Goal: Task Accomplishment & Management: Complete application form

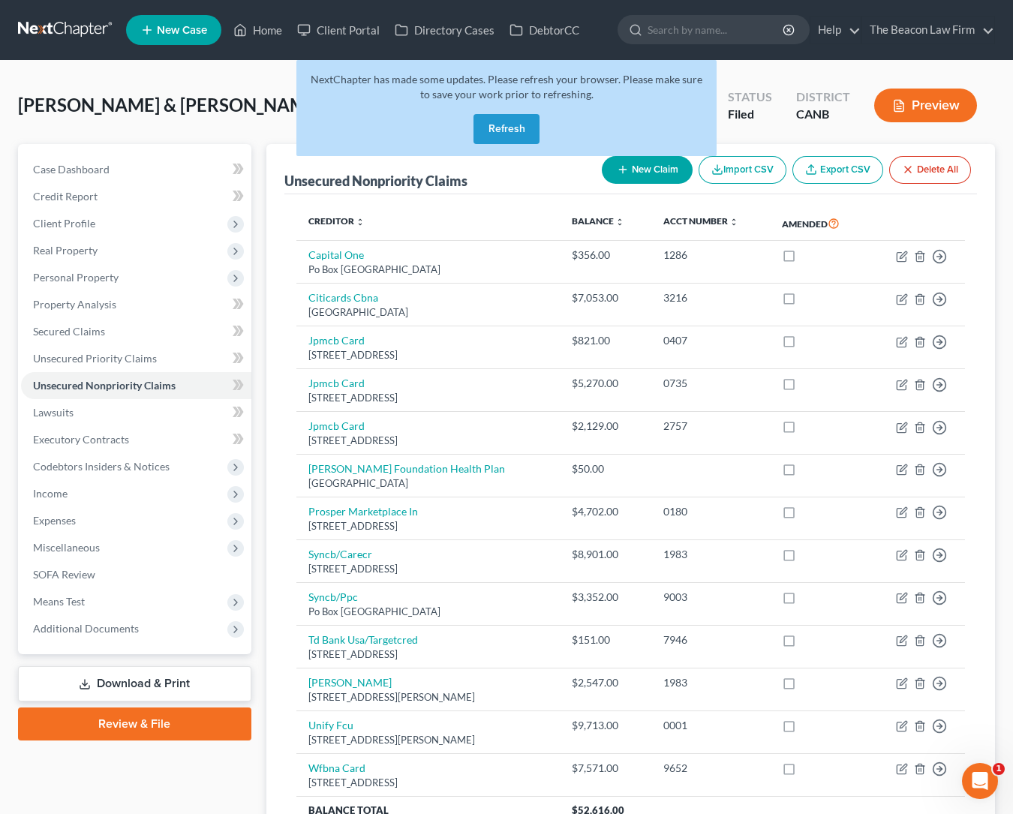
click at [57, 29] on link at bounding box center [66, 30] width 96 height 27
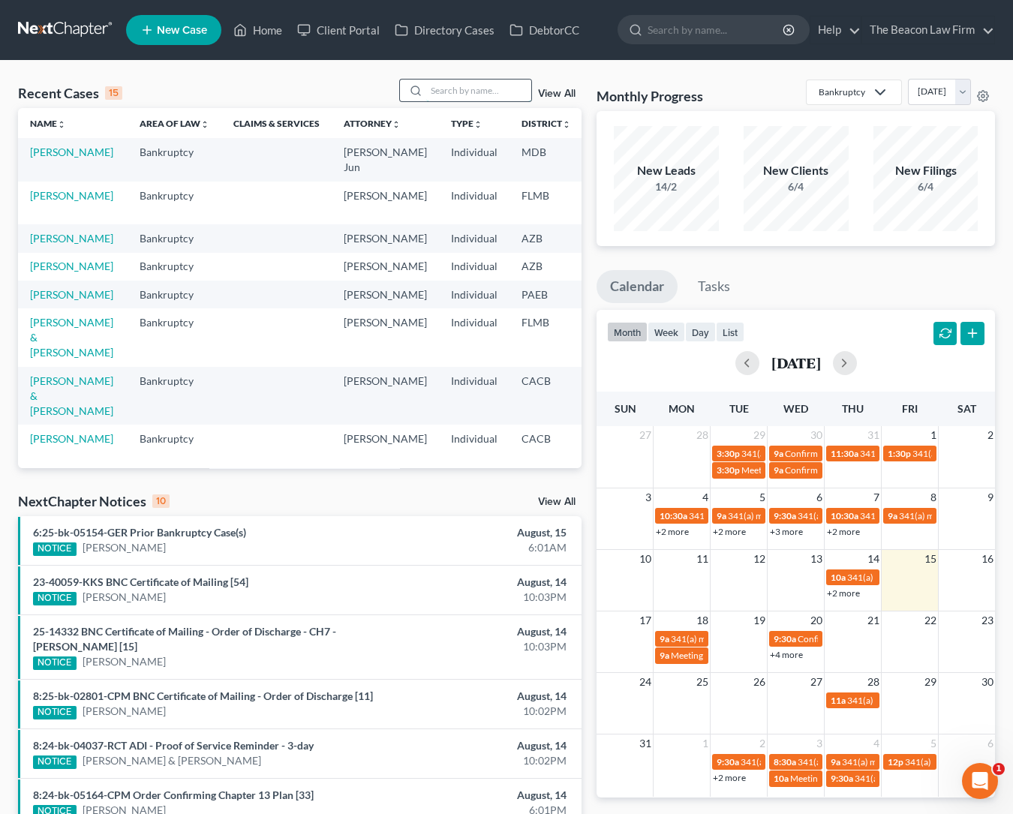
click at [457, 97] on input "search" at bounding box center [478, 91] width 105 height 22
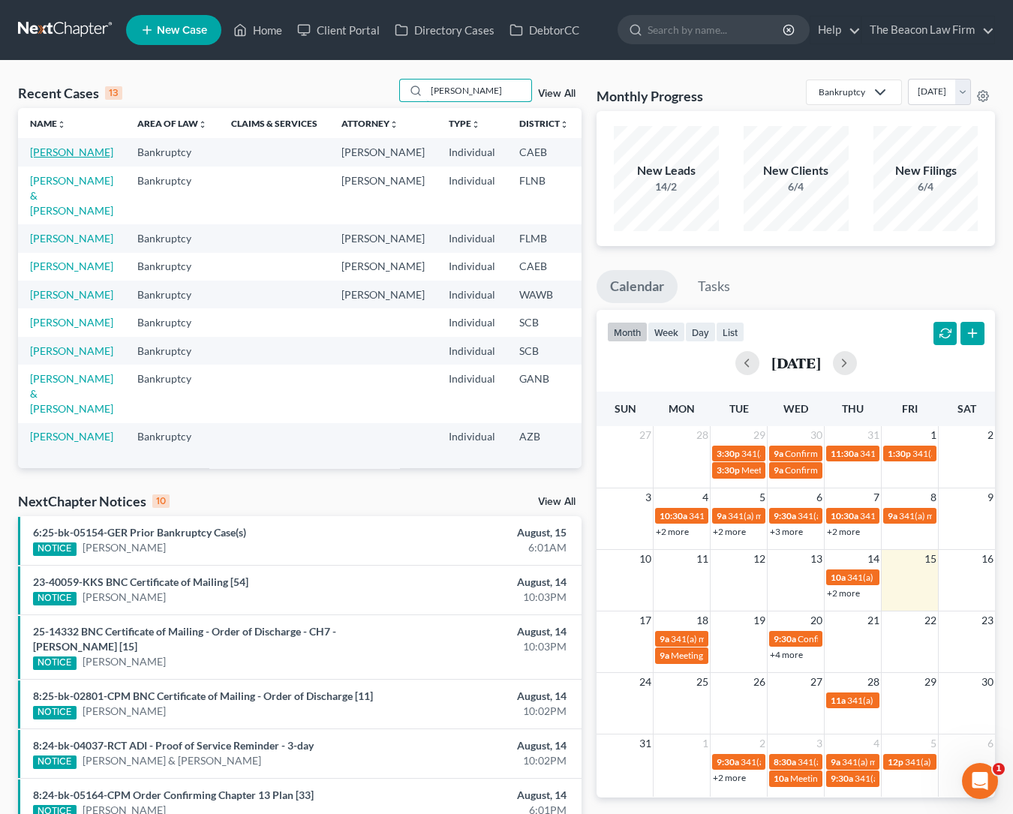
type input "[PERSON_NAME]"
click at [52, 158] on link "[PERSON_NAME]" at bounding box center [71, 152] width 83 height 13
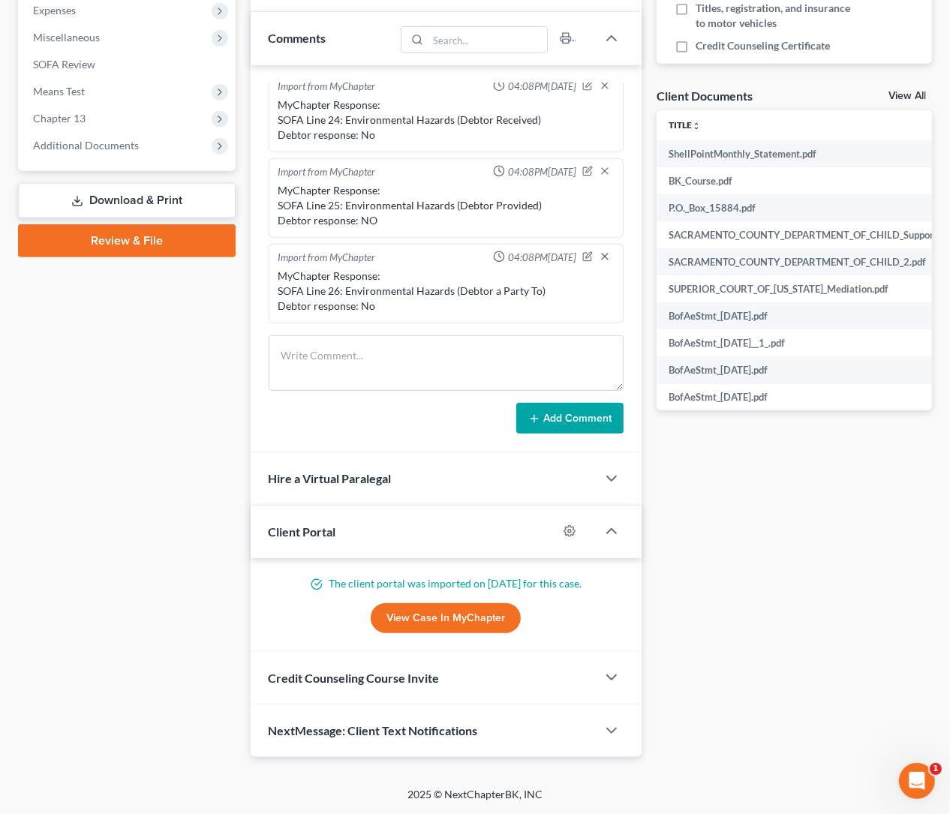
scroll to position [422, 0]
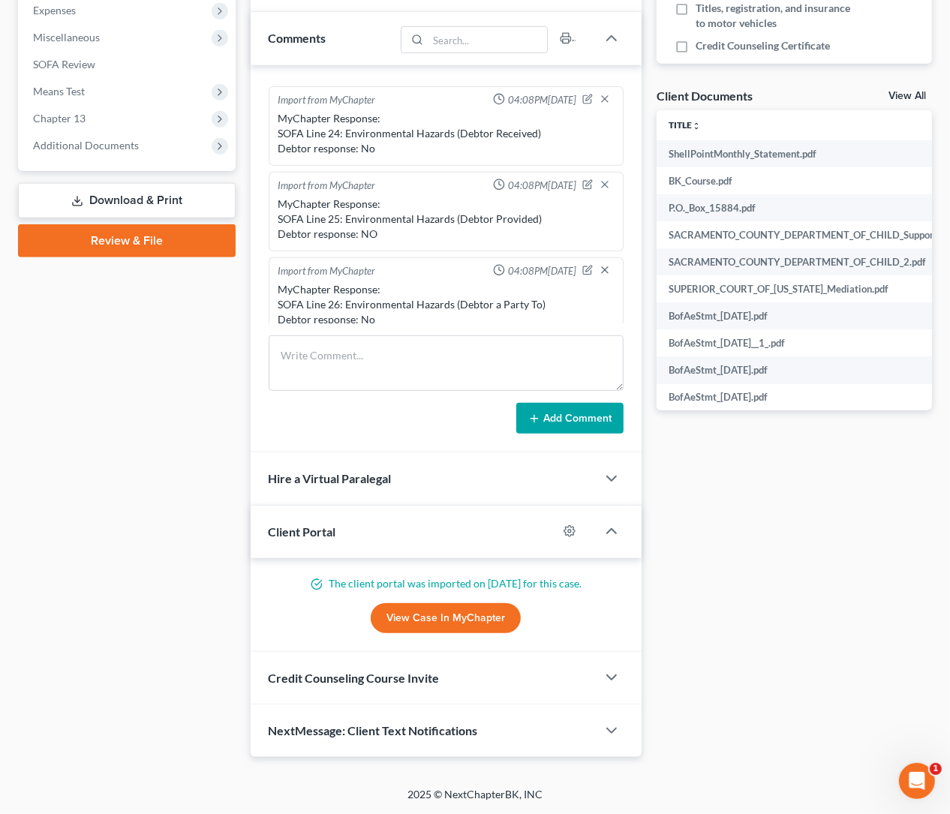
click at [436, 612] on link "View Case in MyChapter" at bounding box center [446, 618] width 150 height 30
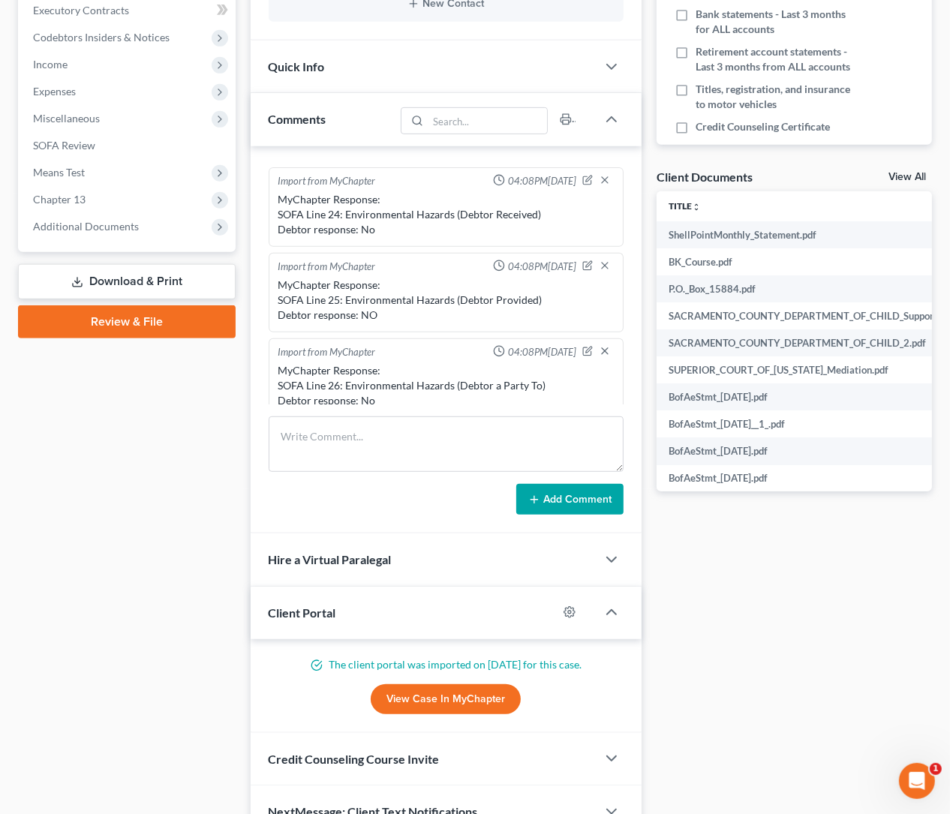
scroll to position [89, 0]
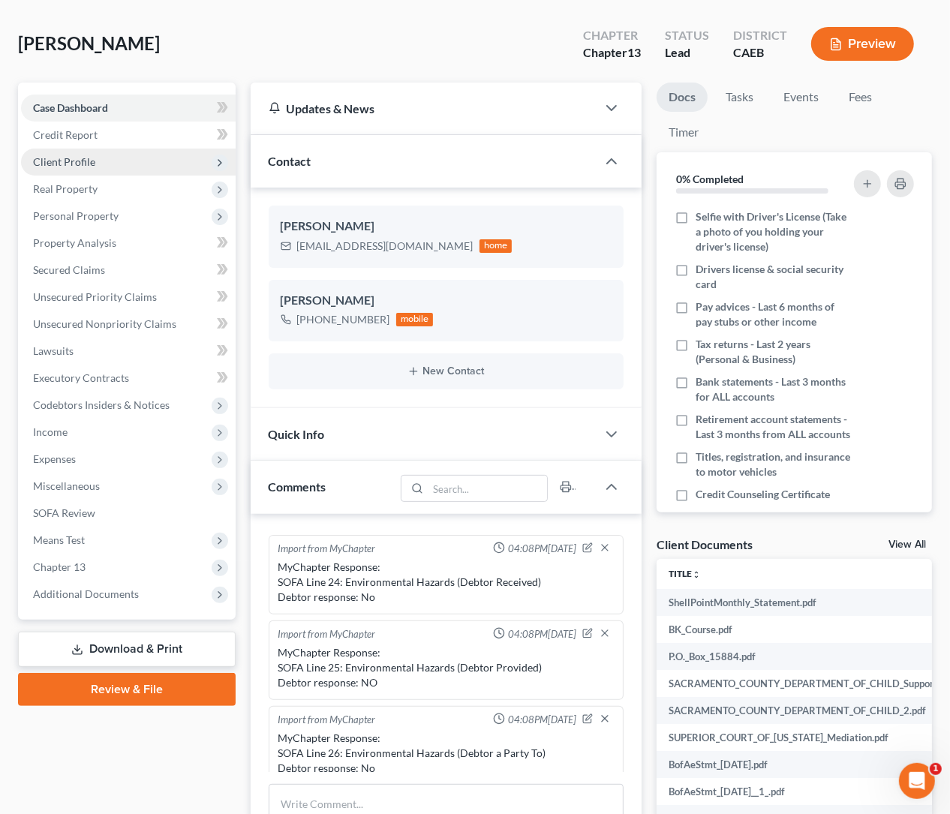
click at [69, 158] on span "Client Profile" at bounding box center [64, 161] width 62 height 13
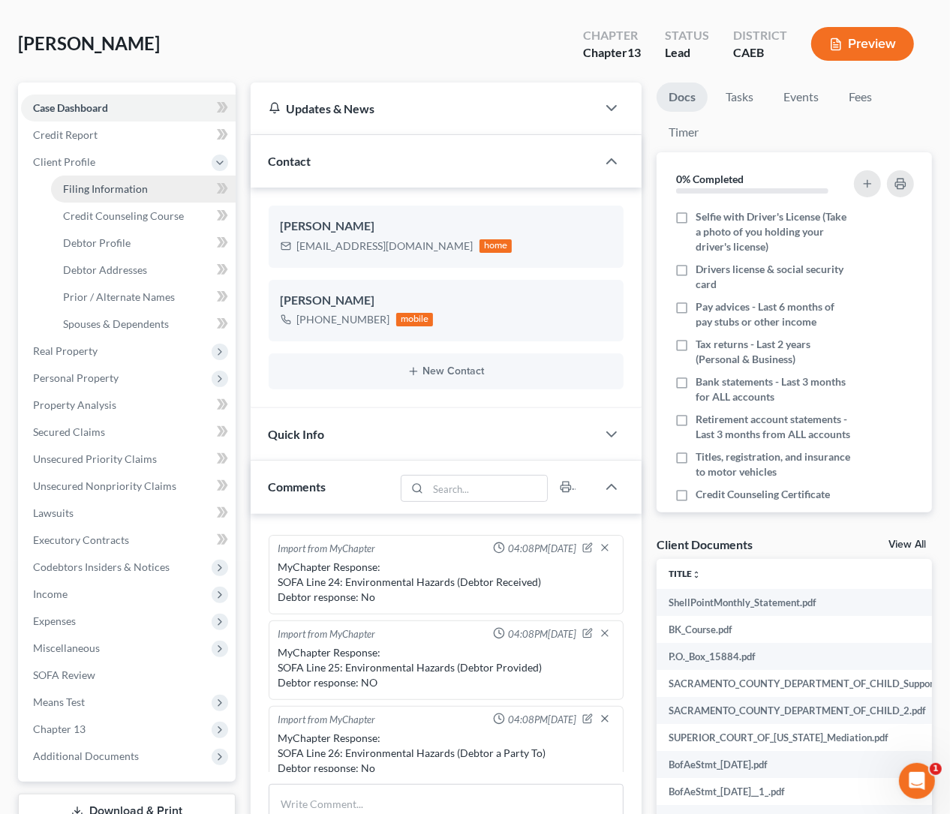
click at [113, 187] on span "Filing Information" at bounding box center [105, 188] width 85 height 13
select select "1"
select select "0"
select select "3"
select select "7"
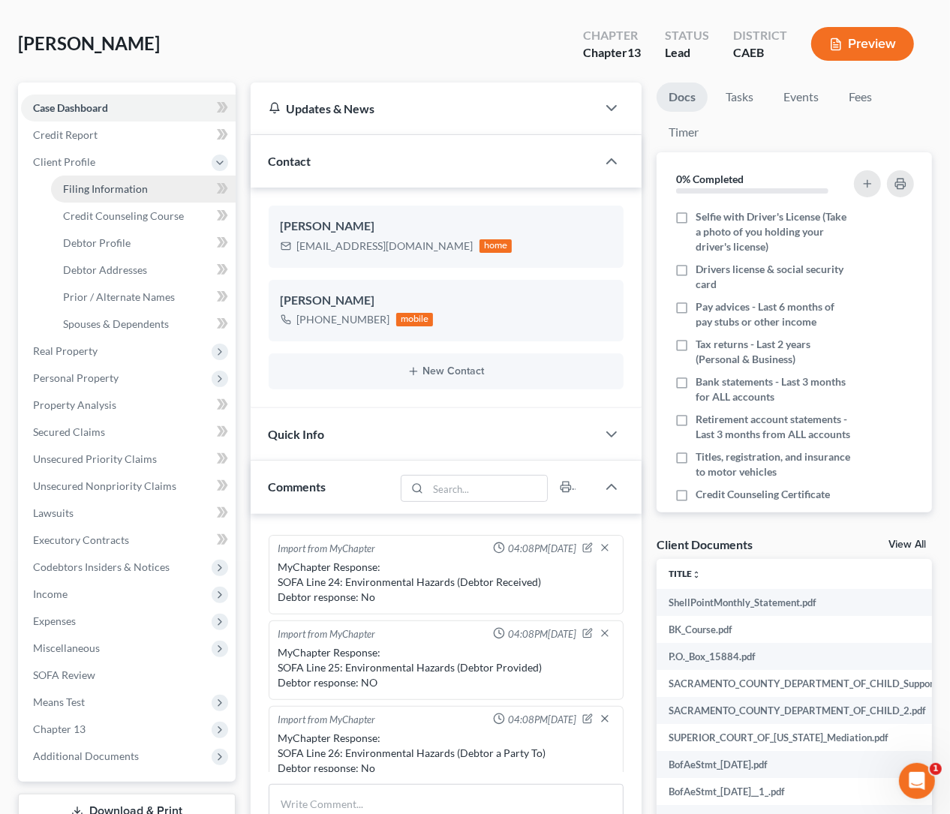
select select "4"
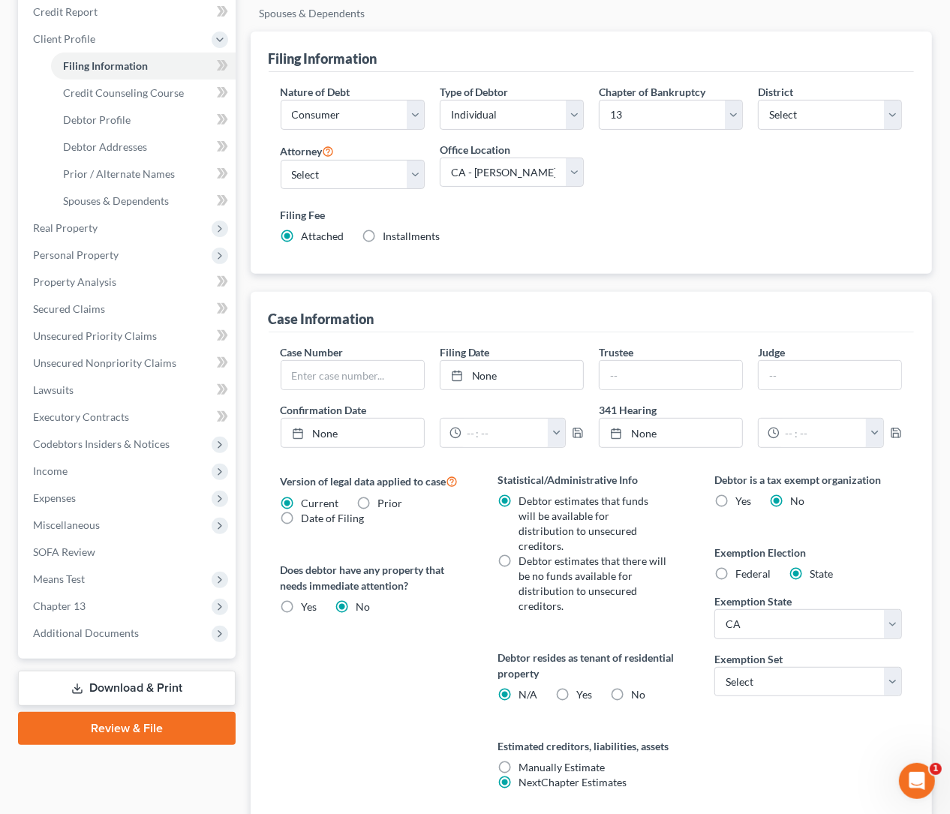
scroll to position [278, 0]
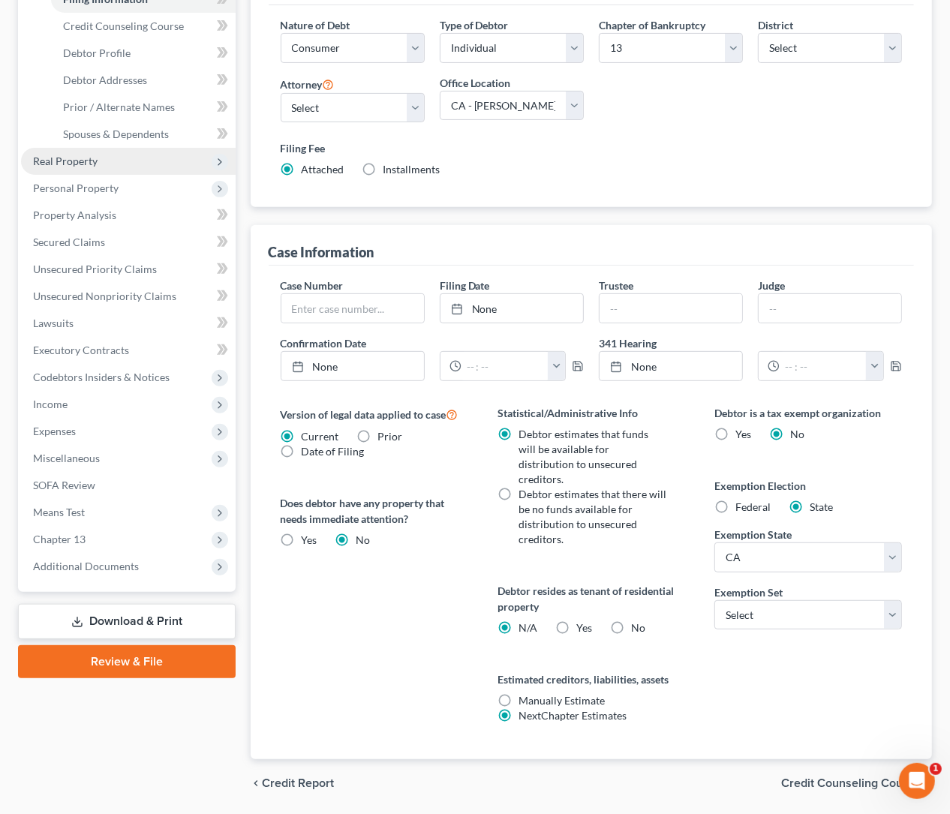
click at [80, 164] on span "Real Property" at bounding box center [65, 161] width 65 height 13
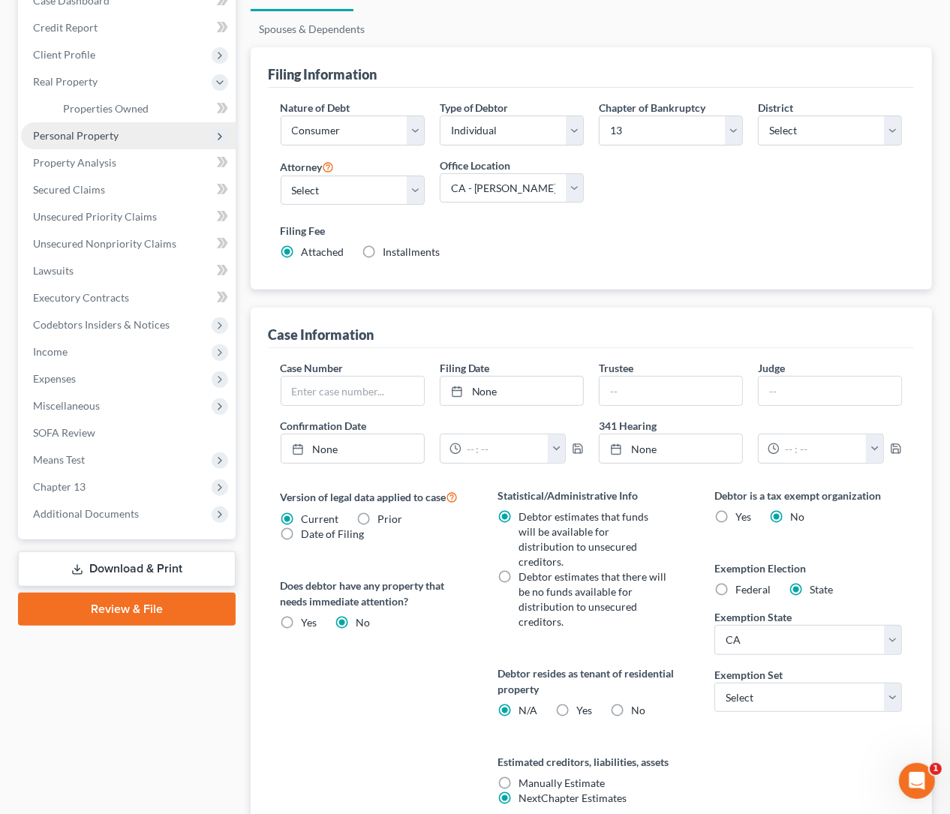
scroll to position [53, 0]
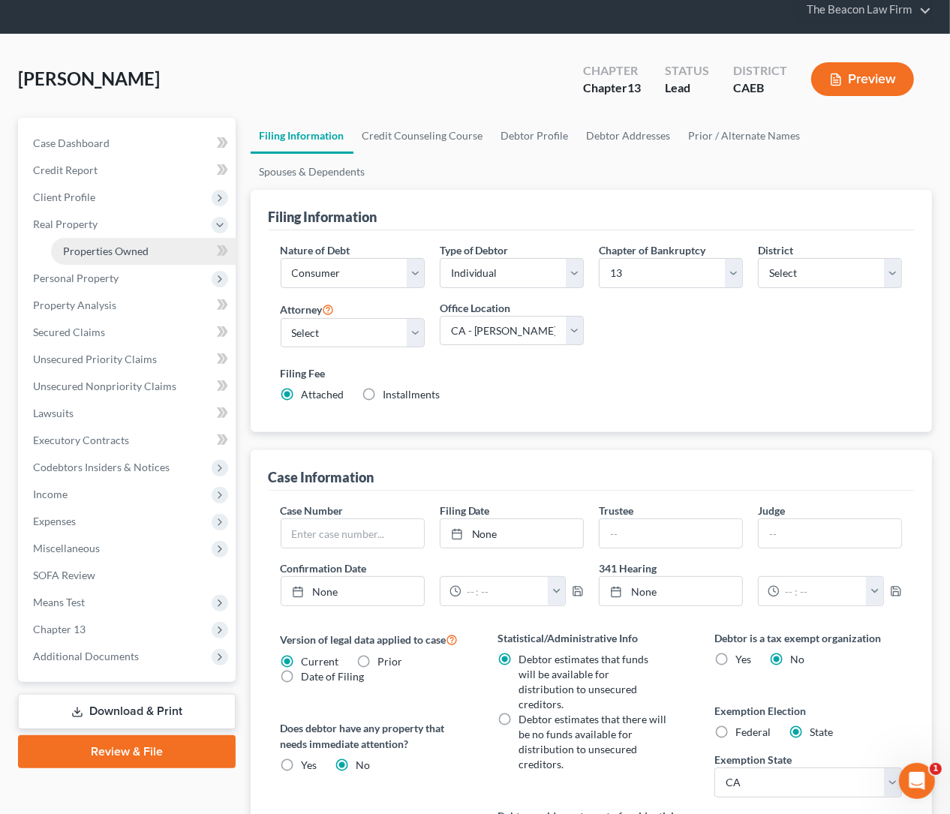
click at [126, 247] on span "Properties Owned" at bounding box center [106, 251] width 86 height 13
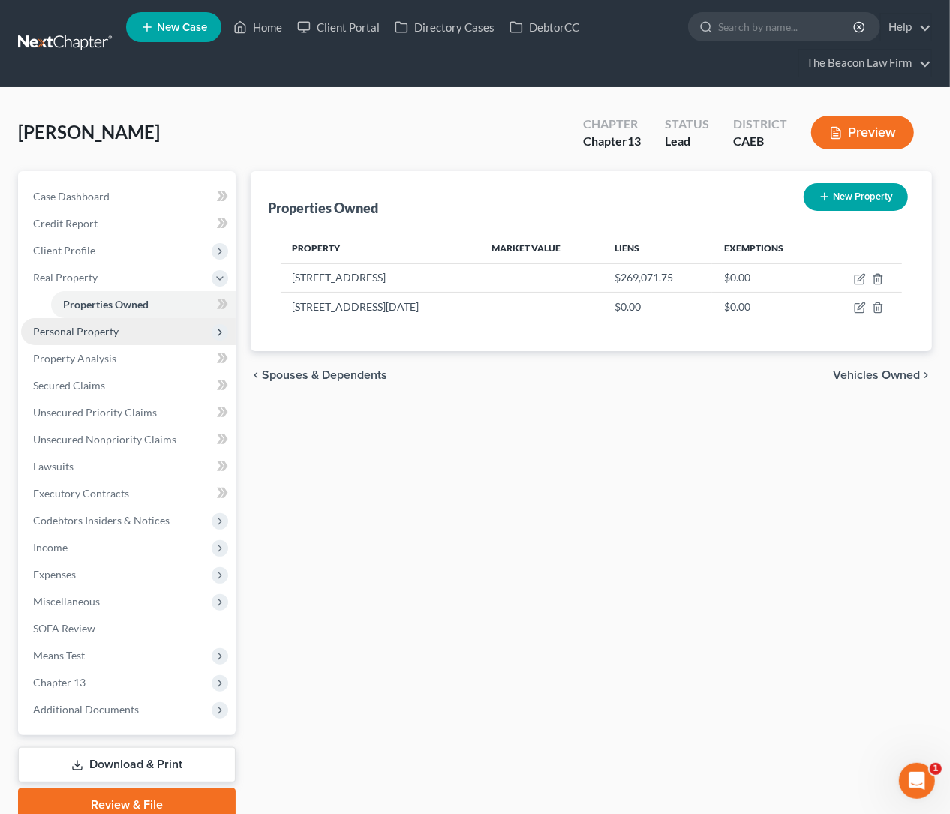
click at [106, 333] on span "Personal Property" at bounding box center [76, 331] width 86 height 13
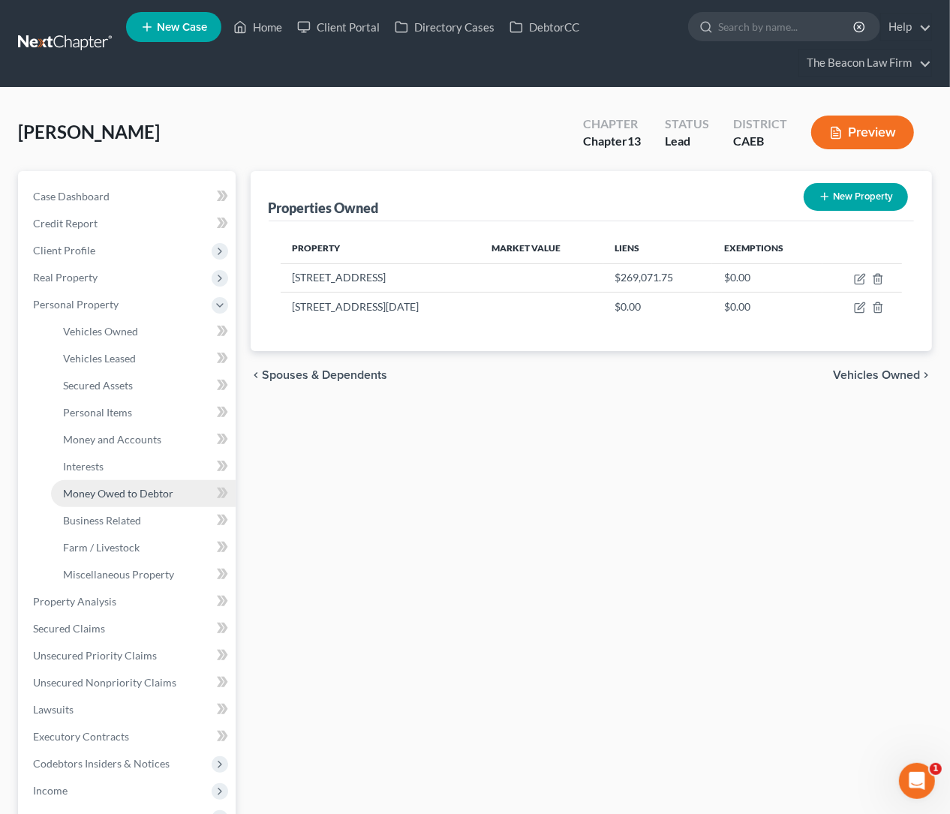
click at [118, 491] on span "Money Owed to Debtor" at bounding box center [118, 493] width 110 height 13
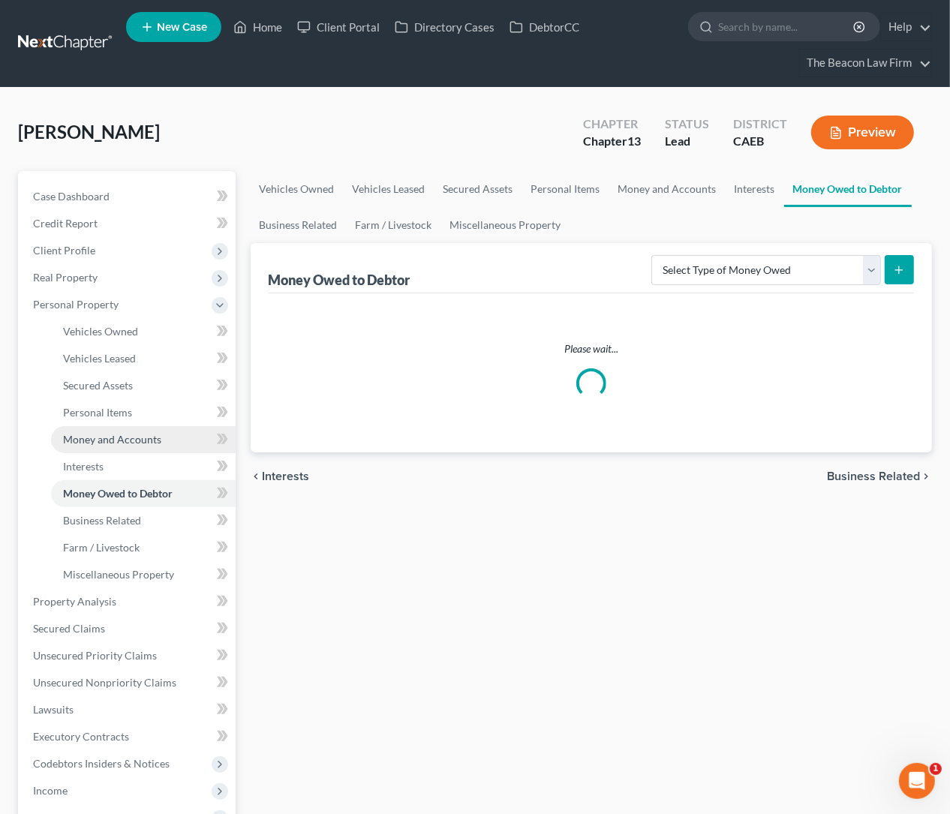
click at [110, 439] on span "Money and Accounts" at bounding box center [112, 439] width 98 height 13
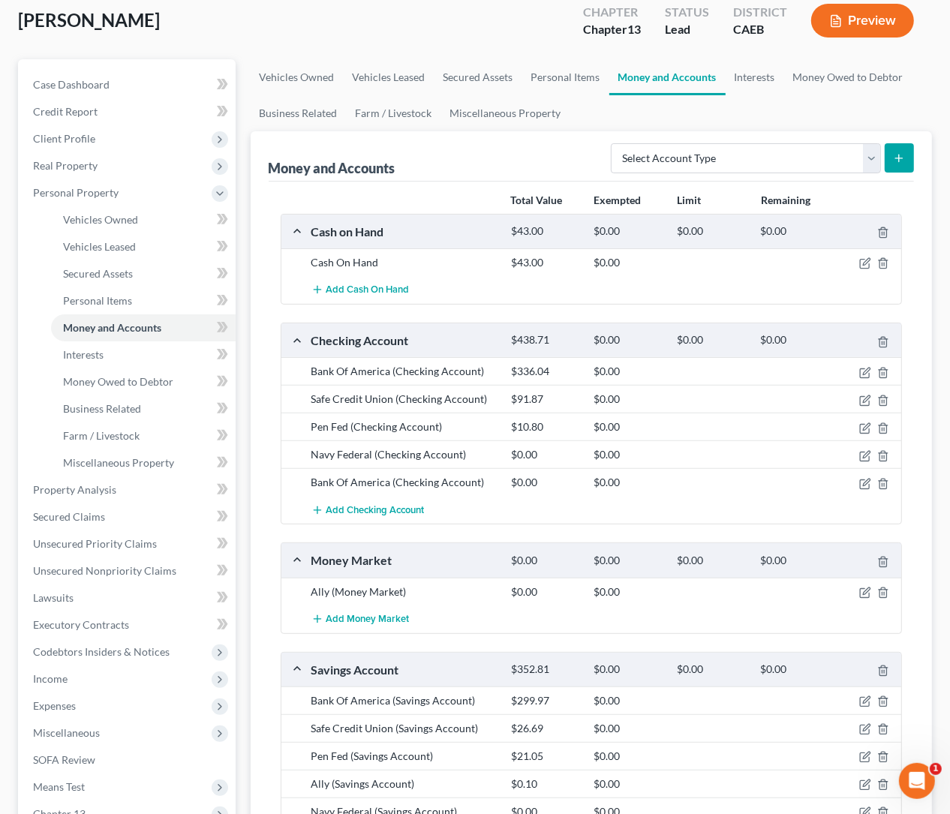
scroll to position [224, 0]
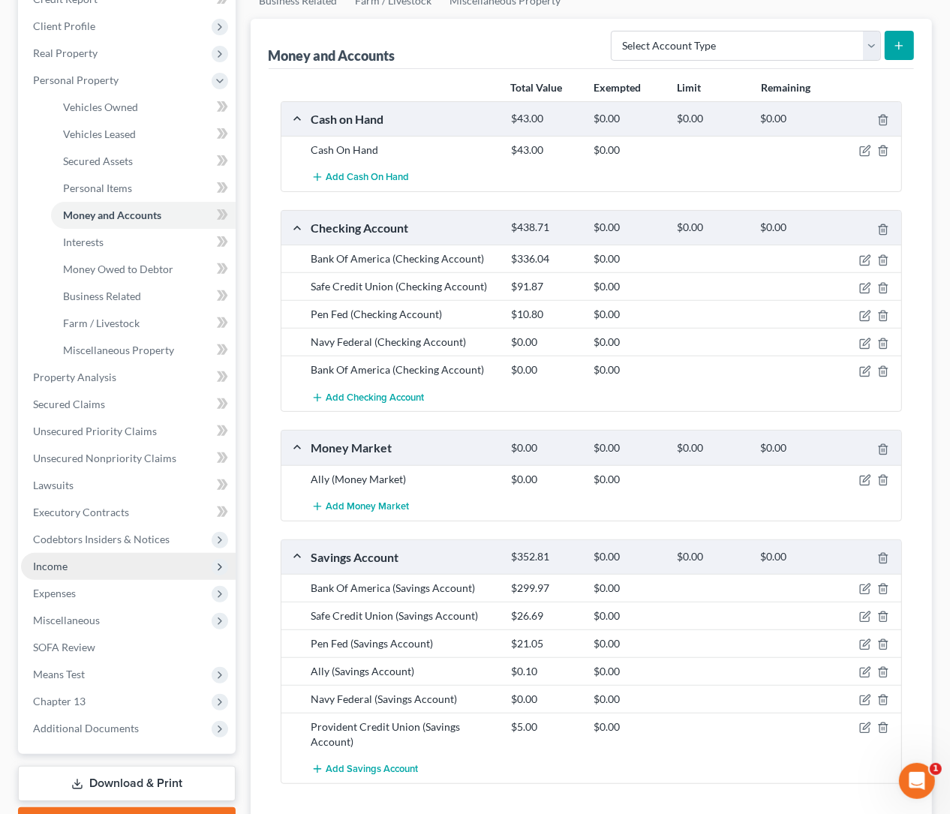
click at [71, 564] on span "Income" at bounding box center [128, 566] width 215 height 27
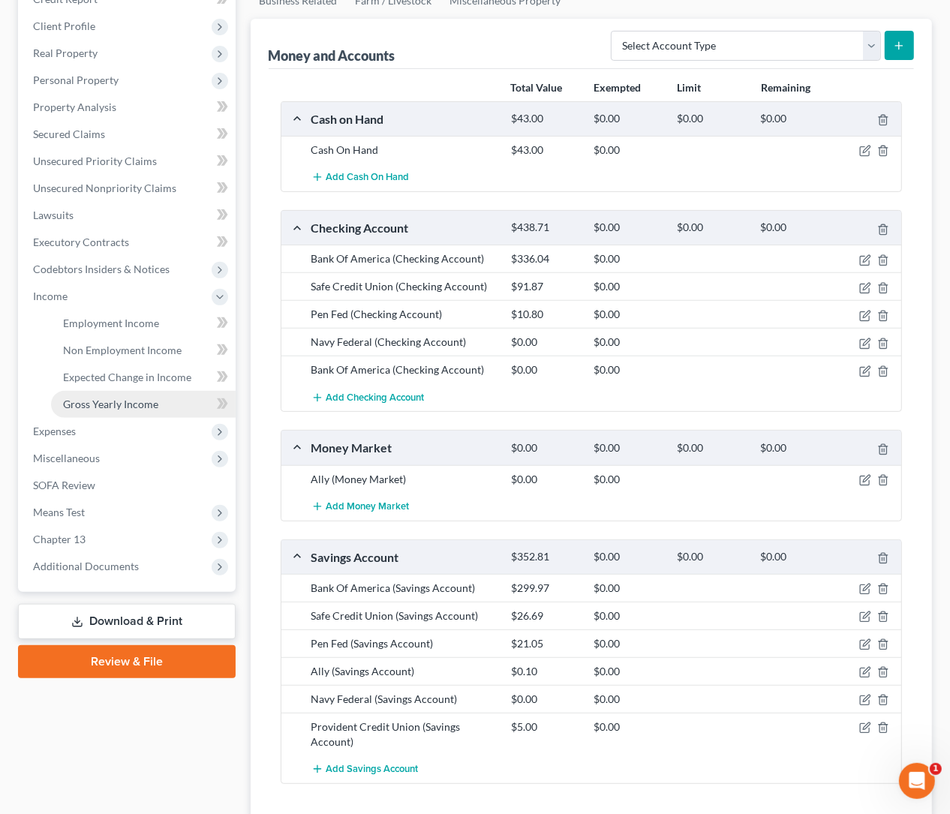
click at [119, 407] on span "Gross Yearly Income" at bounding box center [110, 404] width 95 height 13
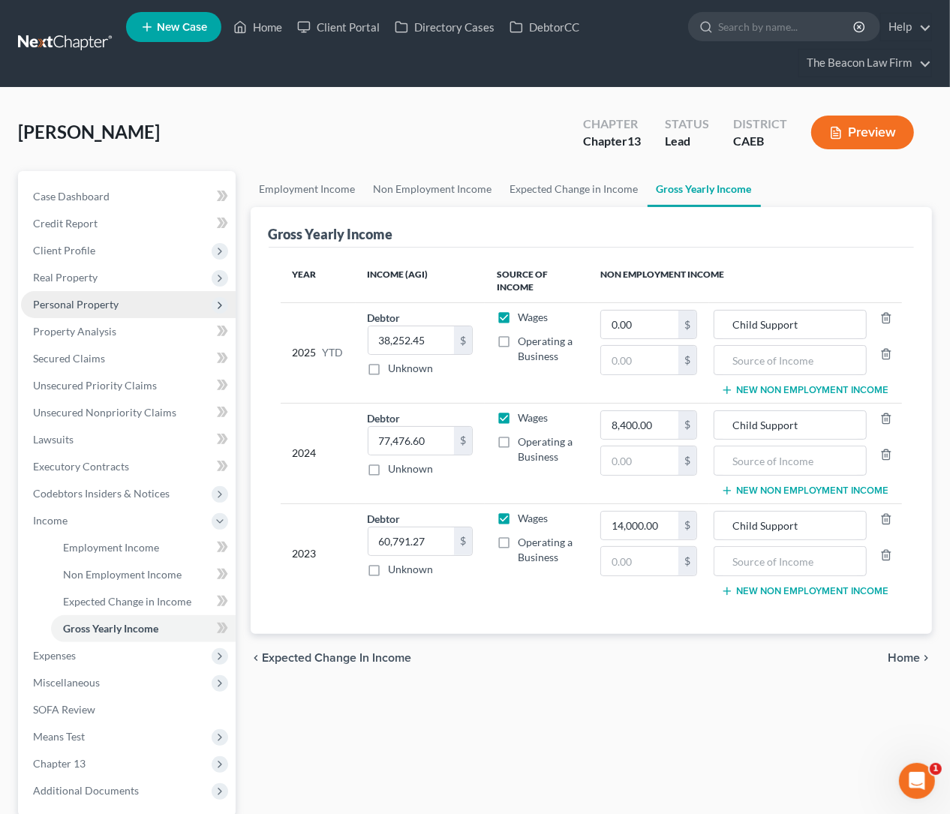
click at [107, 308] on span "Personal Property" at bounding box center [76, 304] width 86 height 13
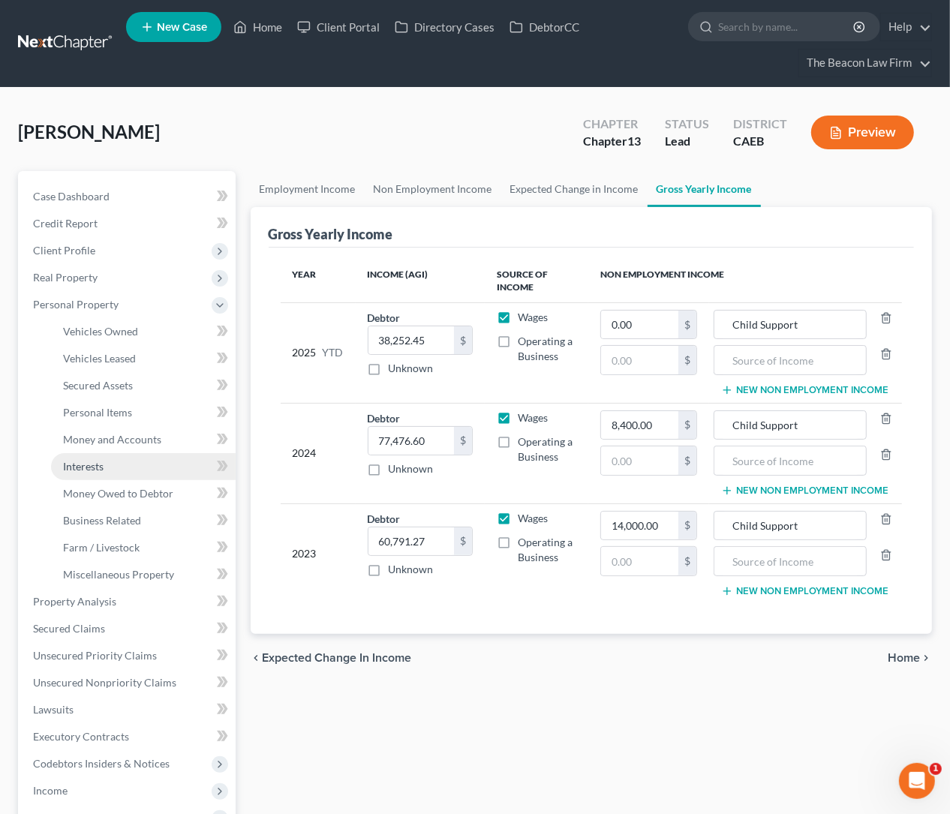
click at [88, 461] on span "Interests" at bounding box center [83, 466] width 41 height 13
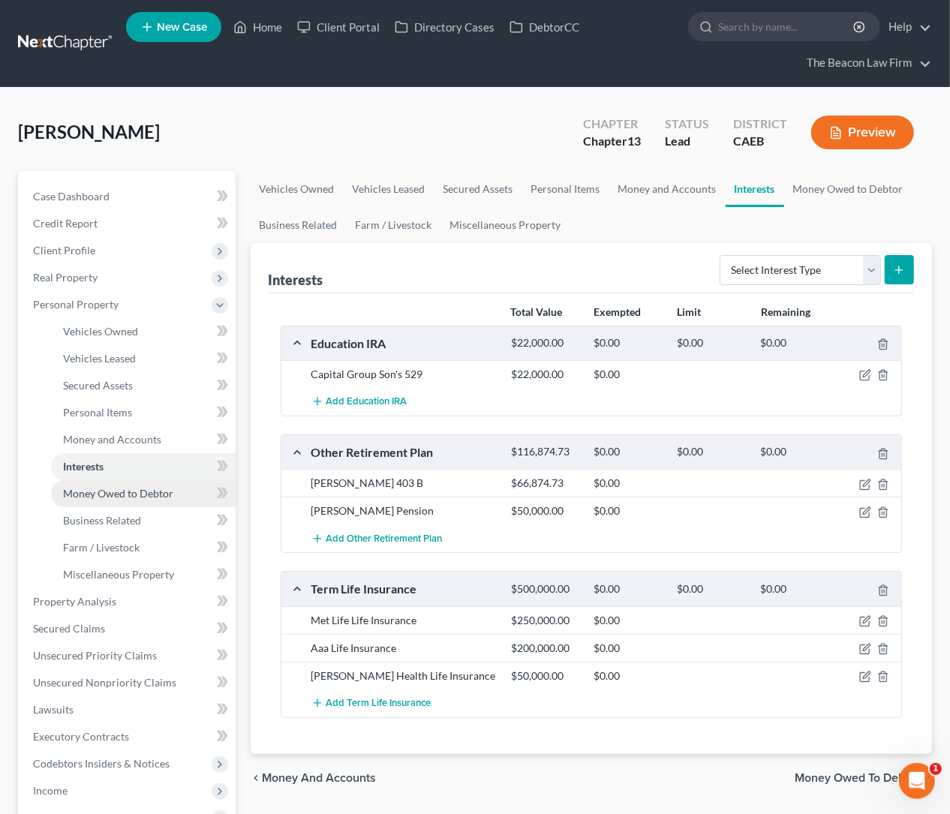
drag, startPoint x: 111, startPoint y: 486, endPoint x: 110, endPoint y: 501, distance: 15.1
click at [111, 487] on span "Money Owed to Debtor" at bounding box center [118, 493] width 110 height 13
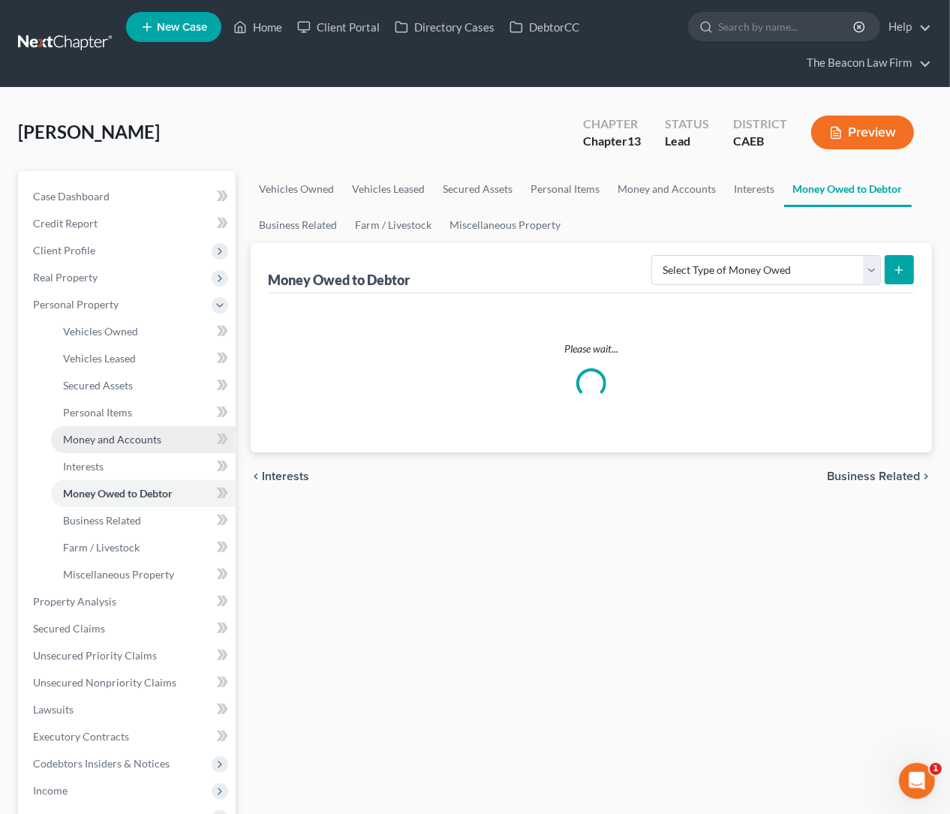
click at [131, 437] on span "Money and Accounts" at bounding box center [112, 439] width 98 height 13
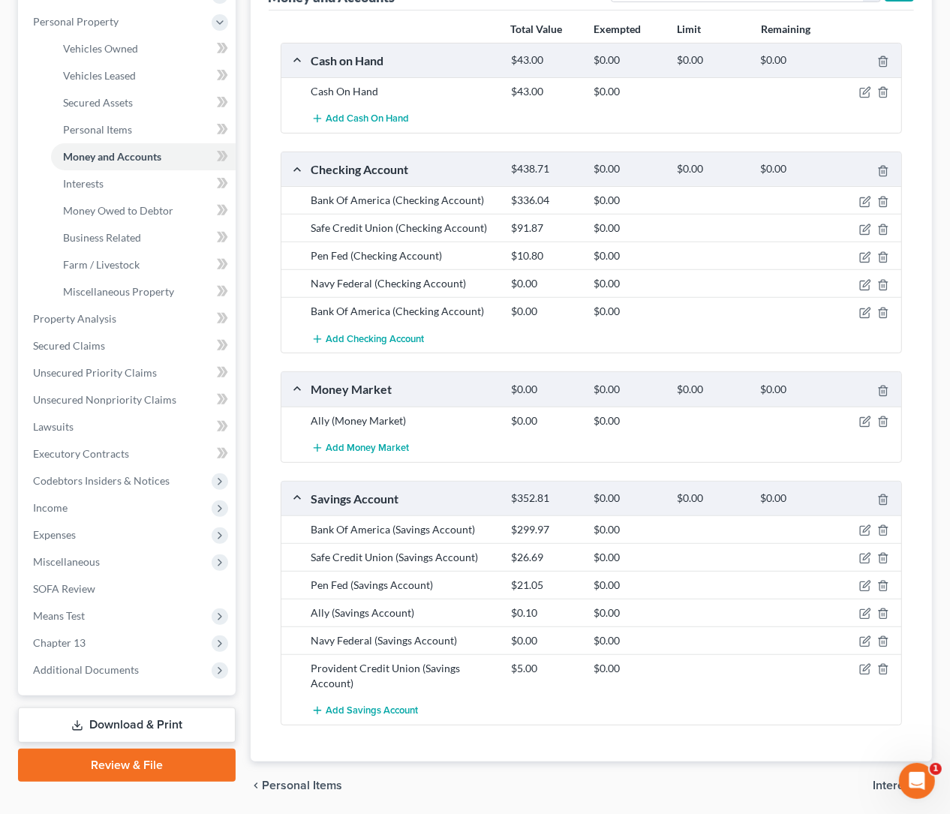
scroll to position [337, 0]
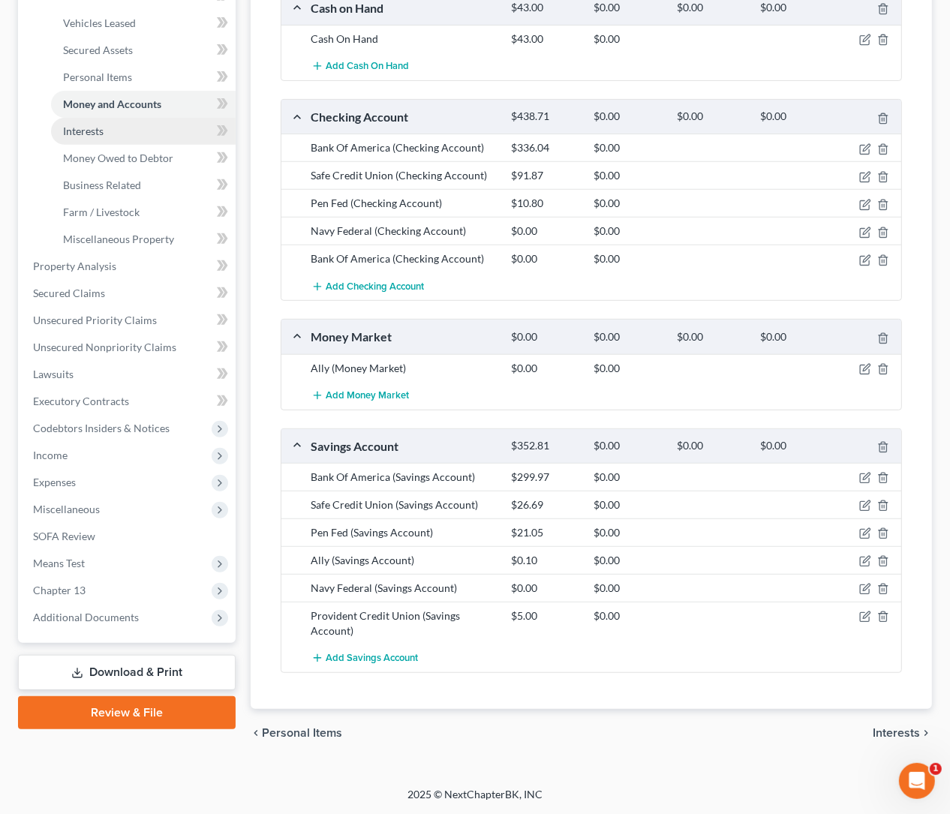
click at [97, 126] on span "Interests" at bounding box center [83, 131] width 41 height 13
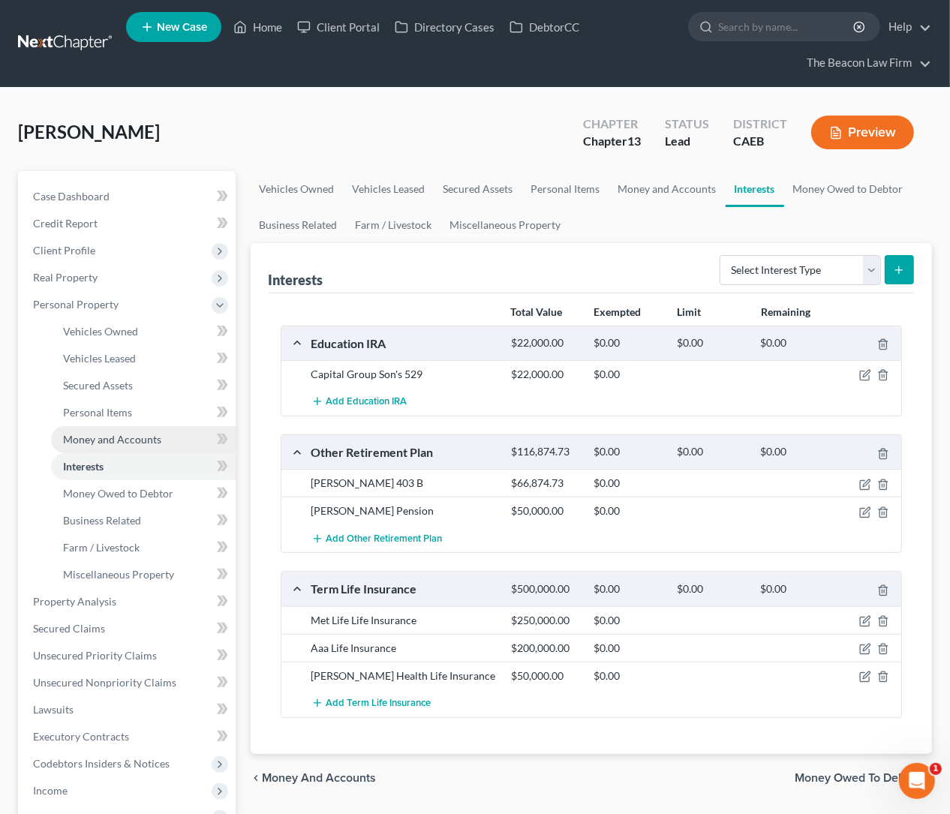
click at [106, 440] on span "Money and Accounts" at bounding box center [112, 439] width 98 height 13
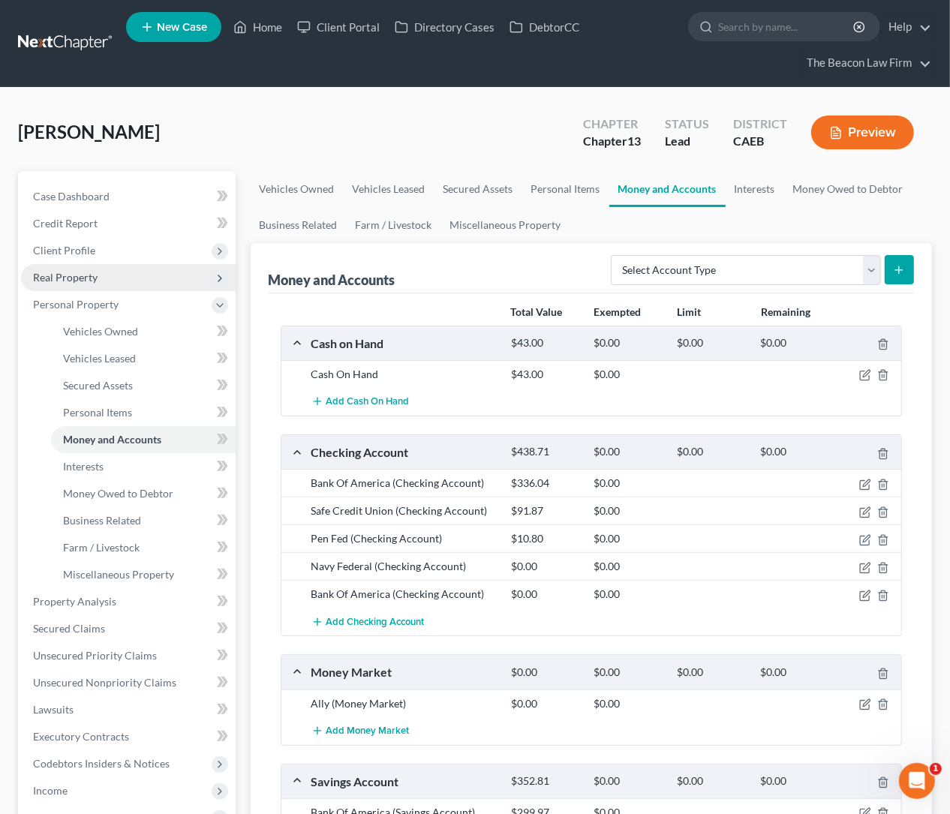
click at [69, 277] on span "Real Property" at bounding box center [65, 277] width 65 height 13
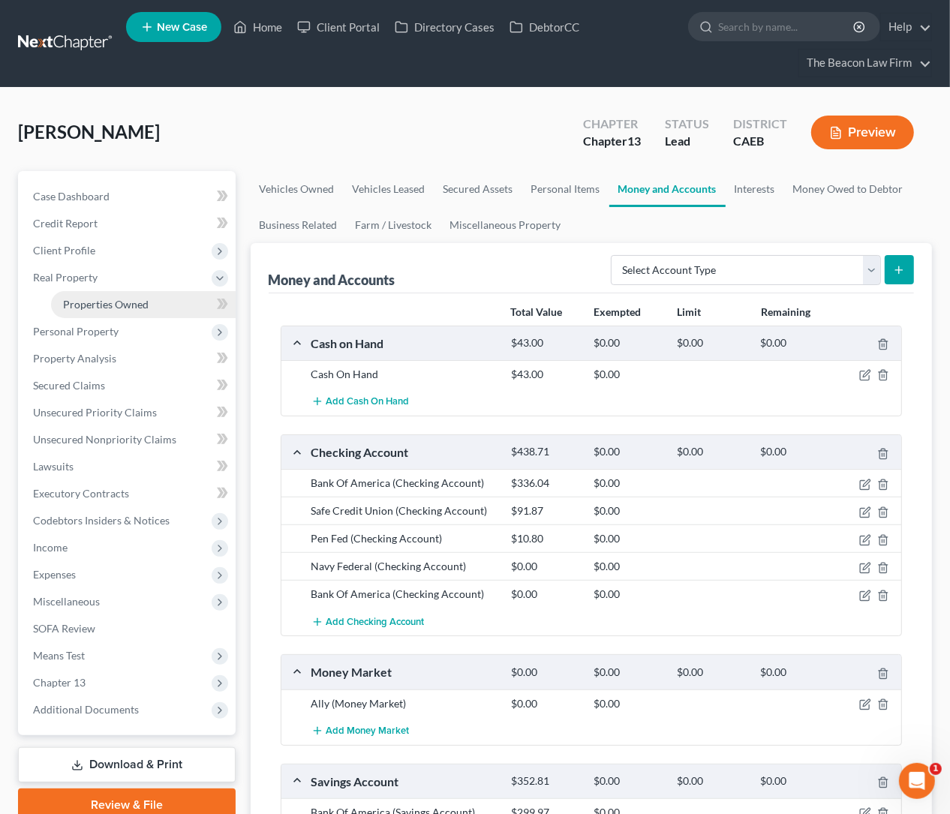
click at [140, 296] on link "Properties Owned" at bounding box center [143, 304] width 185 height 27
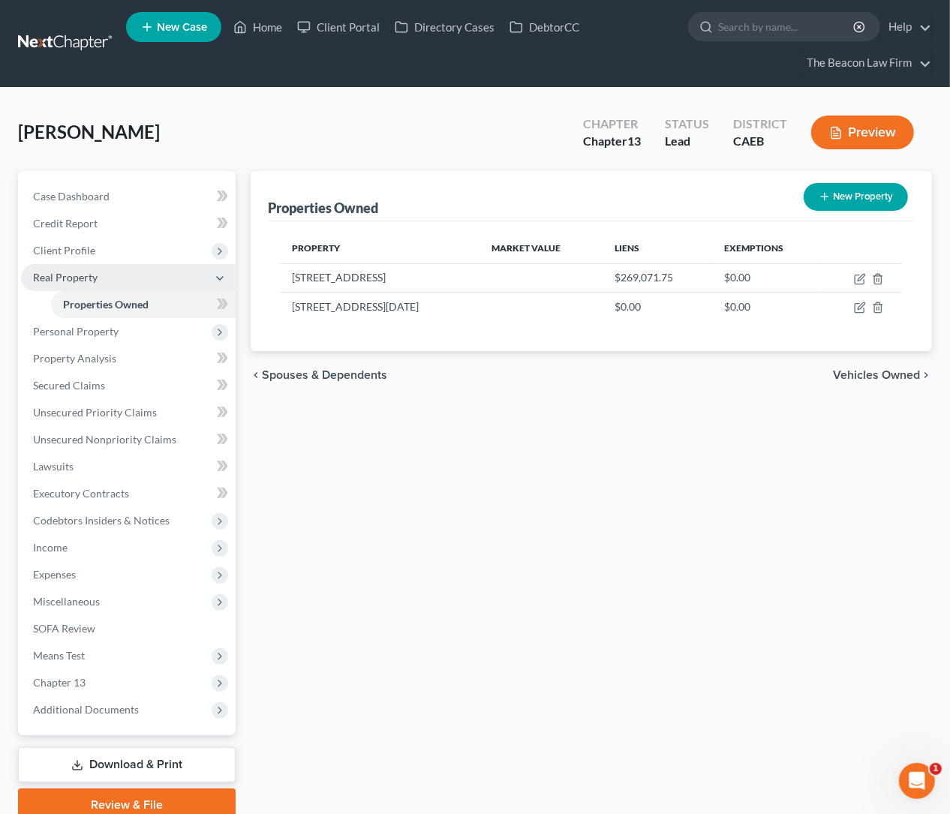
click at [96, 275] on span "Real Property" at bounding box center [65, 277] width 65 height 13
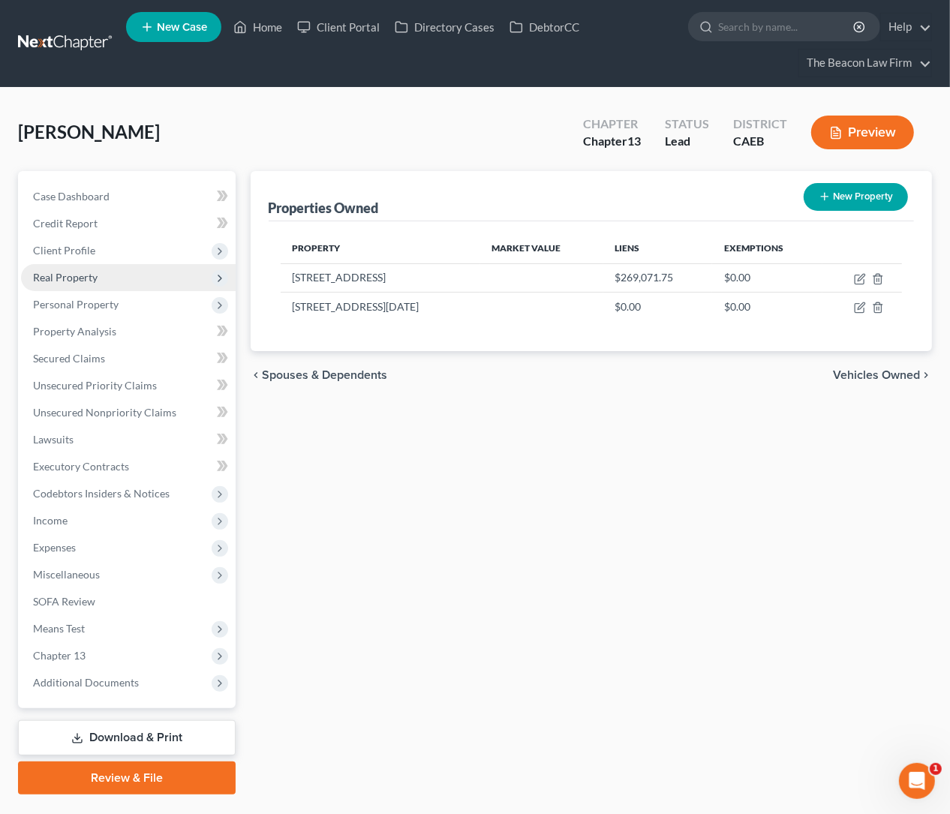
click at [96, 275] on span "Real Property" at bounding box center [65, 277] width 65 height 13
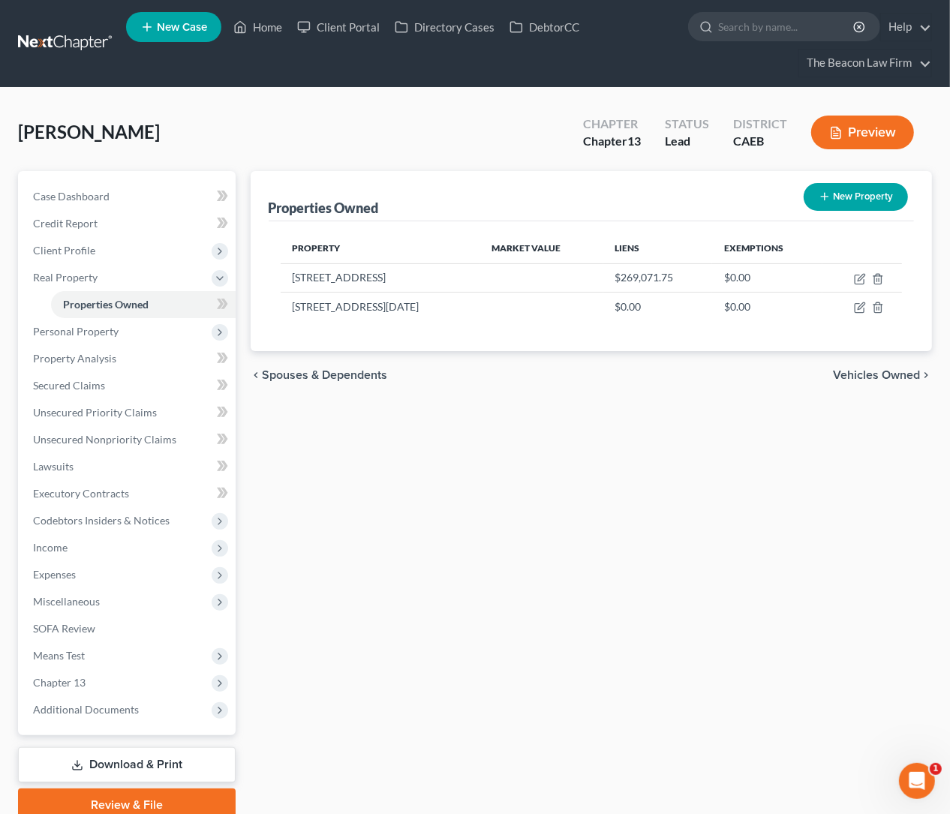
drag, startPoint x: 594, startPoint y: 543, endPoint x: 440, endPoint y: 537, distance: 154.0
click at [594, 543] on div "Properties Owned New Property Property Market Value Liens Exemptions [STREET_AD…" at bounding box center [591, 496] width 697 height 651
click at [77, 194] on span "Case Dashboard" at bounding box center [71, 196] width 77 height 13
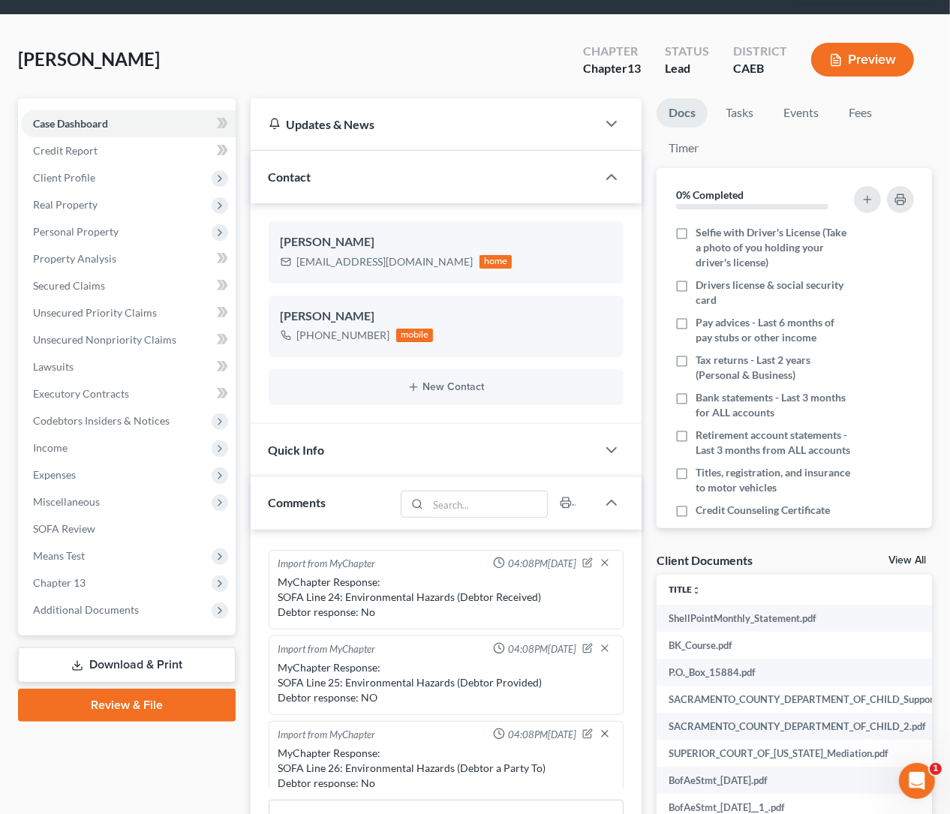
scroll to position [112, 0]
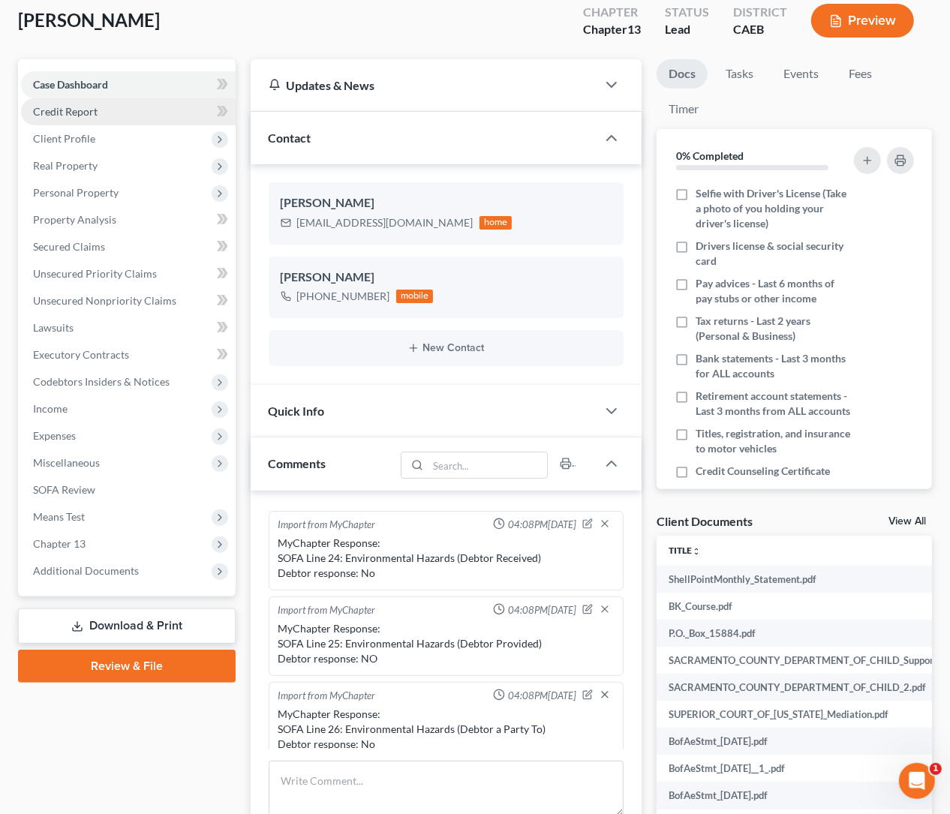
click at [76, 110] on span "Credit Report" at bounding box center [65, 111] width 65 height 13
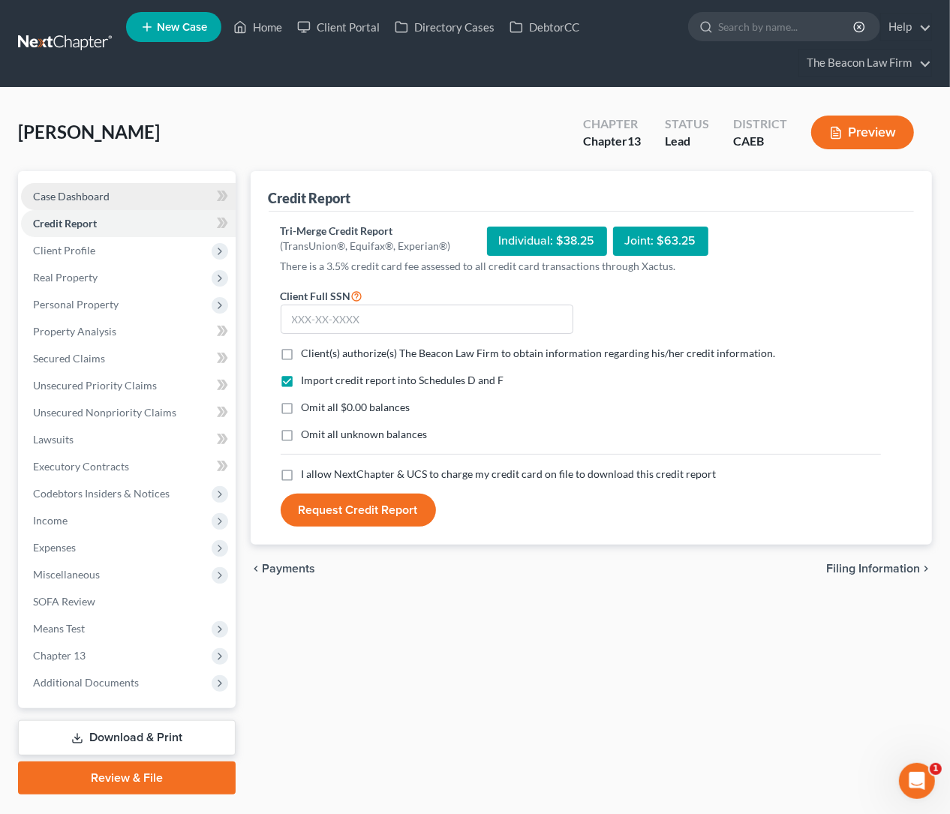
click at [89, 198] on span "Case Dashboard" at bounding box center [71, 196] width 77 height 13
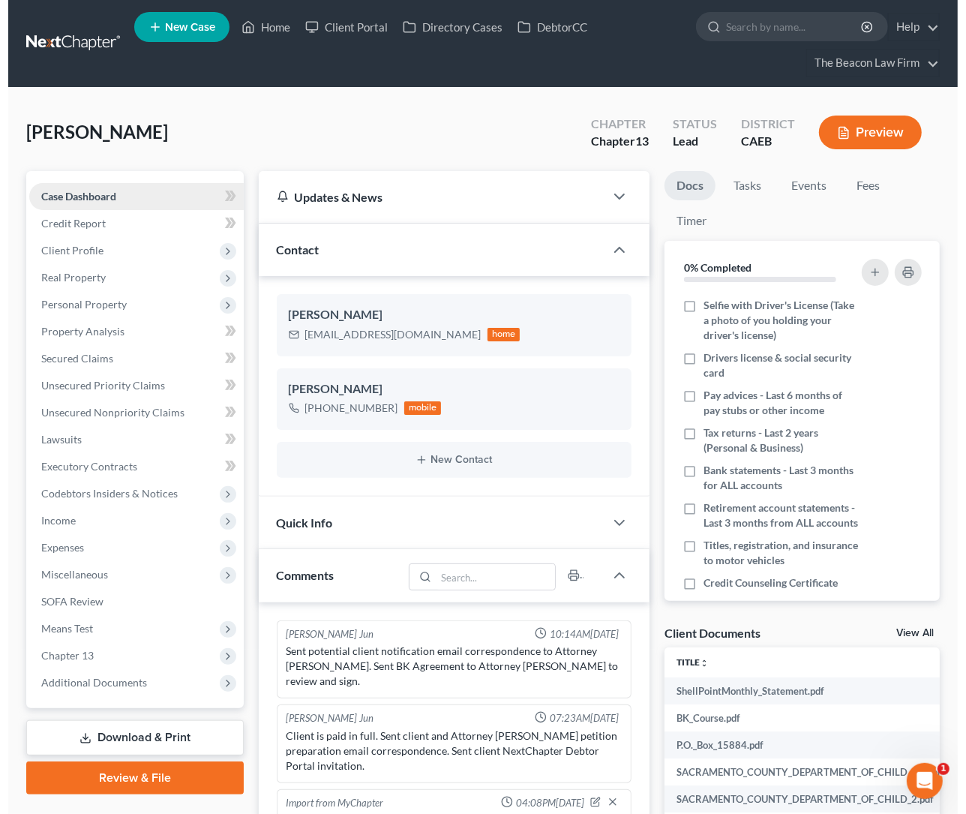
scroll to position [423, 0]
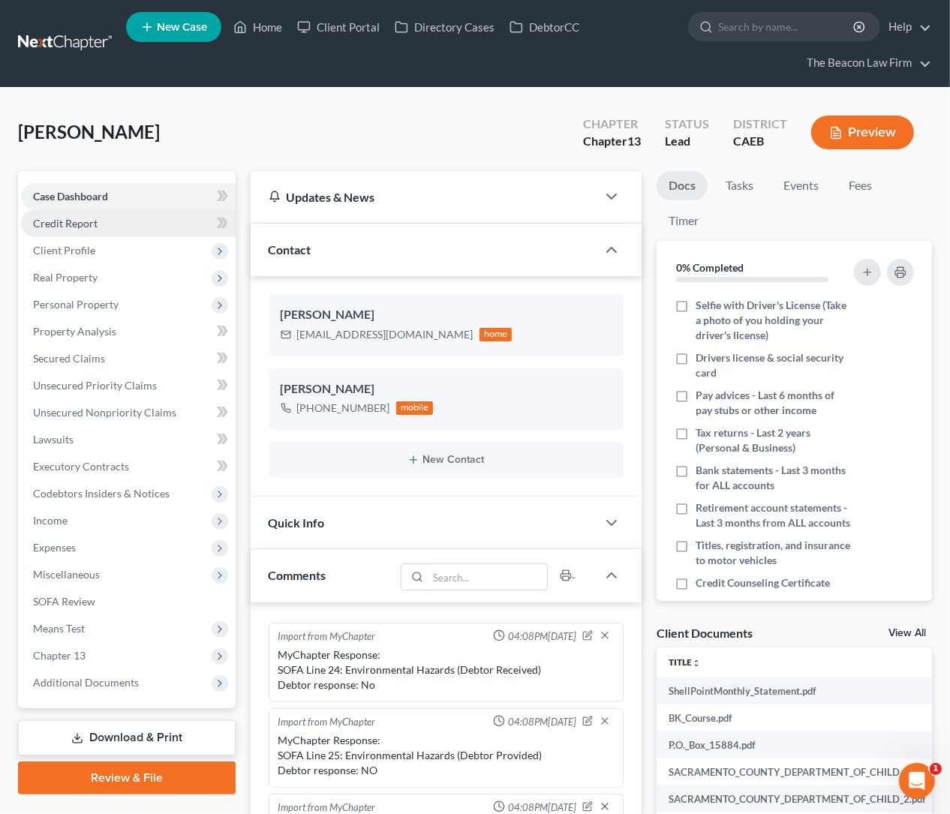
click at [99, 221] on link "Credit Report" at bounding box center [128, 223] width 215 height 27
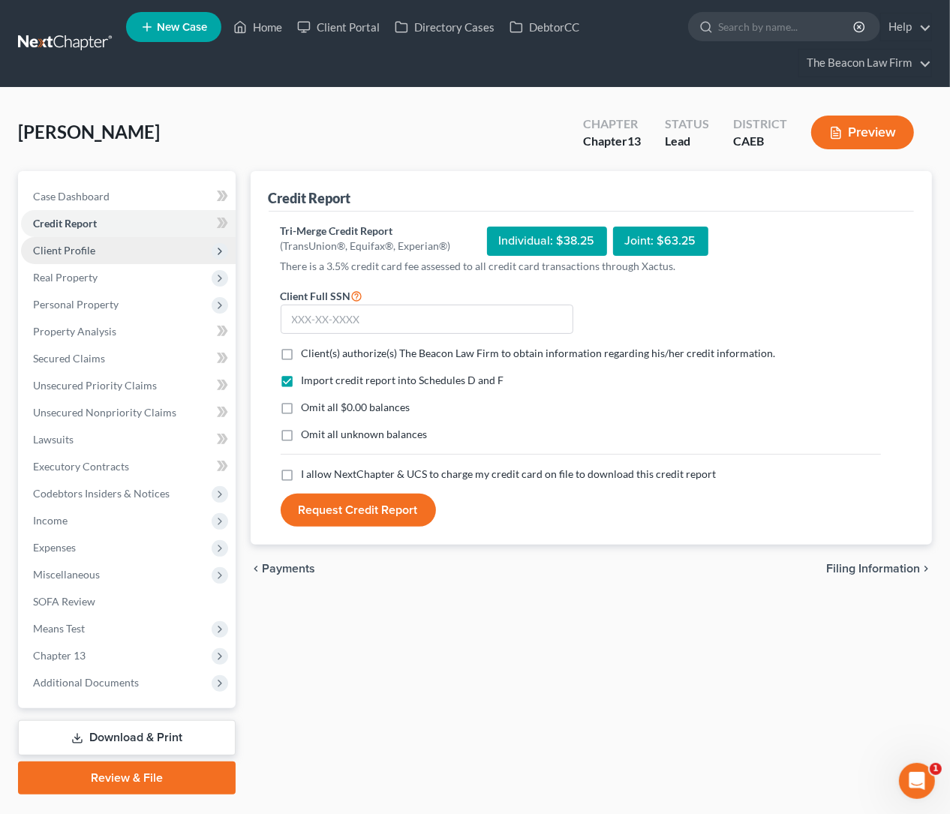
click at [77, 248] on span "Client Profile" at bounding box center [64, 250] width 62 height 13
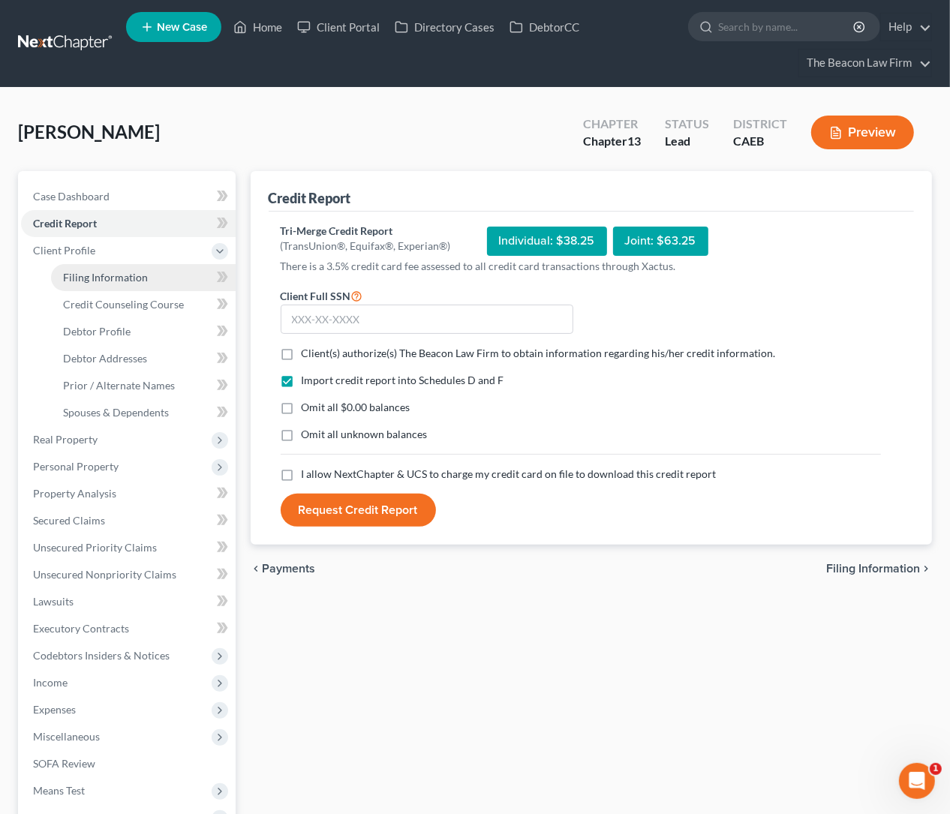
click at [113, 274] on span "Filing Information" at bounding box center [105, 277] width 85 height 13
select select "1"
select select "0"
select select "3"
select select "8"
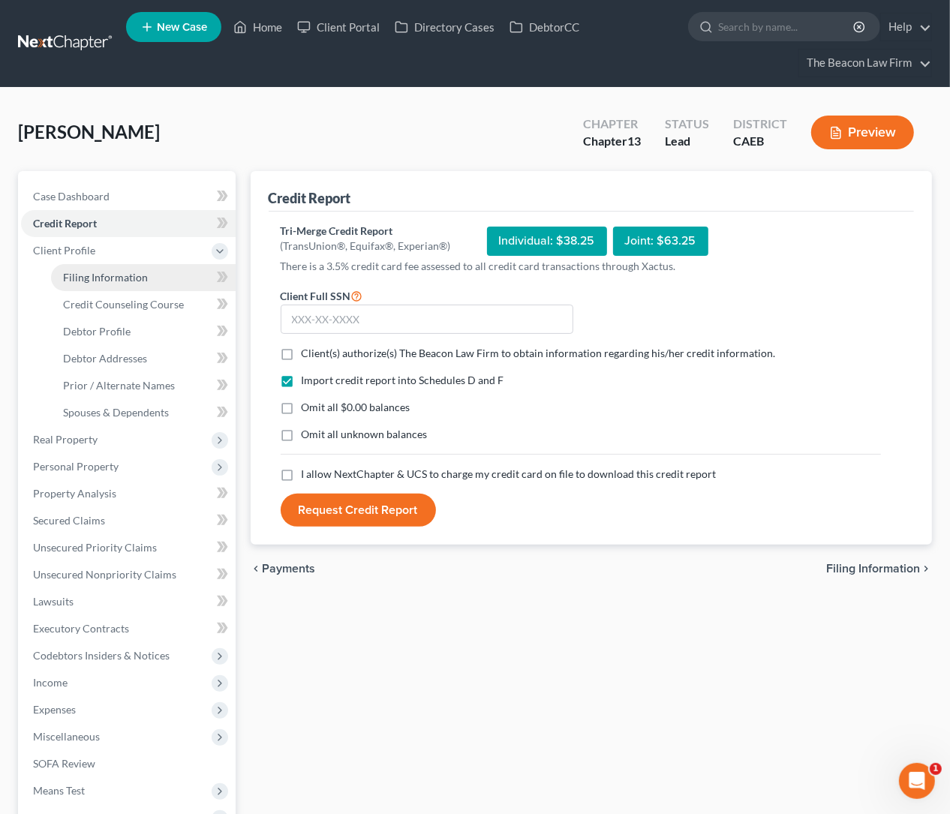
select select "21"
select select "7"
select select "4"
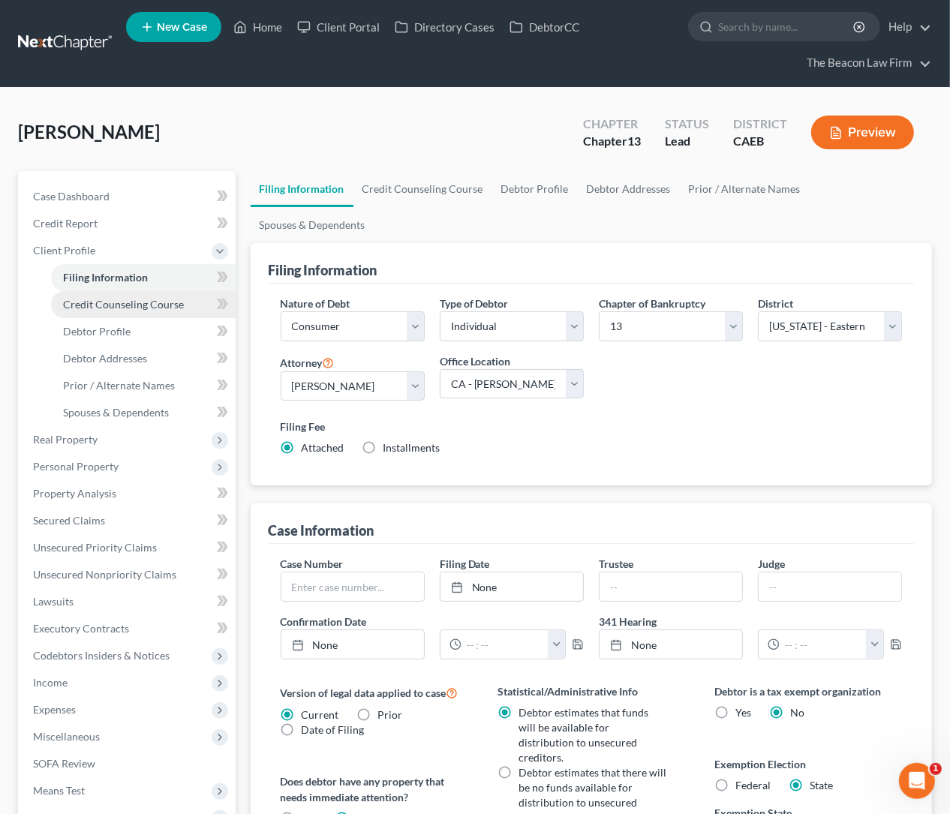
click at [126, 304] on span "Credit Counseling Course" at bounding box center [123, 304] width 121 height 13
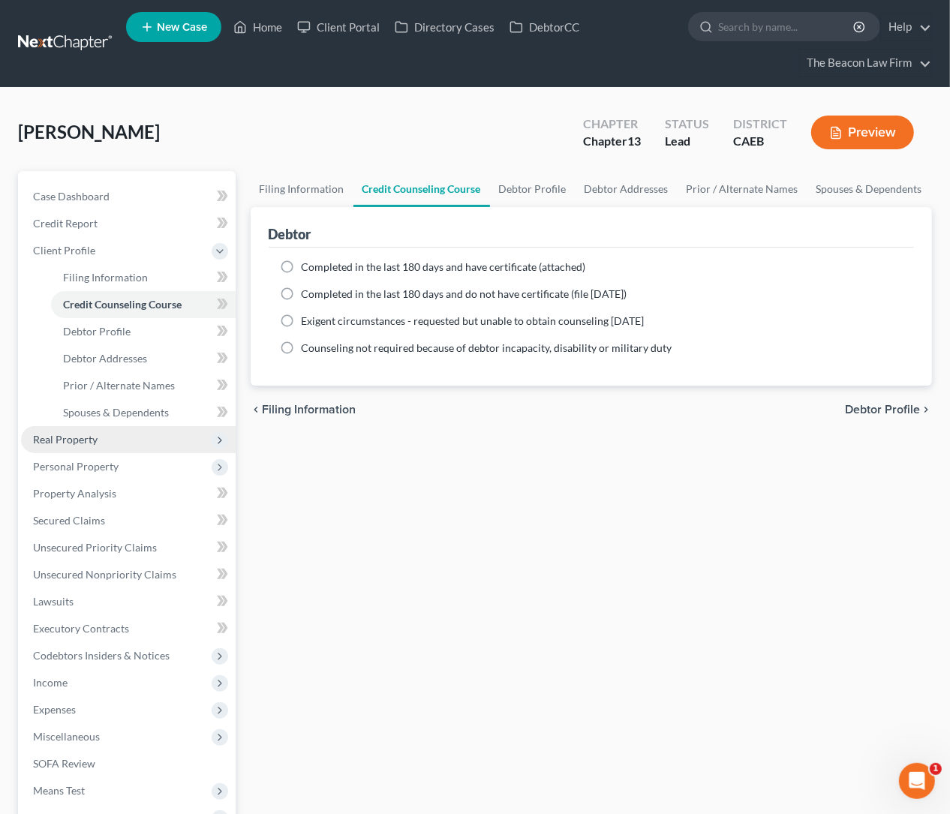
click at [66, 439] on span "Real Property" at bounding box center [65, 439] width 65 height 13
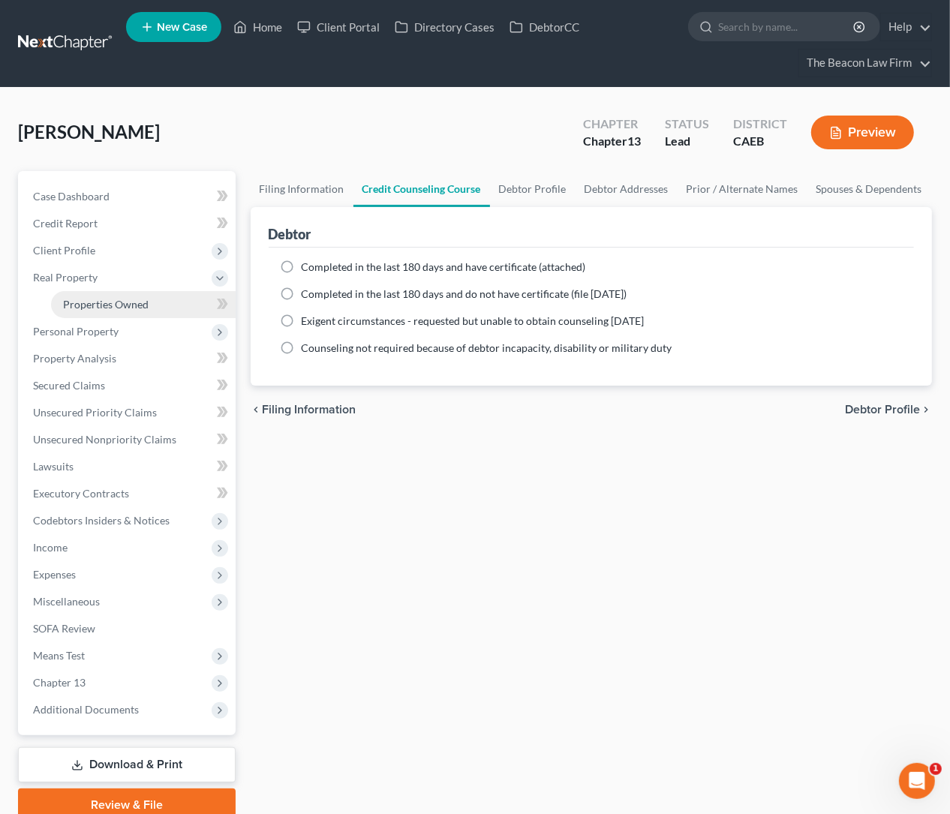
click at [96, 299] on span "Properties Owned" at bounding box center [106, 304] width 86 height 13
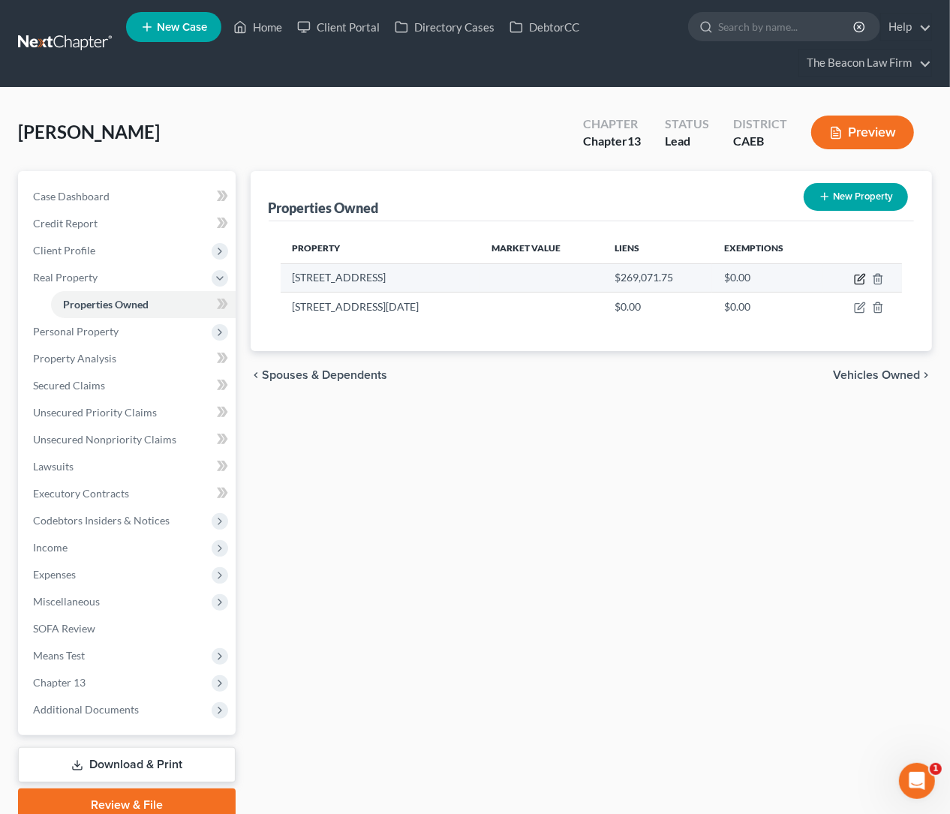
click at [858, 280] on icon "button" at bounding box center [861, 277] width 7 height 7
select select "4"
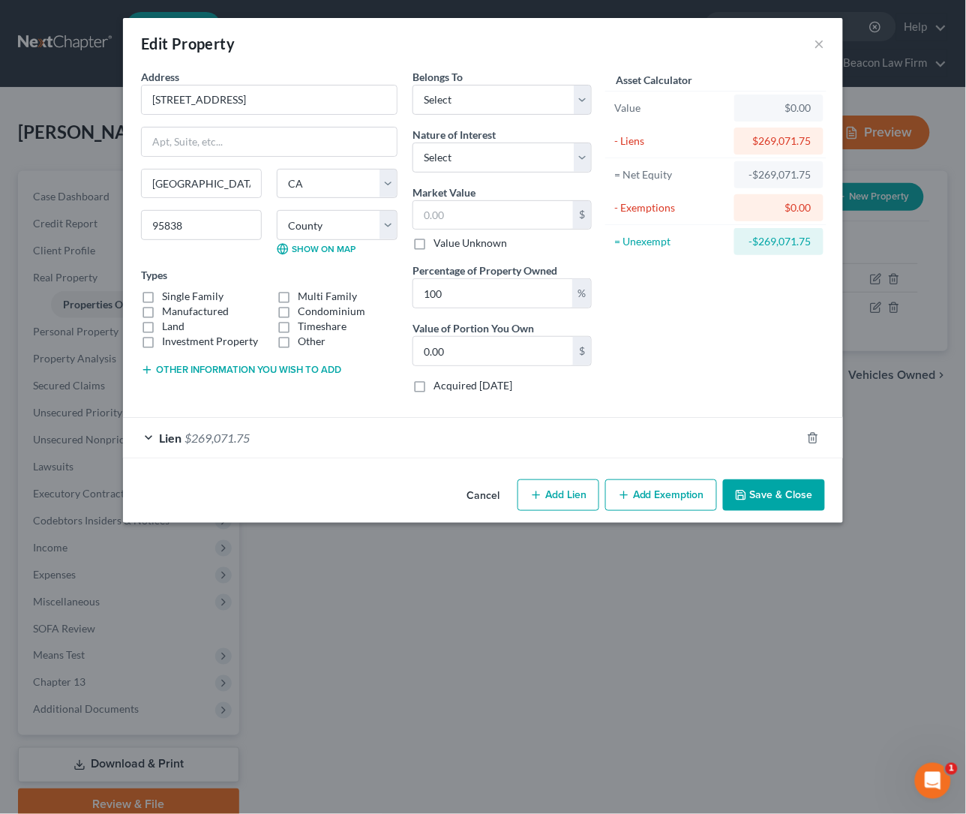
click at [162, 296] on label "Single Family" at bounding box center [193, 296] width 62 height 15
click at [168, 296] on input "Single Family" at bounding box center [173, 294] width 10 height 10
checkbox input "true"
click at [584, 108] on select "Select Debtor 1 Only Debtor 2 Only Debtor 1 And Debtor 2 Only At Least One Of T…" at bounding box center [502, 100] width 179 height 30
select select "0"
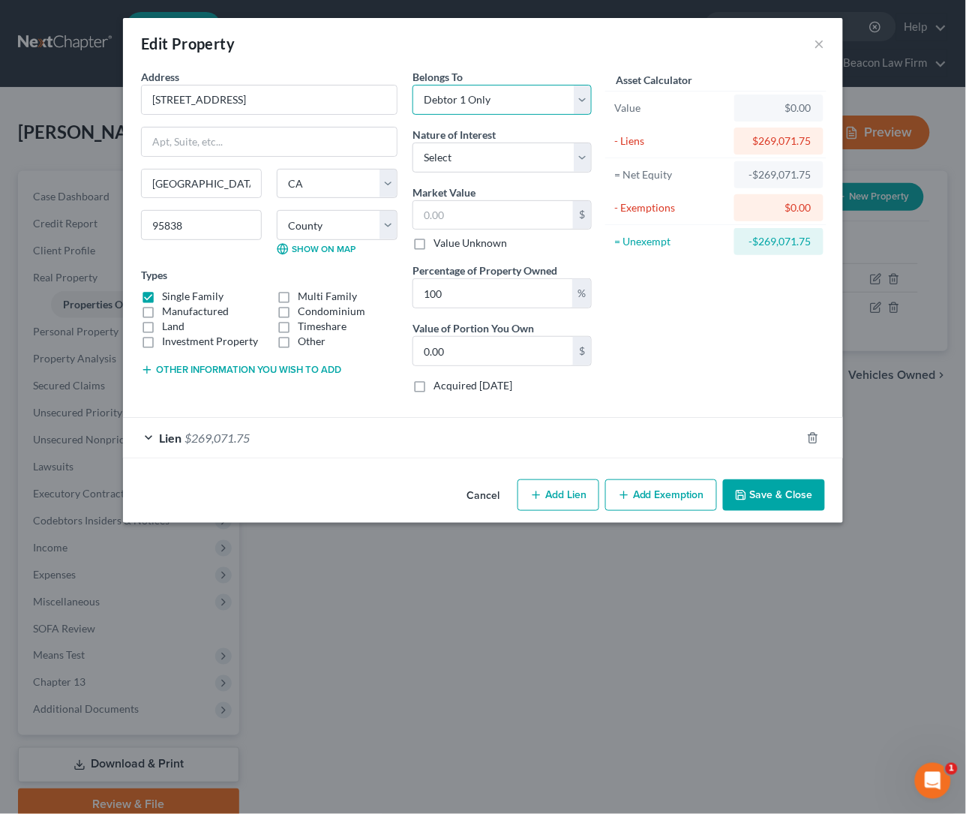
click at [413, 85] on select "Select Debtor 1 Only Debtor 2 Only Debtor 1 And Debtor 2 Only At Least One Of T…" at bounding box center [502, 100] width 179 height 30
click at [531, 154] on select "Select Fee Simple Joint Tenant Life Estate Equitable Interest Future Interest T…" at bounding box center [502, 158] width 179 height 30
select select "0"
click at [413, 143] on select "Select Fee Simple Joint Tenant Life Estate Equitable Interest Future Interest T…" at bounding box center [502, 158] width 179 height 30
click at [215, 445] on span "$269,071.75" at bounding box center [217, 438] width 65 height 14
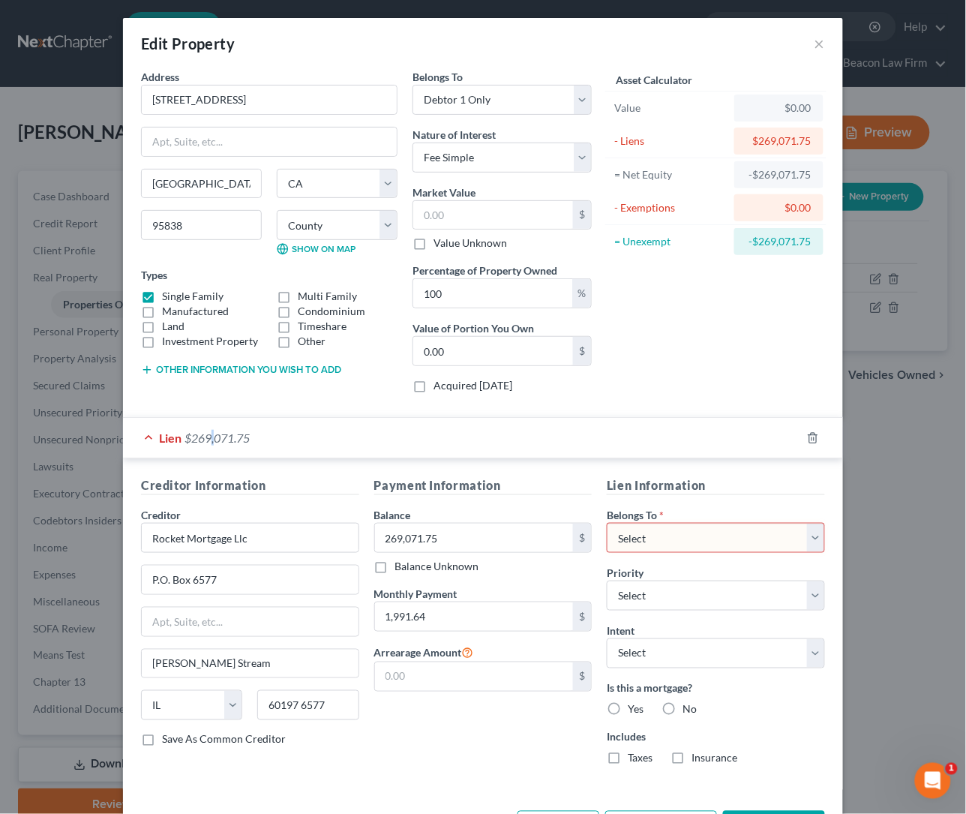
click at [670, 548] on select "Select Debtor 1 Only Debtor 2 Only Debtor 1 And Debtor 2 Only At Least One Of T…" at bounding box center [716, 538] width 218 height 30
select select "0"
click at [607, 525] on select "Select Debtor 1 Only Debtor 2 Only Debtor 1 And Debtor 2 Only At Least One Of T…" at bounding box center [716, 538] width 218 height 30
click at [658, 599] on select "Select 1st 2nd 3rd 4th 5th 6th 7th 8th 9th 10th 11th 12th 13th 14th 15th 16th 1…" at bounding box center [716, 596] width 218 height 30
select select "0"
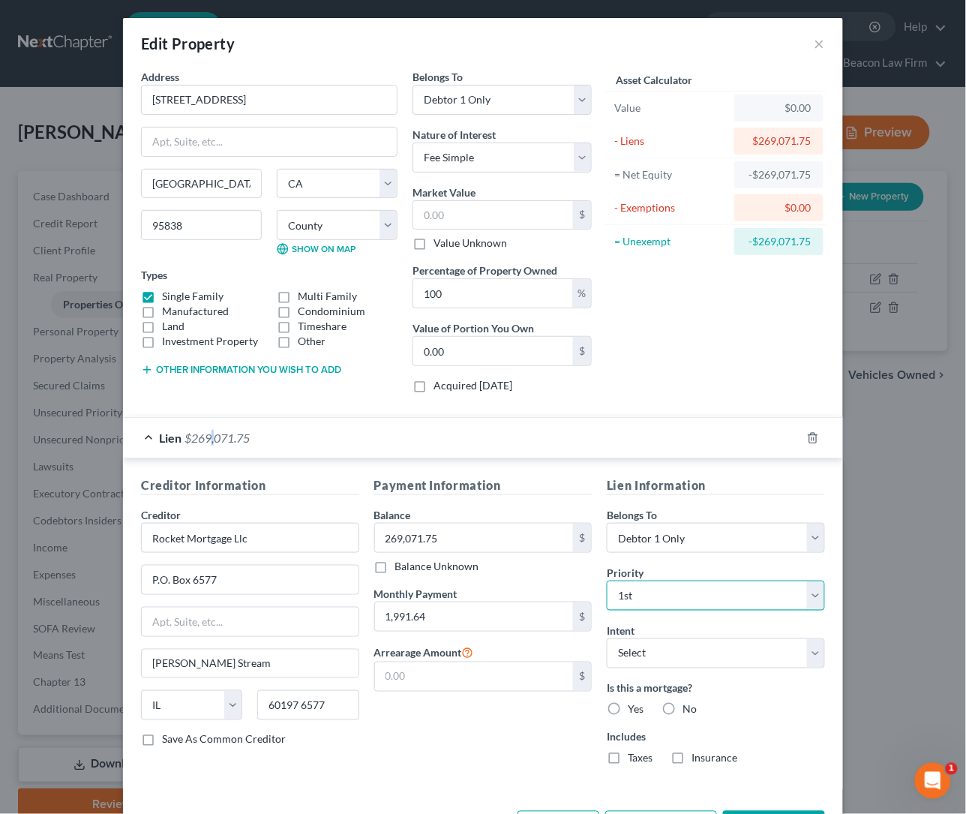
click at [607, 583] on select "Select 1st 2nd 3rd 4th 5th 6th 7th 8th 9th 10th 11th 12th 13th 14th 15th 16th 1…" at bounding box center [716, 596] width 218 height 30
click at [693, 657] on select "Select Surrender Redeem Reaffirm Avoid Other" at bounding box center [716, 654] width 218 height 30
select select "2"
click at [607, 641] on select "Select Surrender Redeem Reaffirm Avoid Other" at bounding box center [716, 654] width 218 height 30
click at [628, 709] on label "Yes" at bounding box center [636, 709] width 16 height 15
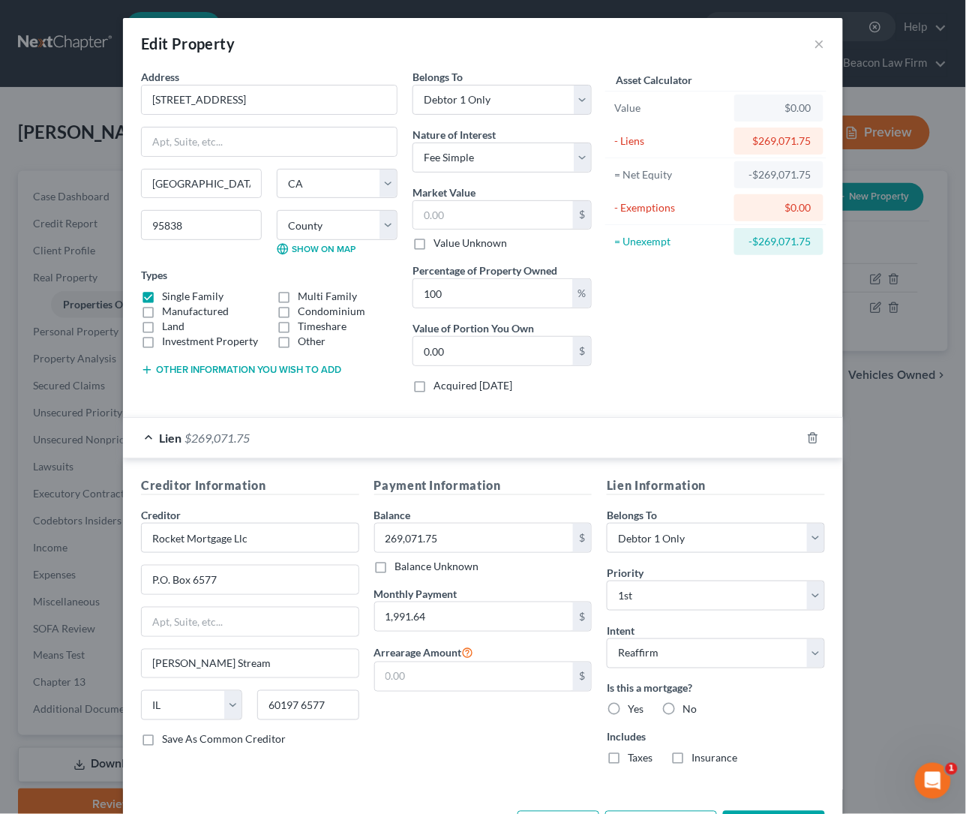
click at [634, 709] on input "Yes" at bounding box center [639, 707] width 10 height 10
radio input "true"
click at [628, 760] on label "Taxes" at bounding box center [640, 758] width 25 height 15
click at [634, 760] on input "Taxes" at bounding box center [639, 756] width 10 height 10
checkbox input "true"
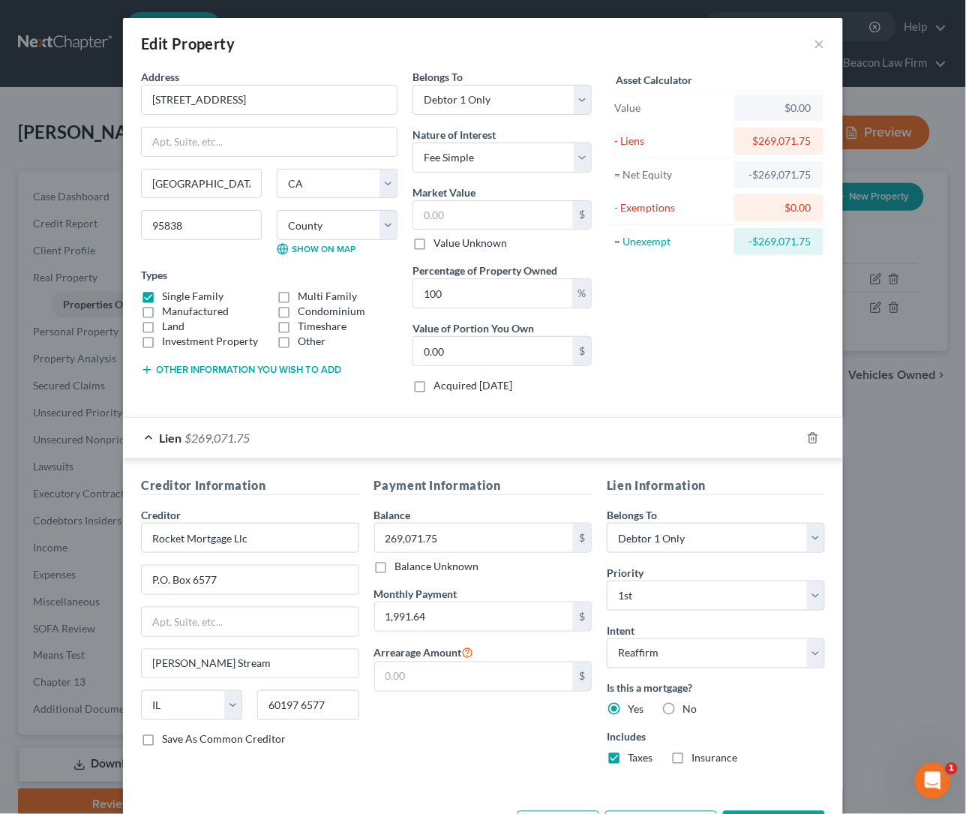
click at [692, 762] on label "Insurance" at bounding box center [715, 758] width 46 height 15
click at [698, 761] on input "Insurance" at bounding box center [703, 756] width 10 height 10
checkbox input "true"
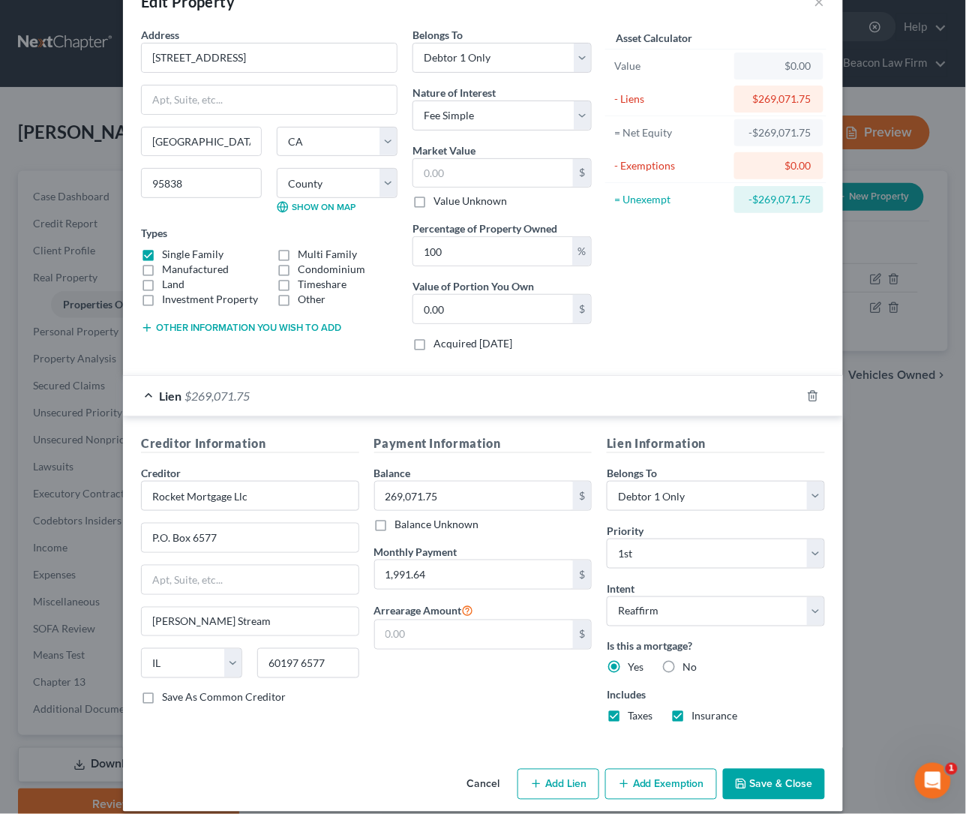
scroll to position [62, 0]
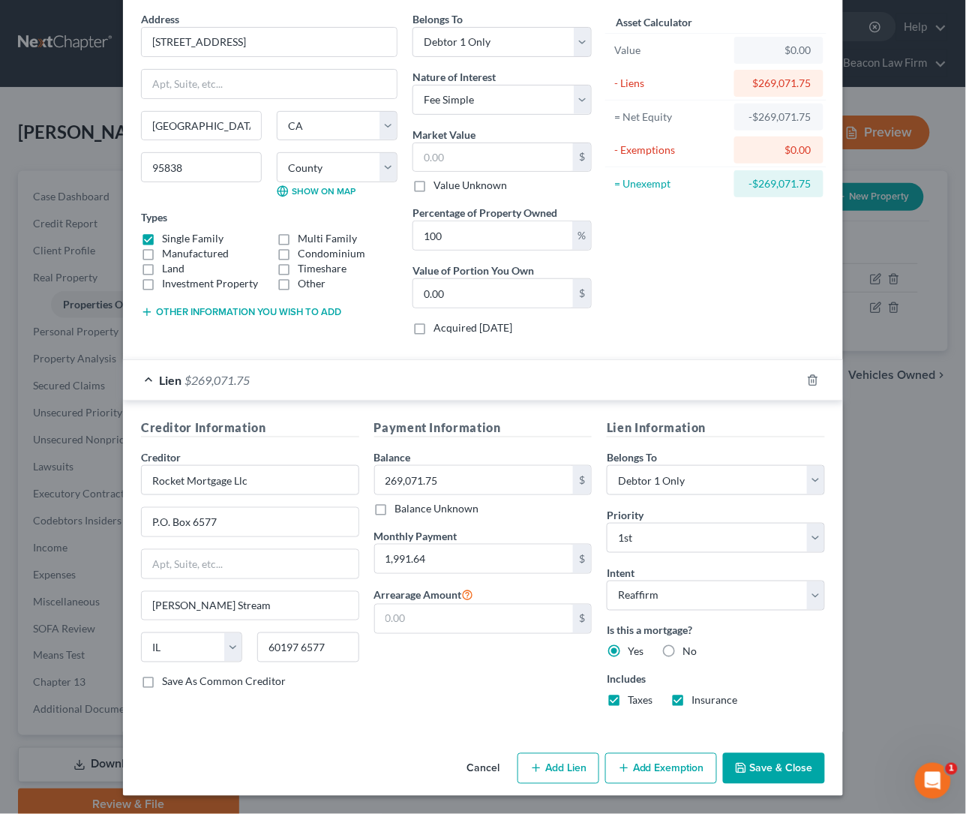
click at [531, 767] on icon "button" at bounding box center [537, 768] width 12 height 12
select select "0"
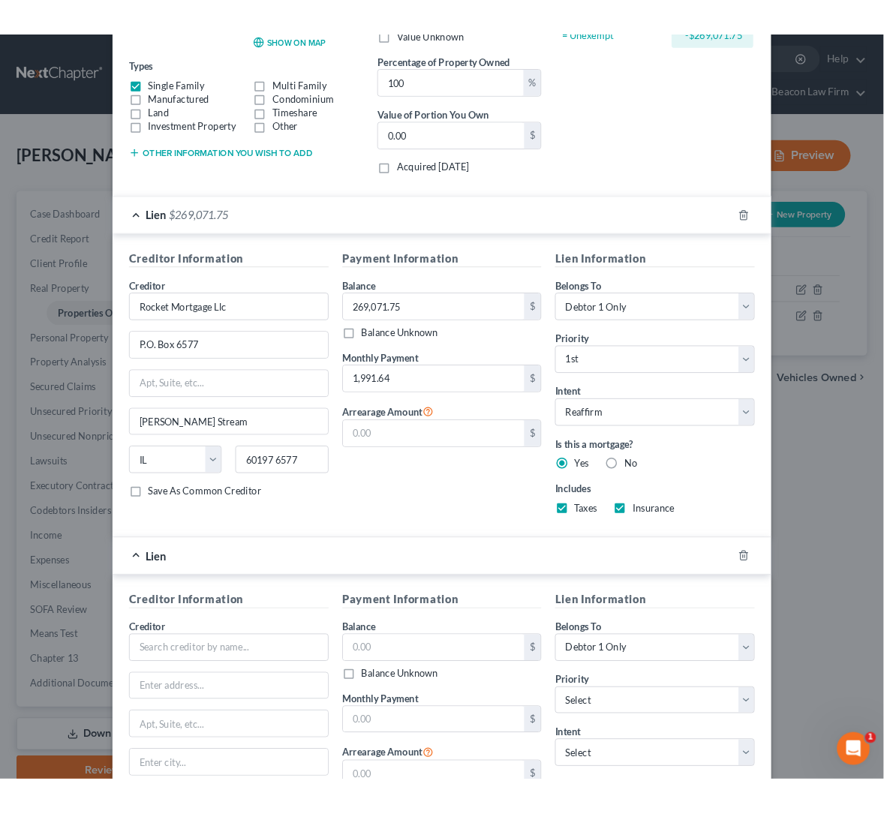
scroll to position [399, 0]
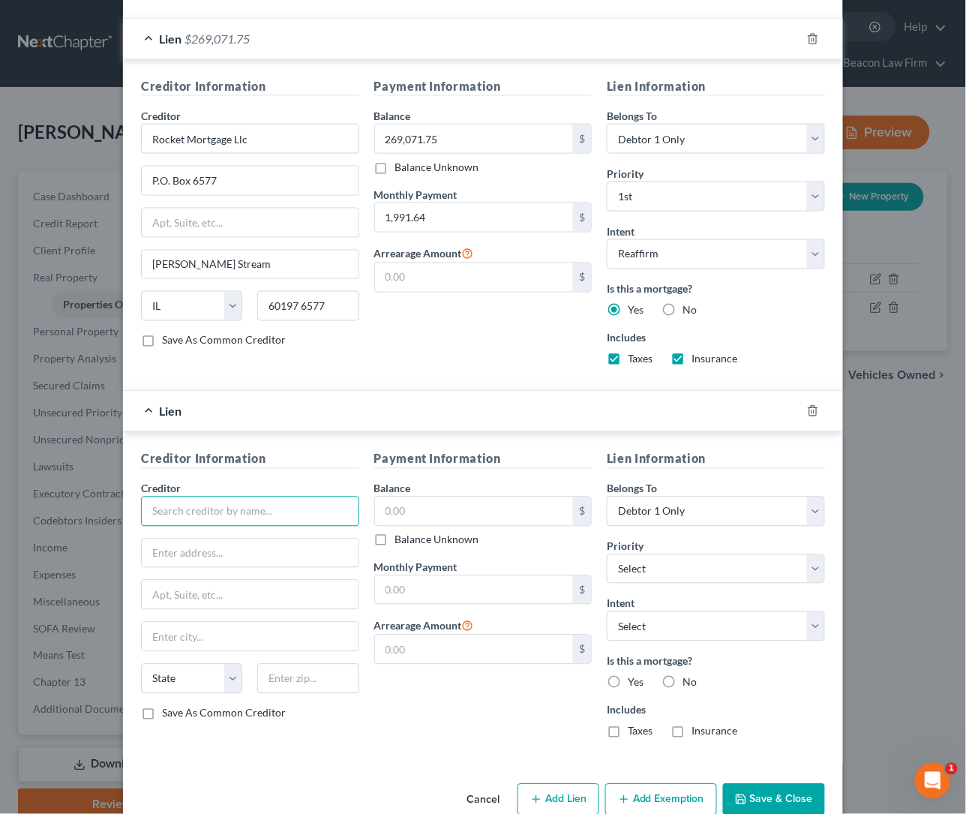
click at [230, 516] on input "text" at bounding box center [250, 512] width 218 height 30
type input "Shellpoint"
click at [708, 527] on select "Select Debtor 1 Only Debtor 2 Only Debtor 1 And Debtor 2 Only At Least One Of T…" at bounding box center [716, 512] width 218 height 30
click at [436, 522] on input "text" at bounding box center [474, 511] width 199 height 29
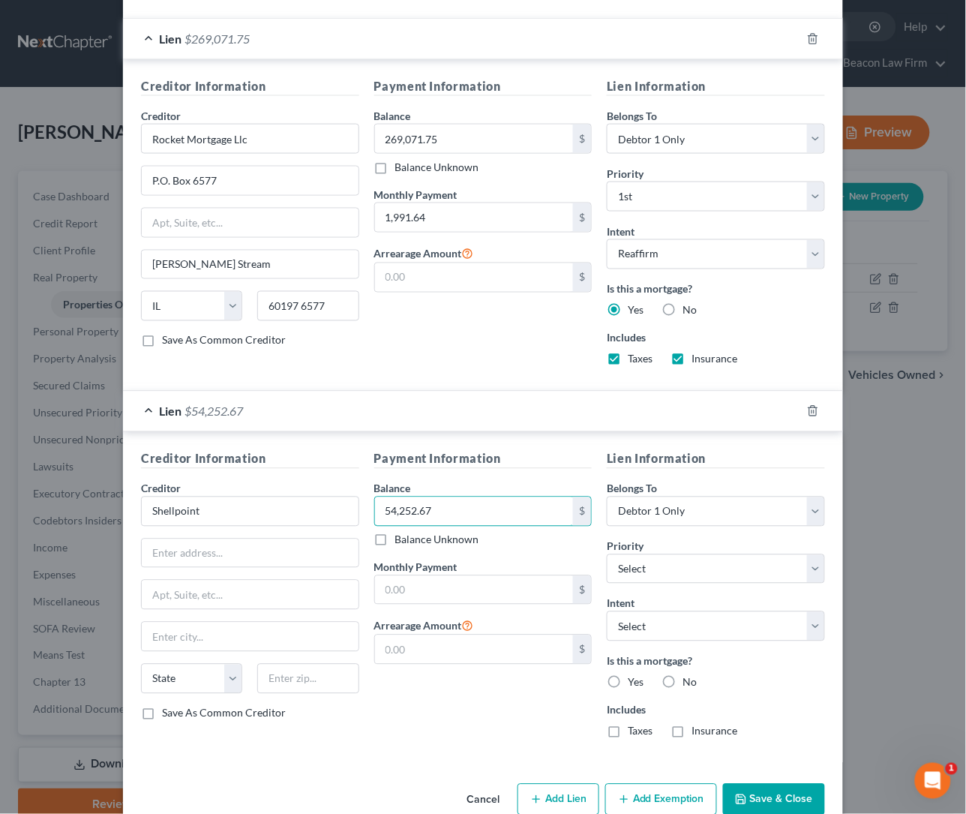
type input "54,252.67"
click at [682, 570] on select "Select 1st 2nd 3rd 4th 5th 6th 7th 8th 9th 10th 11th 12th 13th 14th 15th 16th 1…" at bounding box center [716, 570] width 218 height 30
select select "1"
click at [607, 558] on select "Select 1st 2nd 3rd 4th 5th 6th 7th 8th 9th 10th 11th 12th 13th 14th 15th 16th 1…" at bounding box center [716, 570] width 218 height 30
click at [681, 623] on select "Select Surrender Redeem Reaffirm Avoid Other" at bounding box center [716, 627] width 218 height 30
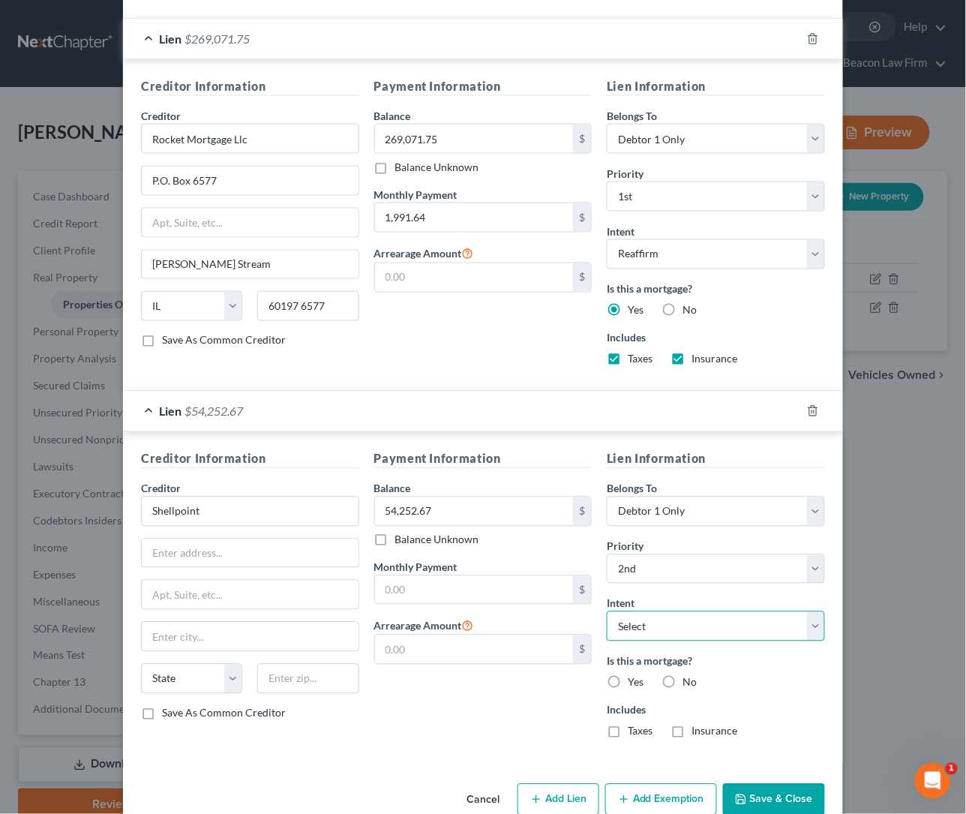
select select "2"
click at [607, 616] on select "Select Surrender Redeem Reaffirm Avoid Other" at bounding box center [716, 627] width 218 height 30
click at [628, 687] on label "Yes" at bounding box center [636, 682] width 16 height 15
click at [634, 685] on input "Yes" at bounding box center [639, 680] width 10 height 10
radio input "true"
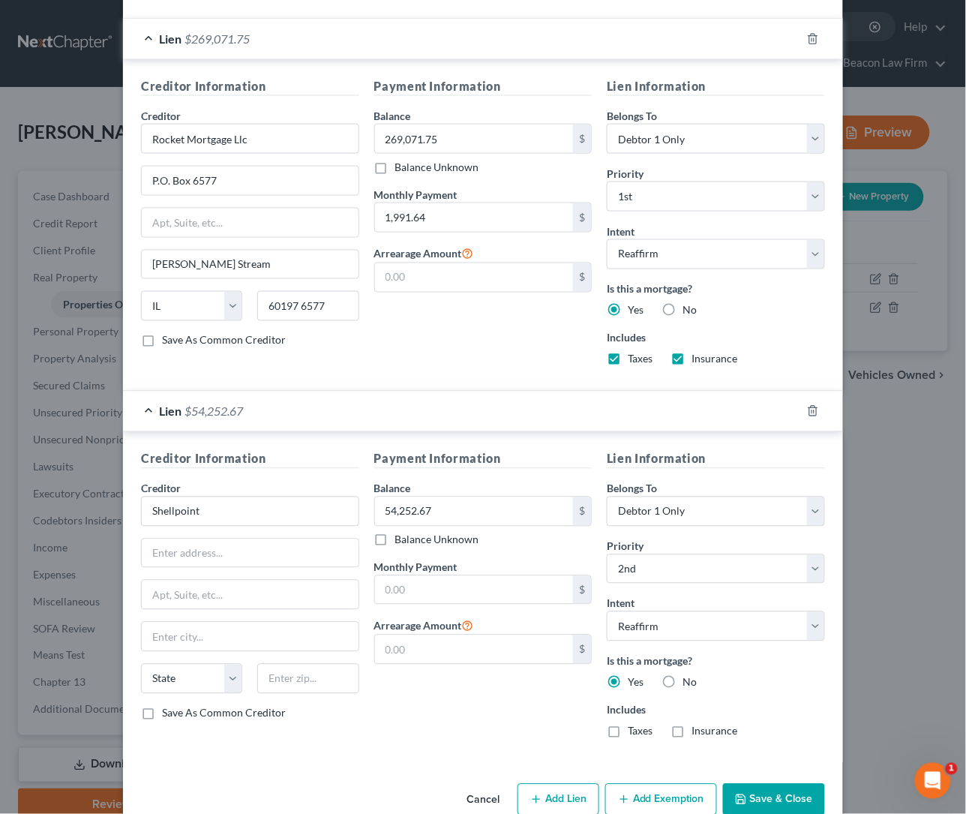
click at [683, 690] on label "No" at bounding box center [690, 682] width 14 height 15
click at [689, 685] on input "No" at bounding box center [694, 680] width 10 height 10
radio input "true"
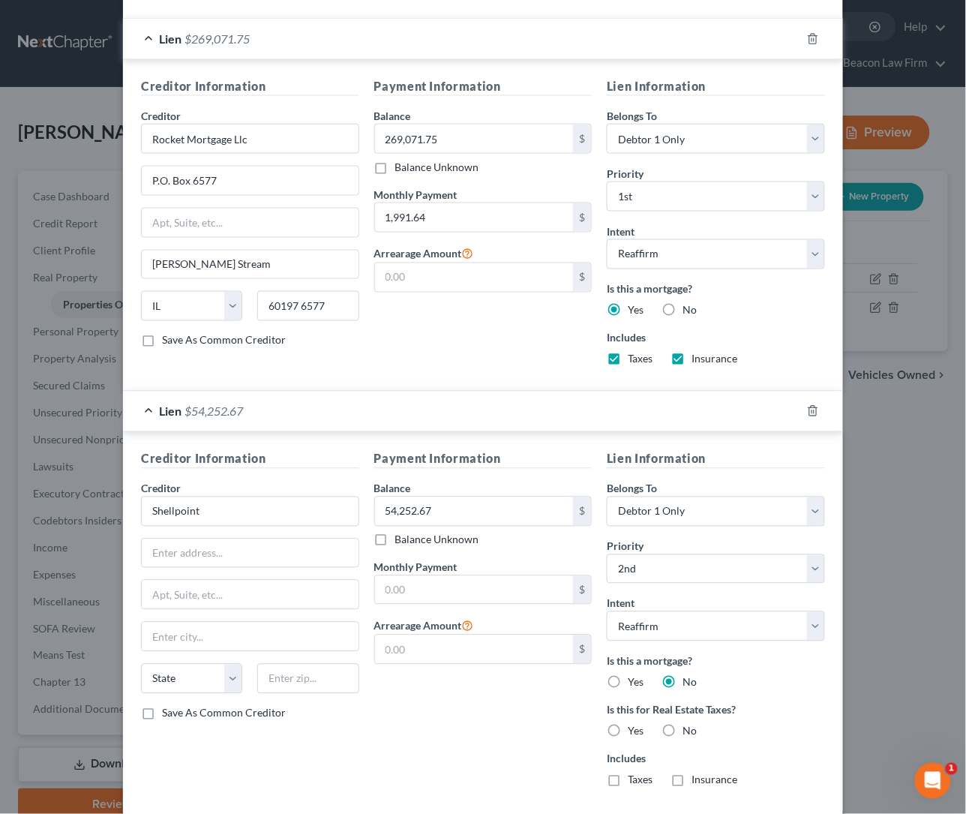
click at [628, 687] on label "Yes" at bounding box center [636, 682] width 16 height 15
click at [634, 685] on input "Yes" at bounding box center [639, 680] width 10 height 10
radio input "true"
radio input "false"
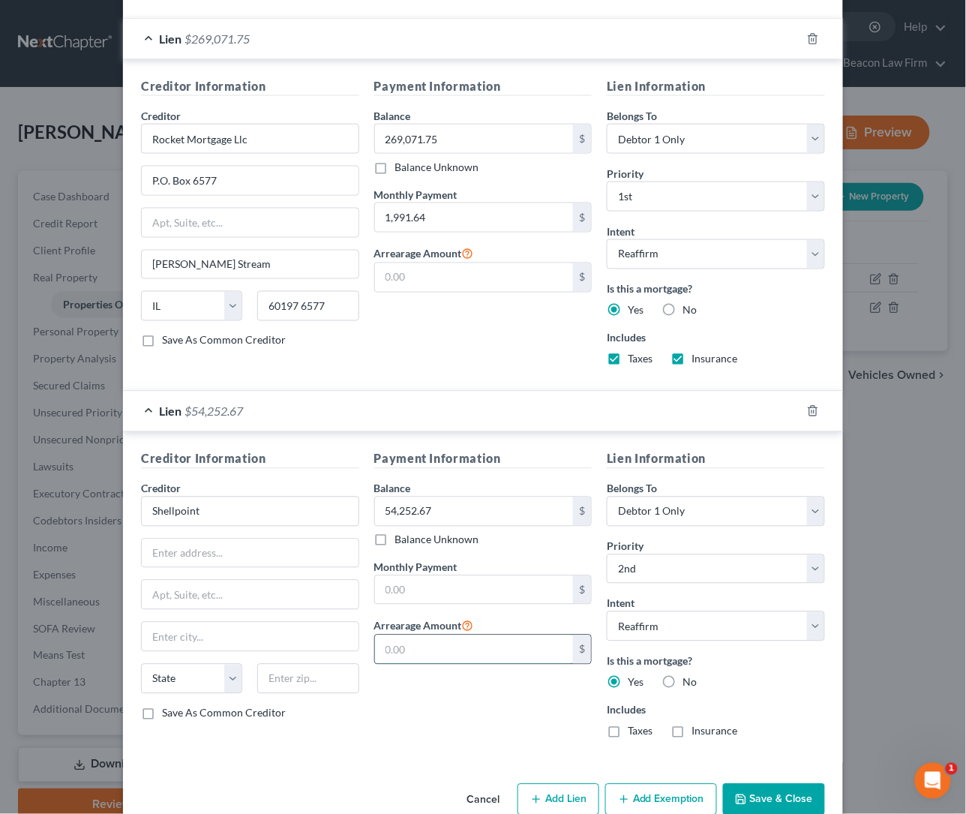
click at [434, 656] on input "text" at bounding box center [474, 650] width 199 height 29
type input "5,415.07"
click at [496, 555] on div "Payment Information Balance 54,252.67 $ Balance Unknown Balance Undetermined 54…" at bounding box center [483, 600] width 233 height 301
click at [440, 597] on input "text" at bounding box center [474, 590] width 199 height 29
type input "421.91"
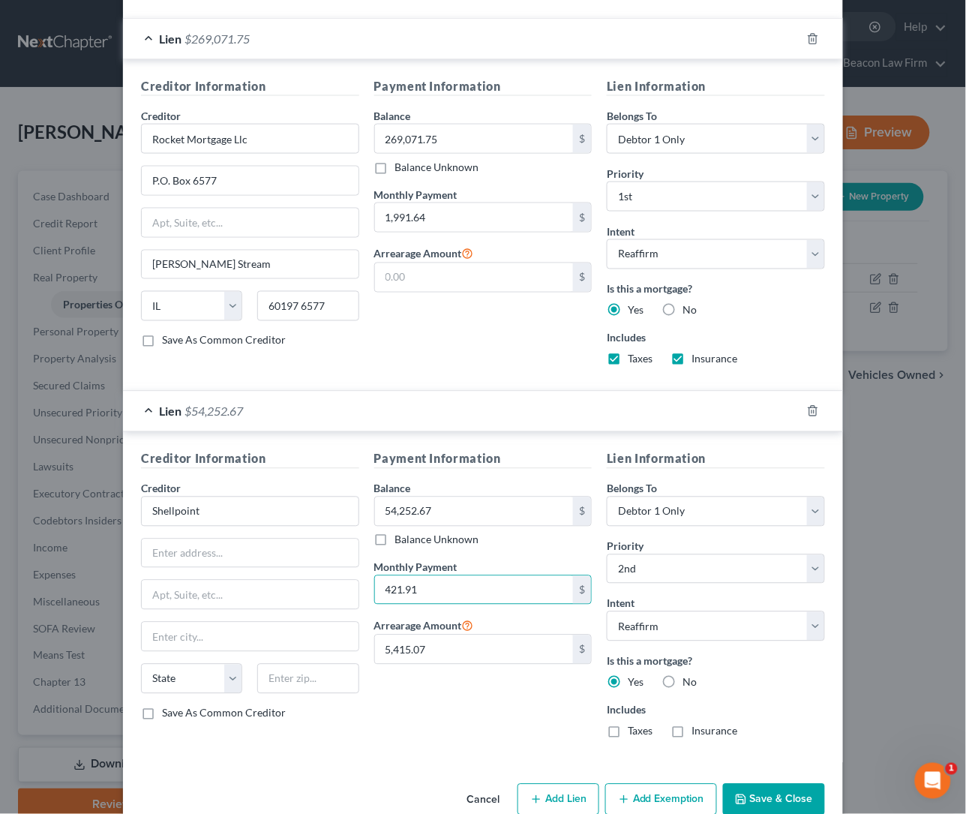
click at [498, 723] on div "Payment Information Balance 54,252.67 $ Balance Unknown Balance Undetermined 54…" at bounding box center [483, 600] width 233 height 301
click at [191, 562] on input "text" at bounding box center [250, 554] width 217 height 29
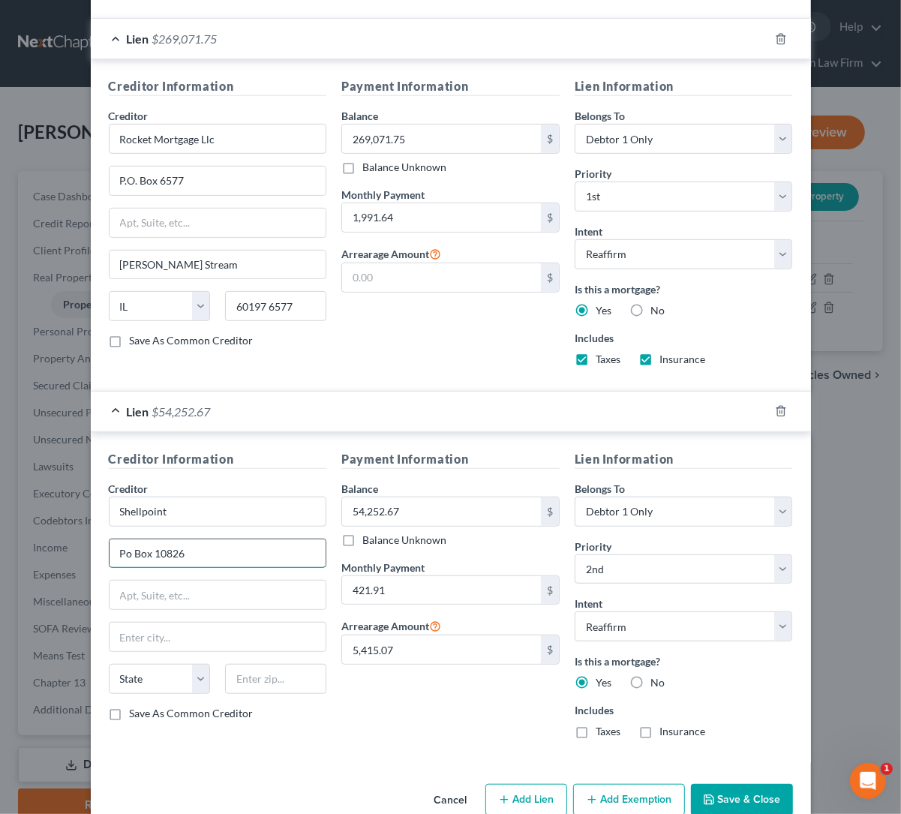
type input "Po Box 10826"
type input "29603"
click at [426, 728] on div "Payment Information Balance 54,252.67 $ Balance Unknown Balance Undetermined 54…" at bounding box center [450, 600] width 233 height 301
type input "[GEOGRAPHIC_DATA]"
select select "42"
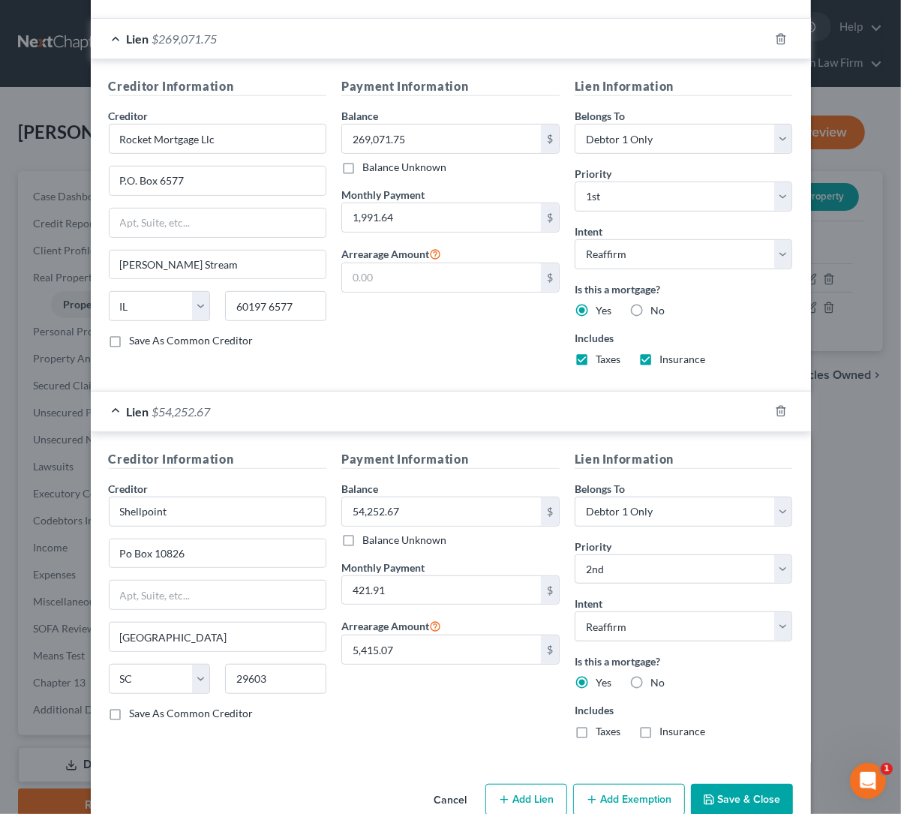
click at [738, 802] on button "Save & Close" at bounding box center [742, 800] width 102 height 32
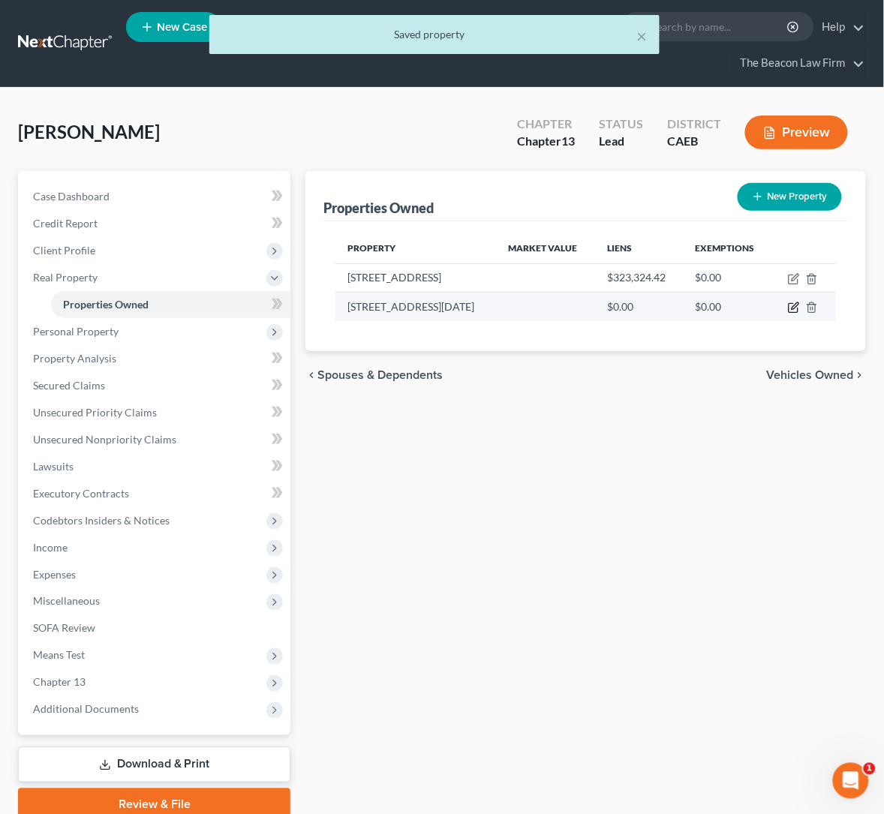
click at [791, 302] on icon "button" at bounding box center [794, 308] width 12 height 12
select select "4"
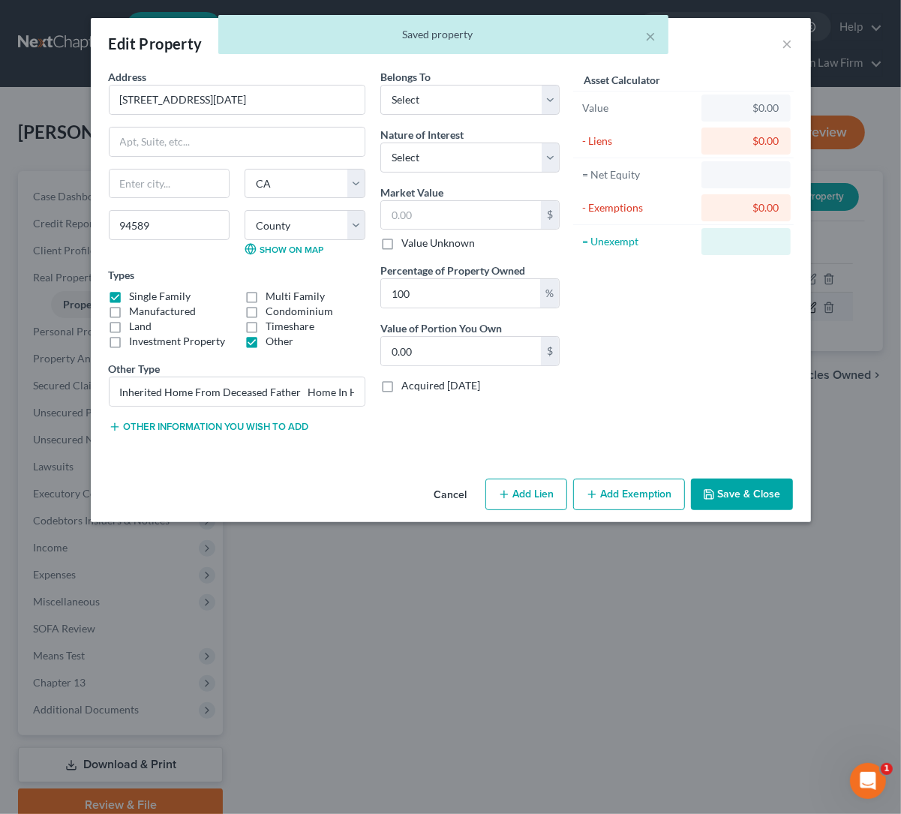
select select "4"
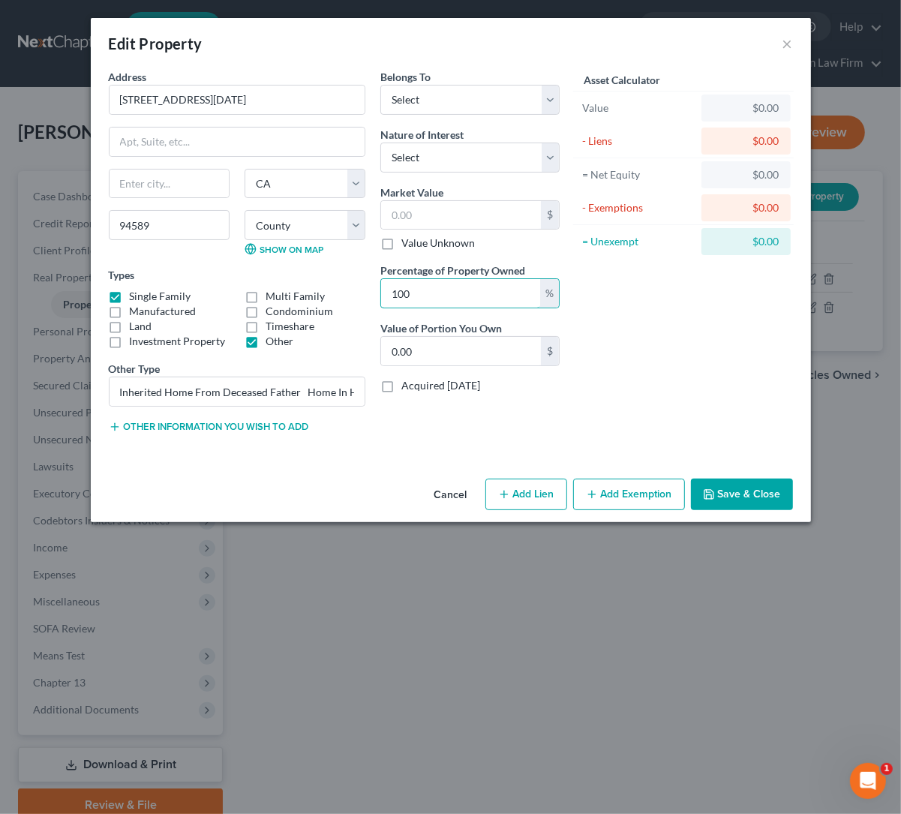
drag, startPoint x: 483, startPoint y: 296, endPoint x: 307, endPoint y: 299, distance: 176.4
click at [313, 300] on div "Address * 194 [DATE] Court State [US_STATE][GEOGRAPHIC_DATA] [GEOGRAPHIC_DATA] …" at bounding box center [334, 257] width 466 height 377
type input "3"
type input "0"
type input "33.33"
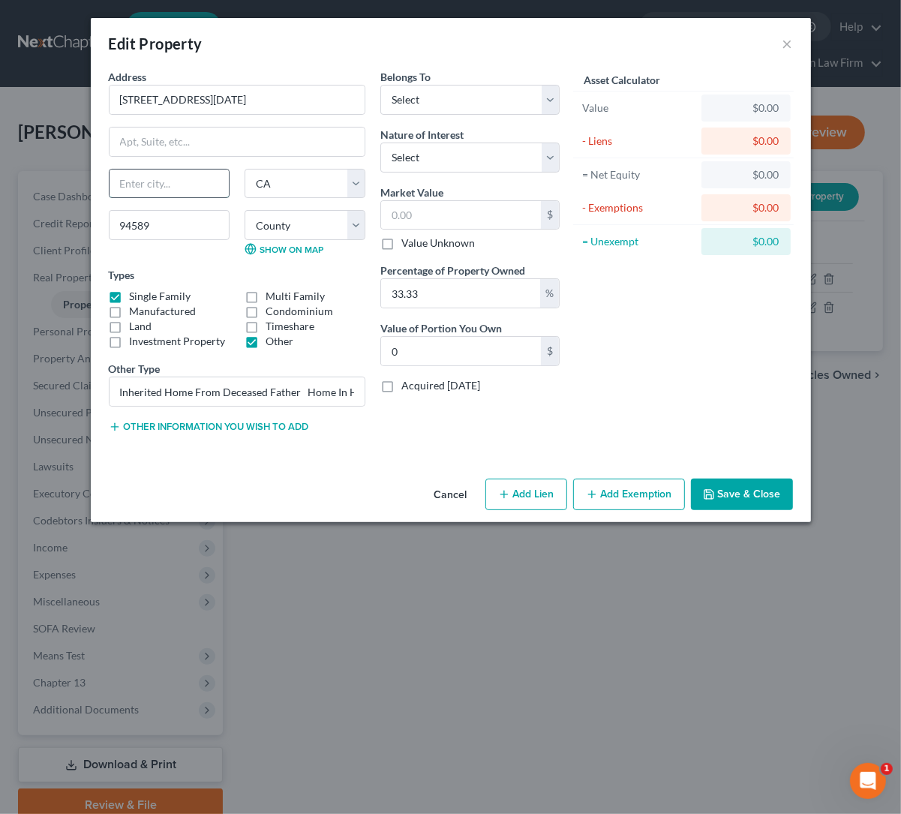
click at [191, 194] on input "text" at bounding box center [169, 184] width 119 height 29
click at [119, 266] on div "State [US_STATE][GEOGRAPHIC_DATA] [GEOGRAPHIC_DATA] [GEOGRAPHIC_DATA] [GEOGRAPH…" at bounding box center [237, 218] width 272 height 99
click at [164, 188] on input "text" at bounding box center [169, 184] width 119 height 29
type input "Vallejo"
click at [419, 207] on input "text" at bounding box center [461, 215] width 160 height 29
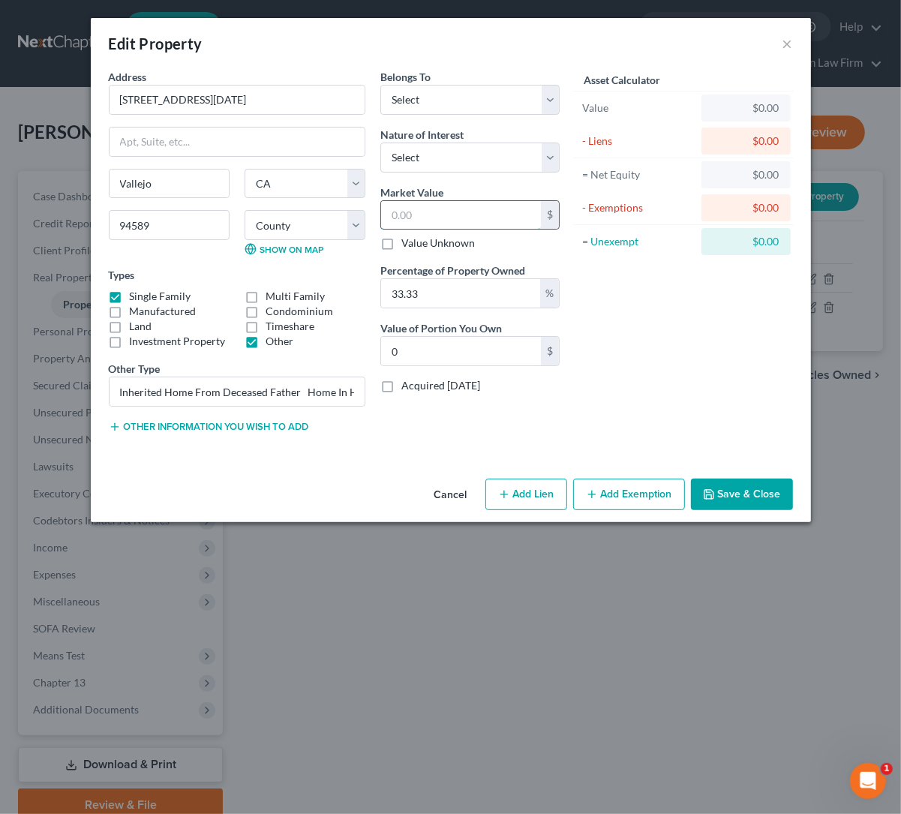
type input "5"
type input "1.66"
type input "55"
type input "18.33"
type input "558"
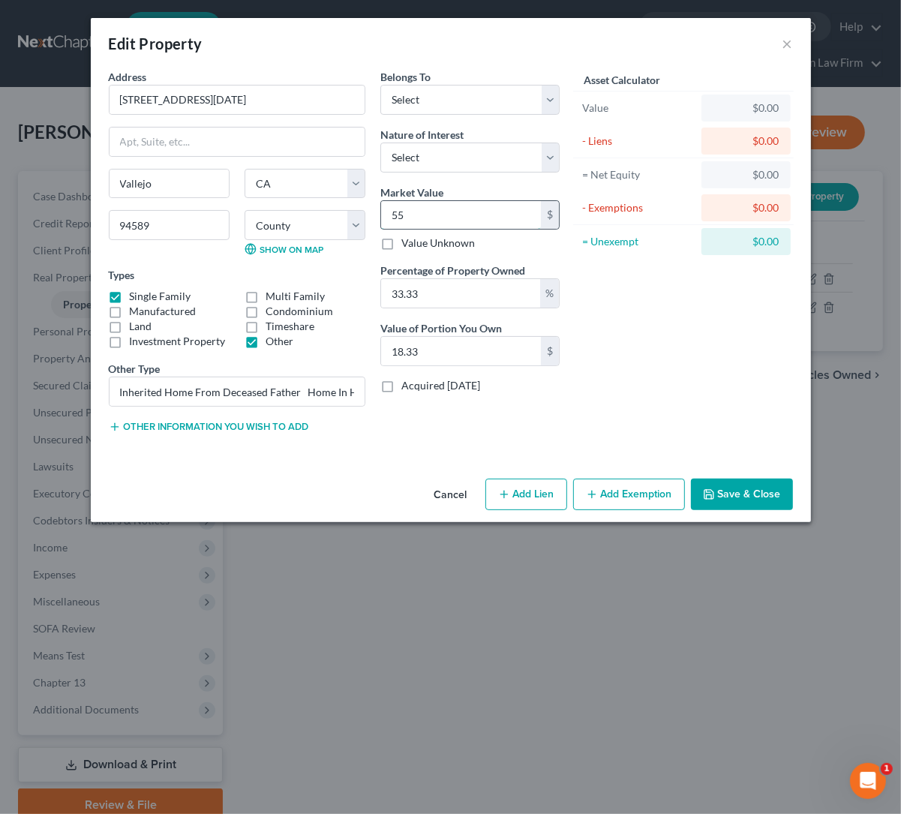
type input "185.98"
type input "5587"
type input "1,862.14"
type input "5,5870"
type input "18,621.47"
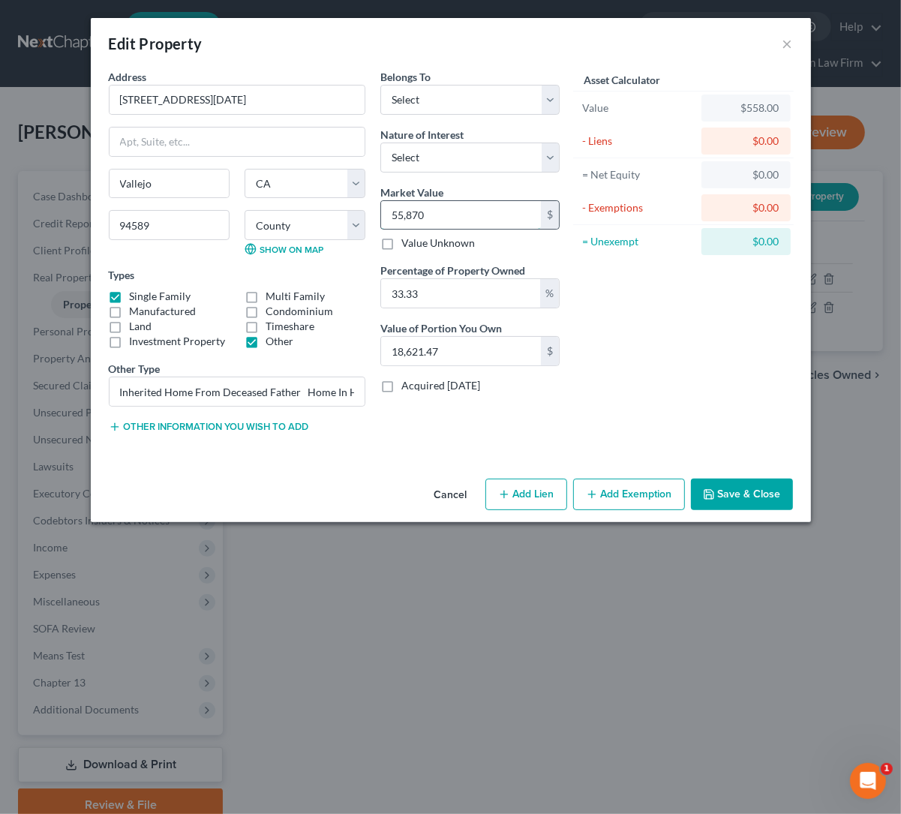
type input "55,8700"
type input "186,214.71"
type input "558,700"
click at [701, 371] on div "Asset Calculator Value $558,700.00 - Liens $0.00 = Net Equity $558.00 - Exempti…" at bounding box center [683, 257] width 233 height 377
click at [505, 152] on select "Select Fee Simple Joint Tenant Life Estate Equitable Interest Future Interest T…" at bounding box center [469, 158] width 179 height 30
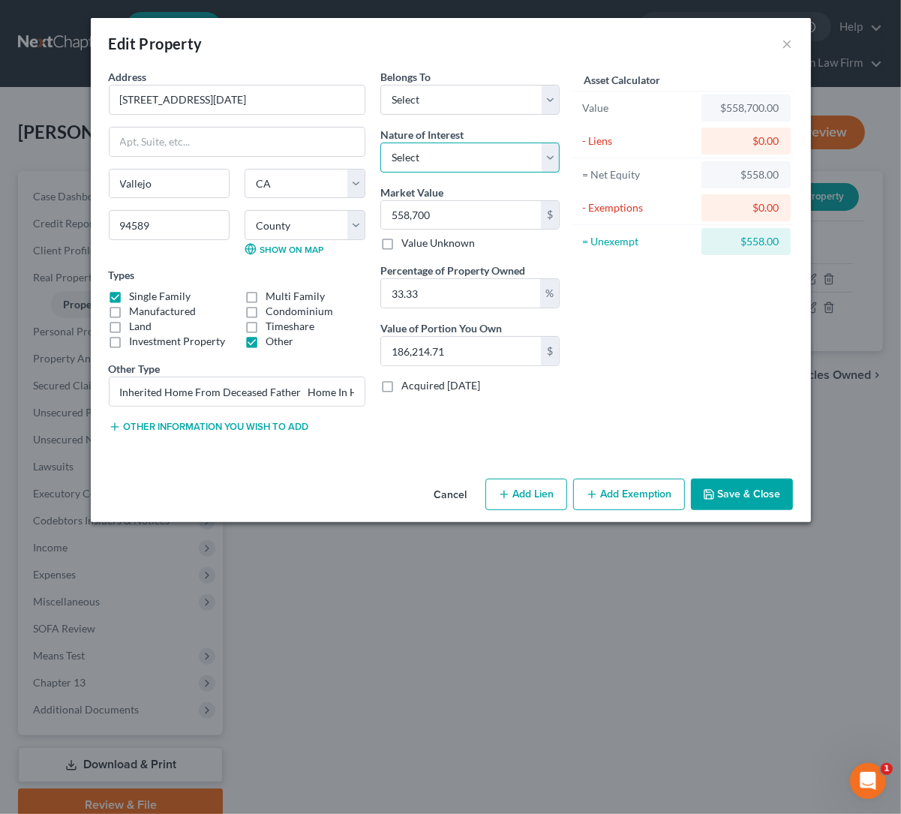
select select "7"
click at [380, 143] on select "Select Fee Simple Joint Tenant Life Estate Equitable Interest Future Interest T…" at bounding box center [469, 158] width 179 height 30
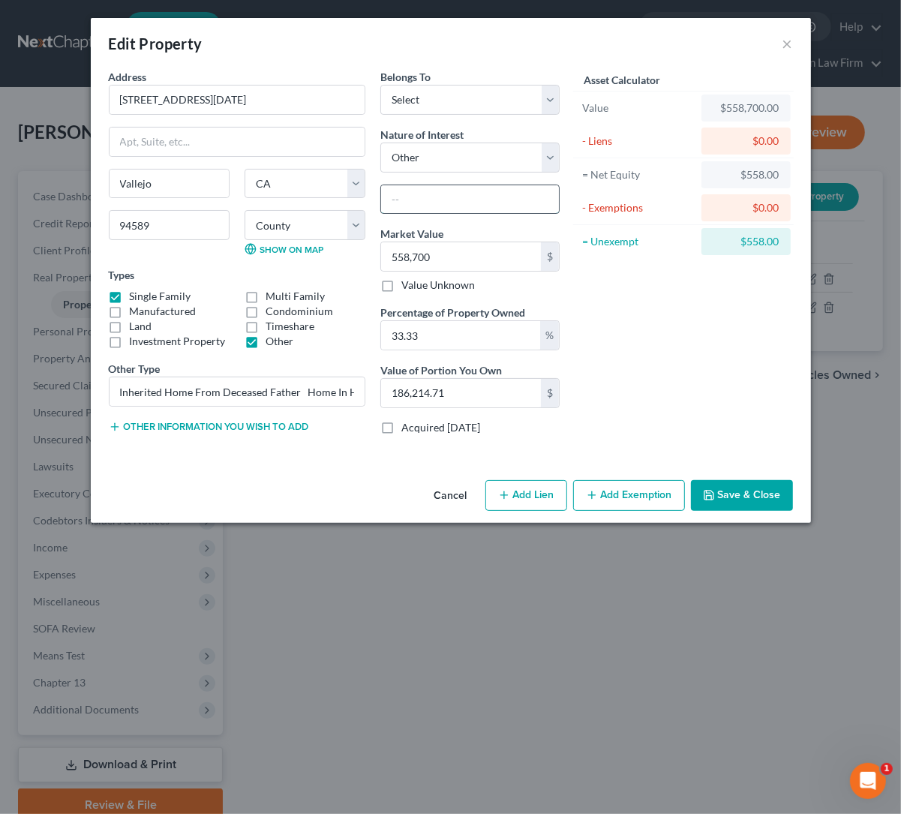
click at [460, 205] on input "text" at bounding box center [470, 199] width 178 height 29
type input "Trust"
click at [519, 98] on select "Select Debtor 1 Only Debtor 2 Only Debtor 1 And Debtor 2 Only At Least One Of T…" at bounding box center [469, 100] width 179 height 30
select select "3"
click at [380, 85] on select "Select Debtor 1 Only Debtor 2 Only Debtor 1 And Debtor 2 Only At Least One Of T…" at bounding box center [469, 100] width 179 height 30
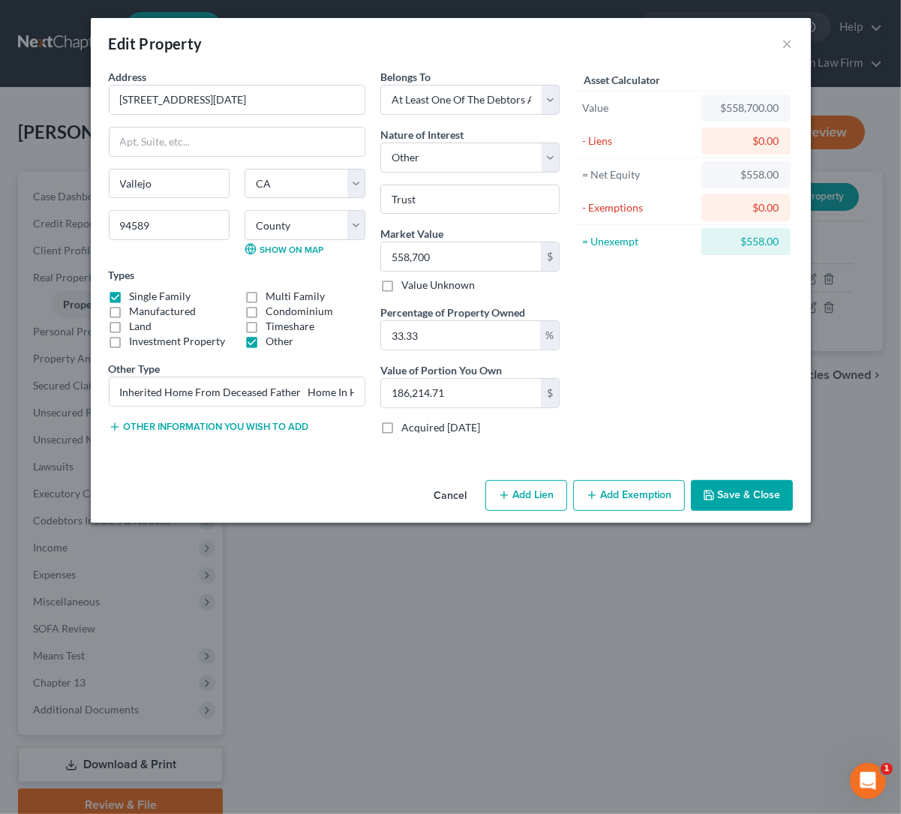
click at [740, 490] on button "Save & Close" at bounding box center [742, 496] width 102 height 32
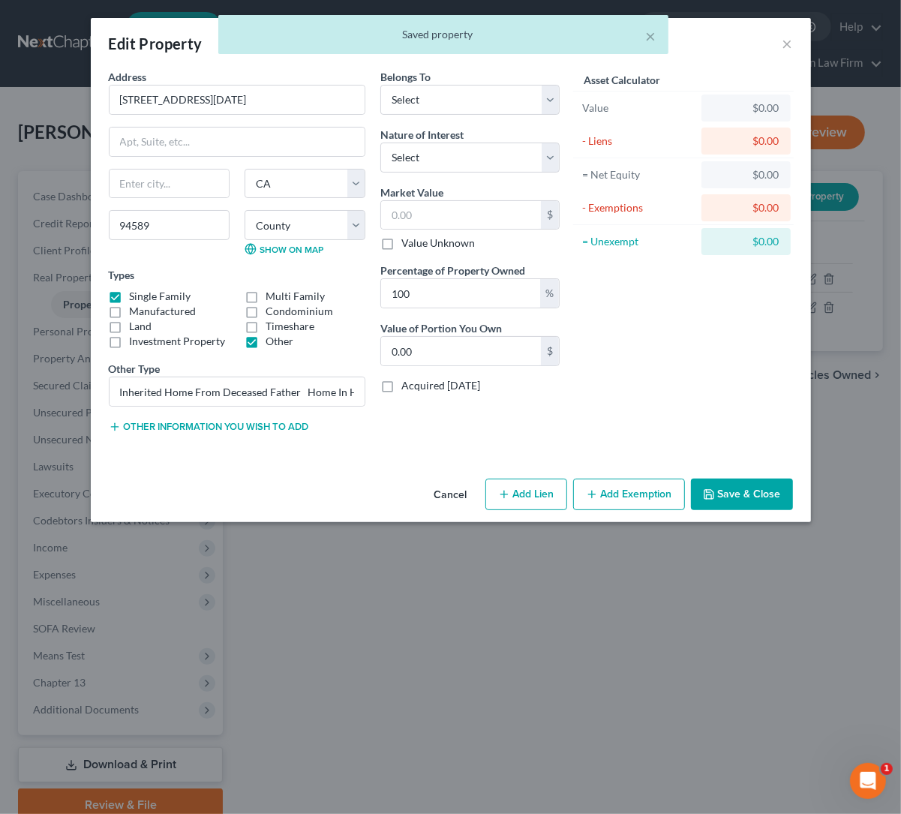
click at [626, 379] on div "Asset Calculator Value $0.00 - Liens $0.00 = Net Equity $0.00 - Exemptions $0.0…" at bounding box center [683, 257] width 233 height 377
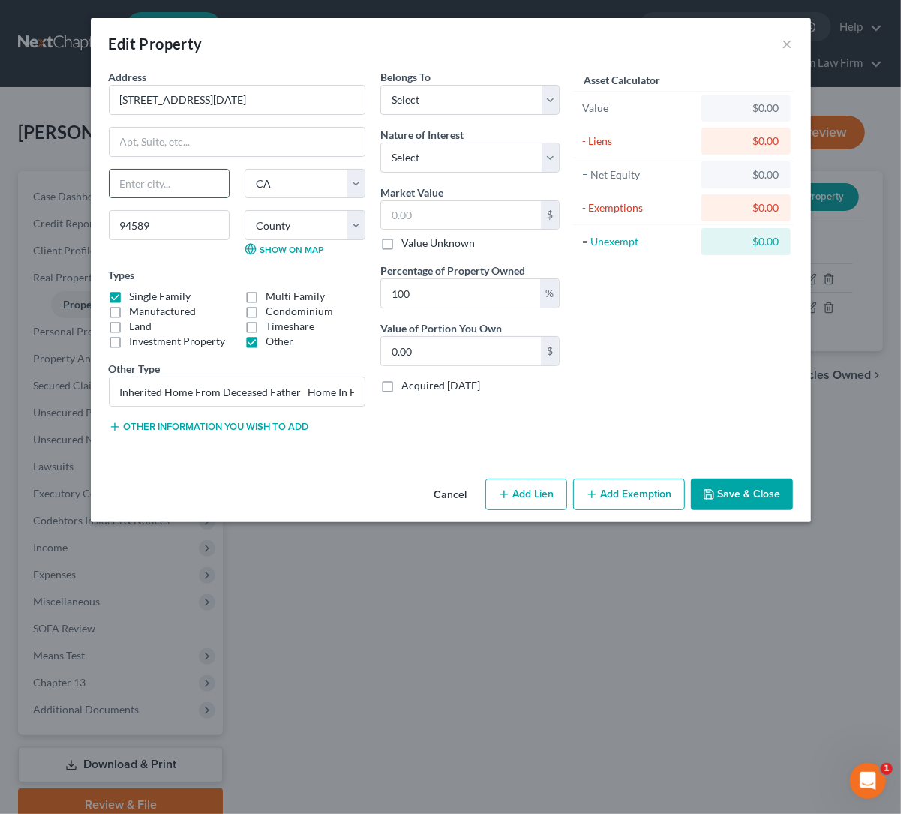
click at [161, 182] on input "text" at bounding box center [169, 184] width 119 height 29
type input "v"
type input "Vallejo"
drag, startPoint x: 666, startPoint y: 323, endPoint x: 609, endPoint y: 248, distance: 94.2
click at [666, 323] on div "Asset Calculator Value $0.00 - Liens $0.00 = Net Equity $0.00 - Exemptions $0.0…" at bounding box center [683, 257] width 233 height 377
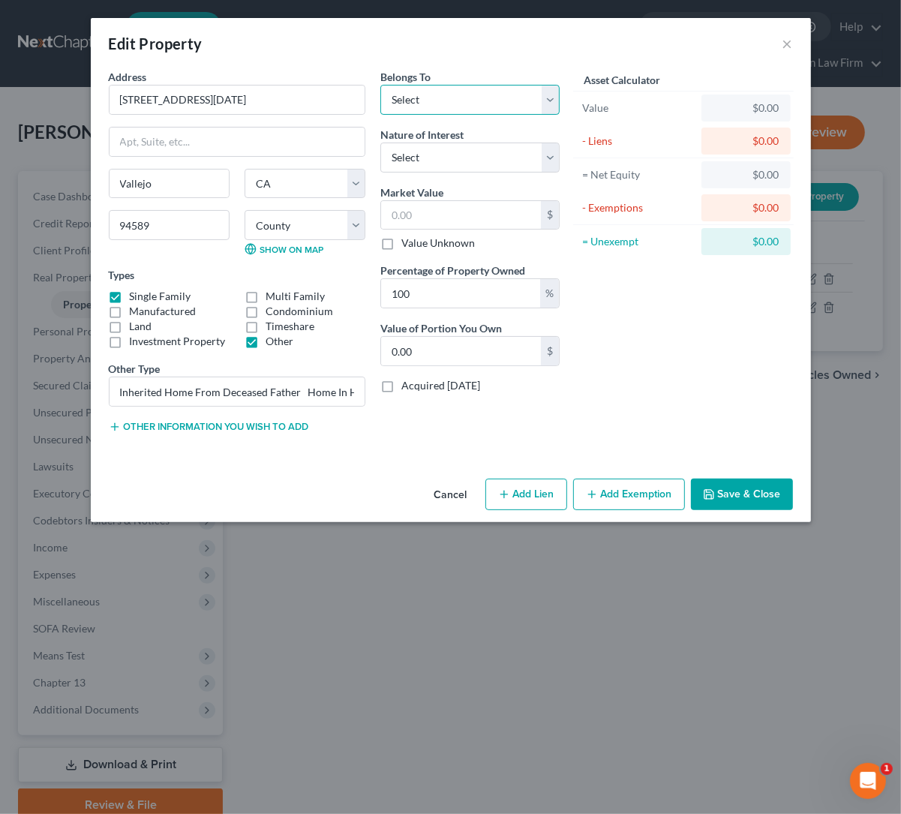
click at [554, 97] on select "Select Debtor 1 Only Debtor 2 Only Debtor 1 And Debtor 2 Only At Least One Of T…" at bounding box center [469, 100] width 179 height 30
select select "3"
click at [380, 85] on select "Select Debtor 1 Only Debtor 2 Only Debtor 1 And Debtor 2 Only At Least One Of T…" at bounding box center [469, 100] width 179 height 30
click at [550, 149] on select "Select Fee Simple Joint Tenant Life Estate Equitable Interest Future Interest T…" at bounding box center [469, 158] width 179 height 30
select select "7"
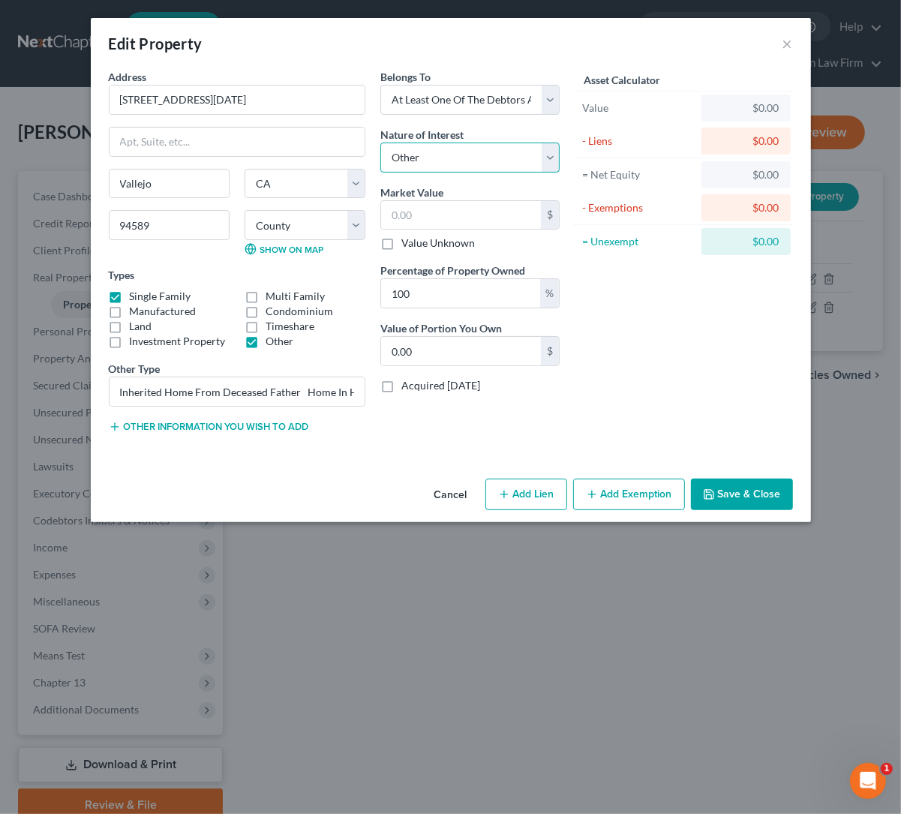
click at [380, 143] on select "Select Fee Simple Joint Tenant Life Estate Equitable Interest Future Interest T…" at bounding box center [469, 158] width 179 height 30
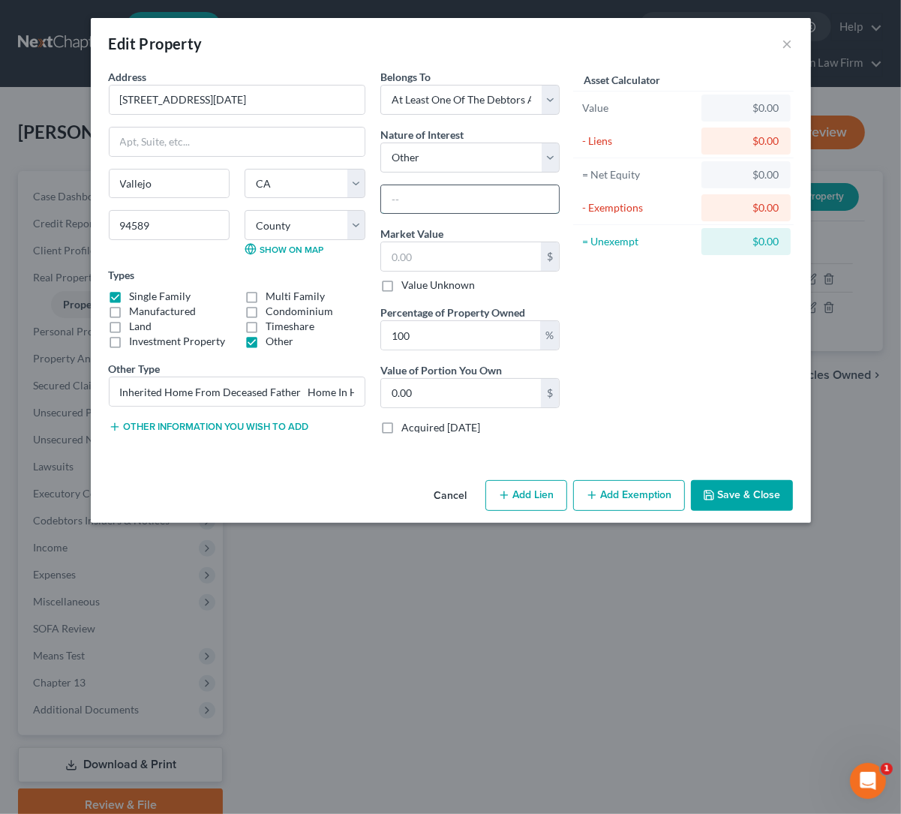
click at [441, 206] on input "text" at bounding box center [470, 199] width 178 height 29
type input "I"
type input "In Trust"
click at [432, 263] on input "text" at bounding box center [461, 256] width 160 height 29
type input "5"
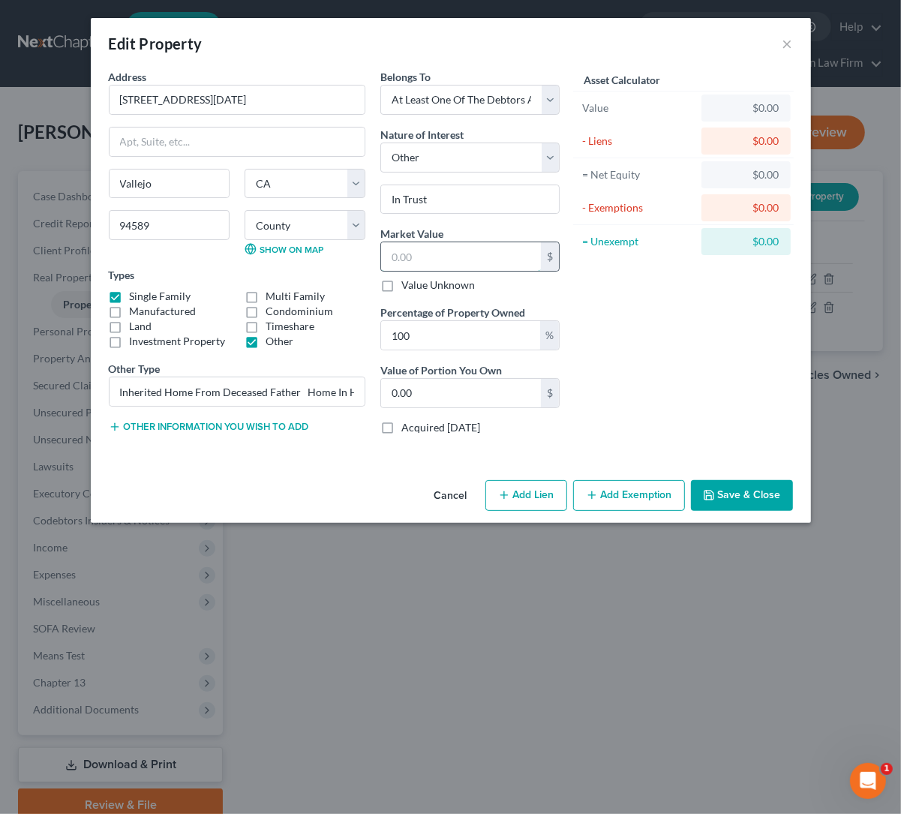
type input "5.00"
type input "55"
type input "55.00"
type input "558"
type input "558.00"
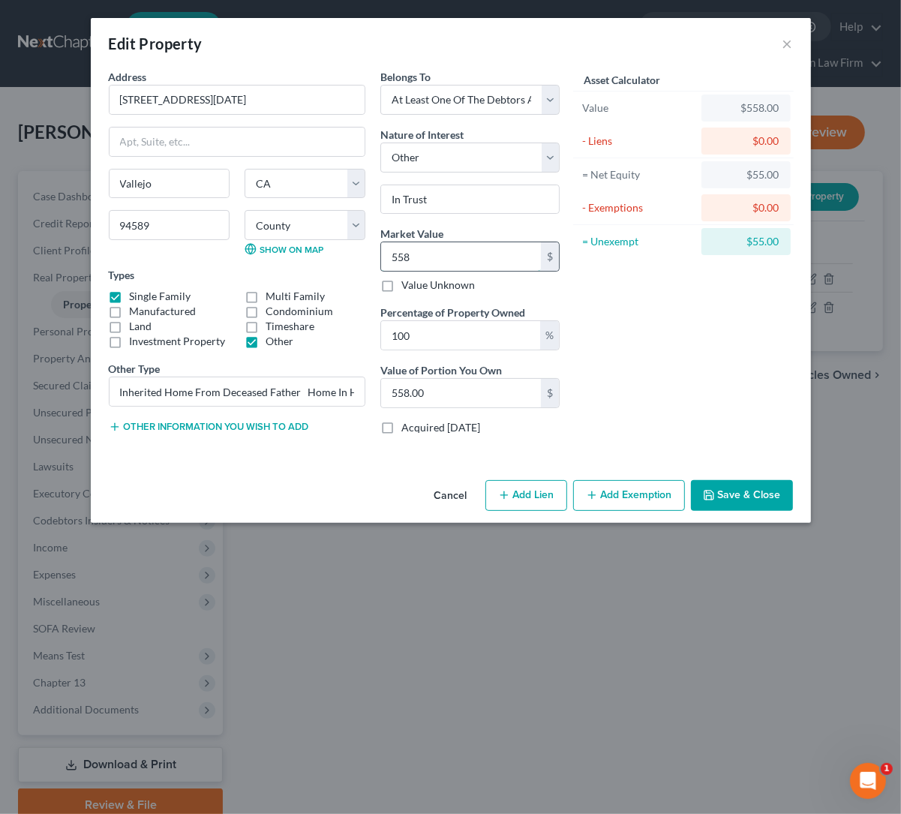
type input "5587"
type input "5,587.00"
type input "5,5870"
type input "55,870.00"
type input "55,8700"
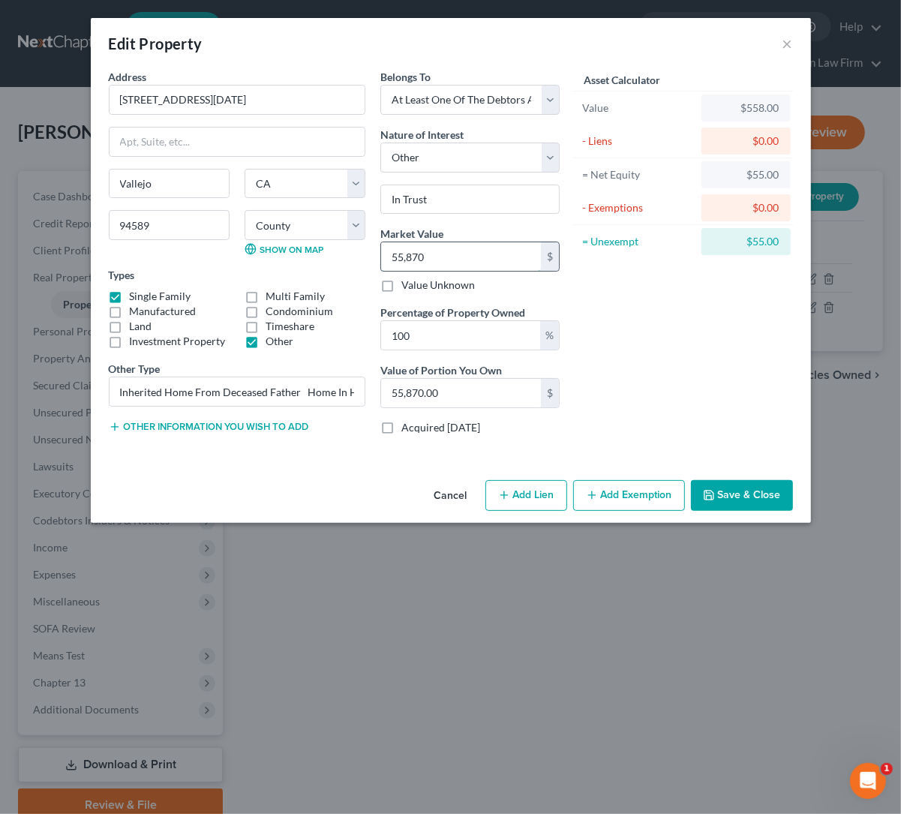
type input "558,700.00"
type input "558,700"
click at [644, 329] on div "Asset Calculator Value $558,700.00 - Liens $0.00 = Net Equity $558.00 - Exempti…" at bounding box center [683, 258] width 233 height 378
drag, startPoint x: 455, startPoint y: 326, endPoint x: 351, endPoint y: 329, distance: 103.6
click at [373, 326] on div "Belongs To * Select Debtor 1 Only Debtor 2 Only Debtor 1 And Debtor 2 Only At L…" at bounding box center [470, 258] width 194 height 378
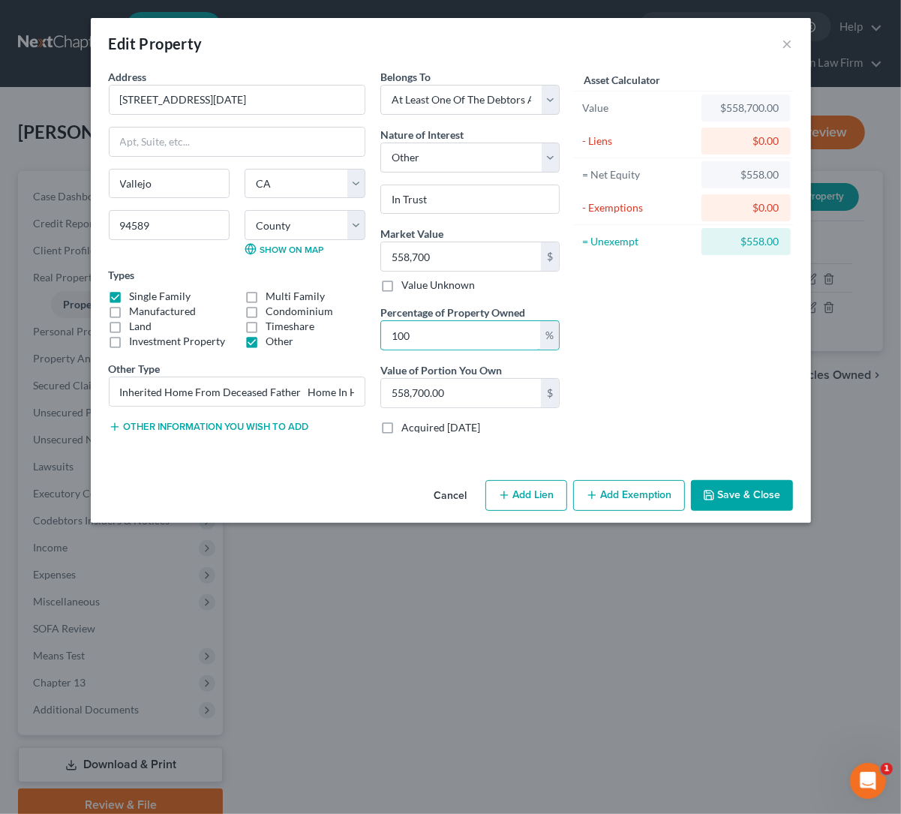
type input "3"
type input "16,761.00"
type input "33"
type input "184,371.00"
type input "33.3"
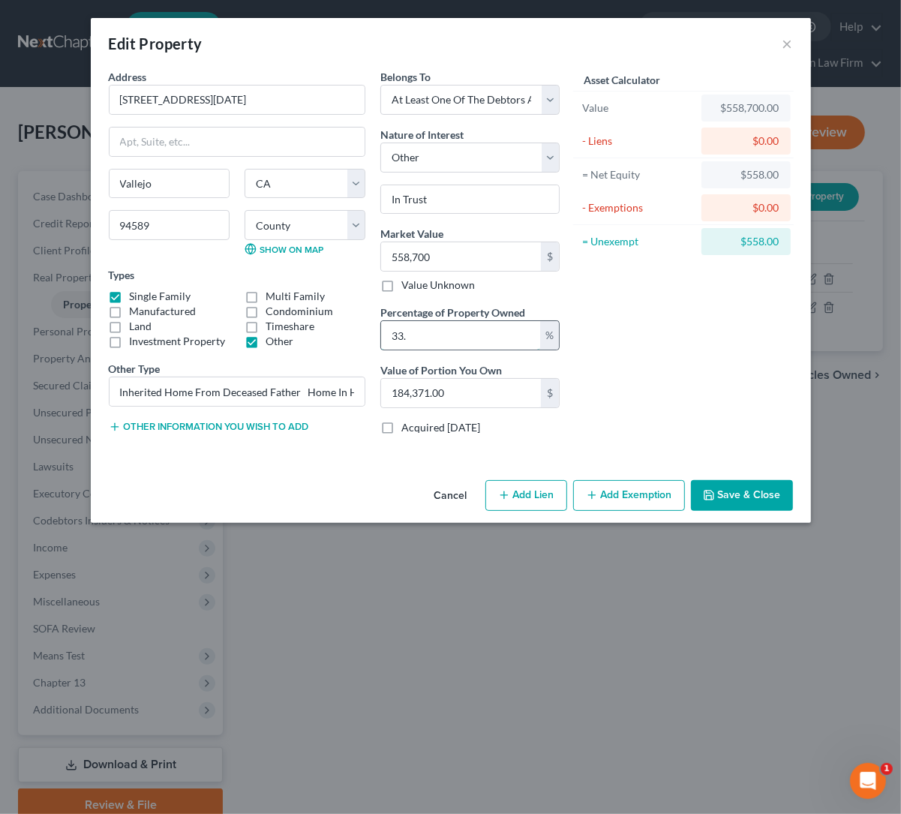
type input "186,047.10"
type input "33.33"
type input "186,214.71"
type input "33.33"
click at [693, 383] on div "Asset Calculator Value $558,700.00 - Liens $0.00 = Net Equity $558.00 - Exempti…" at bounding box center [683, 258] width 233 height 378
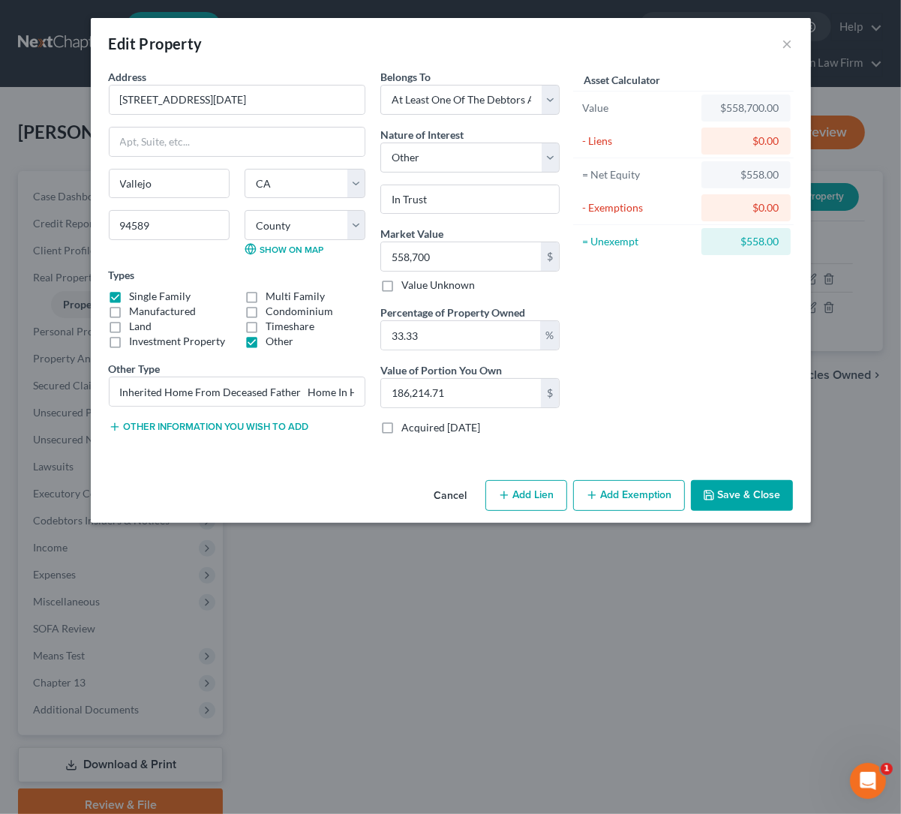
click at [266, 344] on label "Other" at bounding box center [280, 341] width 28 height 15
click at [272, 344] on input "Other" at bounding box center [277, 339] width 10 height 10
checkbox input "false"
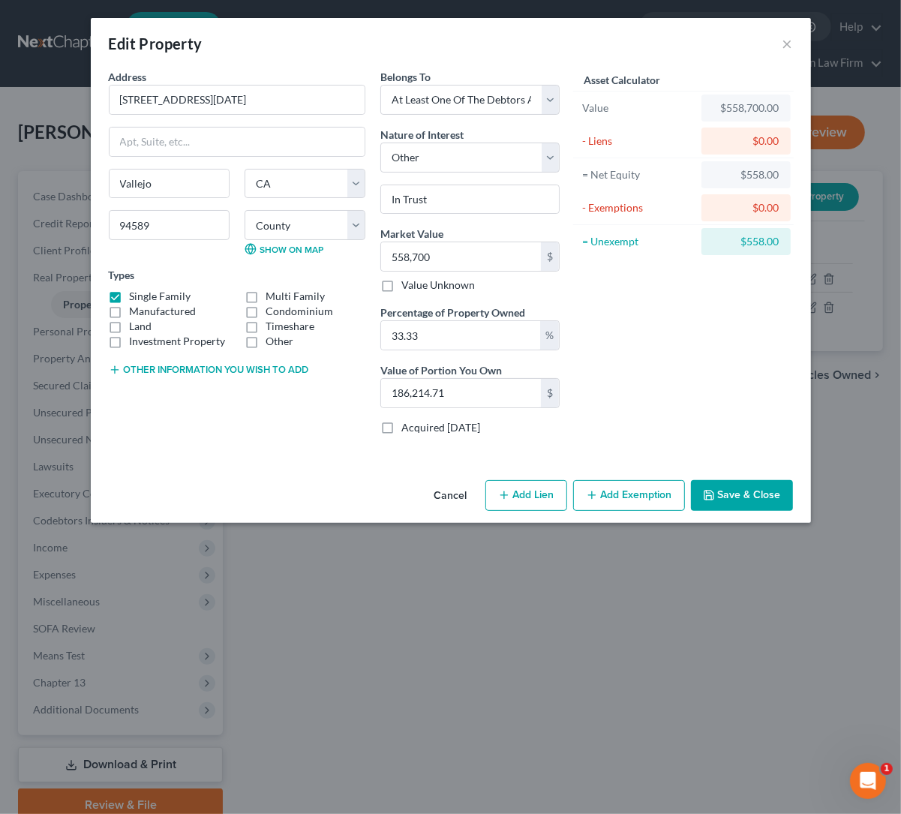
click at [674, 357] on div "Asset Calculator Value $558,700.00 - Liens $0.00 = Net Equity $558.00 - Exempti…" at bounding box center [683, 258] width 233 height 378
click at [743, 491] on button "Save & Close" at bounding box center [742, 496] width 102 height 32
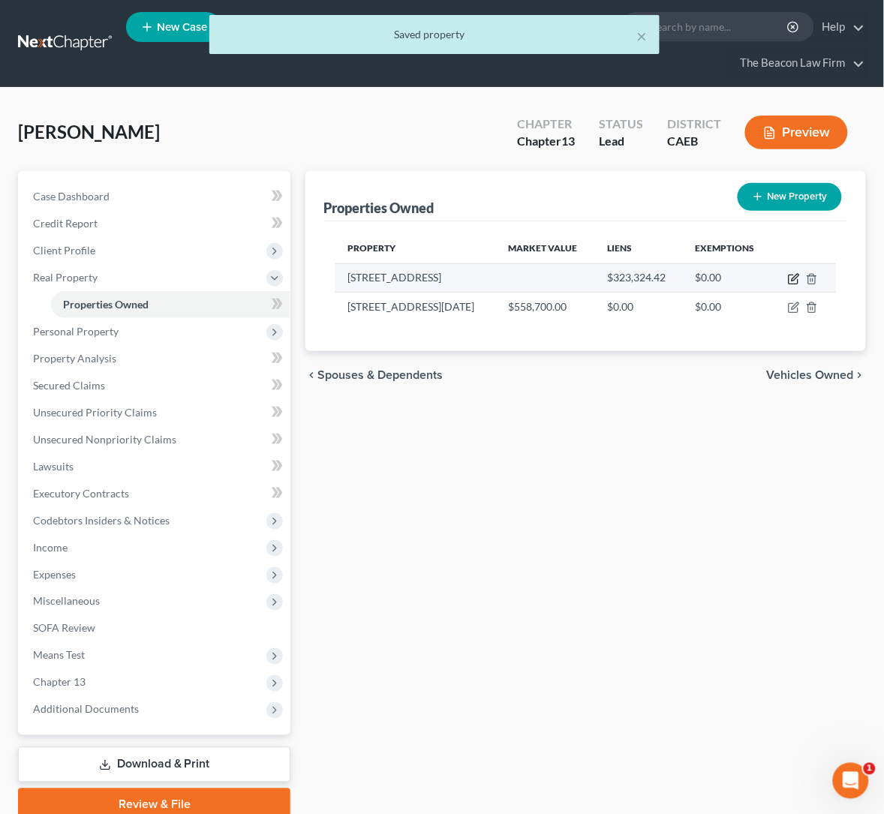
click at [792, 276] on icon "button" at bounding box center [794, 279] width 12 height 12
select select "4"
select select "0"
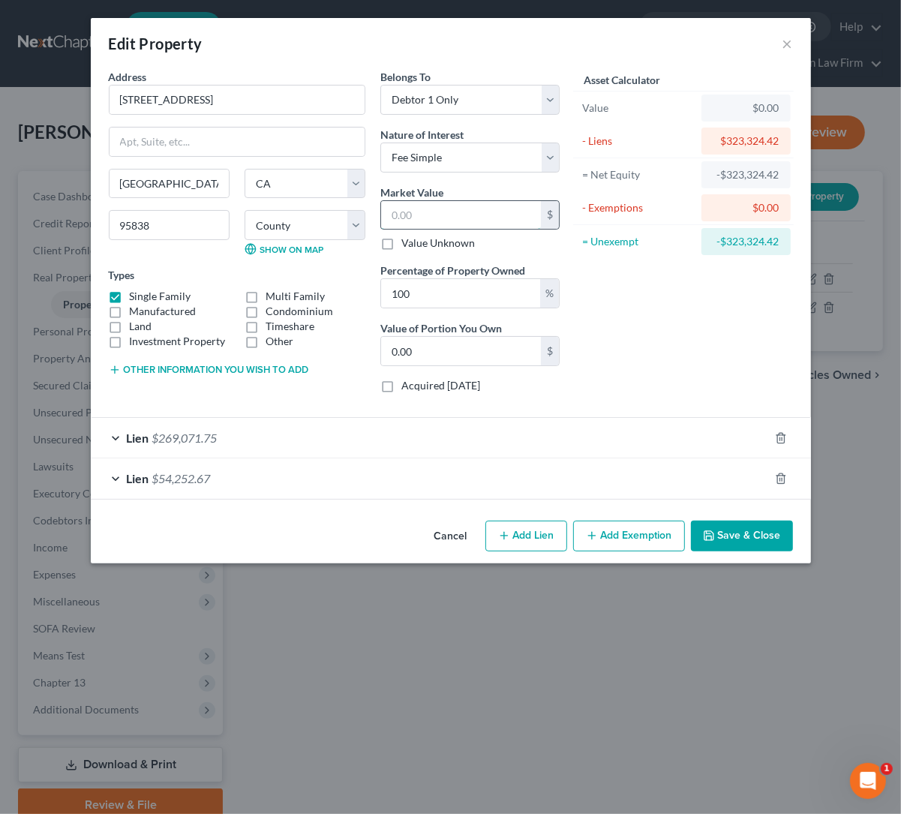
click at [415, 213] on input "text" at bounding box center [461, 215] width 160 height 29
type input "4"
type input "4.00"
type input "43"
type input "43.00"
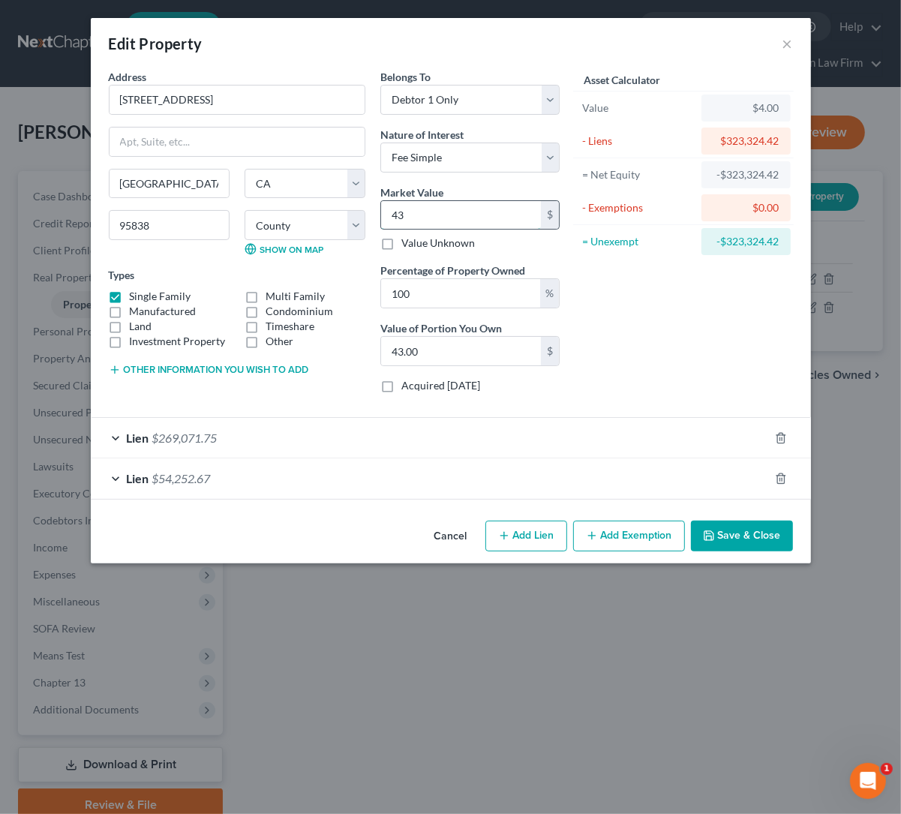
type input "435"
type input "435.00"
type input "4358"
type input "4,358.00"
type input "4,3580"
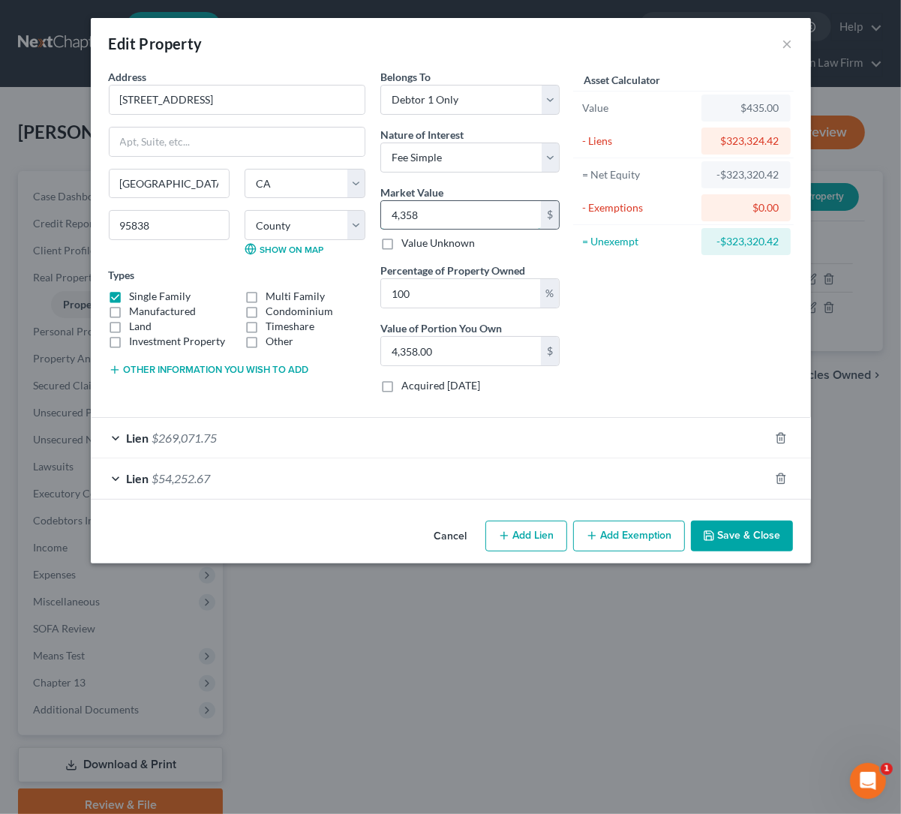
type input "43,580.00"
type input "43,5800"
type input "435,800.00"
type input "435,800"
click at [666, 350] on div "Asset Calculator Value $435,800.00 - Liens $323,324.42 = Net Equity -$322,889.4…" at bounding box center [683, 237] width 233 height 336
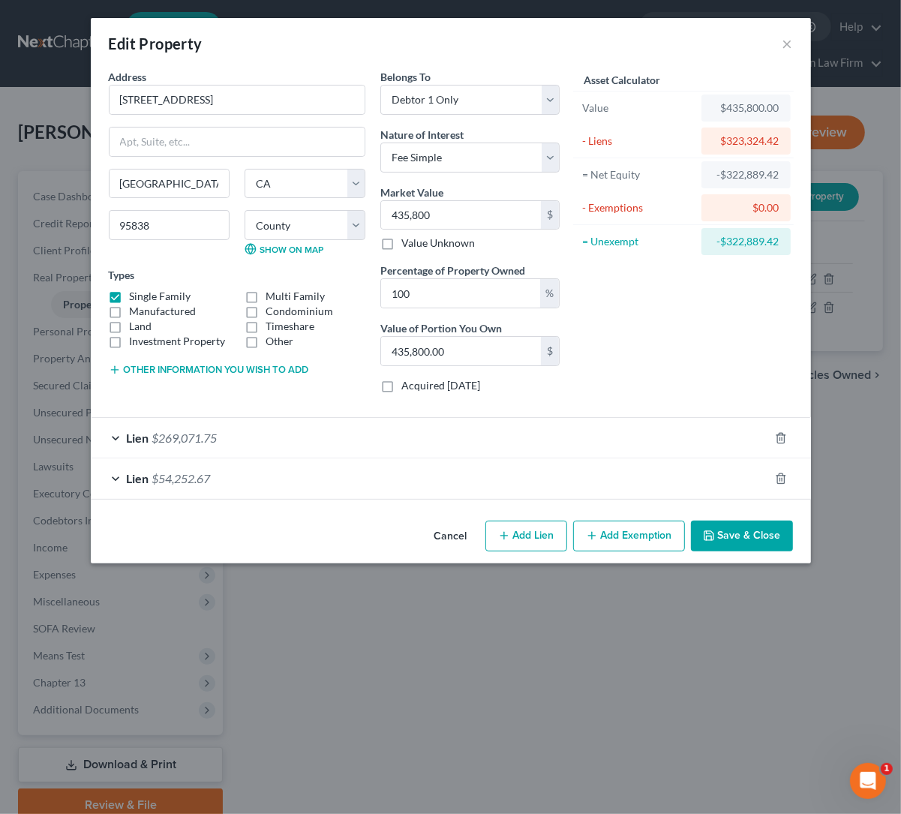
click at [732, 545] on button "Save & Close" at bounding box center [742, 537] width 102 height 32
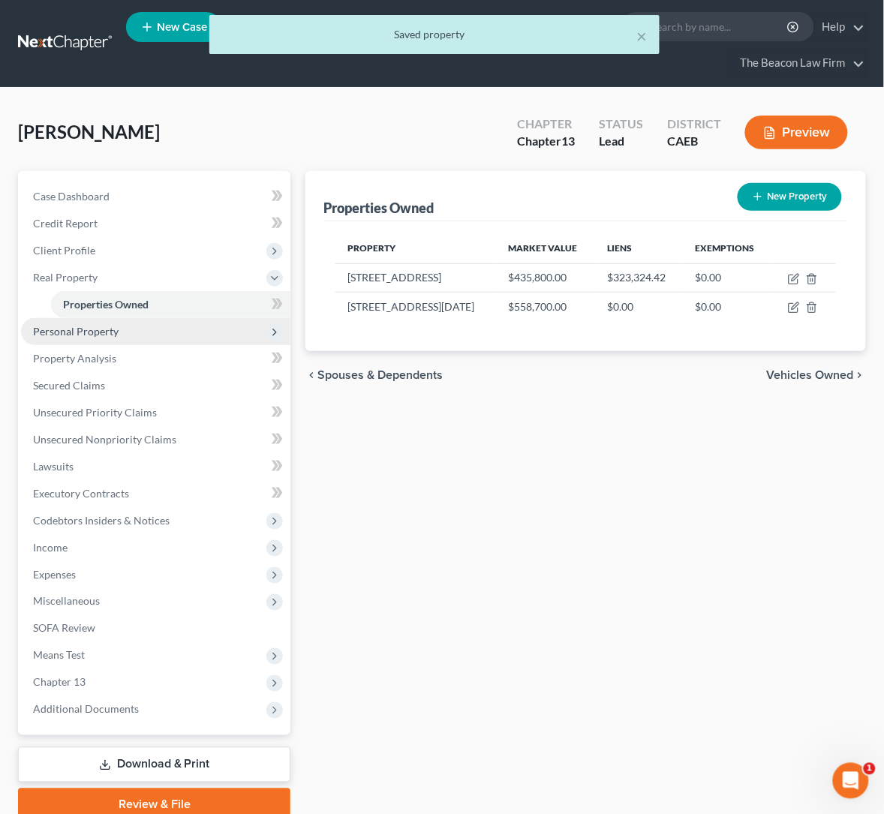
click at [108, 340] on span "Personal Property" at bounding box center [155, 331] width 269 height 27
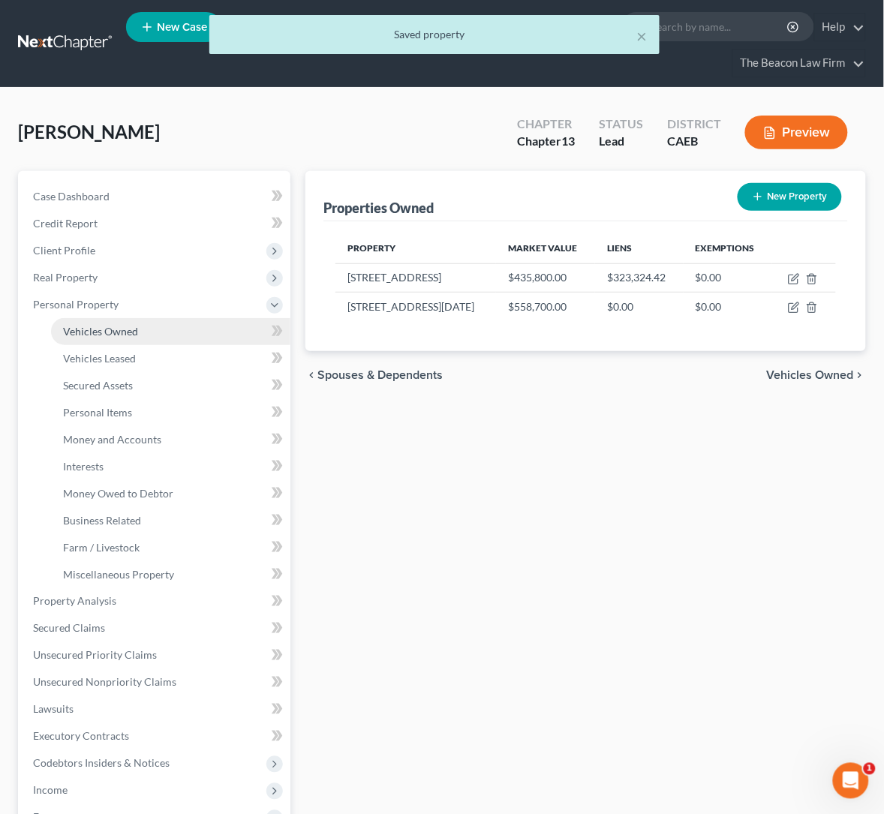
click at [110, 326] on span "Vehicles Owned" at bounding box center [100, 331] width 75 height 13
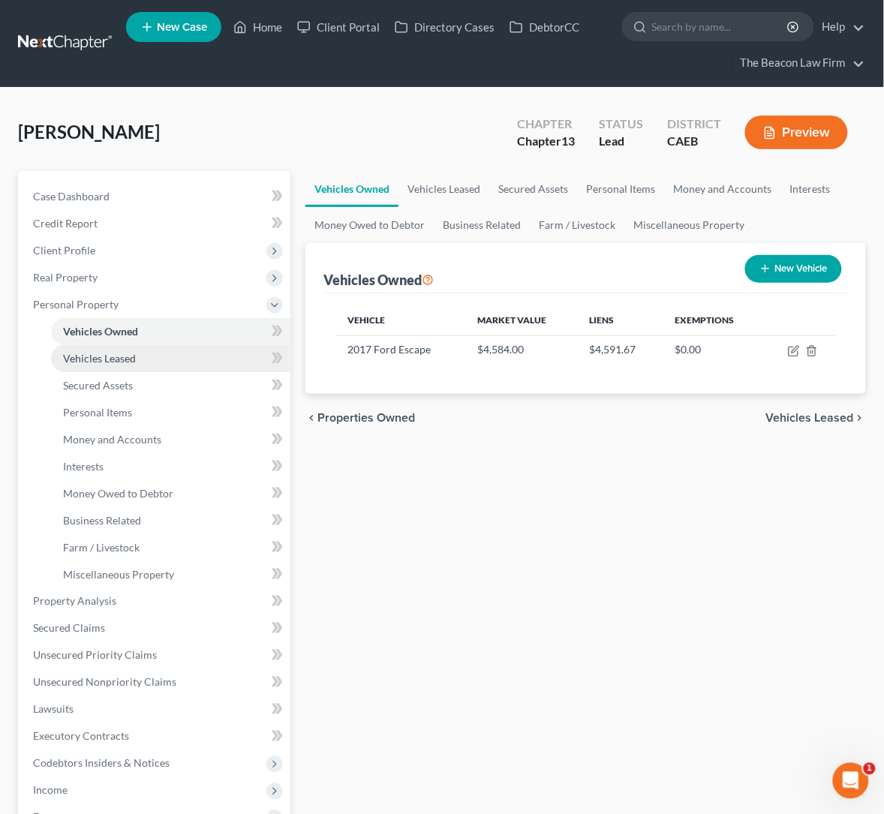
click at [107, 353] on span "Vehicles Leased" at bounding box center [99, 358] width 73 height 13
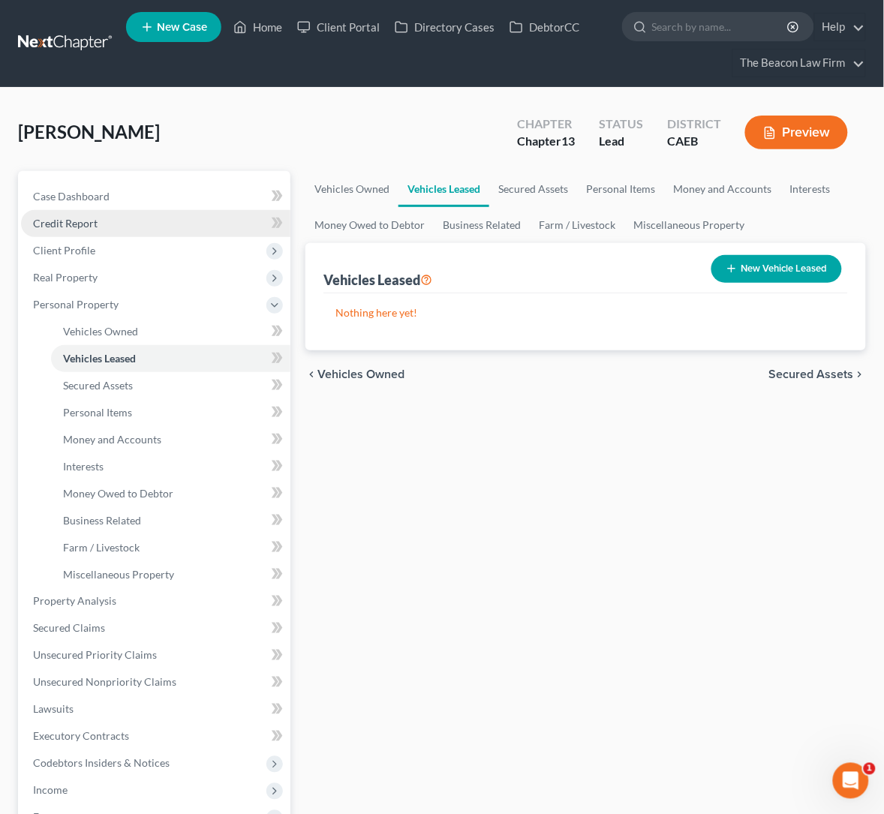
click at [87, 227] on span "Credit Report" at bounding box center [65, 223] width 65 height 13
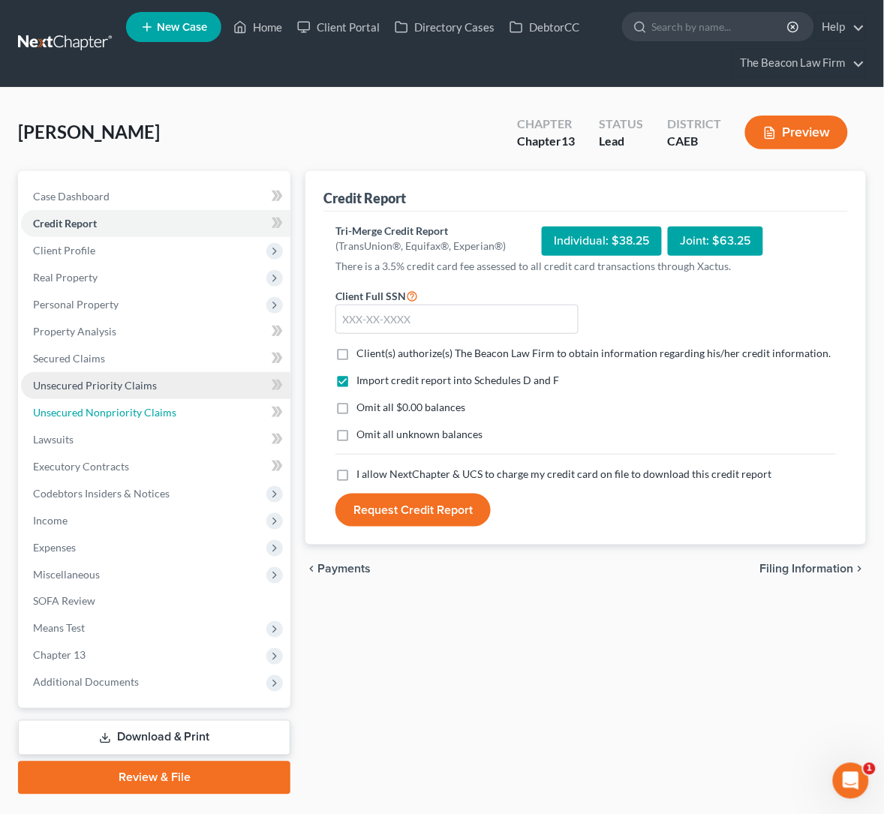
drag, startPoint x: 99, startPoint y: 408, endPoint x: 101, endPoint y: 393, distance: 15.2
click at [99, 409] on span "Unsecured Nonpriority Claims" at bounding box center [104, 412] width 143 height 13
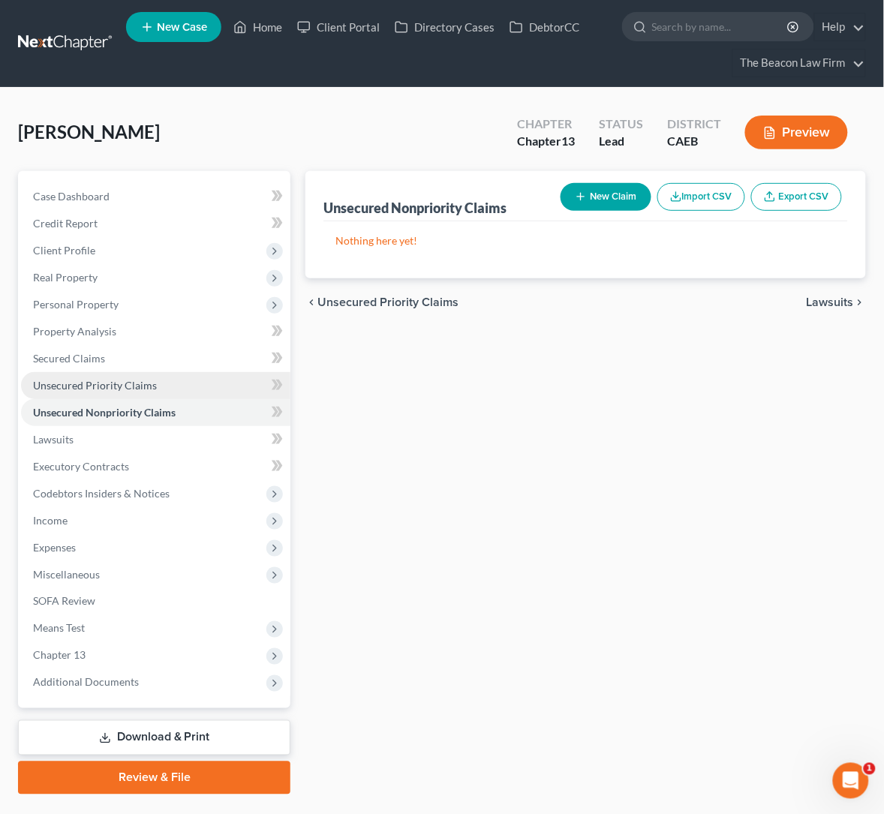
click at [115, 383] on span "Unsecured Priority Claims" at bounding box center [95, 385] width 124 height 13
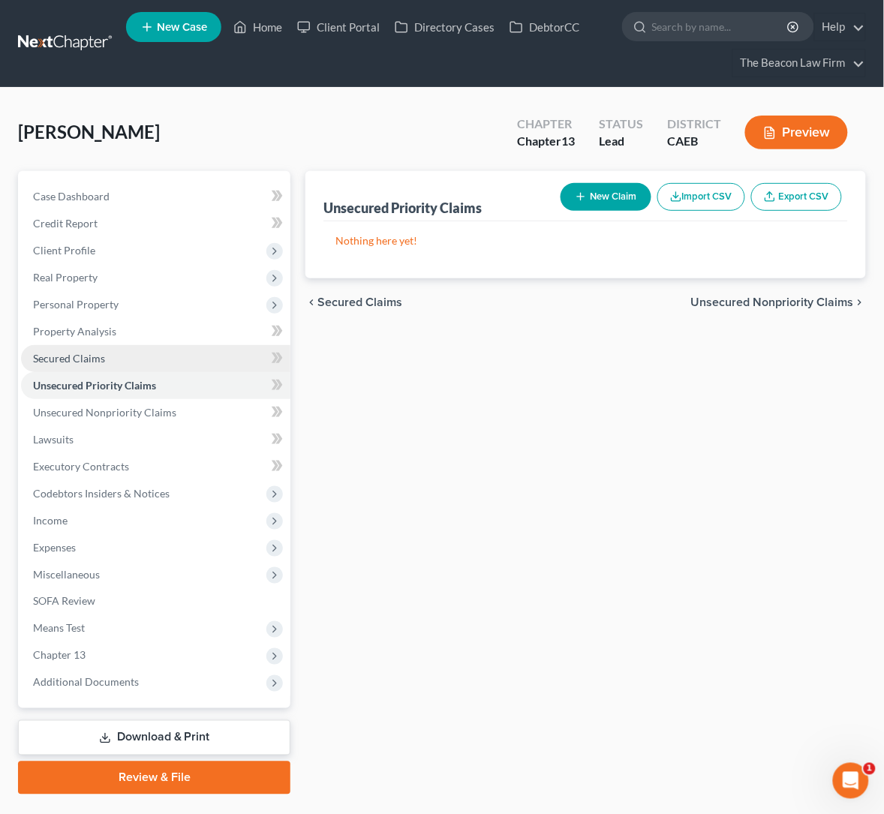
click at [95, 362] on span "Secured Claims" at bounding box center [69, 358] width 72 height 13
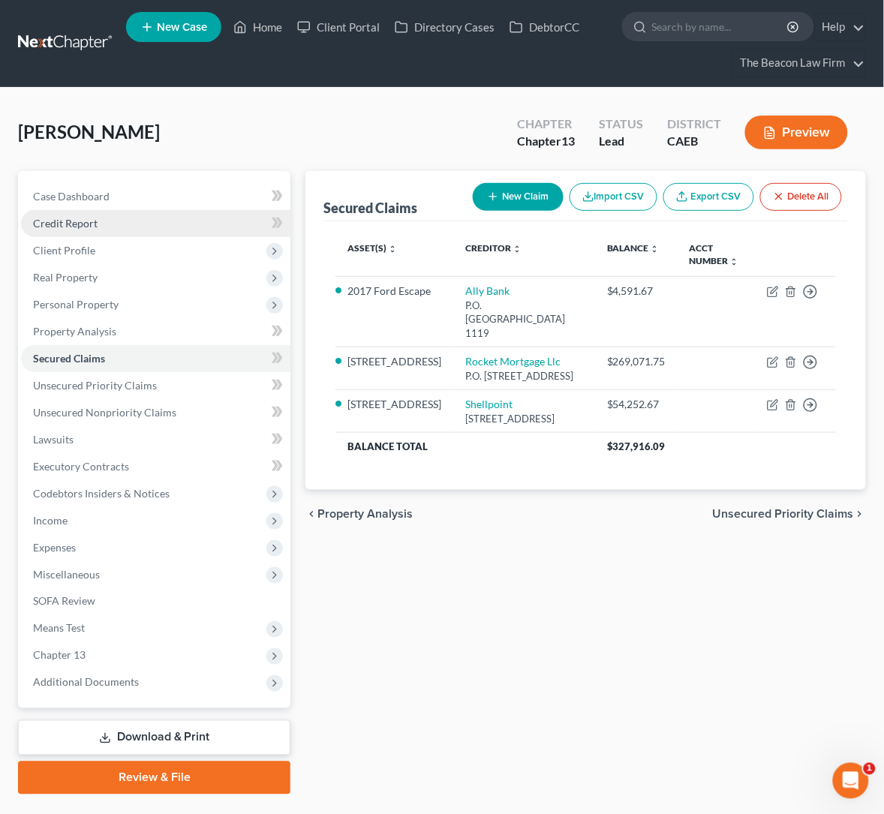
click at [78, 221] on span "Credit Report" at bounding box center [65, 223] width 65 height 13
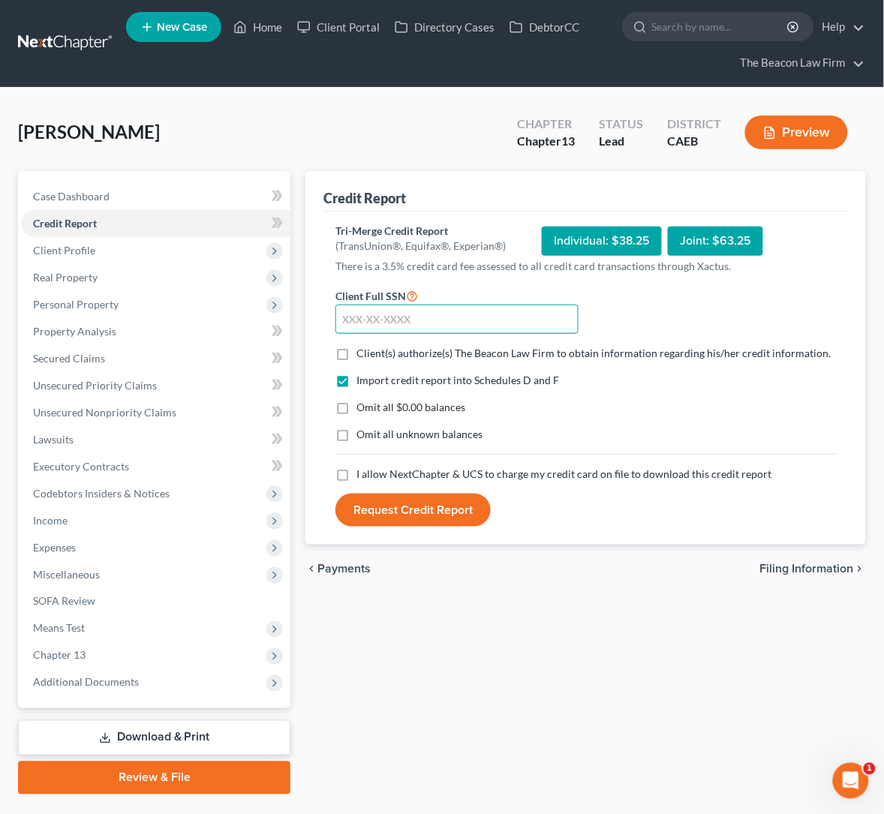
click at [374, 326] on input "text" at bounding box center [456, 320] width 242 height 30
type input "554-33-2877"
click at [356, 352] on label "Client(s) authorize(s) The Beacon Law Firm to obtain information regarding his/…" at bounding box center [593, 353] width 474 height 15
click at [362, 352] on input "Client(s) authorize(s) The Beacon Law Firm to obtain information regarding his/…" at bounding box center [367, 351] width 10 height 10
checkbox input "true"
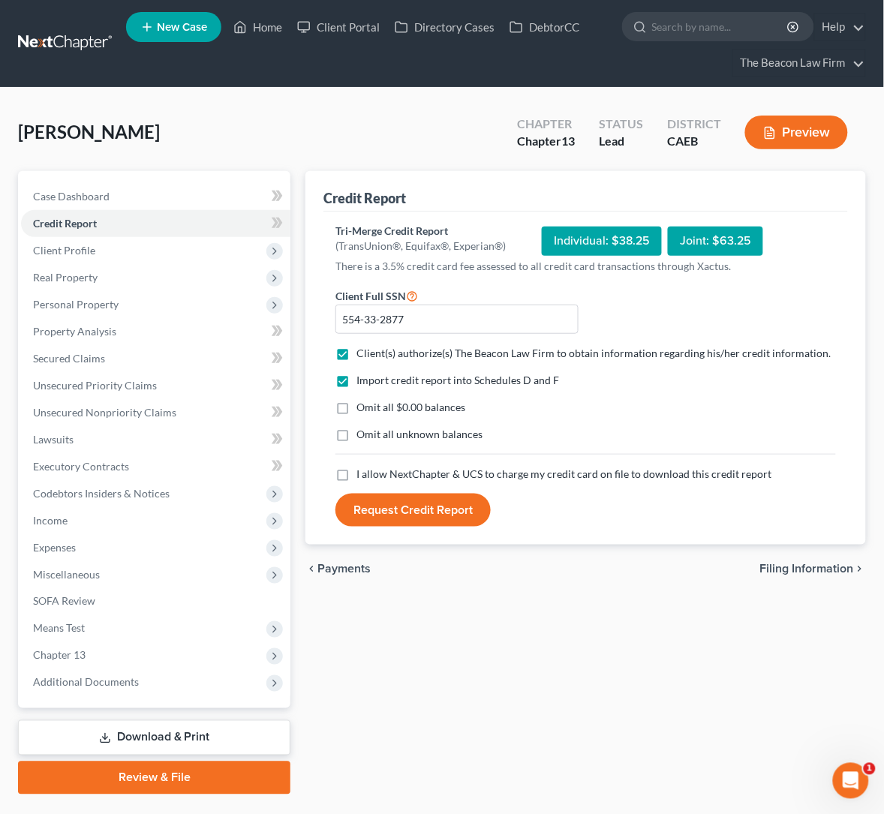
click at [356, 407] on label "Omit all $0.00 balances" at bounding box center [410, 407] width 109 height 15
click at [362, 407] on input "Omit all $0.00 balances" at bounding box center [367, 405] width 10 height 10
checkbox input "true"
click at [356, 434] on label "Omit all unknown balances" at bounding box center [419, 434] width 126 height 15
click at [362, 434] on input "Omit all unknown balances" at bounding box center [367, 432] width 10 height 10
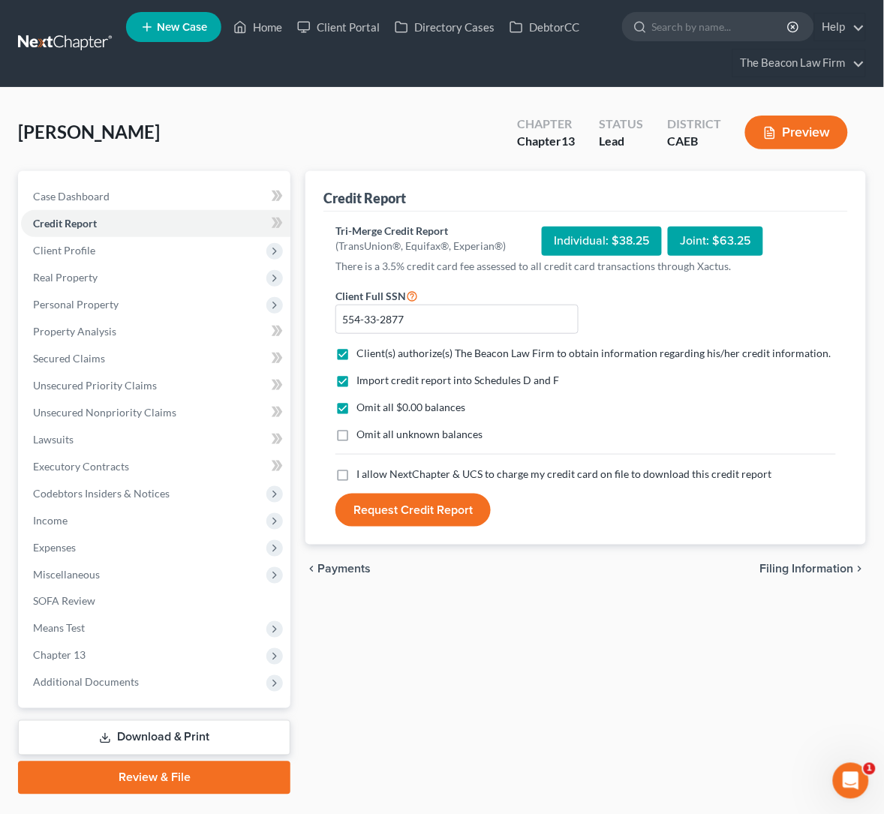
checkbox input "true"
click at [356, 474] on label "I allow NextChapter & UCS to charge my credit card on file to download this cre…" at bounding box center [563, 474] width 415 height 15
click at [362, 474] on input "I allow NextChapter & UCS to charge my credit card on file to download this cre…" at bounding box center [367, 472] width 10 height 10
checkbox input "true"
click at [343, 510] on button "Request Credit Report" at bounding box center [412, 510] width 155 height 33
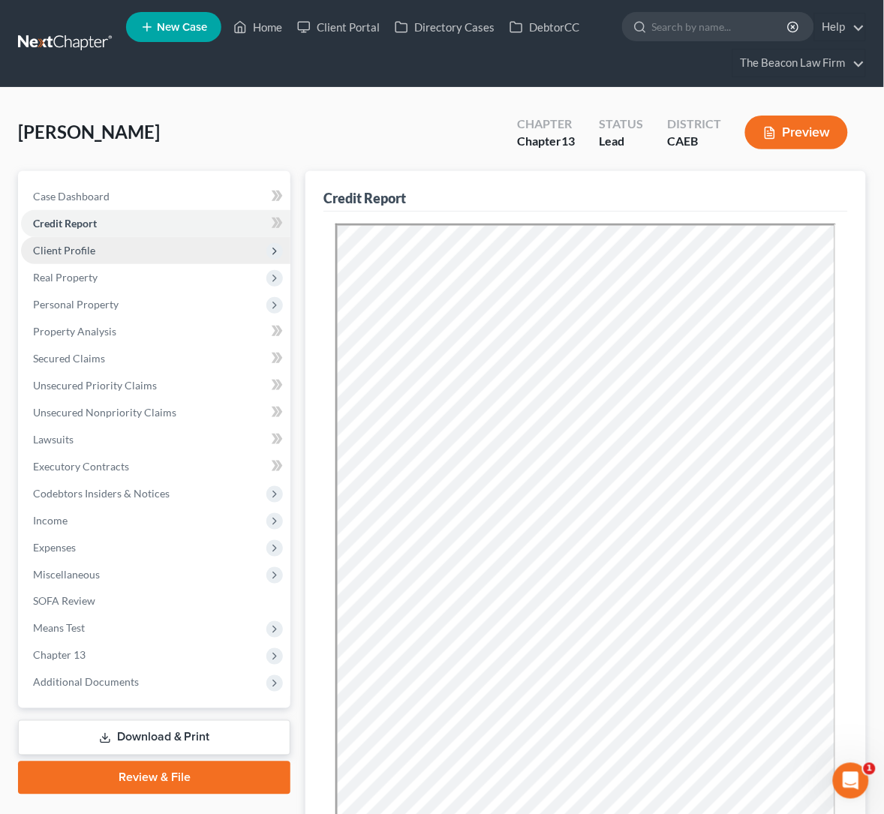
click at [63, 251] on span "Client Profile" at bounding box center [64, 250] width 62 height 13
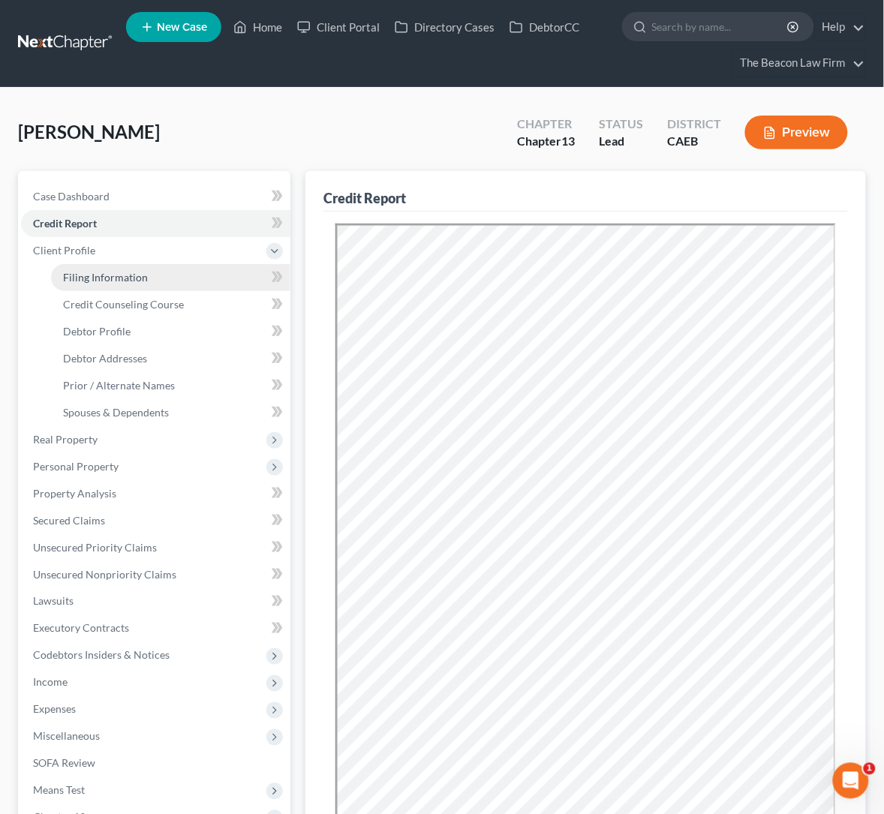
click at [117, 280] on span "Filing Information" at bounding box center [105, 277] width 85 height 13
select select "1"
select select "0"
select select "3"
select select "8"
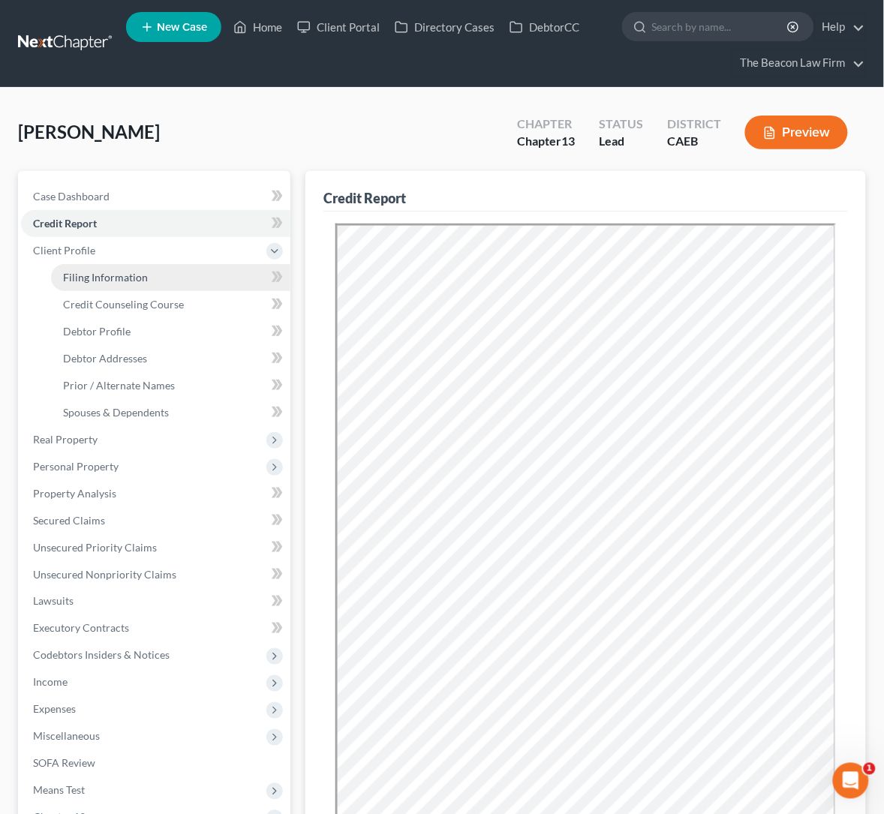
select select "21"
select select "7"
select select "4"
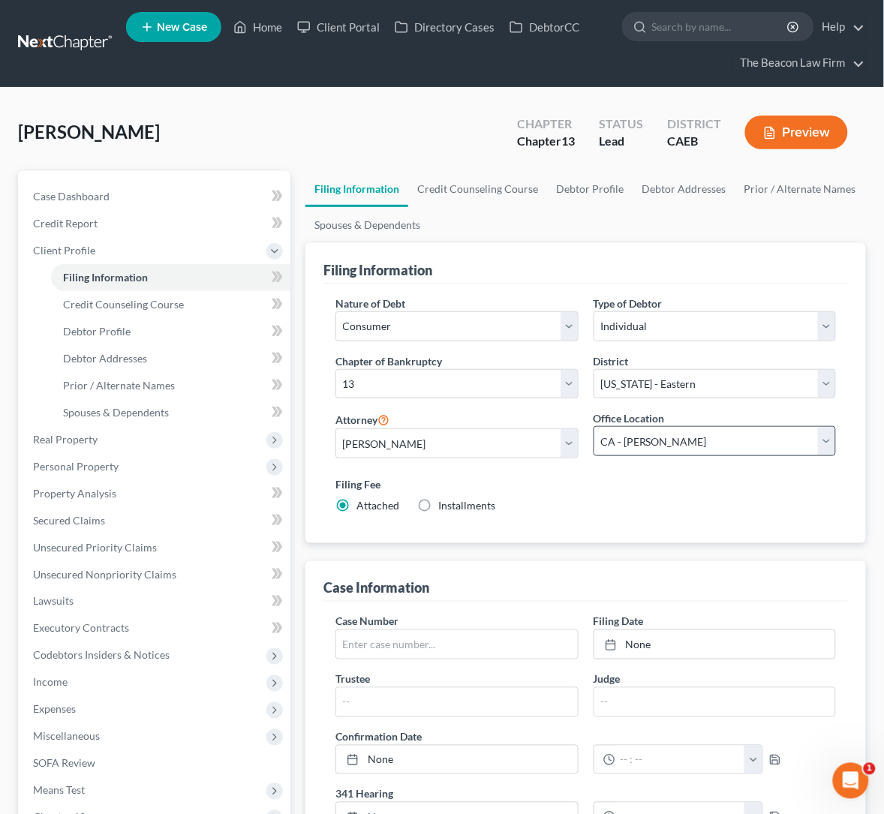
scroll to position [224, 0]
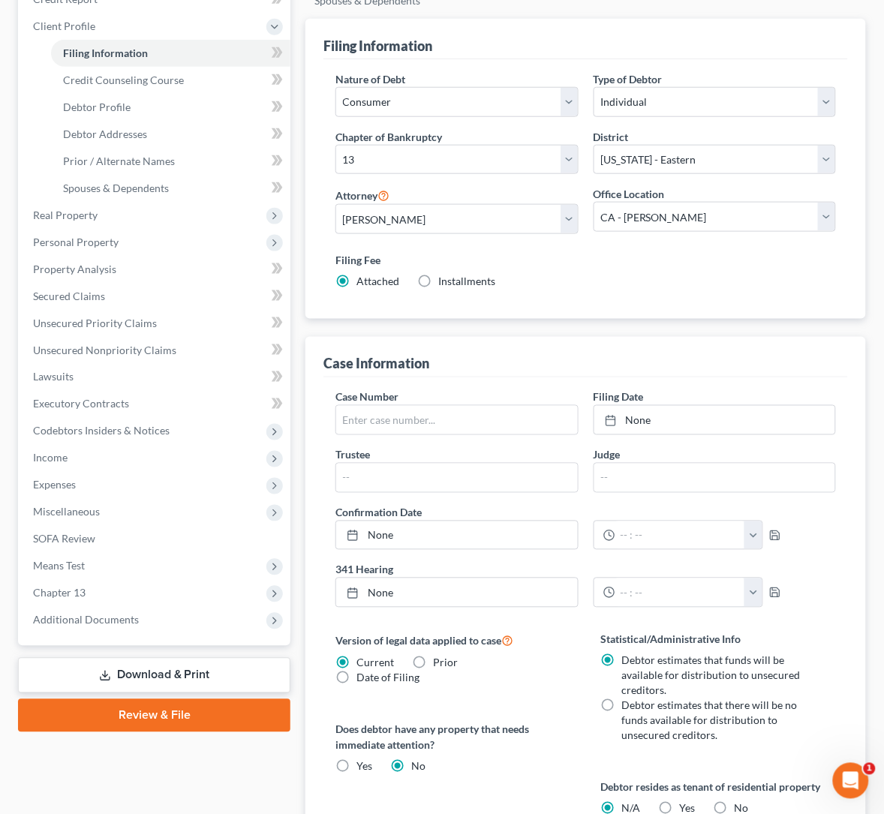
drag, startPoint x: 782, startPoint y: 668, endPoint x: 766, endPoint y: 675, distance: 17.1
select select "1"
click at [735, 801] on label "No" at bounding box center [742, 808] width 14 height 15
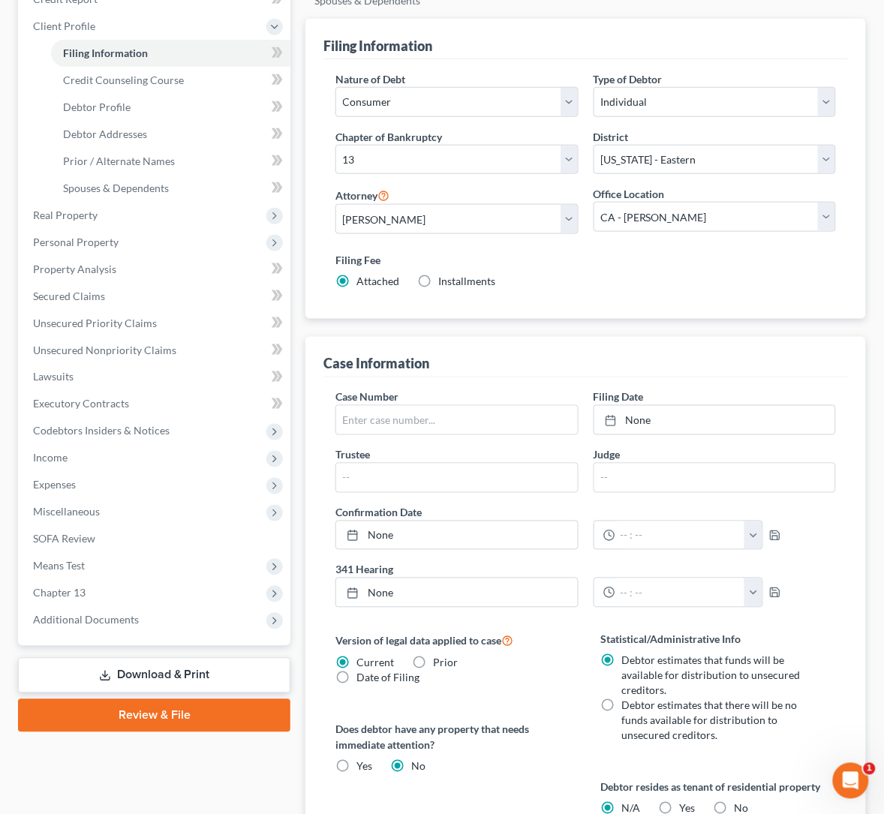
click at [741, 801] on input "No" at bounding box center [746, 806] width 10 height 10
radio input "true"
radio input "false"
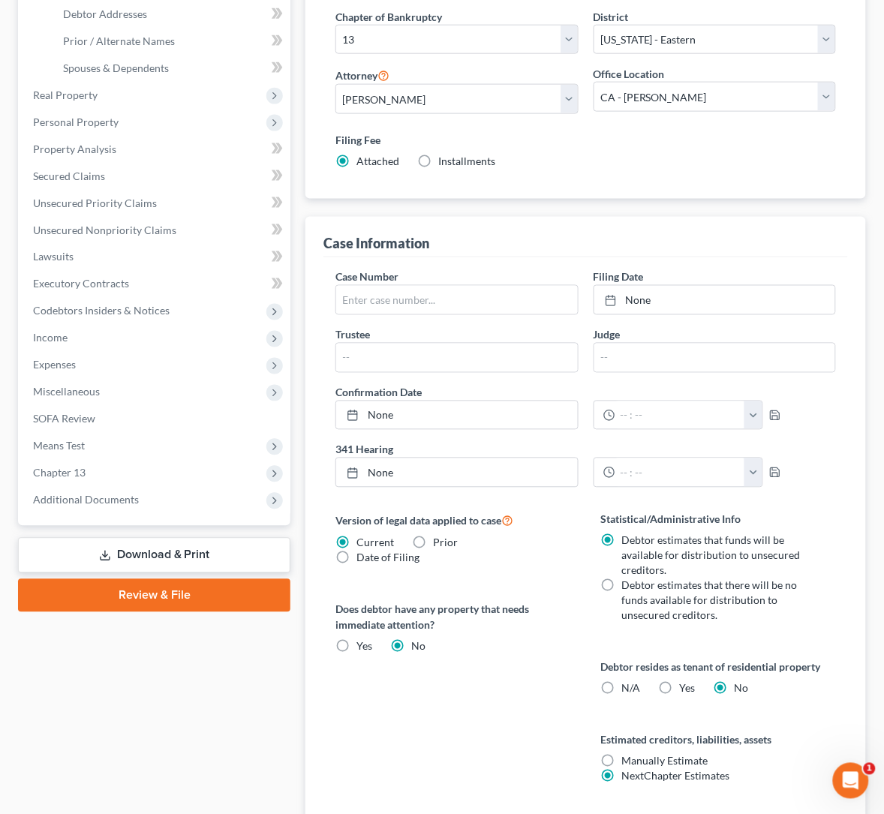
scroll to position [7, 0]
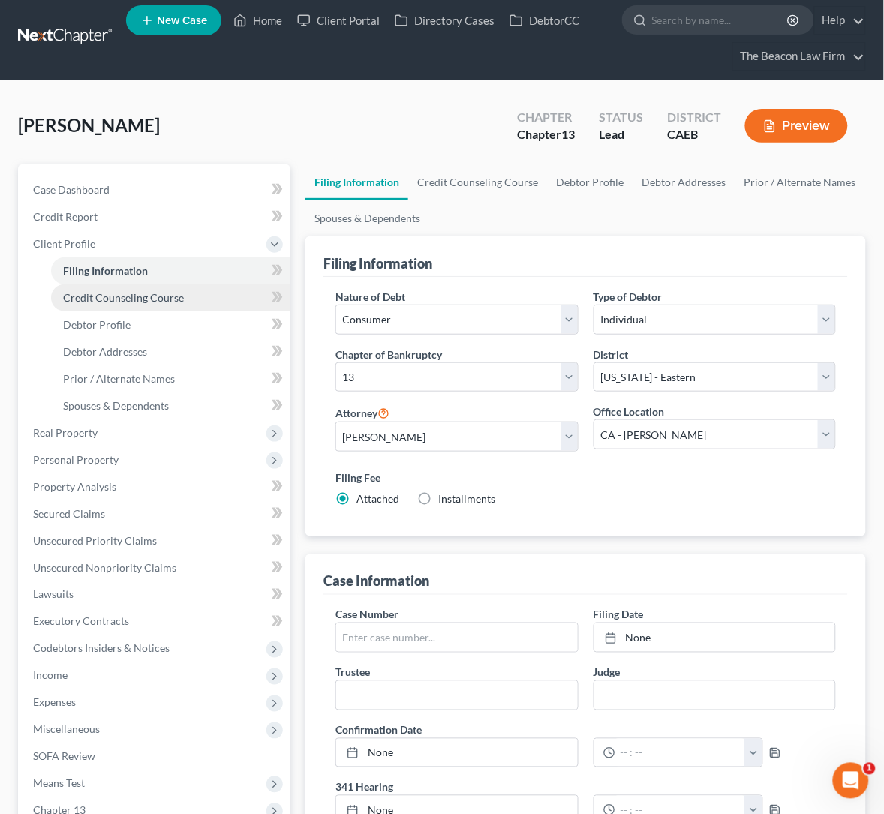
click at [122, 292] on span "Credit Counseling Course" at bounding box center [123, 297] width 121 height 13
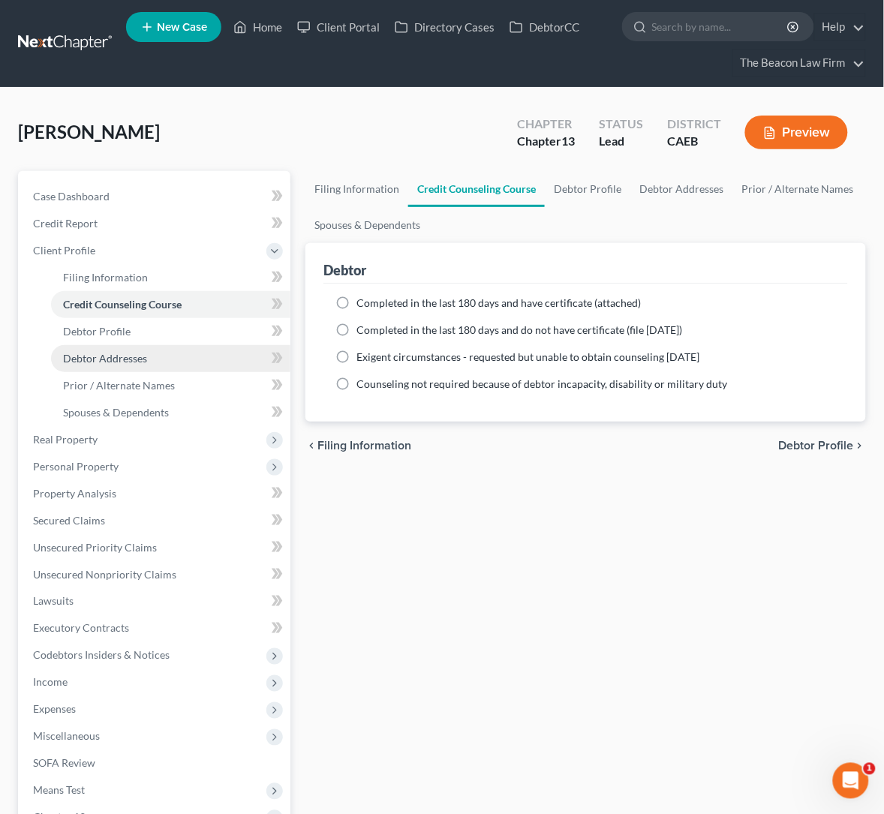
click at [356, 327] on label "Completed in the last 180 days and do not have certificate (file [DATE])" at bounding box center [519, 330] width 326 height 15
click at [362, 327] on input "Completed in the last 180 days and do not have certificate (file [DATE])" at bounding box center [367, 328] width 10 height 10
radio input "true"
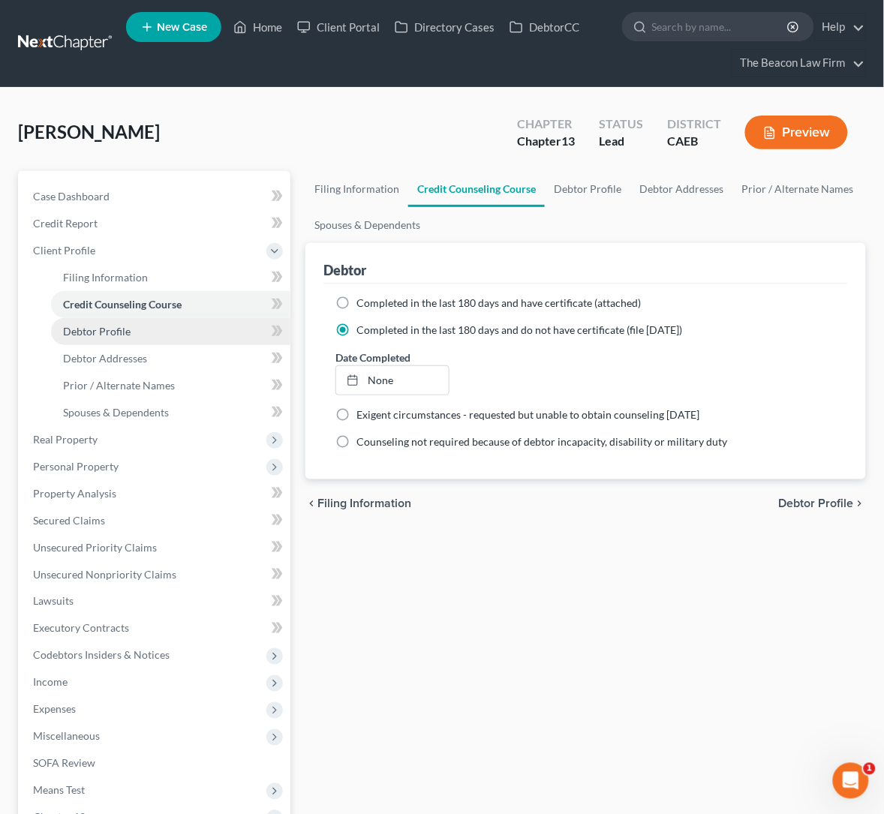
click at [121, 329] on span "Debtor Profile" at bounding box center [97, 331] width 68 height 13
select select "0"
select select "1"
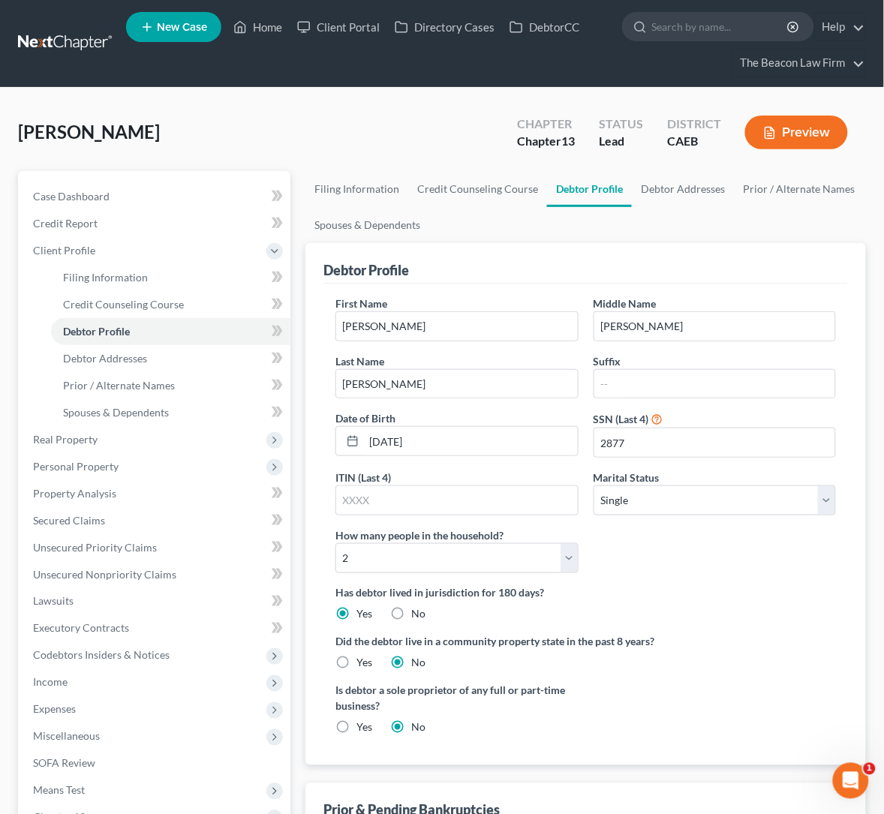
click at [356, 656] on label "Yes" at bounding box center [364, 663] width 16 height 15
click at [362, 656] on input "Yes" at bounding box center [367, 661] width 10 height 10
radio input "true"
radio input "false"
click at [129, 352] on span "Debtor Addresses" at bounding box center [105, 358] width 84 height 13
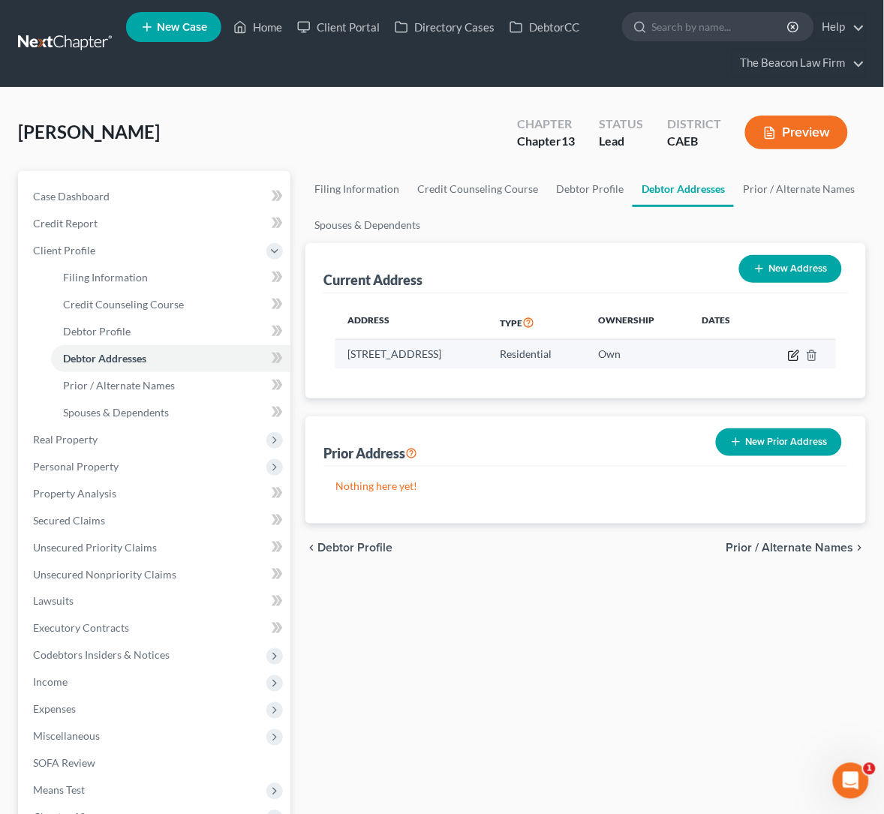
click at [793, 356] on icon "button" at bounding box center [794, 356] width 12 height 12
select select "4"
select select "33"
select select "0"
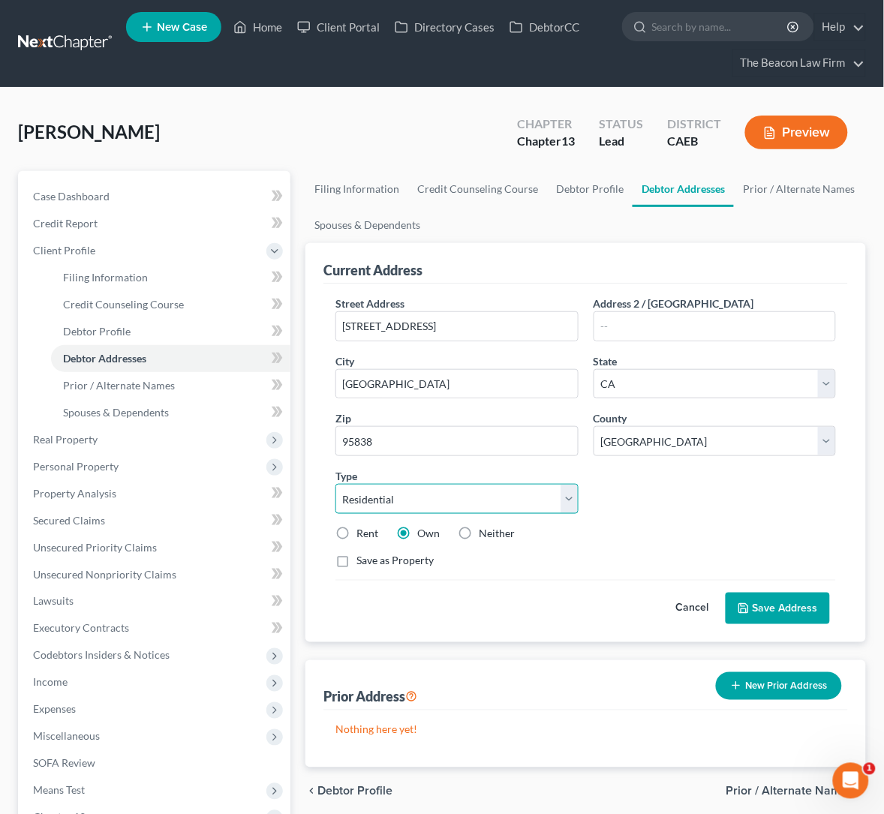
click at [578, 484] on select "Select Residential Mailing Rental Business" at bounding box center [456, 499] width 242 height 30
click at [801, 593] on button "Save Address" at bounding box center [778, 609] width 104 height 32
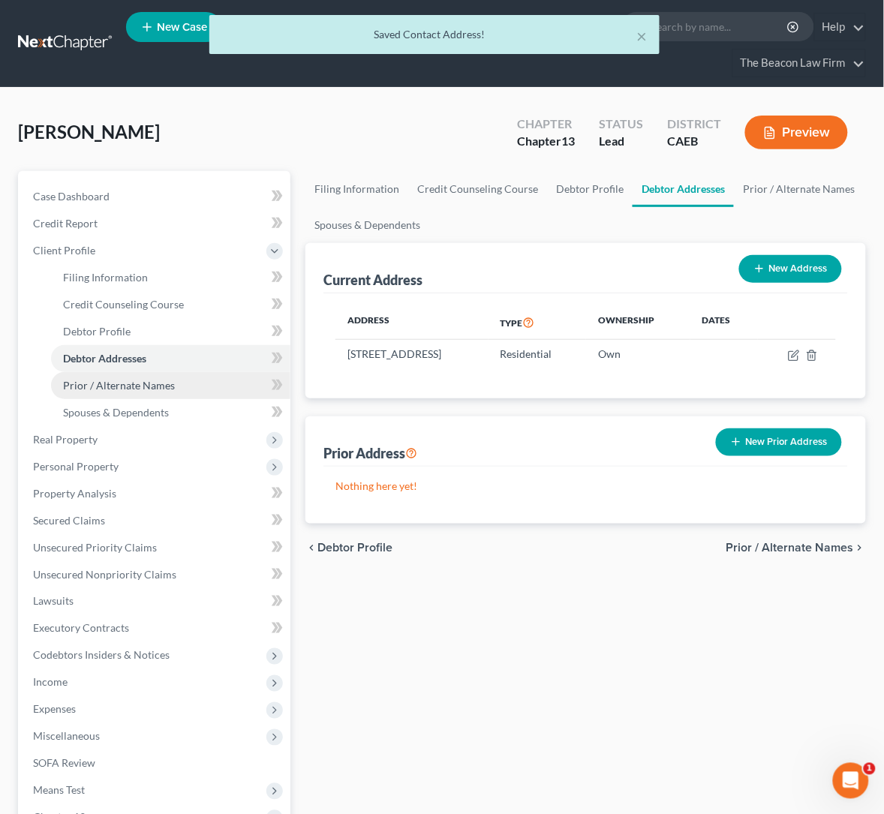
click at [145, 386] on span "Prior / Alternate Names" at bounding box center [119, 385] width 112 height 13
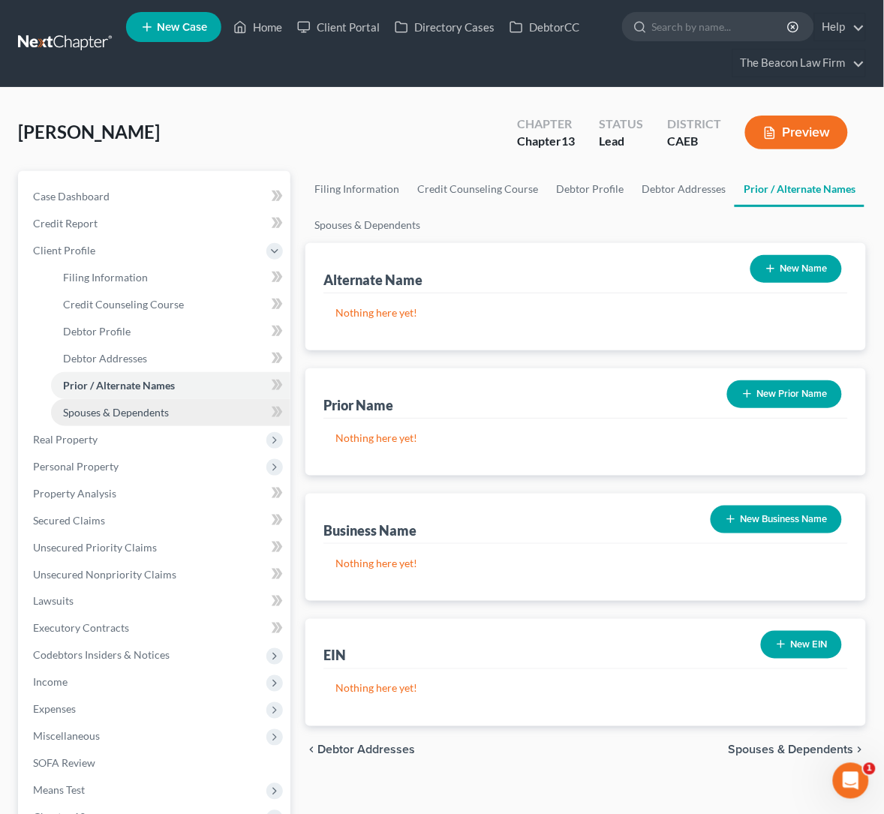
click at [130, 415] on span "Spouses & Dependents" at bounding box center [116, 412] width 106 height 13
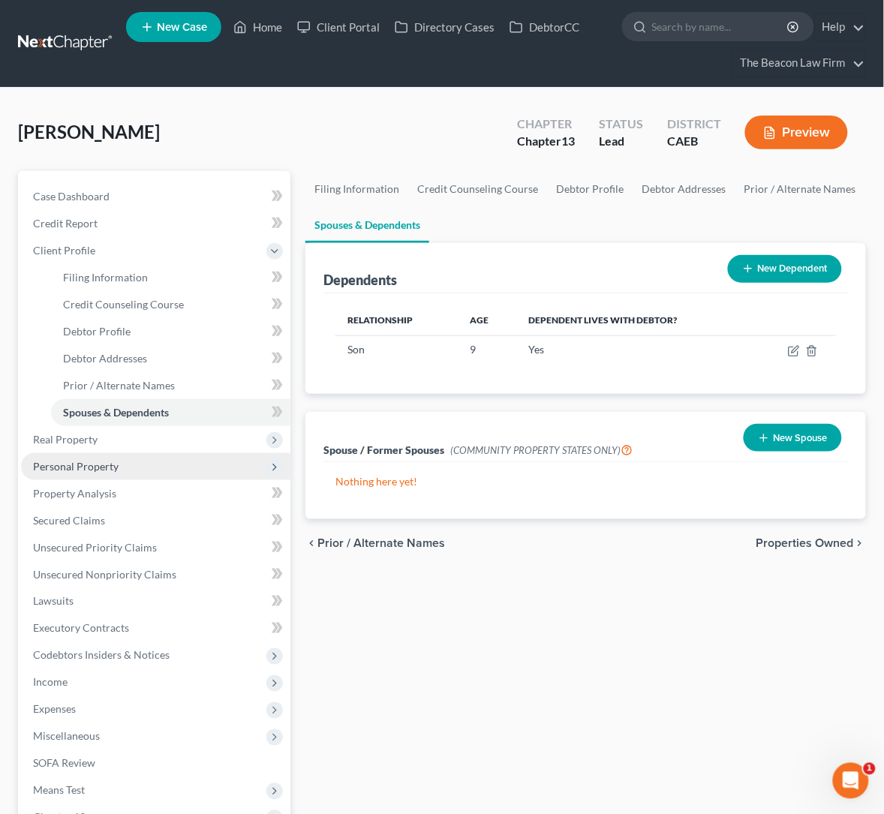
click at [88, 468] on span "Personal Property" at bounding box center [76, 466] width 86 height 13
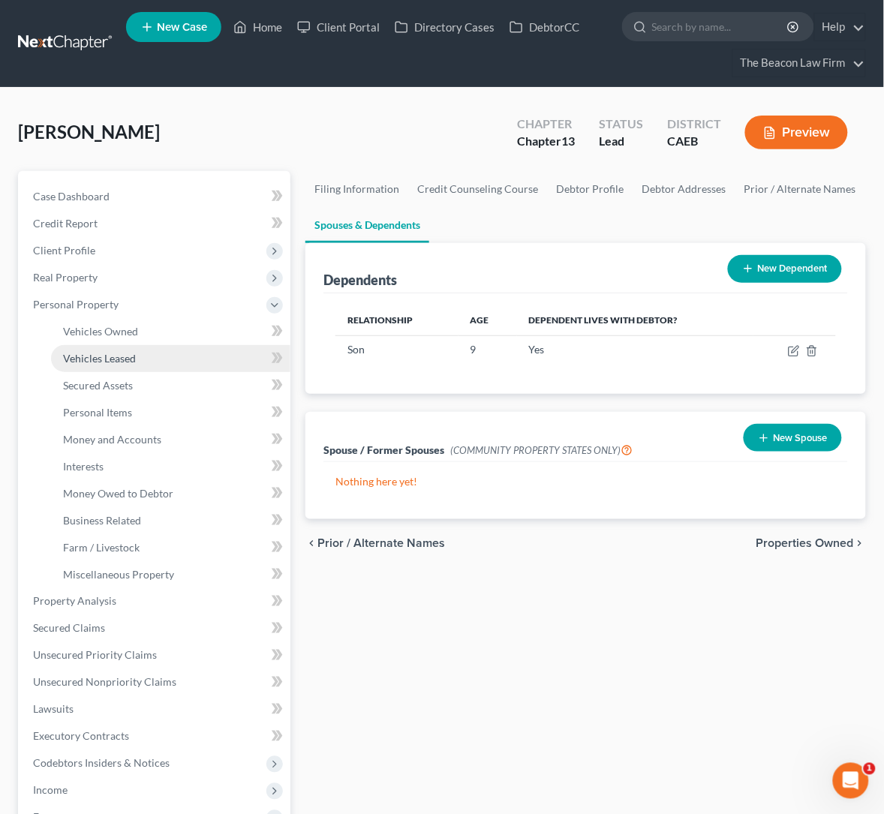
click at [125, 353] on span "Vehicles Leased" at bounding box center [99, 358] width 73 height 13
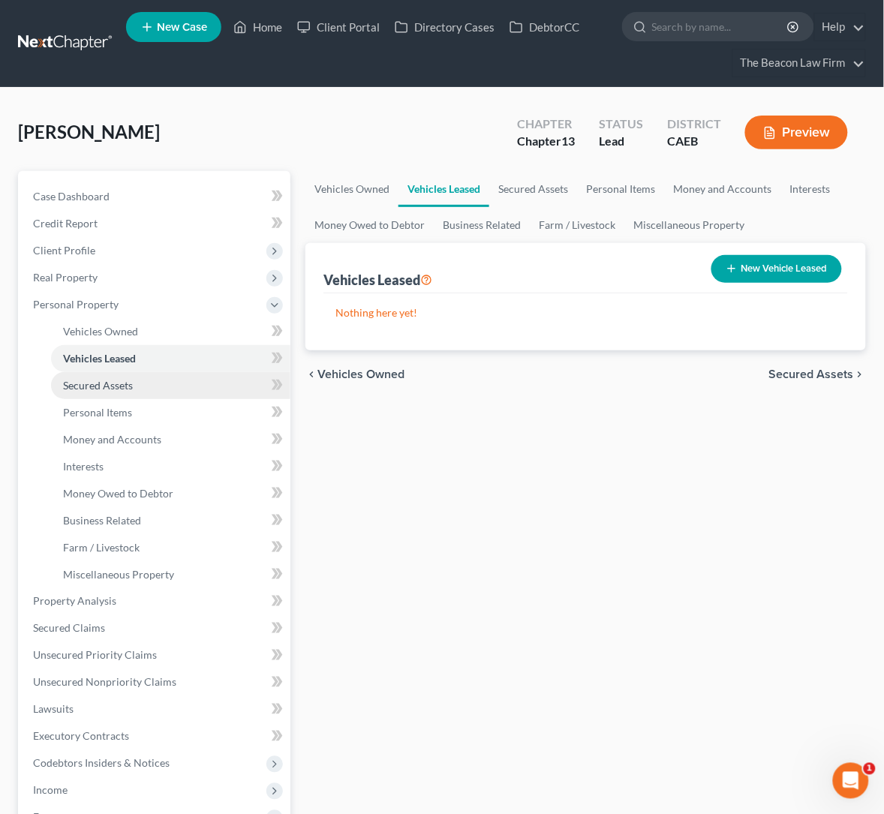
click at [119, 389] on span "Secured Assets" at bounding box center [98, 385] width 70 height 13
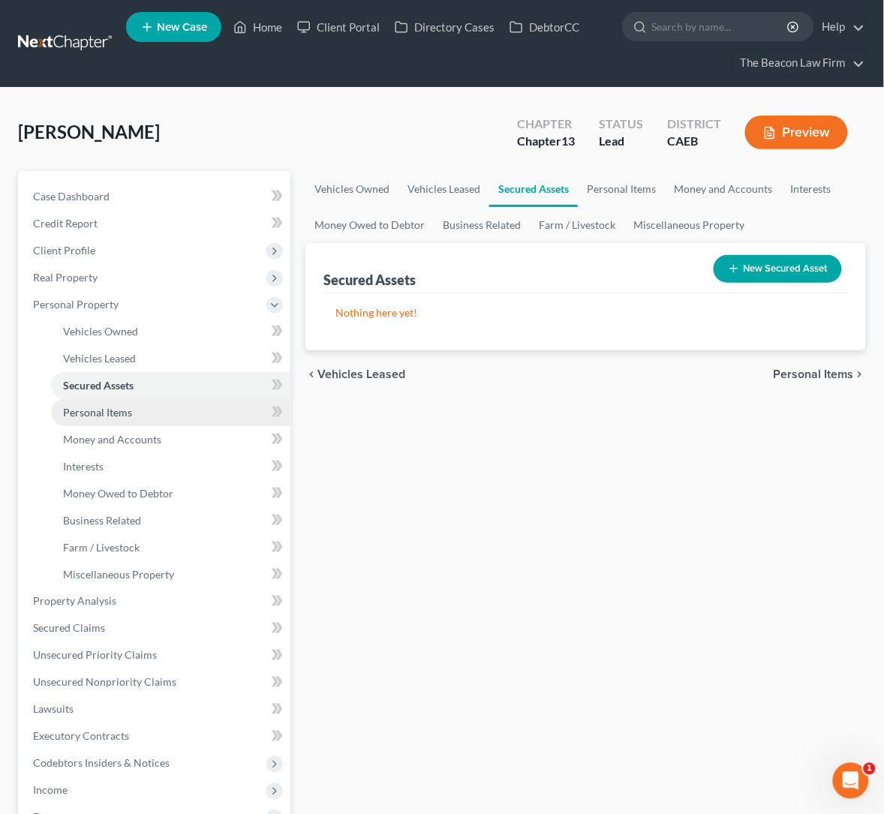
click at [119, 408] on span "Personal Items" at bounding box center [97, 412] width 69 height 13
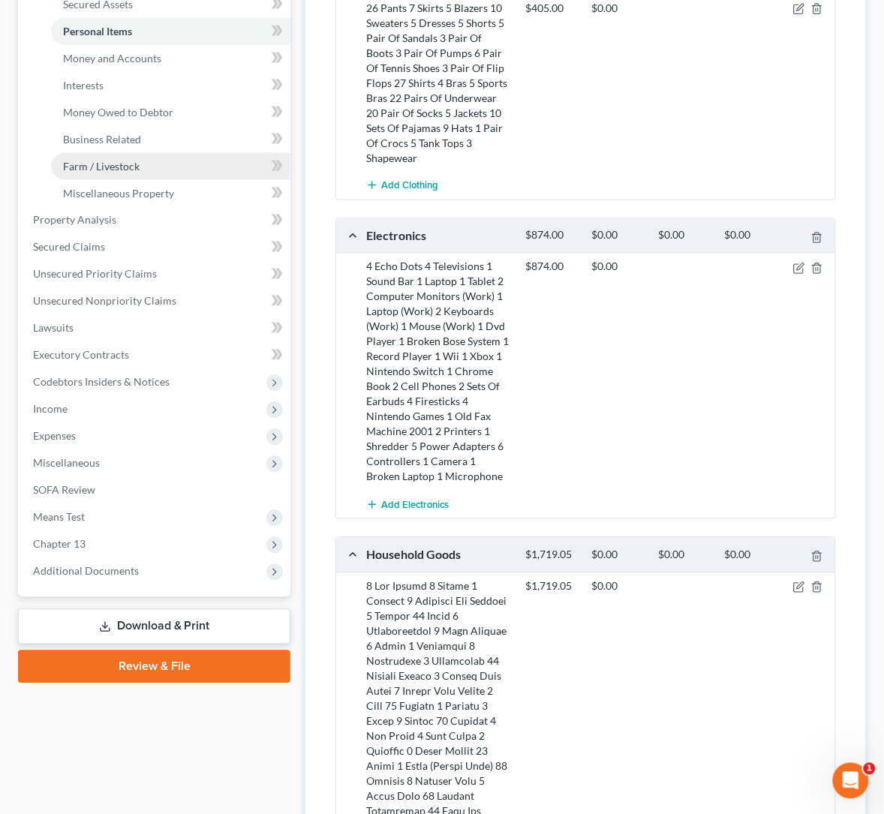
scroll to position [269, 0]
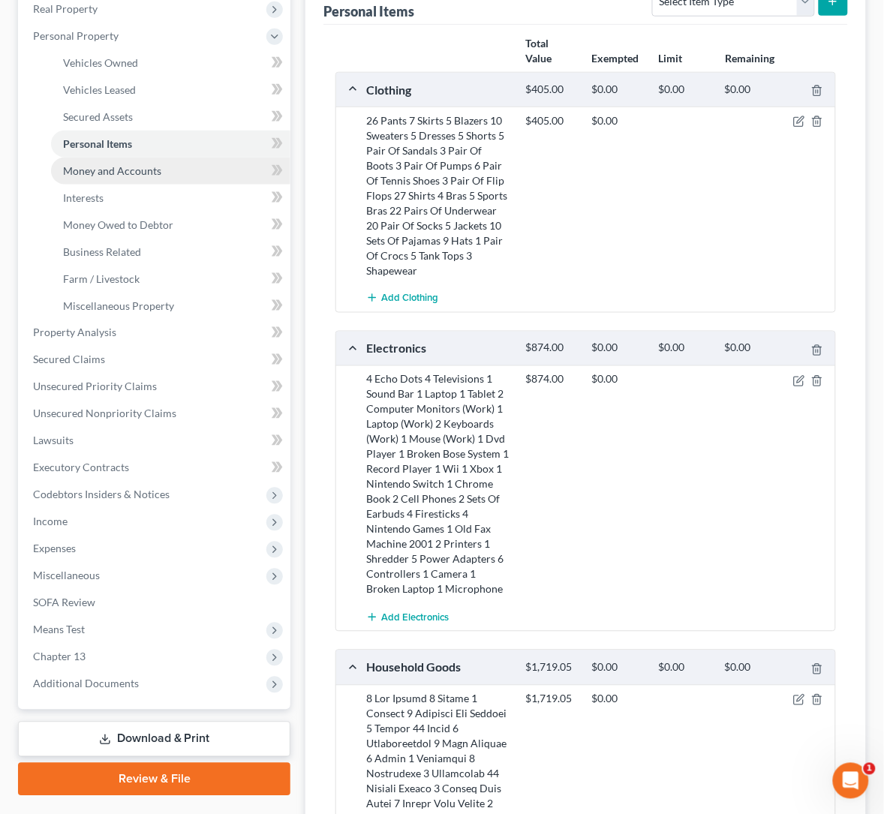
click at [140, 173] on span "Money and Accounts" at bounding box center [112, 170] width 98 height 13
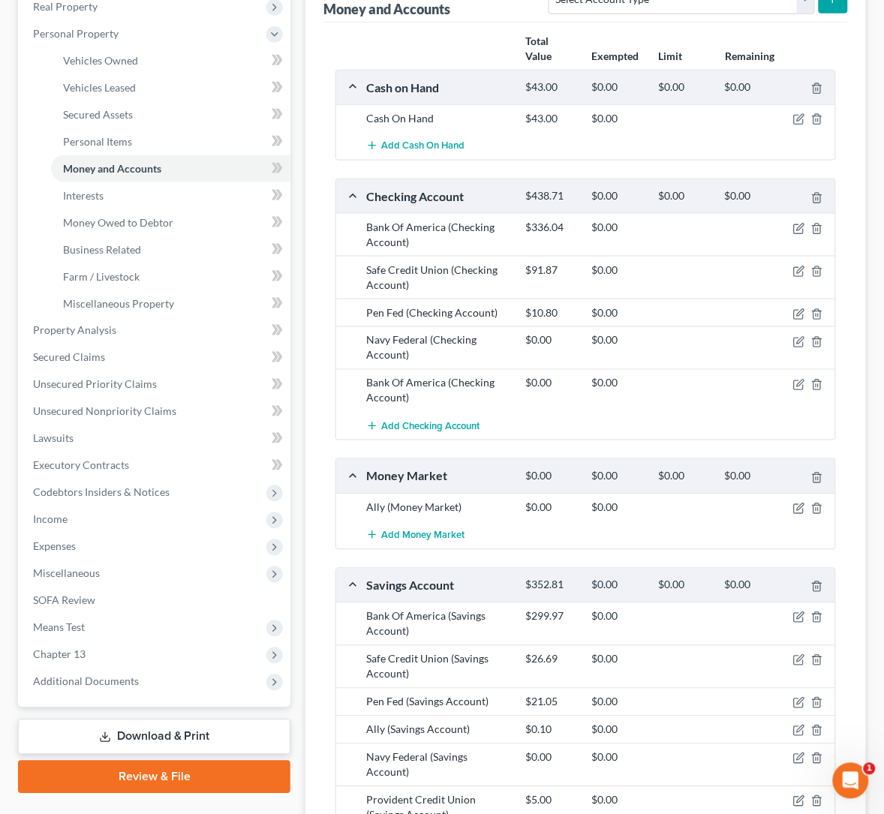
scroll to position [158, 0]
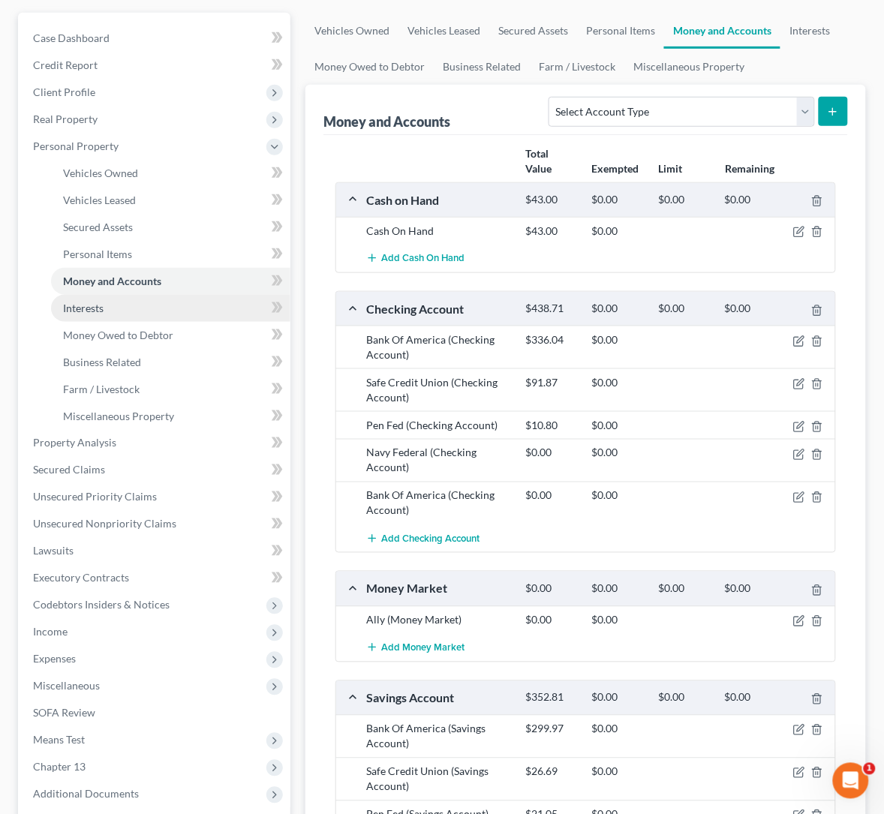
click at [89, 310] on span "Interests" at bounding box center [83, 308] width 41 height 13
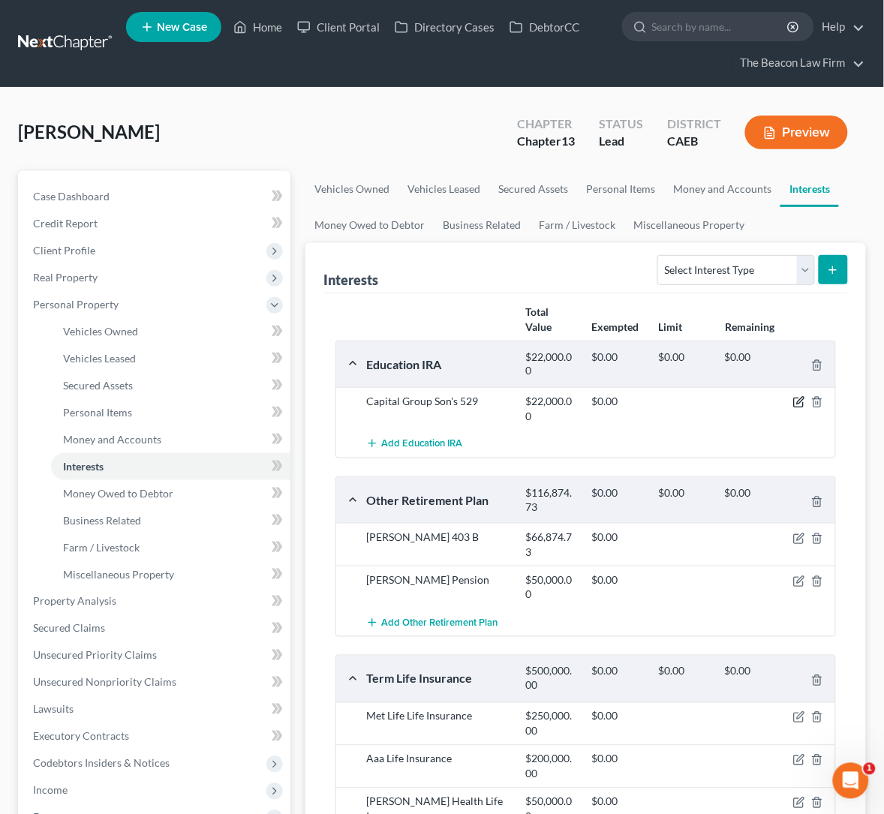
click at [796, 396] on icon "button" at bounding box center [799, 402] width 12 height 12
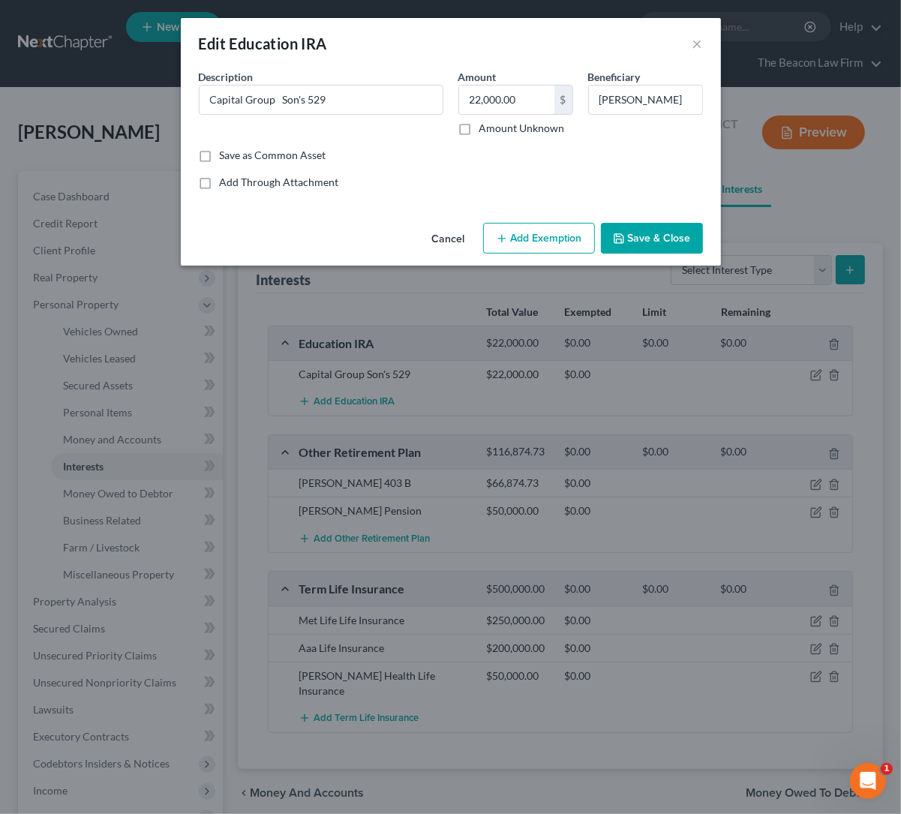
click at [527, 233] on button "Add Exemption" at bounding box center [539, 239] width 112 height 32
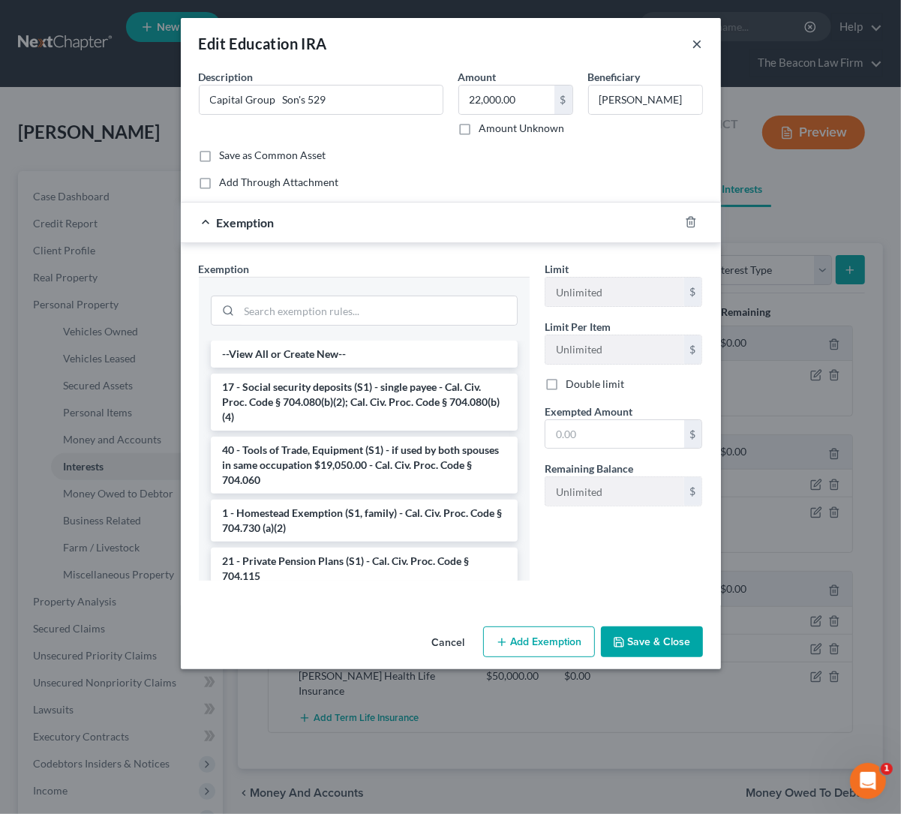
click at [701, 38] on button "×" at bounding box center [698, 44] width 11 height 18
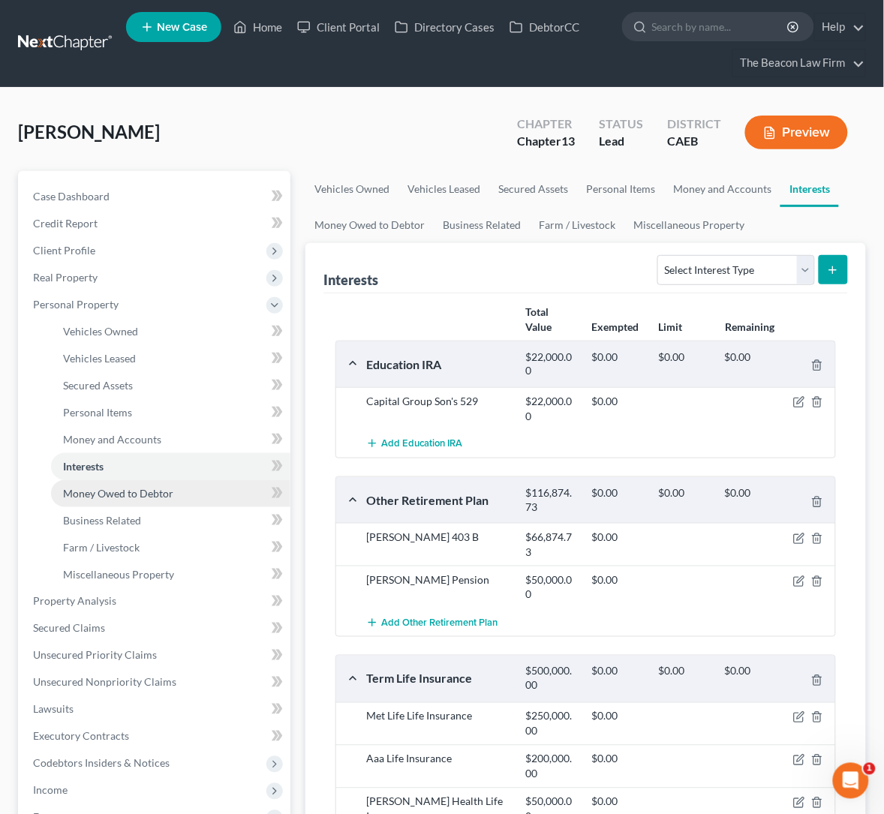
click at [110, 493] on span "Money Owed to Debtor" at bounding box center [118, 493] width 110 height 13
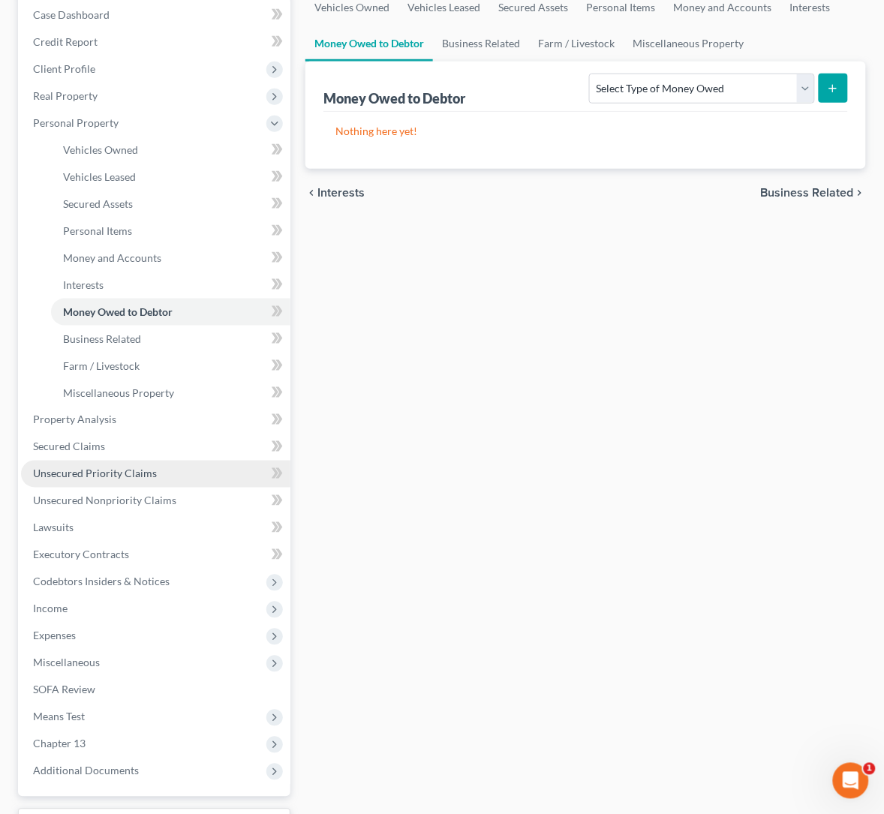
scroll to position [224, 0]
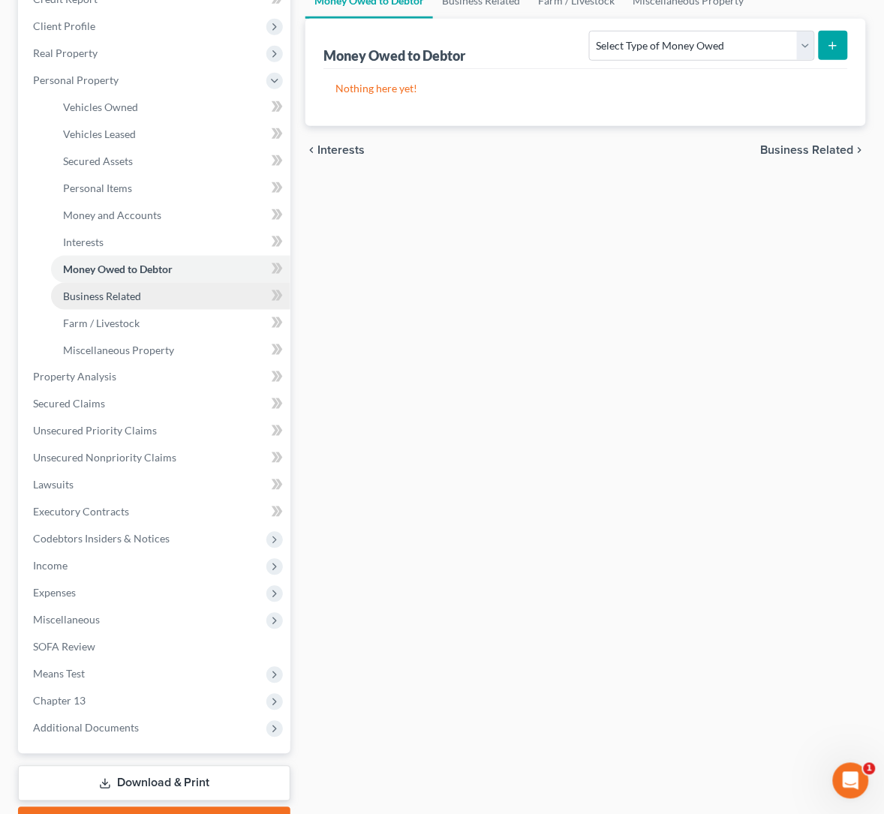
click at [107, 292] on span "Business Related" at bounding box center [102, 296] width 78 height 13
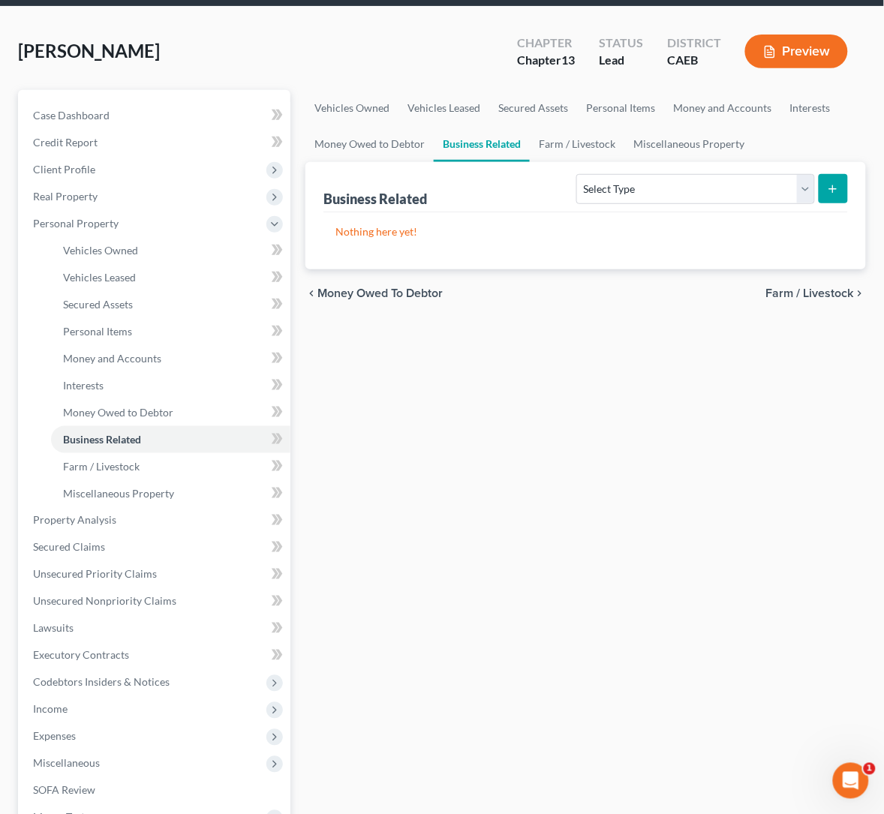
scroll to position [224, 0]
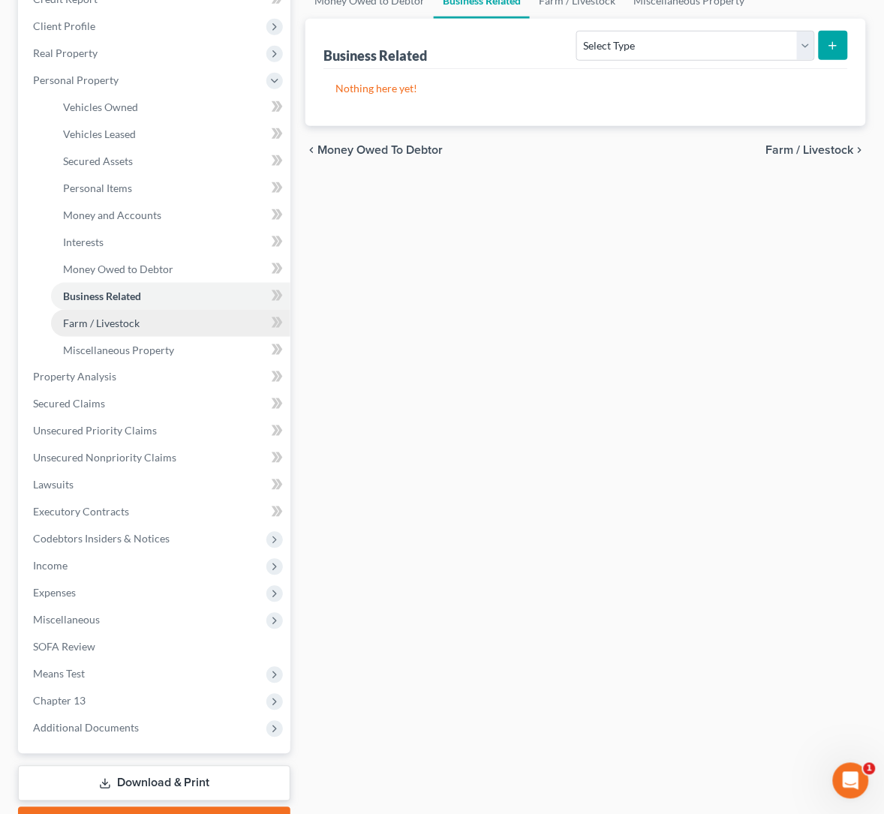
click at [104, 319] on span "Farm / Livestock" at bounding box center [101, 323] width 77 height 13
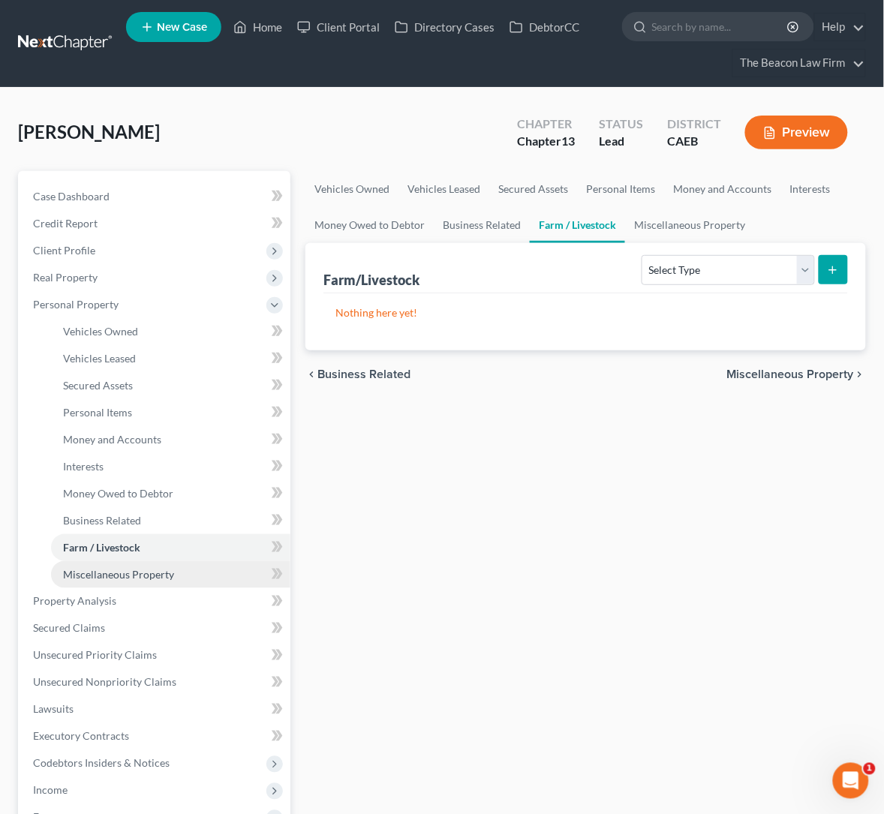
click at [138, 570] on span "Miscellaneous Property" at bounding box center [118, 574] width 111 height 13
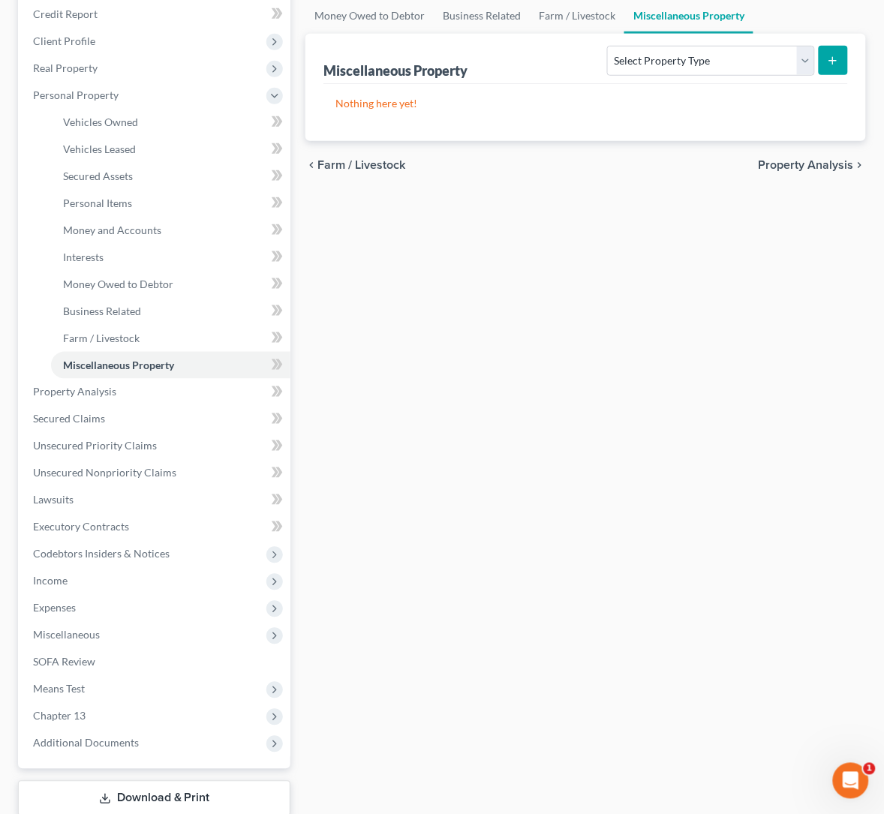
scroll to position [224, 0]
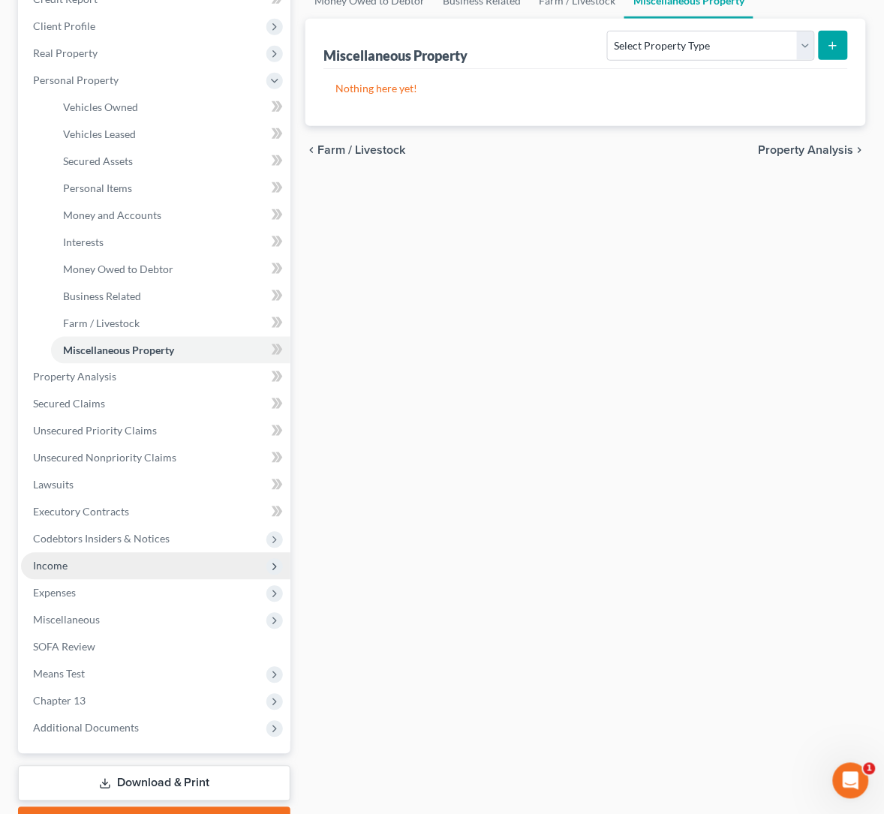
click at [65, 565] on span "Income" at bounding box center [50, 566] width 35 height 13
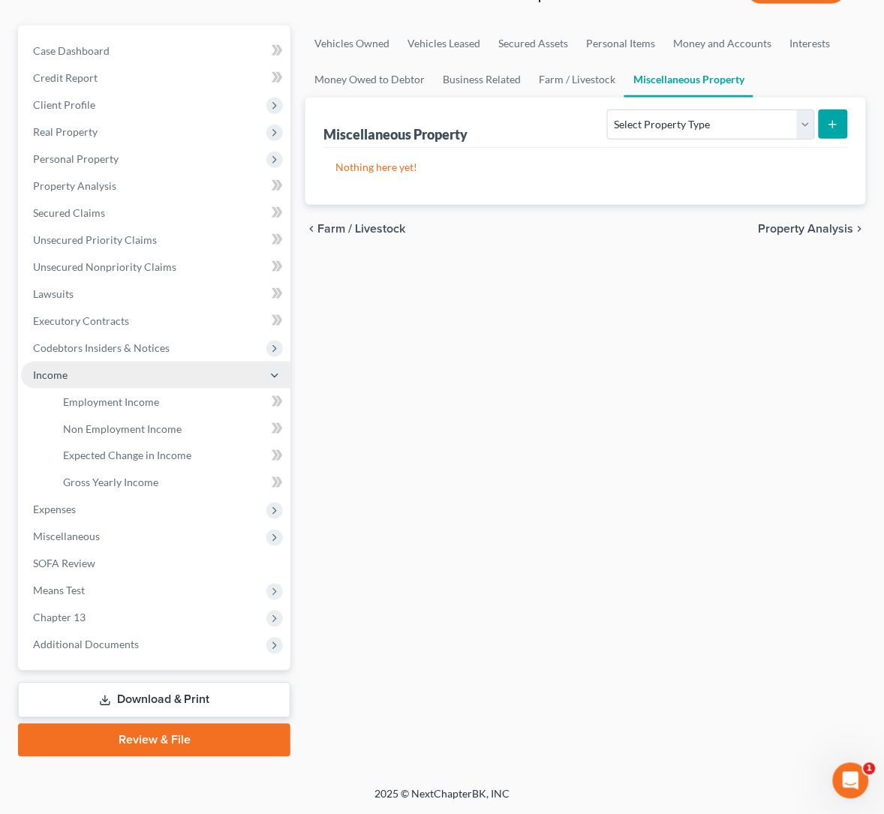
scroll to position [144, 0]
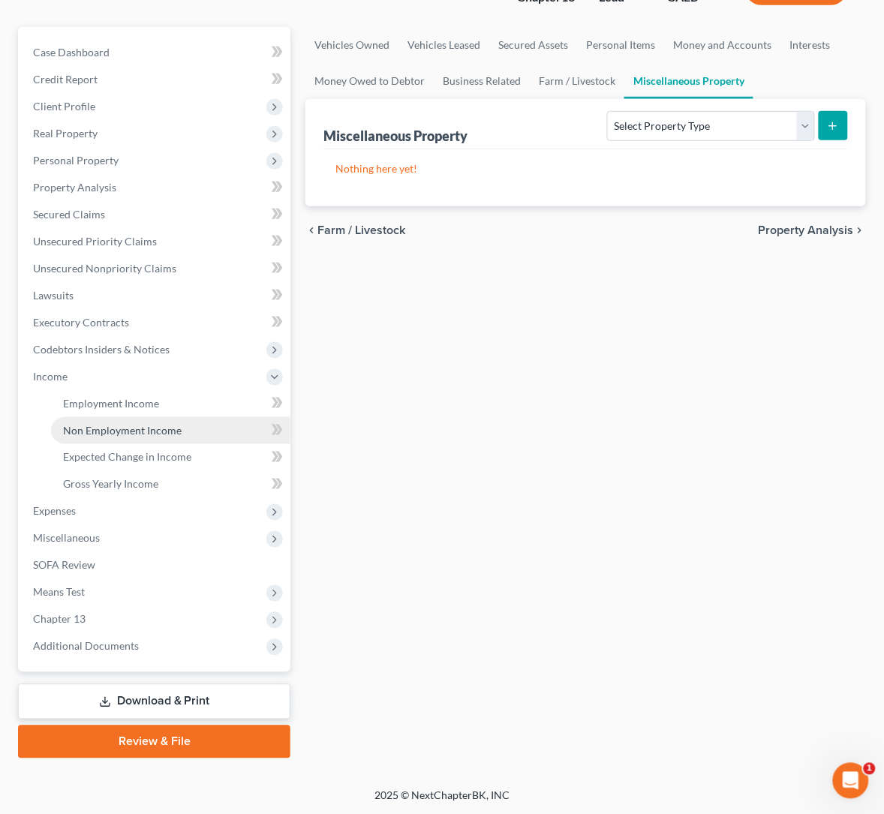
click at [140, 426] on span "Non Employment Income" at bounding box center [122, 430] width 119 height 13
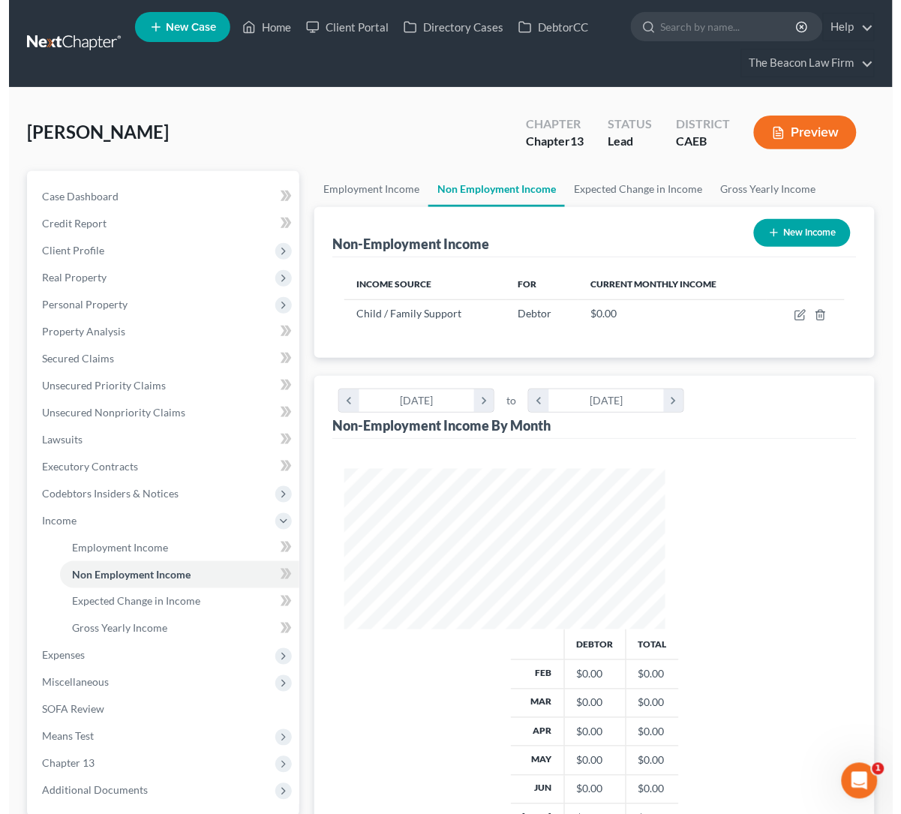
scroll to position [269, 351]
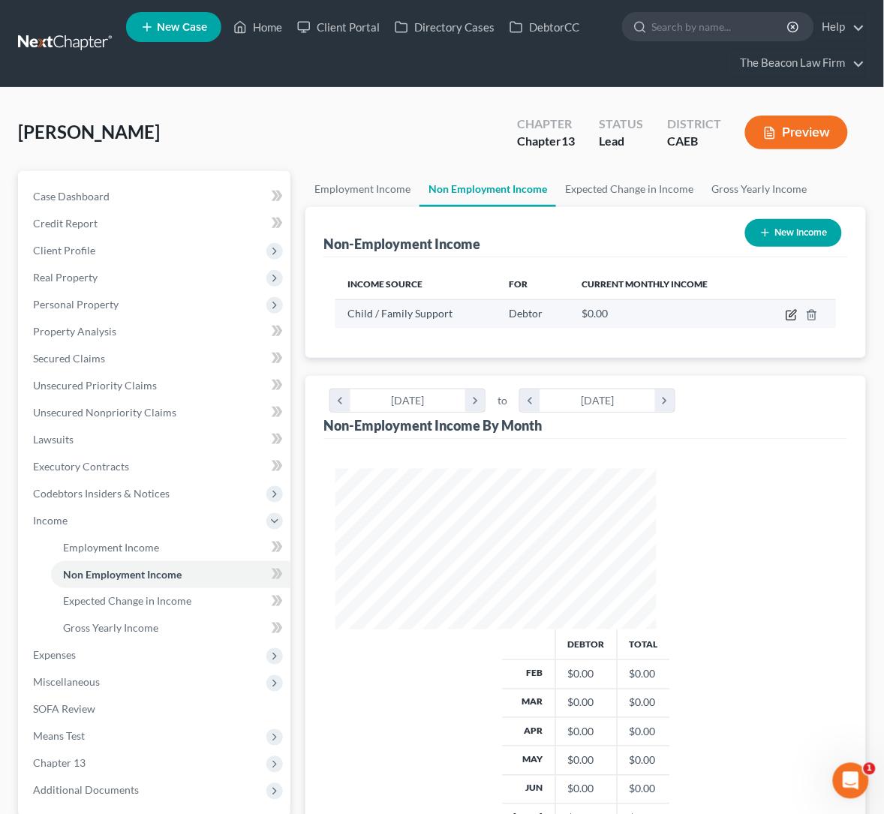
click at [792, 309] on icon "button" at bounding box center [792, 315] width 12 height 12
select select "7"
select select "0"
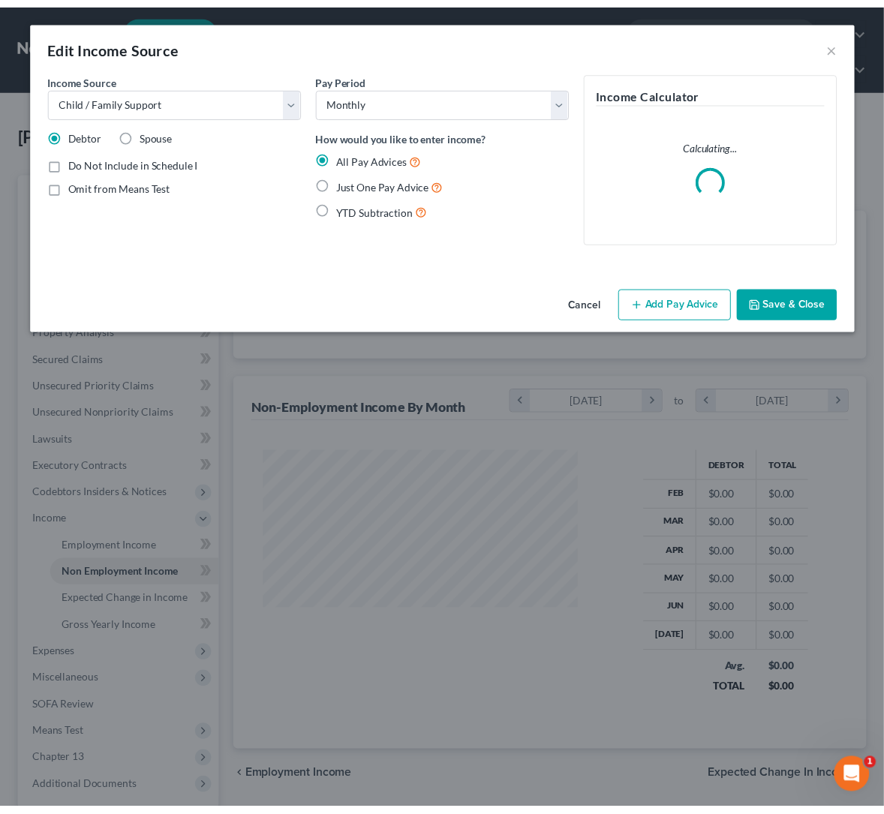
scroll to position [269, 358]
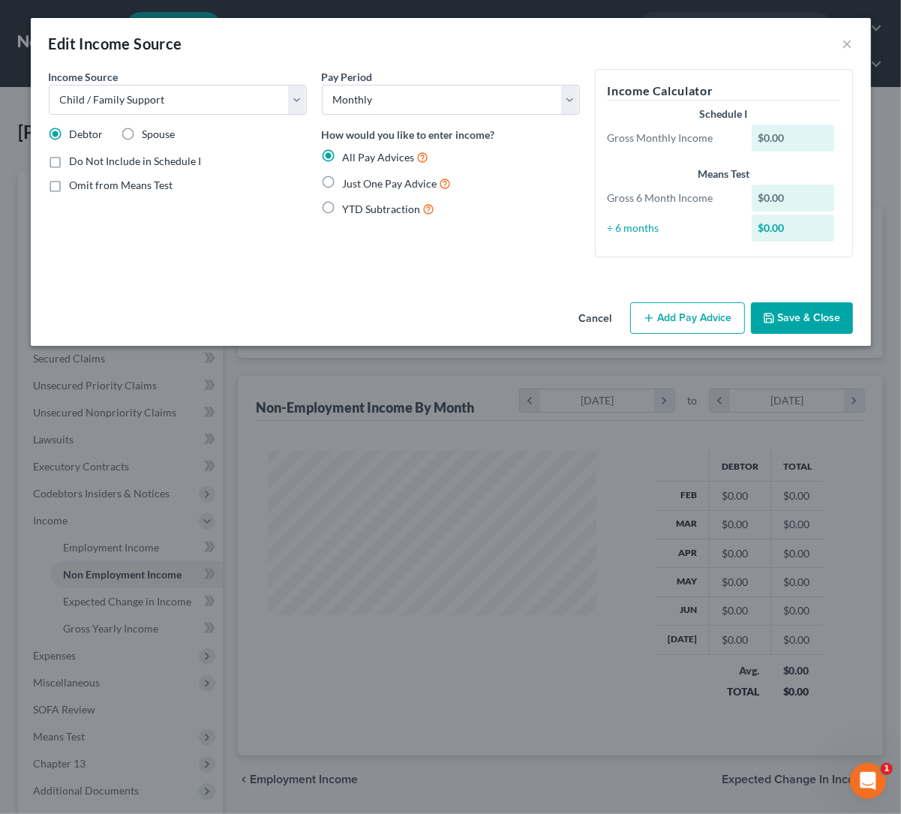
click at [702, 320] on button "Add Pay Advice" at bounding box center [687, 318] width 115 height 32
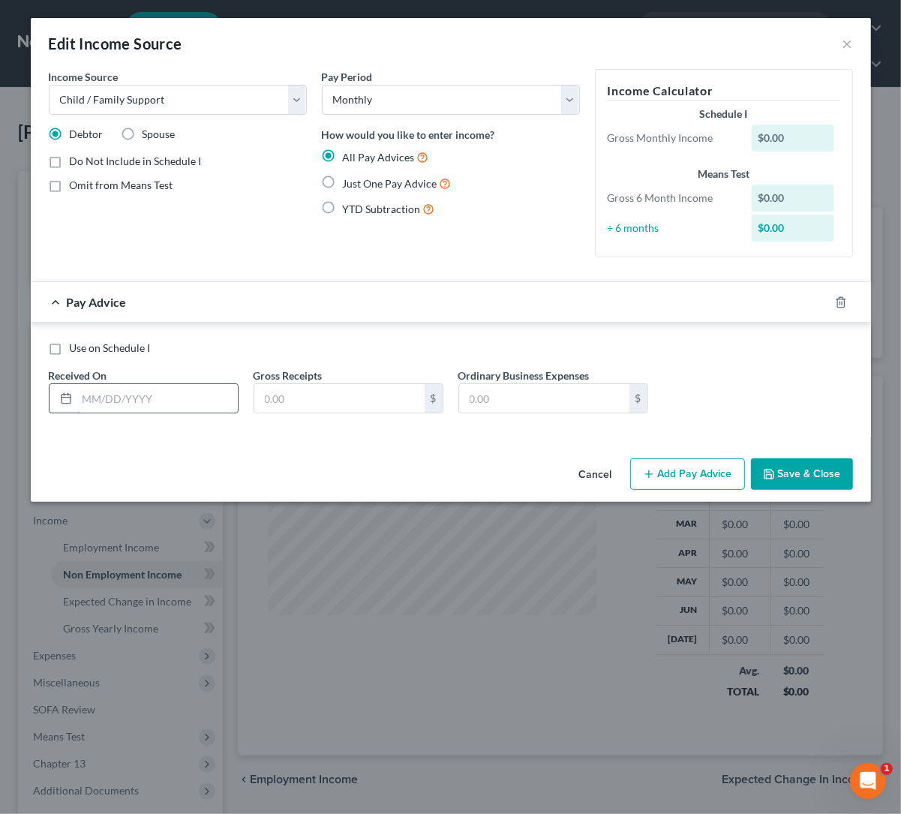
click at [147, 407] on input "text" at bounding box center [157, 398] width 161 height 29
click at [290, 404] on input "text" at bounding box center [339, 398] width 170 height 29
click at [70, 351] on label "Use on Schedule I" at bounding box center [110, 348] width 81 height 15
click at [76, 350] on input "Use on Schedule I" at bounding box center [81, 346] width 10 height 10
click at [70, 351] on label "Use on Schedule I" at bounding box center [110, 348] width 81 height 15
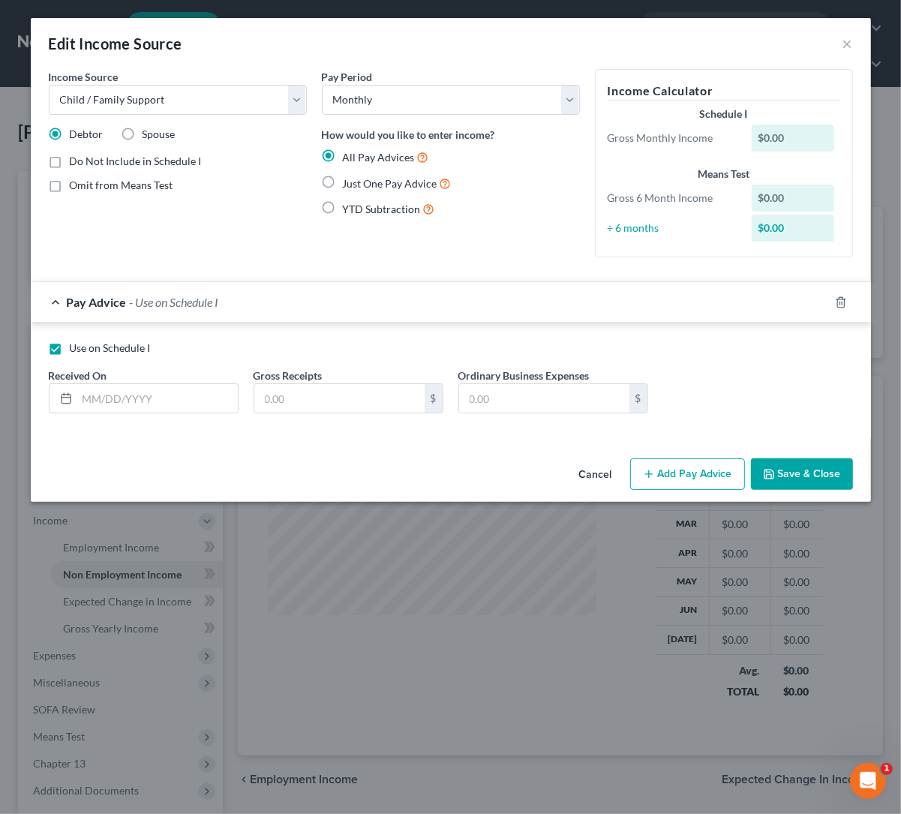
click at [76, 350] on input "Use on Schedule I" at bounding box center [81, 346] width 10 height 10
checkbox input "false"
click at [325, 405] on input "text" at bounding box center [339, 398] width 170 height 29
type input "603"
drag, startPoint x: 113, startPoint y: 440, endPoint x: 115, endPoint y: 395, distance: 45.1
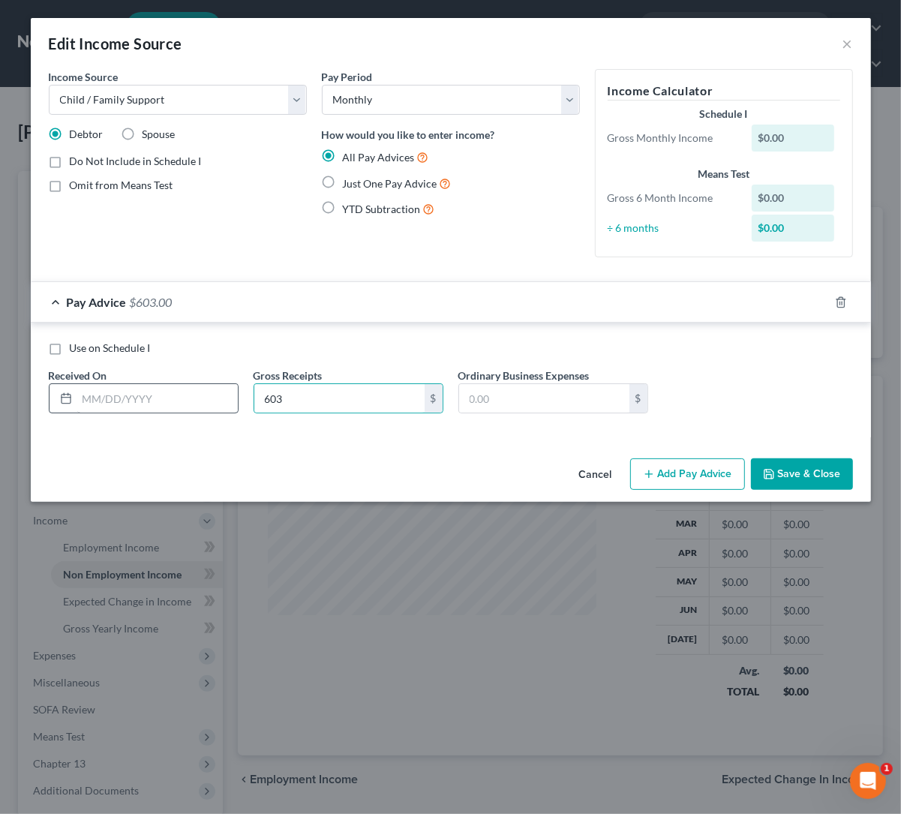
click at [113, 438] on div "Income Source * Select Unemployment Disability (from employer) Pension Retireme…" at bounding box center [451, 260] width 840 height 383
click at [115, 395] on input "text" at bounding box center [157, 398] width 161 height 29
type input "0701/2025"
click at [343, 179] on label "Just One Pay Advice" at bounding box center [397, 183] width 109 height 17
click at [349, 179] on input "Just One Pay Advice" at bounding box center [354, 180] width 10 height 10
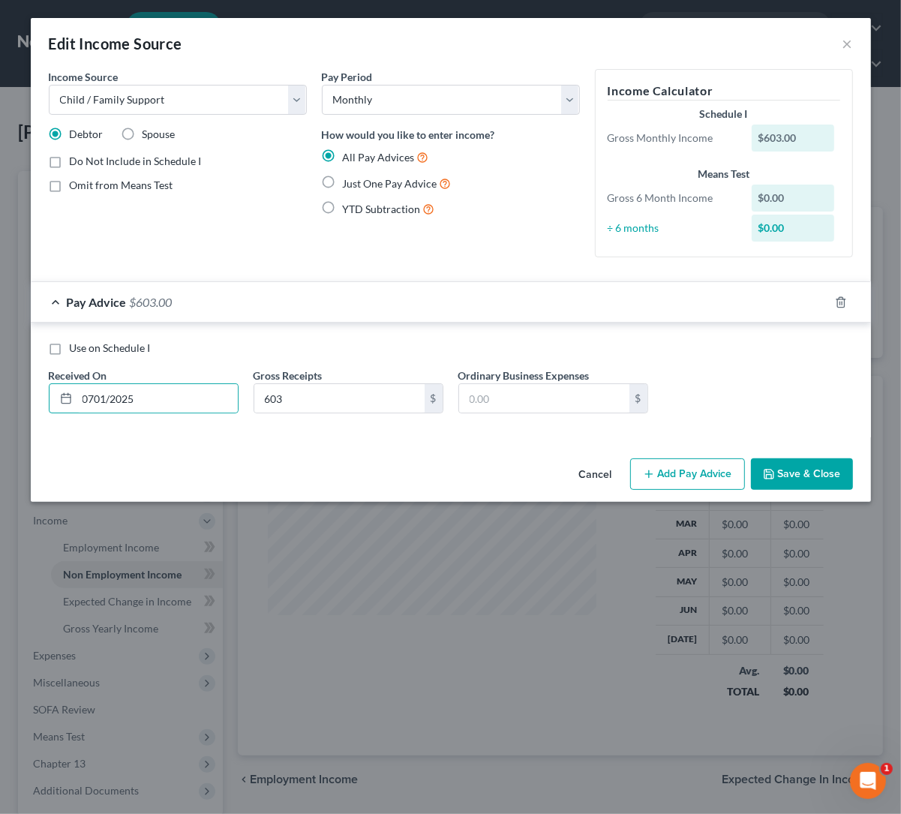
radio input "true"
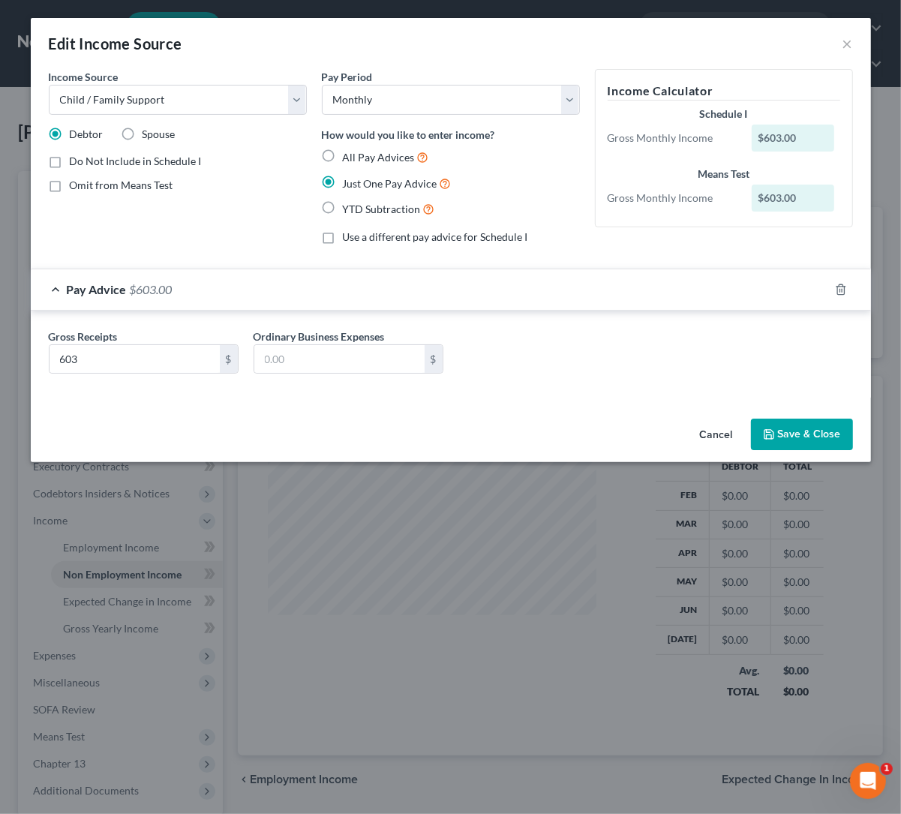
click at [823, 442] on button "Save & Close" at bounding box center [802, 435] width 102 height 32
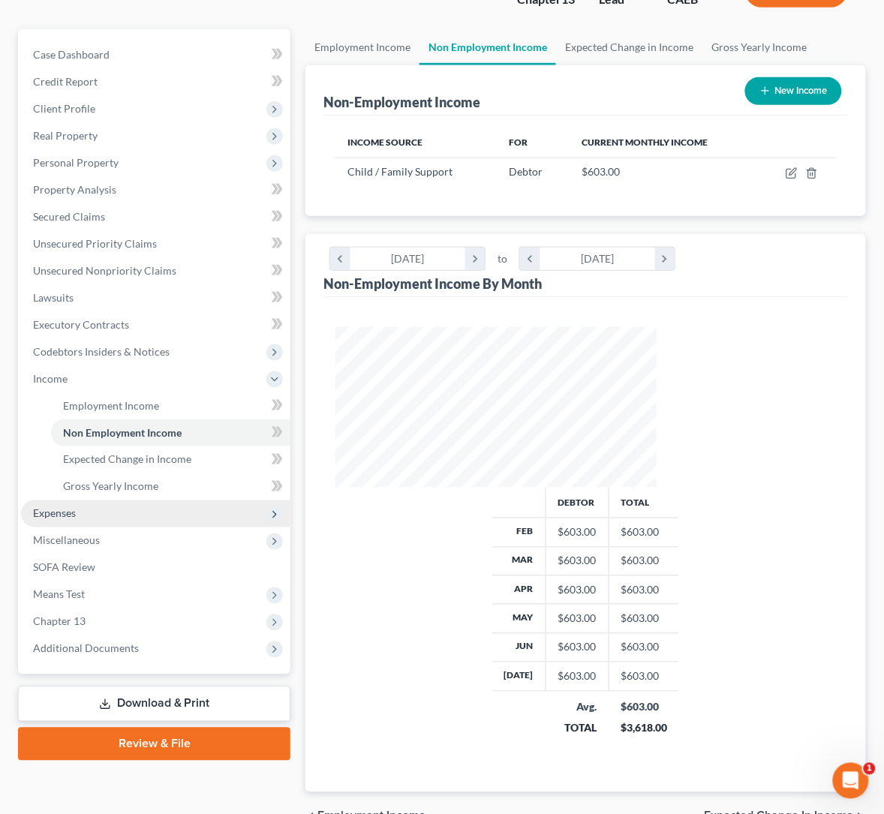
scroll to position [144, 0]
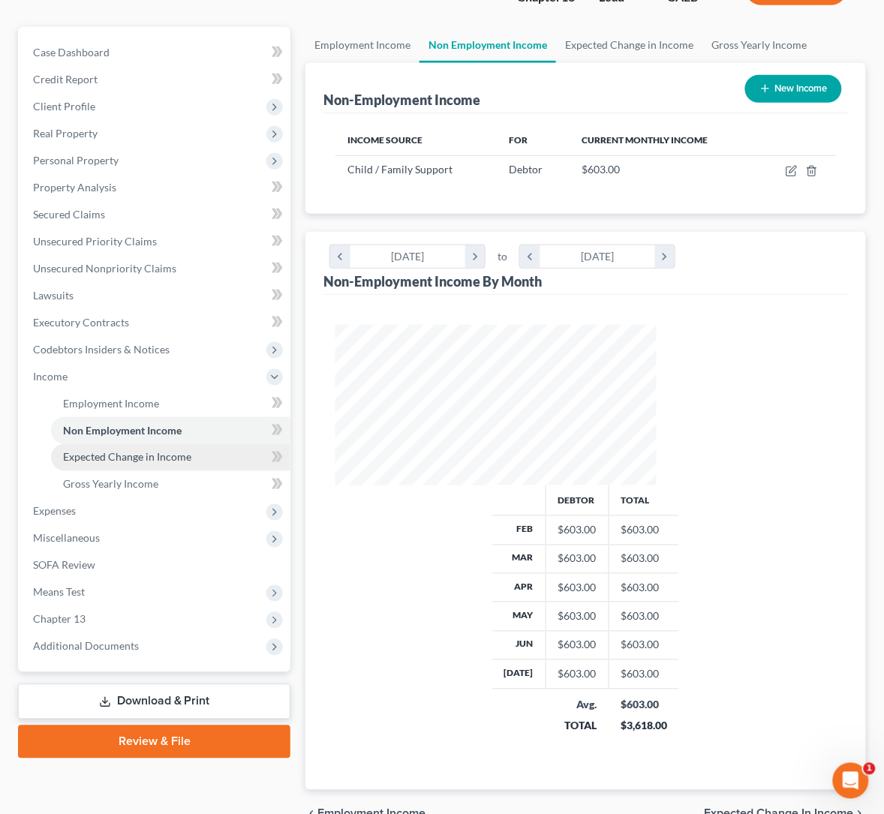
click at [153, 456] on span "Expected Change in Income" at bounding box center [127, 457] width 128 height 13
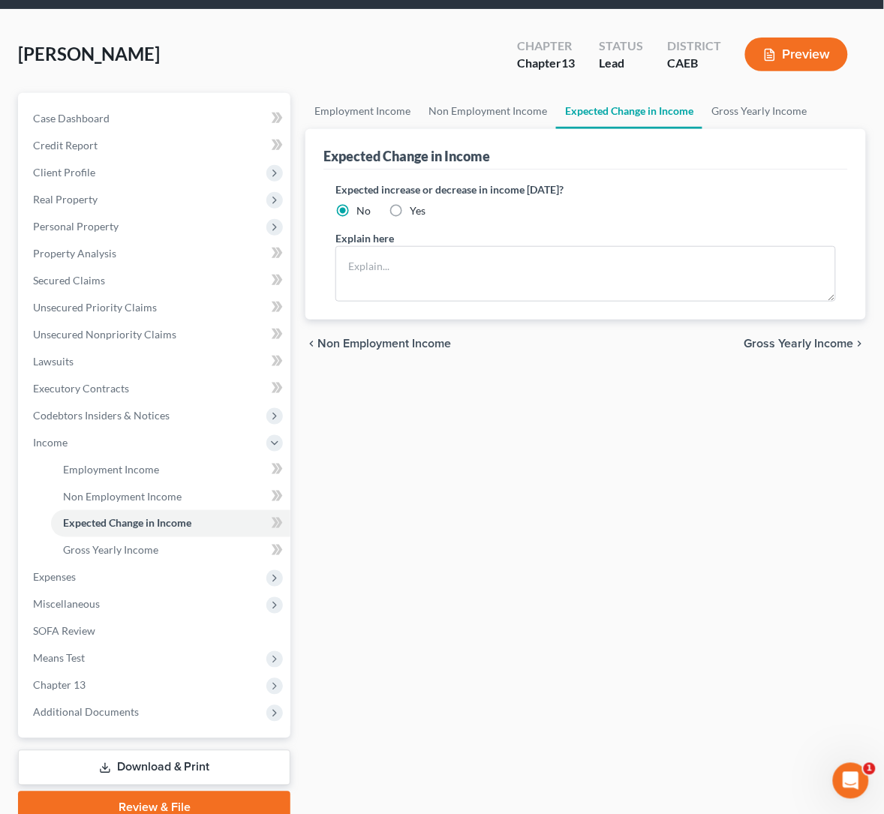
scroll to position [112, 0]
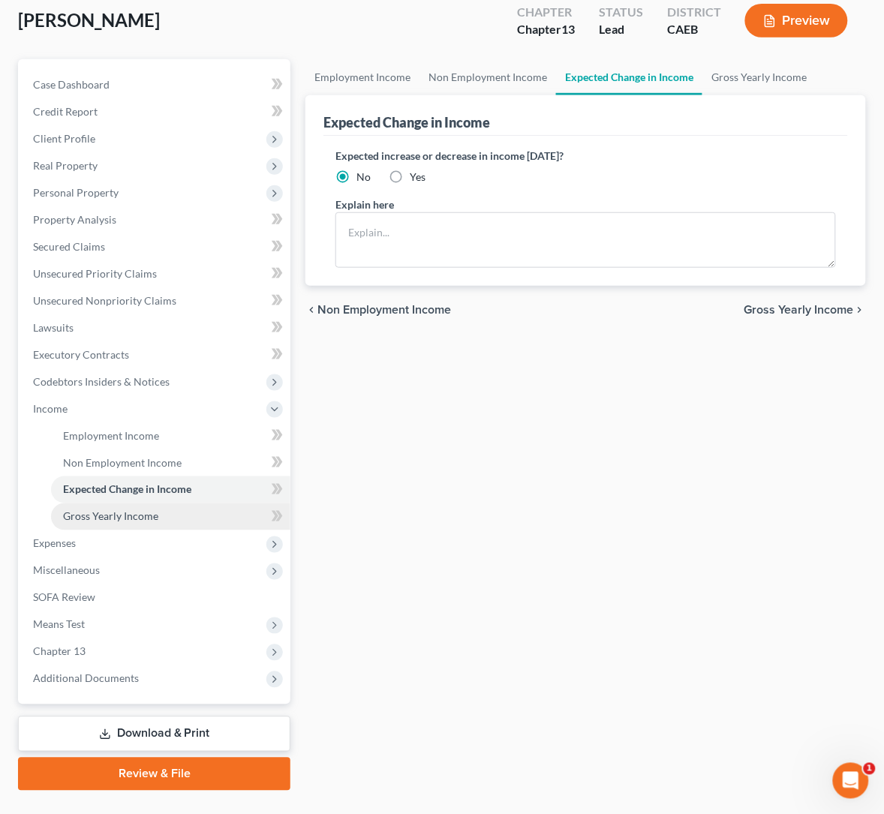
click at [103, 511] on span "Gross Yearly Income" at bounding box center [110, 516] width 95 height 13
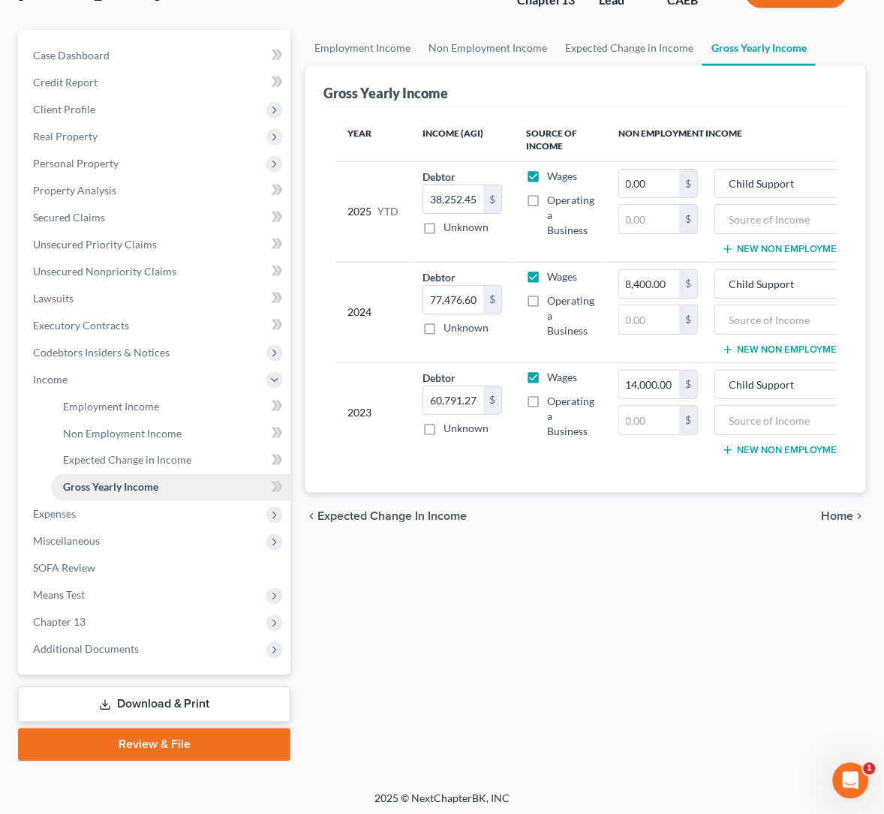
scroll to position [144, 0]
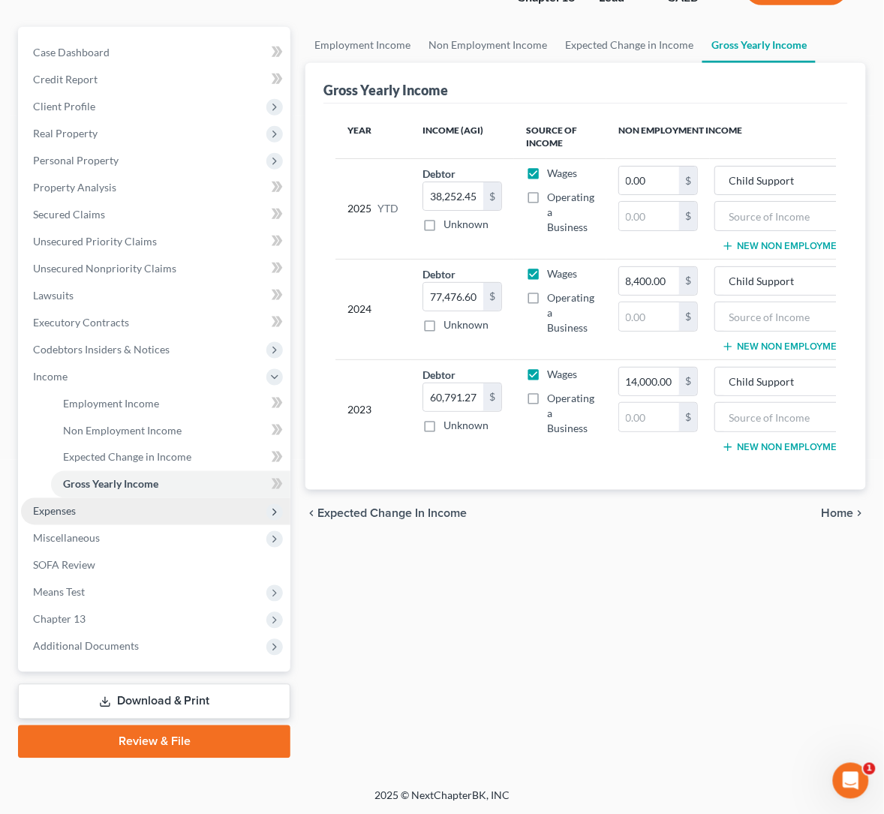
click at [50, 511] on span "Expenses" at bounding box center [54, 511] width 43 height 13
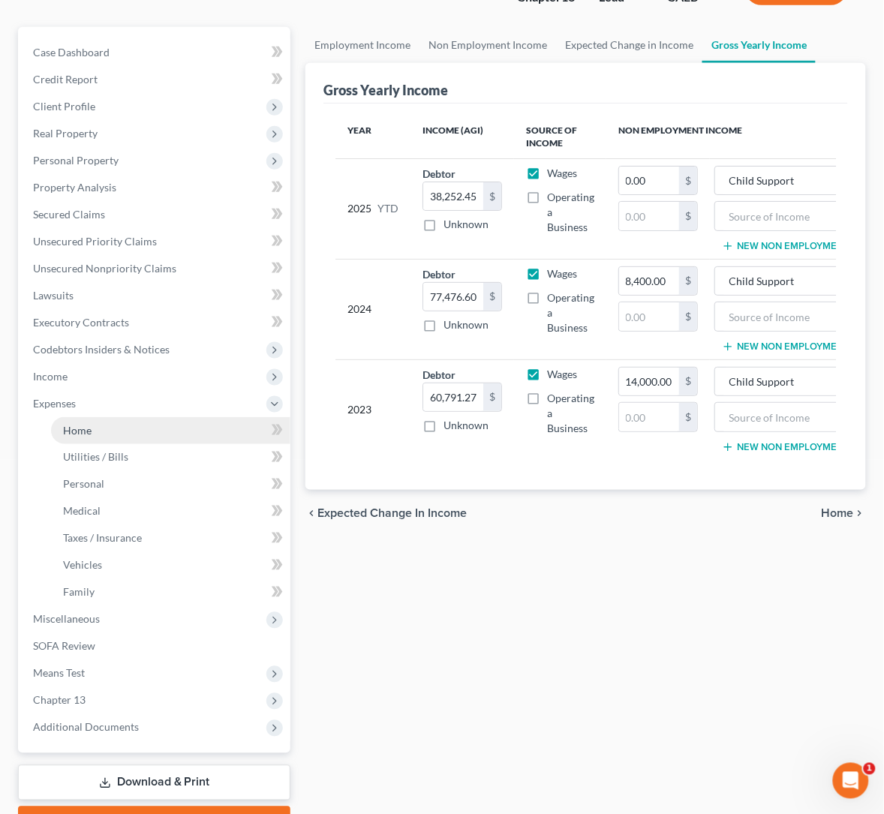
click at [62, 421] on link "Home" at bounding box center [170, 430] width 239 height 27
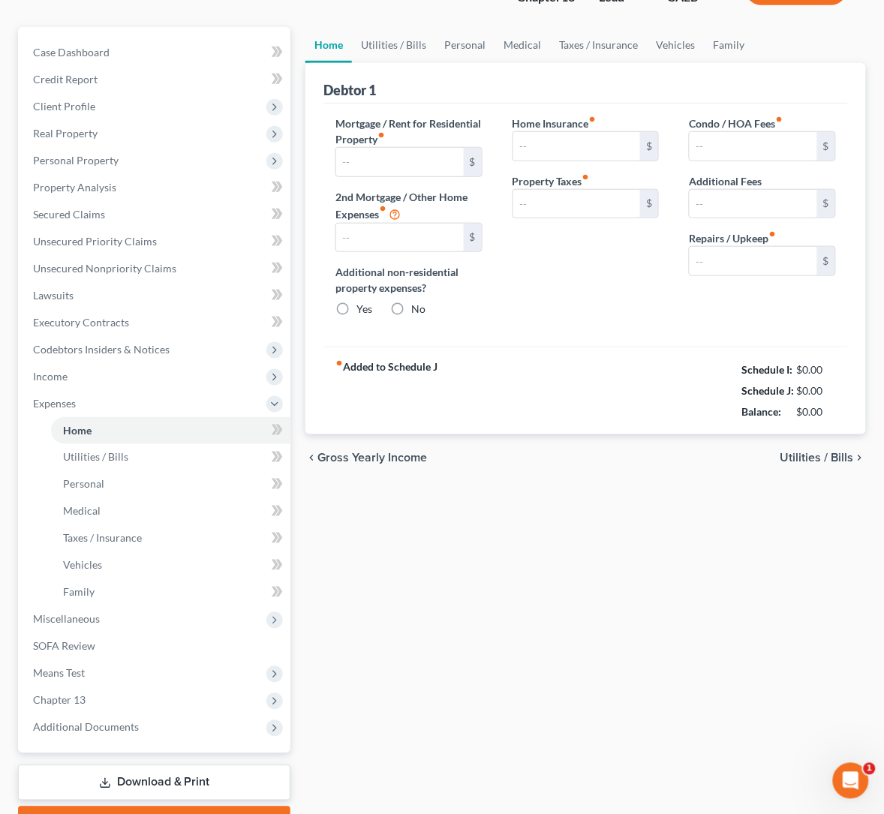
scroll to position [56, 0]
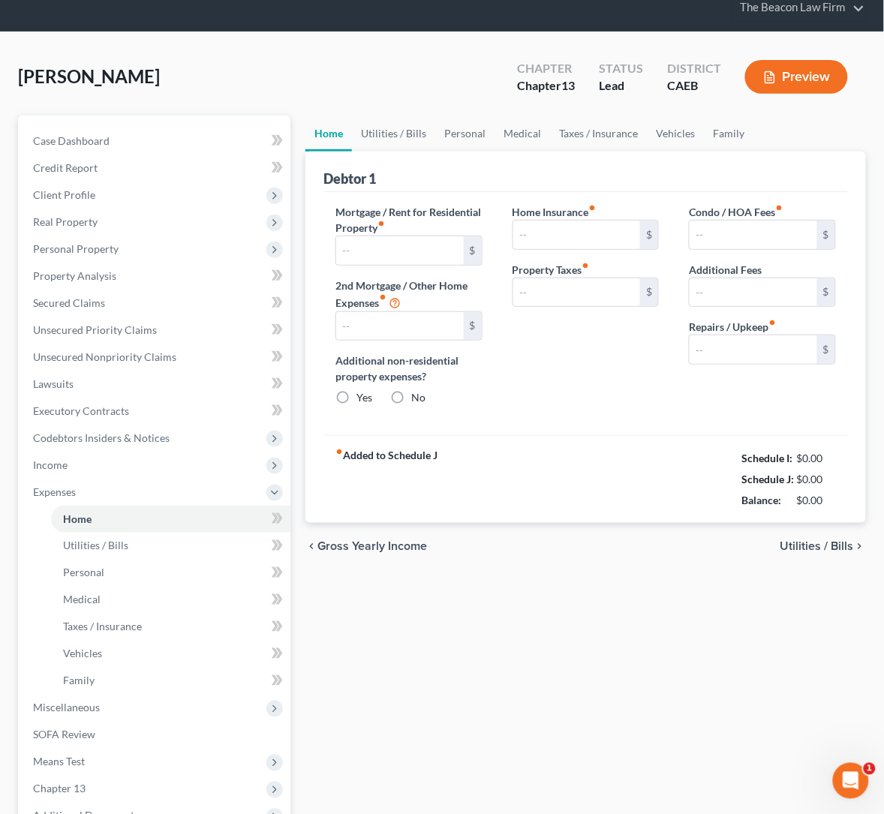
type input "1,991.64"
type input "461.00"
radio input "true"
type input "84.27"
type input "300.00"
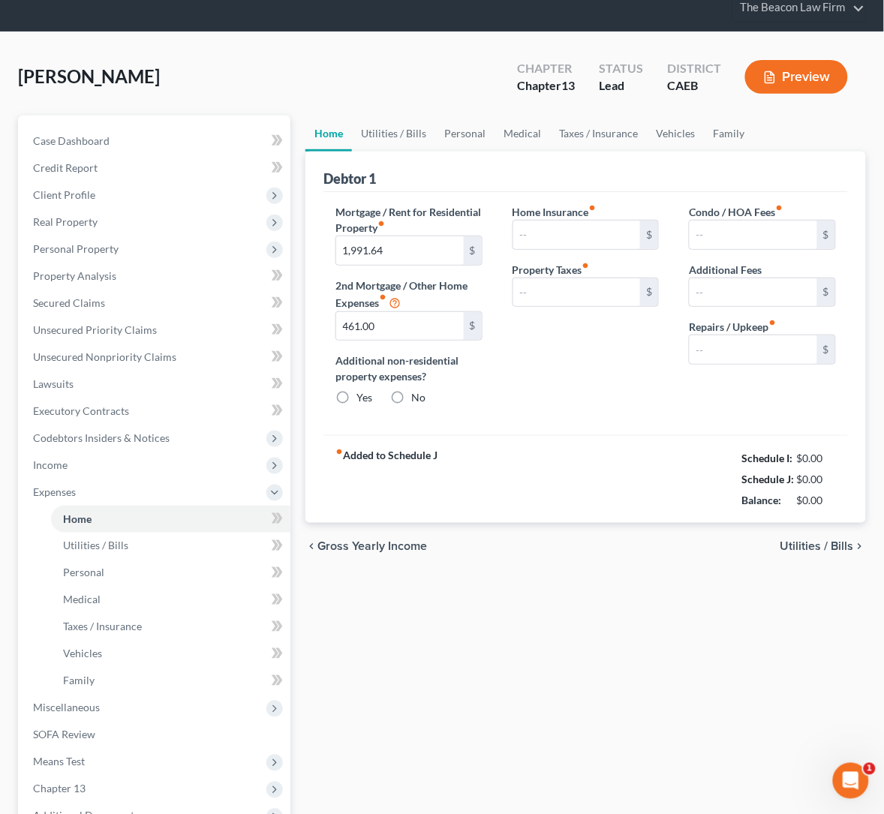
type input "0.00"
type input "300.00"
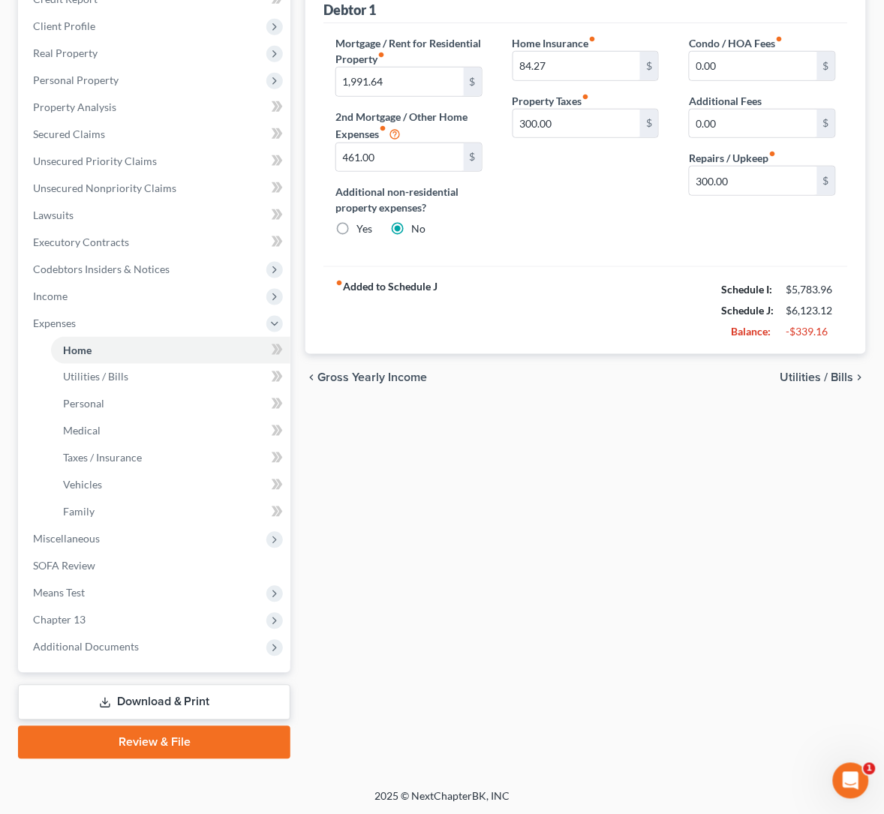
scroll to position [226, 0]
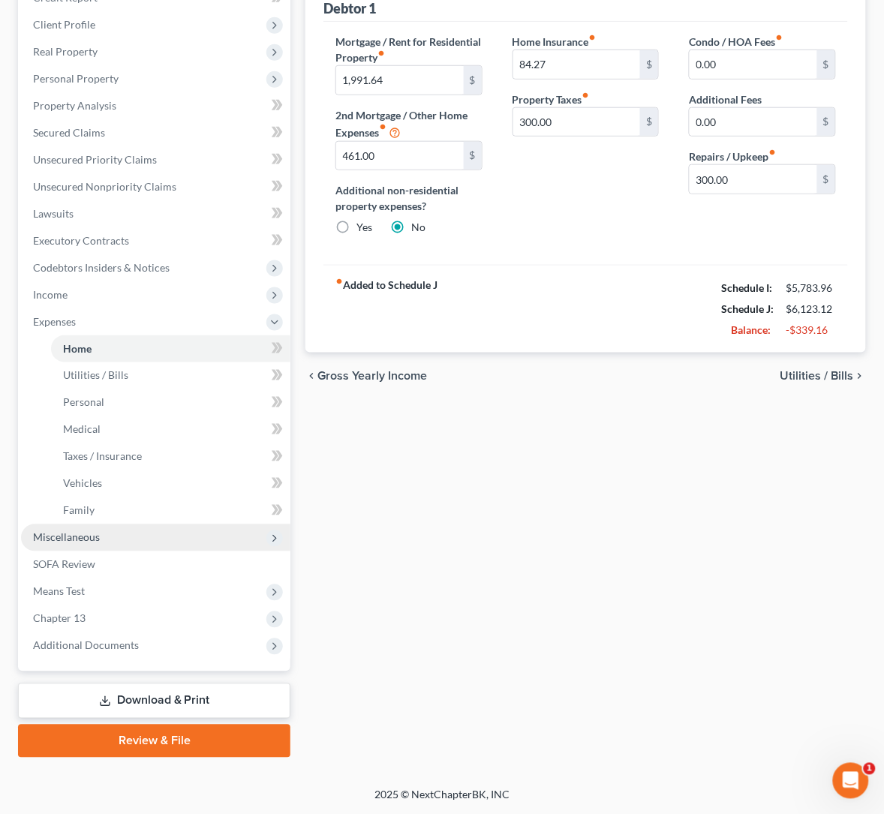
click at [82, 540] on span "Miscellaneous" at bounding box center [66, 537] width 67 height 13
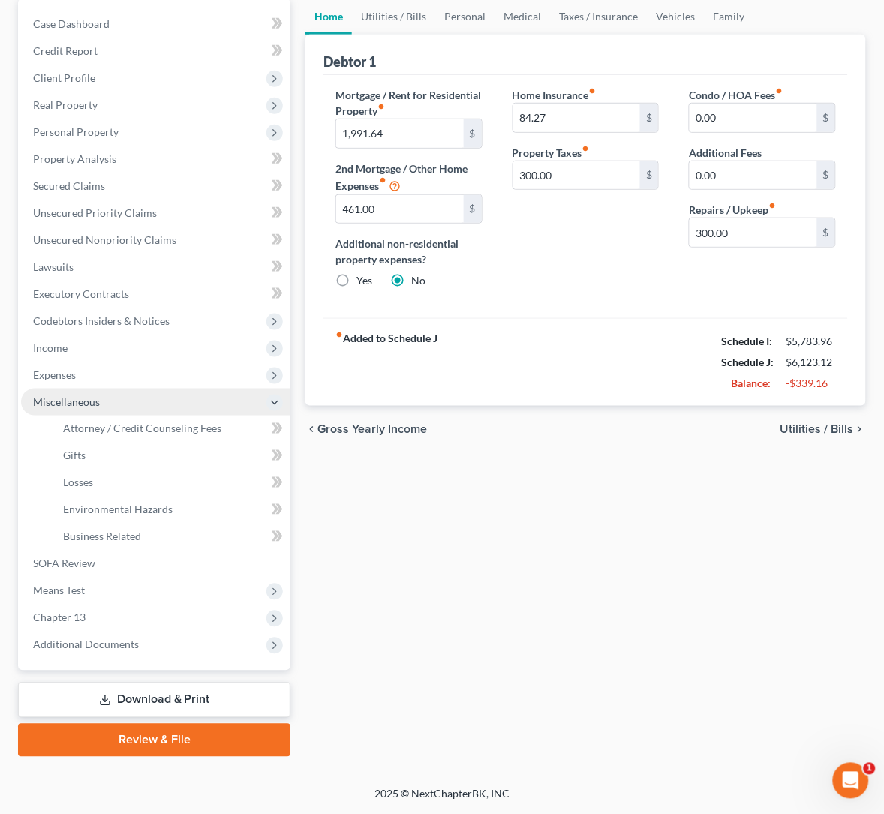
scroll to position [171, 0]
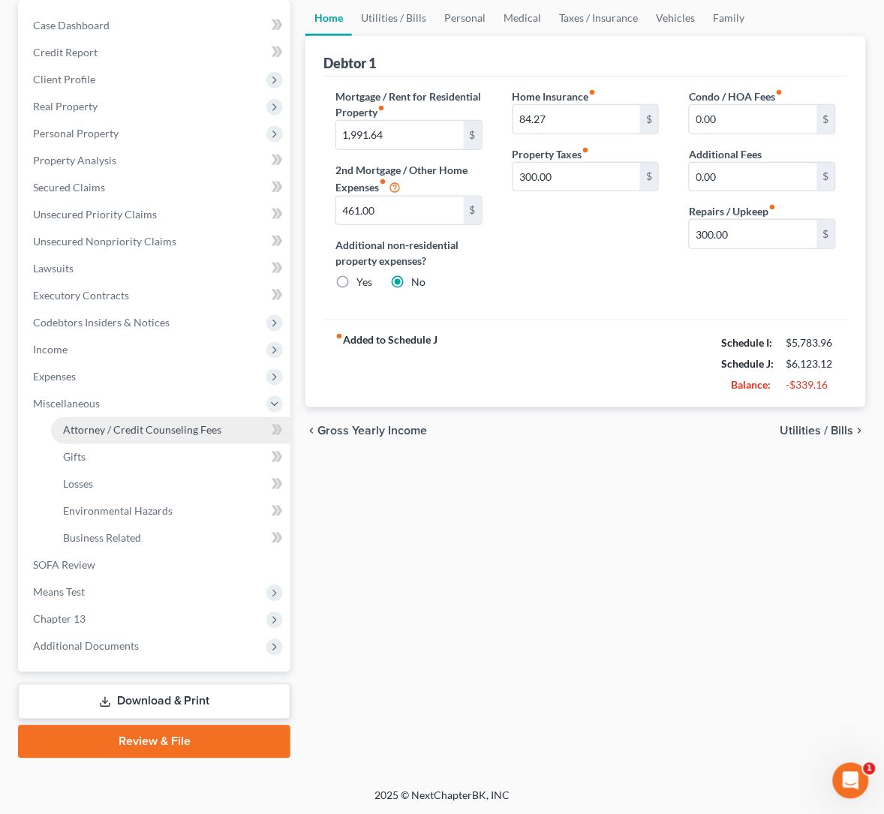
click at [130, 426] on span "Attorney / Credit Counseling Fees" at bounding box center [142, 430] width 158 height 13
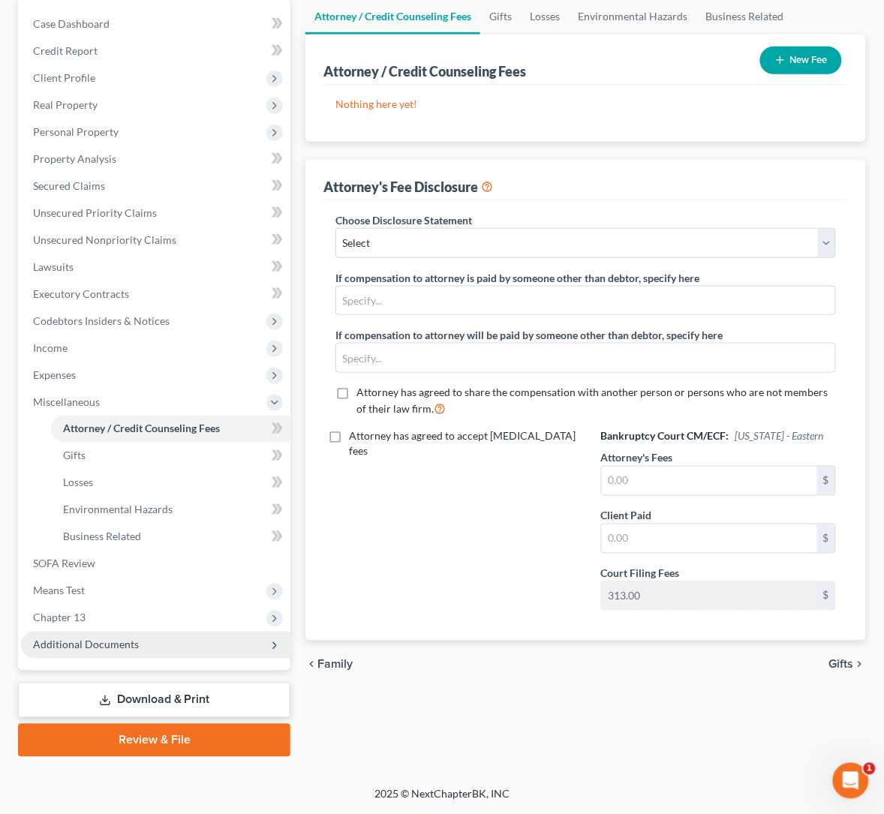
scroll to position [186, 0]
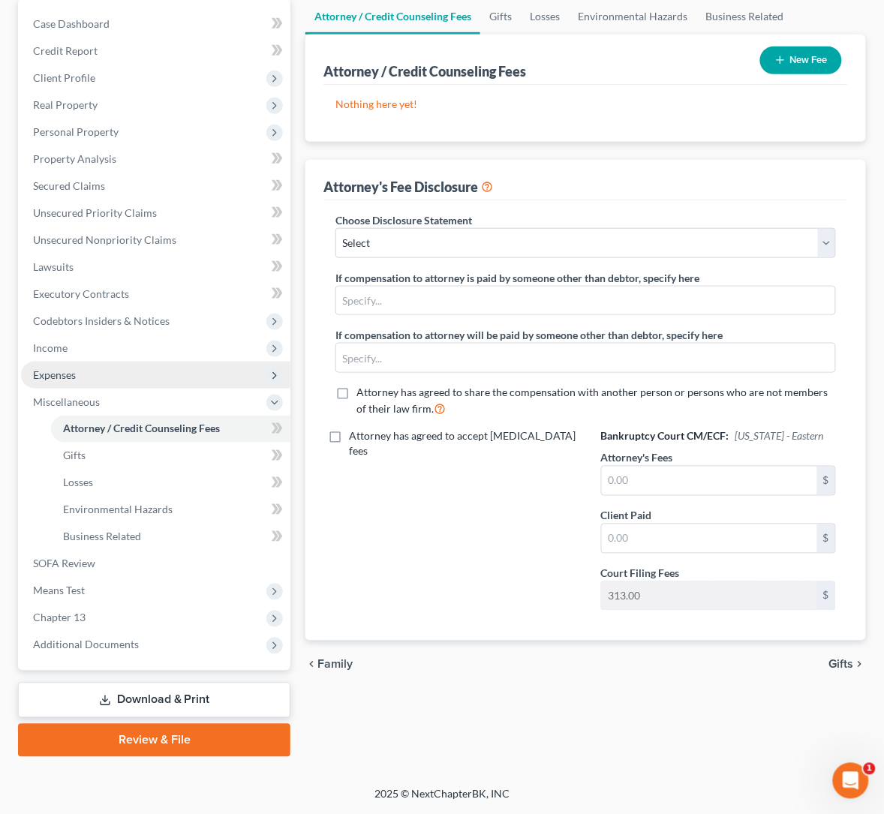
click at [69, 368] on span "Expenses" at bounding box center [54, 374] width 43 height 13
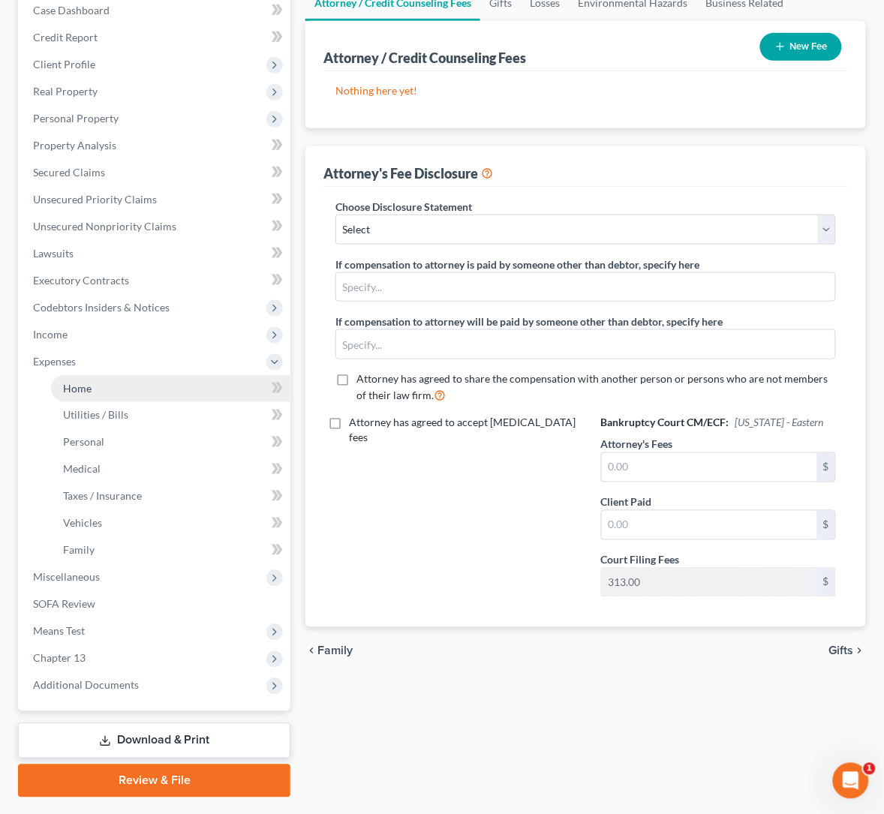
click at [81, 383] on span "Home" at bounding box center [77, 388] width 29 height 13
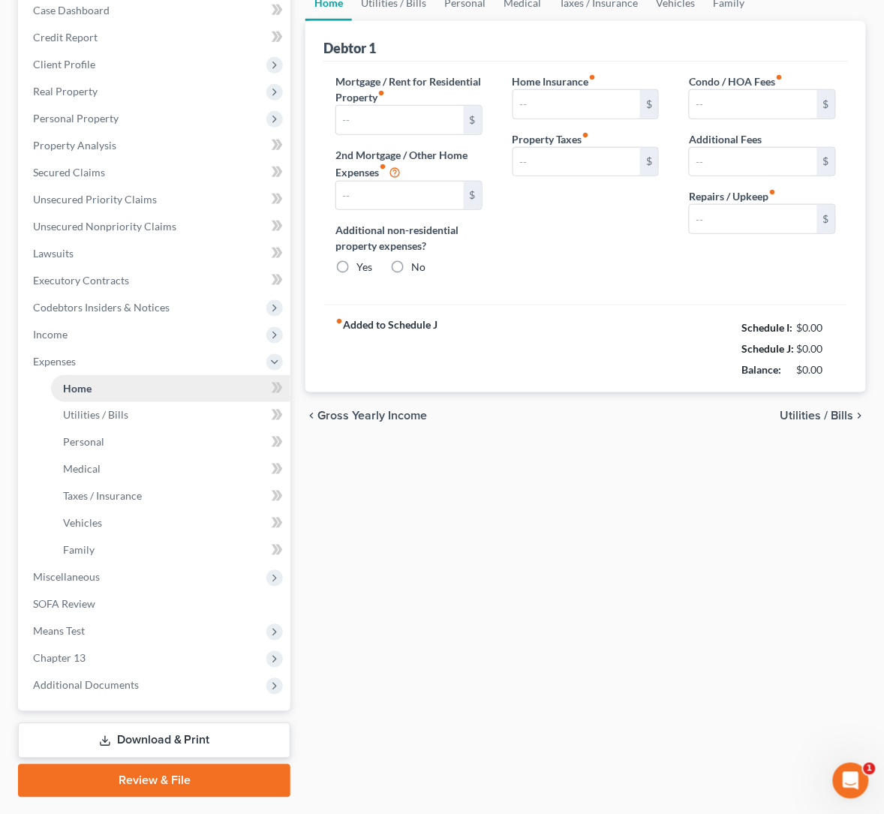
scroll to position [72, 0]
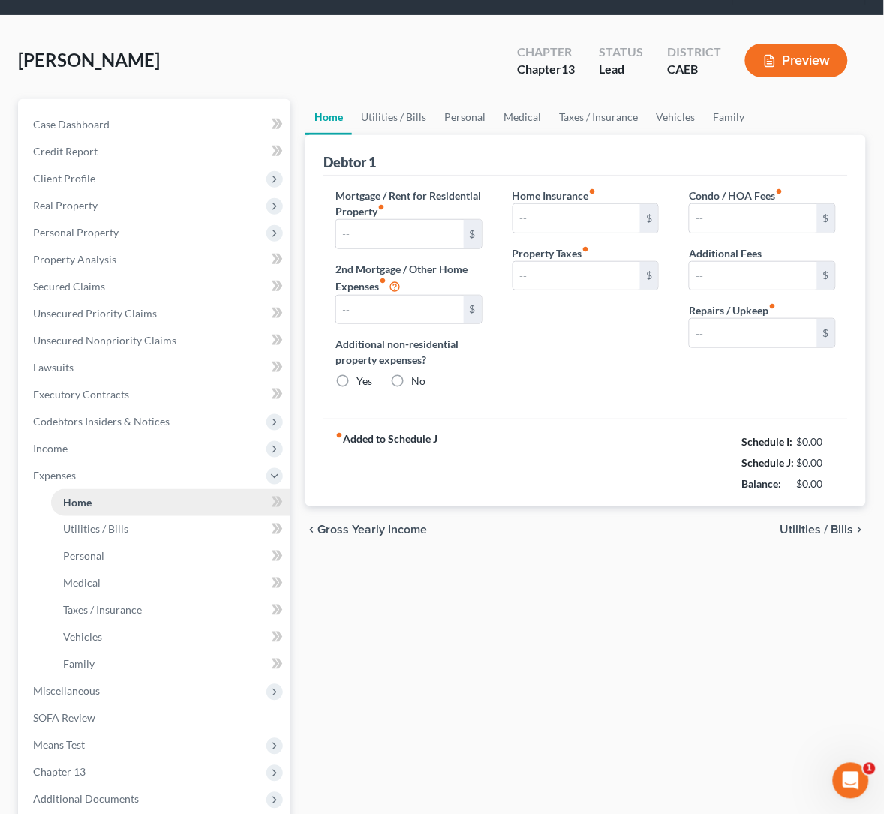
type input "1,991.64"
type input "461.00"
radio input "true"
type input "84.27"
type input "300.00"
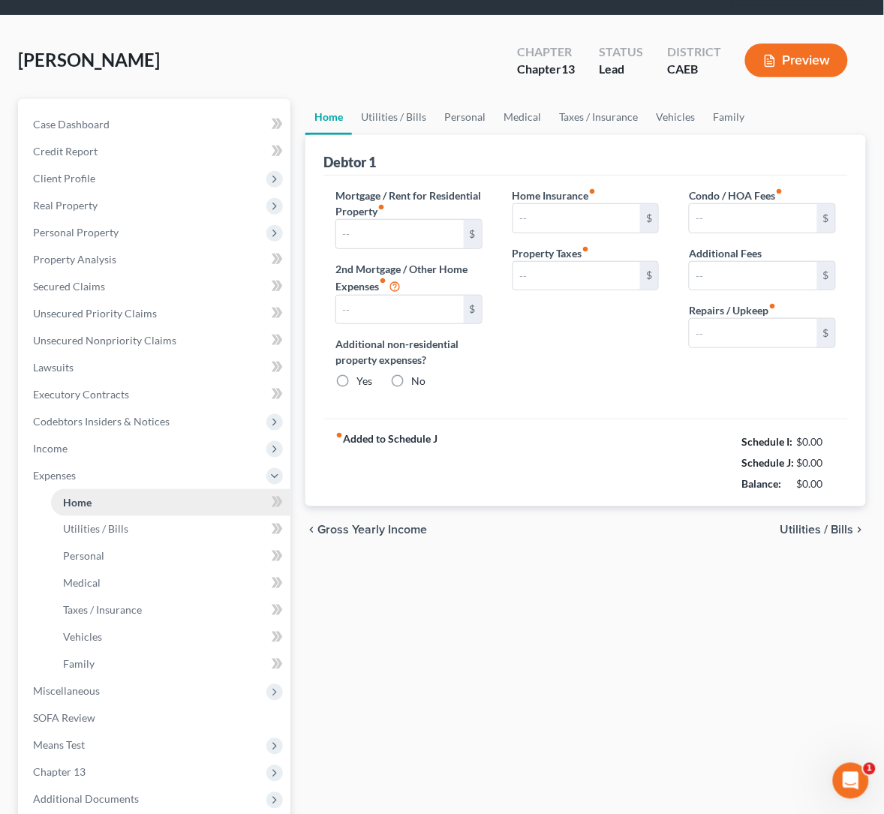
type input "0.00"
type input "300.00"
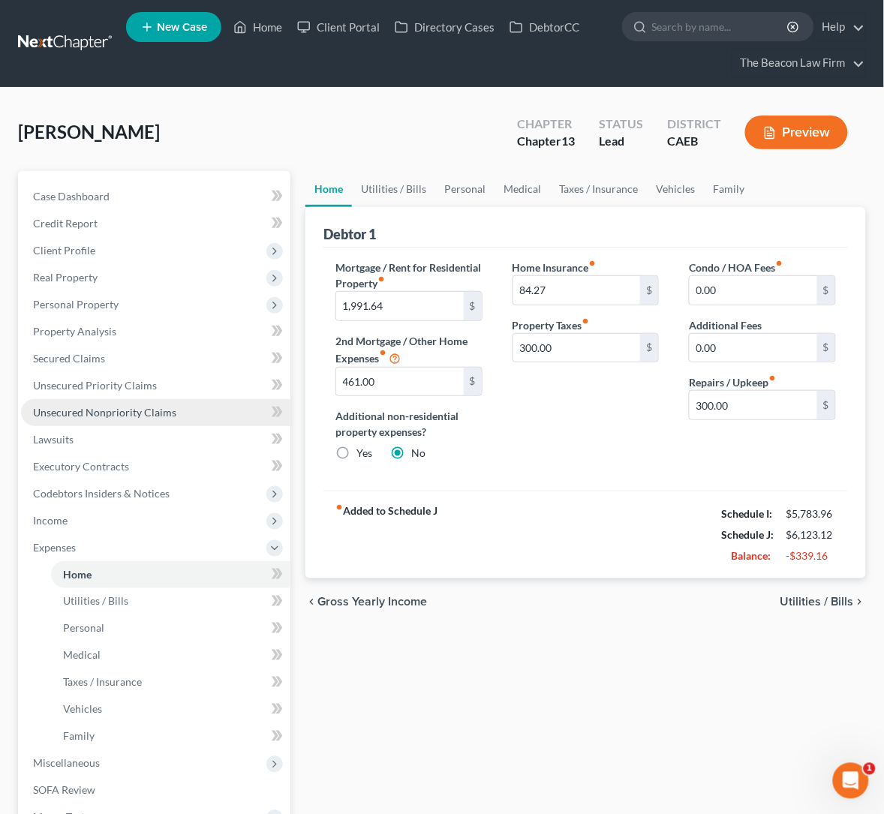
scroll to position [112, 0]
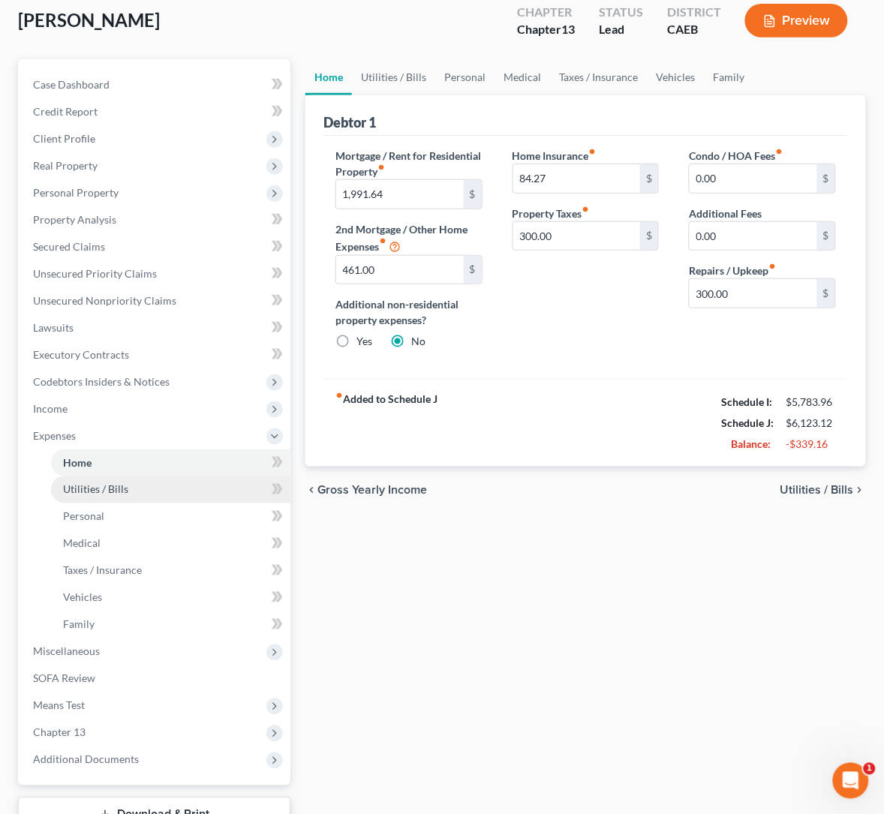
click at [119, 488] on span "Utilities / Bills" at bounding box center [95, 489] width 65 height 13
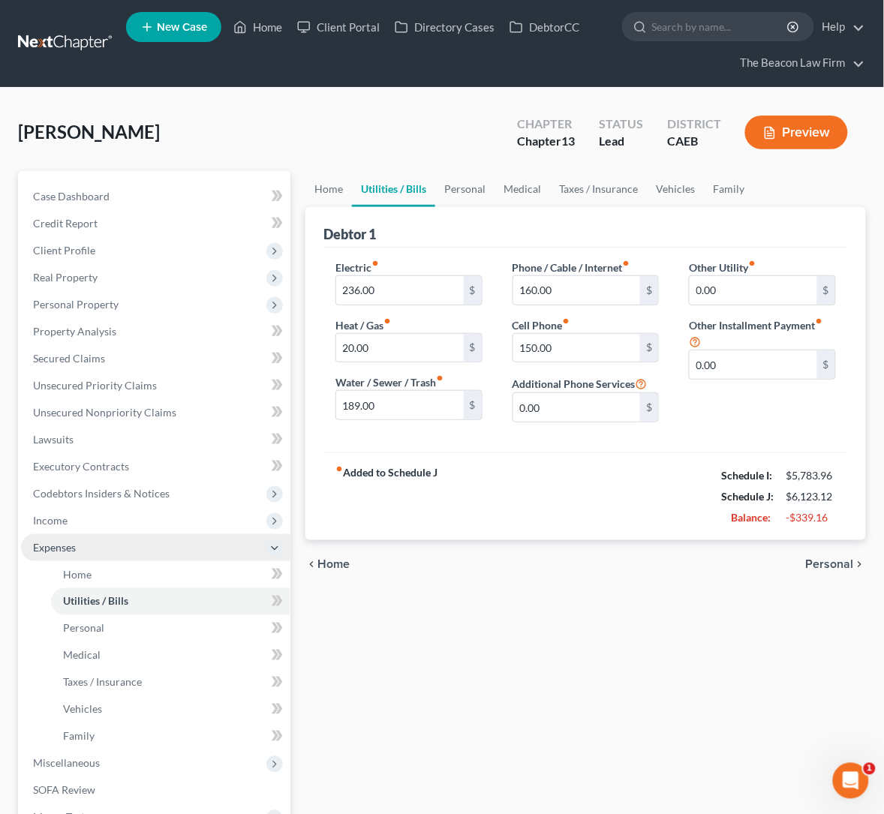
scroll to position [112, 0]
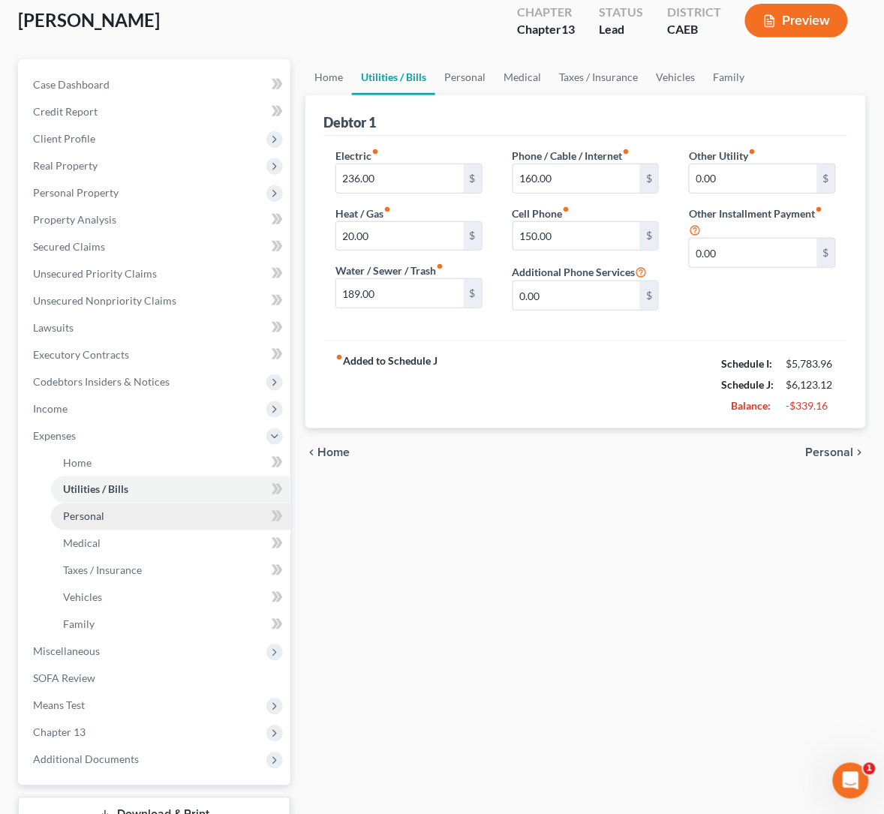
click at [92, 513] on span "Personal" at bounding box center [83, 516] width 41 height 13
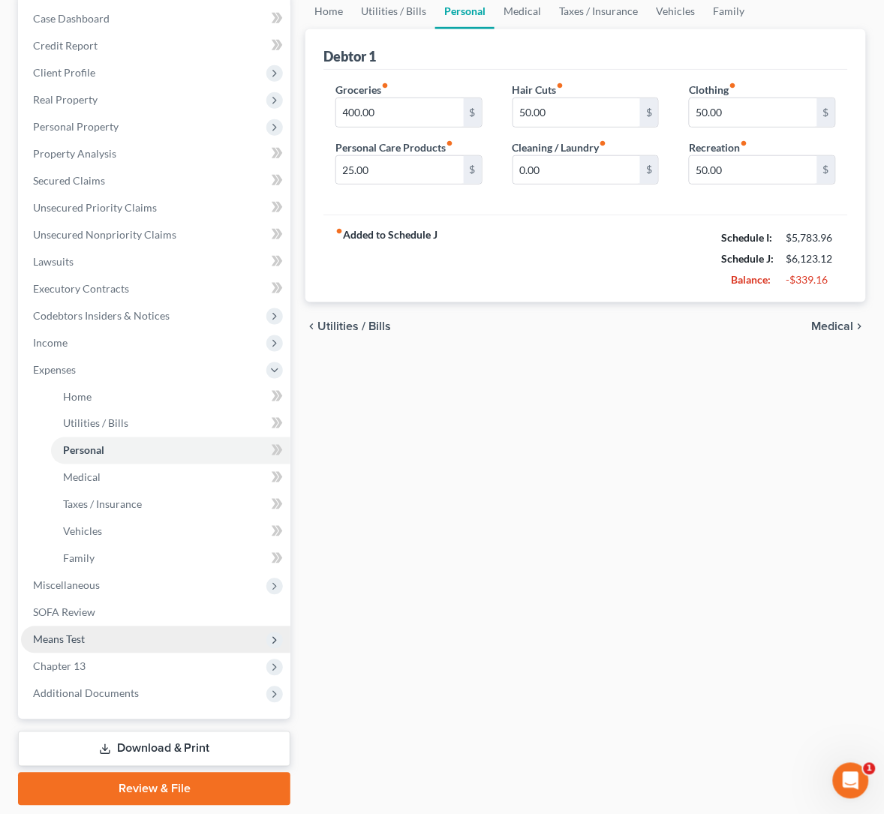
scroll to position [224, 0]
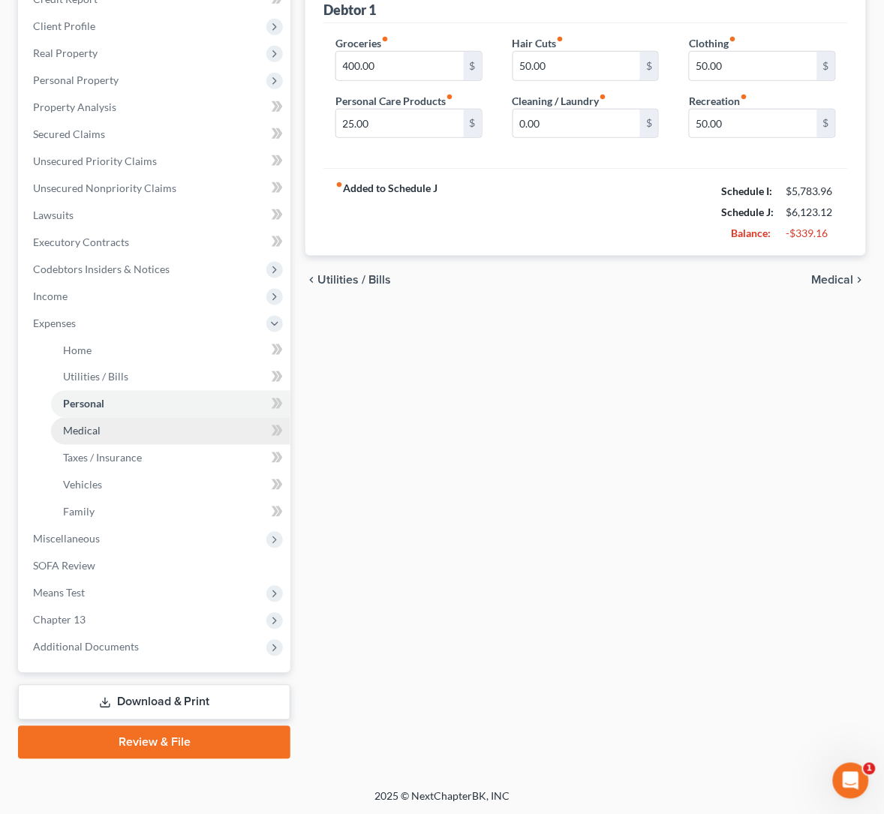
click at [82, 429] on span "Medical" at bounding box center [82, 431] width 38 height 13
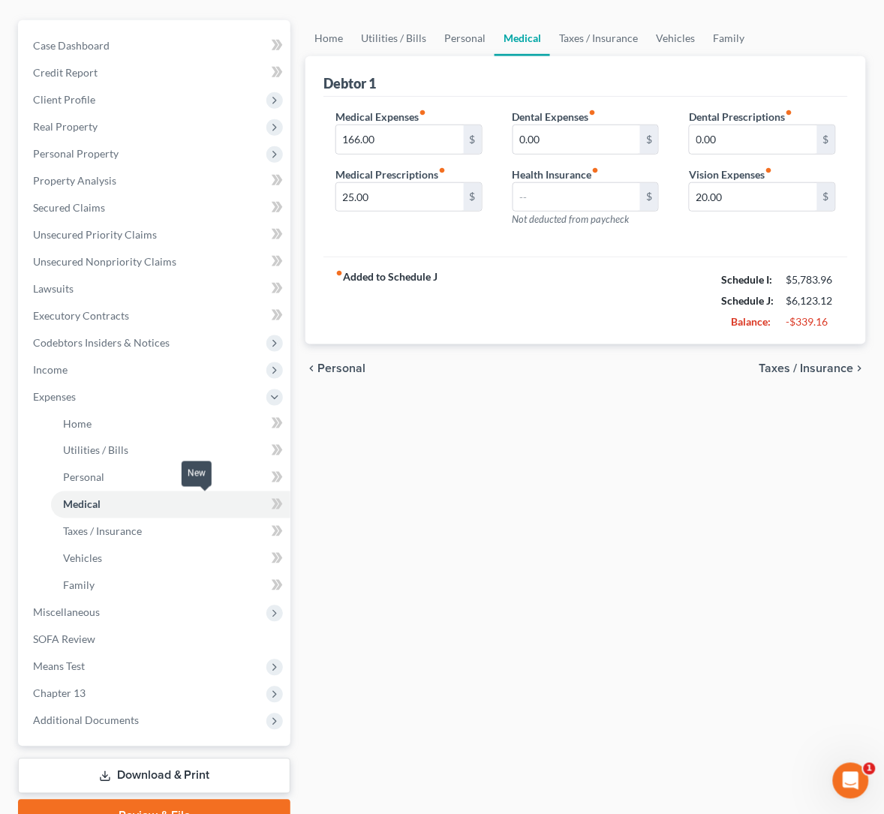
scroll to position [224, 0]
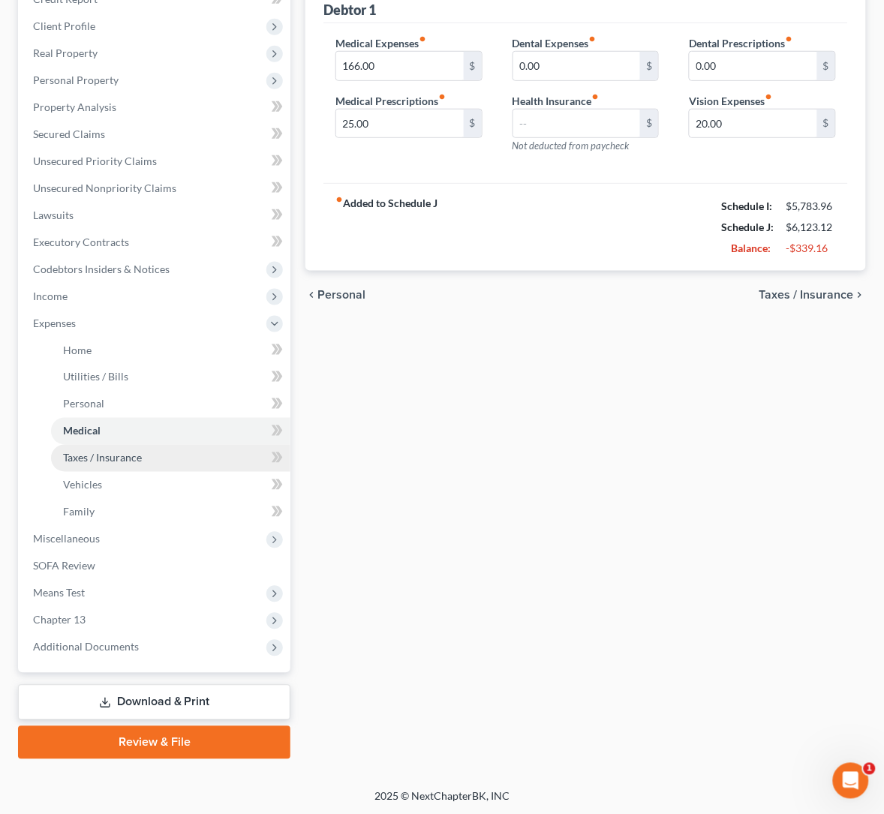
click at [123, 455] on span "Taxes / Insurance" at bounding box center [102, 458] width 79 height 13
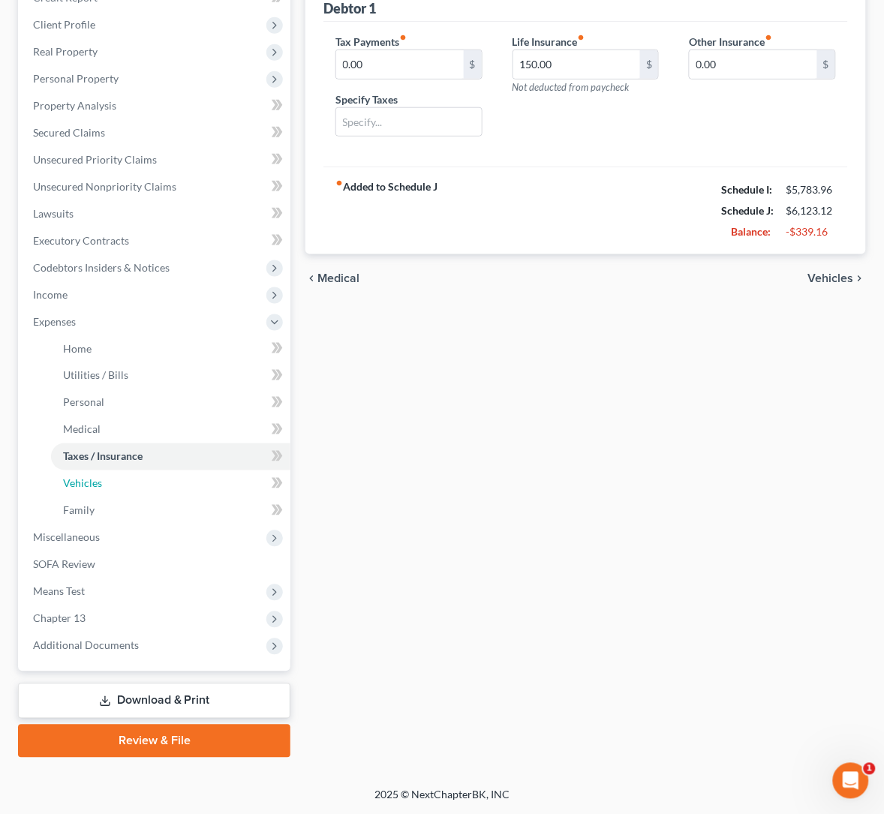
click at [95, 483] on span "Vehicles" at bounding box center [82, 483] width 39 height 13
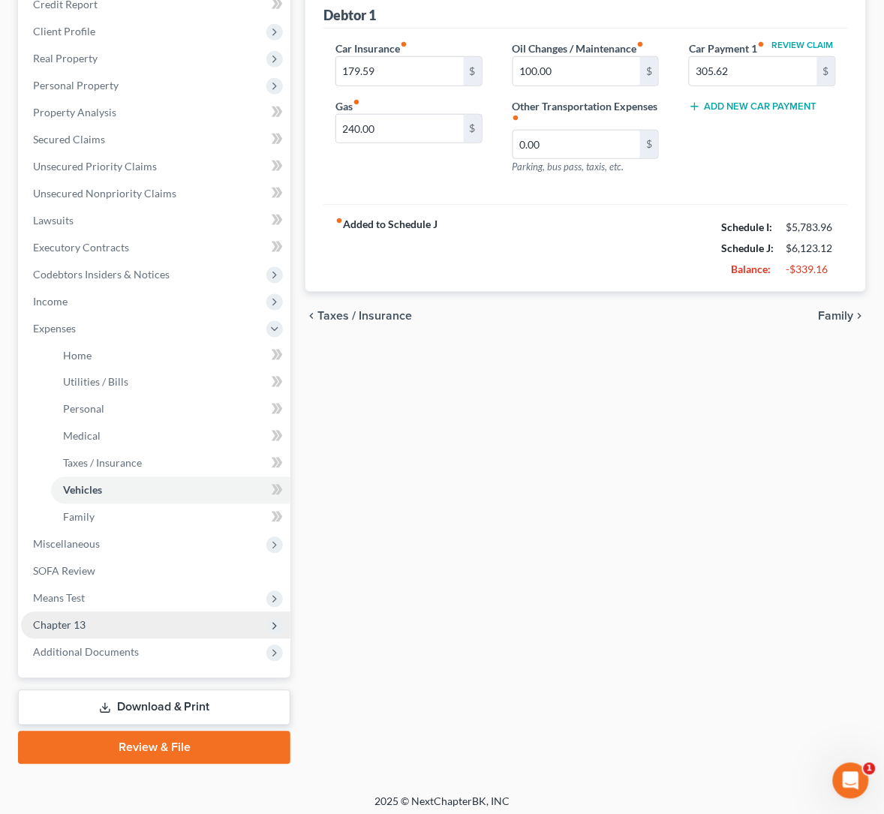
scroll to position [224, 0]
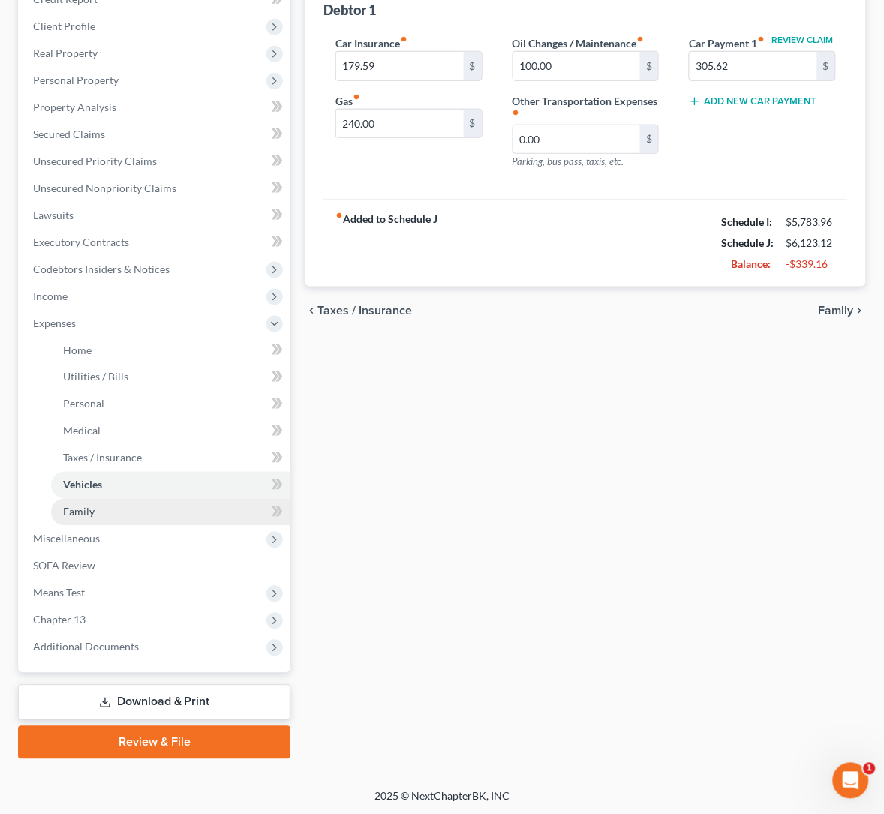
click at [85, 509] on span "Family" at bounding box center [79, 512] width 32 height 13
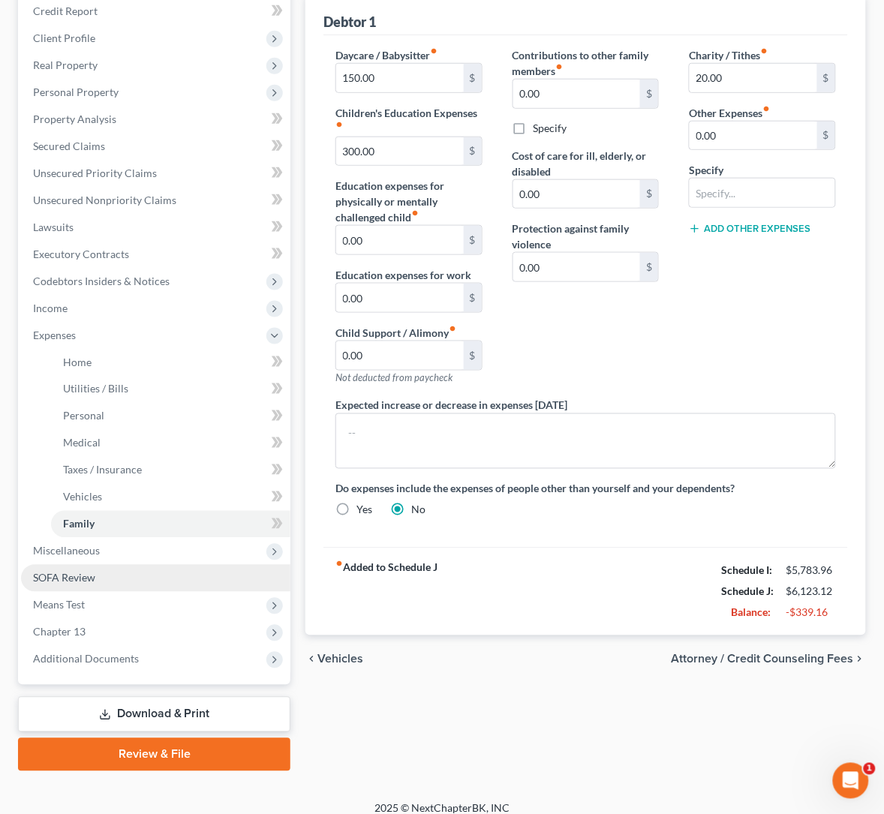
scroll to position [226, 0]
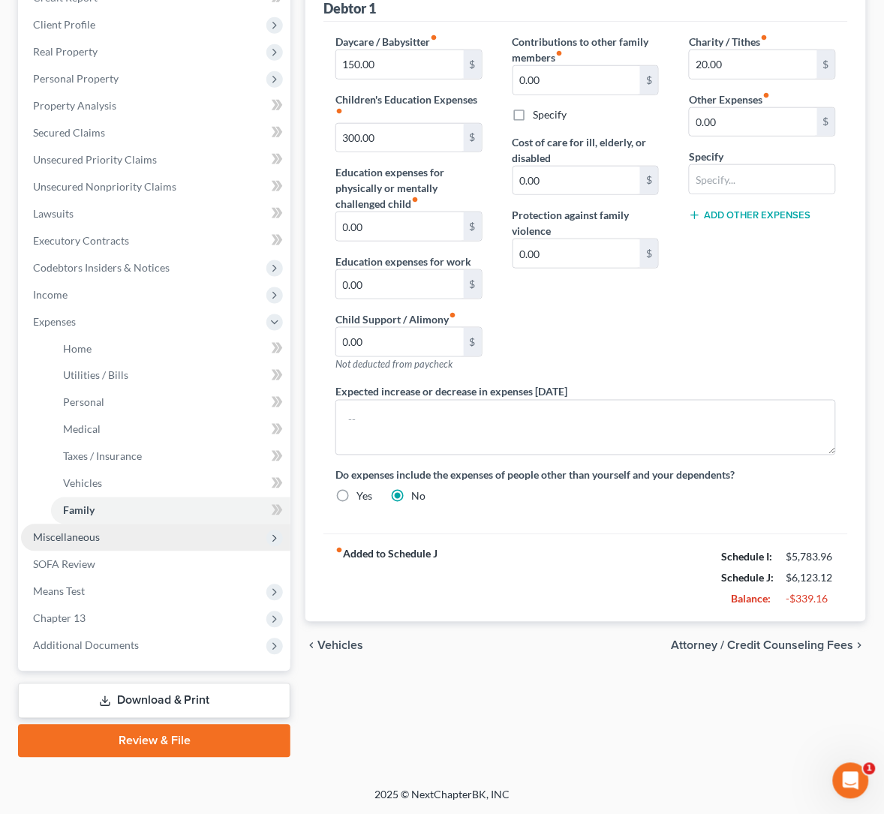
click at [69, 543] on span "Miscellaneous" at bounding box center [155, 538] width 269 height 27
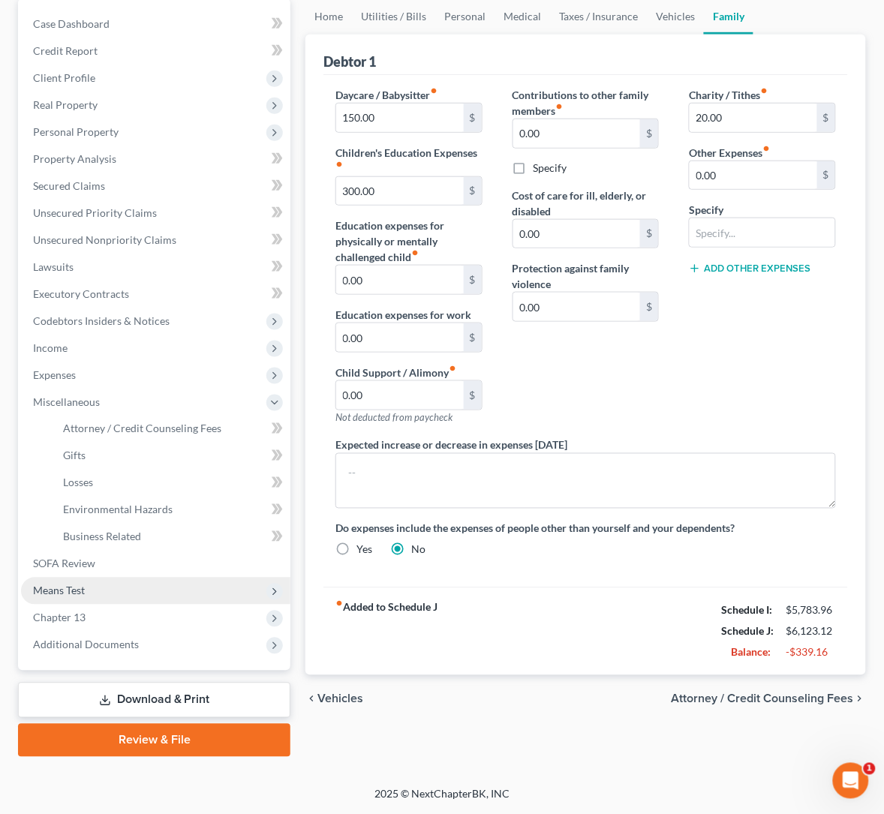
scroll to position [171, 0]
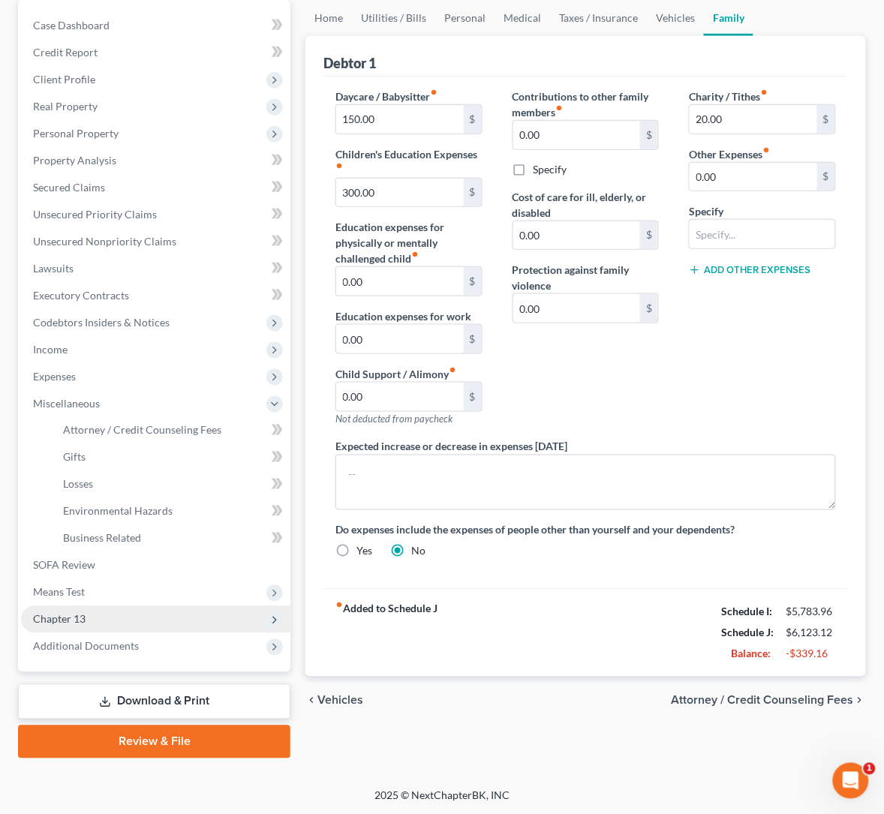
click at [80, 613] on span "Chapter 13" at bounding box center [59, 619] width 53 height 13
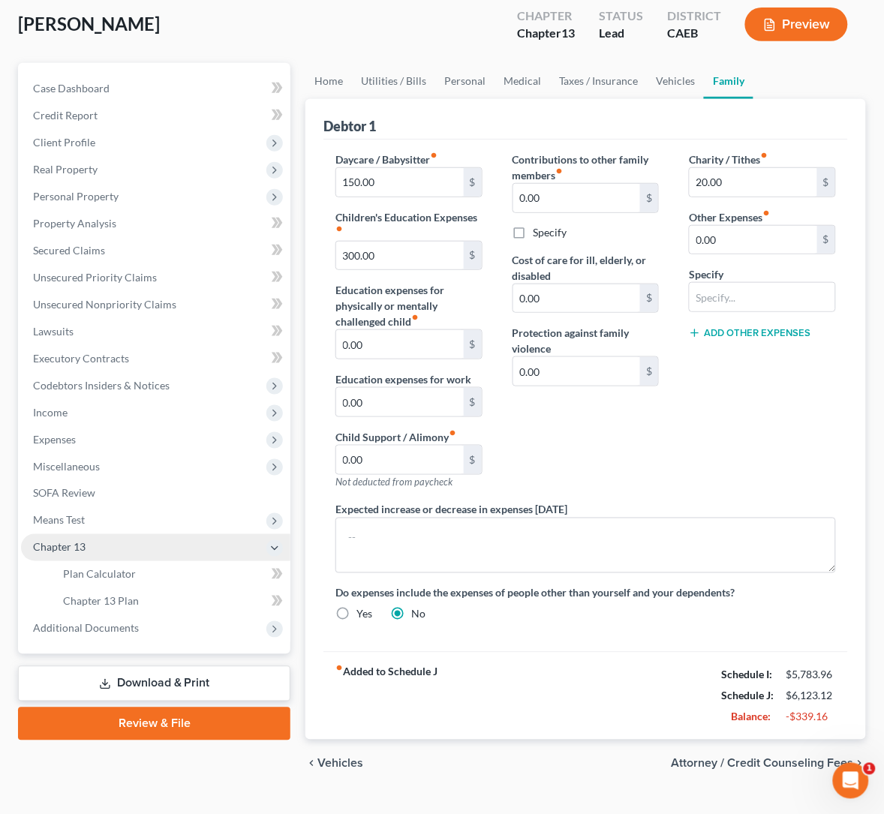
scroll to position [0, 0]
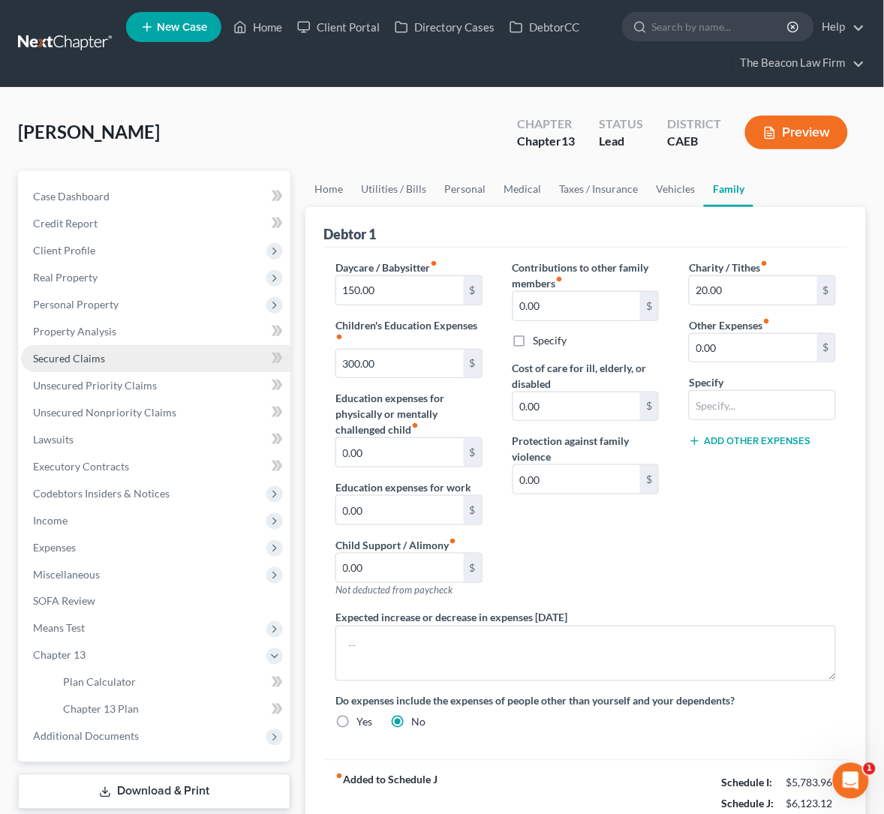
click at [88, 352] on span "Secured Claims" at bounding box center [69, 358] width 72 height 13
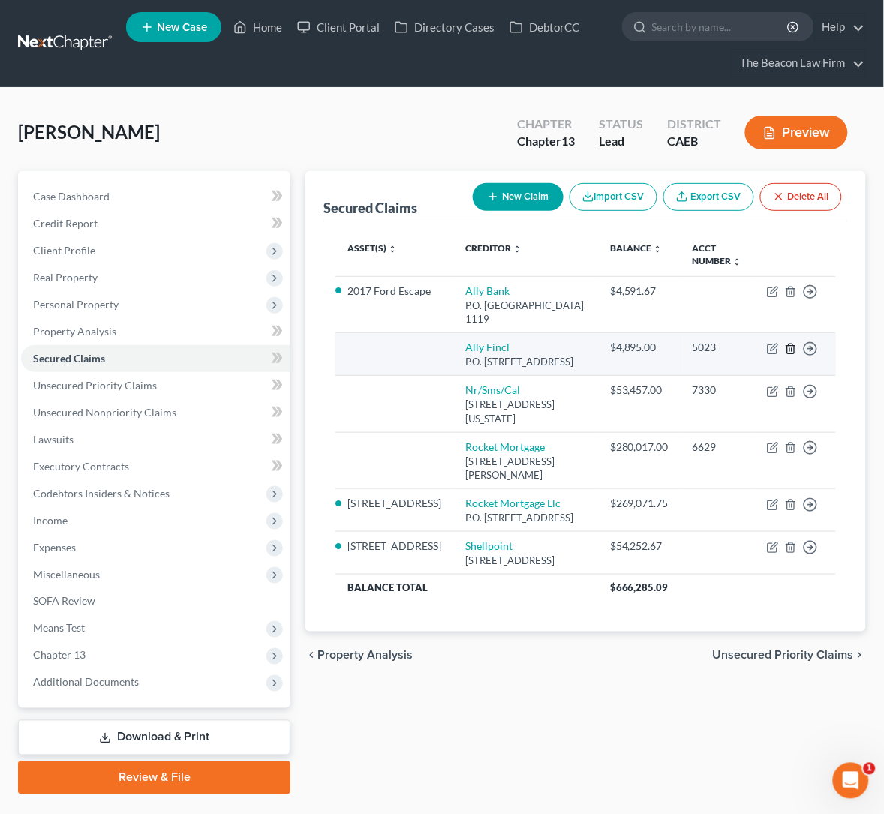
click at [790, 348] on line "button" at bounding box center [790, 349] width 0 height 3
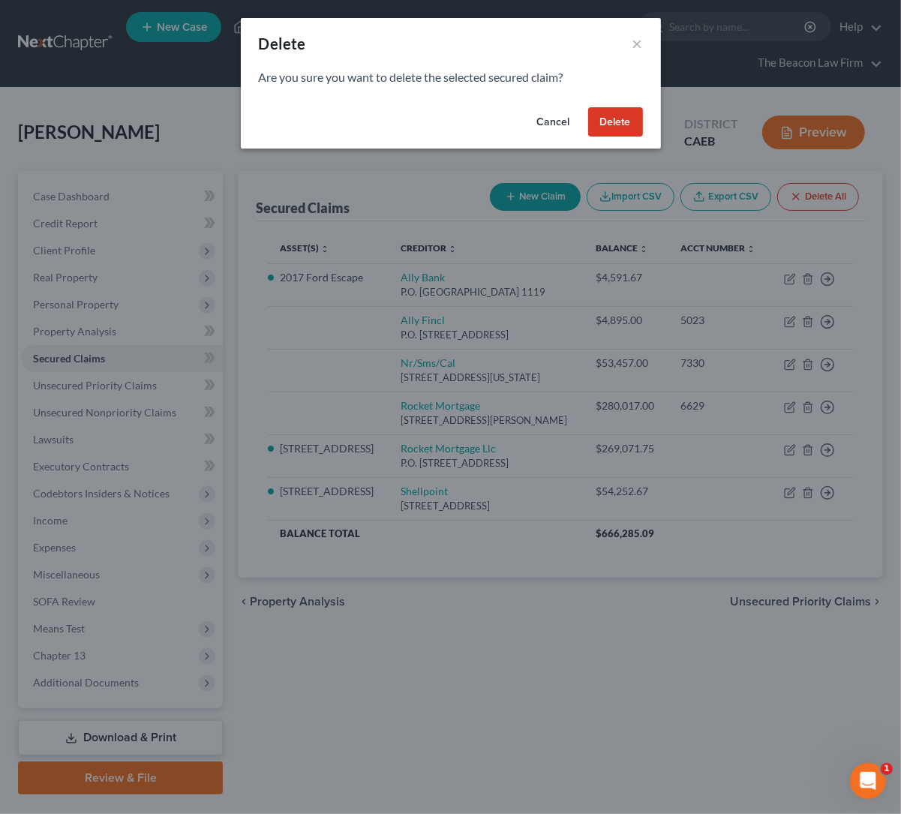
click at [617, 119] on button "Delete" at bounding box center [615, 122] width 55 height 30
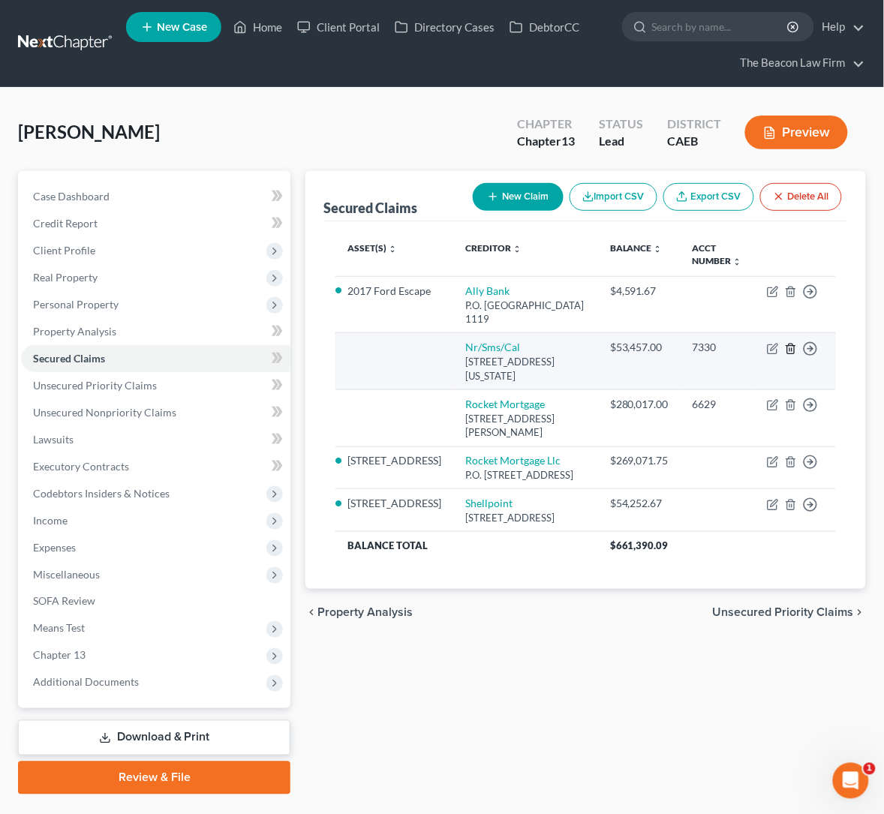
click at [794, 344] on icon "button" at bounding box center [790, 349] width 7 height 10
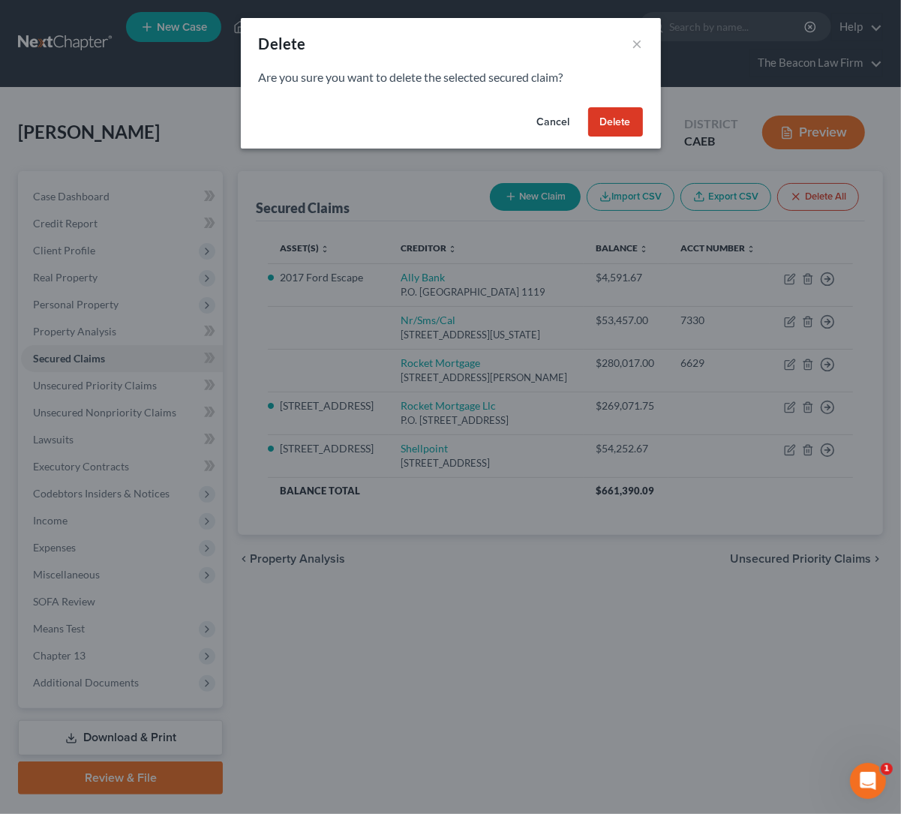
click at [612, 113] on button "Delete" at bounding box center [615, 122] width 55 height 30
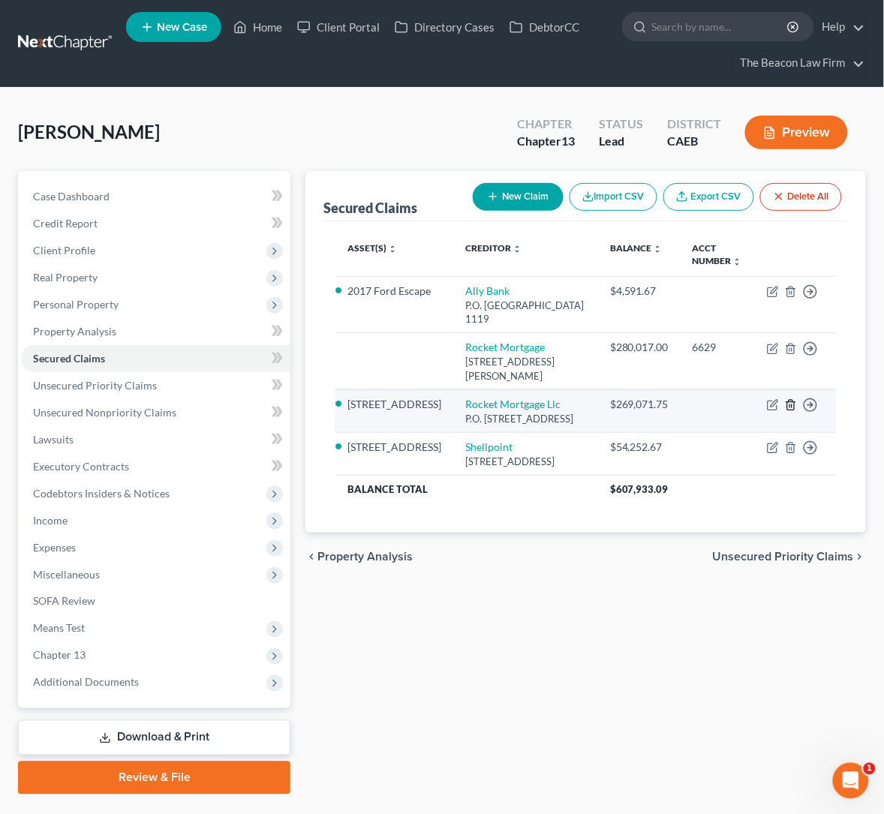
click at [789, 399] on icon "button" at bounding box center [791, 405] width 12 height 12
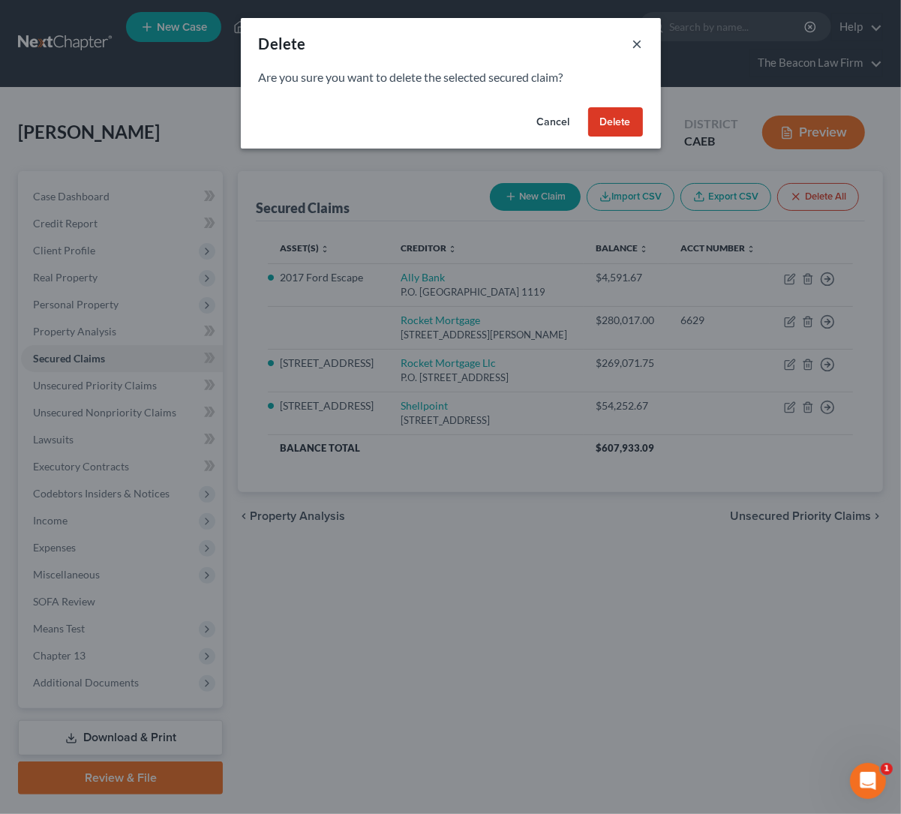
click at [640, 44] on button "×" at bounding box center [638, 44] width 11 height 18
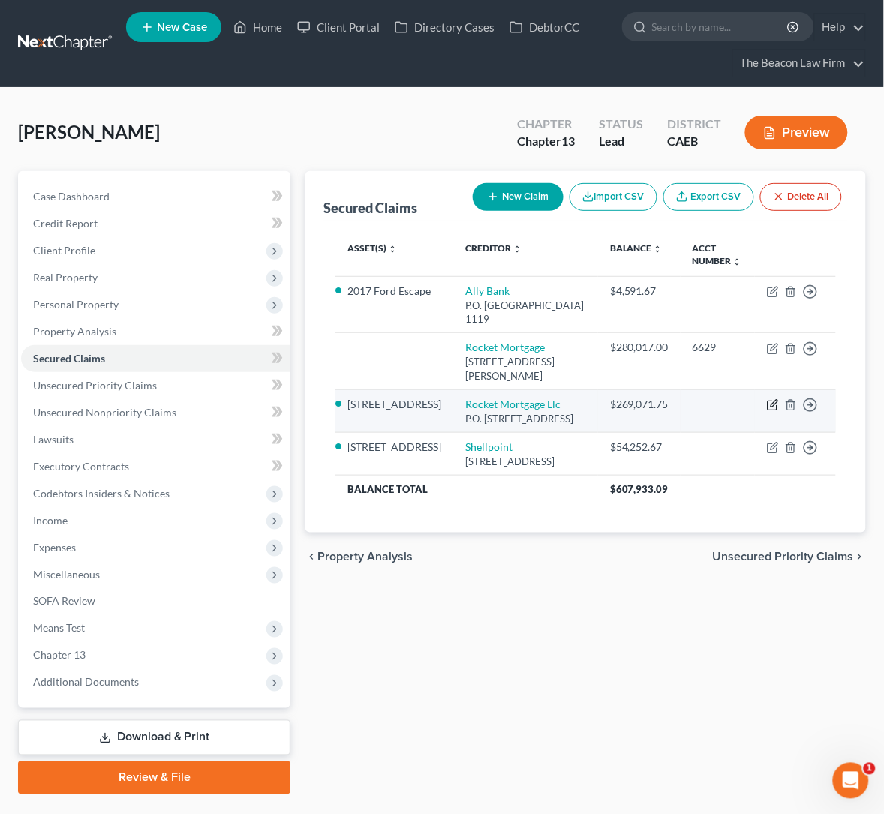
click at [771, 400] on icon "button" at bounding box center [774, 403] width 7 height 7
select select "14"
select select "2"
select select "0"
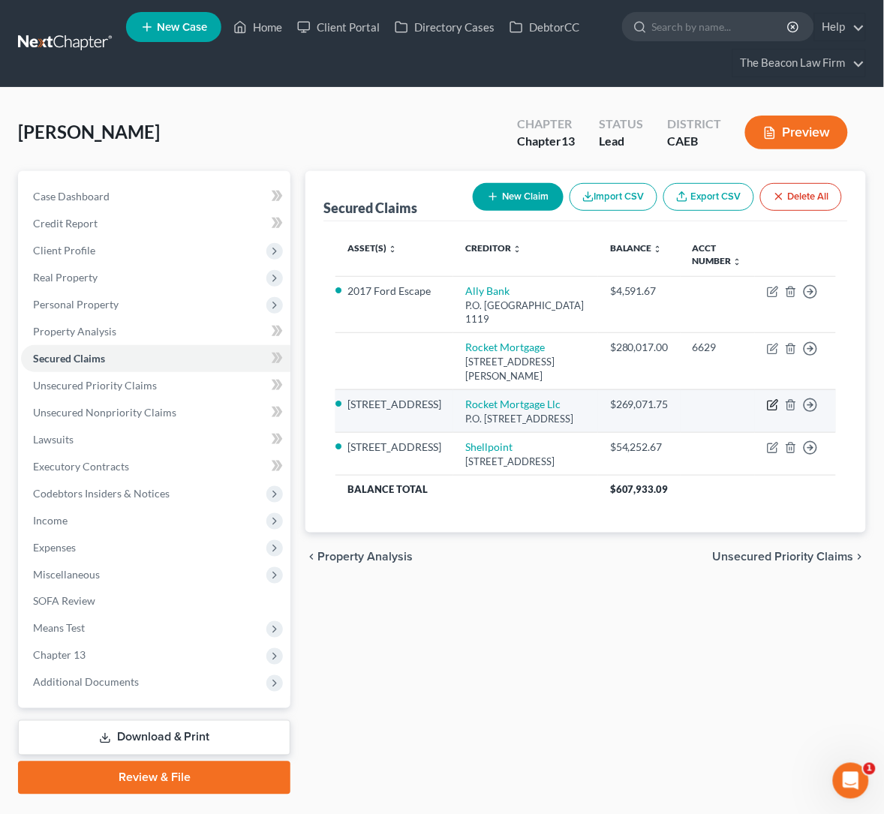
select select "0"
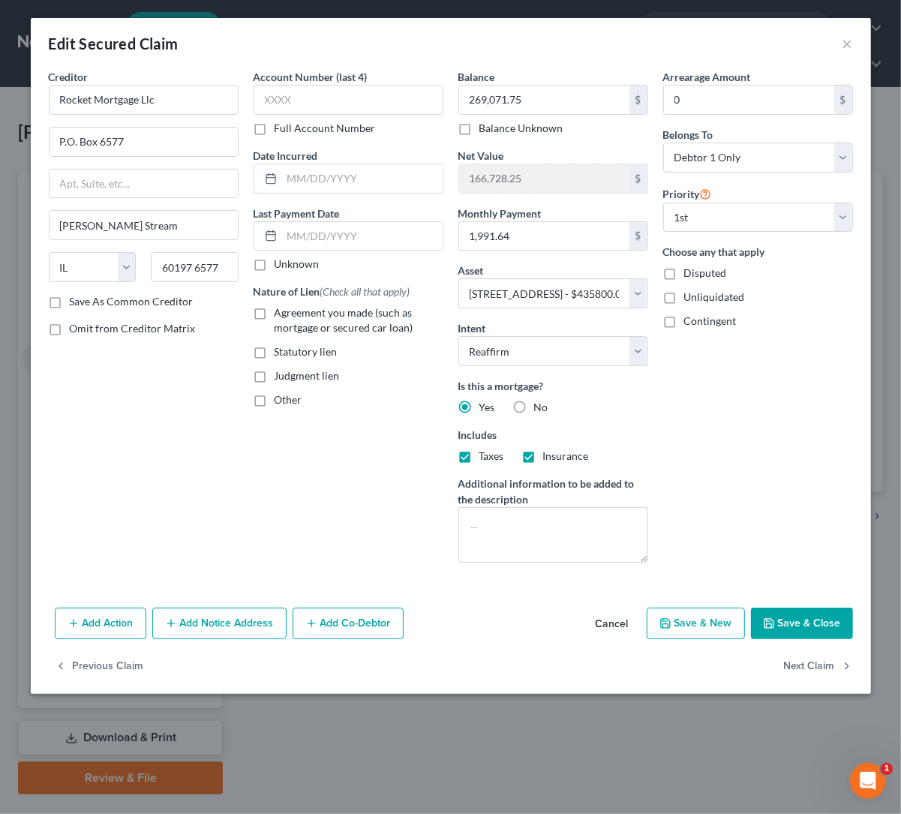
drag, startPoint x: 602, startPoint y: 32, endPoint x: 622, endPoint y: 41, distance: 21.9
click at [603, 37] on div "Edit Secured Claim ×" at bounding box center [451, 43] width 840 height 51
drag, startPoint x: 622, startPoint y: 41, endPoint x: 597, endPoint y: 44, distance: 24.9
click at [718, 44] on div "Edit Secured Claim ×" at bounding box center [451, 43] width 840 height 51
drag, startPoint x: 597, startPoint y: 44, endPoint x: 845, endPoint y: 59, distance: 248.1
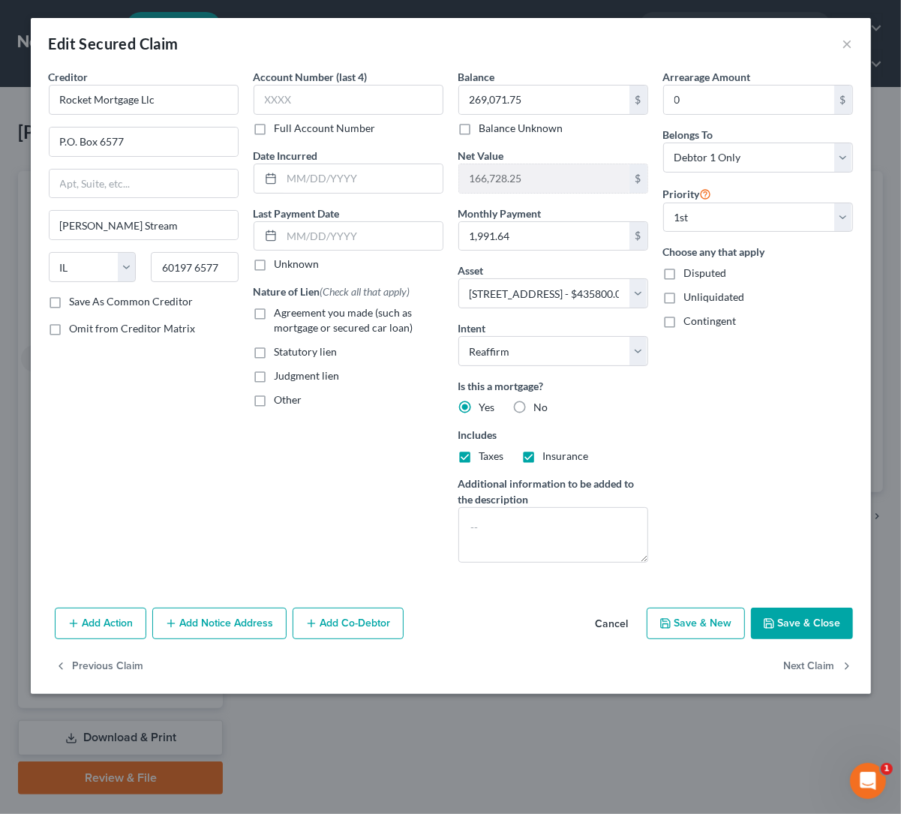
click at [757, 55] on div "Edit Secured Claim ×" at bounding box center [451, 43] width 840 height 51
drag, startPoint x: 845, startPoint y: 49, endPoint x: 812, endPoint y: 158, distance: 114.4
click at [844, 48] on button "×" at bounding box center [848, 44] width 11 height 18
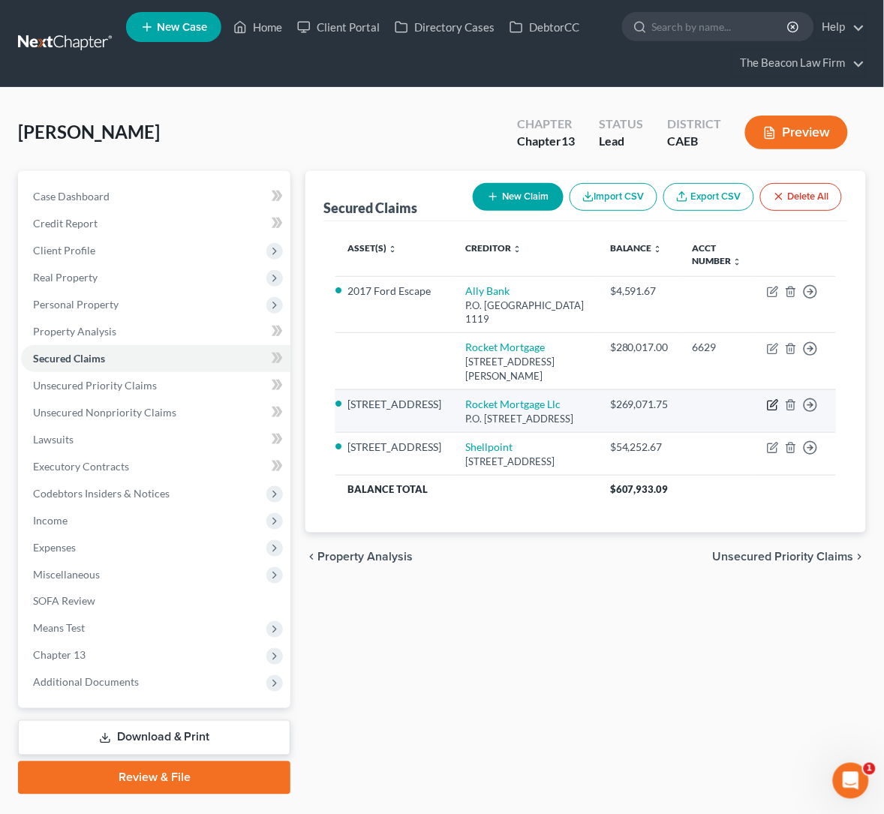
click at [767, 399] on icon "button" at bounding box center [773, 405] width 12 height 12
select select "14"
select select "2"
select select "0"
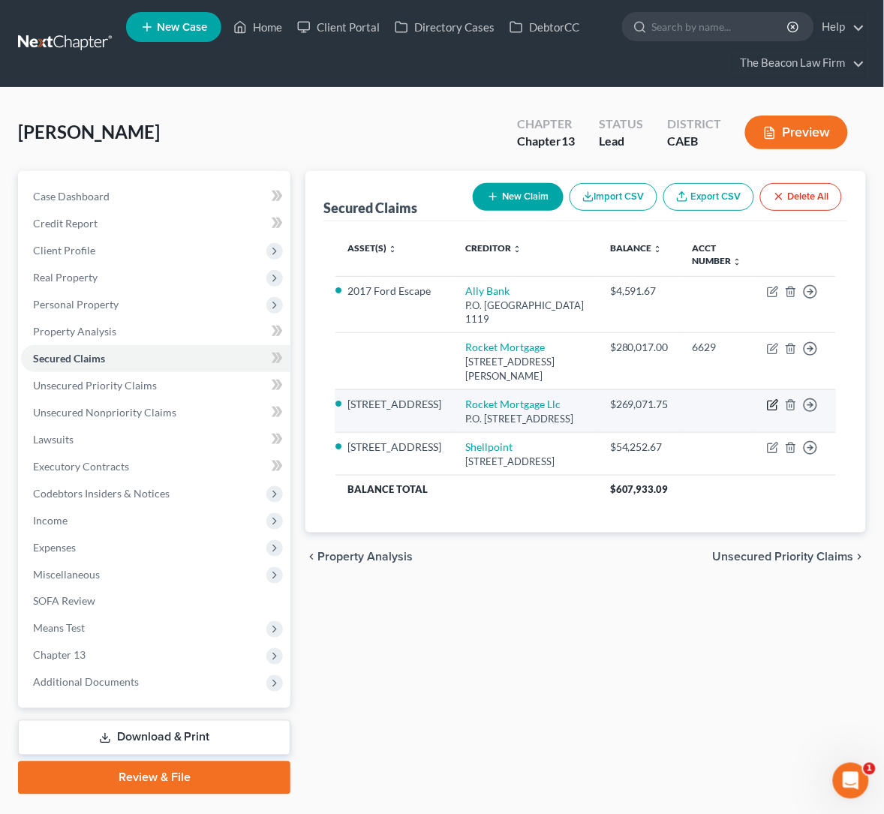
select select "0"
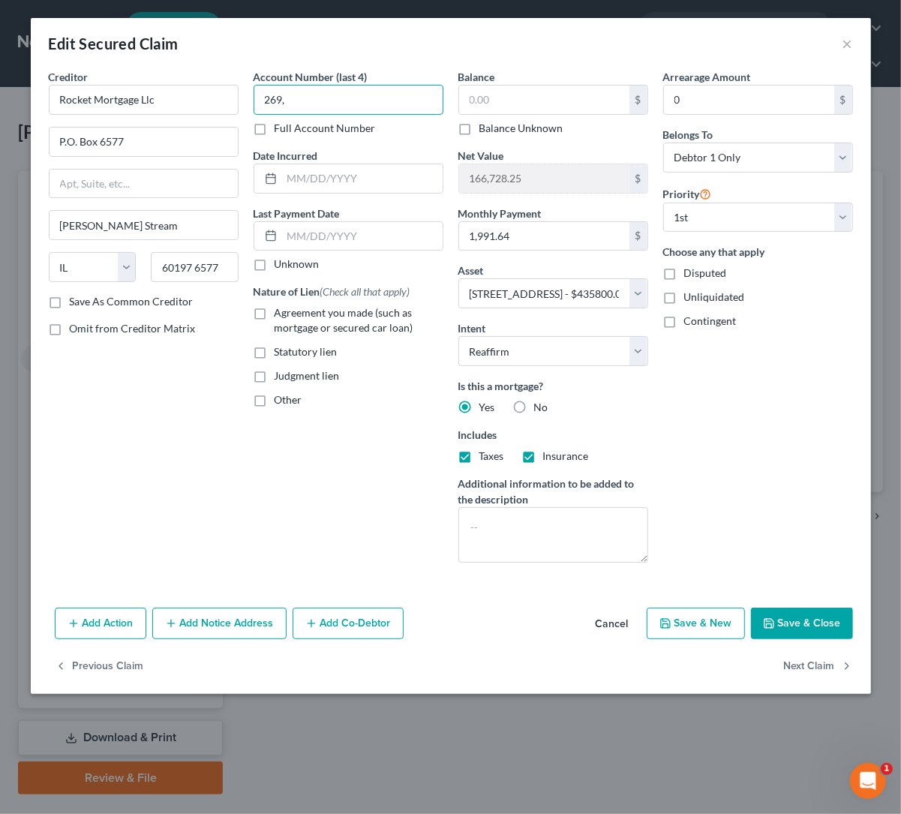
type input "269,"
click at [628, 624] on button "Cancel" at bounding box center [612, 624] width 57 height 30
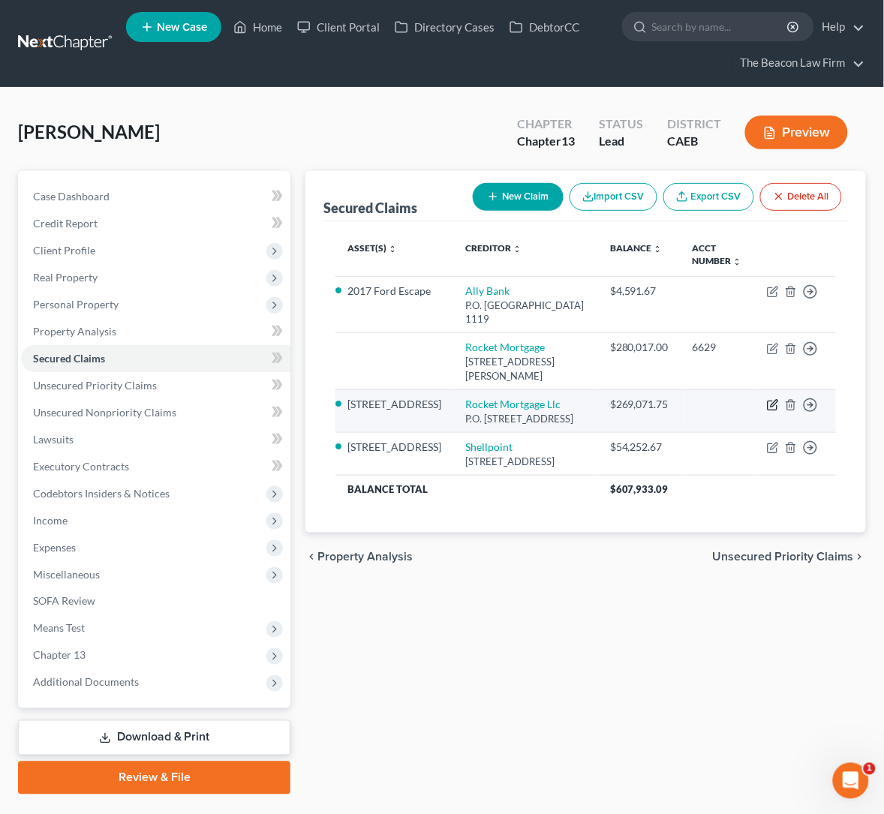
click at [772, 400] on icon "button" at bounding box center [774, 403] width 7 height 7
select select "14"
select select "2"
select select "0"
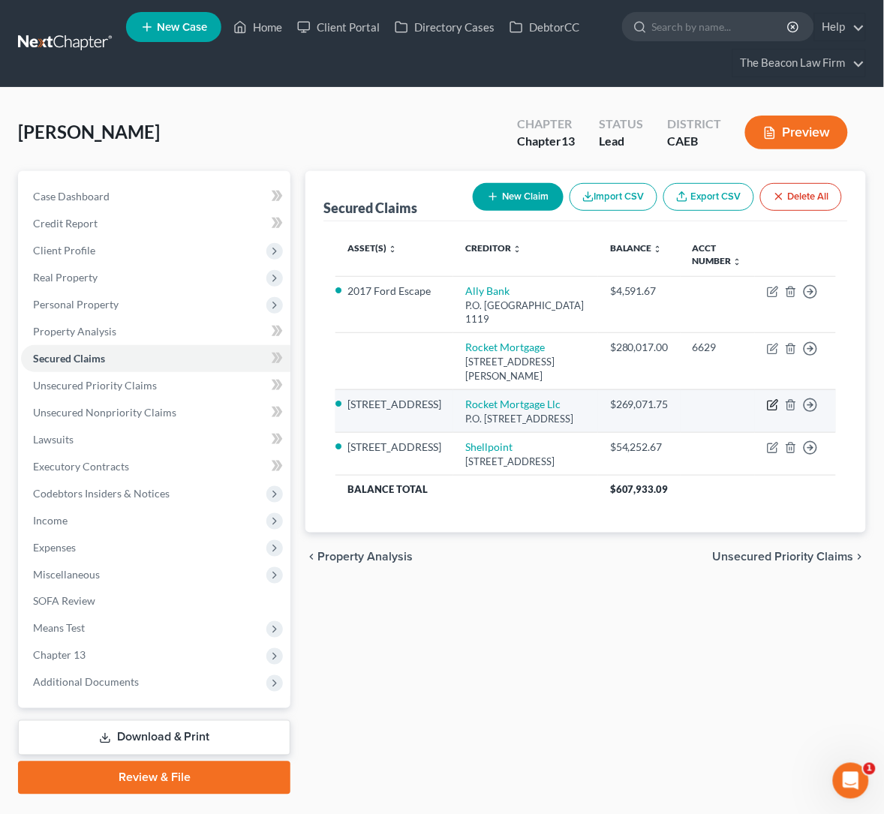
select select "0"
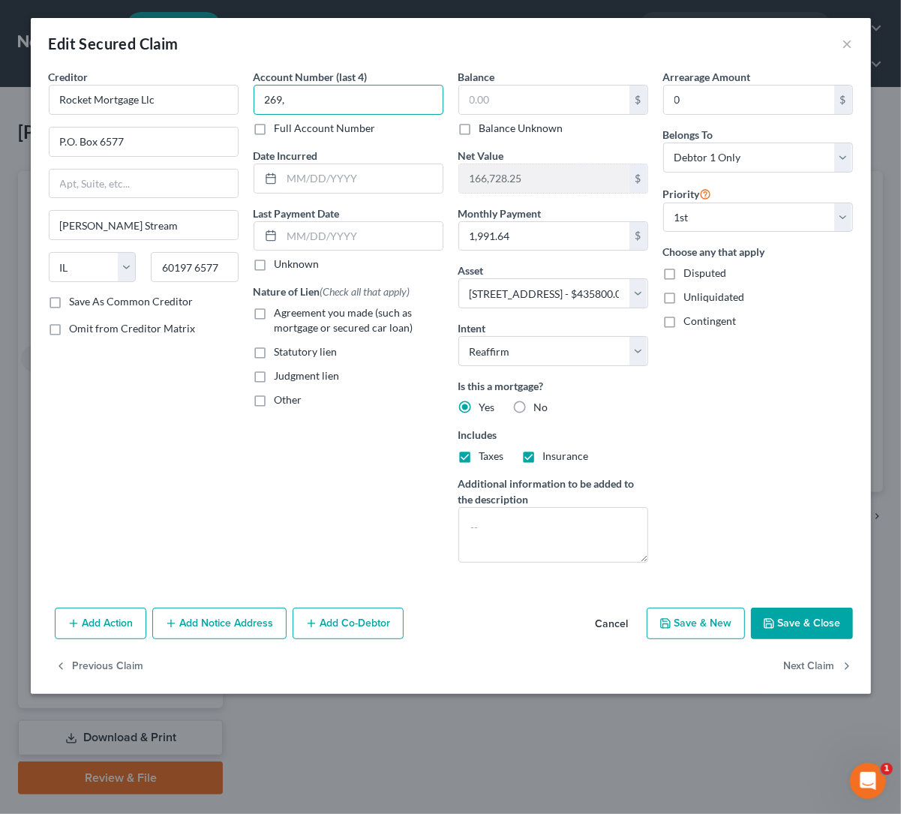
type input "269,"
click at [610, 626] on button "Cancel" at bounding box center [612, 624] width 57 height 30
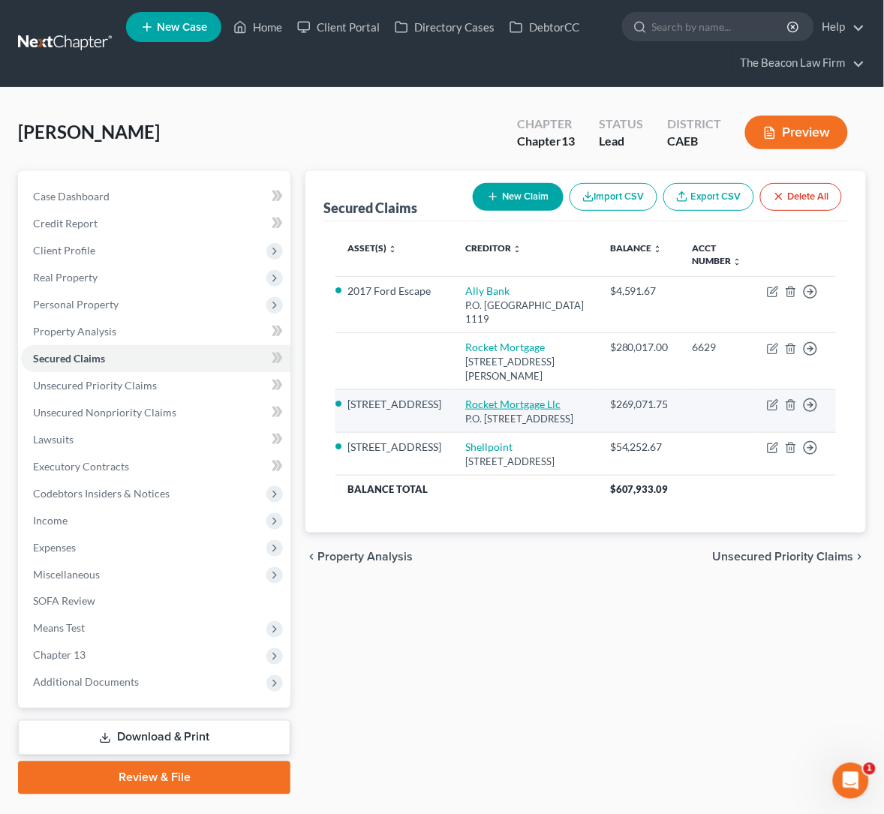
click at [465, 398] on link "Rocket Mortgage Llc" at bounding box center [512, 404] width 95 height 13
select select "14"
select select "2"
select select "0"
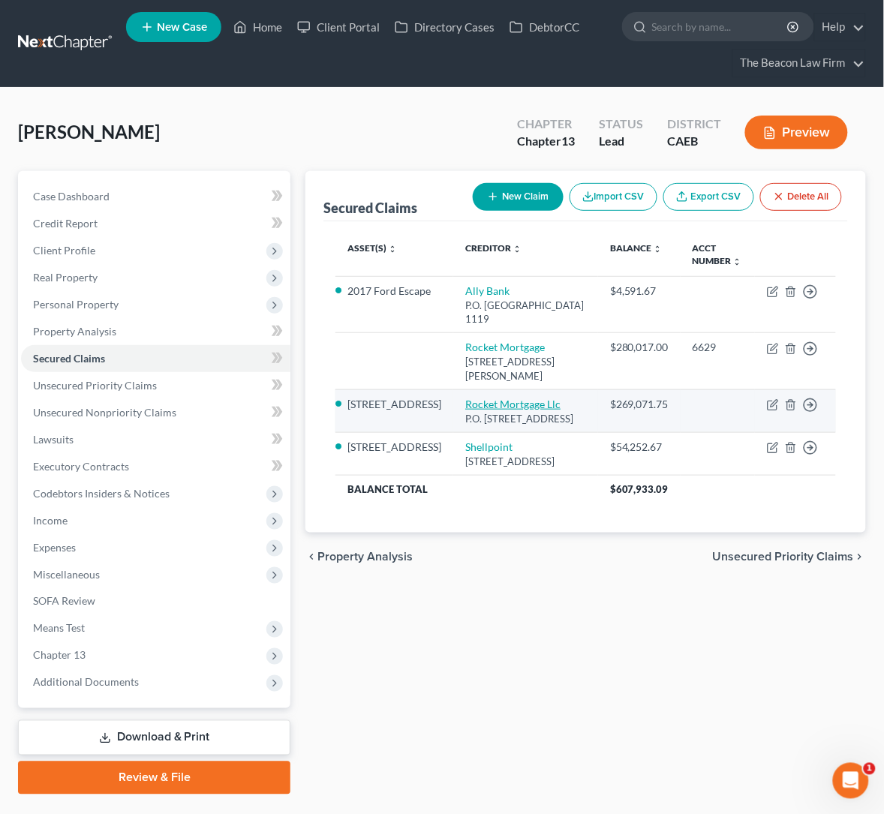
select select "0"
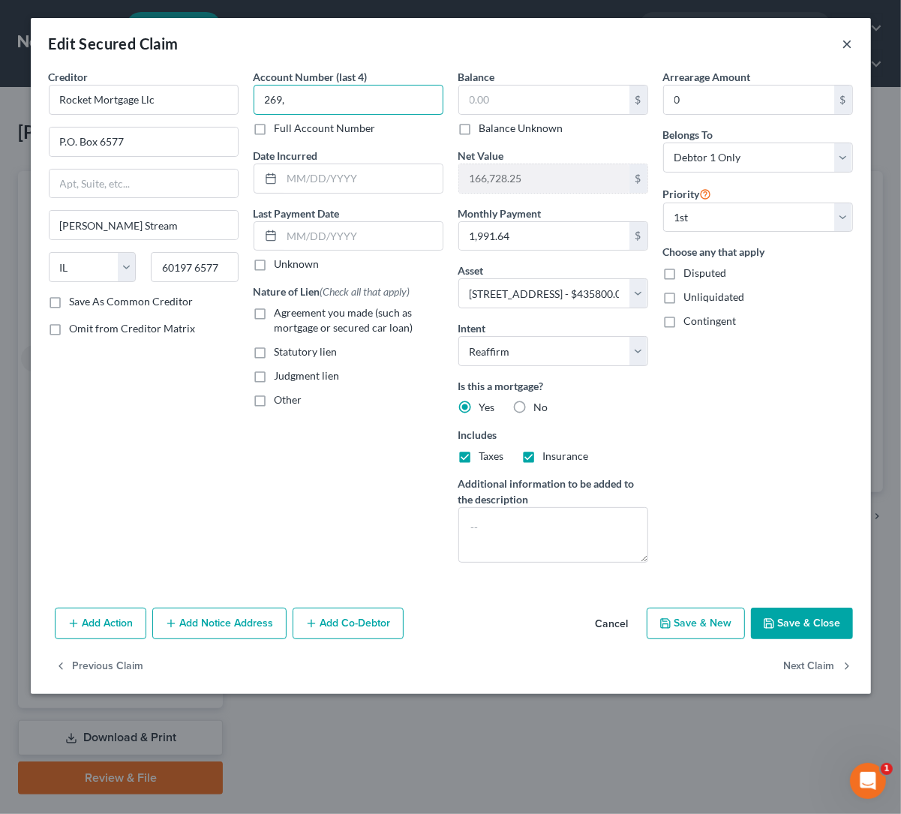
type input "269,"
click at [846, 45] on button "×" at bounding box center [848, 44] width 11 height 18
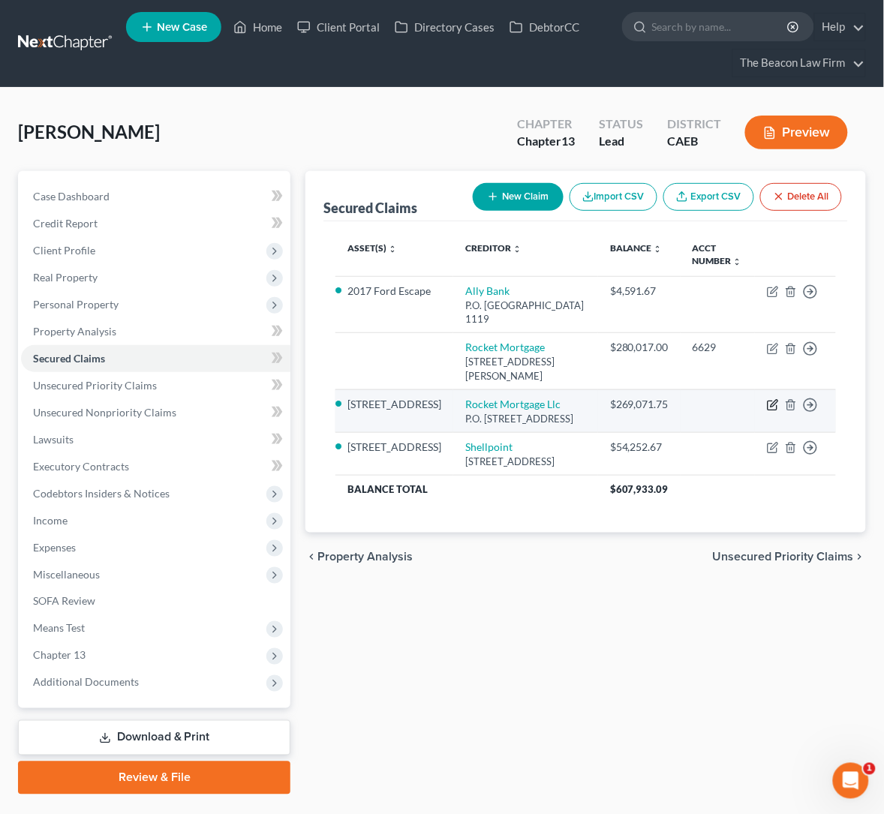
click at [777, 399] on icon "button" at bounding box center [773, 405] width 12 height 12
select select "14"
select select "2"
select select "0"
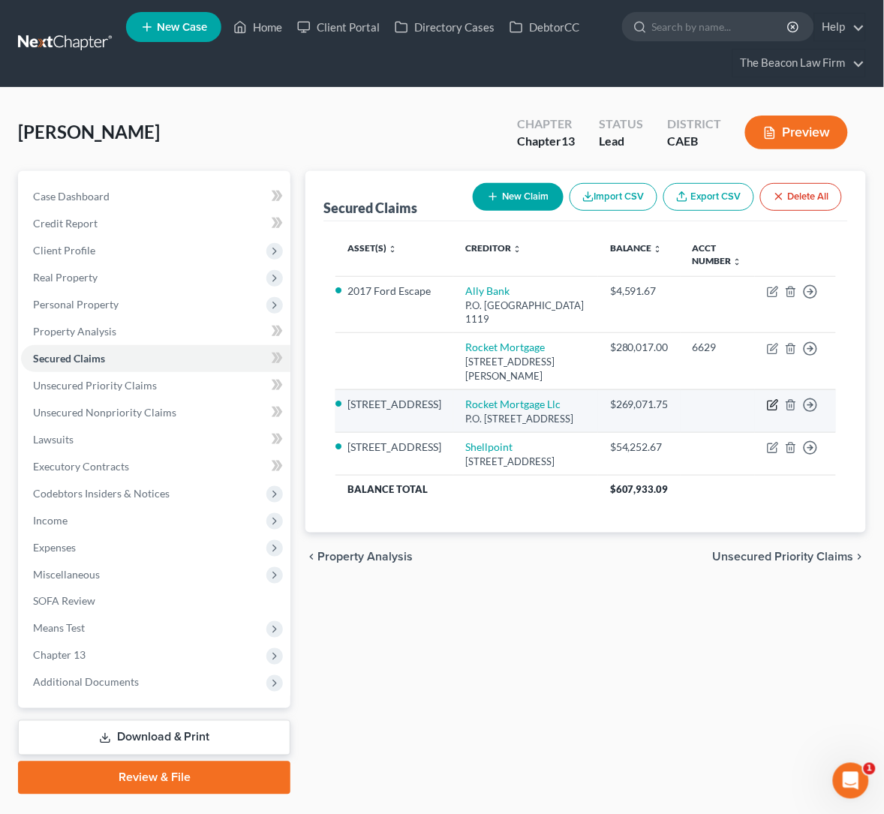
select select "0"
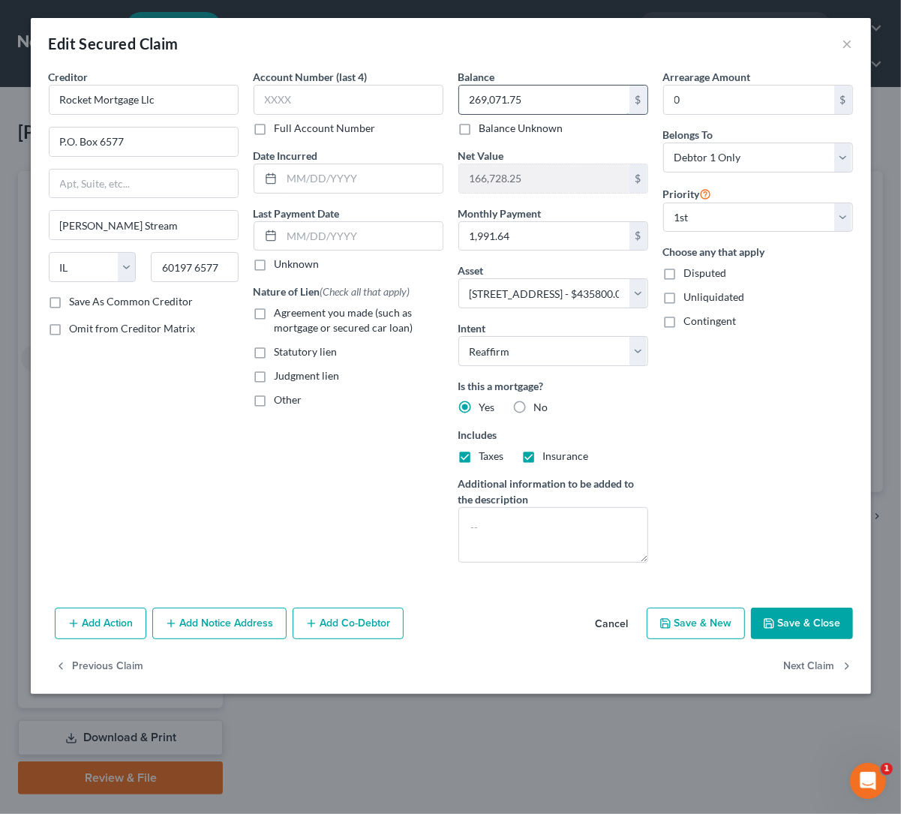
click at [522, 97] on input "269,071.75" at bounding box center [544, 100] width 170 height 29
type input "280,017"
click at [722, 402] on div "Arrearage Amount 0 $ Belongs To * Select Debtor 1 Only Debtor 2 Only Debtor 1 A…" at bounding box center [758, 322] width 205 height 506
click at [275, 314] on label "Agreement you made (such as mortgage or secured car loan)" at bounding box center [359, 320] width 169 height 30
click at [281, 314] on input "Agreement you made (such as mortgage or secured car loan)" at bounding box center [286, 310] width 10 height 10
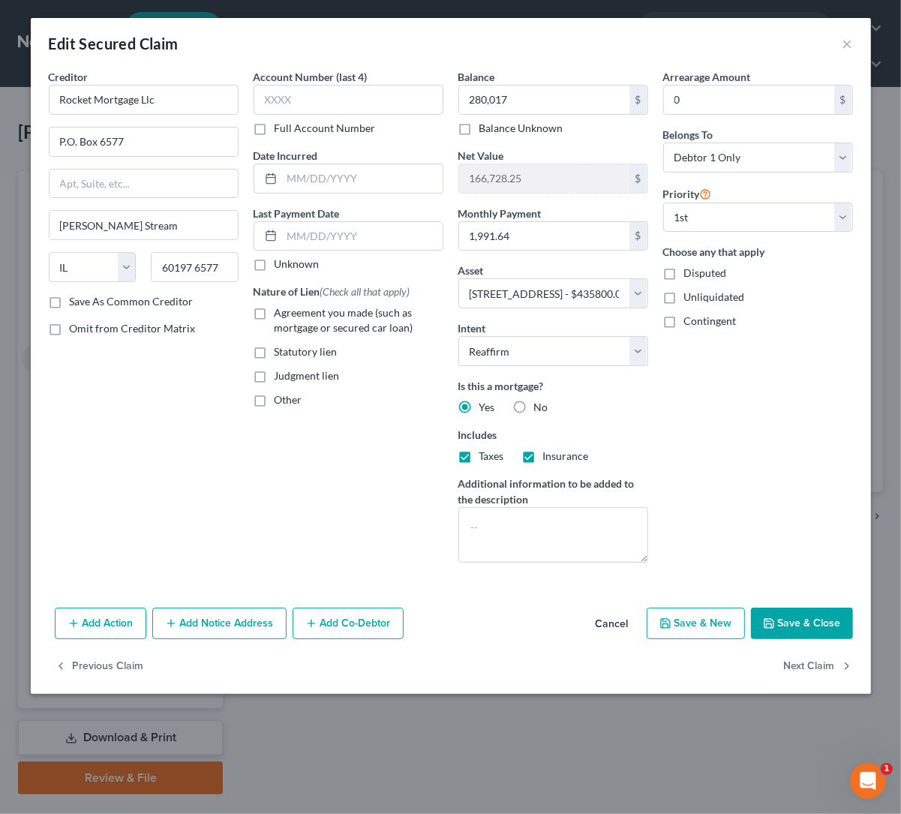
checkbox input "true"
click at [804, 630] on button "Save & Close" at bounding box center [802, 624] width 102 height 32
select select
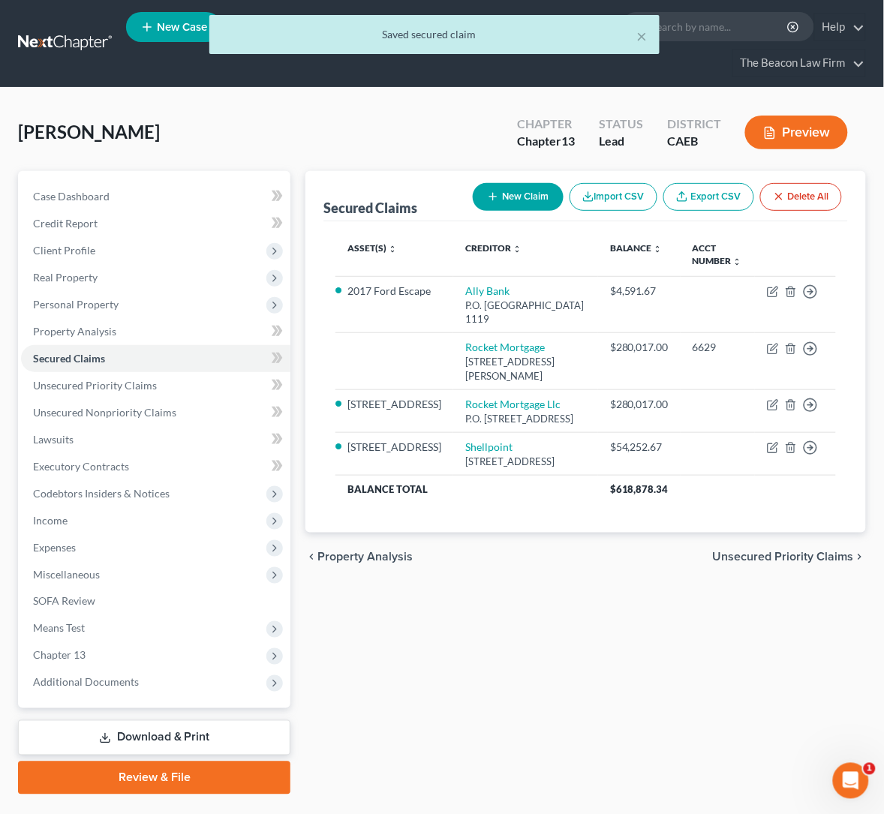
click at [532, 615] on div "Secured Claims New Claim Import CSV Export CSV Delete All Asset(s) expand_more …" at bounding box center [586, 483] width 576 height 624
click at [91, 386] on span "Unsecured Priority Claims" at bounding box center [95, 385] width 124 height 13
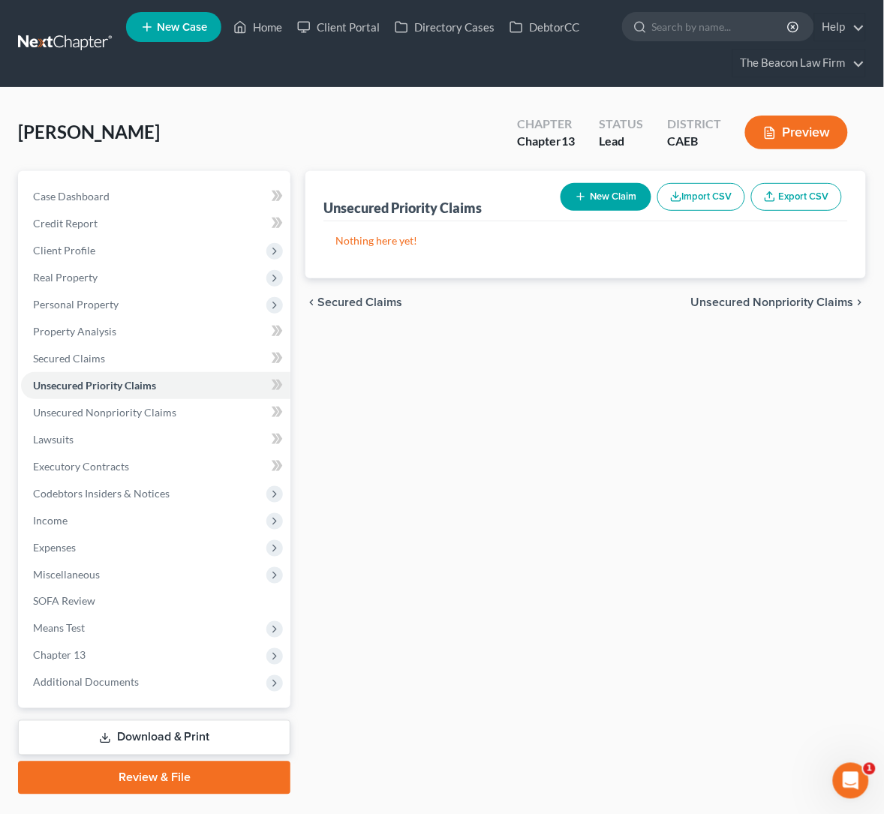
click at [625, 200] on button "New Claim" at bounding box center [606, 197] width 91 height 28
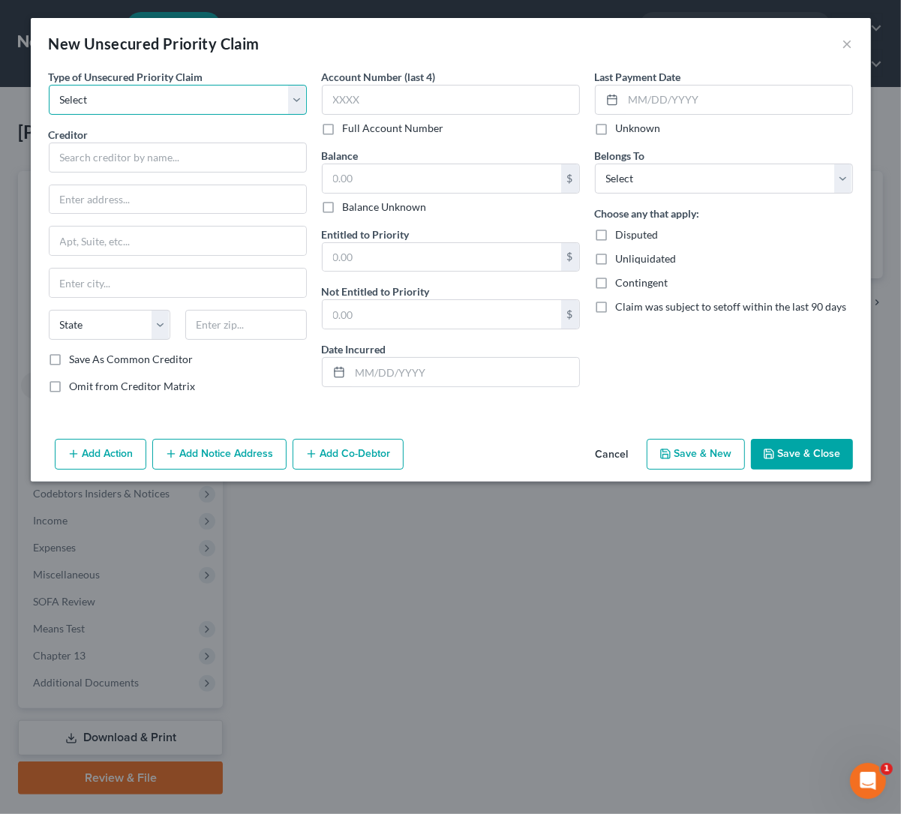
click at [290, 99] on select "Select Taxes & Other Government Units Domestic Support Obligations Extensions o…" at bounding box center [178, 100] width 258 height 30
select select "0"
click at [49, 85] on select "Select Taxes & Other Government Units Domestic Support Obligations Extensions o…" at bounding box center [178, 100] width 258 height 30
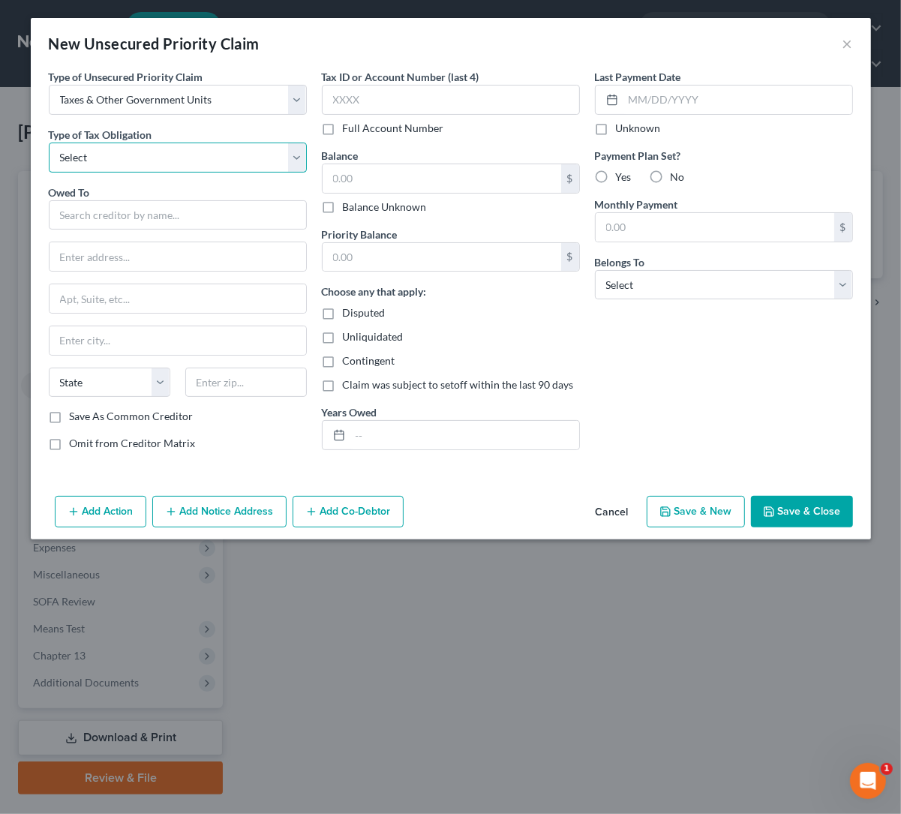
click at [159, 158] on select "Select Federal City State Franchise Tax Board Other" at bounding box center [178, 158] width 258 height 30
select select "0"
click at [49, 143] on select "Select Federal City State Franchise Tax Board Other" at bounding box center [178, 158] width 258 height 30
click at [170, 218] on input "text" at bounding box center [178, 215] width 258 height 30
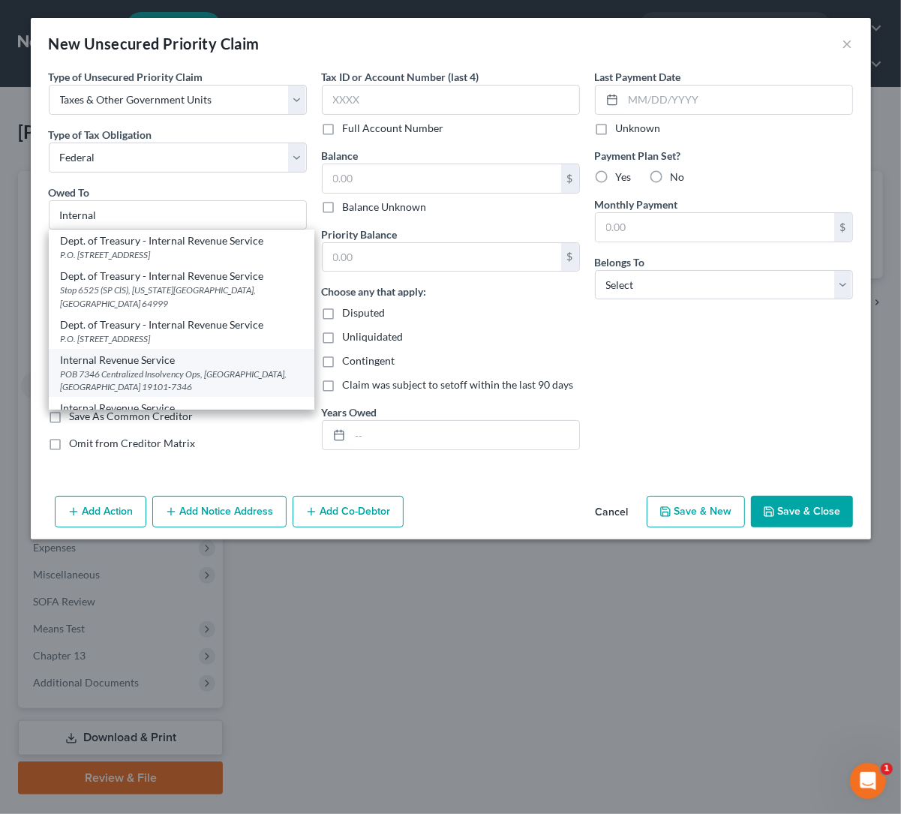
click at [167, 368] on div "POB 7346 Centralized Insolvency Ops, [GEOGRAPHIC_DATA], [GEOGRAPHIC_DATA] 19101…" at bounding box center [182, 381] width 242 height 26
type input "Internal Revenue Service"
type input "POB 7346"
type input "Centralized Insolvency Ops"
type input "[GEOGRAPHIC_DATA]"
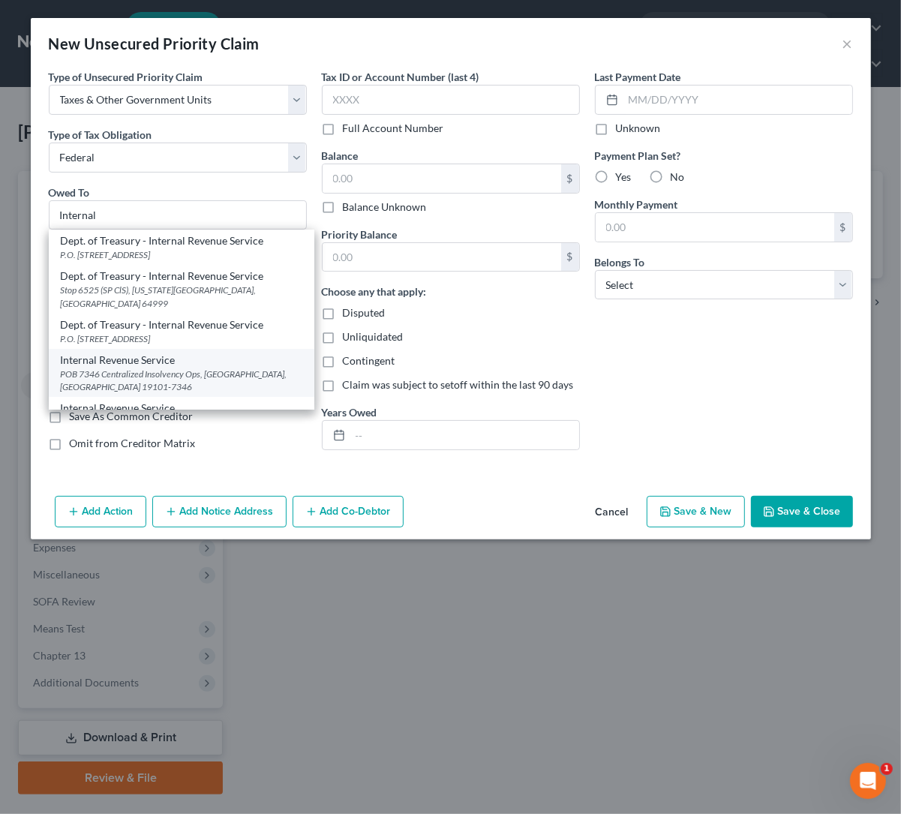
select select "39"
type input "19101-7346"
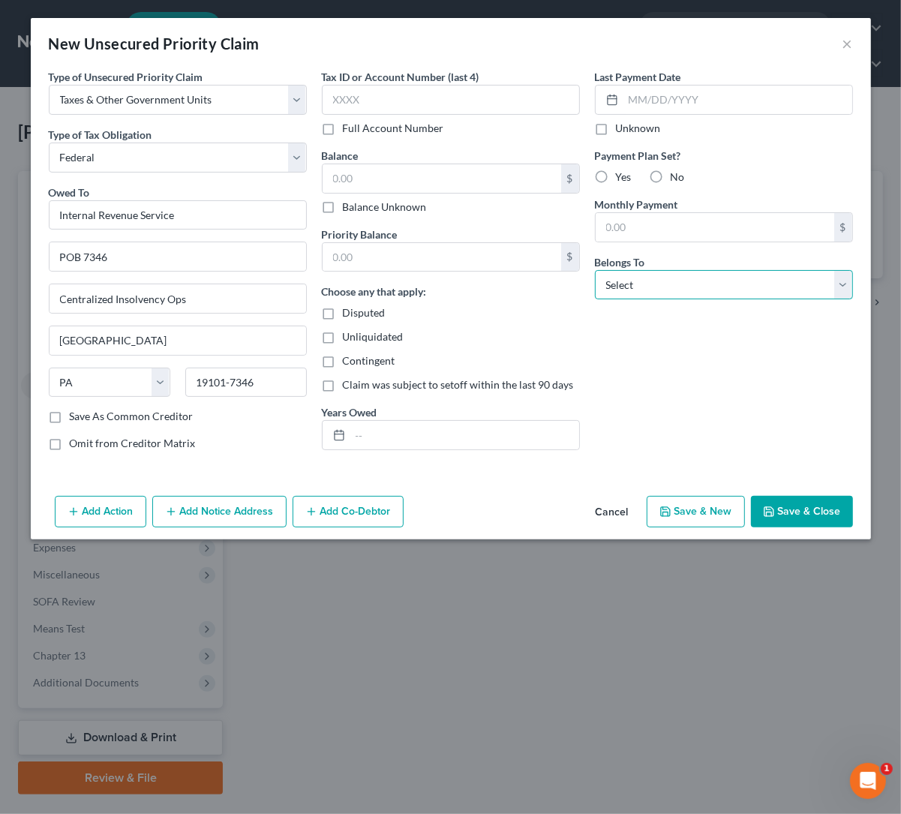
click at [633, 288] on select "Select Debtor 1 Only Debtor 2 Only Debtor 1 And Debtor 2 Only At Least One Of T…" at bounding box center [724, 285] width 258 height 30
click at [538, 292] on div "Choose any that apply: Disputed Unliquidated Contingent Claim was subject to se…" at bounding box center [451, 338] width 258 height 109
click at [798, 518] on button "Save & Close" at bounding box center [802, 512] width 102 height 32
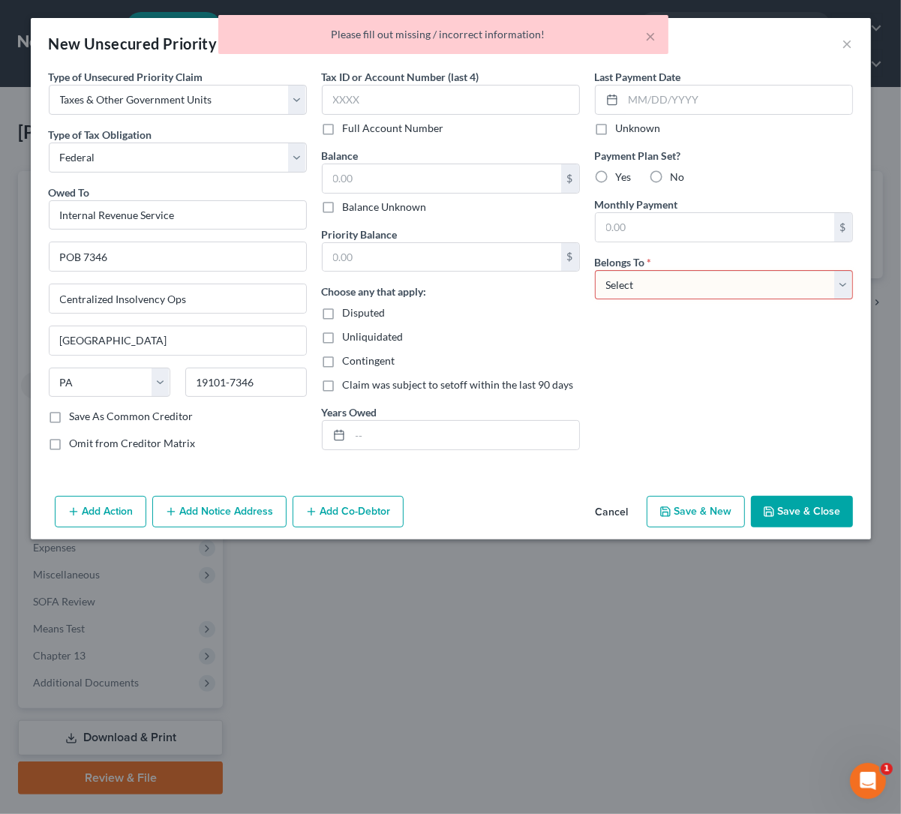
click at [641, 293] on select "Select Debtor 1 Only Debtor 2 Only Debtor 1 And Debtor 2 Only At Least One Of T…" at bounding box center [724, 285] width 258 height 30
select select "0"
click at [595, 270] on select "Select Debtor 1 Only Debtor 2 Only Debtor 1 And Debtor 2 Only At Least One Of T…" at bounding box center [724, 285] width 258 height 30
click at [808, 517] on button "Save & Close" at bounding box center [802, 512] width 102 height 32
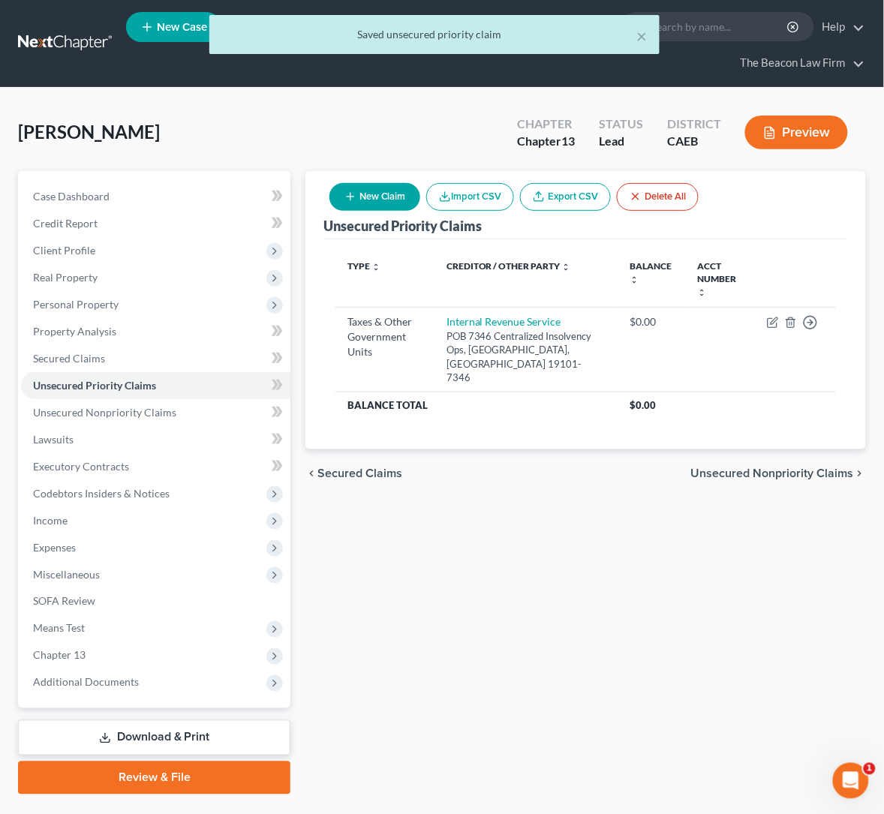
click at [420, 199] on button "New Claim" at bounding box center [374, 197] width 91 height 28
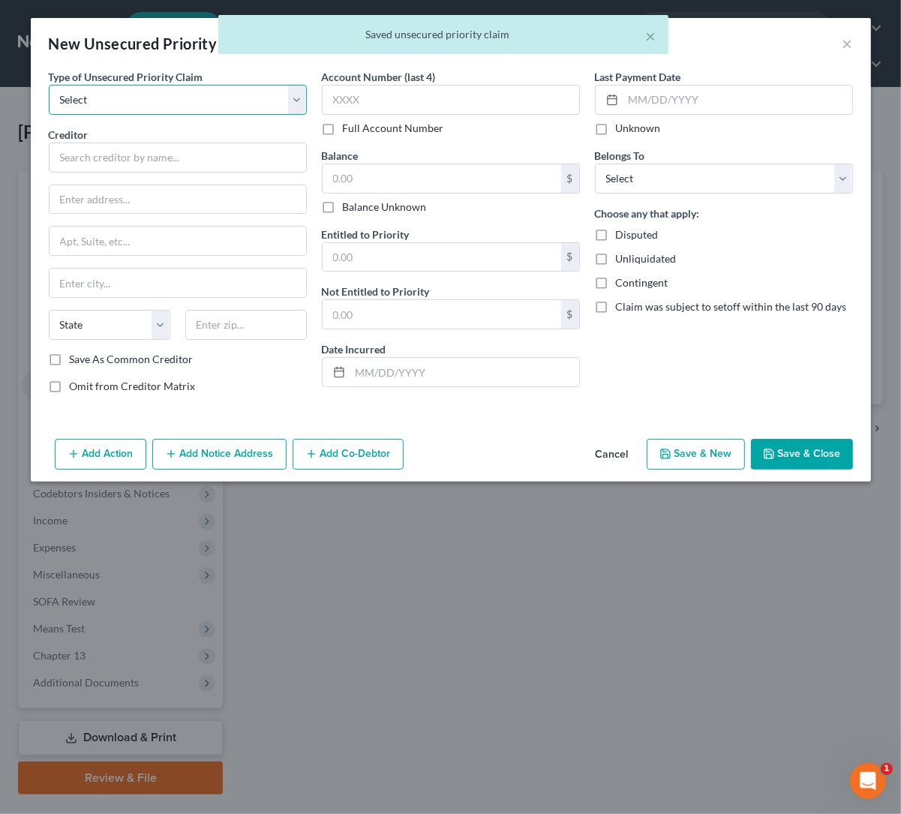
click at [198, 89] on select "Select Taxes & Other Government Units Domestic Support Obligations Extensions o…" at bounding box center [178, 100] width 258 height 30
select select "0"
click at [49, 85] on select "Select Taxes & Other Government Units Domestic Support Obligations Extensions o…" at bounding box center [178, 100] width 258 height 30
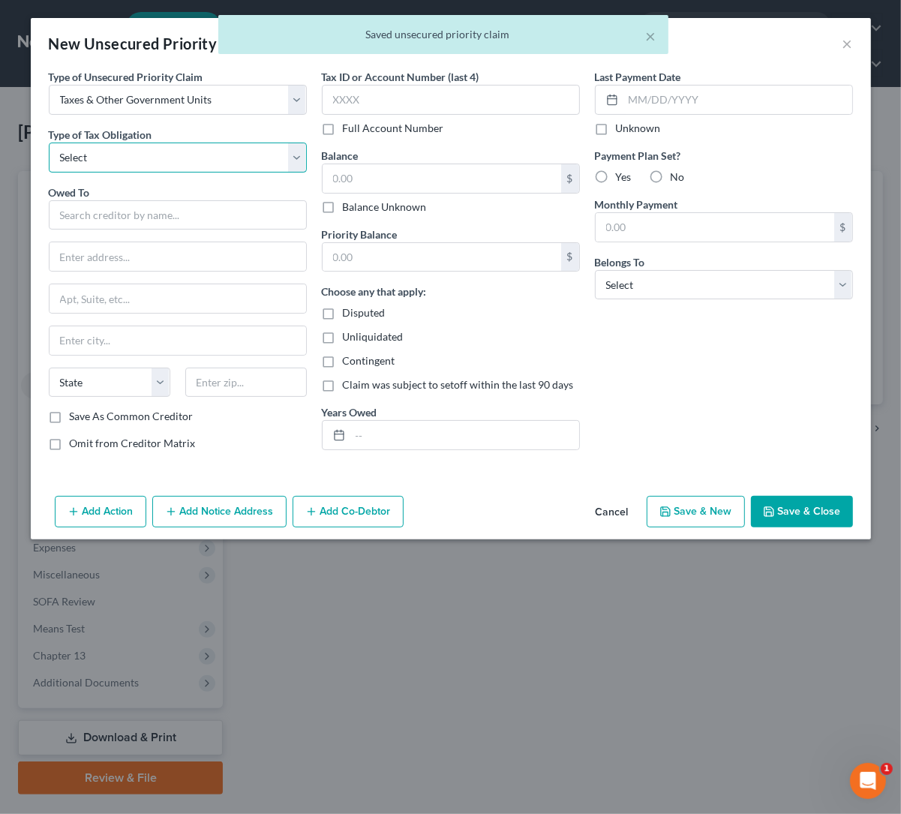
click at [183, 160] on select "Select Federal City State Franchise Tax Board Other" at bounding box center [178, 158] width 258 height 30
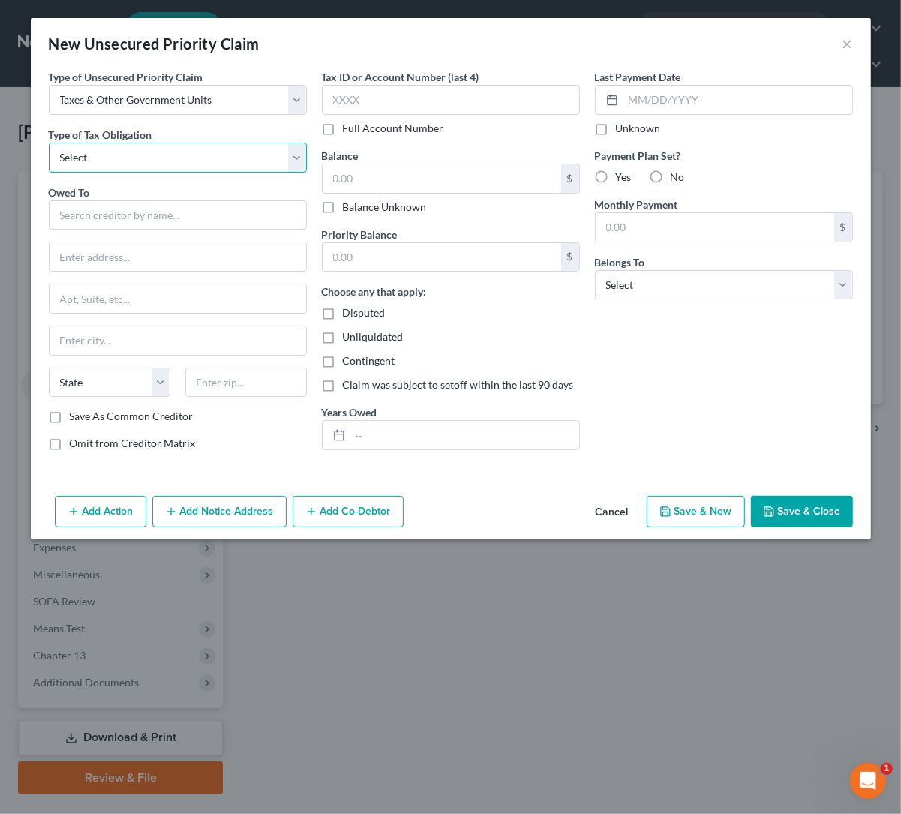
select select "3"
click at [49, 143] on select "Select Federal City State Franchise Tax Board Other" at bounding box center [178, 158] width 258 height 30
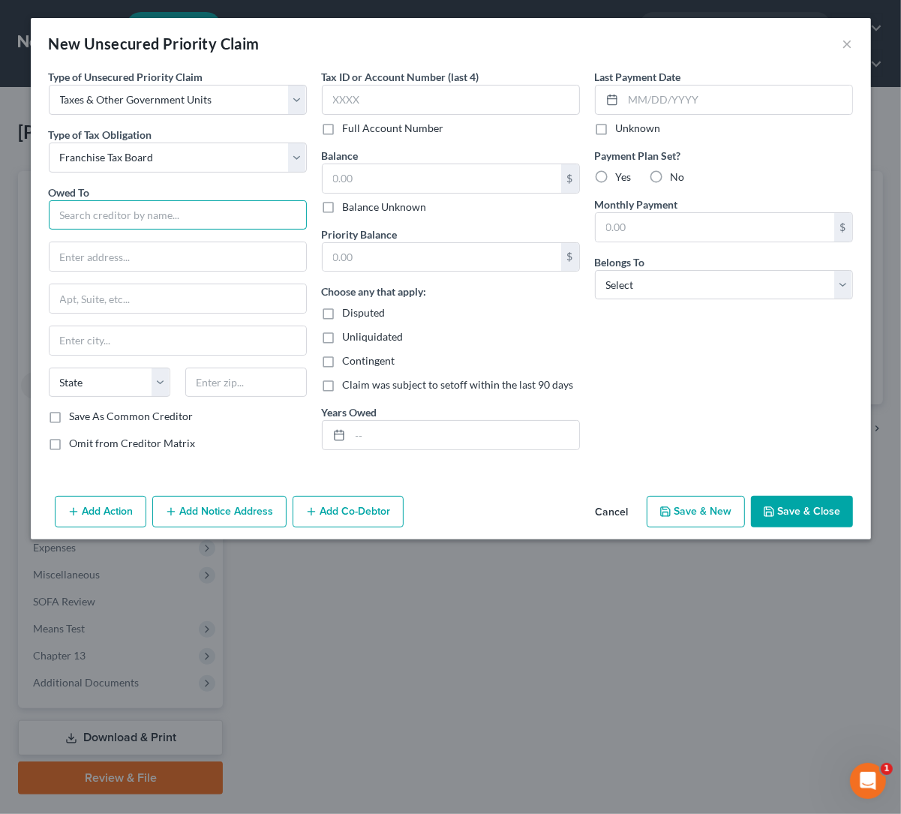
click at [155, 212] on input "text" at bounding box center [178, 215] width 258 height 30
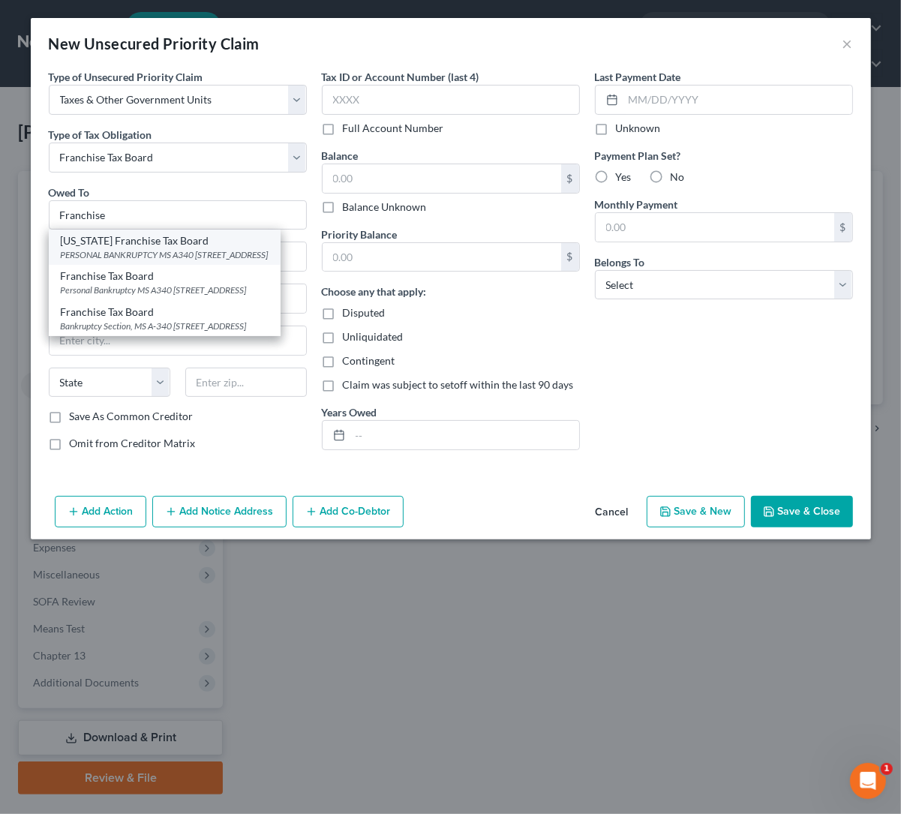
click at [131, 255] on div "PERSONAL BANKRUPTCY MS A340 [STREET_ADDRESS]" at bounding box center [165, 254] width 208 height 13
type input "[US_STATE] Franchise Tax Board"
type input "PERSONAL BANKRUPTCY MS A340"
type input "PO BOX 2952"
type input "[GEOGRAPHIC_DATA]"
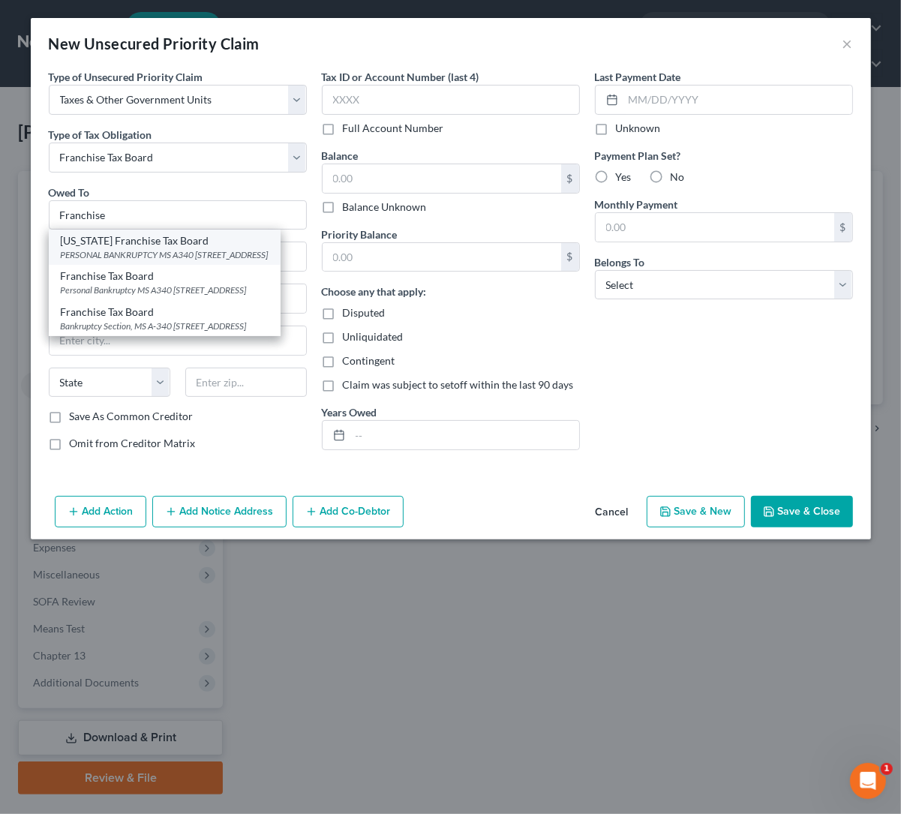
select select "4"
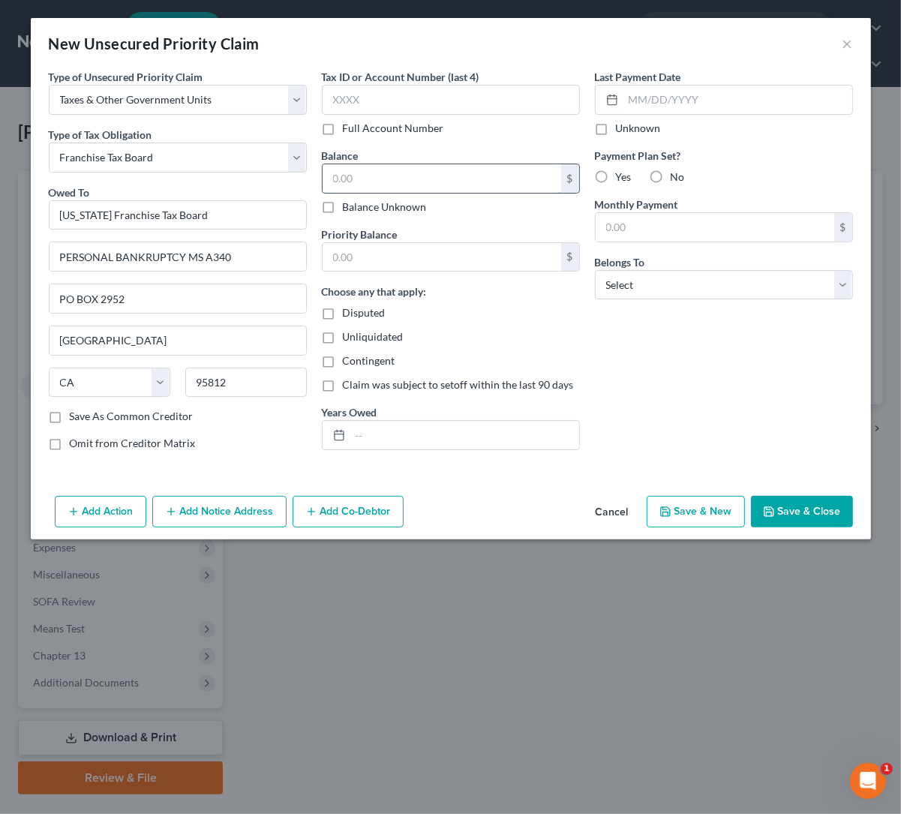
click at [377, 177] on input "text" at bounding box center [442, 178] width 239 height 29
click at [568, 333] on div "Unliquidated" at bounding box center [451, 336] width 258 height 15
click at [384, 432] on input "text" at bounding box center [464, 435] width 229 height 29
click at [671, 175] on label "No" at bounding box center [678, 177] width 14 height 15
click at [677, 175] on input "No" at bounding box center [682, 175] width 10 height 10
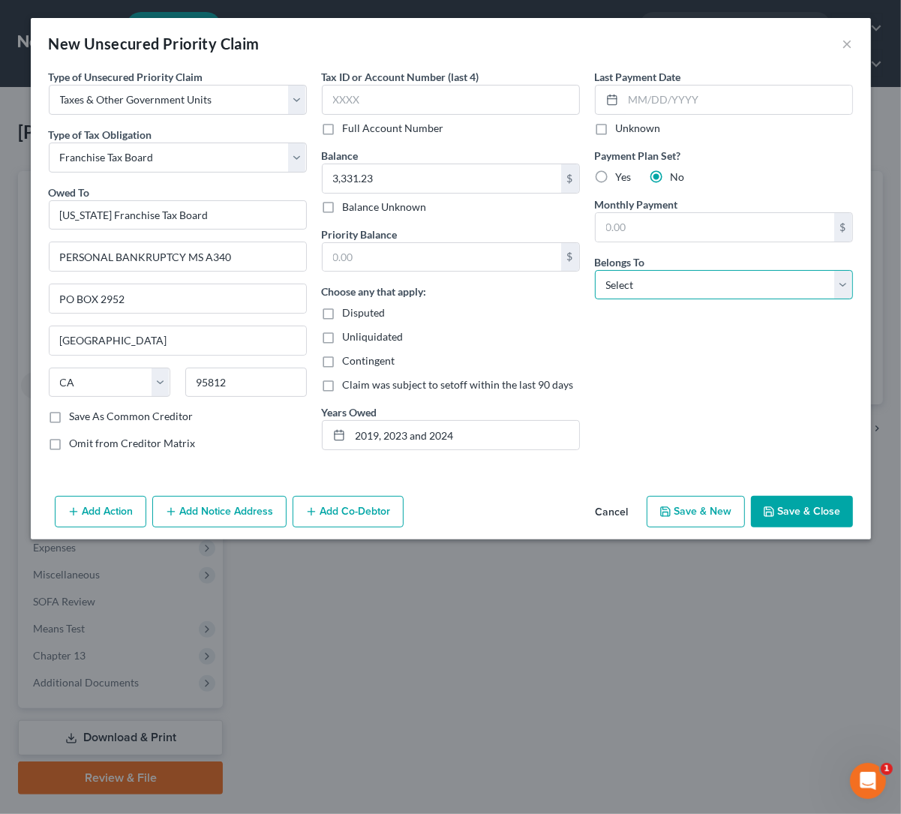
drag, startPoint x: 689, startPoint y: 289, endPoint x: 681, endPoint y: 299, distance: 12.3
click at [690, 288] on select "Select Debtor 1 Only Debtor 2 Only Debtor 1 And Debtor 2 Only At Least One Of T…" at bounding box center [724, 285] width 258 height 30
click at [595, 270] on select "Select Debtor 1 Only Debtor 2 Only Debtor 1 And Debtor 2 Only At Least One Of T…" at bounding box center [724, 285] width 258 height 30
click at [387, 245] on input "text" at bounding box center [442, 257] width 239 height 29
click at [675, 401] on div "Last Payment Date Unknown Payment Plan Set? Yes No Monthly Payment $ Belongs To…" at bounding box center [724, 266] width 273 height 394
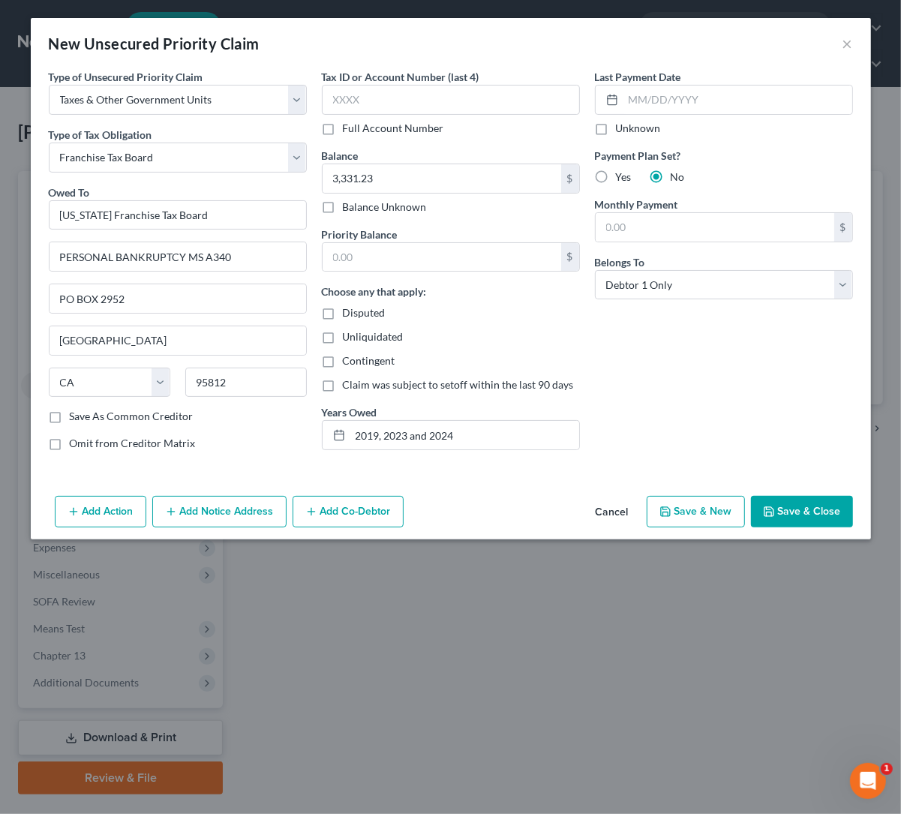
click at [675, 401] on div "Last Payment Date Unknown Payment Plan Set? Yes No Monthly Payment $ Belongs To…" at bounding box center [724, 266] width 273 height 394
click at [397, 254] on input "text" at bounding box center [442, 257] width 239 height 29
click at [805, 511] on button "Save & Close" at bounding box center [802, 512] width 102 height 32
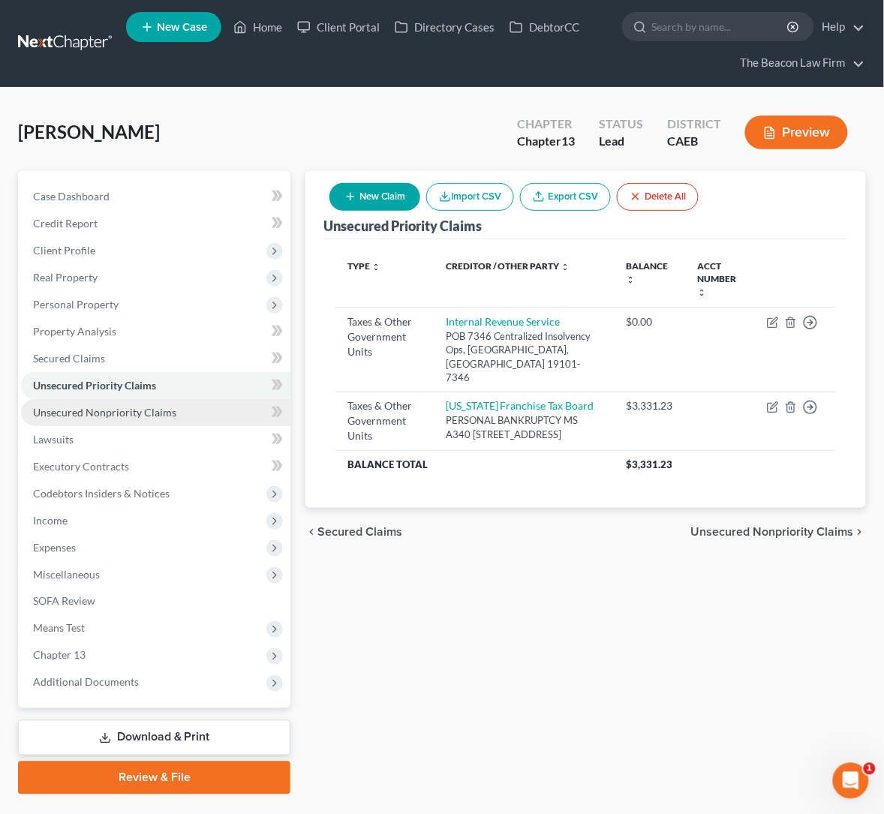
click at [95, 407] on span "Unsecured Nonpriority Claims" at bounding box center [104, 412] width 143 height 13
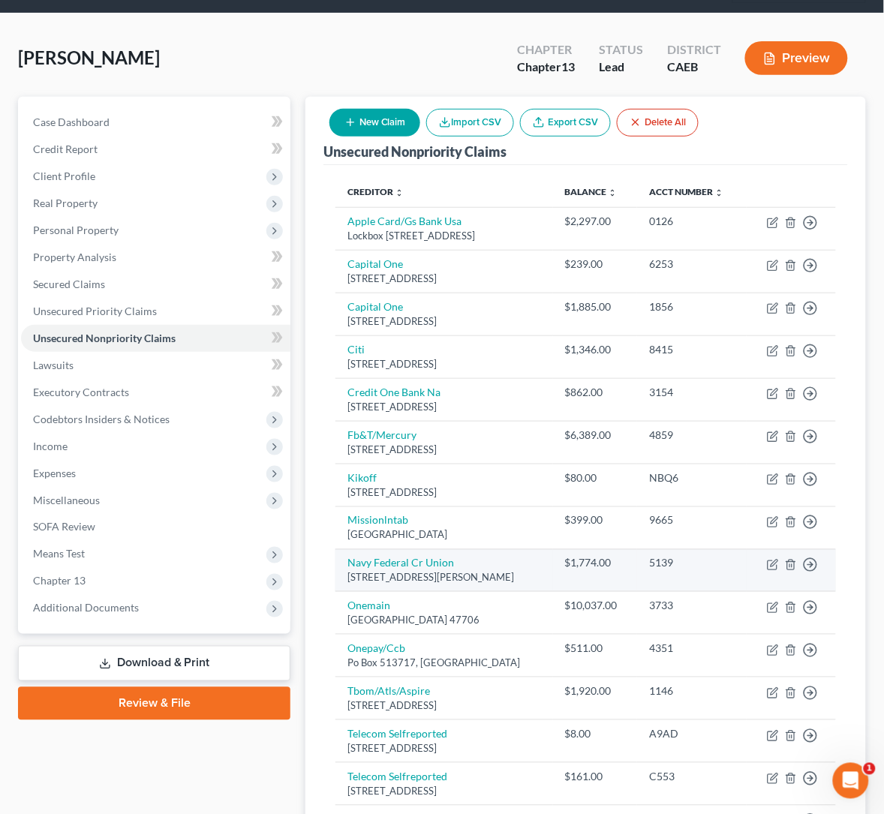
scroll to position [47, 0]
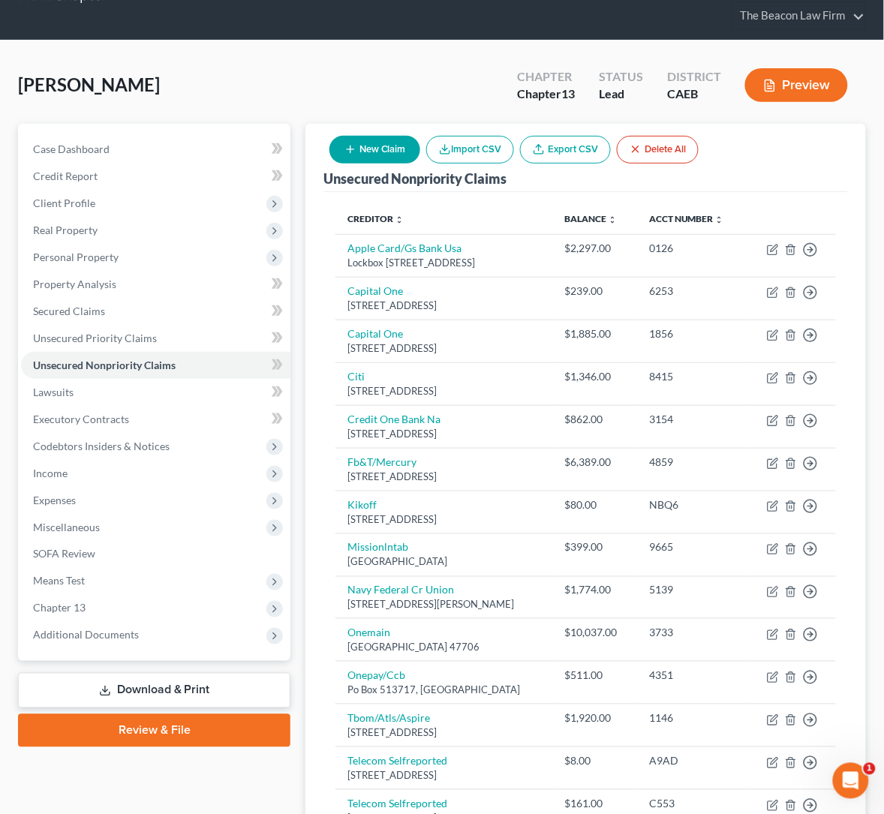
drag, startPoint x: 377, startPoint y: 359, endPoint x: 885, endPoint y: 345, distance: 508.2
click at [377, 362] on td "[STREET_ADDRESS]" at bounding box center [443, 383] width 217 height 43
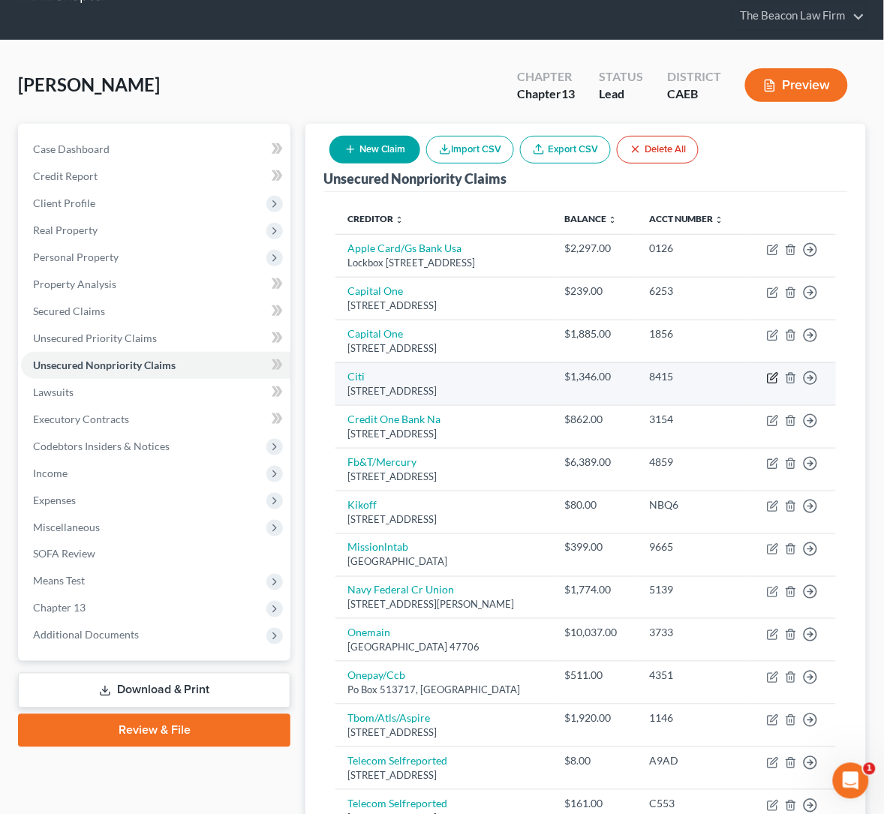
click at [774, 372] on icon "button" at bounding box center [773, 378] width 12 height 12
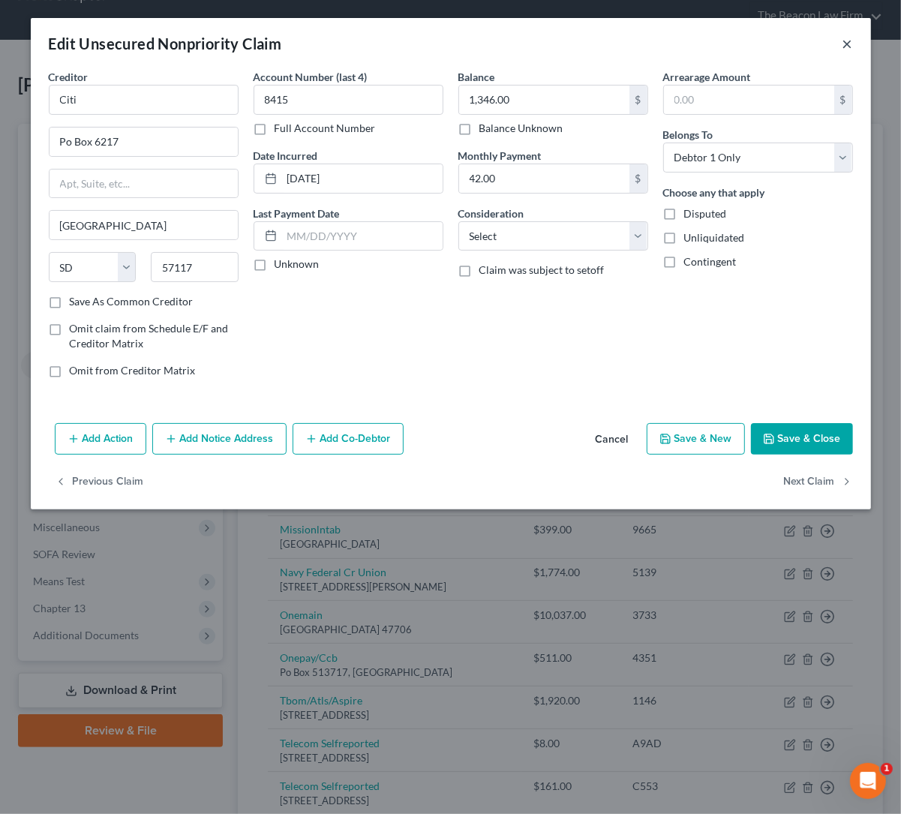
click at [847, 44] on button "×" at bounding box center [848, 44] width 11 height 18
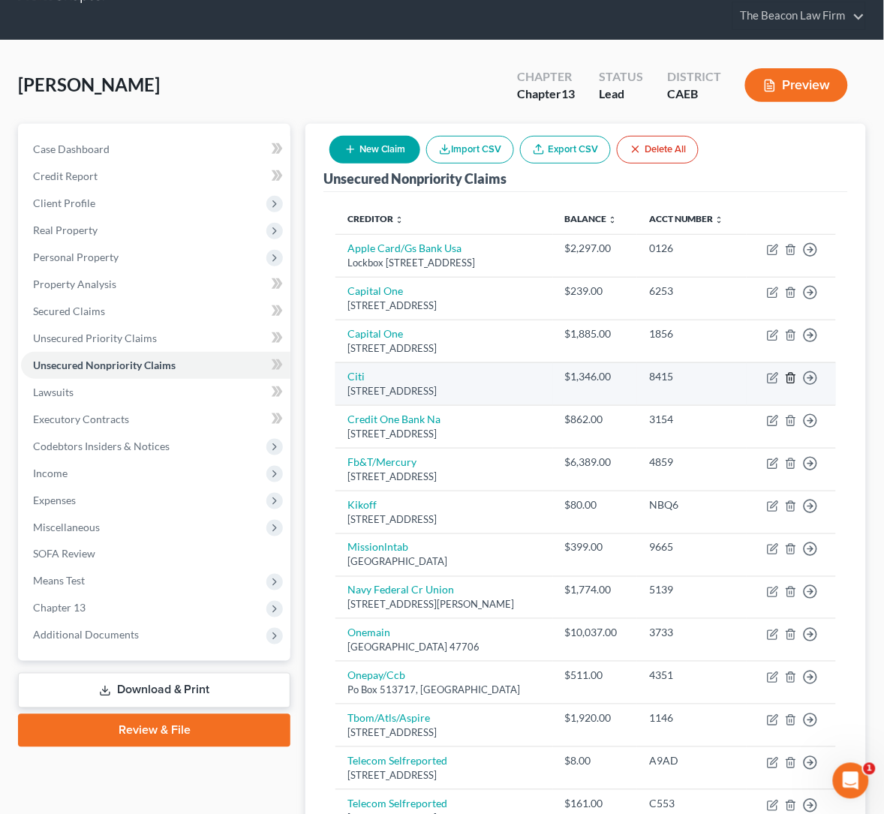
click at [789, 372] on icon "button" at bounding box center [791, 378] width 12 height 12
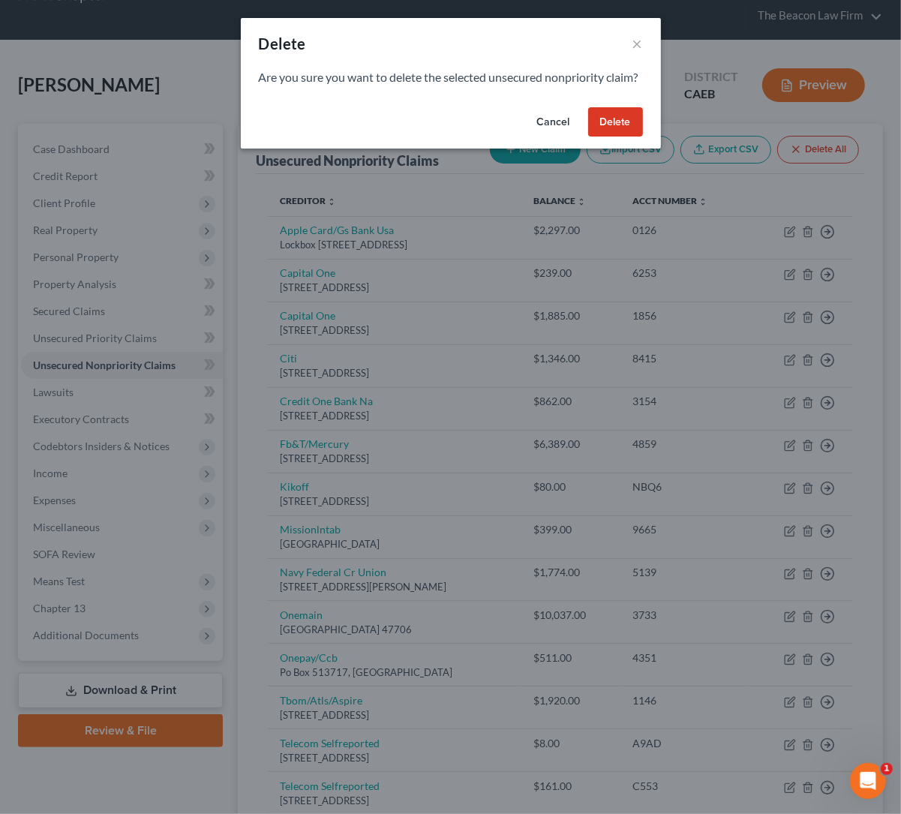
click at [614, 137] on button "Delete" at bounding box center [615, 122] width 55 height 30
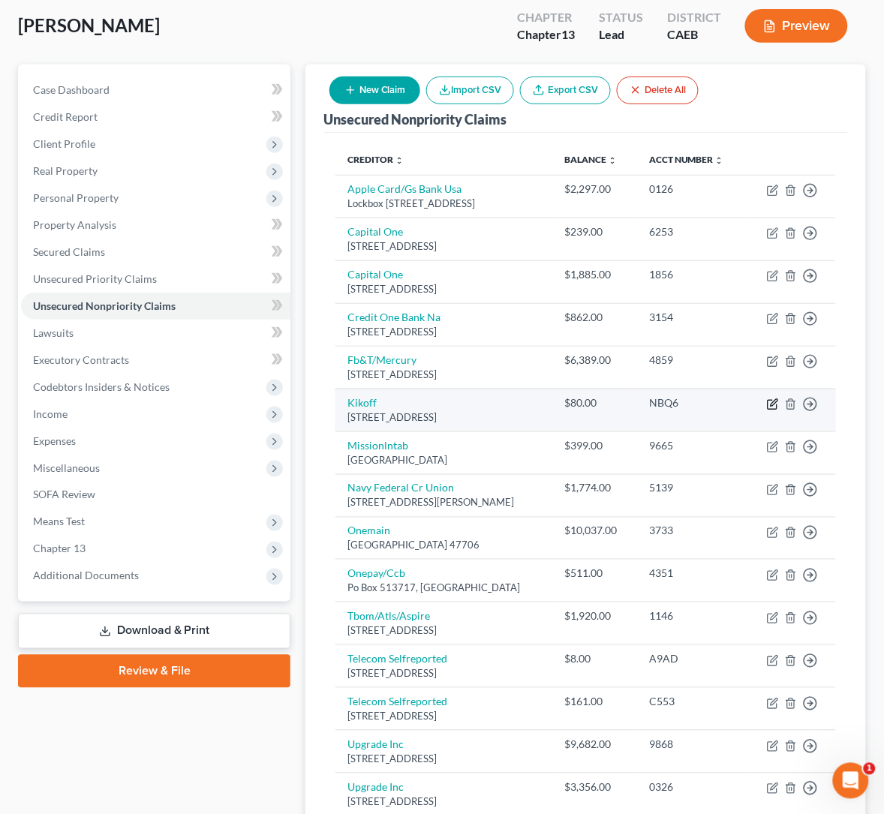
scroll to position [160, 0]
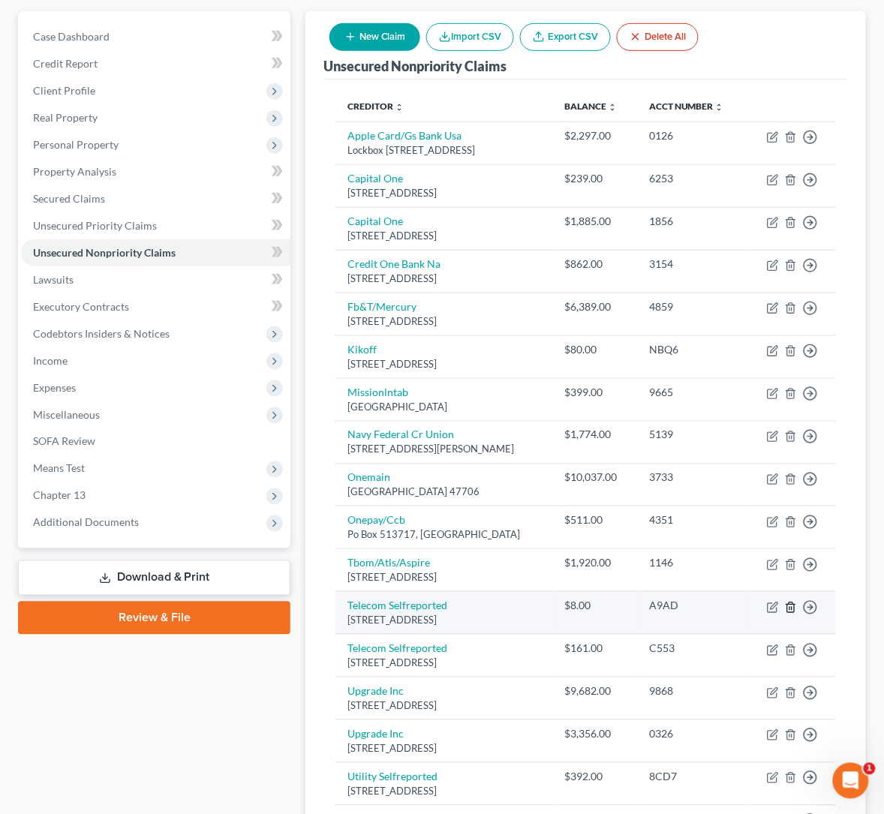
click at [792, 602] on icon "button" at bounding box center [791, 608] width 12 height 12
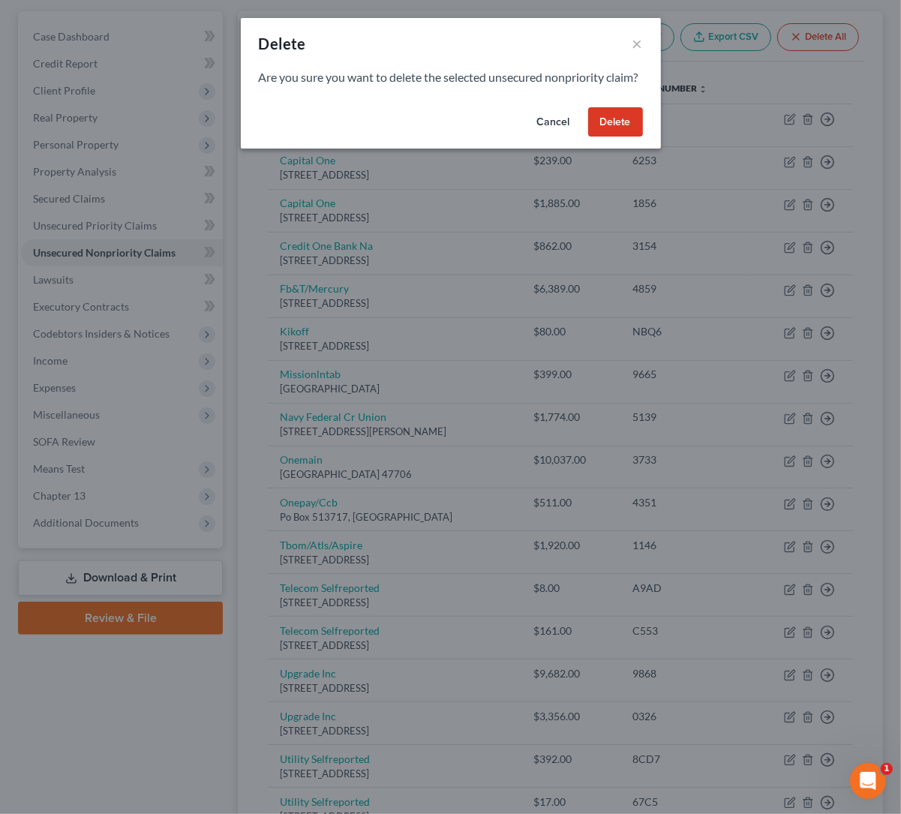
click at [615, 136] on button "Delete" at bounding box center [615, 122] width 55 height 30
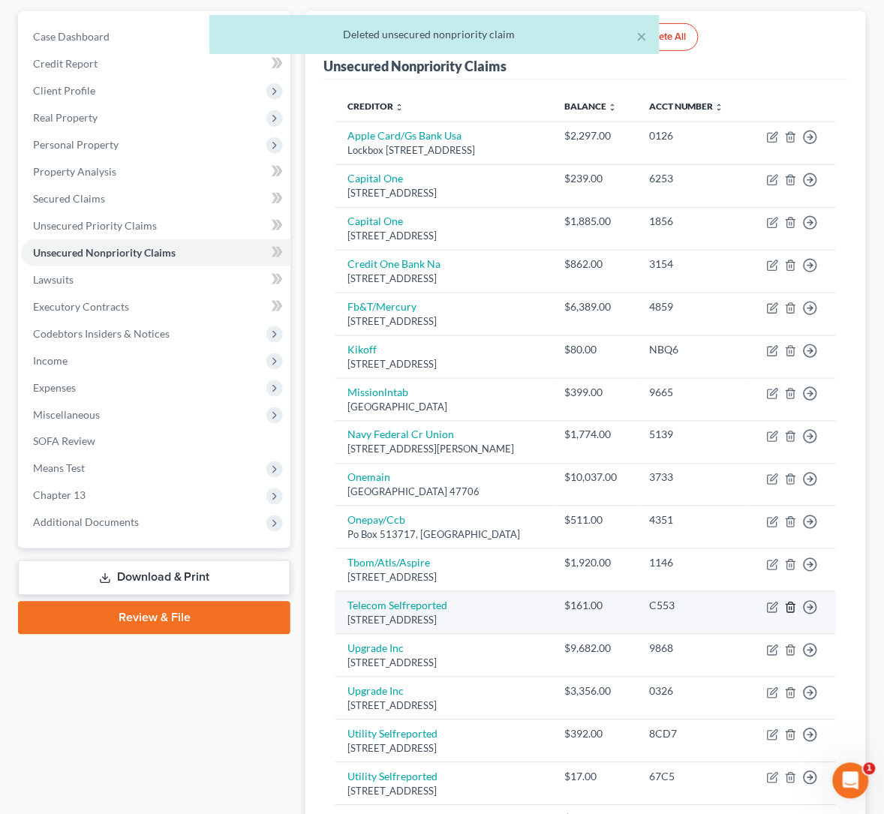
click at [786, 602] on icon "button" at bounding box center [791, 608] width 12 height 12
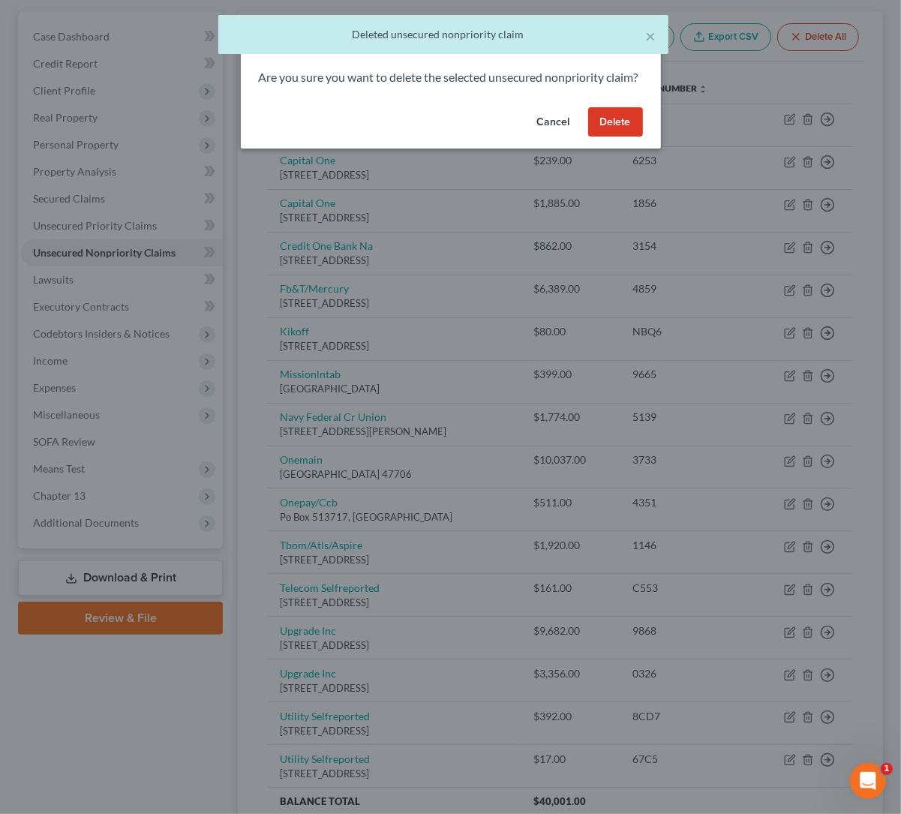
click at [624, 137] on button "Delete" at bounding box center [615, 122] width 55 height 30
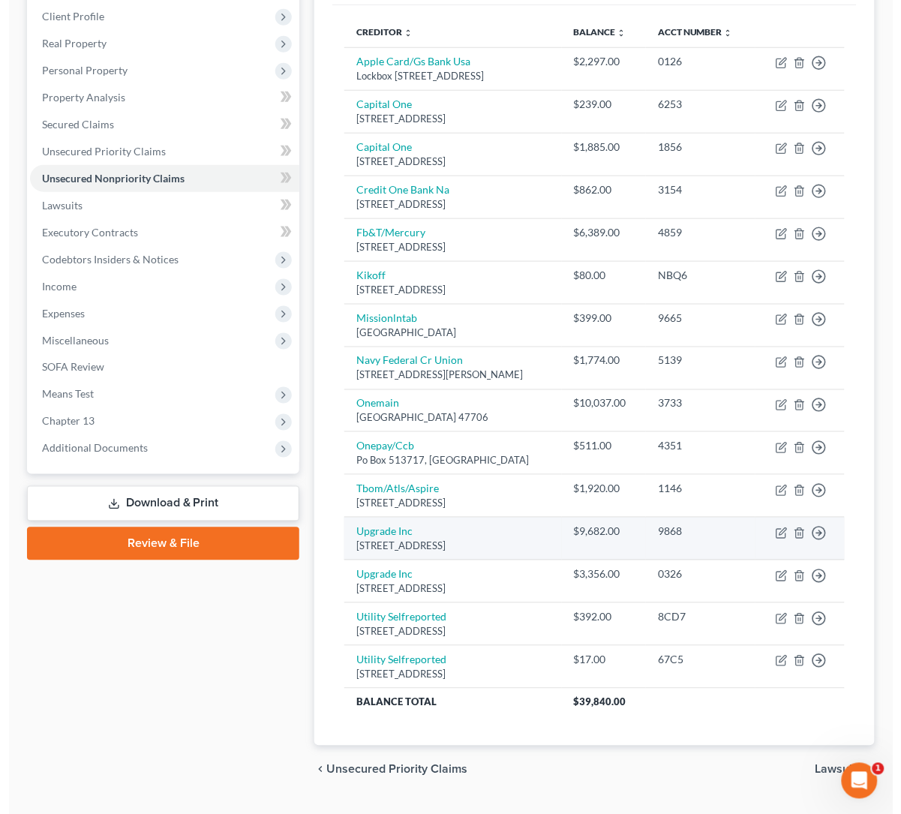
scroll to position [256, 0]
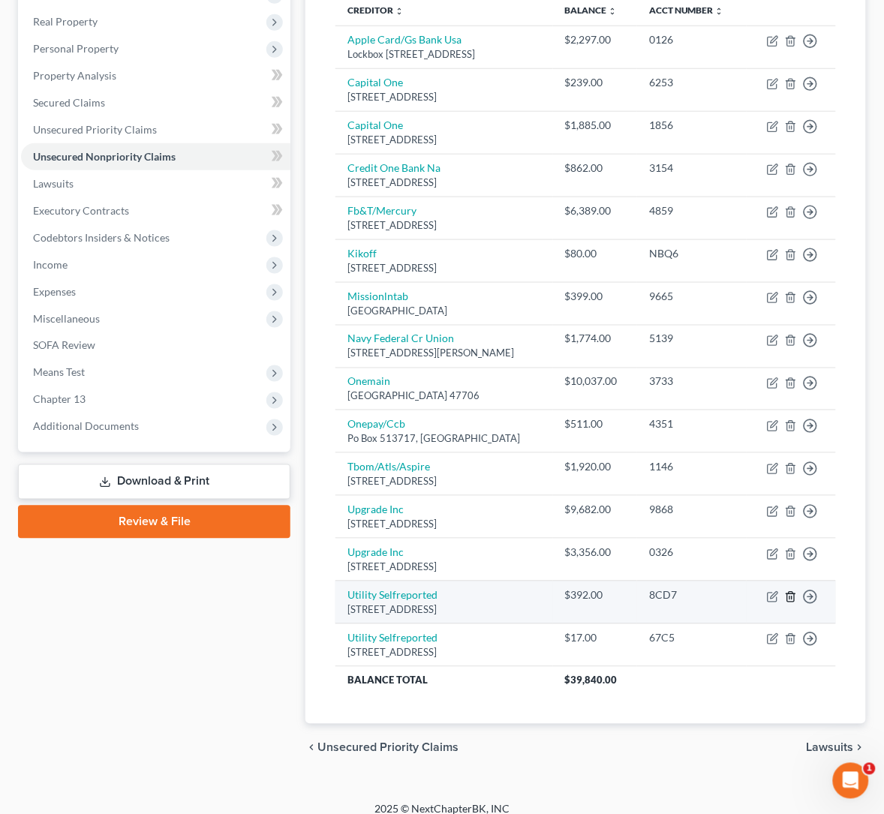
click at [794, 592] on icon "button" at bounding box center [790, 597] width 7 height 10
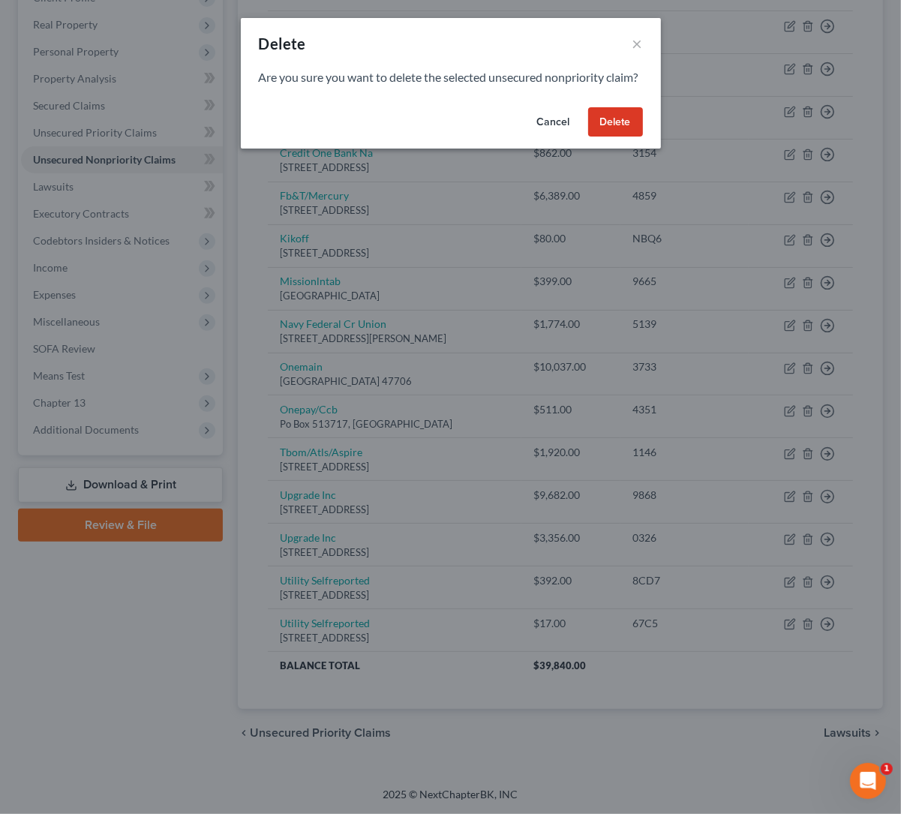
click at [612, 134] on button "Delete" at bounding box center [615, 122] width 55 height 30
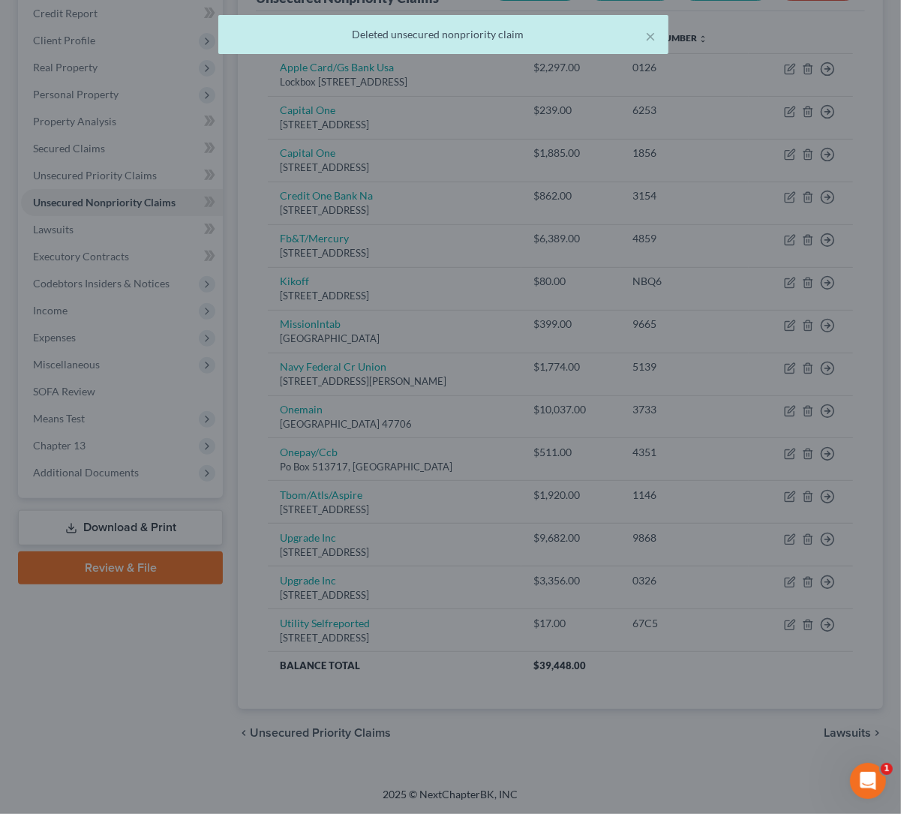
scroll to position [213, 0]
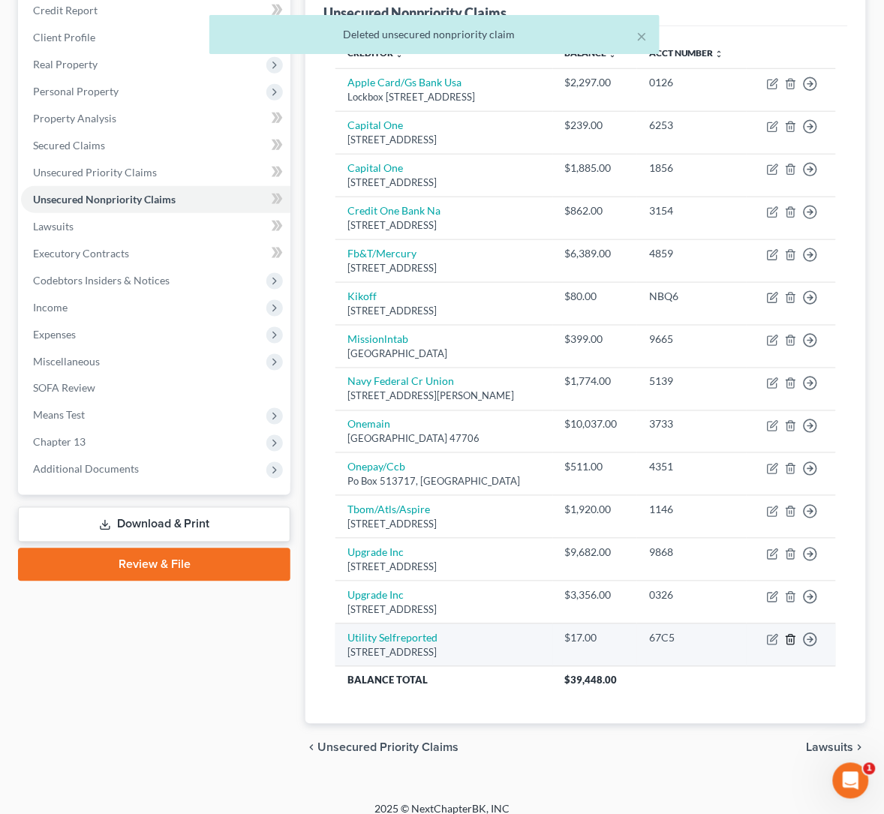
click at [789, 634] on icon "button" at bounding box center [791, 640] width 12 height 12
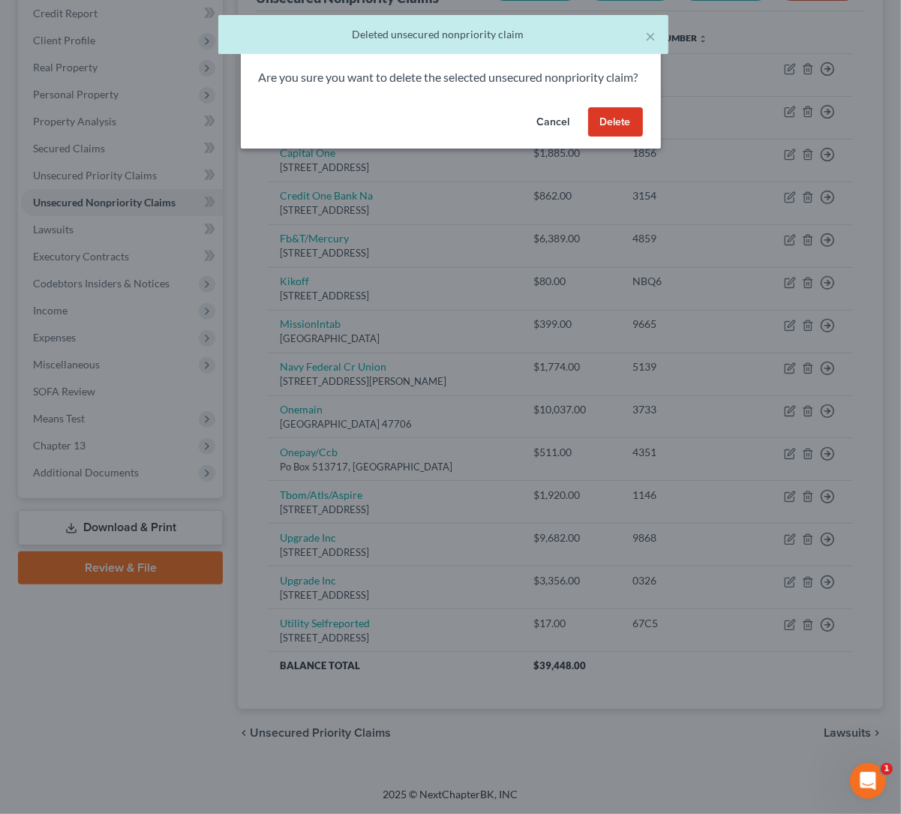
click at [624, 137] on button "Delete" at bounding box center [615, 122] width 55 height 30
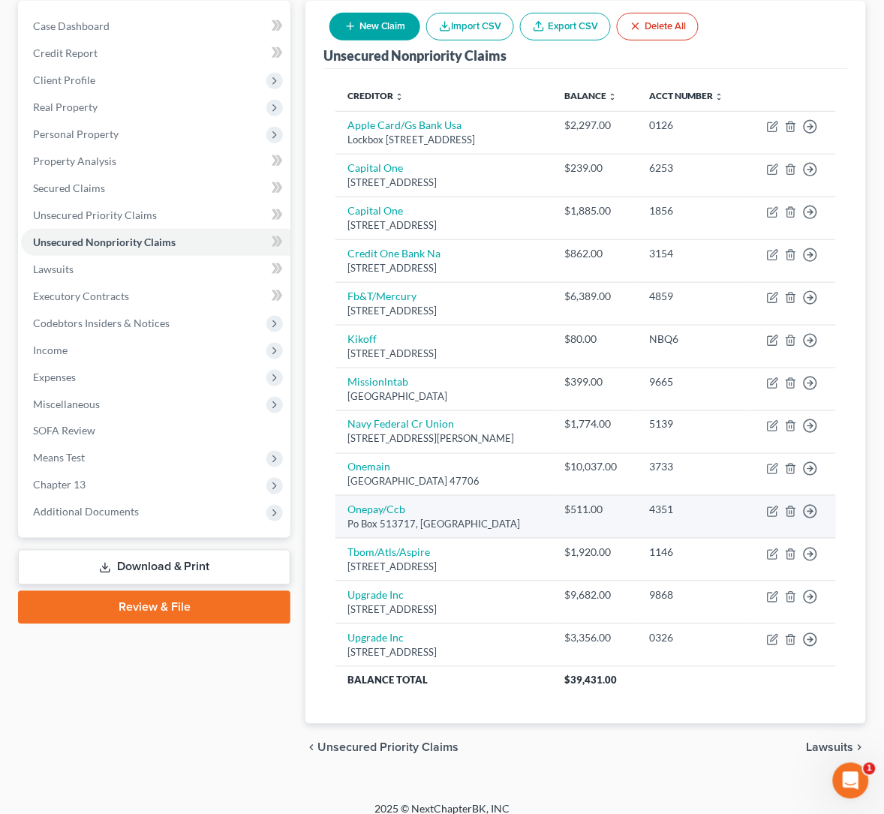
scroll to position [58, 0]
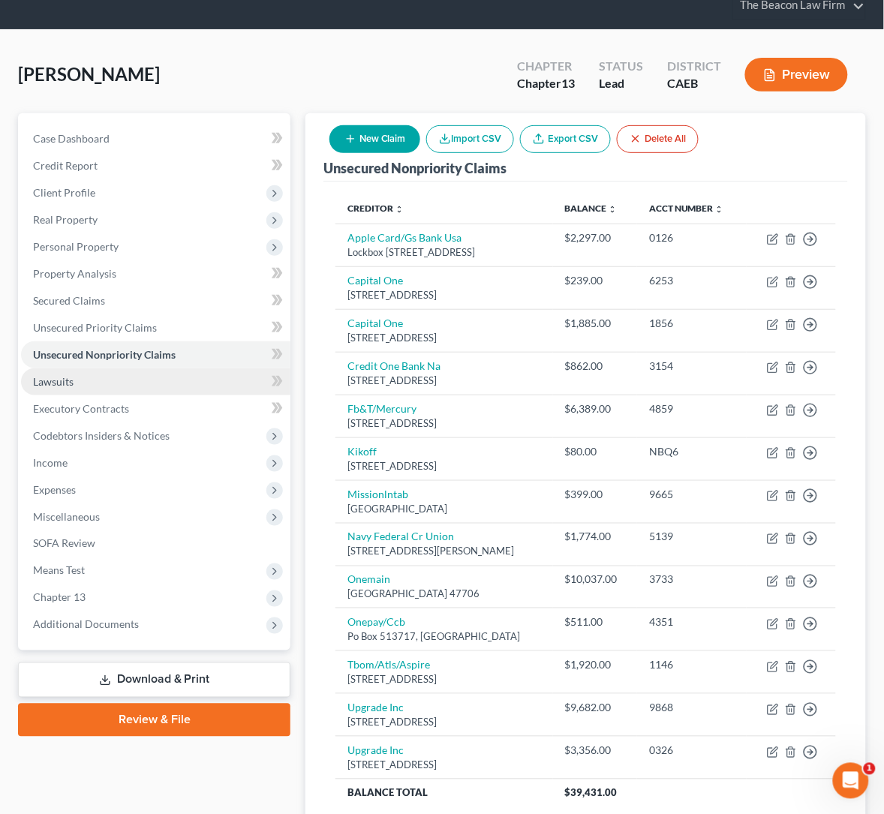
click at [53, 381] on span "Lawsuits" at bounding box center [53, 381] width 41 height 13
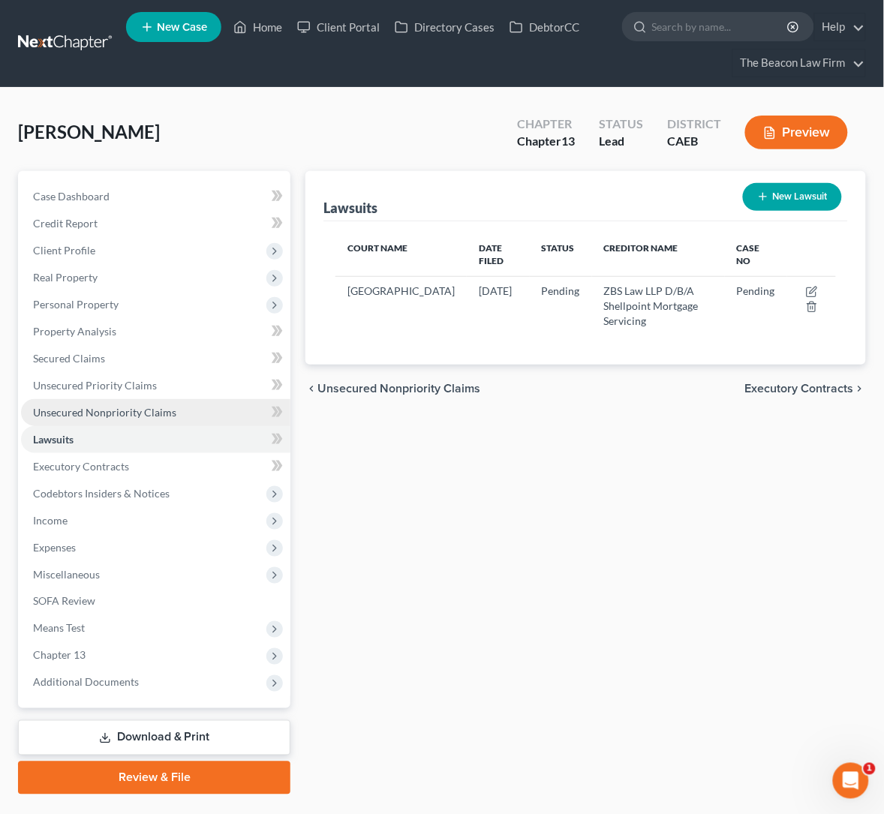
click at [131, 407] on span "Unsecured Nonpriority Claims" at bounding box center [104, 412] width 143 height 13
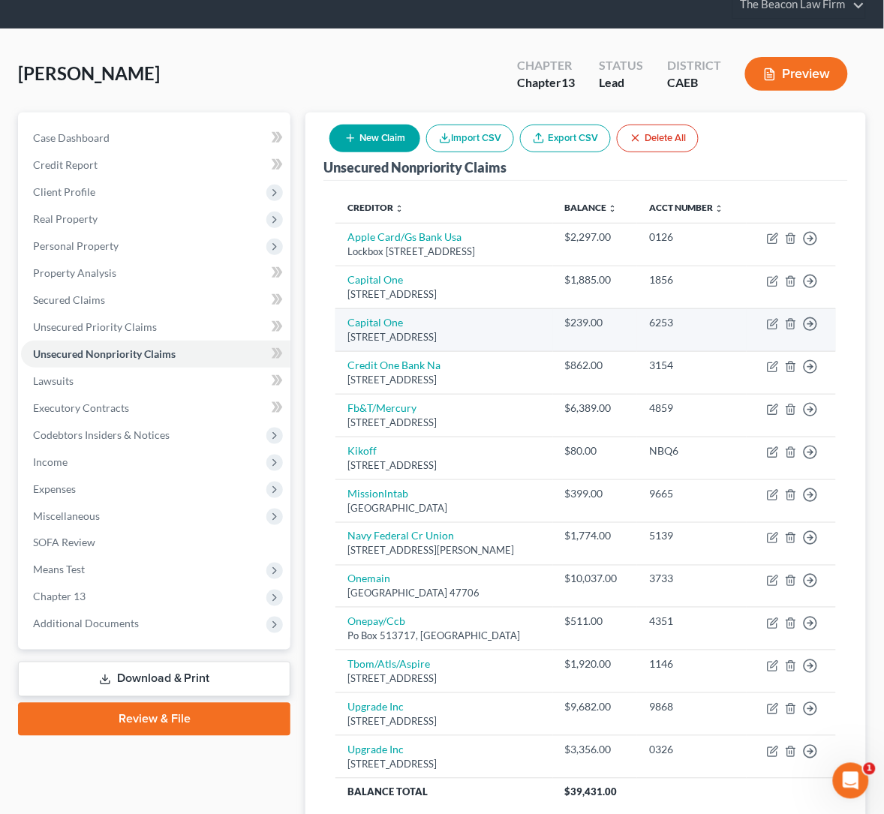
scroll to position [170, 0]
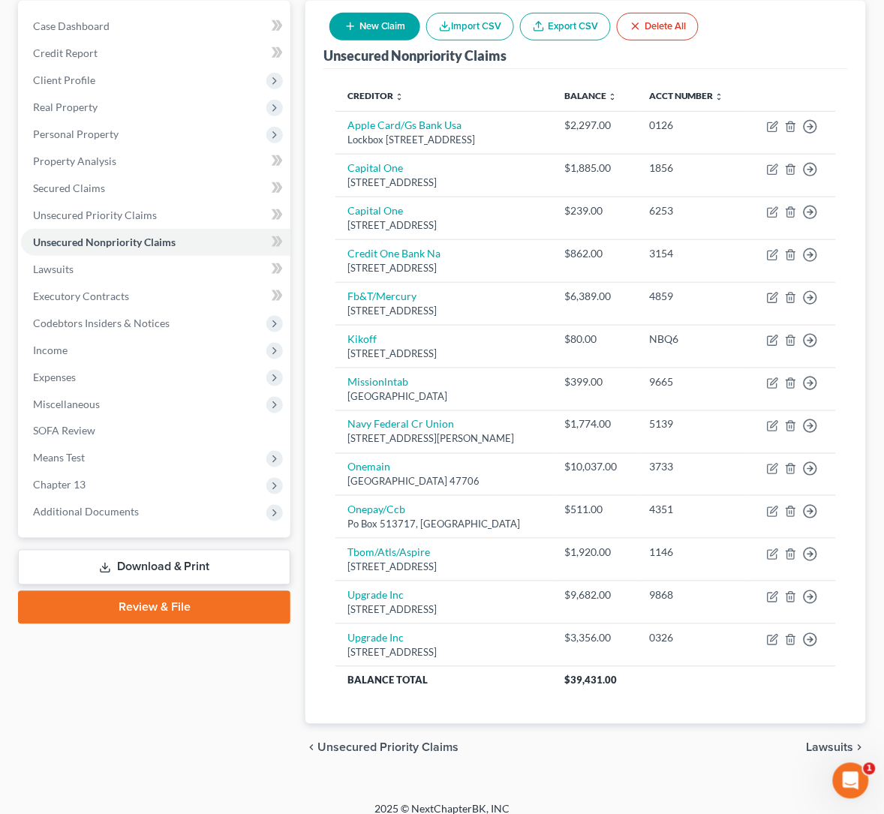
click at [420, 20] on button "New Claim" at bounding box center [374, 27] width 91 height 28
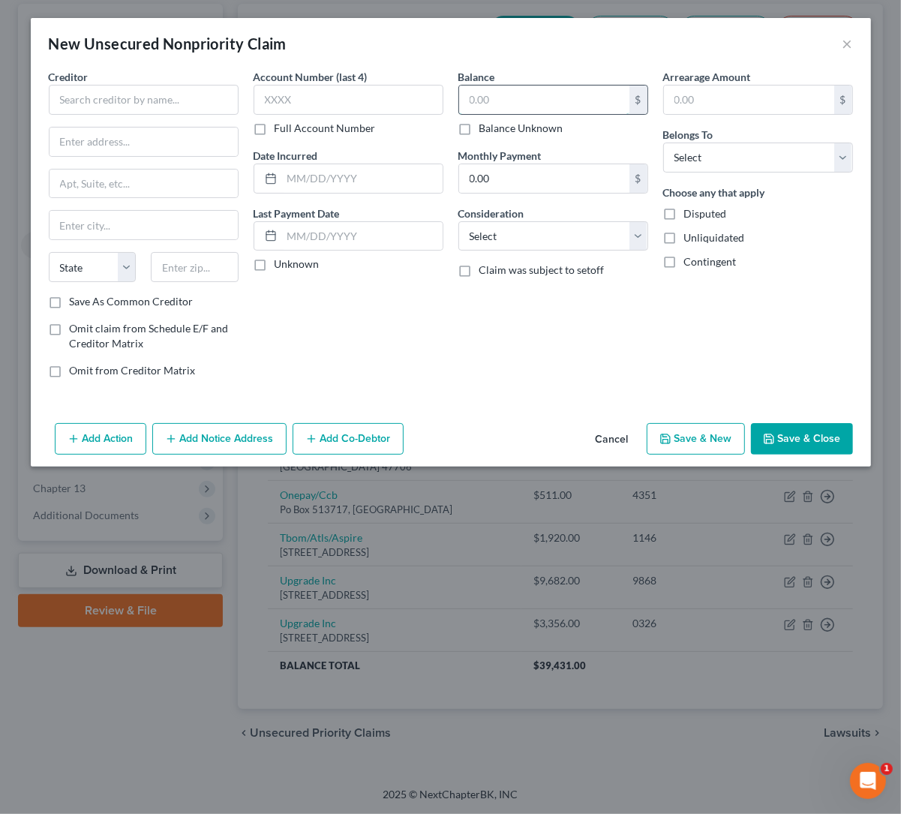
click at [506, 102] on input "text" at bounding box center [544, 100] width 170 height 29
click at [170, 102] on input "text" at bounding box center [144, 100] width 190 height 30
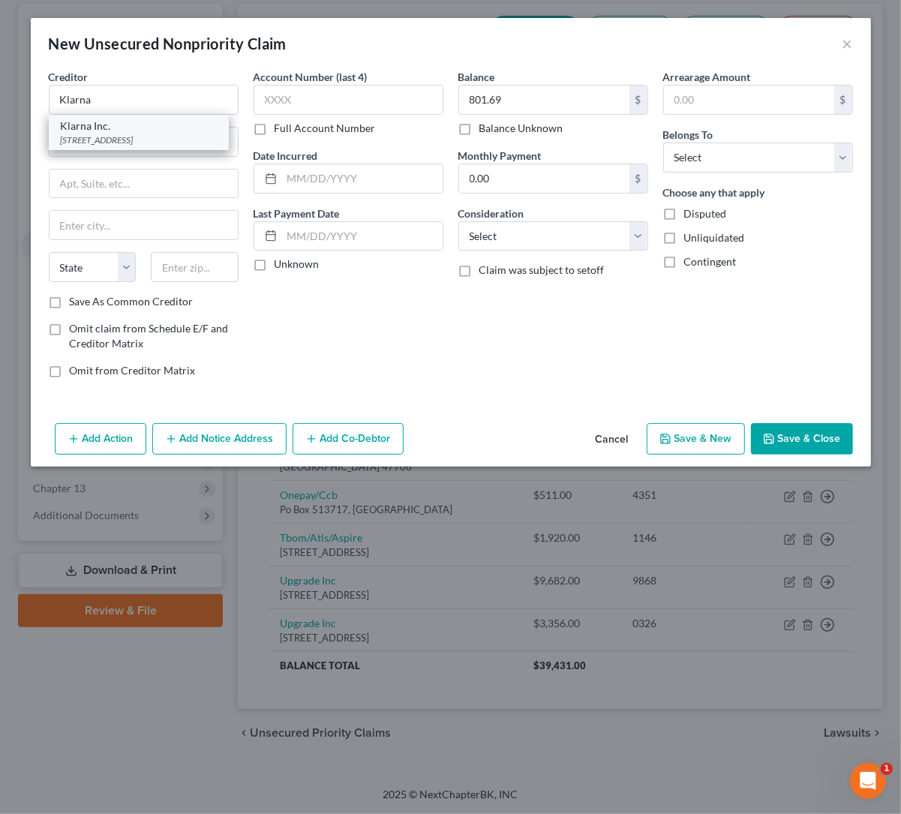
click at [117, 134] on div "[STREET_ADDRESS]" at bounding box center [139, 140] width 156 height 13
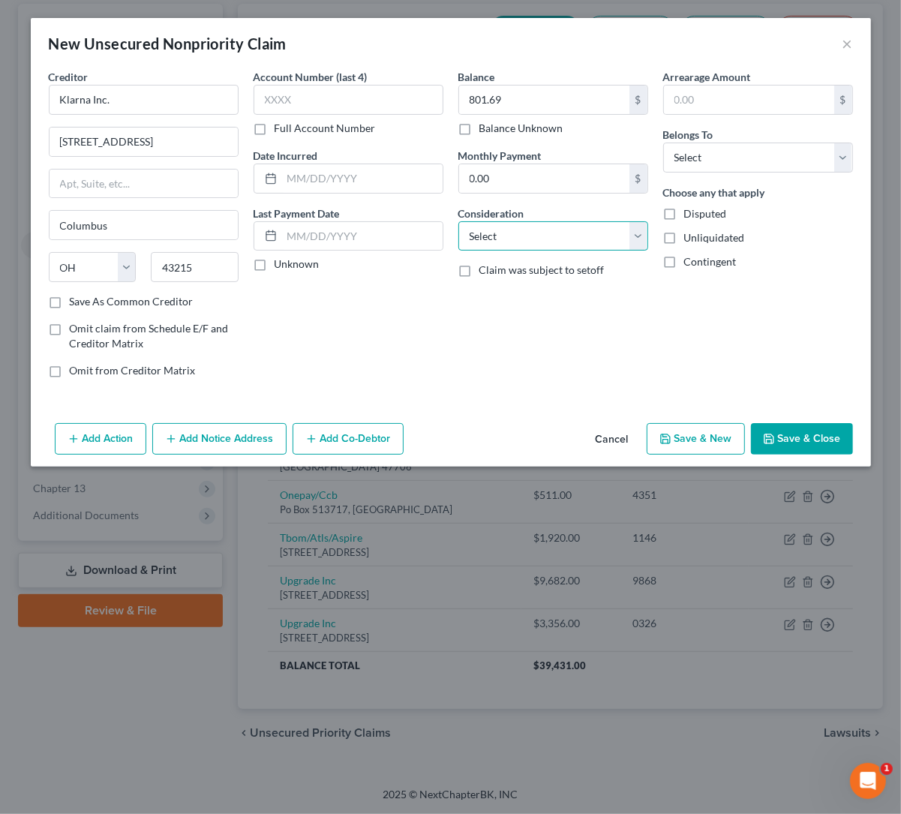
click at [580, 232] on select "Select Cable / Satellite Services Collection Agency Credit Card Debt Debt Couns…" at bounding box center [553, 236] width 190 height 30
click at [458, 221] on select "Select Cable / Satellite Services Collection Agency Credit Card Debt Debt Couns…" at bounding box center [553, 236] width 190 height 30
click at [639, 239] on select "Select Cable / Satellite Services Collection Agency Credit Card Debt Debt Couns…" at bounding box center [553, 236] width 190 height 30
click at [639, 233] on select "Select Cable / Satellite Services Collection Agency Credit Card Debt Debt Couns…" at bounding box center [553, 236] width 190 height 30
drag, startPoint x: 721, startPoint y: 157, endPoint x: 712, endPoint y: 170, distance: 15.6
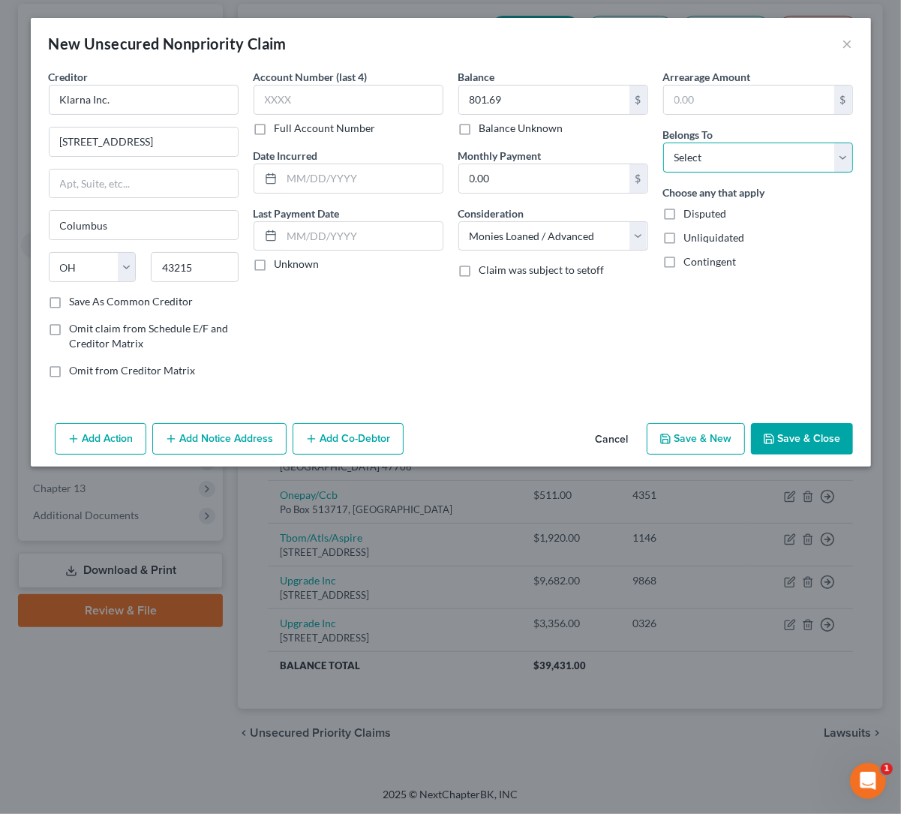
click at [722, 157] on select "Select Debtor 1 Only Debtor 2 Only Debtor 1 And Debtor 2 Only At Least One Of T…" at bounding box center [758, 158] width 190 height 30
click at [663, 143] on select "Select Debtor 1 Only Debtor 2 Only Debtor 1 And Debtor 2 Only At Least One Of T…" at bounding box center [758, 158] width 190 height 30
drag, startPoint x: 77, startPoint y: 136, endPoint x: 59, endPoint y: 139, distance: 19.0
click at [50, 135] on input "[STREET_ADDRESS]" at bounding box center [144, 142] width 188 height 29
drag, startPoint x: 179, startPoint y: 141, endPoint x: 155, endPoint y: 135, distance: 24.8
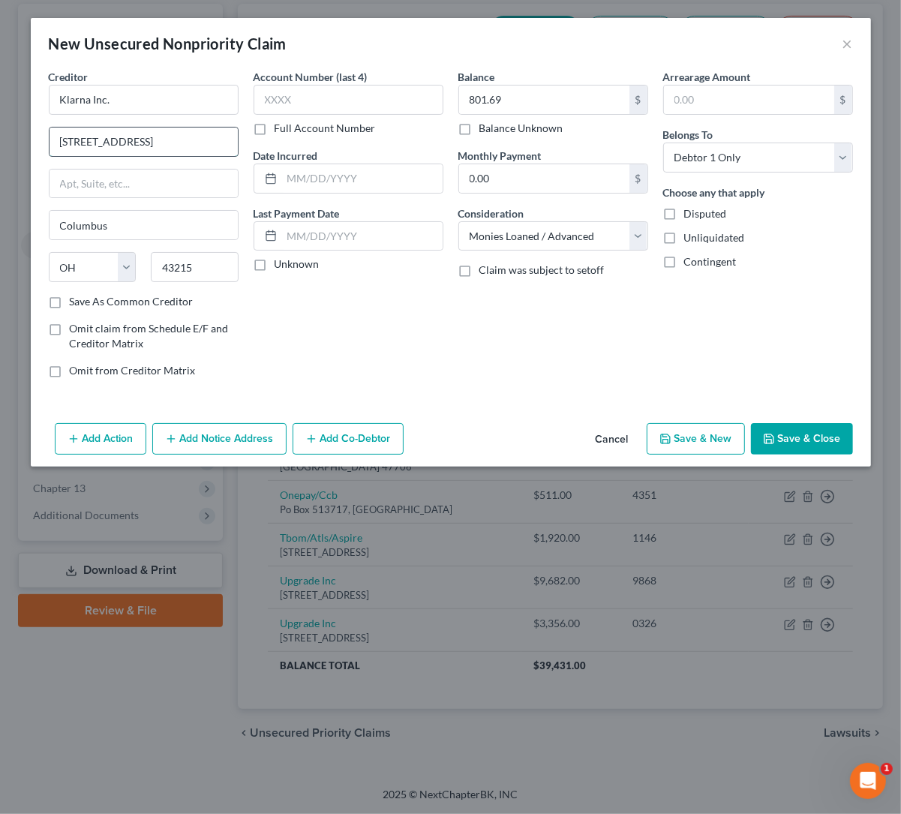
click at [155, 135] on input "[STREET_ADDRESS]" at bounding box center [144, 142] width 188 height 29
click at [804, 434] on button "Save & Close" at bounding box center [802, 439] width 102 height 32
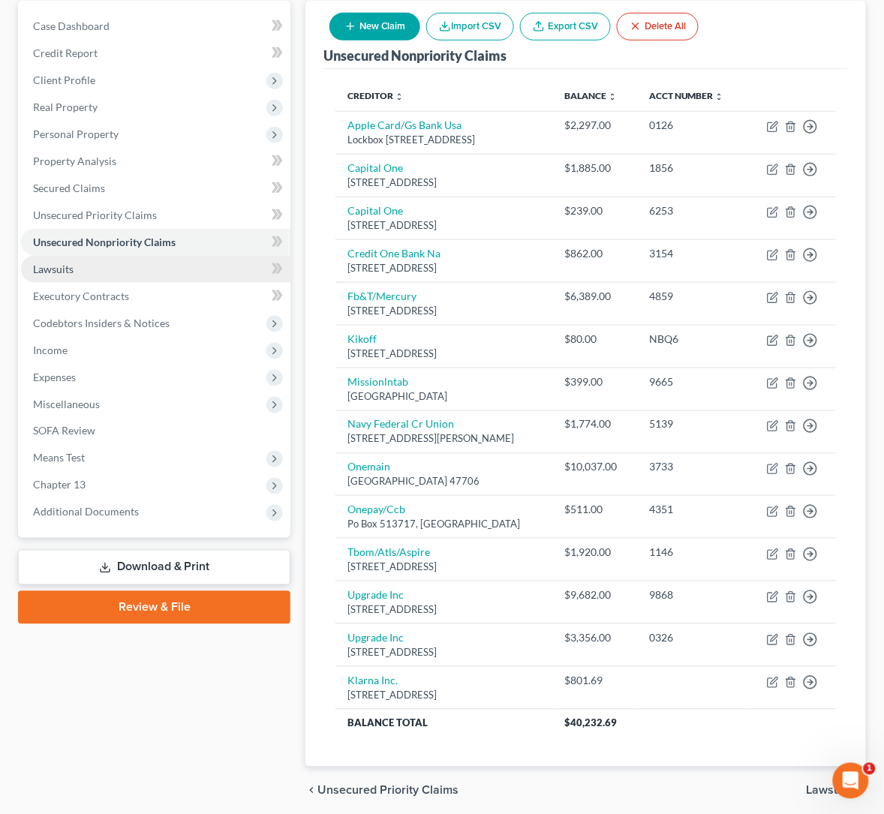
click at [77, 263] on link "Lawsuits" at bounding box center [155, 269] width 269 height 27
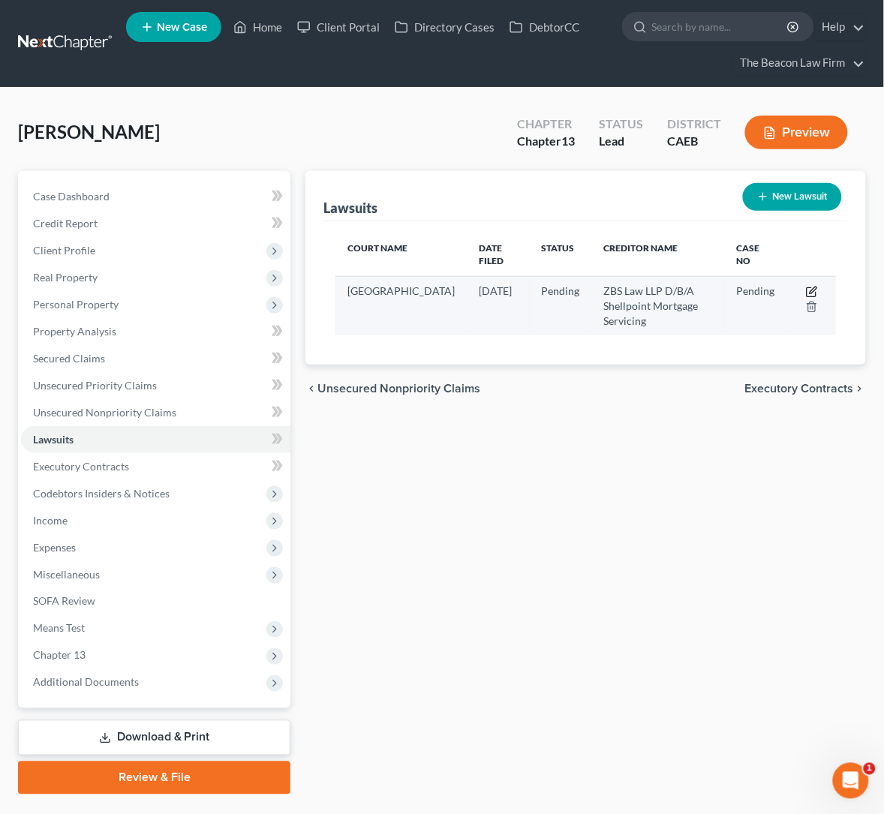
click at [808, 286] on icon "button" at bounding box center [812, 292] width 12 height 12
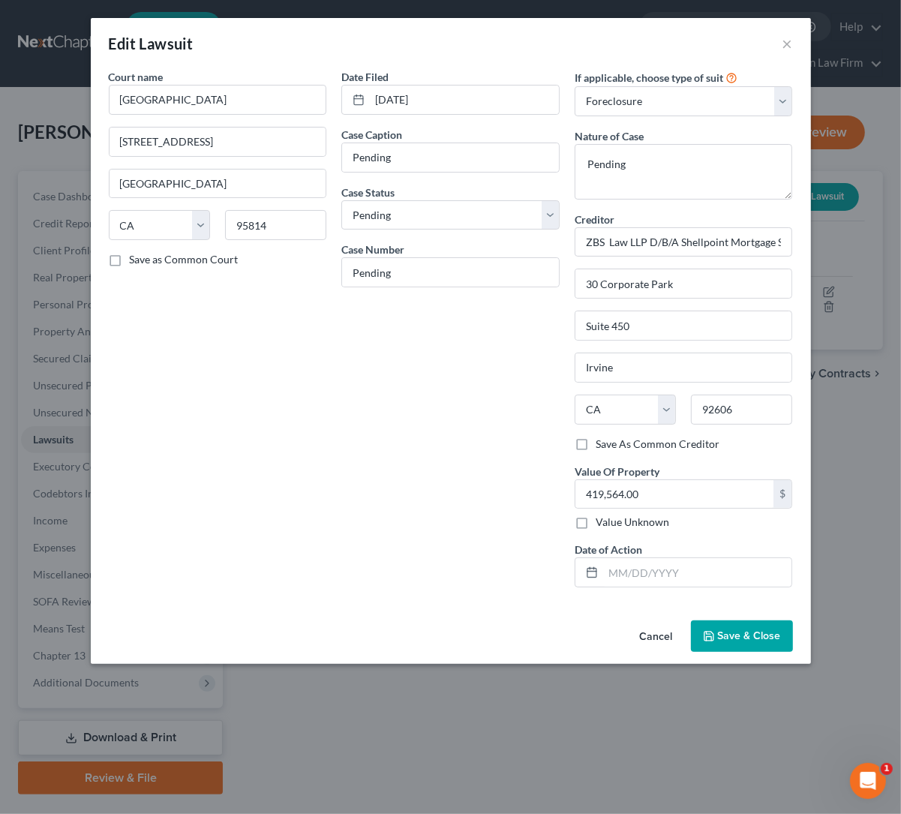
click at [741, 648] on button "Save & Close" at bounding box center [742, 637] width 102 height 32
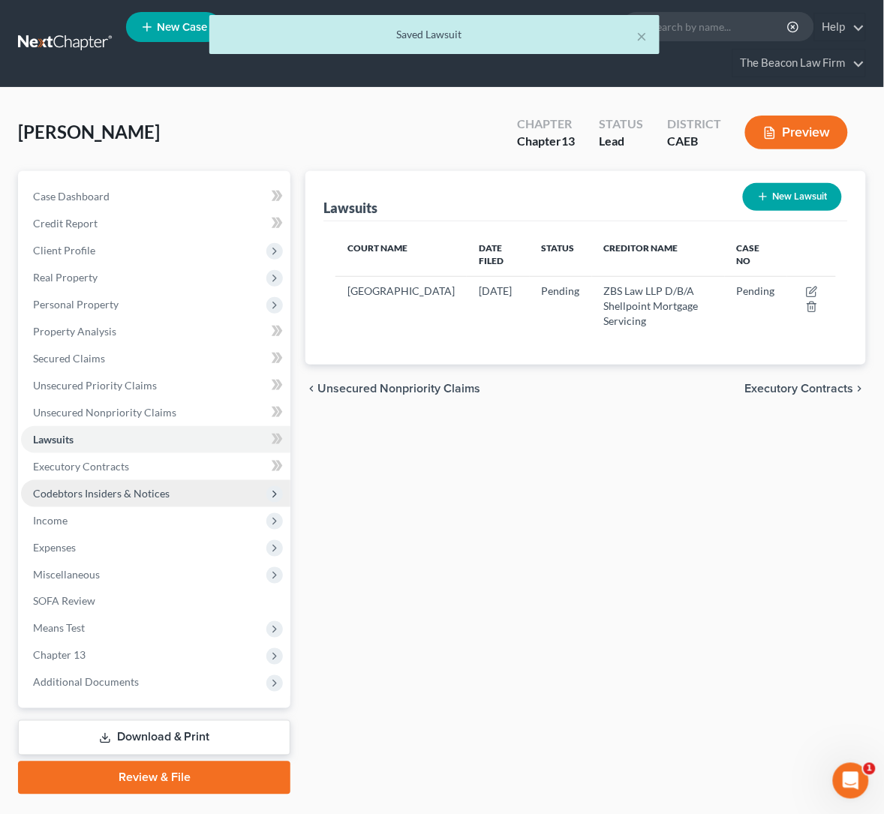
click at [110, 483] on span "Codebtors Insiders & Notices" at bounding box center [155, 493] width 269 height 27
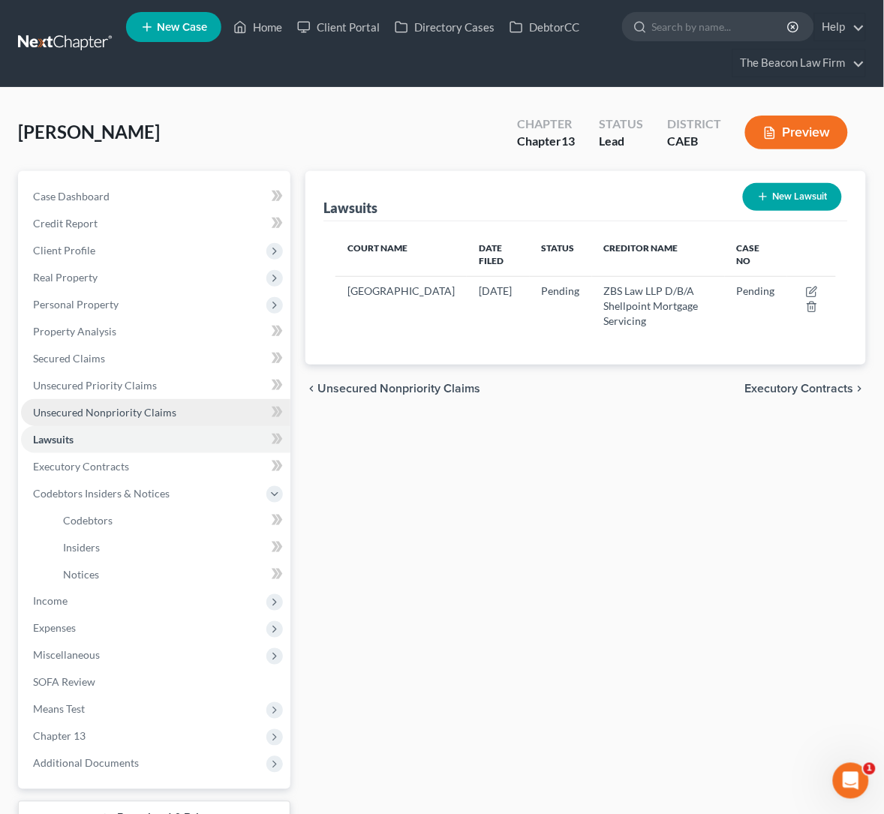
click at [107, 406] on span "Unsecured Nonpriority Claims" at bounding box center [104, 412] width 143 height 13
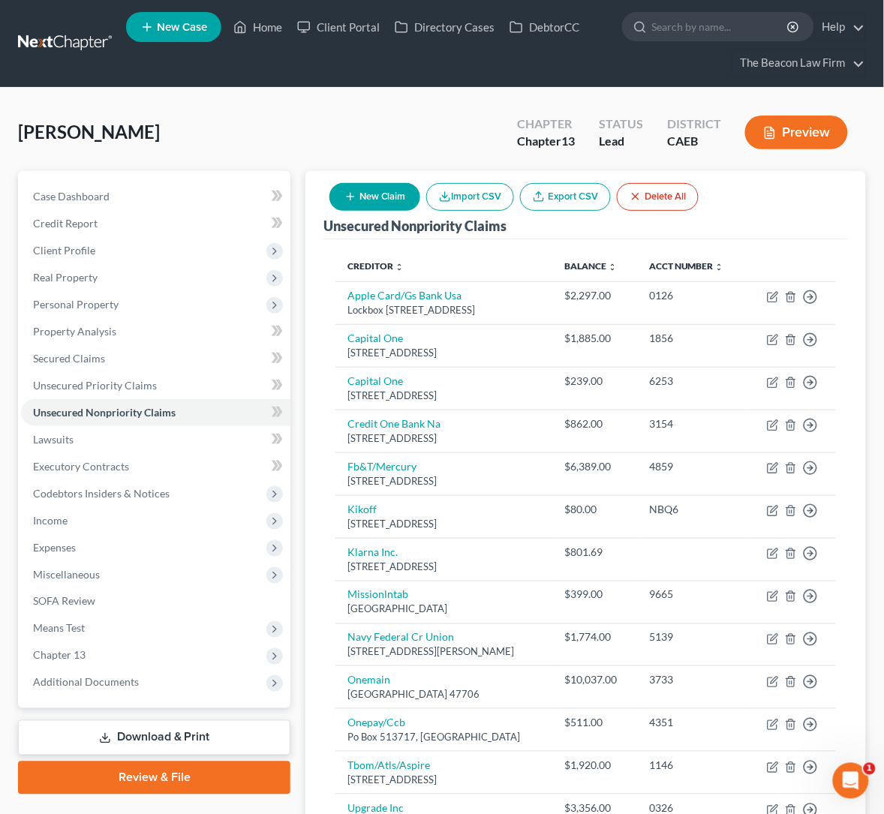
click at [420, 195] on button "New Claim" at bounding box center [374, 197] width 91 height 28
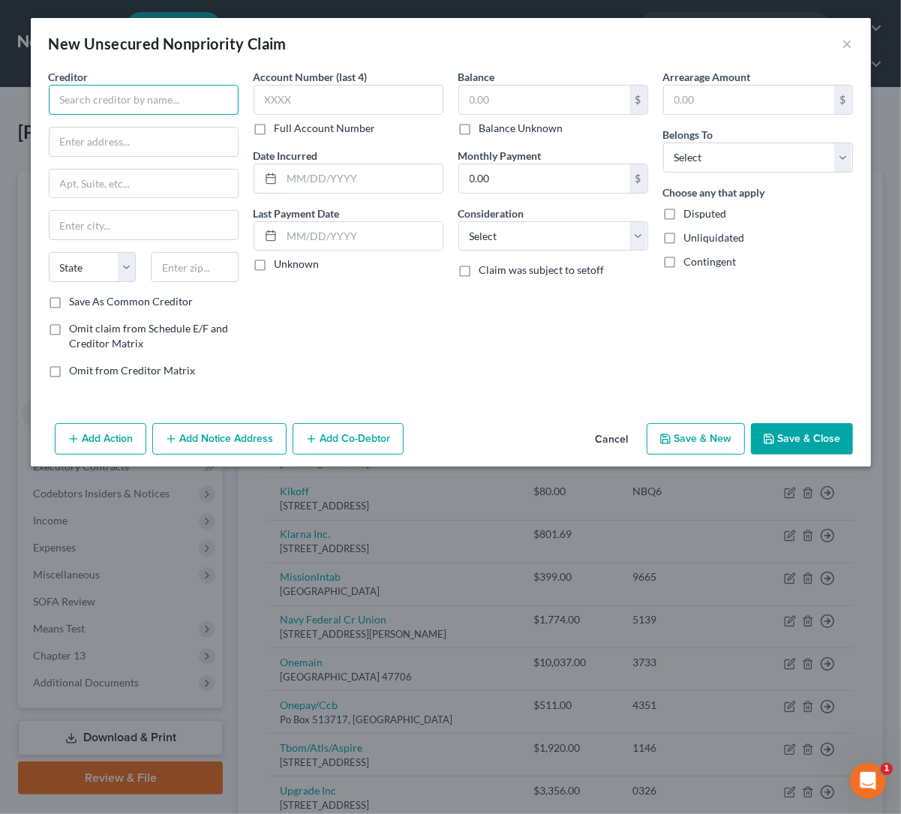
click at [125, 105] on input "text" at bounding box center [144, 100] width 190 height 30
click at [137, 142] on input "text" at bounding box center [144, 142] width 188 height 29
click at [394, 311] on div "Account Number (last 4) Full Account Number Date Incurred Last Payment Date Unk…" at bounding box center [348, 229] width 205 height 321
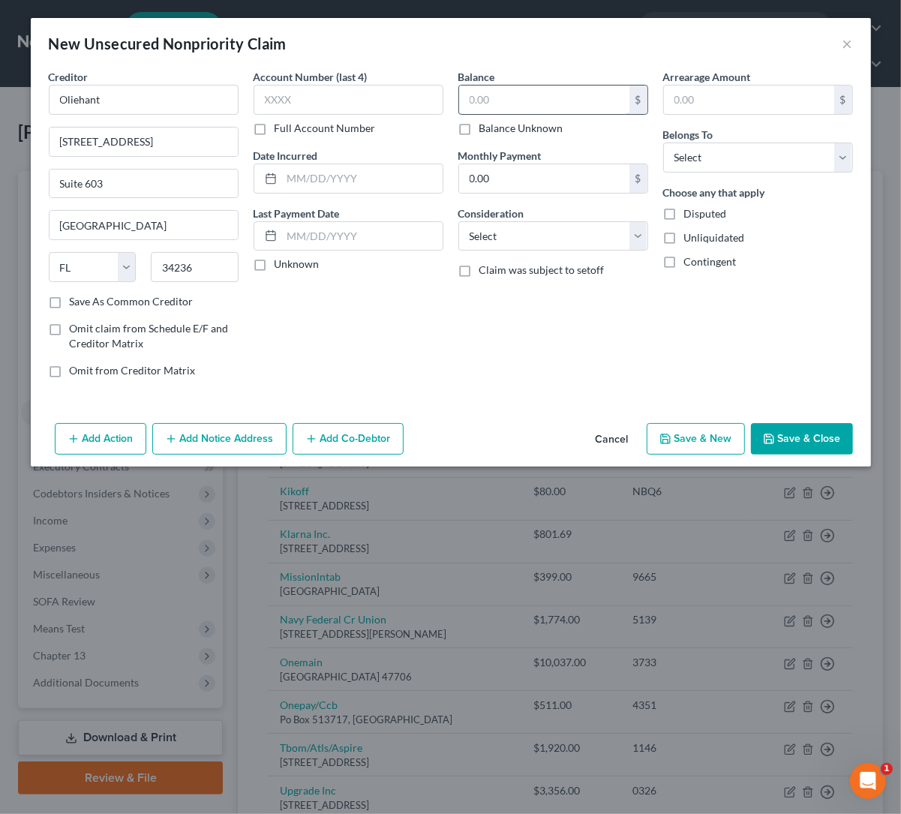
click at [487, 101] on input "text" at bounding box center [544, 100] width 170 height 29
click at [549, 97] on input "5,319.77" at bounding box center [544, 100] width 170 height 29
drag, startPoint x: 549, startPoint y: 97, endPoint x: 314, endPoint y: 240, distance: 275.1
click at [482, 93] on input "5,319.77" at bounding box center [544, 100] width 170 height 29
click at [507, 99] on input "5,319.77" at bounding box center [544, 100] width 170 height 29
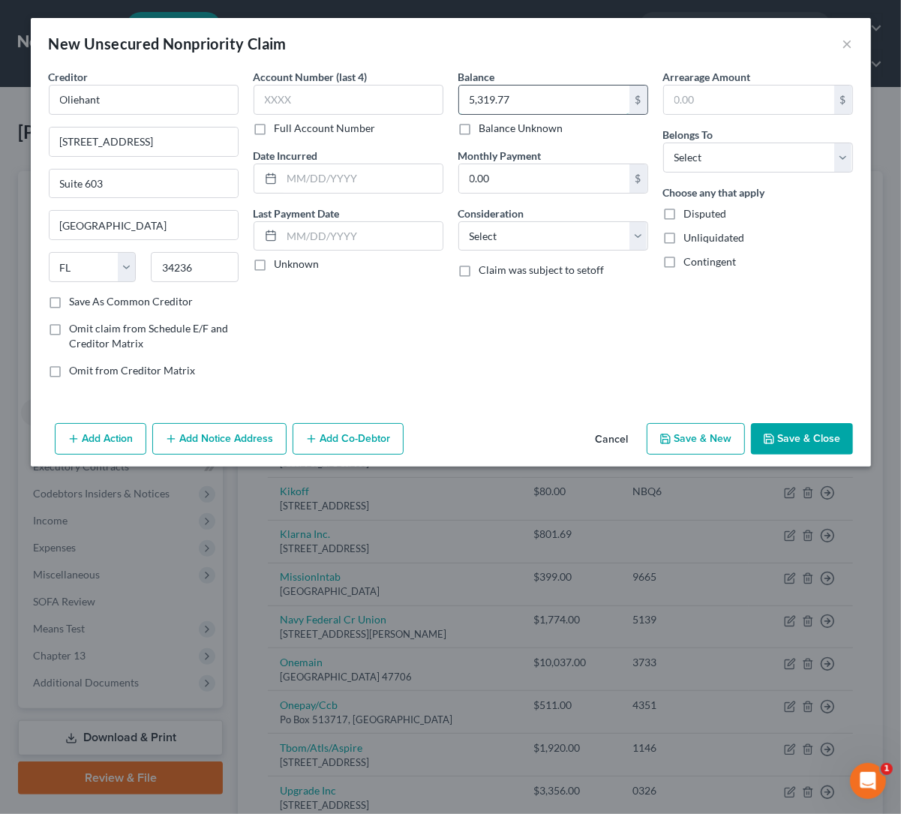
click at [526, 96] on input "5,319.77" at bounding box center [544, 100] width 170 height 29
drag, startPoint x: 528, startPoint y: 95, endPoint x: 365, endPoint y: 185, distance: 186.7
click at [445, 92] on div "Creditor * Oliehant [STREET_ADDRESS][GEOGRAPHIC_DATA][US_STATE] CA CO [GEOGRAPH…" at bounding box center [450, 229] width 819 height 321
click at [488, 356] on div "Balance 4,300.00 $ Balance Unknown Balance Undetermined 4,300 $ Balance Unknown…" at bounding box center [553, 229] width 205 height 321
click at [717, 162] on select "Select Debtor 1 Only Debtor 2 Only Debtor 1 And Debtor 2 Only At Least One Of T…" at bounding box center [758, 158] width 190 height 30
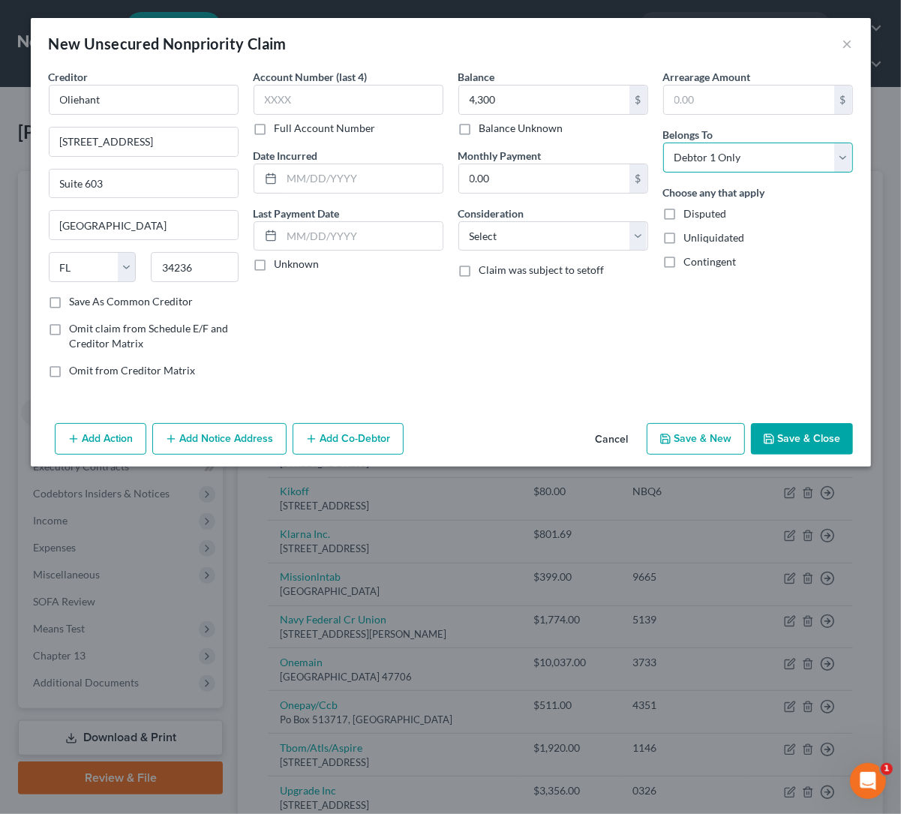
click at [663, 143] on select "Select Debtor 1 Only Debtor 2 Only Debtor 1 And Debtor 2 Only At Least One Of T…" at bounding box center [758, 158] width 190 height 30
click at [573, 233] on select "Select Cable / Satellite Services Collection Agency Credit Card Debt Debt Couns…" at bounding box center [553, 236] width 190 height 30
click at [458, 221] on select "Select Cable / Satellite Services Collection Agency Credit Card Debt Debt Couns…" at bounding box center [553, 236] width 190 height 30
click at [498, 351] on div "Balance 4,300.00 $ Balance Unknown Balance Undetermined 4,300 $ Balance Unknown…" at bounding box center [553, 229] width 205 height 321
click at [804, 436] on button "Save & Close" at bounding box center [802, 439] width 102 height 32
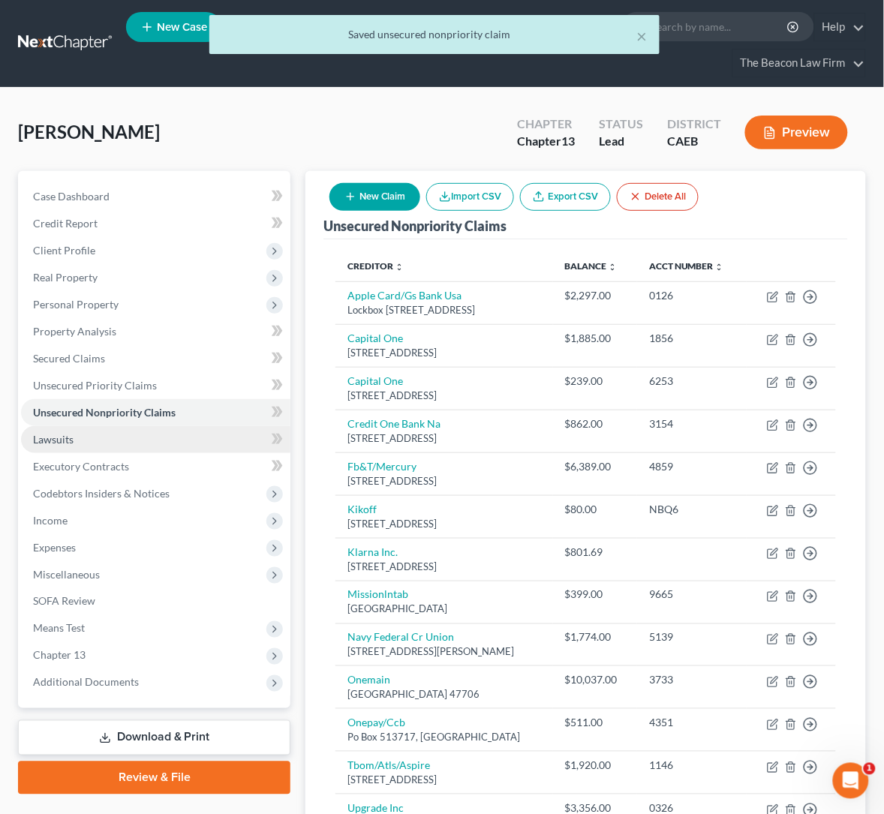
click at [51, 439] on span "Lawsuits" at bounding box center [53, 439] width 41 height 13
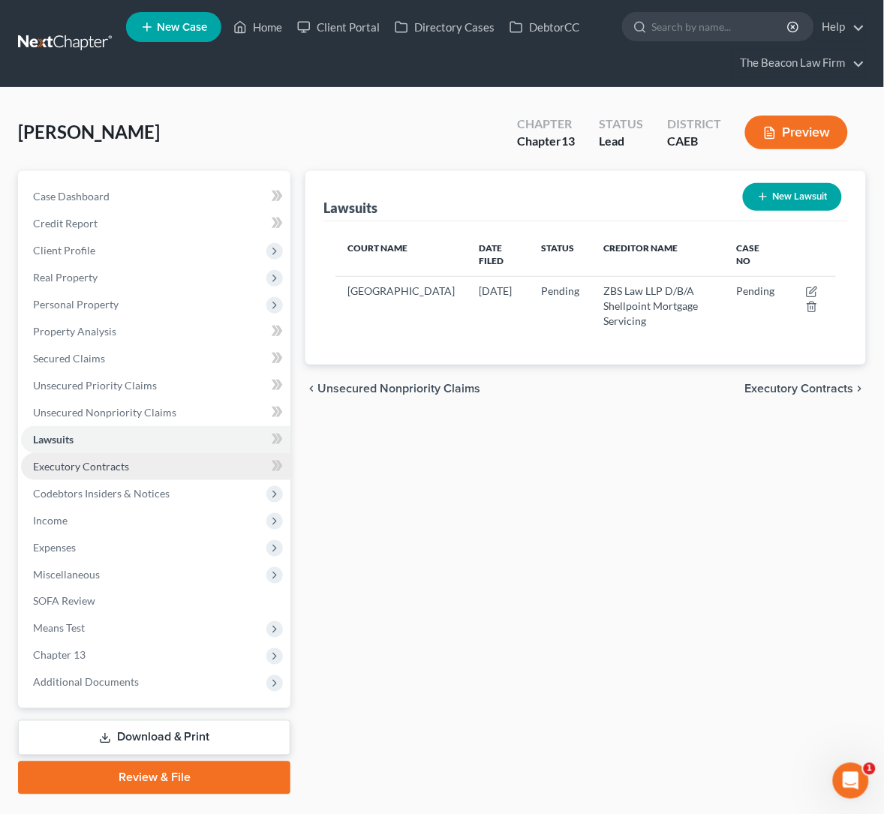
click at [86, 464] on span "Executory Contracts" at bounding box center [81, 466] width 96 height 13
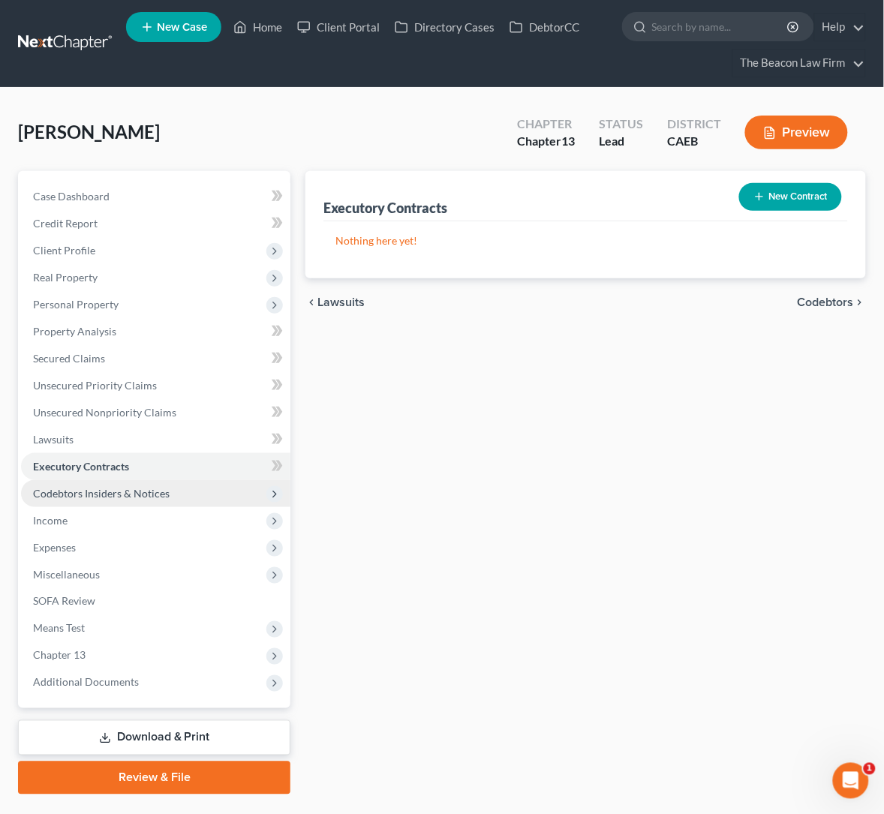
click at [107, 488] on span "Codebtors Insiders & Notices" at bounding box center [101, 493] width 137 height 13
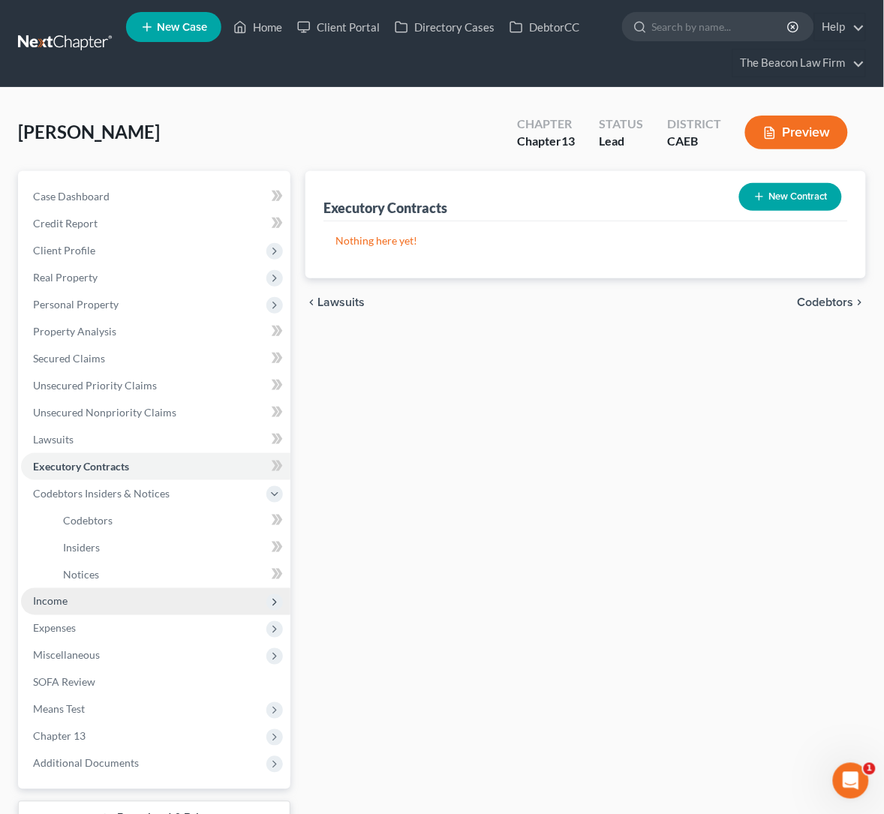
click at [48, 595] on span "Income" at bounding box center [50, 601] width 35 height 13
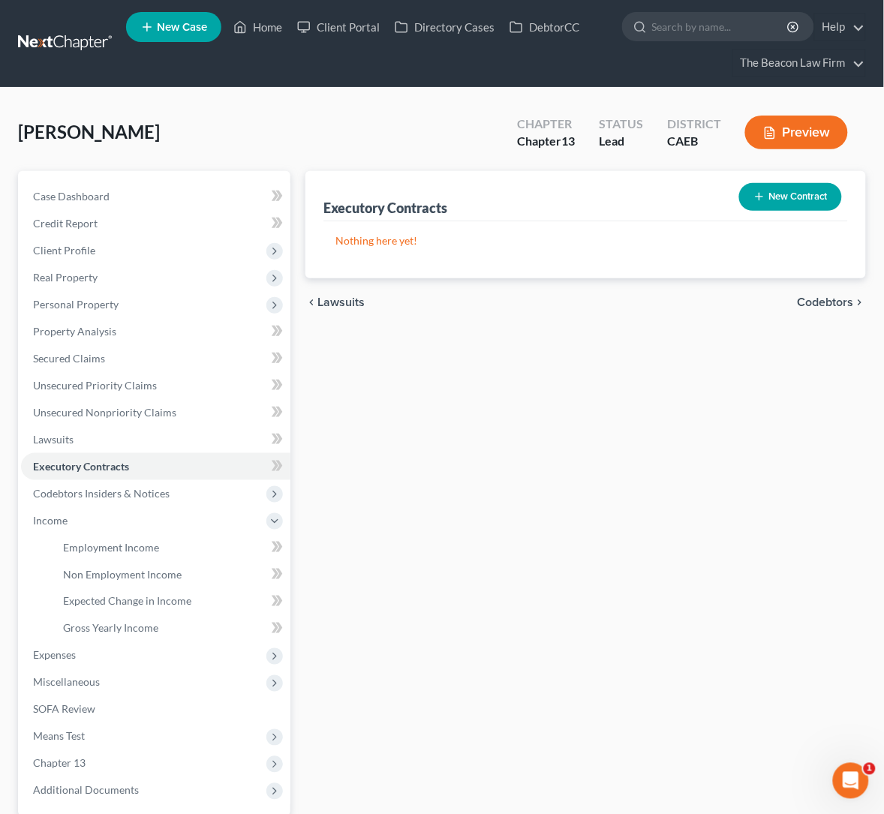
click at [507, 471] on div "Executory Contracts New Contract Nothing here yet! chevron_left Lawsuits Codebt…" at bounding box center [586, 537] width 576 height 732
drag, startPoint x: 350, startPoint y: 437, endPoint x: 344, endPoint y: 426, distance: 13.1
click at [350, 437] on div "Executory Contracts New Contract Nothing here yet! chevron_left Lawsuits Codebt…" at bounding box center [586, 537] width 576 height 732
click at [57, 517] on span "Income" at bounding box center [50, 520] width 35 height 13
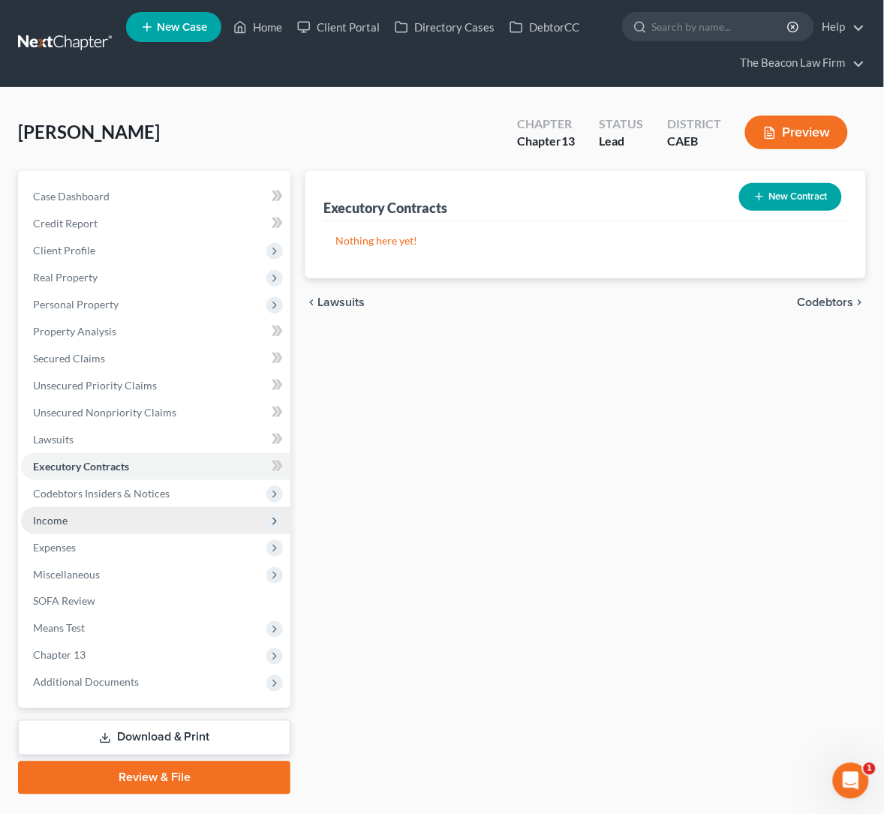
click at [66, 514] on span "Income" at bounding box center [50, 520] width 35 height 13
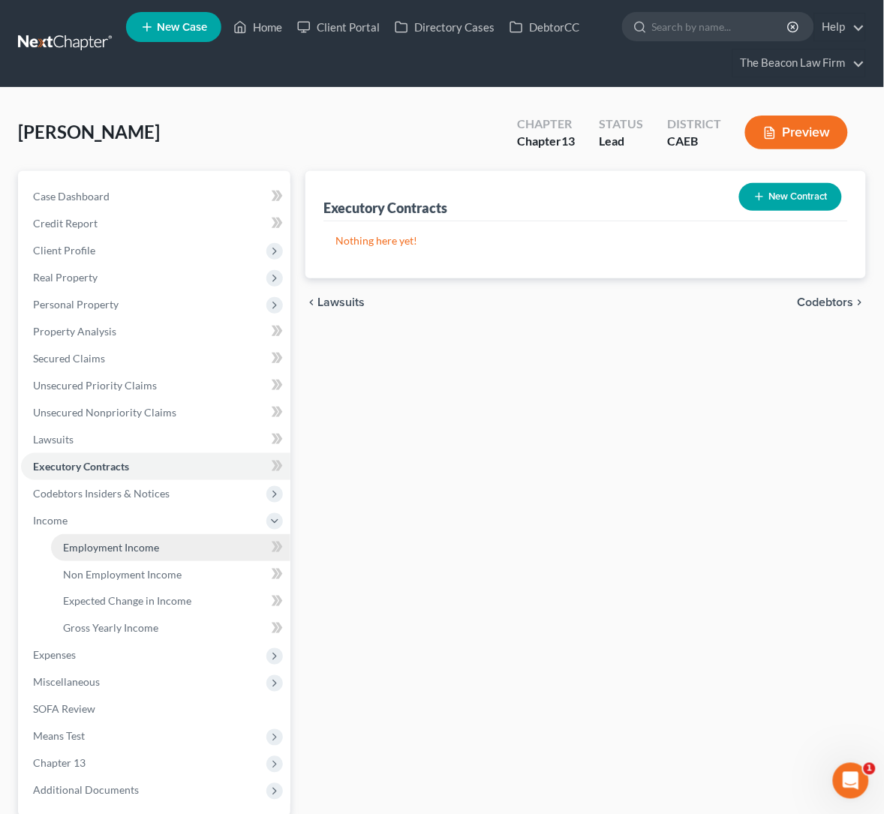
click at [137, 541] on span "Employment Income" at bounding box center [111, 547] width 96 height 13
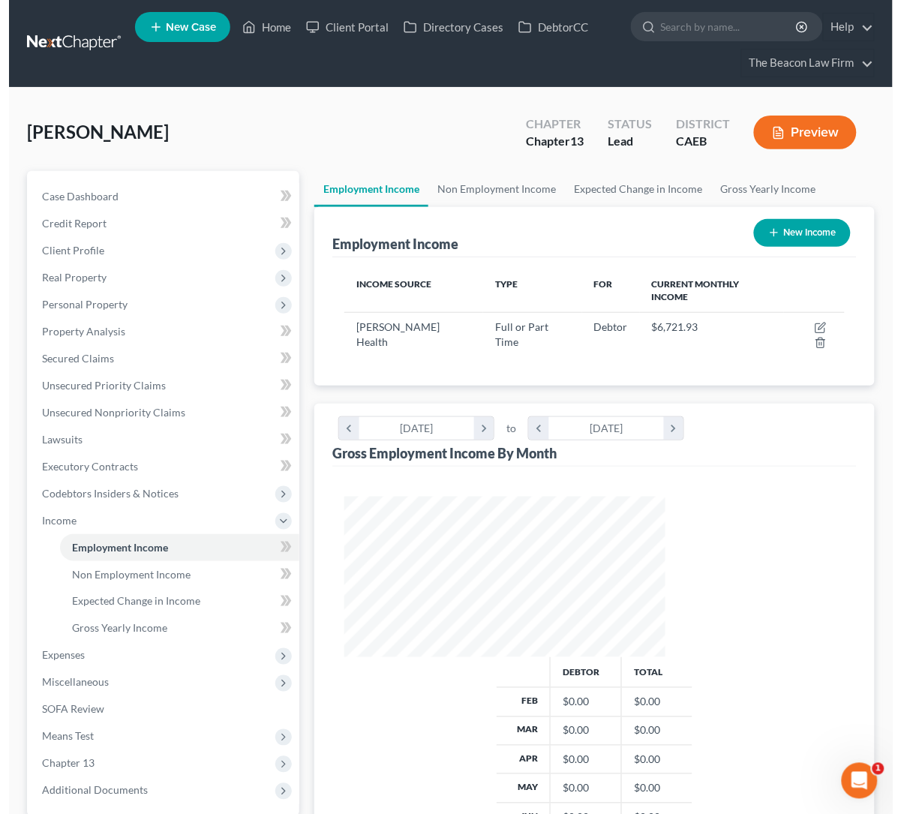
scroll to position [269, 351]
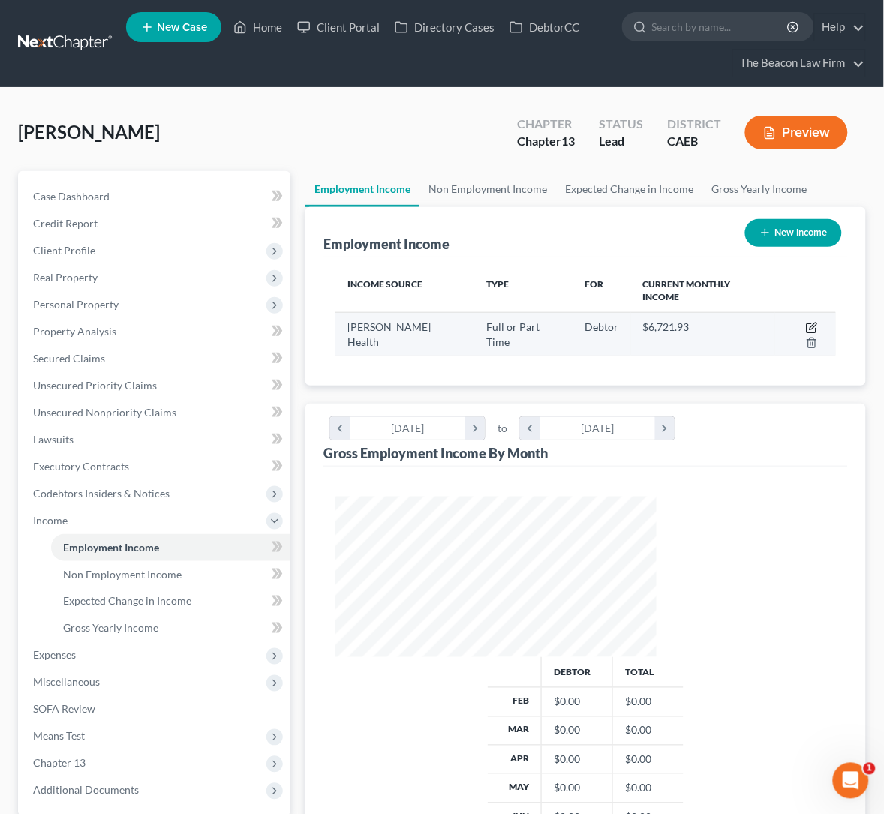
click at [806, 322] on icon "button" at bounding box center [812, 328] width 12 height 12
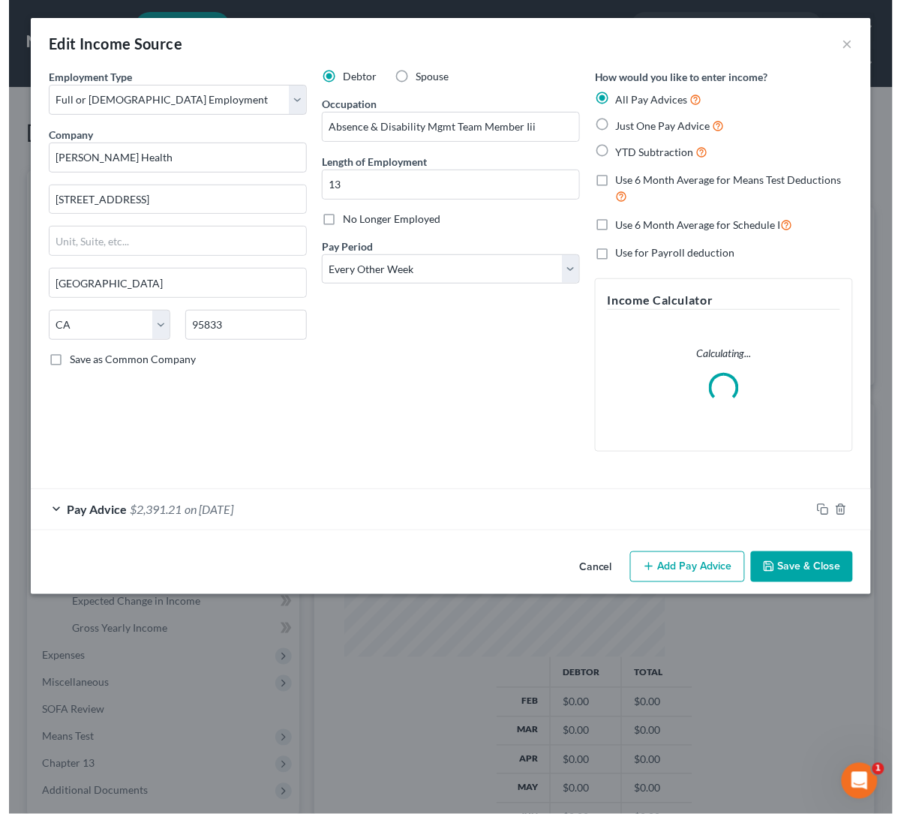
scroll to position [269, 358]
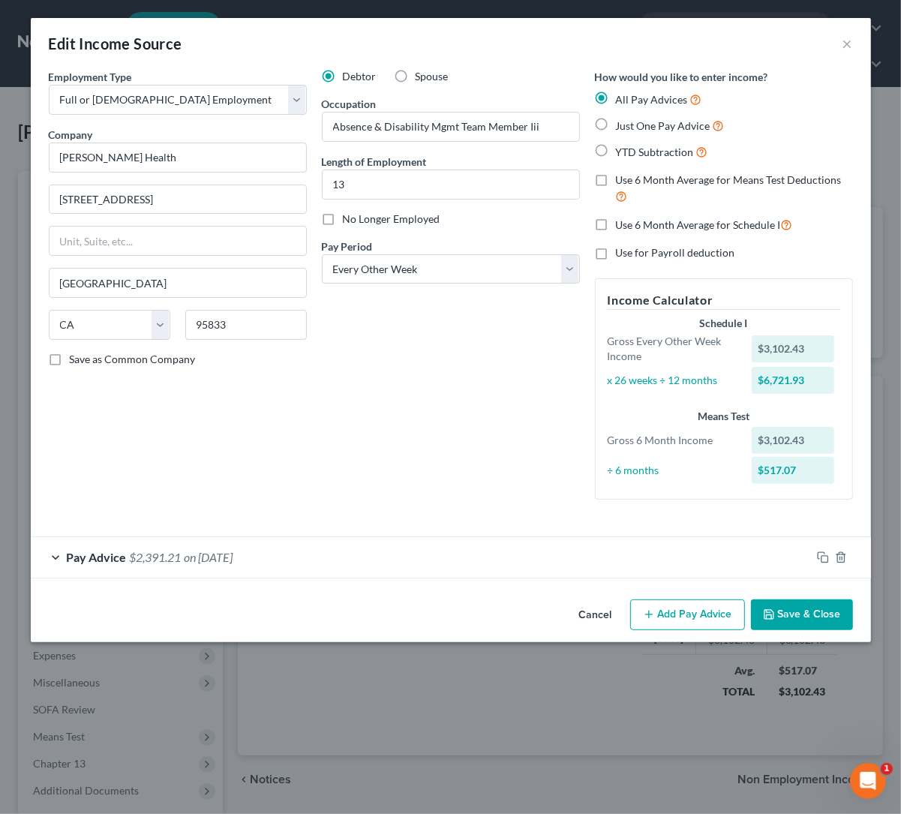
click at [209, 558] on span "on [DATE]" at bounding box center [209, 557] width 49 height 14
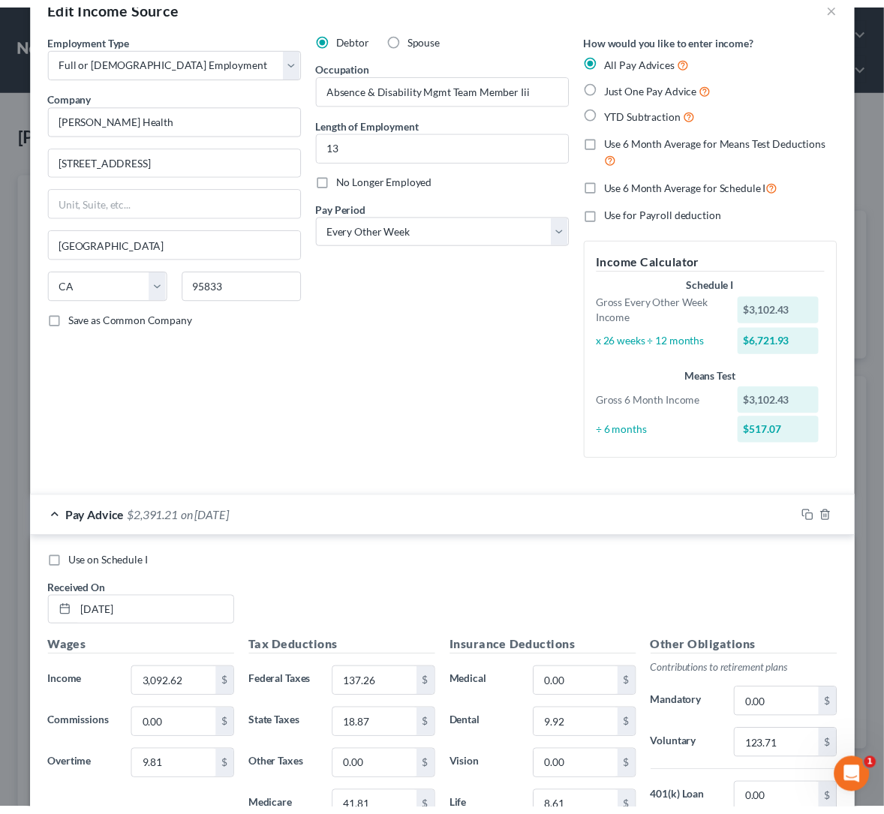
scroll to position [0, 0]
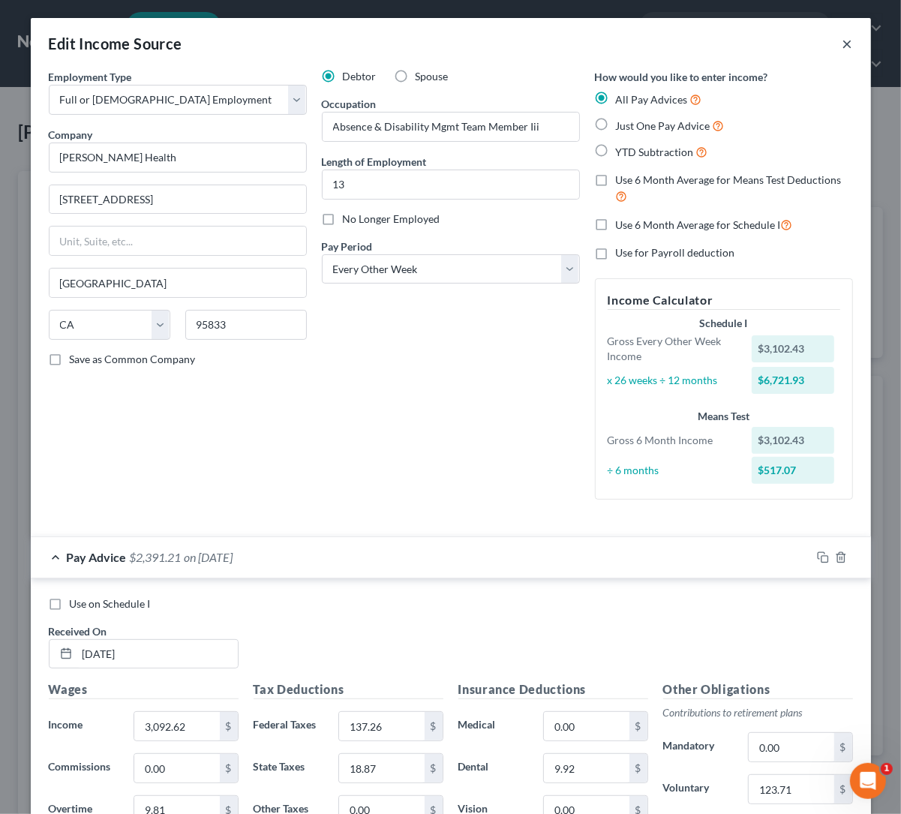
drag, startPoint x: 841, startPoint y: 45, endPoint x: 419, endPoint y: 355, distance: 523.3
click at [843, 45] on button "×" at bounding box center [848, 44] width 11 height 18
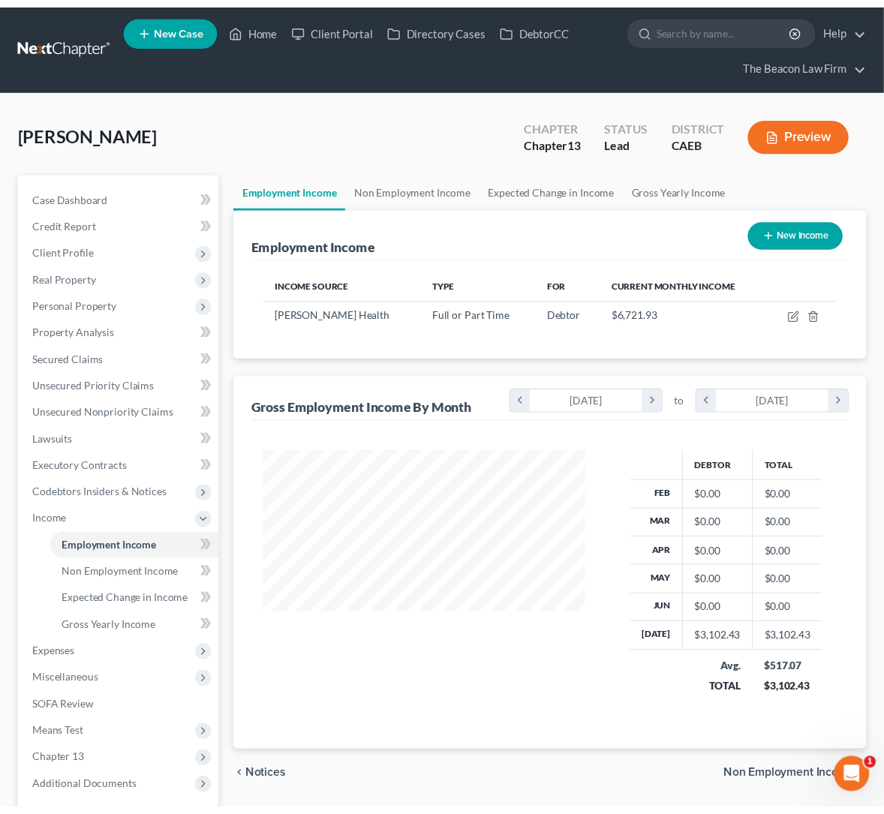
scroll to position [750100, 750019]
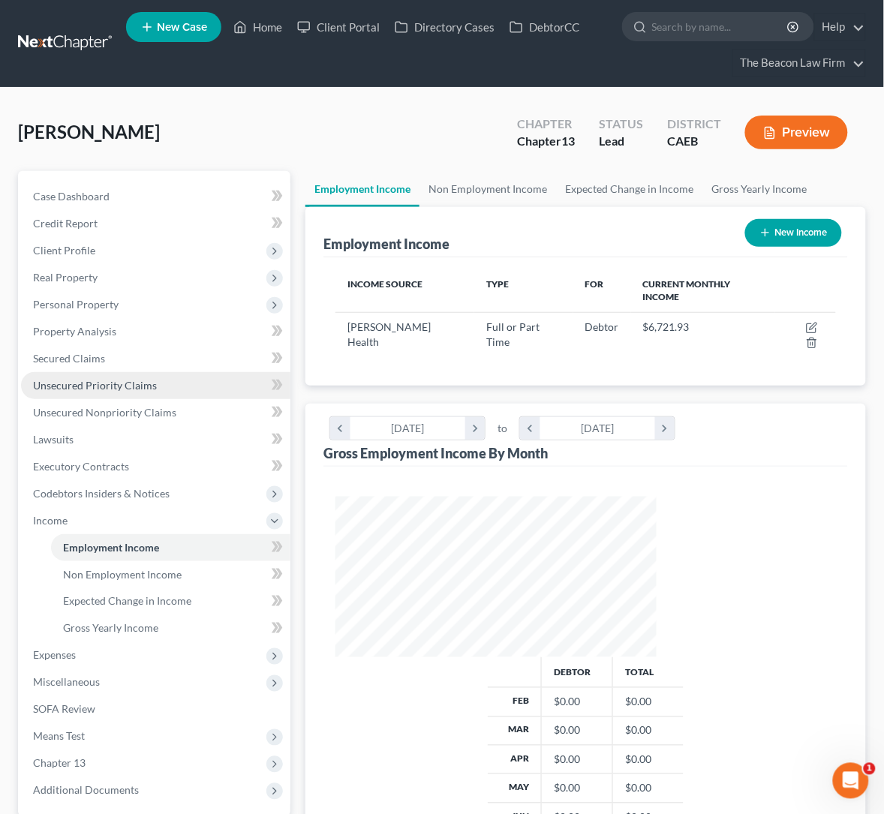
click at [99, 382] on span "Unsecured Priority Claims" at bounding box center [95, 385] width 124 height 13
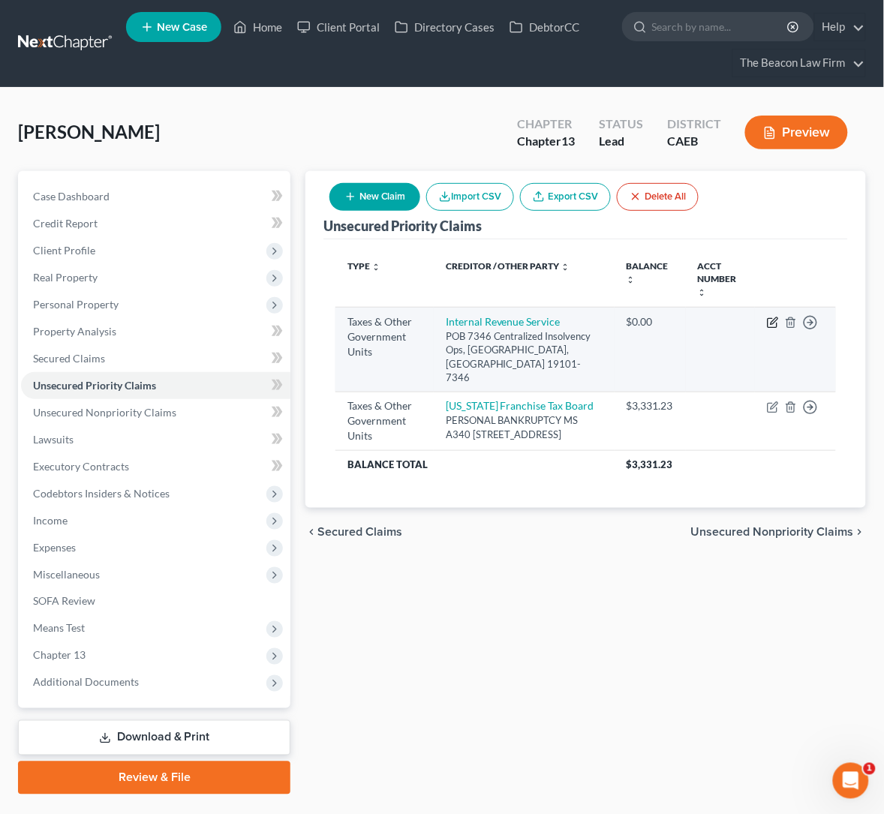
click at [772, 317] on icon "button" at bounding box center [773, 323] width 12 height 12
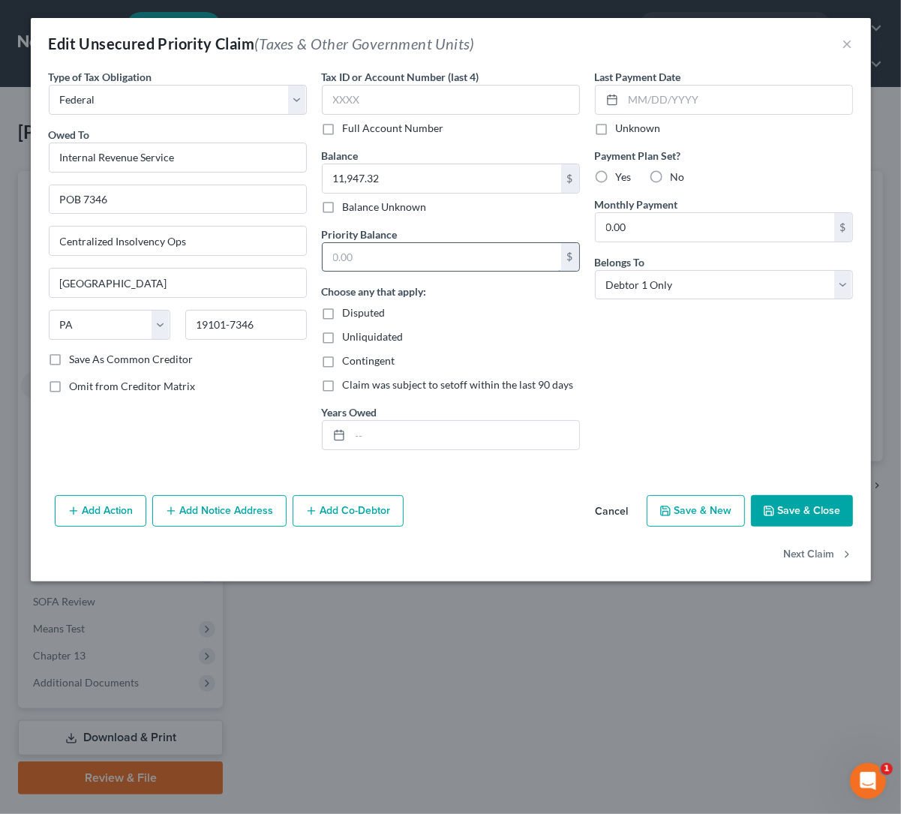
click at [369, 258] on input "text" at bounding box center [442, 257] width 239 height 29
click at [374, 436] on input "text" at bounding box center [464, 435] width 229 height 29
click at [380, 439] on input "text" at bounding box center [464, 435] width 229 height 29
click at [385, 438] on input "2014, 2022," at bounding box center [464, 435] width 229 height 29
click at [485, 443] on input "2014, 2016, 2017, 2022," at bounding box center [464, 435] width 229 height 29
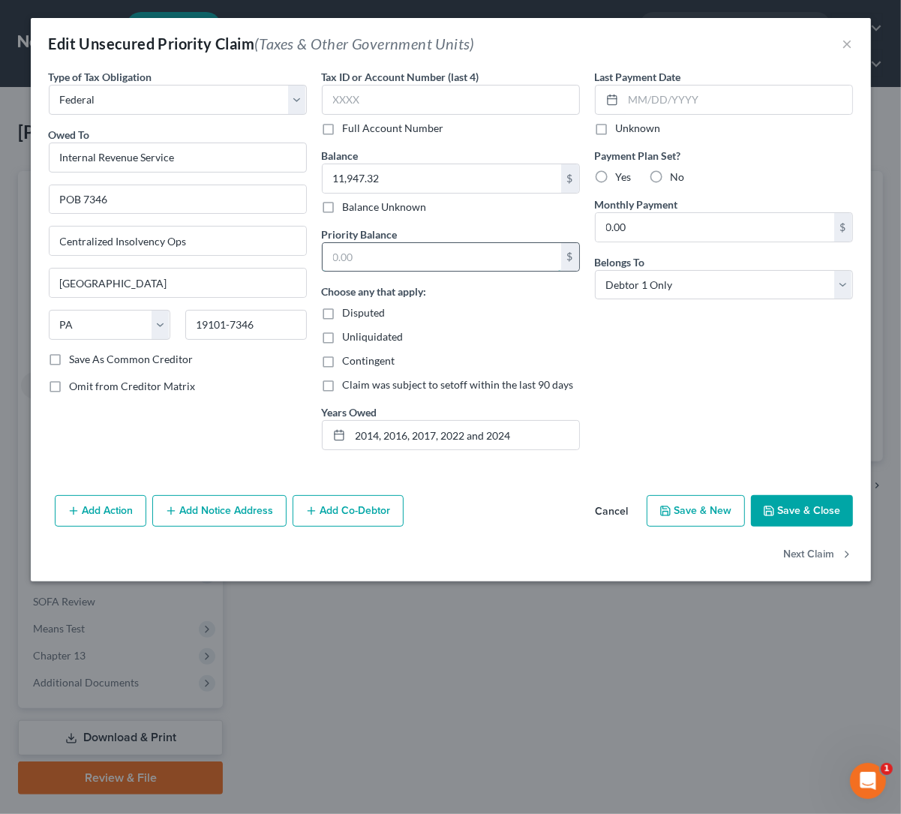
click at [377, 263] on input "text" at bounding box center [442, 257] width 239 height 29
drag, startPoint x: 811, startPoint y: 506, endPoint x: 800, endPoint y: 514, distance: 14.0
click at [810, 507] on button "Save & Close" at bounding box center [802, 511] width 102 height 32
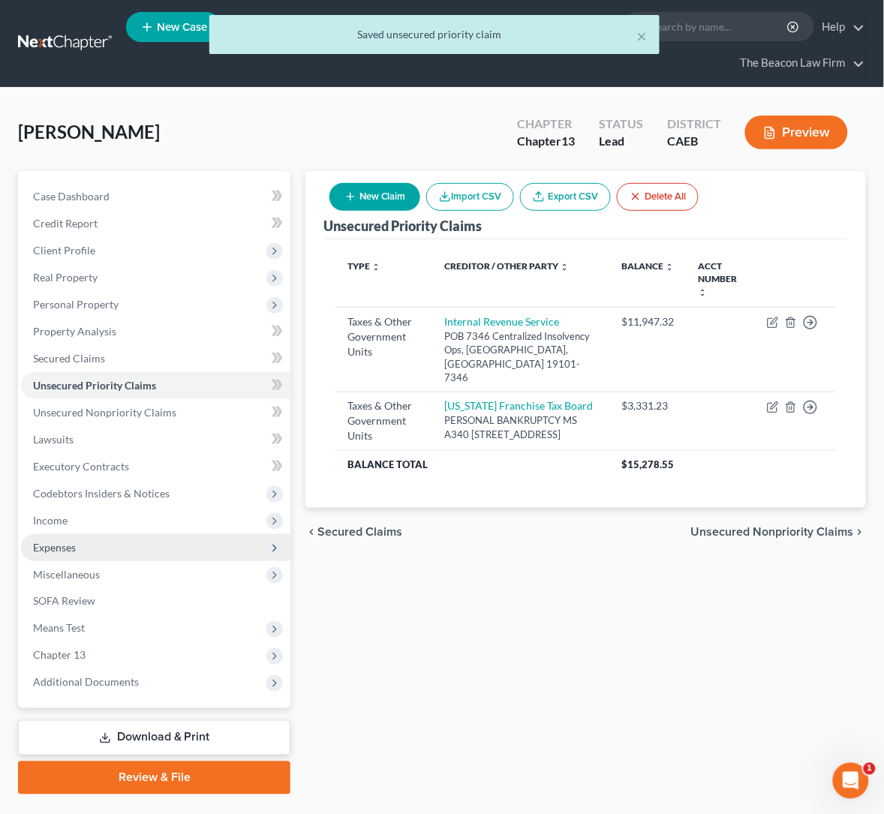
click at [63, 541] on span "Expenses" at bounding box center [54, 547] width 43 height 13
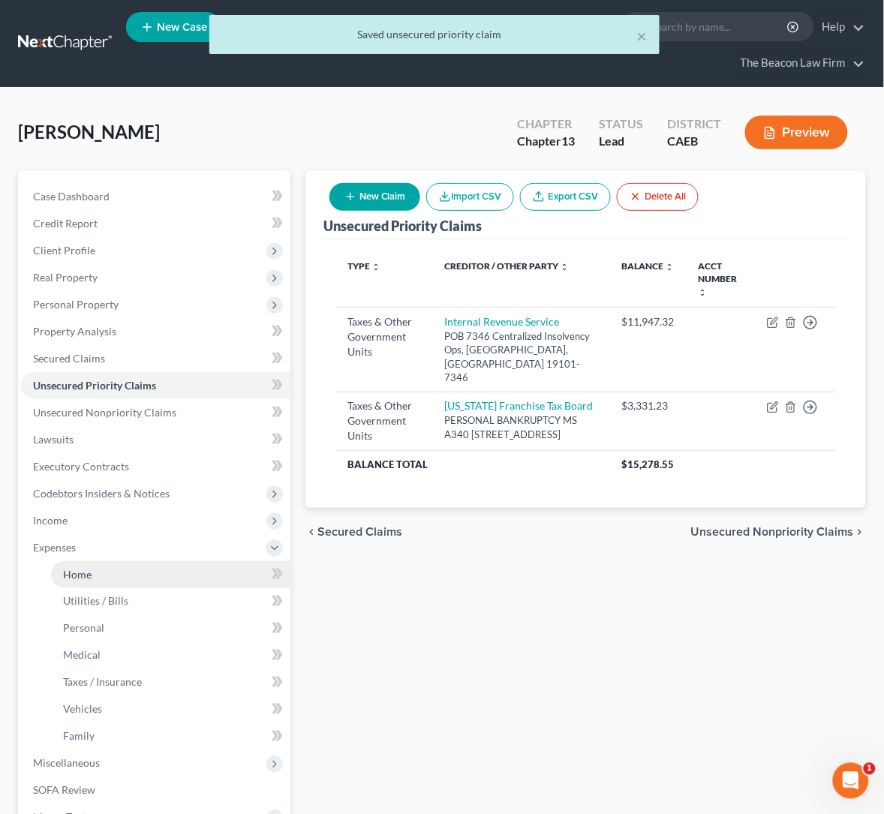
click at [92, 562] on link "Home" at bounding box center [170, 574] width 239 height 27
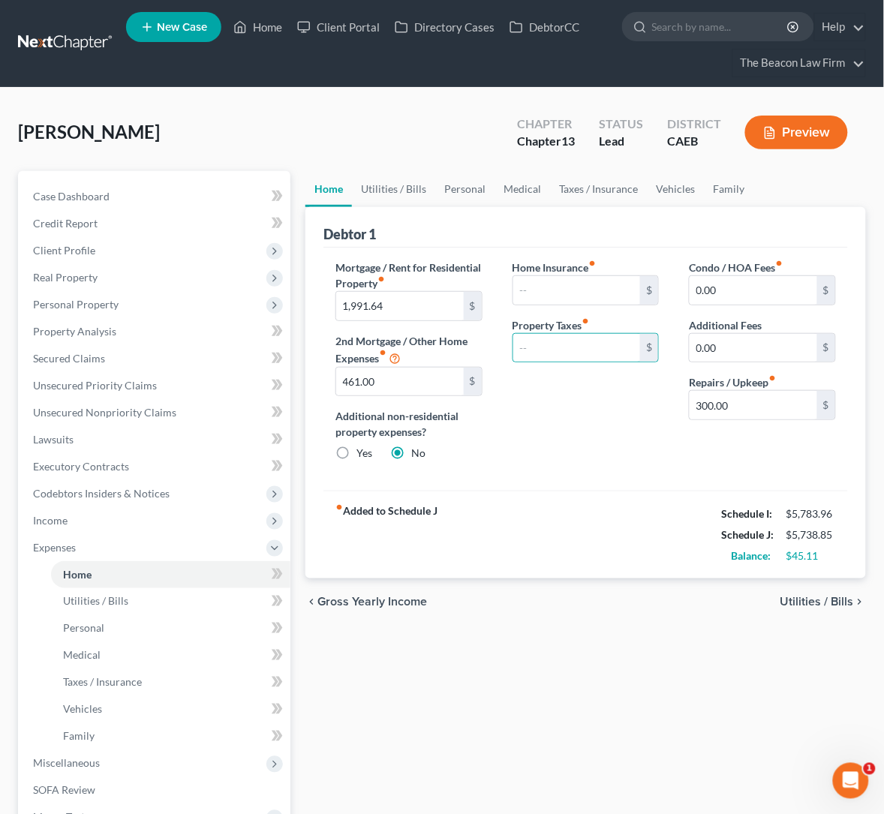
click at [551, 436] on div "Home Insurance fiber_manual_record $ Property Taxes fiber_manual_record $" at bounding box center [585, 367] width 177 height 214
click at [352, 192] on link "Utilities / Bills" at bounding box center [393, 189] width 83 height 36
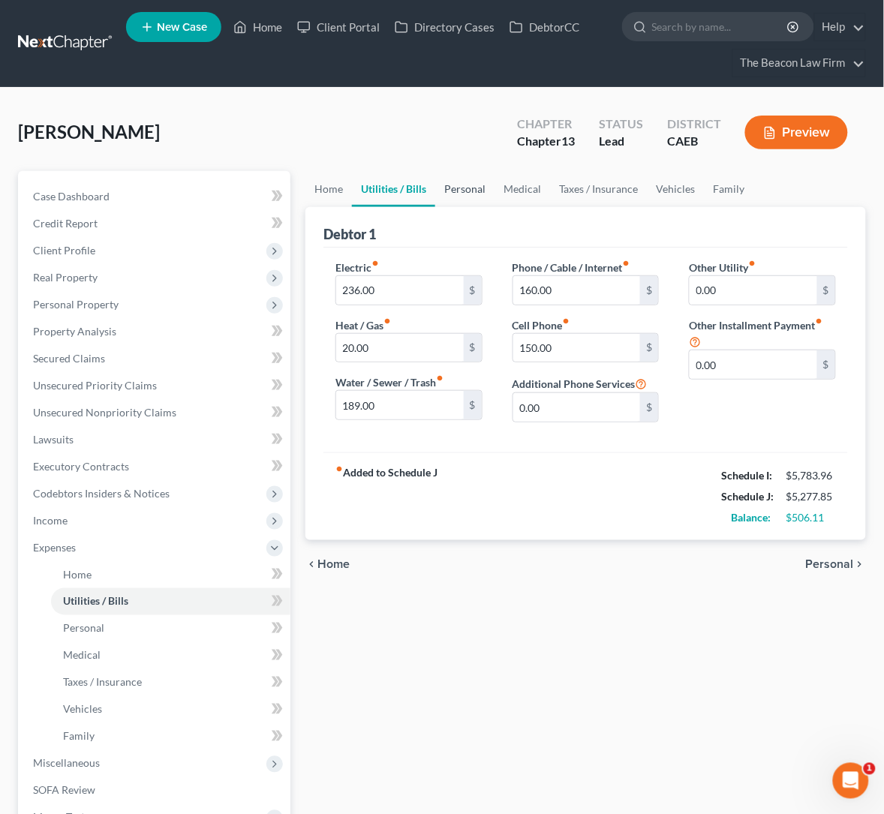
click at [435, 190] on link "Personal" at bounding box center [464, 189] width 59 height 36
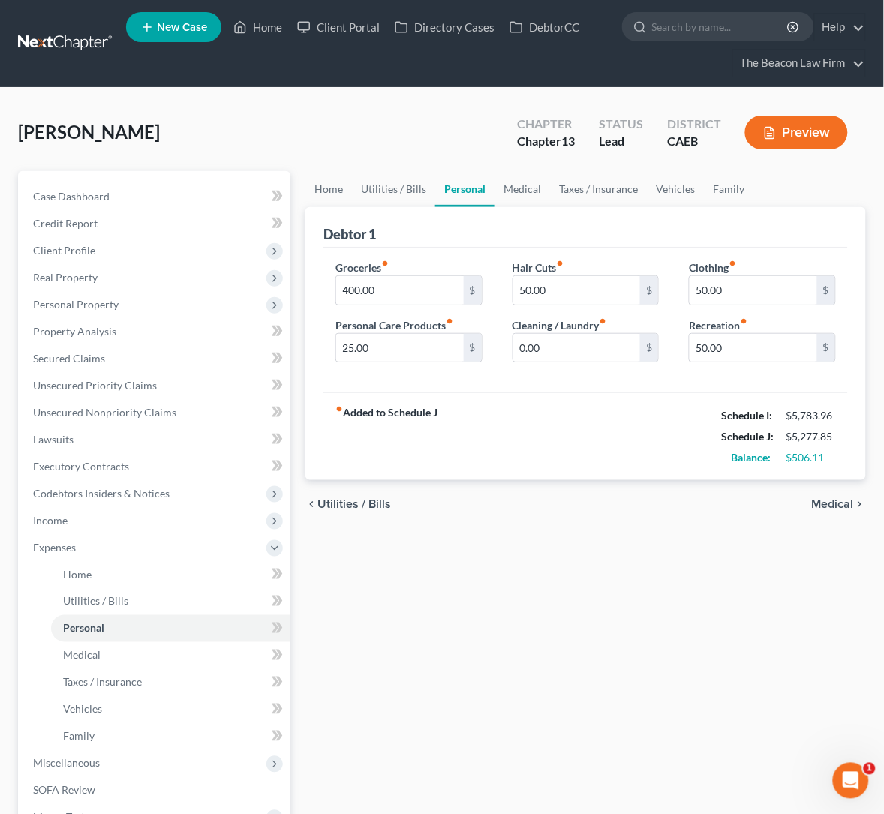
click at [435, 190] on link "Personal" at bounding box center [464, 189] width 59 height 36
click at [494, 195] on link "Medical" at bounding box center [522, 189] width 56 height 36
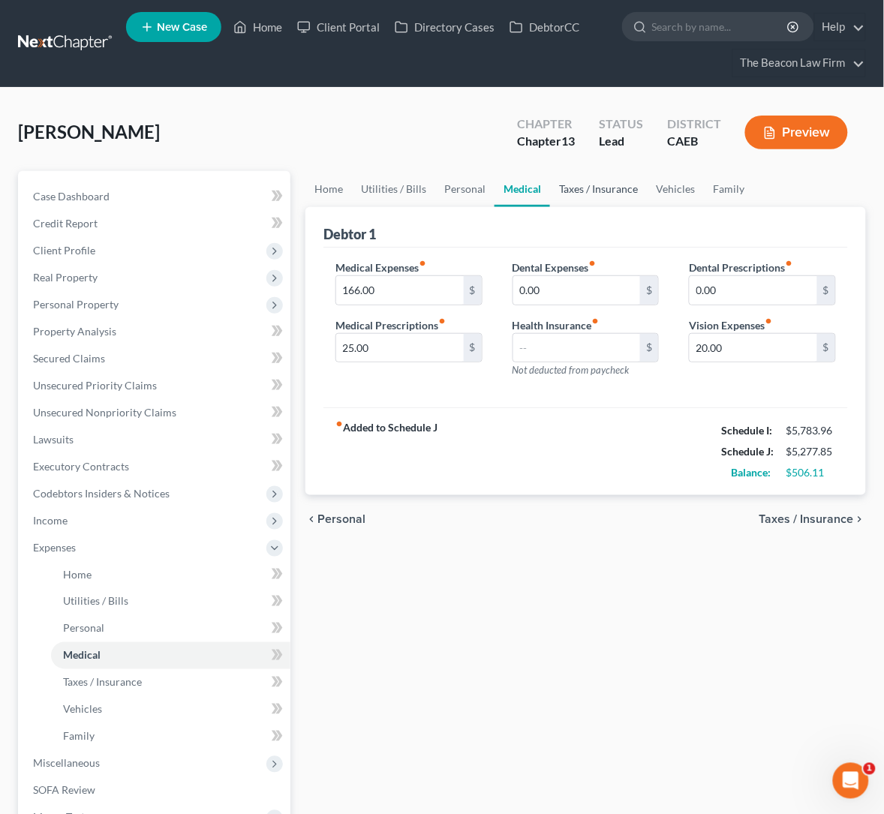
click at [550, 191] on link "Taxes / Insurance" at bounding box center [598, 189] width 97 height 36
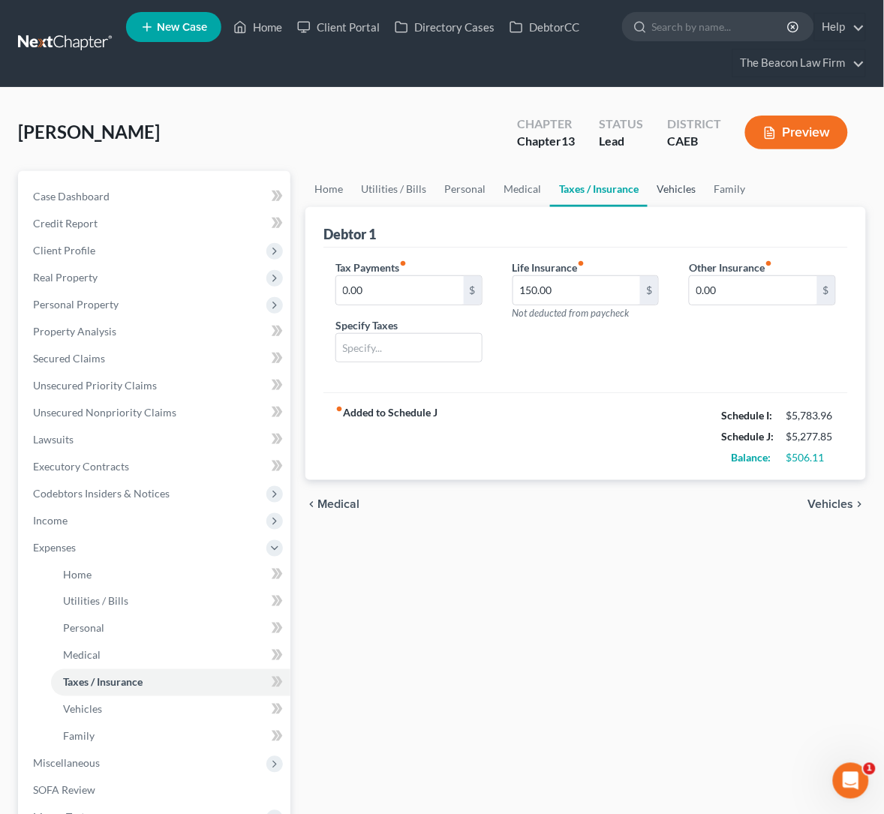
click at [648, 182] on link "Vehicles" at bounding box center [676, 189] width 57 height 36
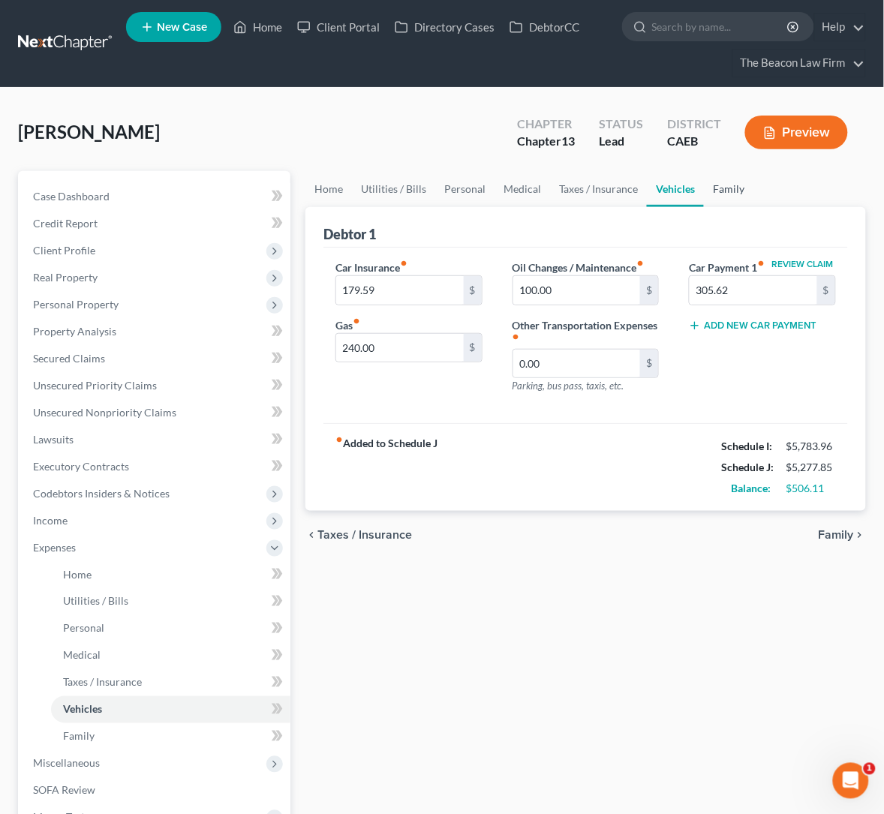
click at [704, 187] on link "Family" at bounding box center [729, 189] width 50 height 36
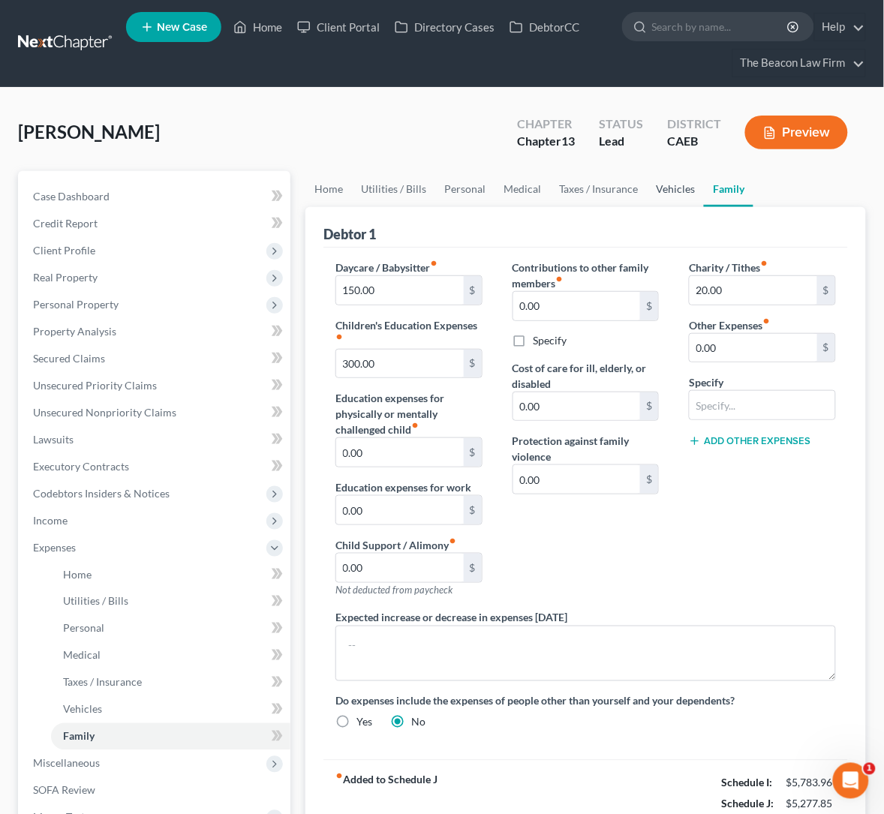
click at [647, 195] on link "Vehicles" at bounding box center [675, 189] width 57 height 36
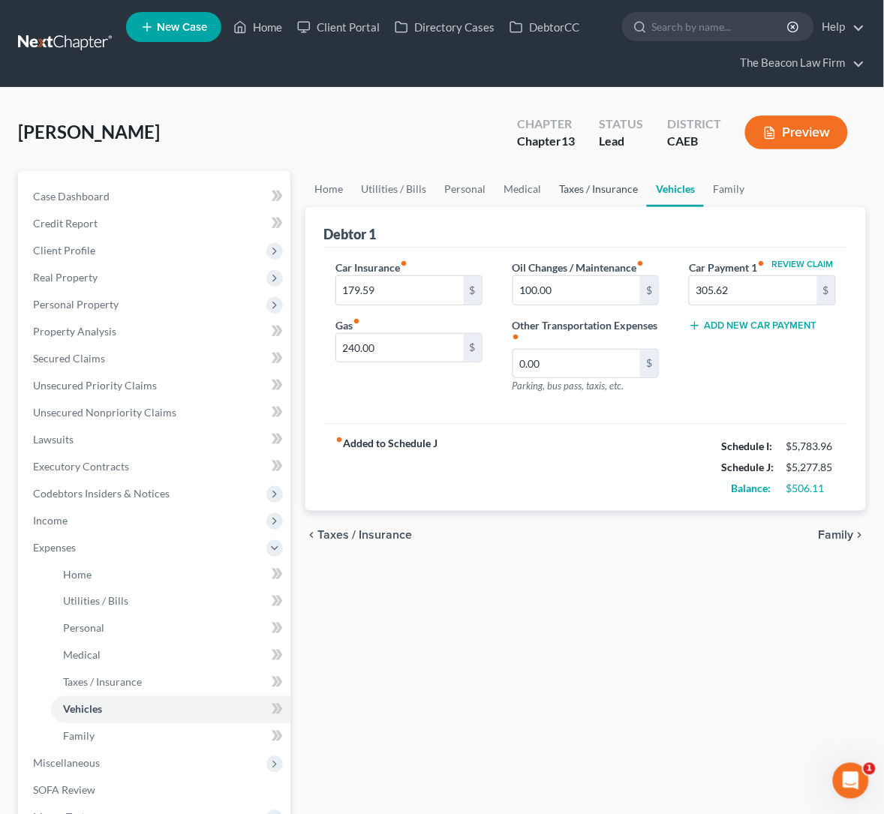
click at [550, 187] on link "Taxes / Insurance" at bounding box center [598, 189] width 97 height 36
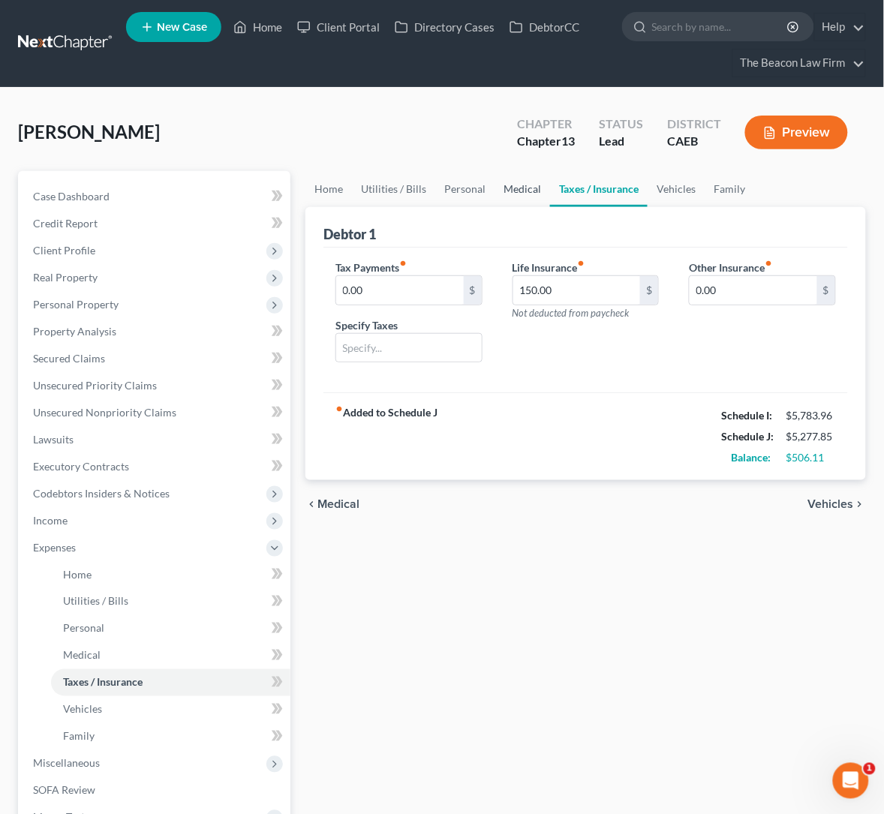
click at [494, 183] on link "Medical" at bounding box center [522, 189] width 56 height 36
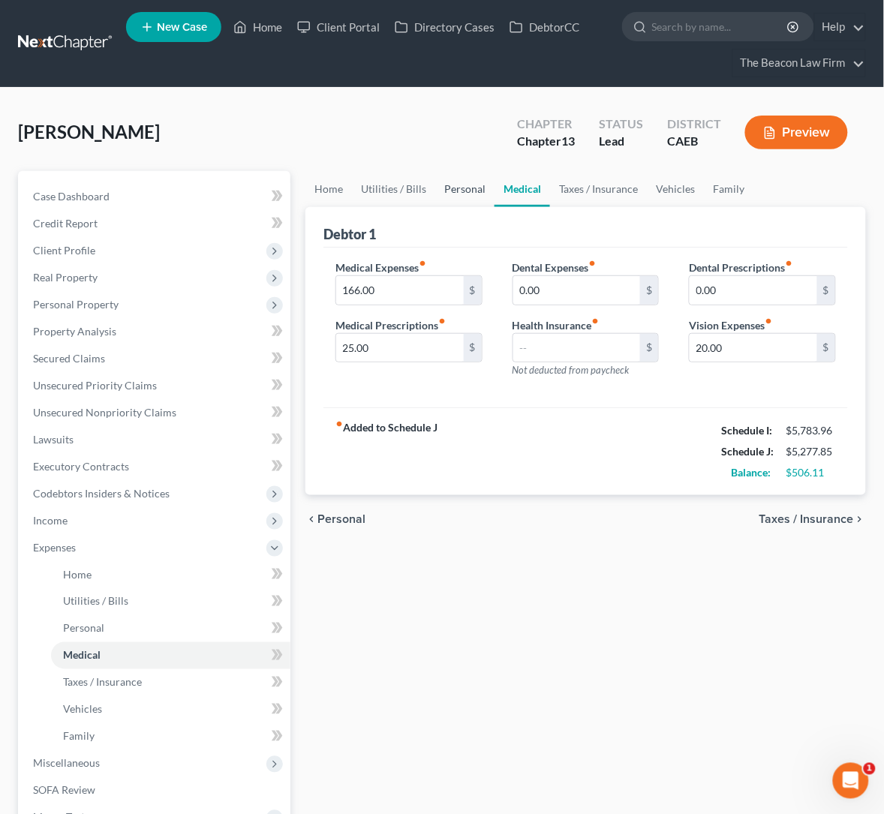
click at [435, 187] on link "Personal" at bounding box center [464, 189] width 59 height 36
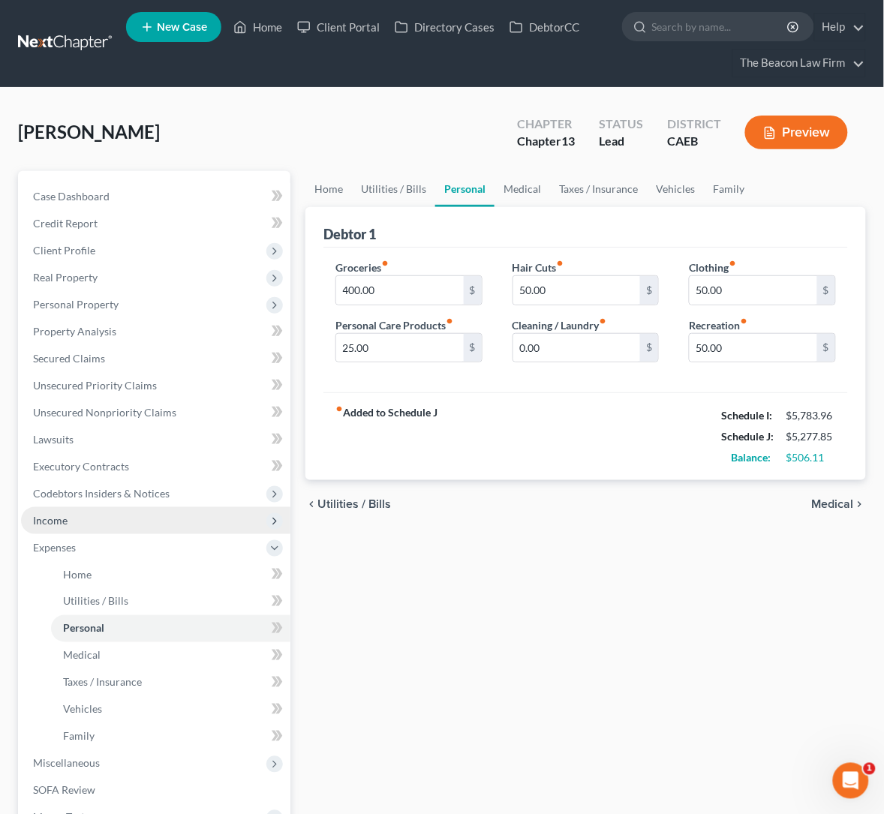
click at [54, 516] on span "Income" at bounding box center [50, 520] width 35 height 13
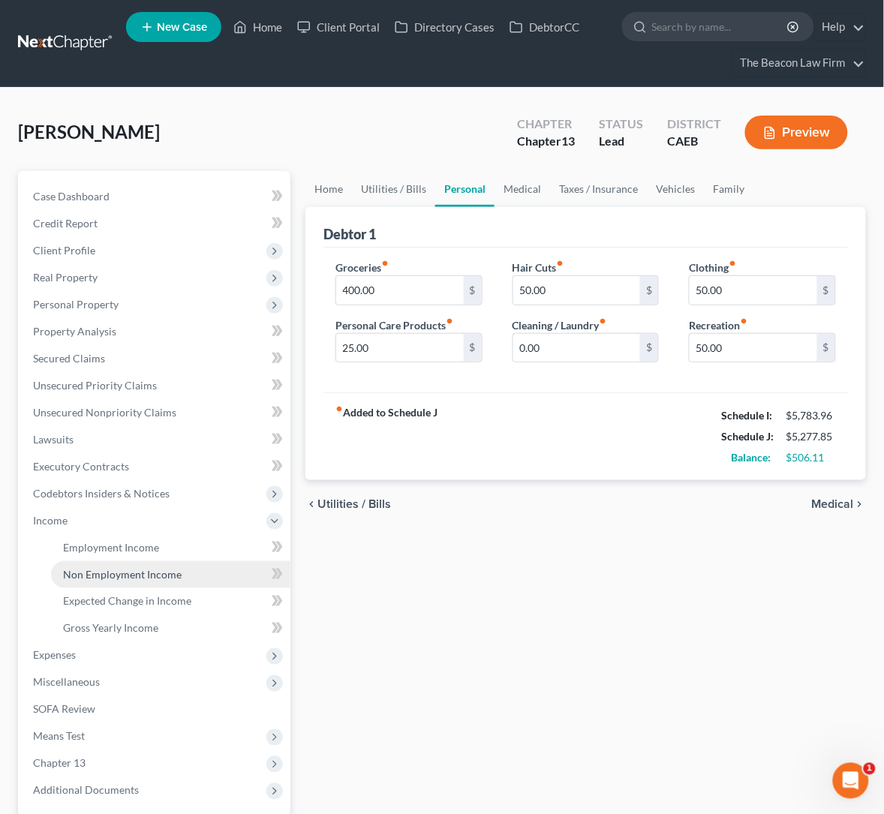
click at [114, 573] on span "Non Employment Income" at bounding box center [122, 574] width 119 height 13
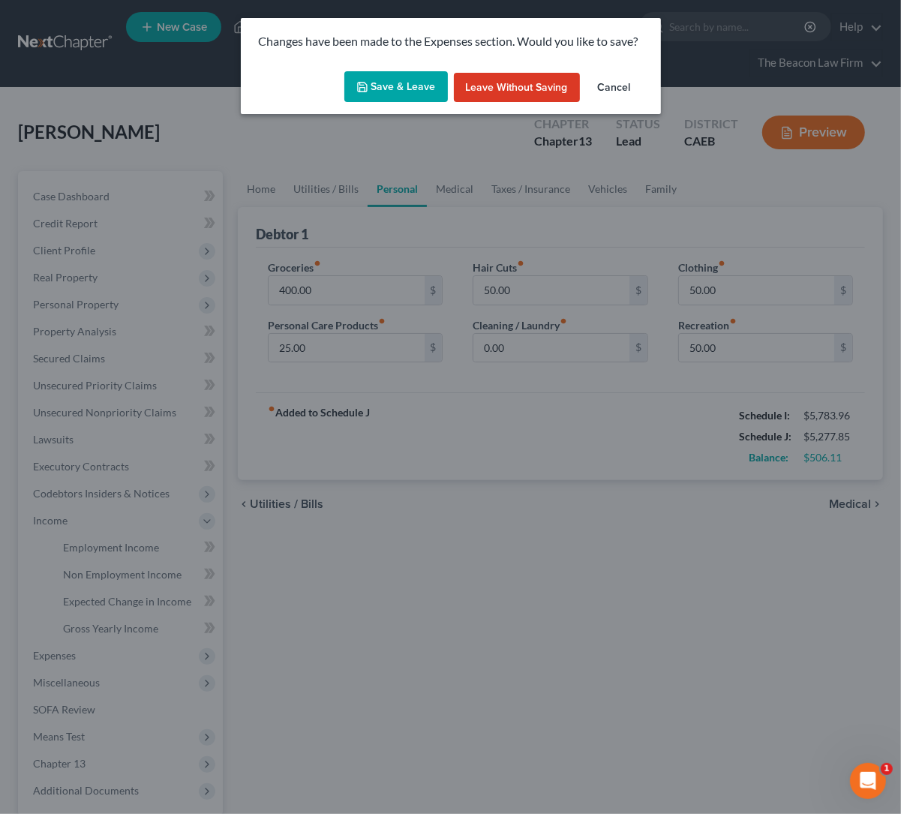
click at [403, 94] on button "Save & Leave" at bounding box center [396, 87] width 104 height 32
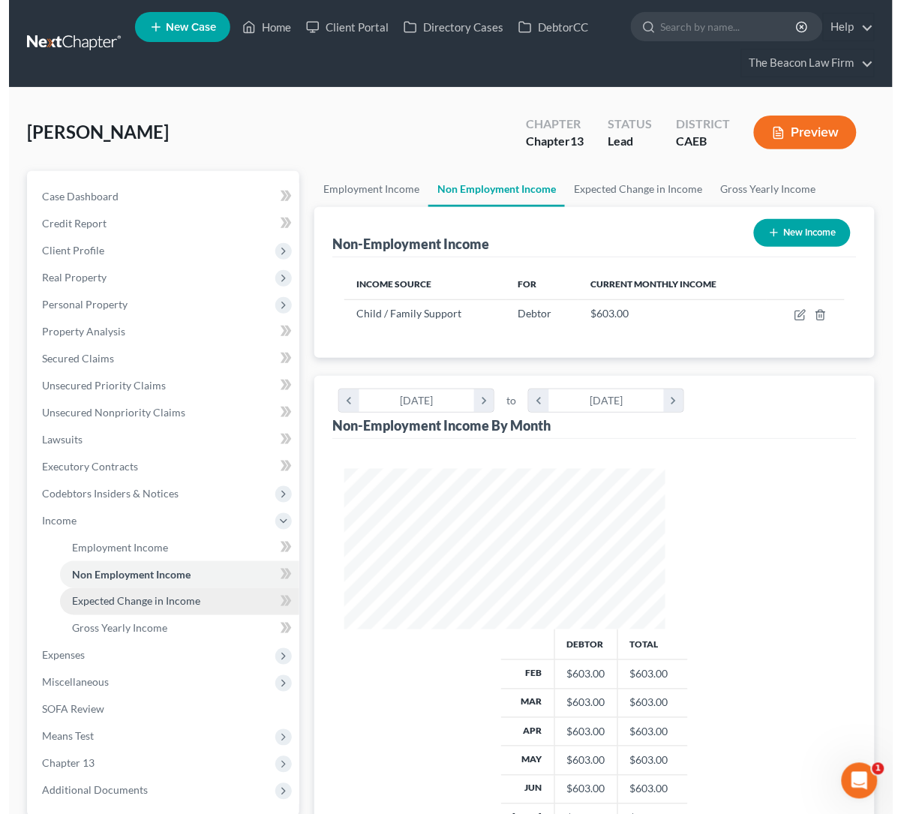
scroll to position [269, 351]
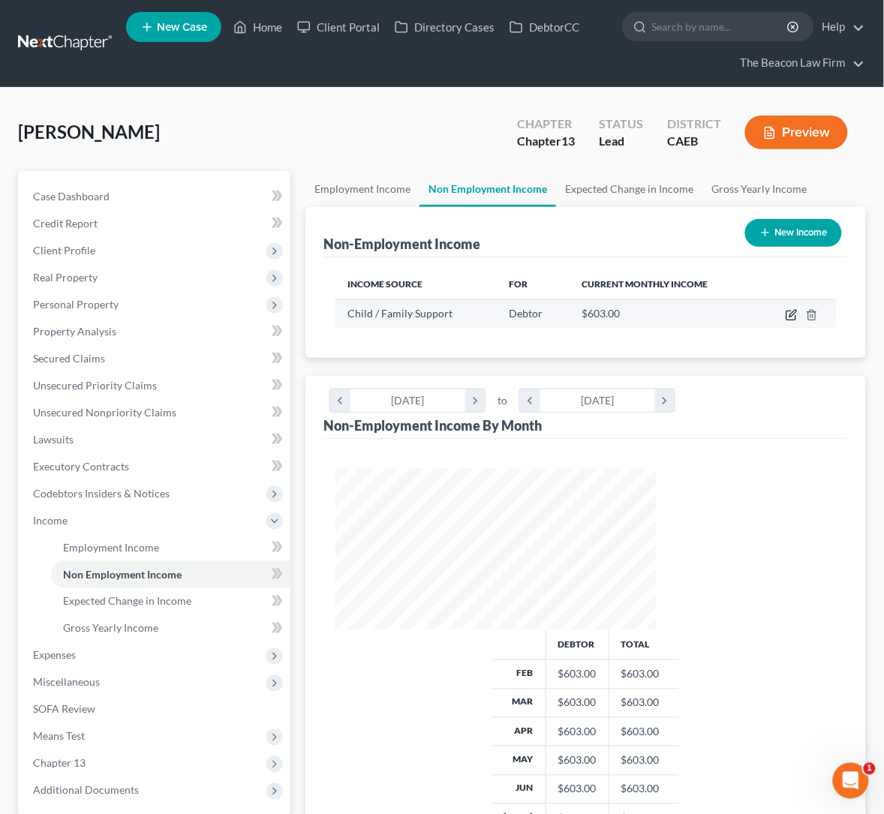
click at [789, 314] on icon "button" at bounding box center [792, 315] width 12 height 12
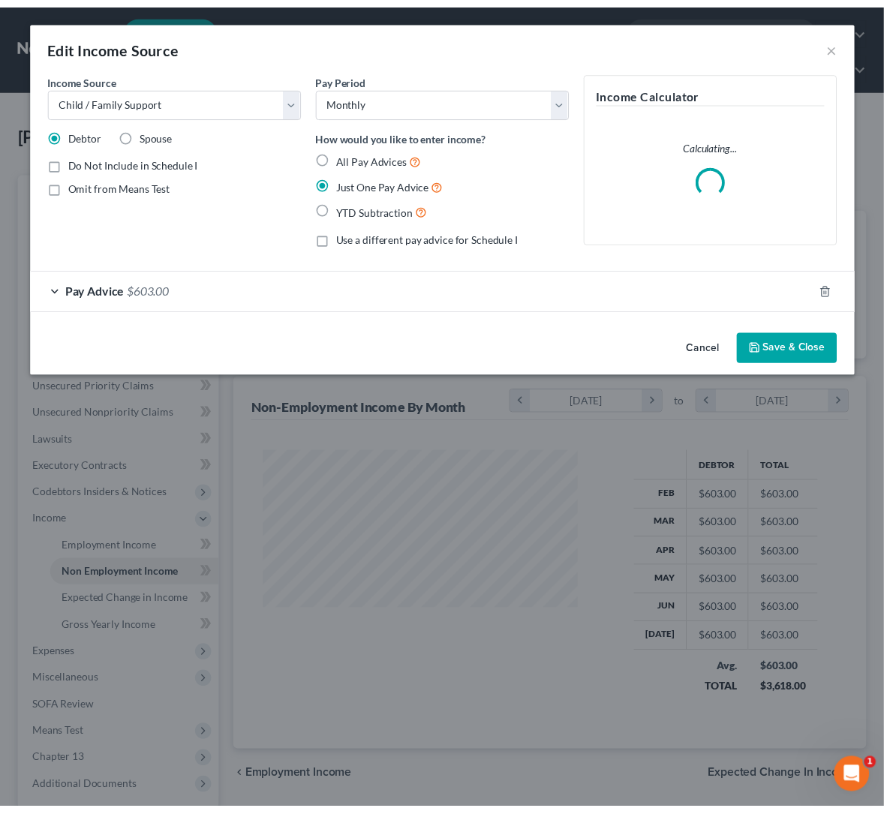
scroll to position [269, 358]
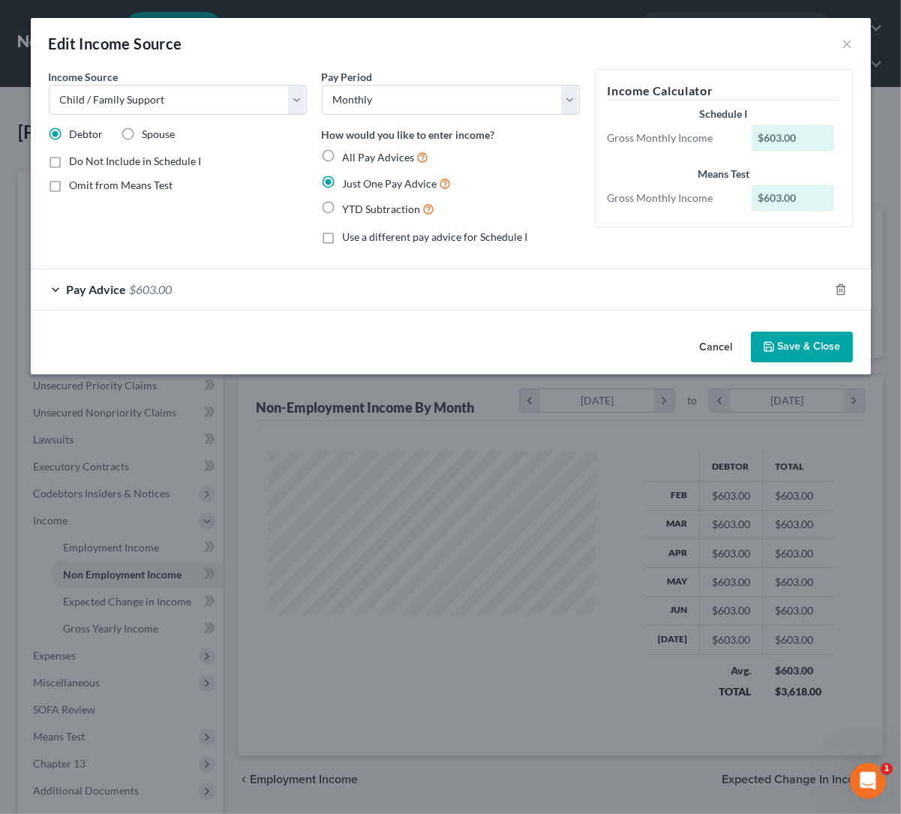
click at [797, 351] on button "Save & Close" at bounding box center [802, 348] width 102 height 32
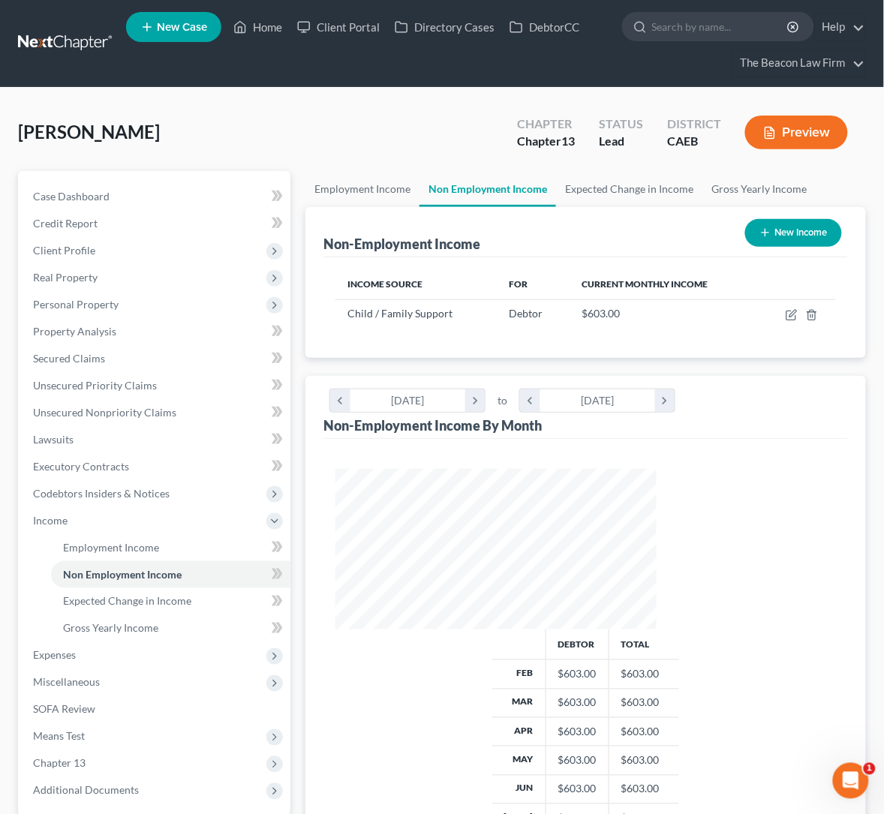
scroll to position [112, 0]
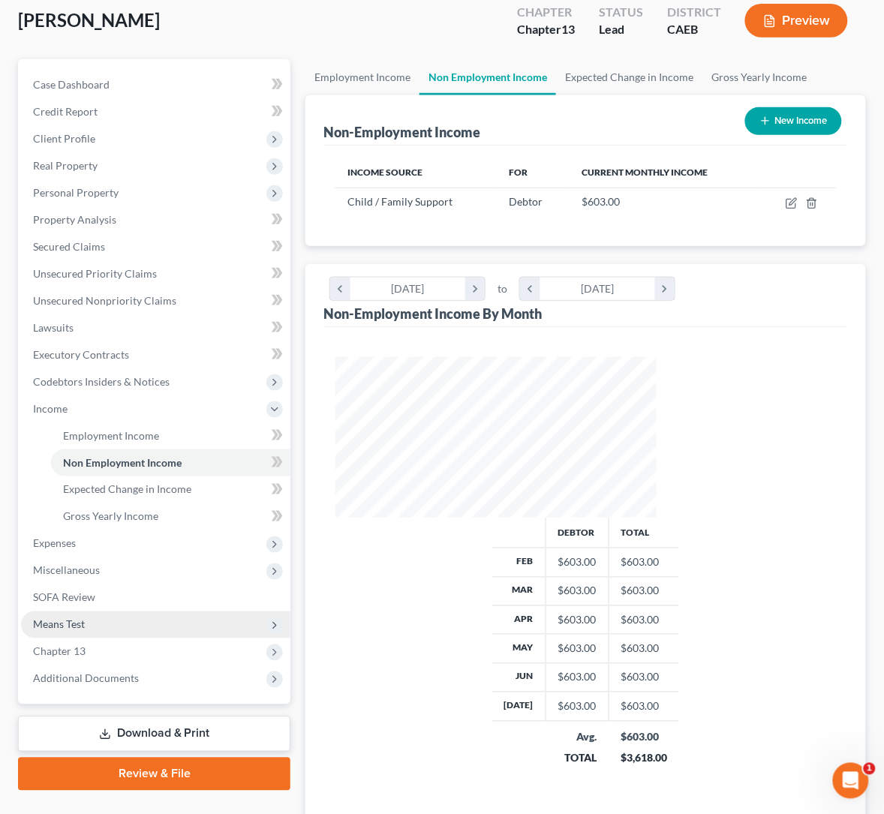
click at [68, 623] on span "Means Test" at bounding box center [59, 624] width 52 height 13
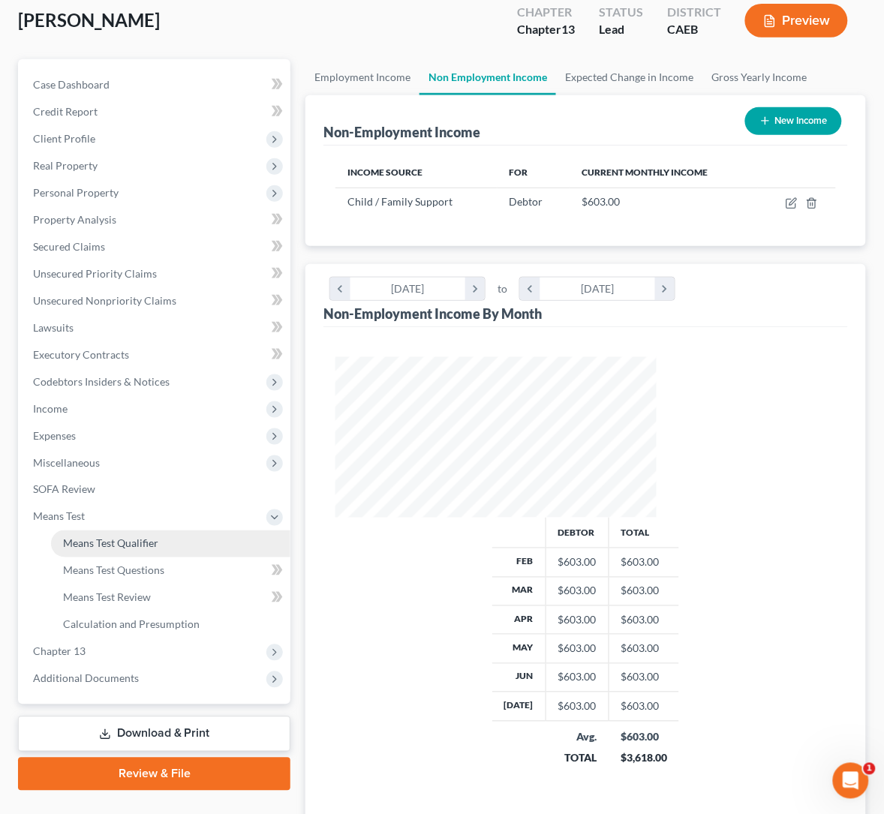
click at [128, 540] on span "Means Test Qualifier" at bounding box center [110, 543] width 95 height 13
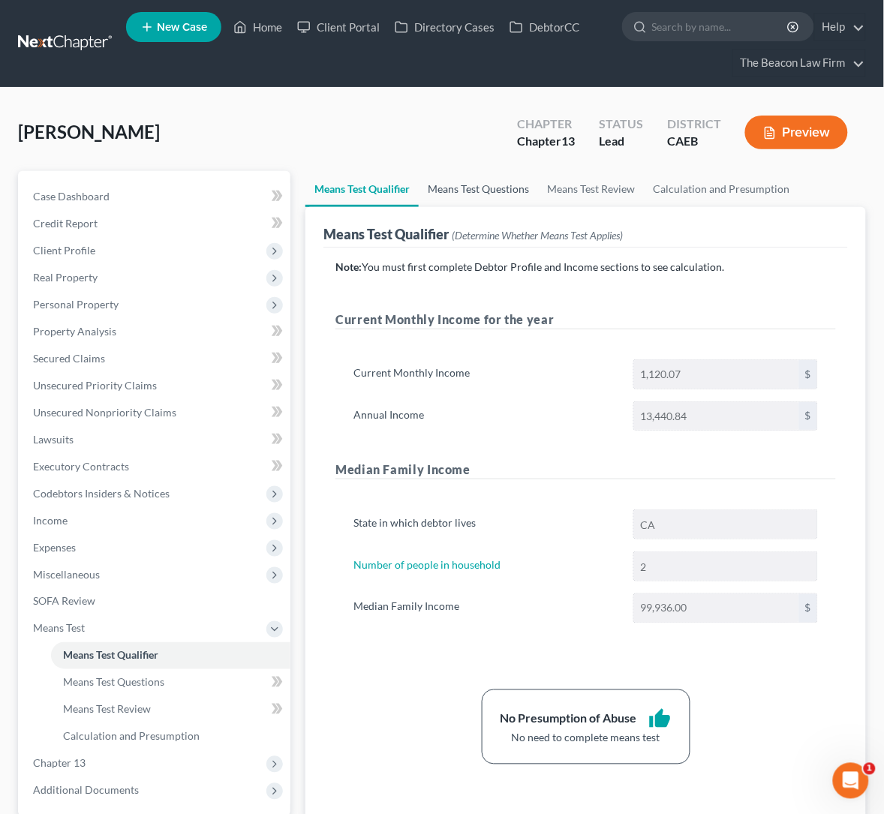
click at [419, 188] on link "Means Test Questions" at bounding box center [478, 189] width 119 height 36
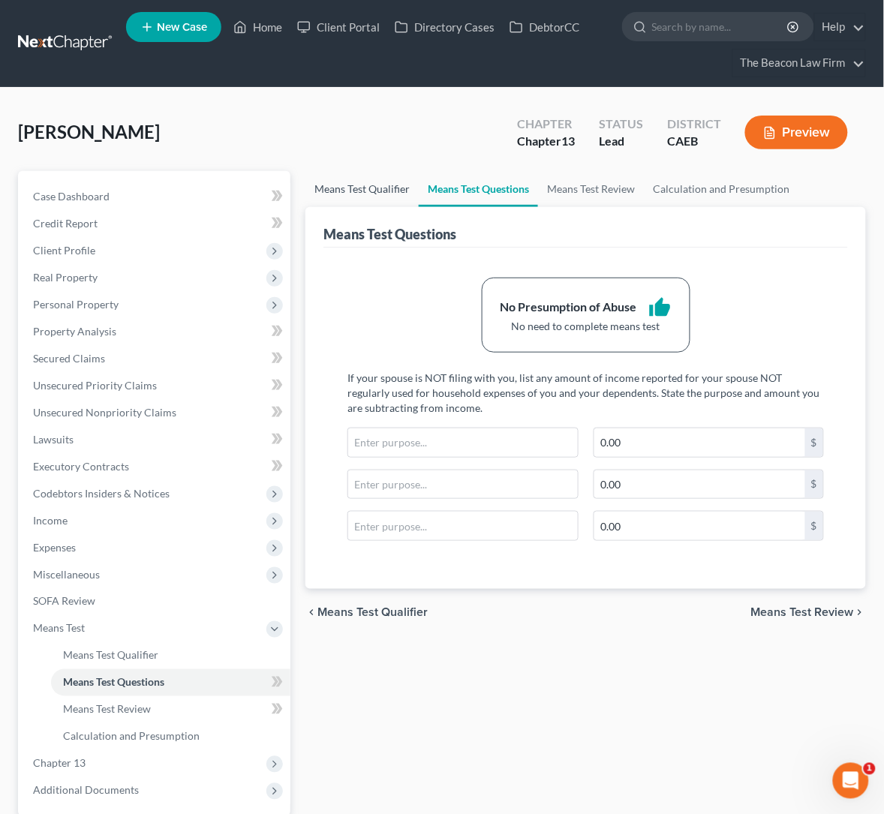
click at [305, 194] on link "Means Test Qualifier" at bounding box center [361, 189] width 113 height 36
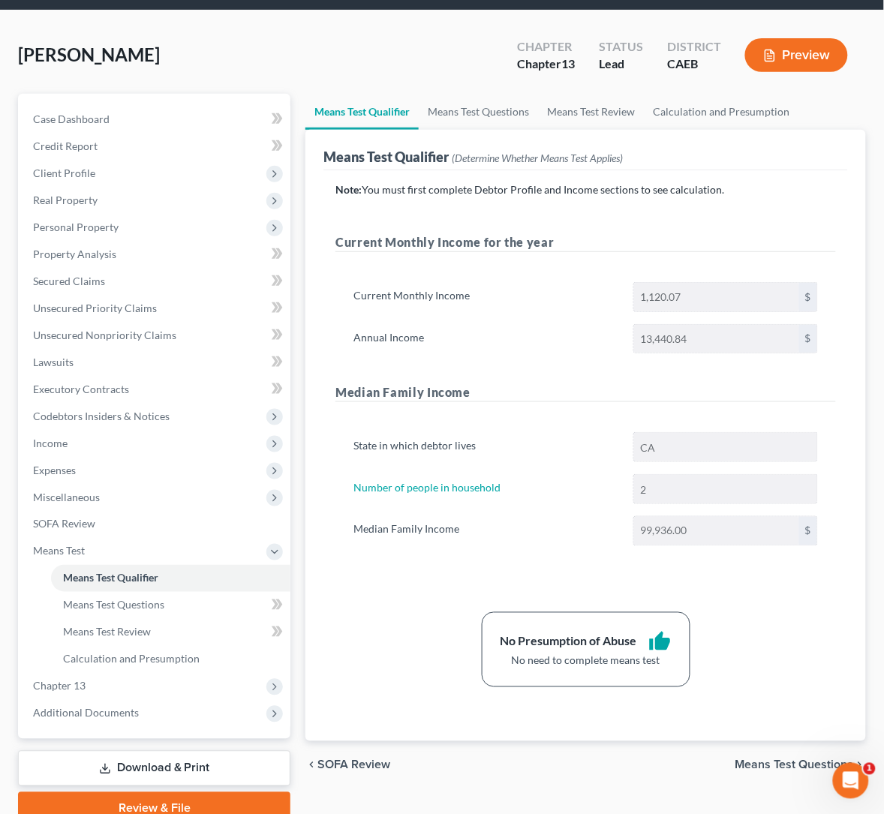
scroll to position [112, 0]
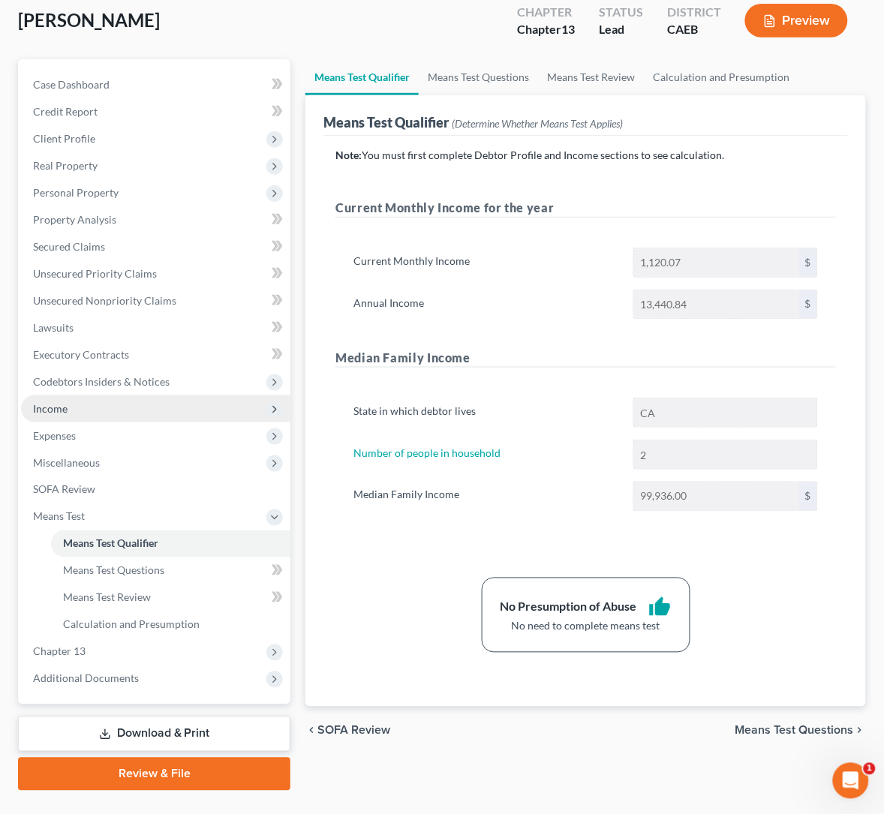
click at [70, 412] on span "Income" at bounding box center [155, 408] width 269 height 27
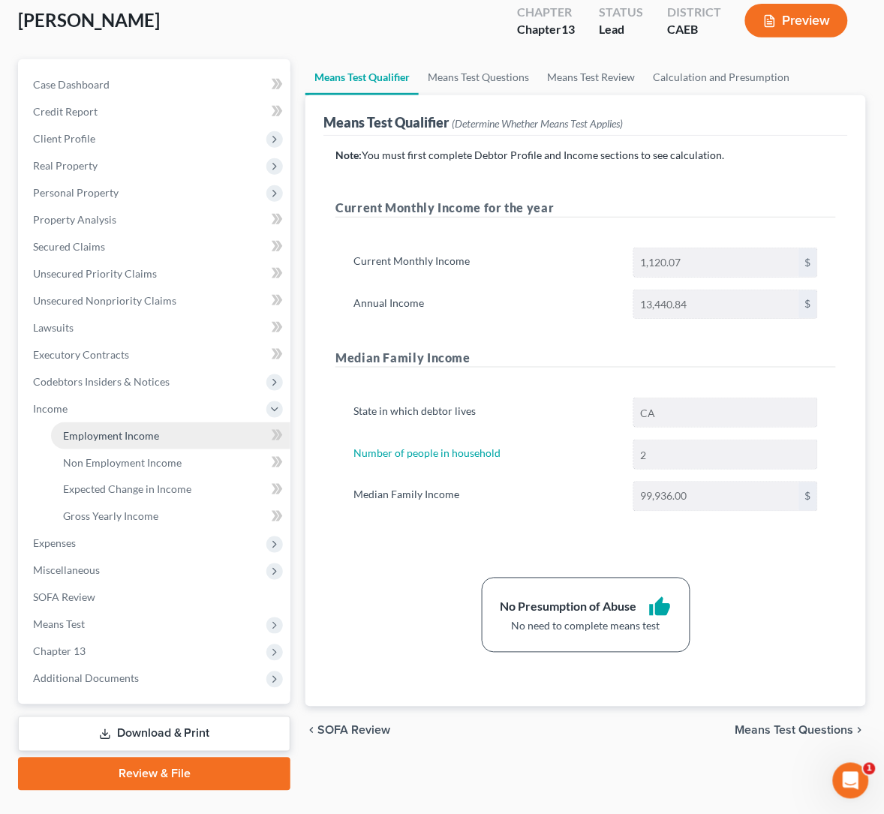
click at [99, 429] on span "Employment Income" at bounding box center [111, 435] width 96 height 13
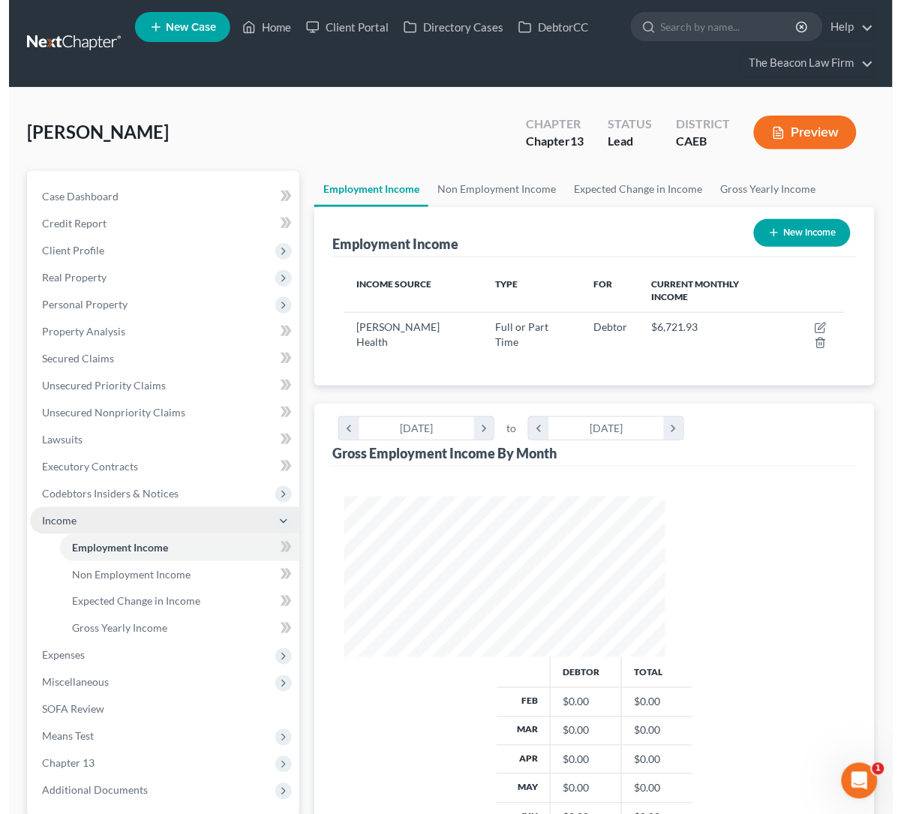
scroll to position [269, 351]
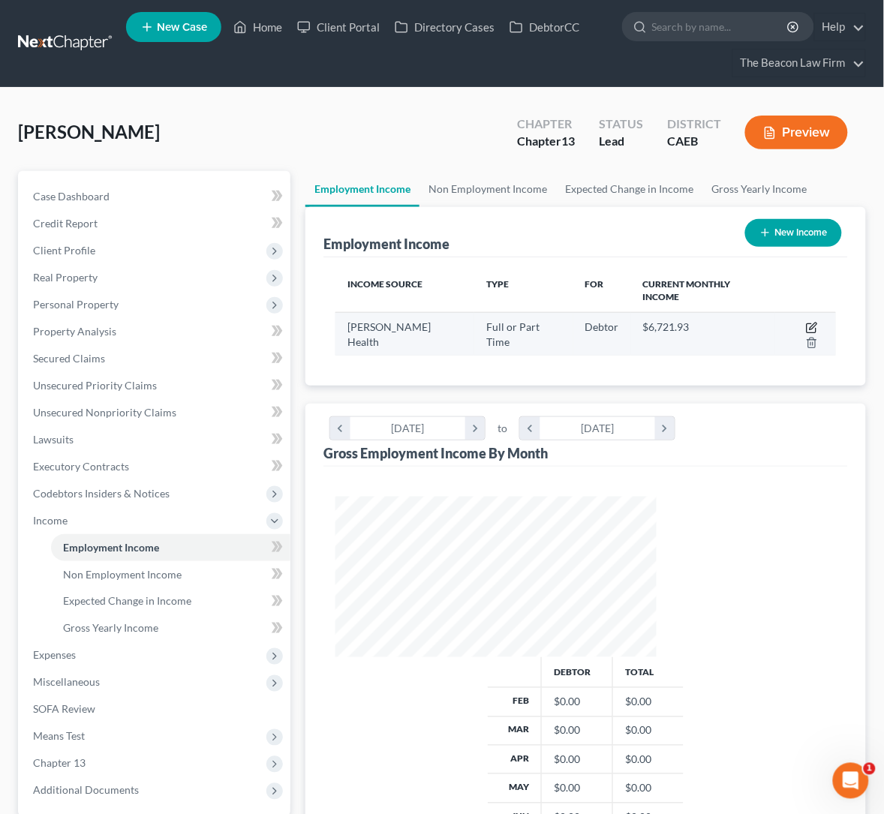
click at [806, 322] on icon "button" at bounding box center [812, 328] width 12 height 12
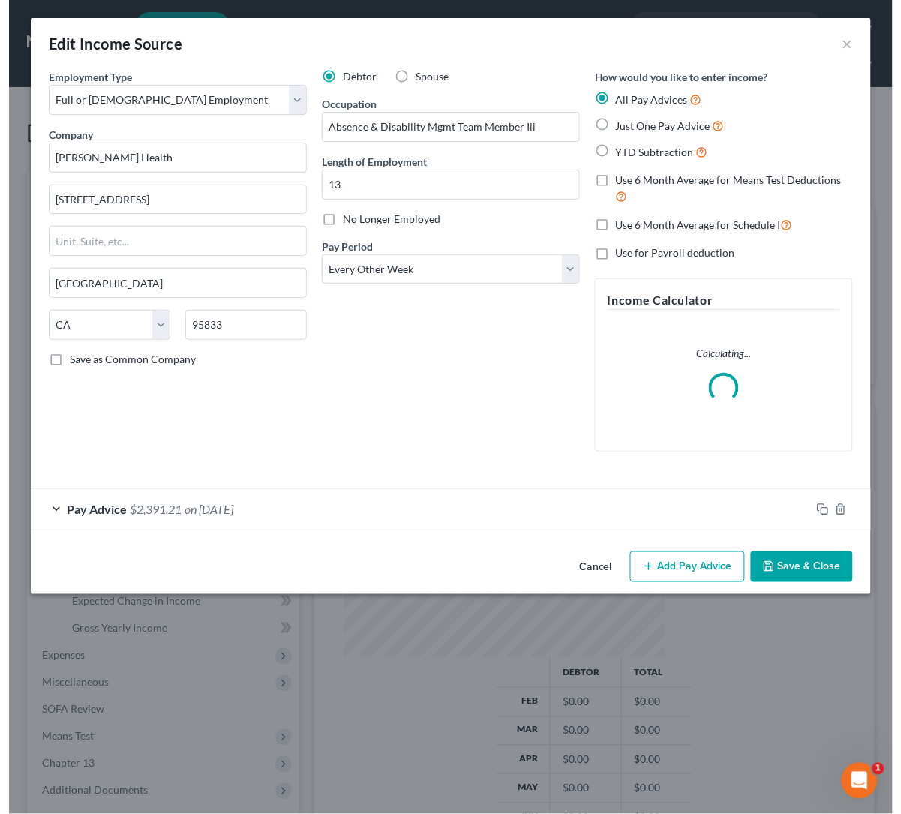
scroll to position [269, 358]
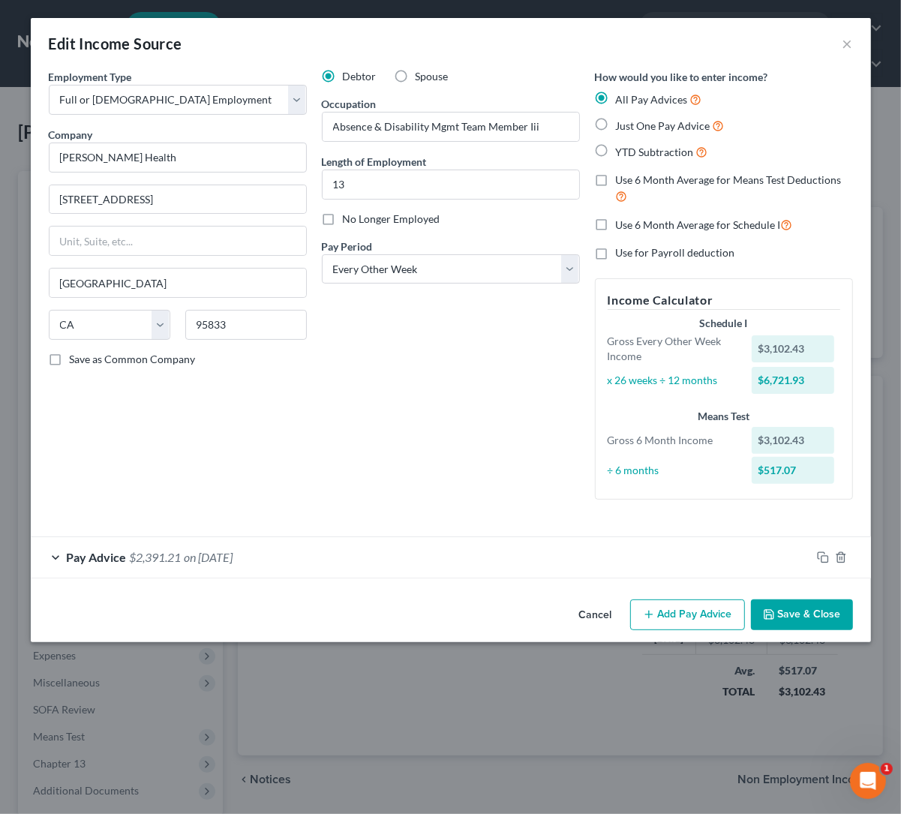
click at [214, 544] on div "Pay Advice $2,391.21 on [DATE]" at bounding box center [421, 557] width 780 height 40
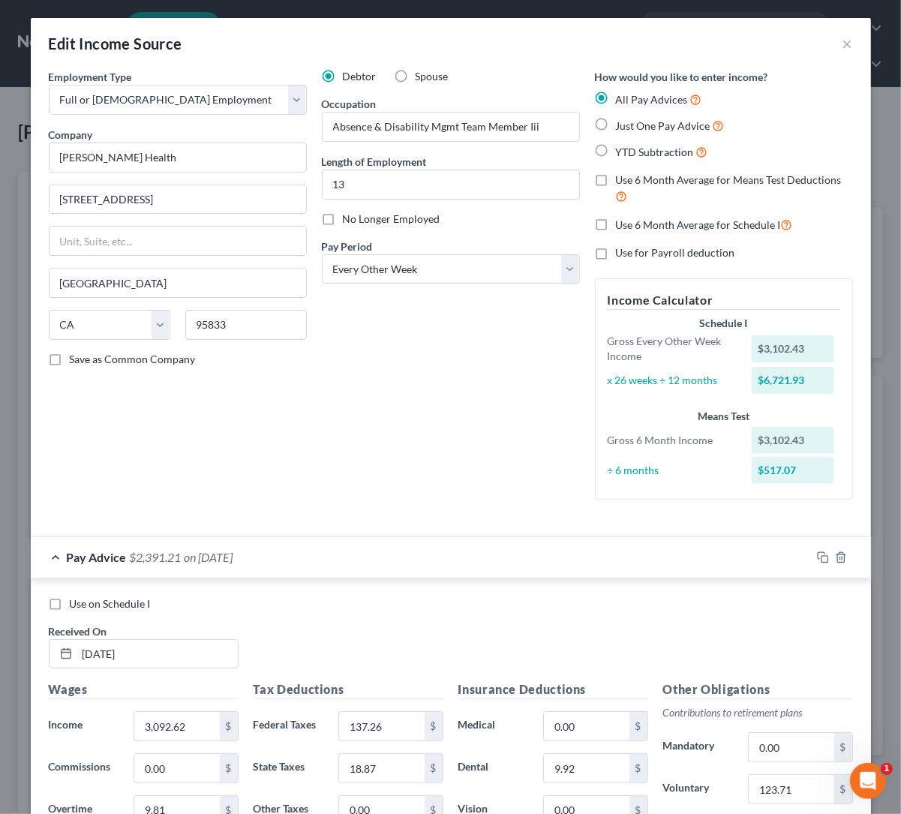
drag, startPoint x: 341, startPoint y: 458, endPoint x: 444, endPoint y: 371, distance: 135.3
click at [337, 461] on div "Debtor Spouse Occupation Absence & Disability Mgmt Team Member Iii Length of Em…" at bounding box center [450, 290] width 273 height 443
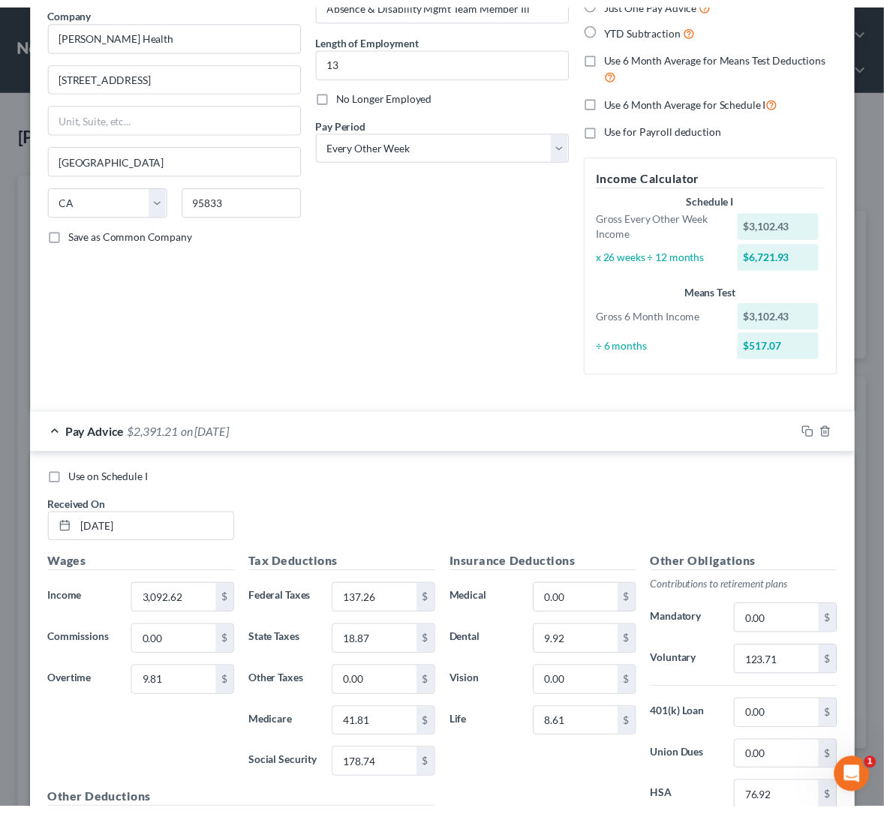
scroll to position [337, 0]
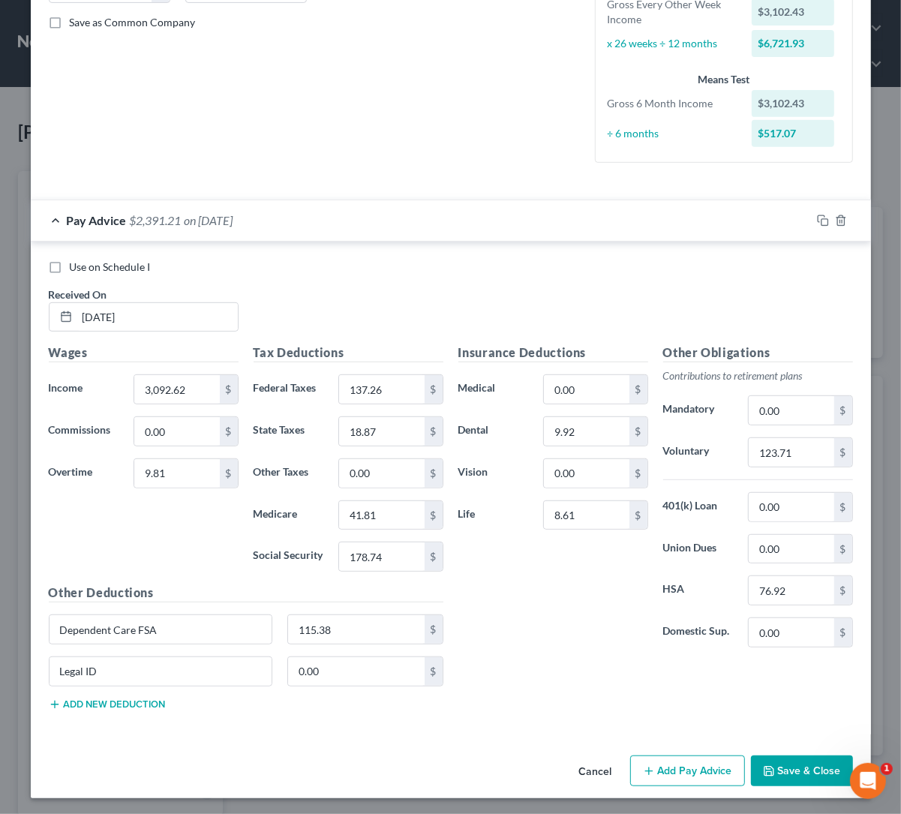
click at [796, 779] on button "Save & Close" at bounding box center [802, 772] width 102 height 32
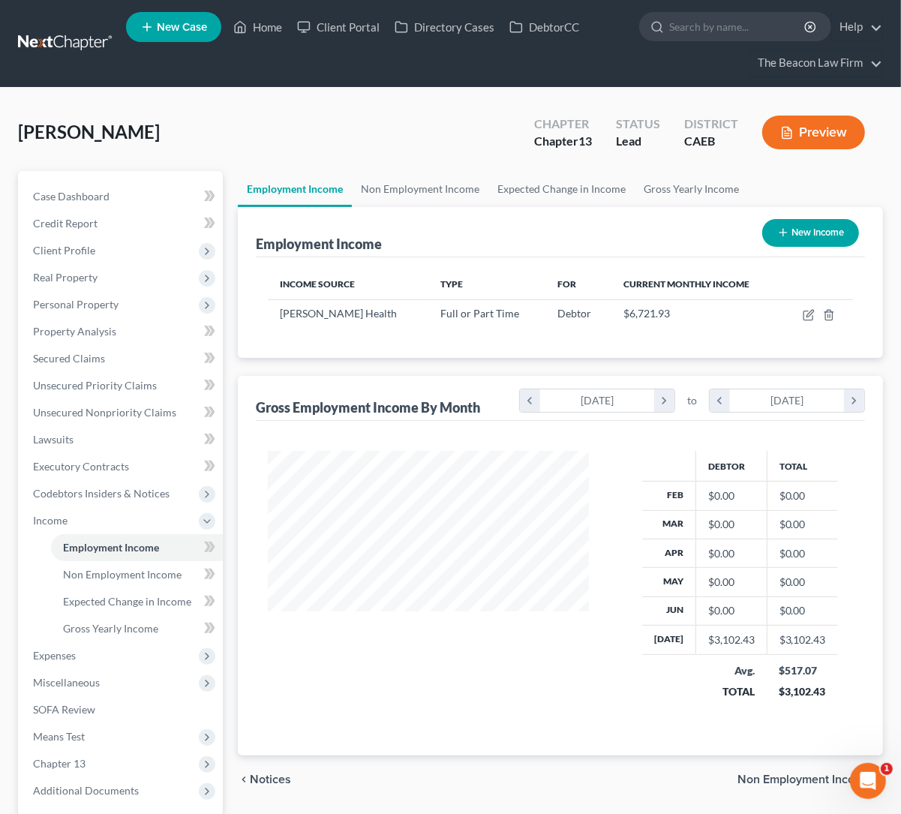
scroll to position [750100, 750019]
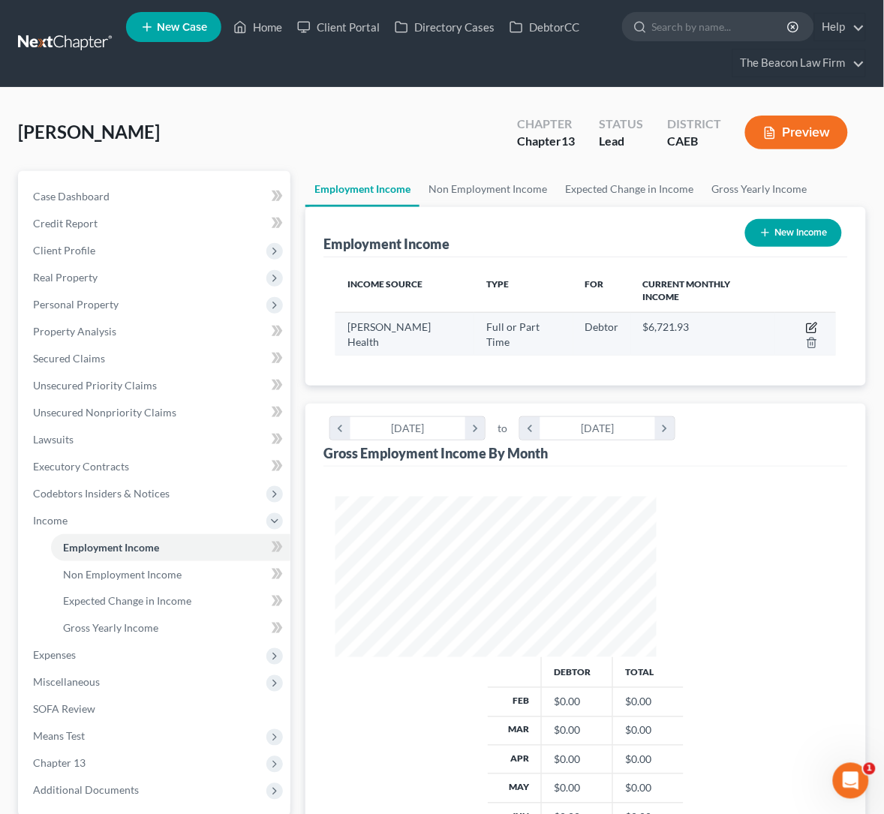
click at [810, 323] on icon "button" at bounding box center [813, 326] width 7 height 7
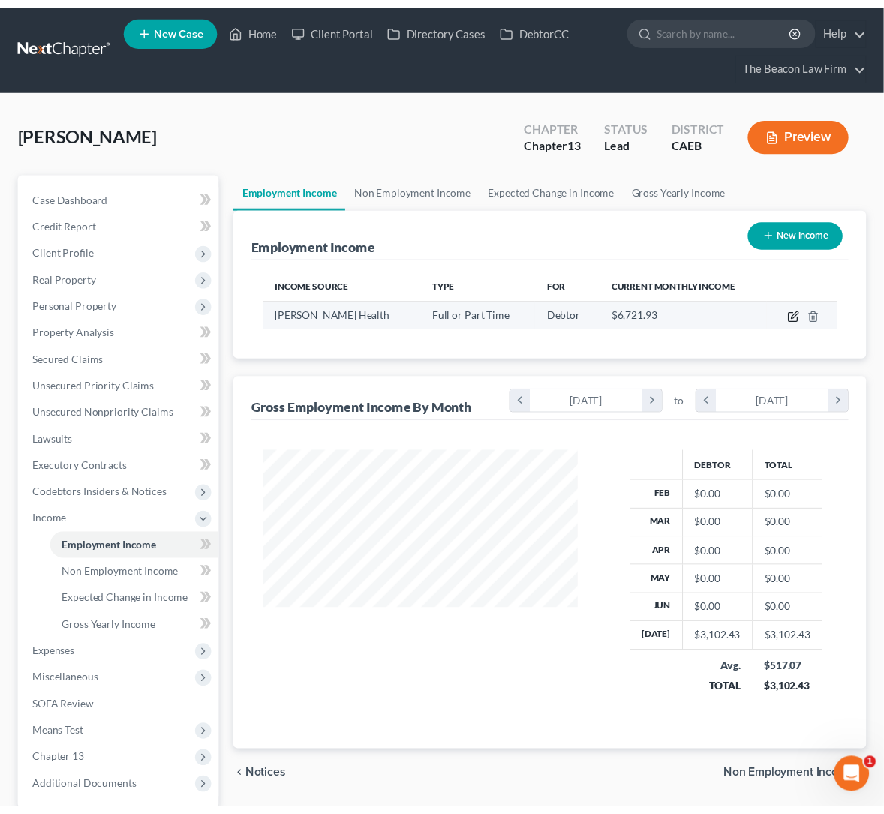
scroll to position [269, 358]
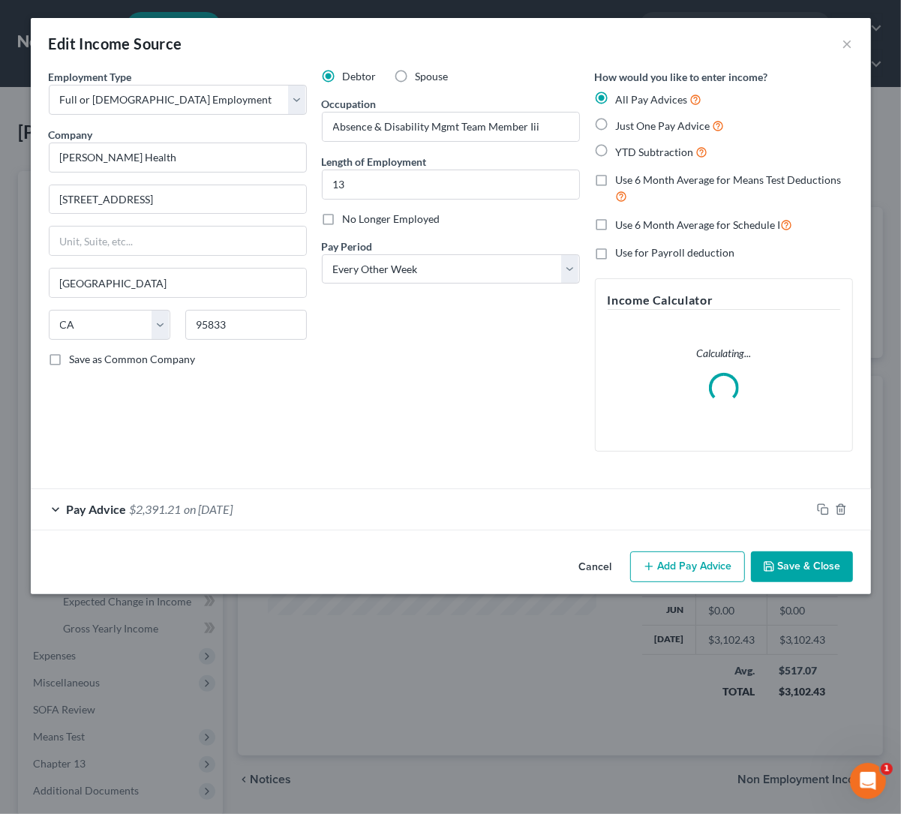
click at [616, 121] on label "Just One Pay Advice" at bounding box center [670, 125] width 109 height 17
click at [622, 121] on input "Just One Pay Advice" at bounding box center [627, 122] width 10 height 10
click at [616, 125] on label "Just One Pay Advice" at bounding box center [670, 125] width 109 height 17
click at [622, 125] on input "Just One Pay Advice" at bounding box center [627, 122] width 10 height 10
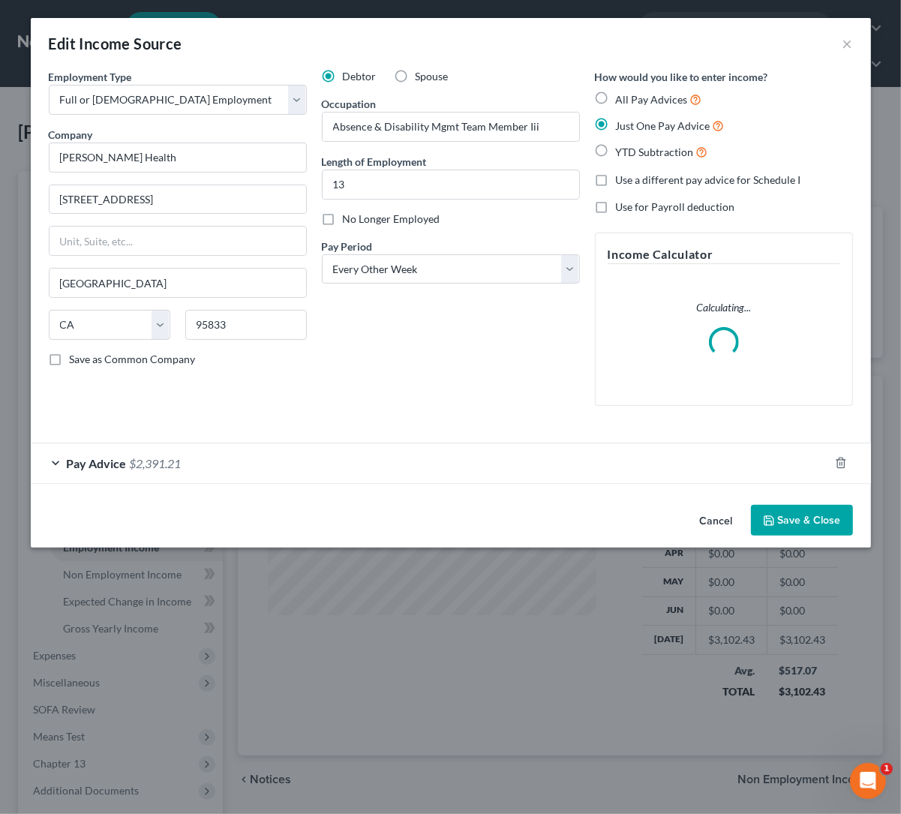
click at [813, 513] on button "Save & Close" at bounding box center [802, 521] width 102 height 32
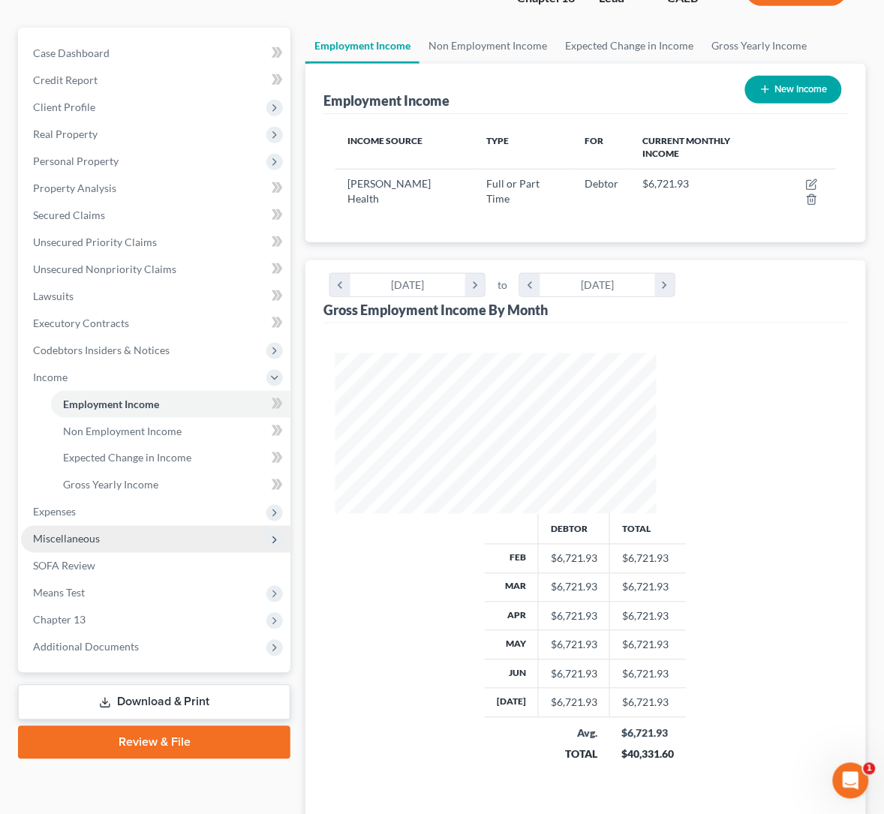
scroll to position [144, 0]
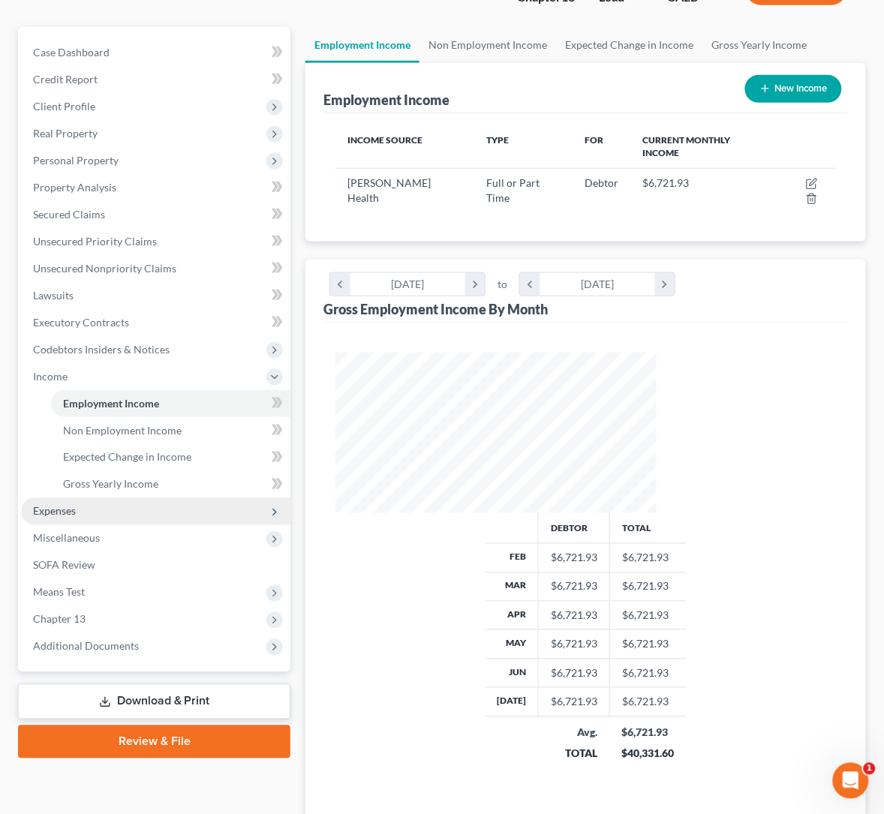
click at [61, 505] on span "Expenses" at bounding box center [54, 511] width 43 height 13
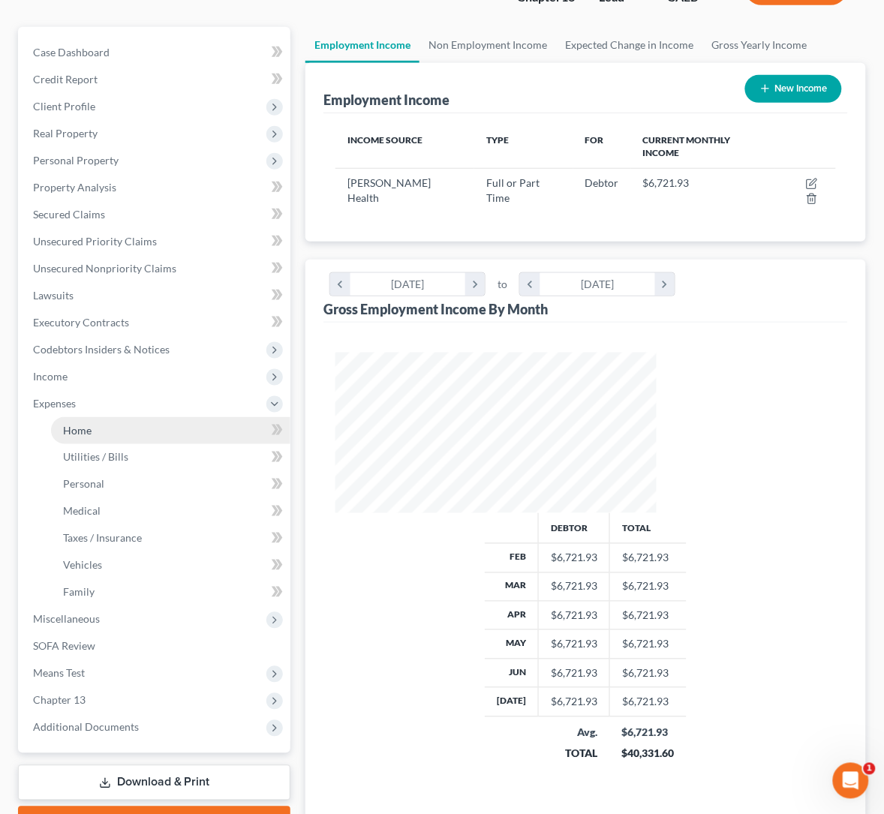
click at [82, 434] on span "Home" at bounding box center [77, 430] width 29 height 13
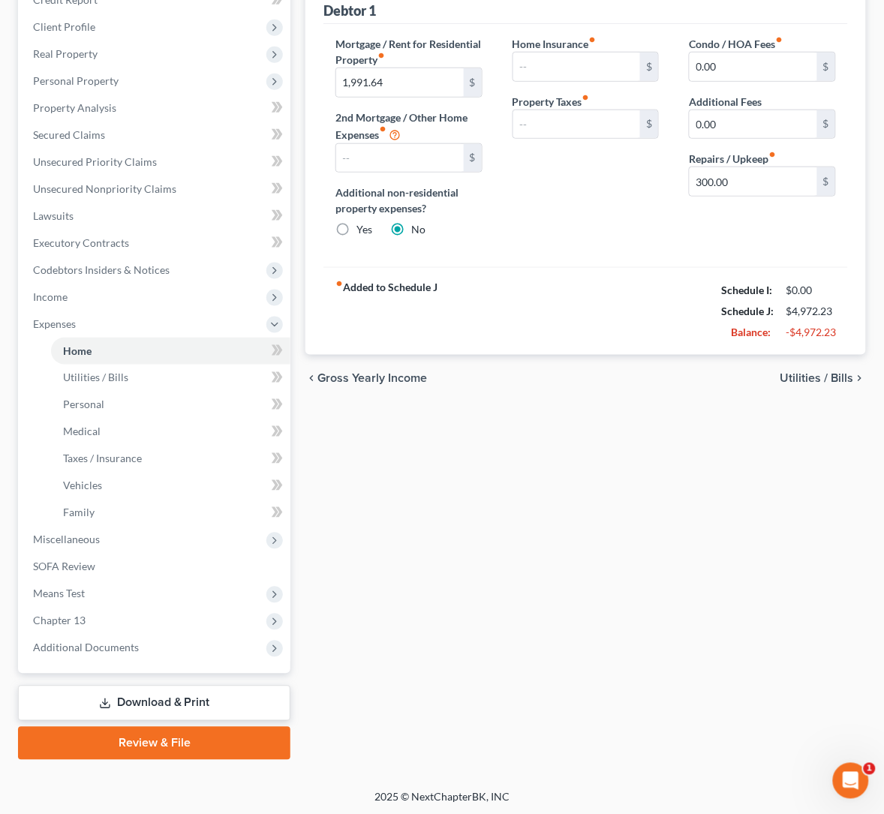
scroll to position [224, 0]
click at [65, 302] on span "Income" at bounding box center [155, 296] width 269 height 27
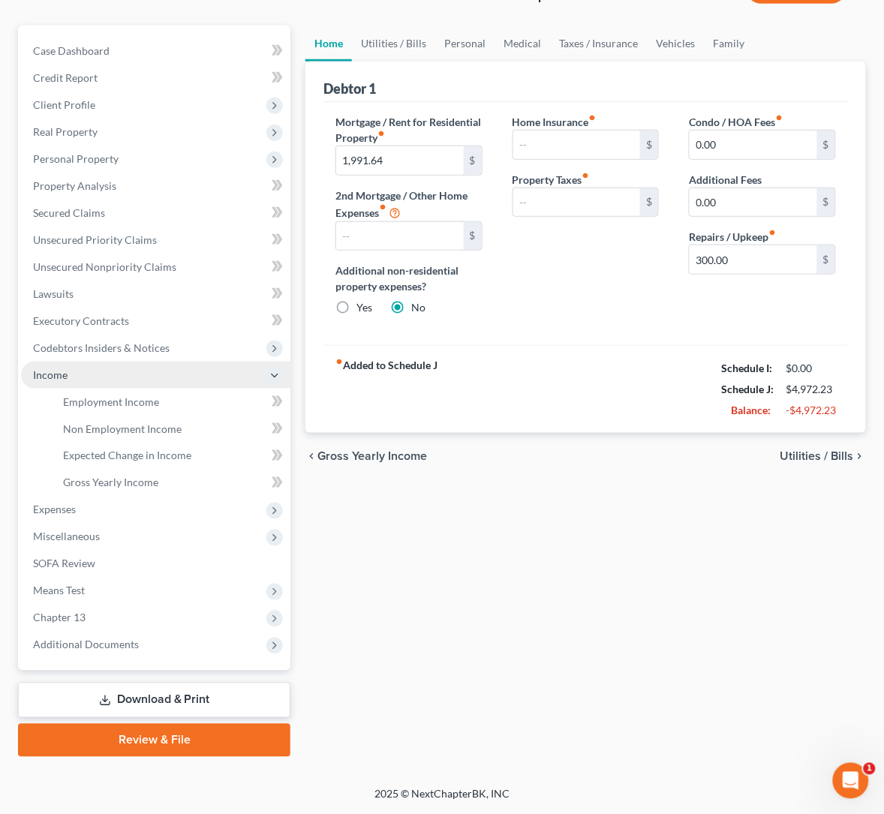
scroll to position [144, 0]
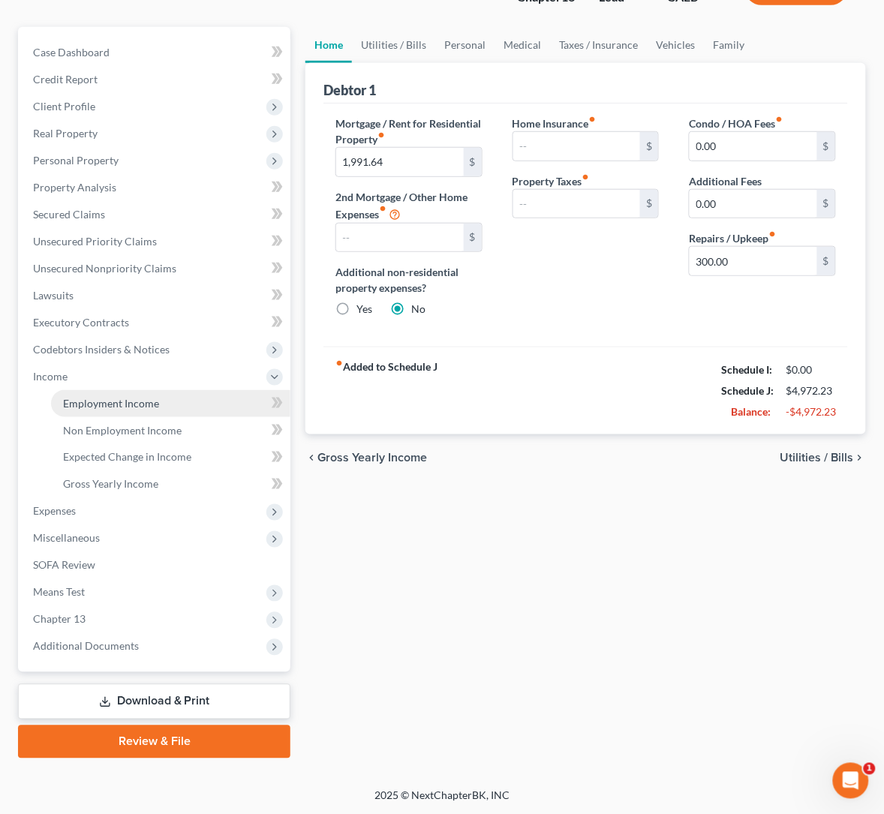
click at [122, 409] on link "Employment Income" at bounding box center [170, 403] width 239 height 27
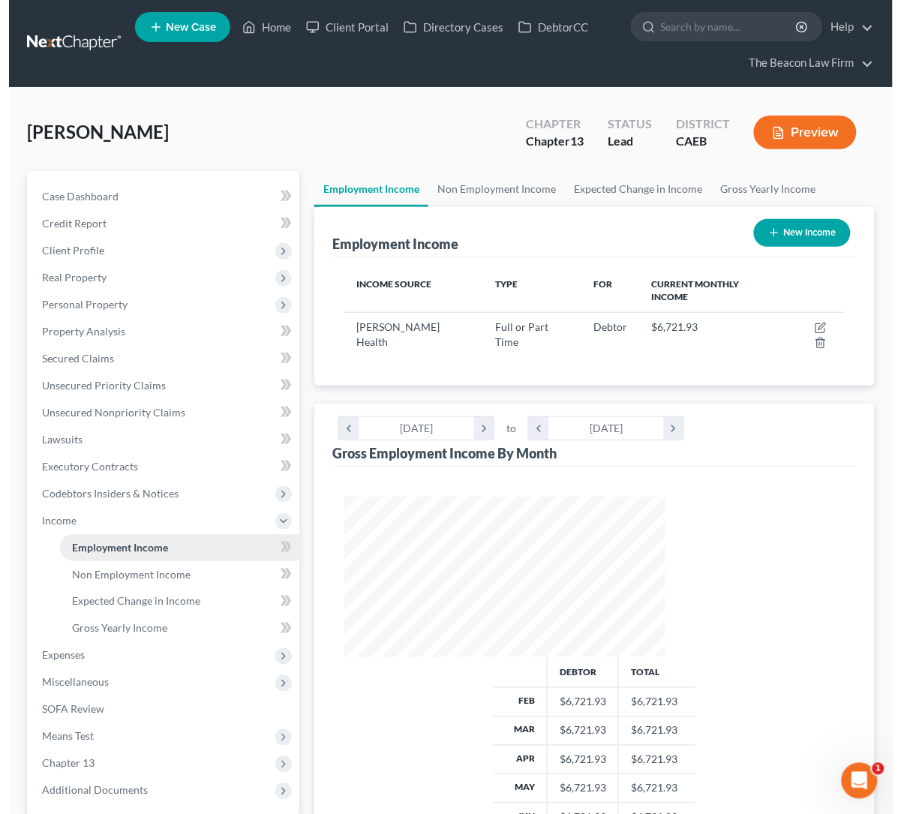
scroll to position [269, 351]
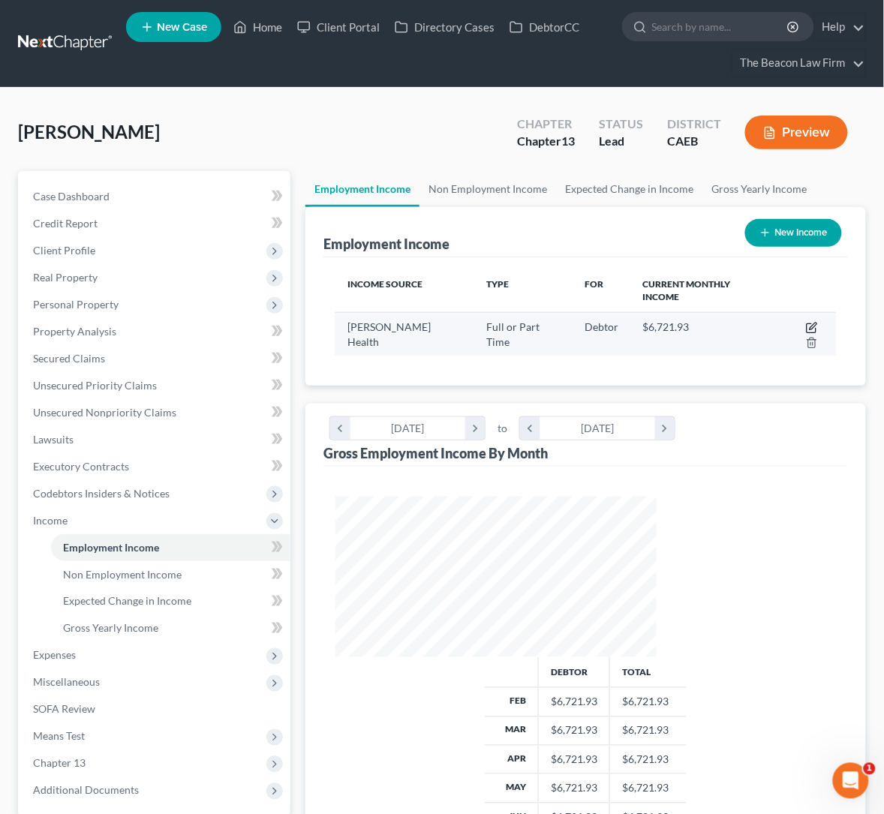
click at [806, 322] on icon "button" at bounding box center [812, 328] width 12 height 12
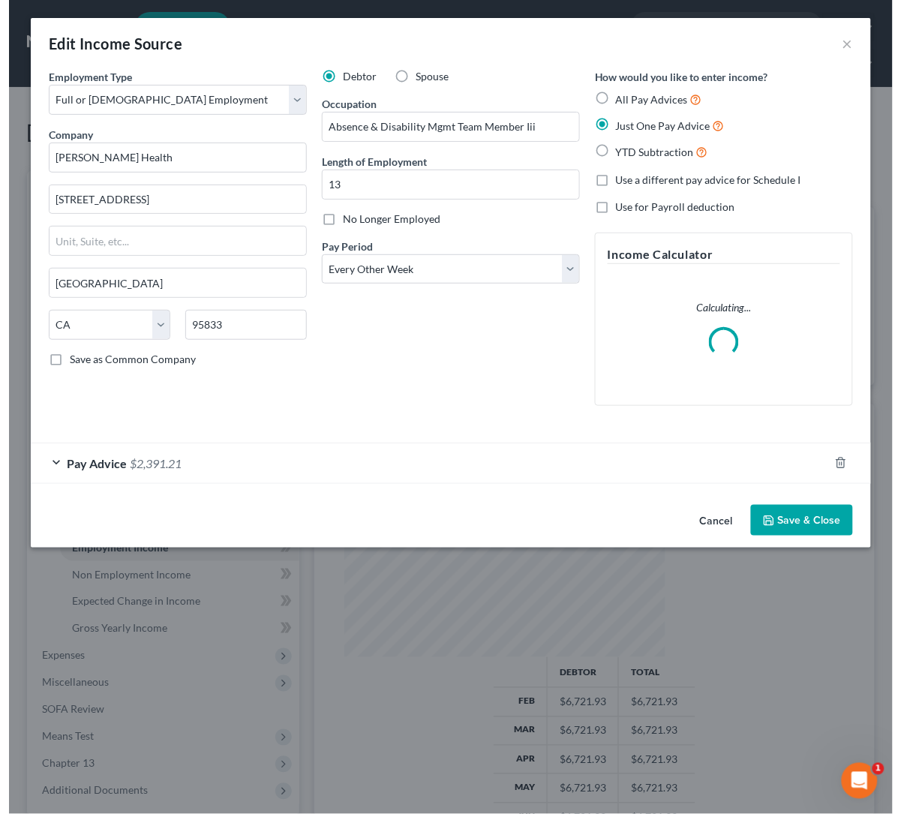
scroll to position [269, 358]
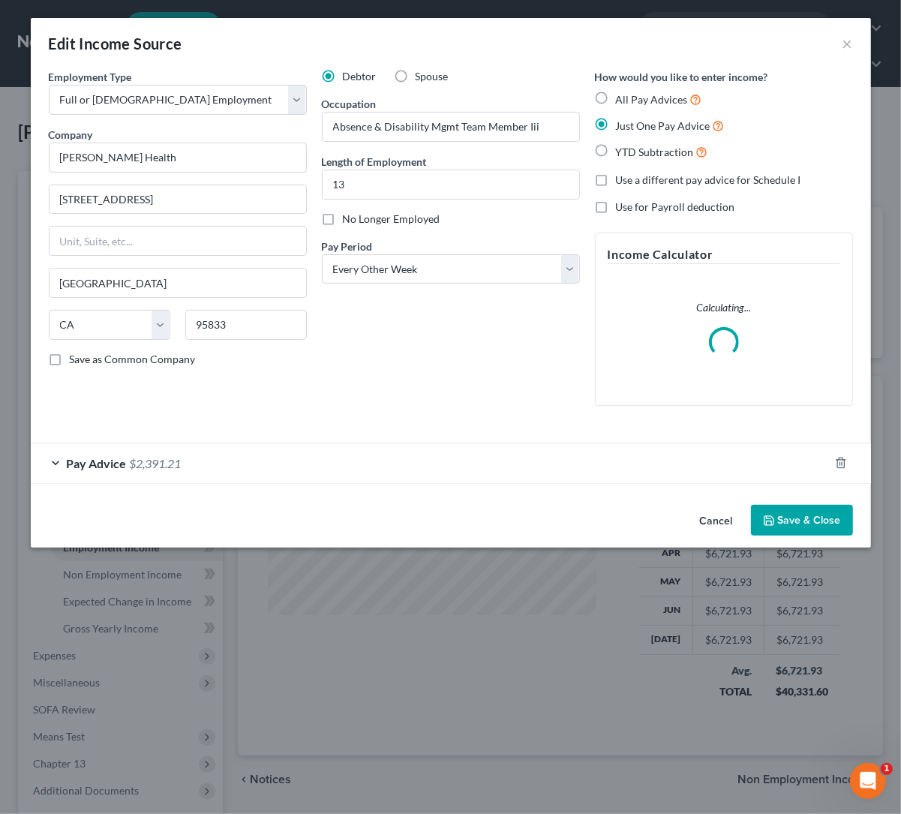
click at [271, 469] on div "Pay Advice $2,391.21" at bounding box center [430, 463] width 798 height 40
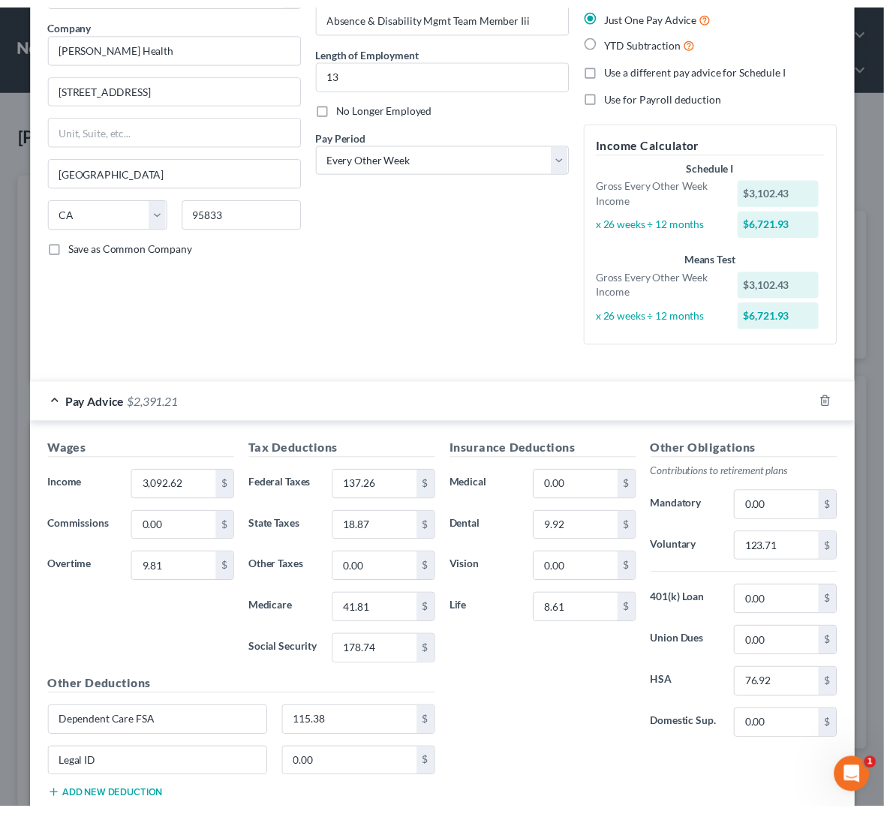
scroll to position [215, 0]
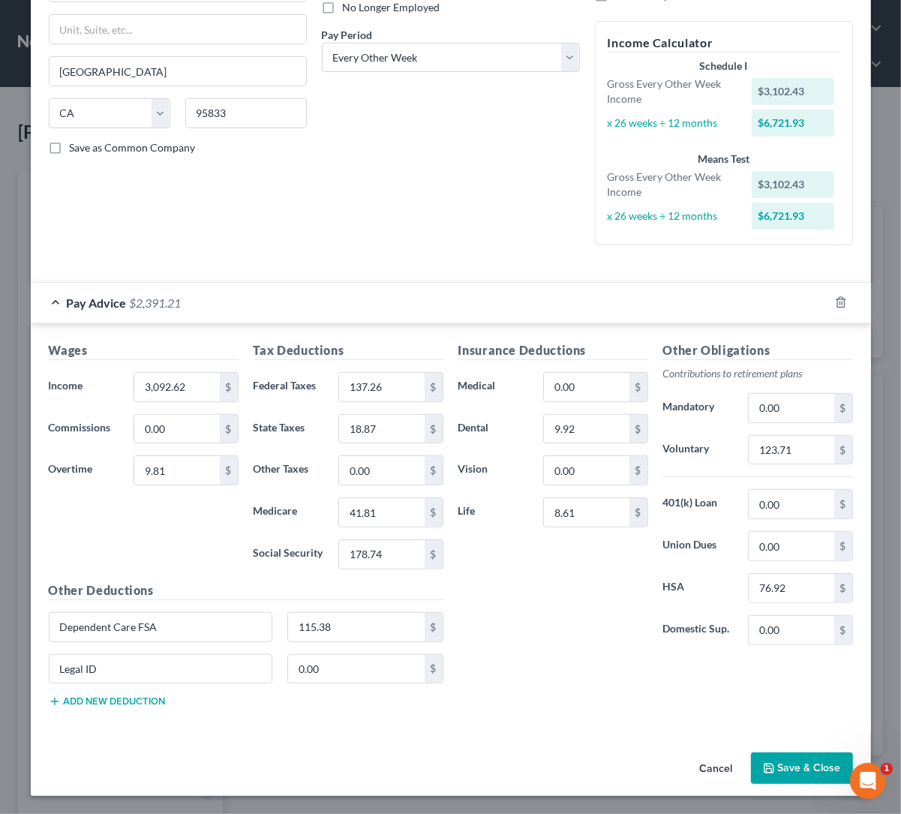
click at [763, 753] on button "Save & Close" at bounding box center [802, 769] width 102 height 32
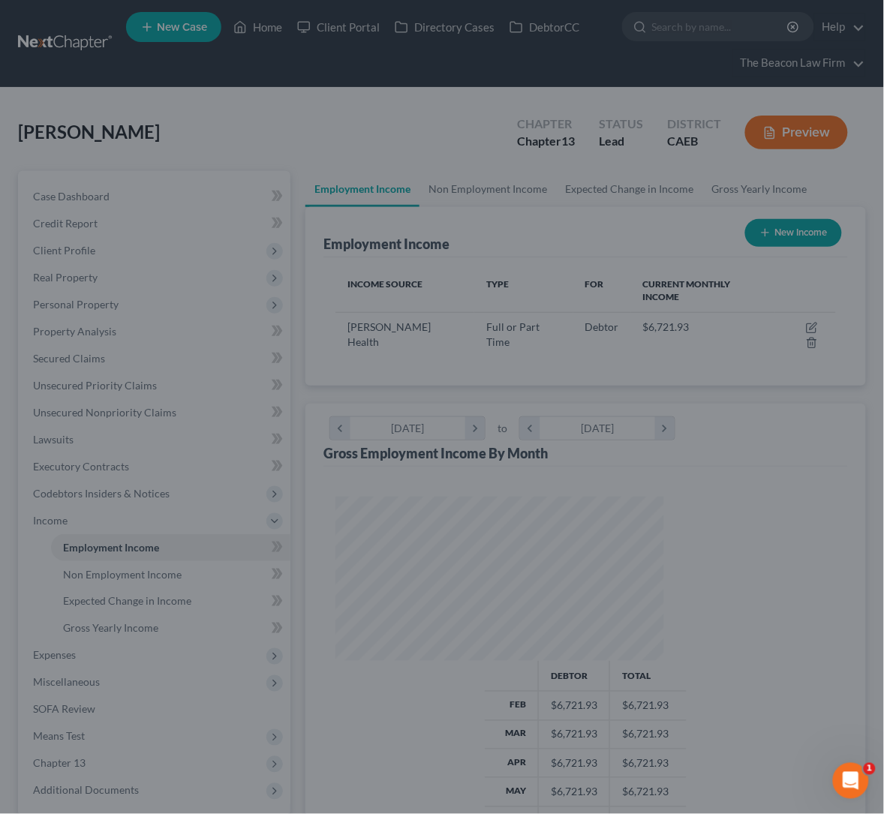
scroll to position [750100, 750019]
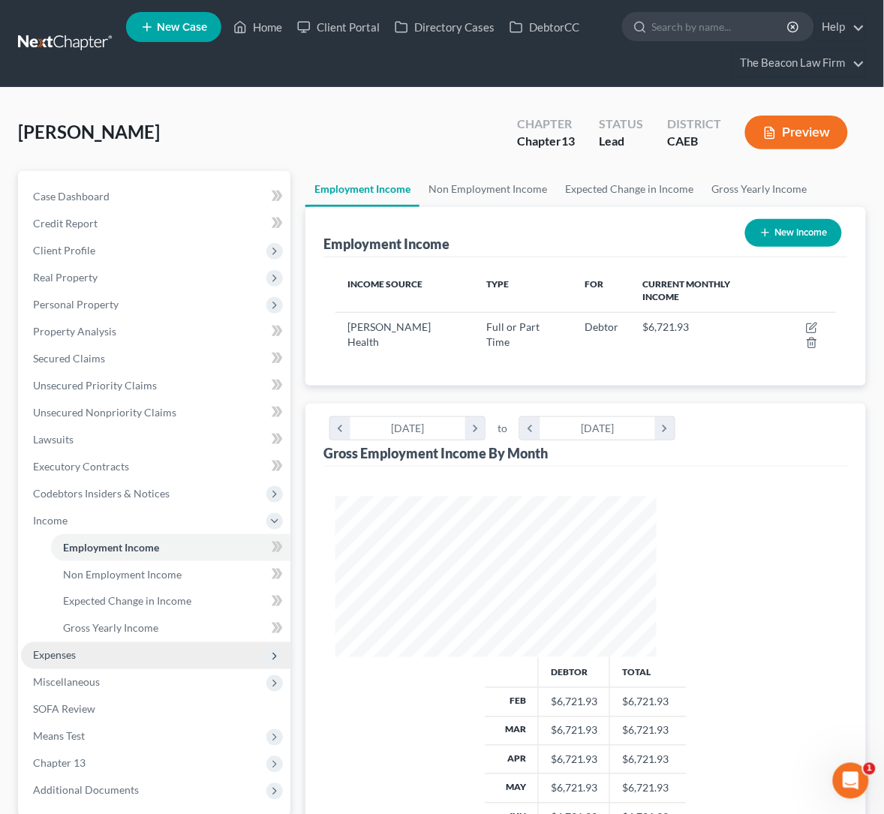
click at [78, 642] on span "Expenses" at bounding box center [155, 655] width 269 height 27
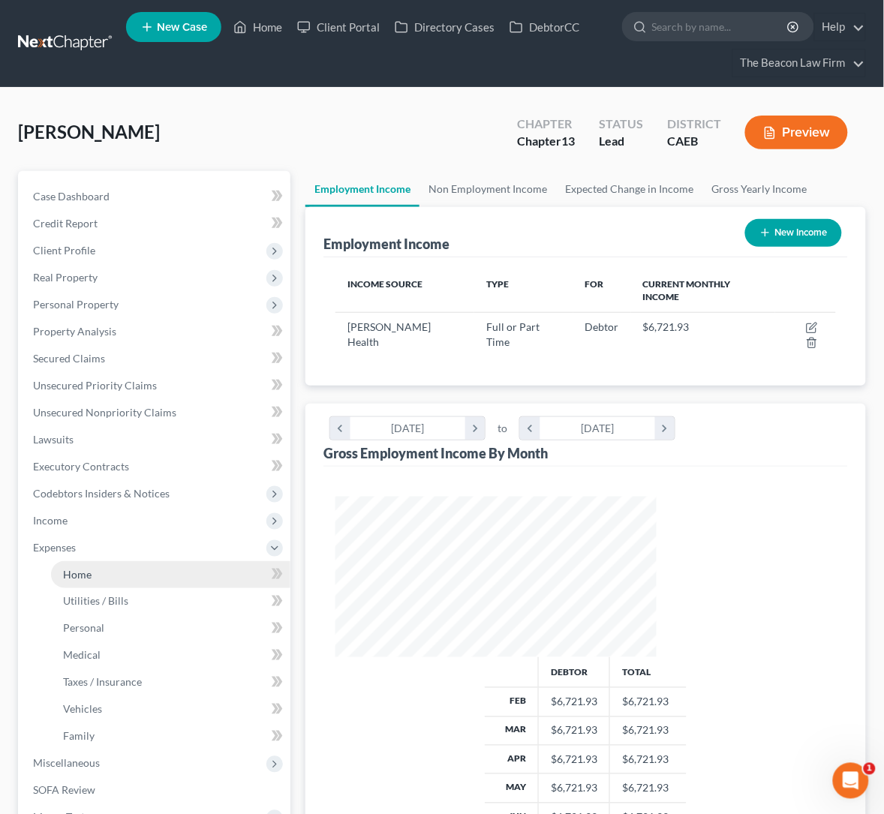
click at [77, 577] on span "Home" at bounding box center [77, 574] width 29 height 13
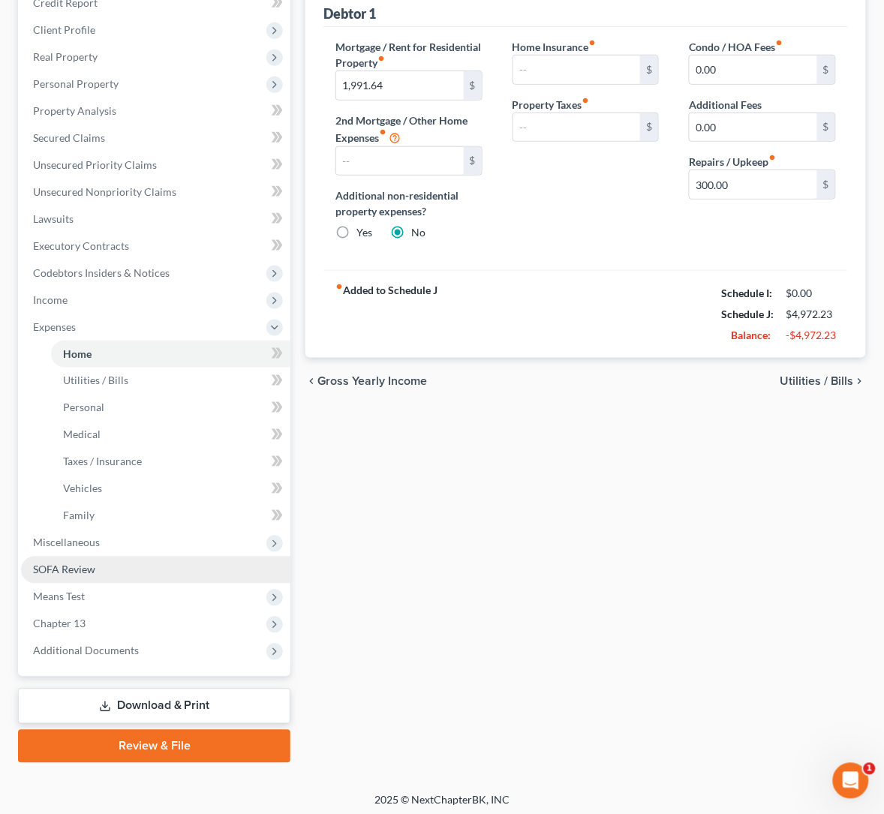
scroll to position [226, 0]
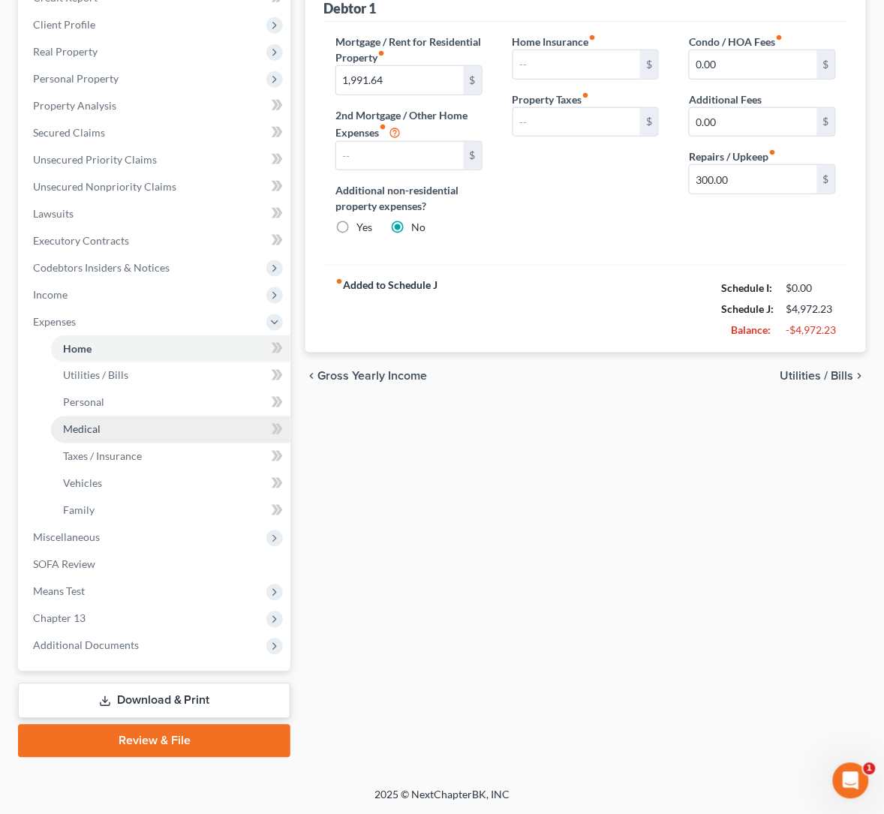
click at [78, 418] on link "Medical" at bounding box center [170, 429] width 239 height 27
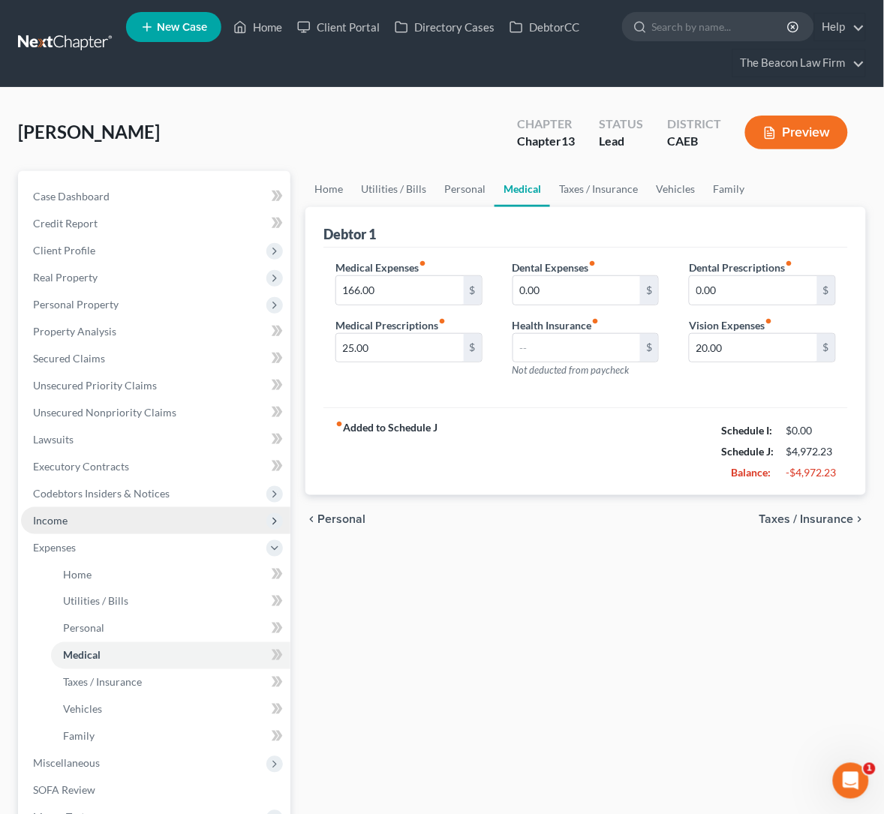
click at [59, 516] on span "Income" at bounding box center [50, 520] width 35 height 13
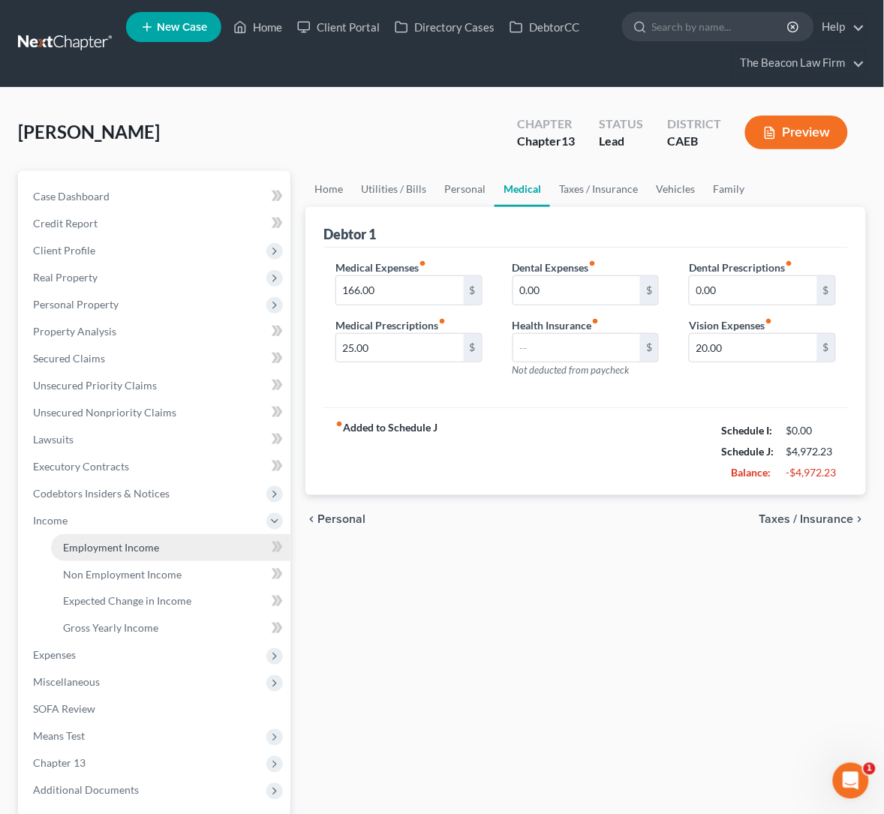
click at [107, 550] on span "Employment Income" at bounding box center [111, 547] width 96 height 13
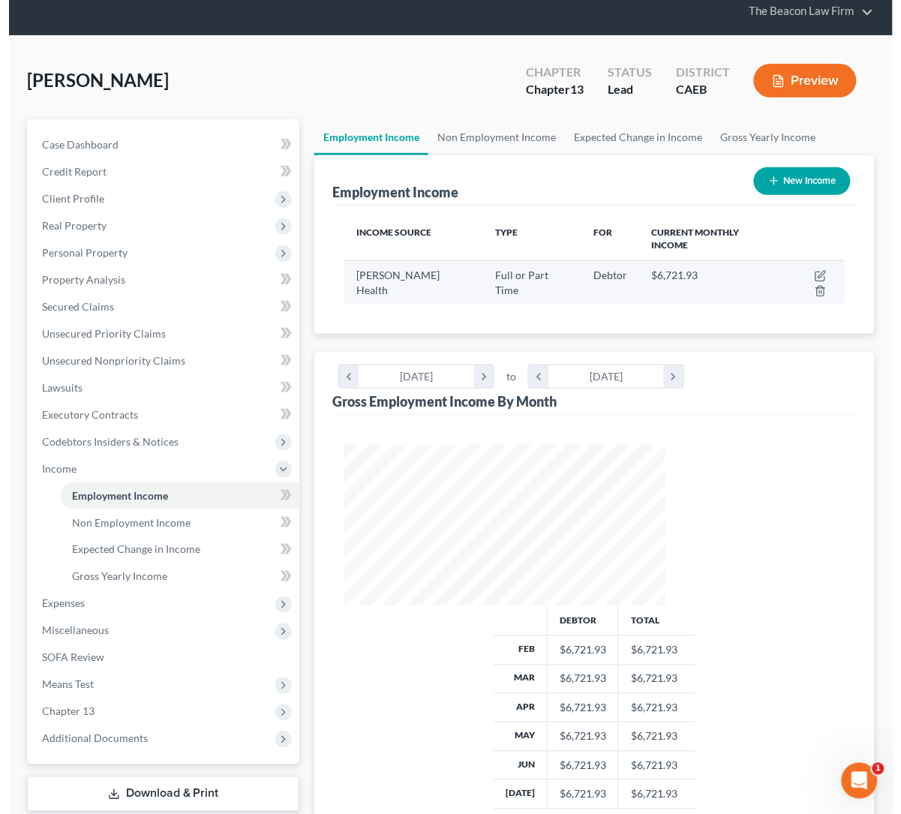
scroll to position [144, 0]
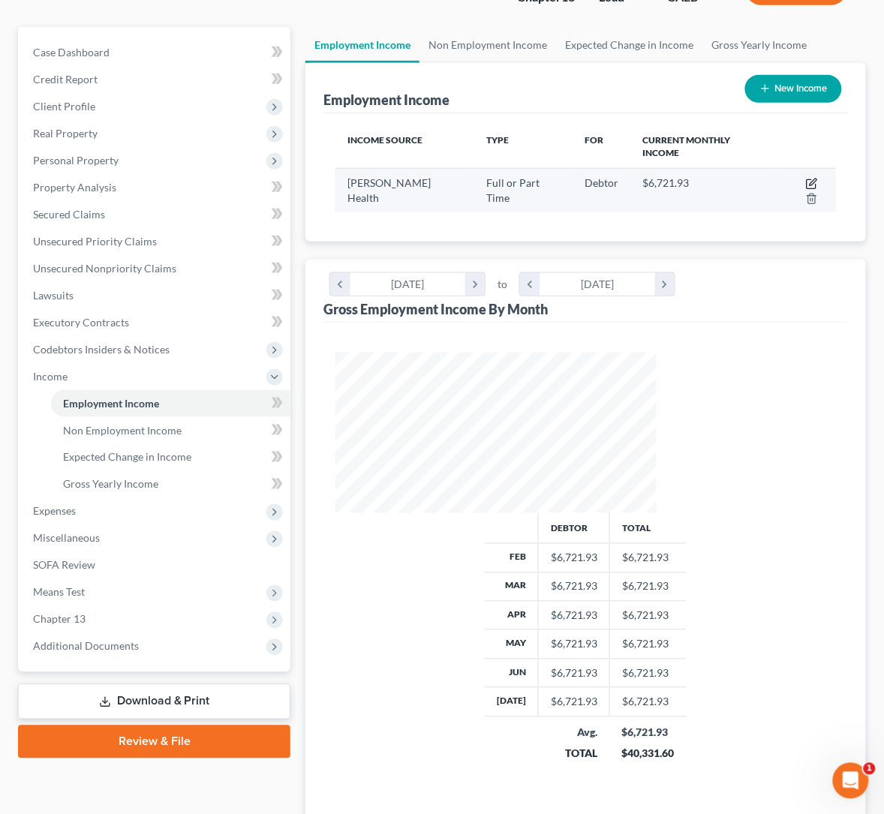
click at [806, 178] on icon "button" at bounding box center [812, 184] width 12 height 12
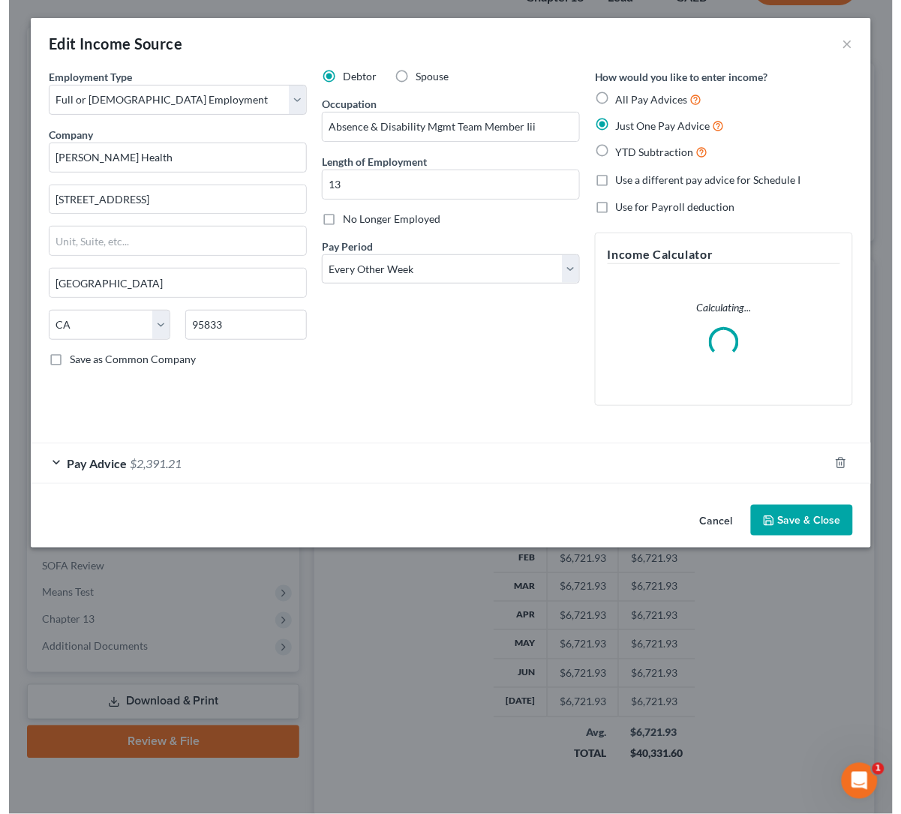
scroll to position [269, 358]
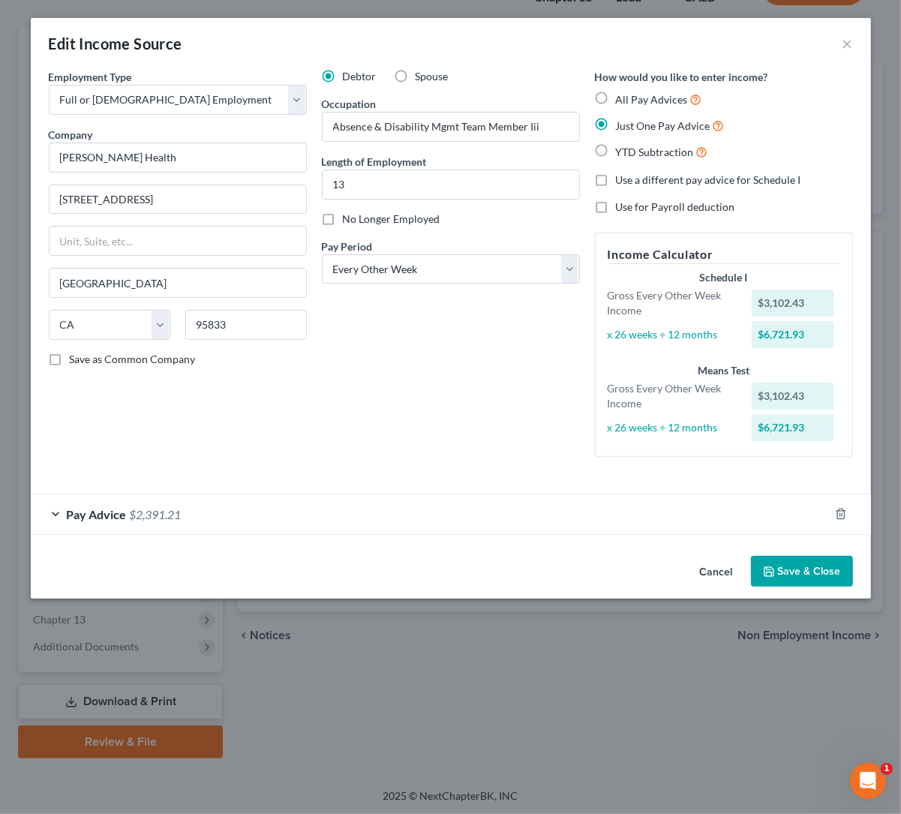
click at [266, 519] on div "Pay Advice $2,391.21" at bounding box center [430, 514] width 798 height 40
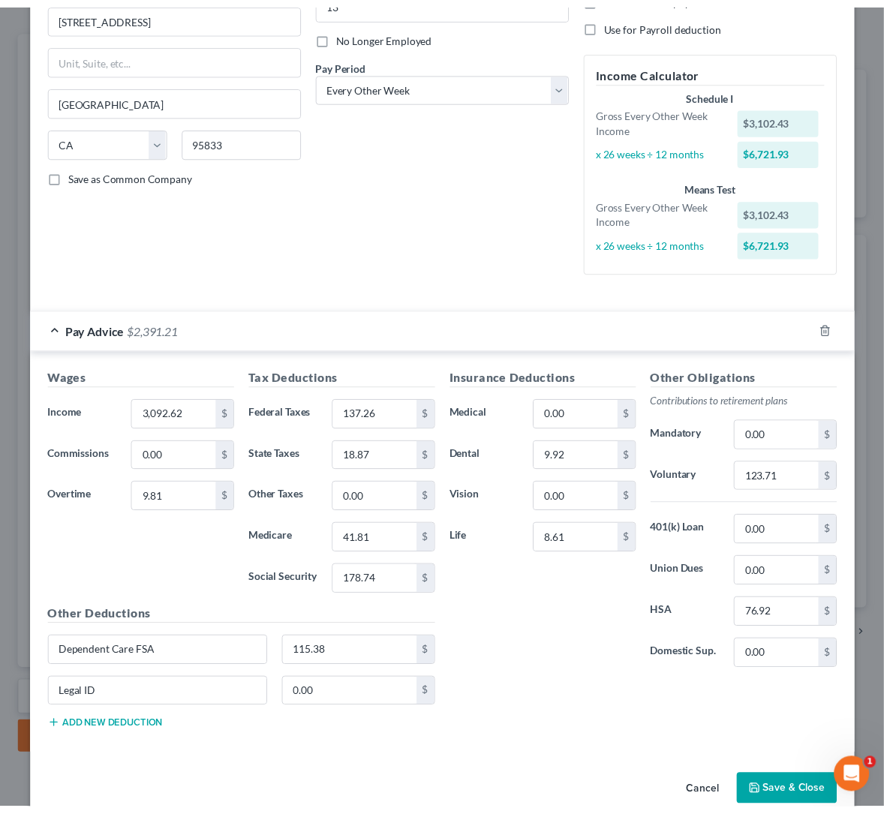
scroll to position [0, 0]
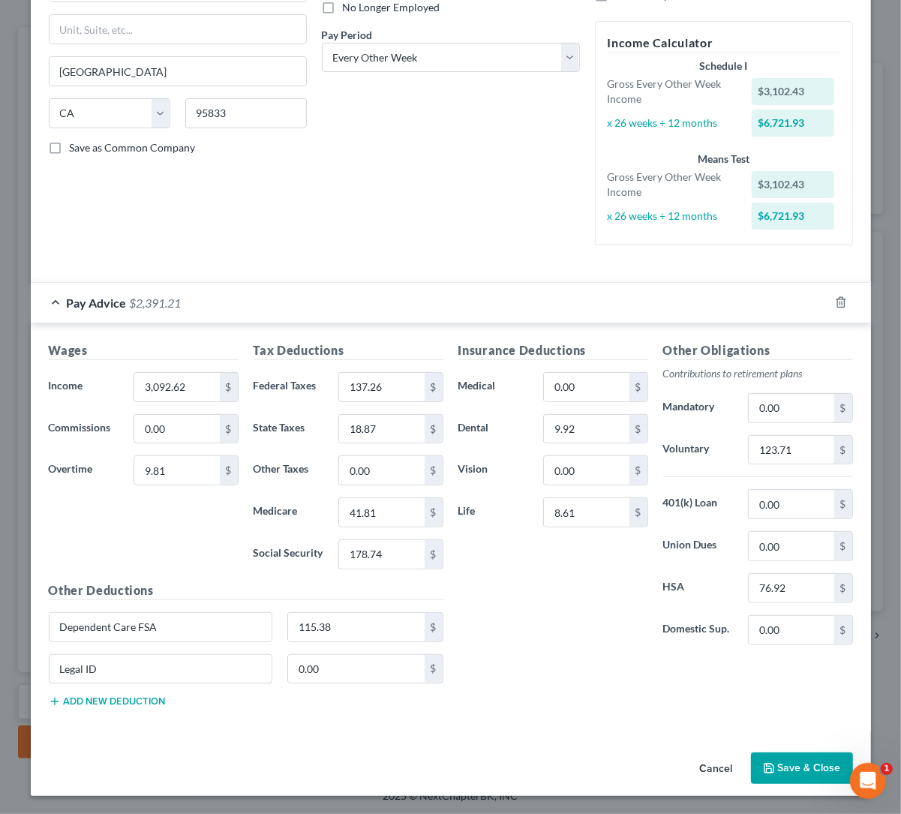
click at [806, 762] on button "Save & Close" at bounding box center [802, 769] width 102 height 32
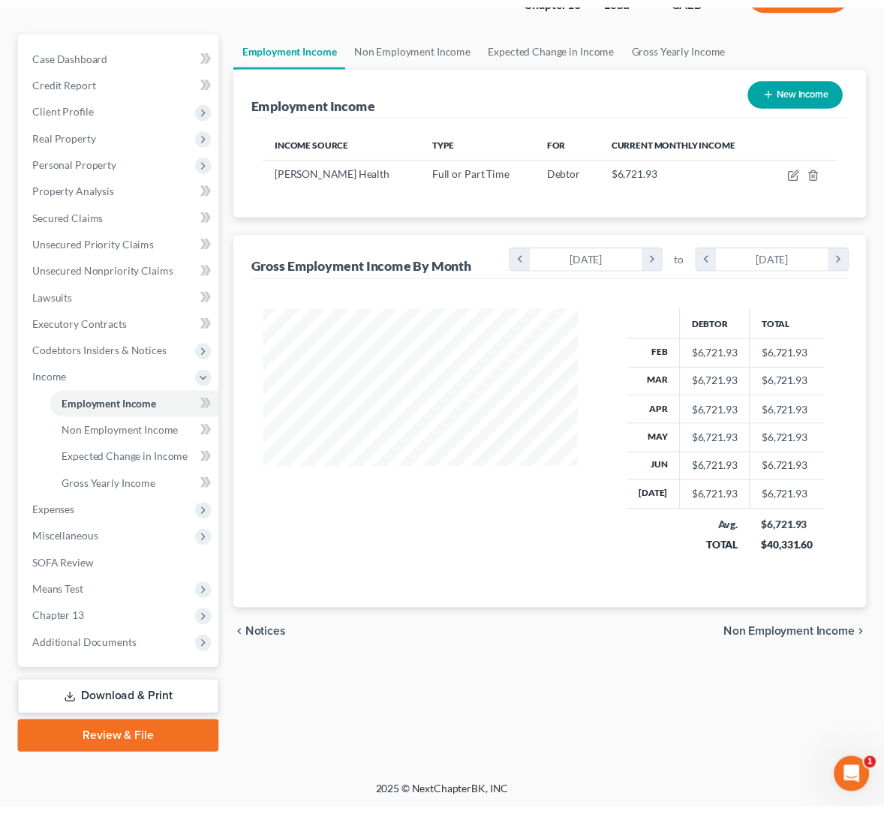
scroll to position [750100, 750019]
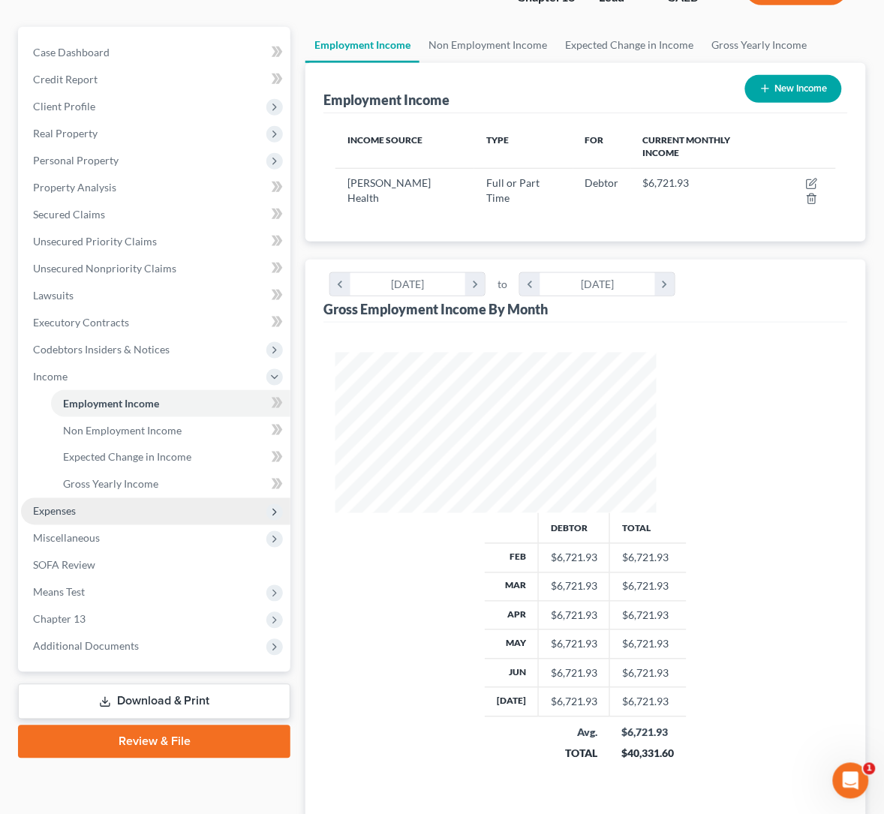
click at [54, 505] on span "Expenses" at bounding box center [54, 511] width 43 height 13
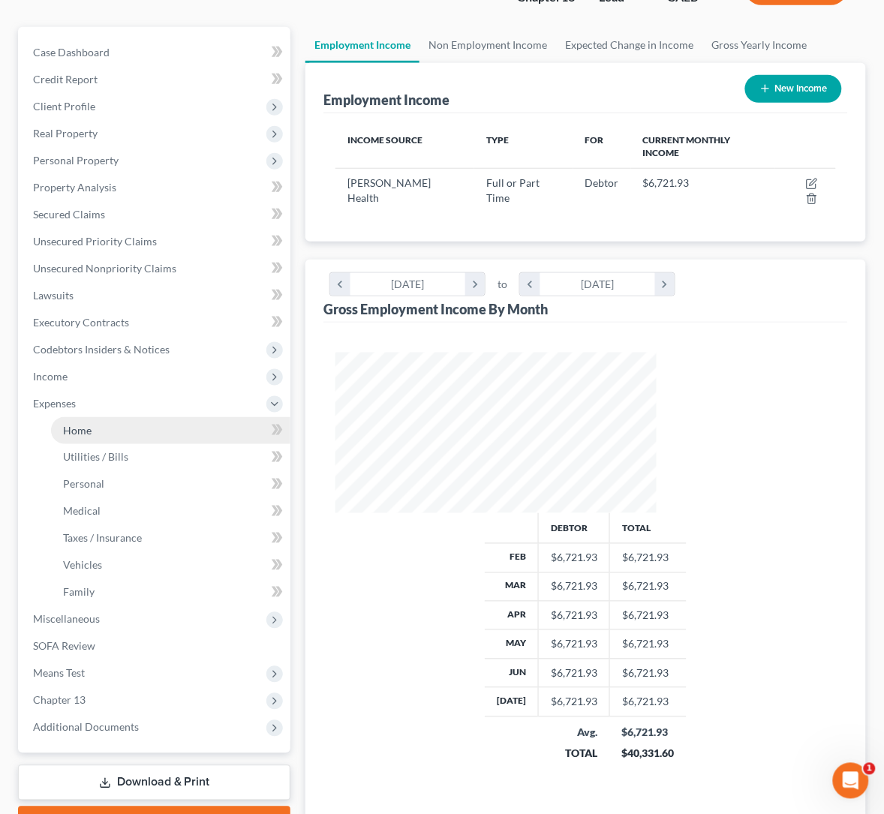
click at [77, 434] on span "Home" at bounding box center [77, 430] width 29 height 13
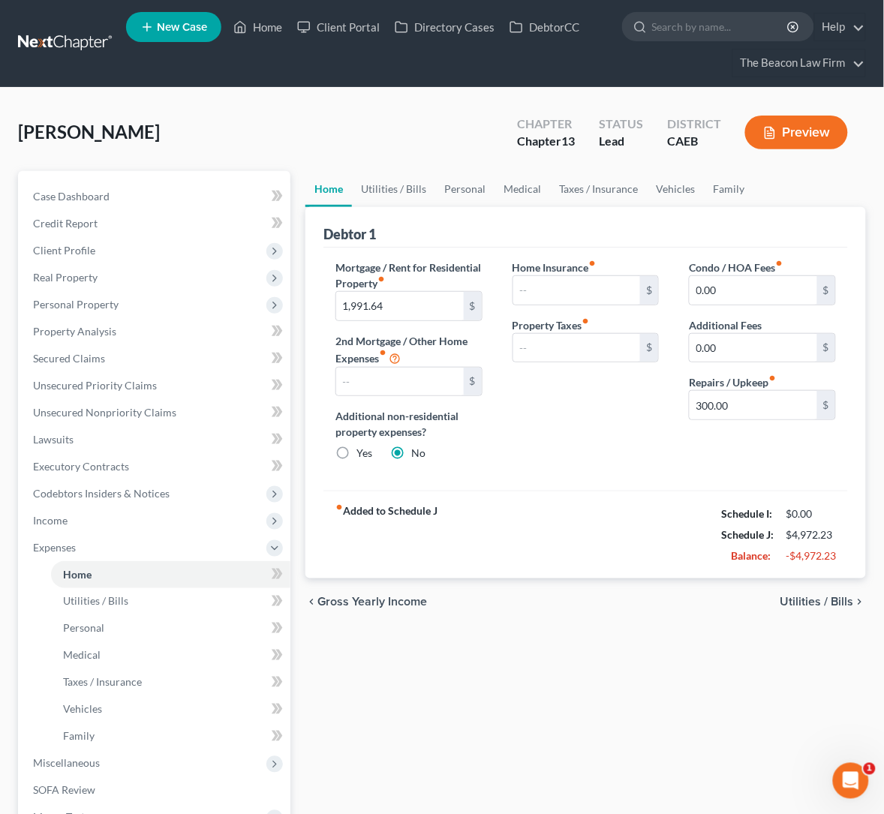
click at [497, 412] on div "Home Insurance fiber_manual_record $ Property Taxes fiber_manual_record $" at bounding box center [585, 367] width 177 height 214
drag, startPoint x: 708, startPoint y: 405, endPoint x: 727, endPoint y: 404, distance: 19.6
click at [708, 405] on input "300.00" at bounding box center [754, 405] width 128 height 29
click at [585, 422] on div "Home Insurance fiber_manual_record $ Property Taxes fiber_manual_record $" at bounding box center [585, 367] width 177 height 214
click at [352, 183] on link "Utilities / Bills" at bounding box center [393, 189] width 83 height 36
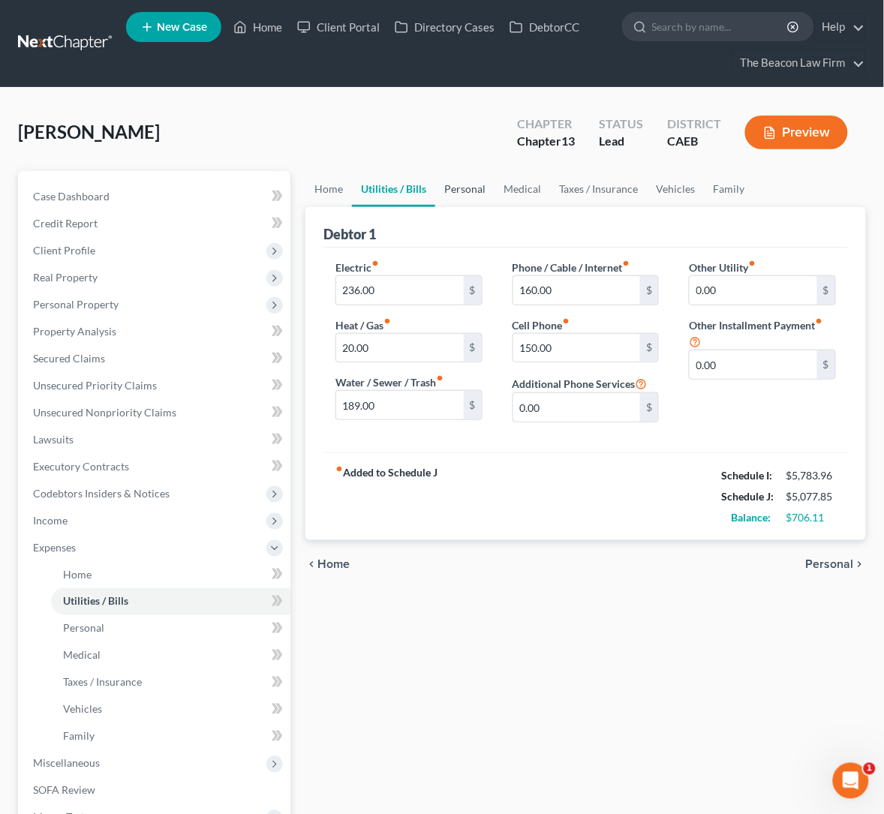
click at [435, 182] on link "Personal" at bounding box center [464, 189] width 59 height 36
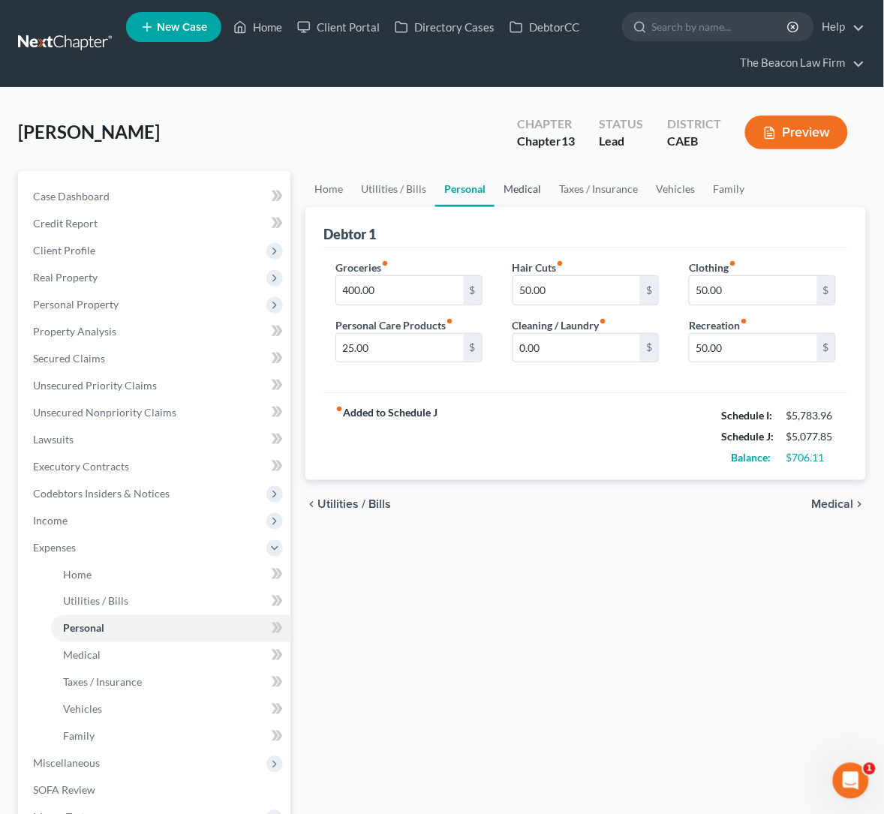
click at [494, 187] on link "Medical" at bounding box center [522, 189] width 56 height 36
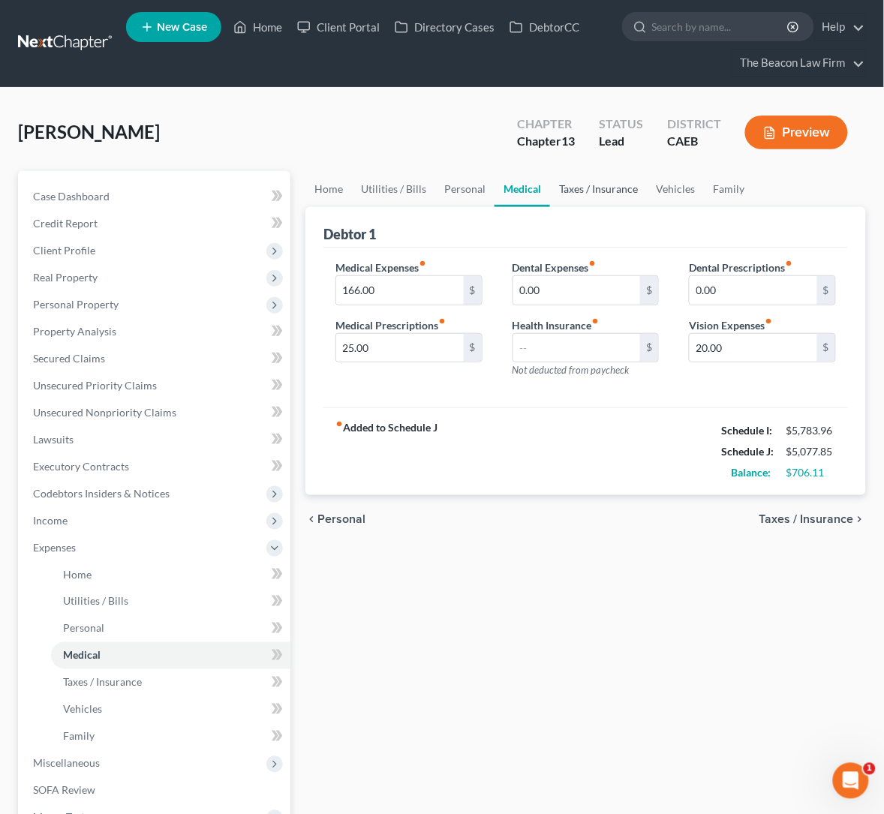
click at [550, 188] on link "Taxes / Insurance" at bounding box center [598, 189] width 97 height 36
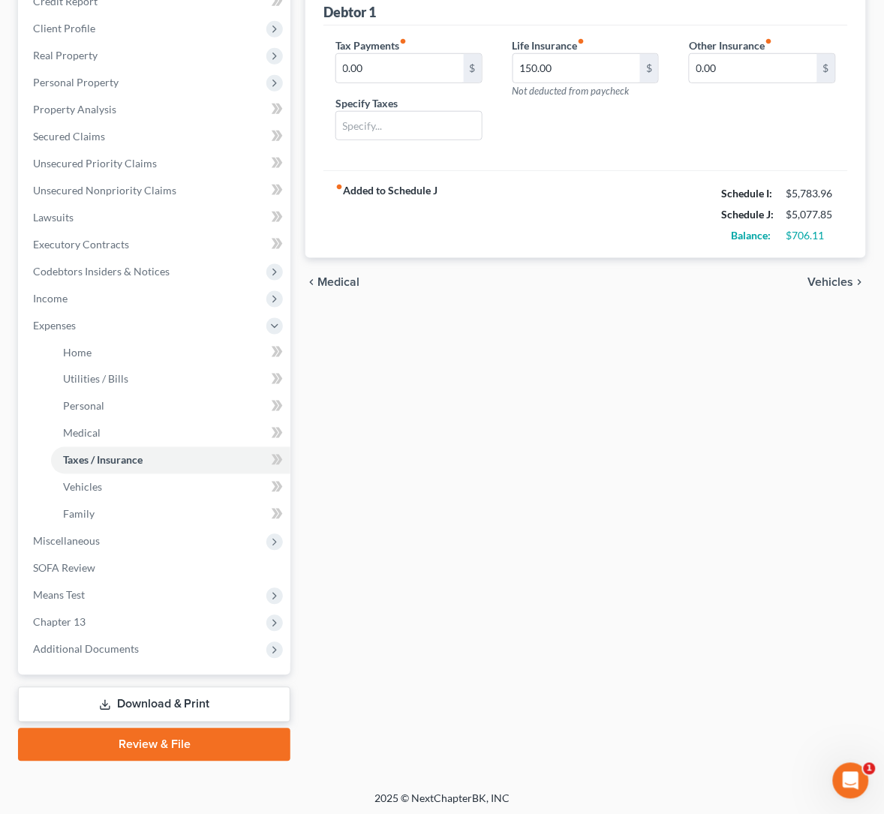
scroll to position [224, 0]
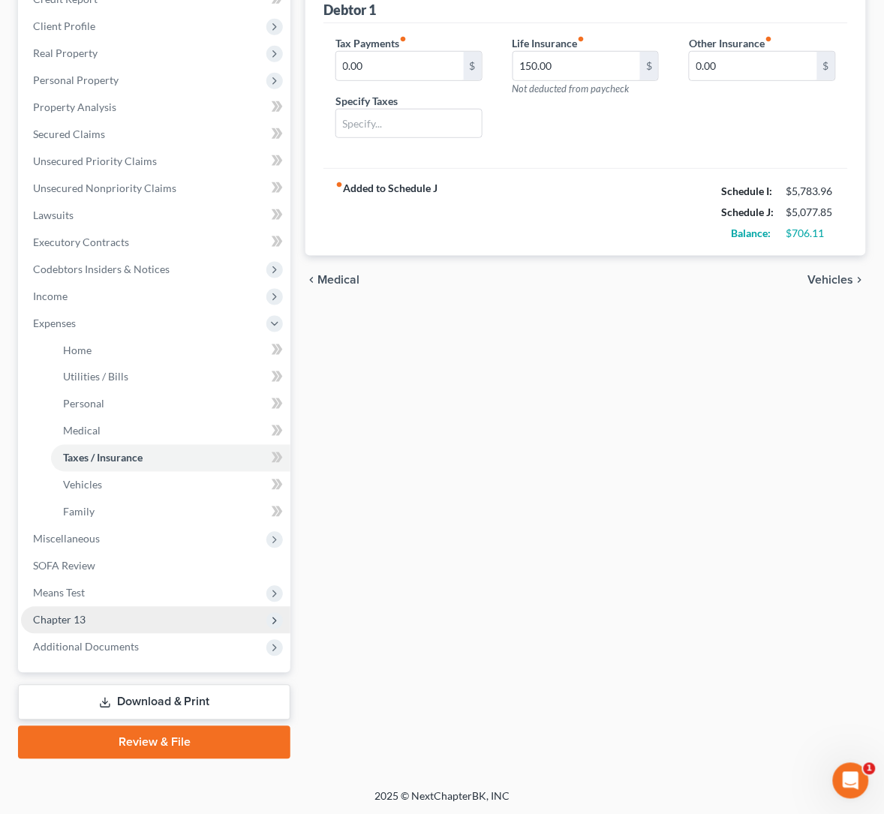
click at [87, 611] on span "Chapter 13" at bounding box center [155, 620] width 269 height 27
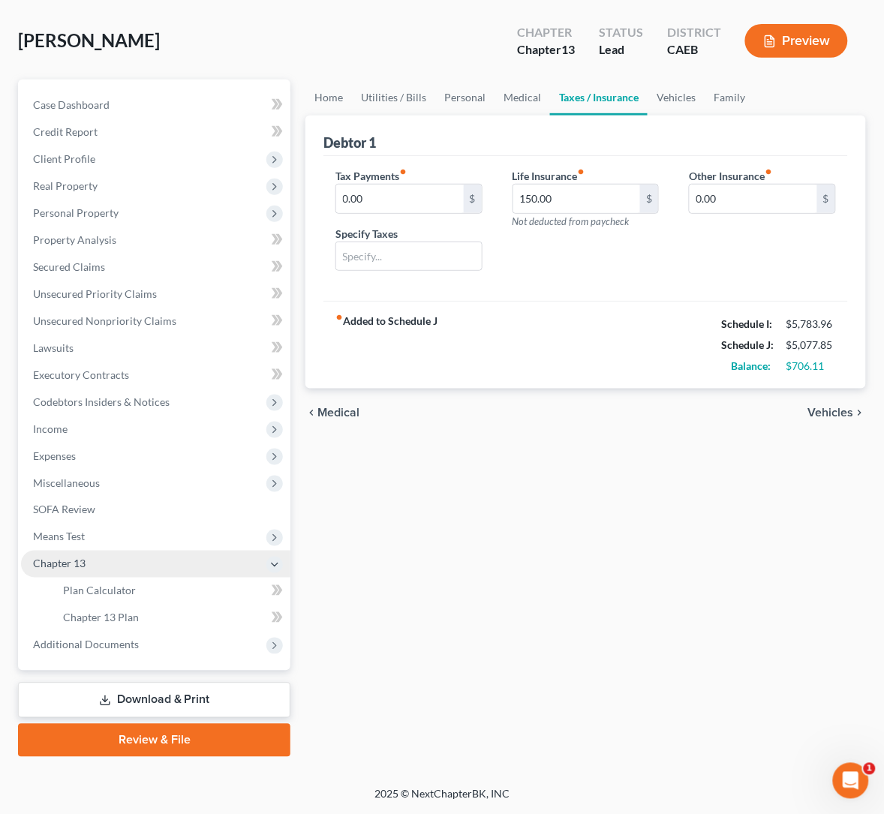
scroll to position [91, 0]
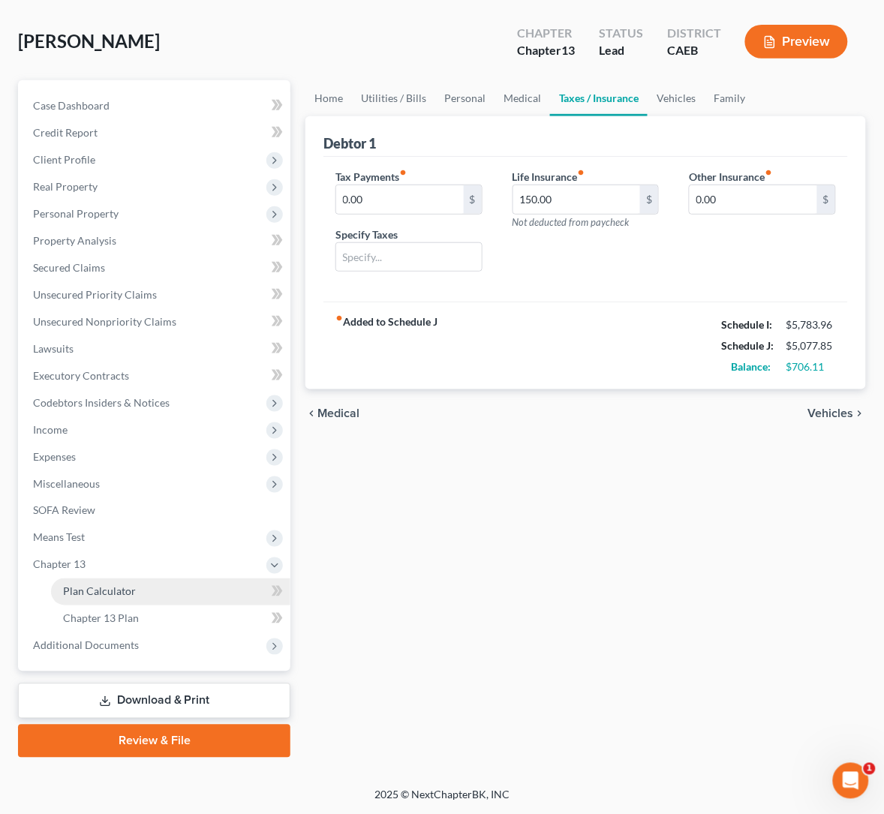
click at [107, 588] on span "Plan Calculator" at bounding box center [99, 591] width 73 height 13
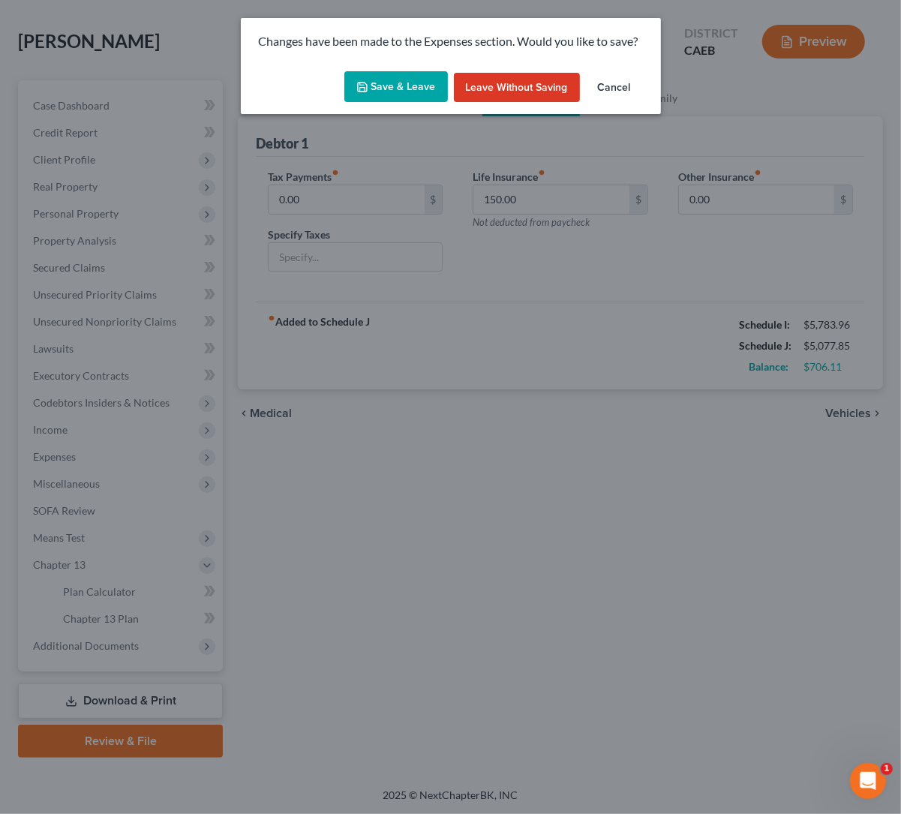
click at [383, 78] on button "Save & Leave" at bounding box center [396, 87] width 104 height 32
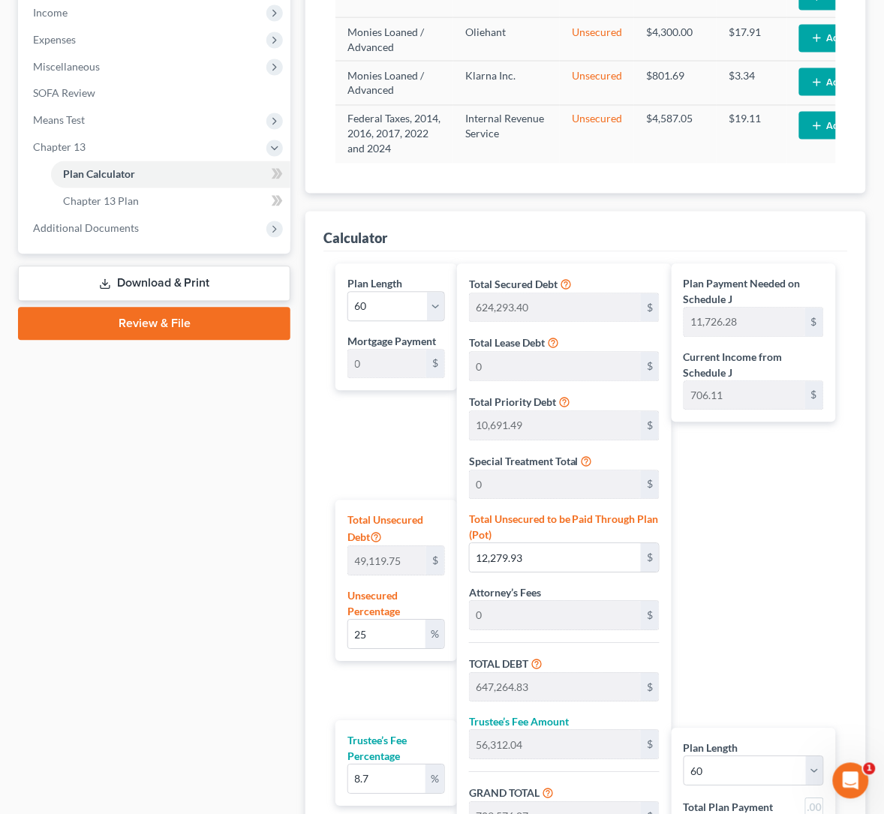
scroll to position [562, 0]
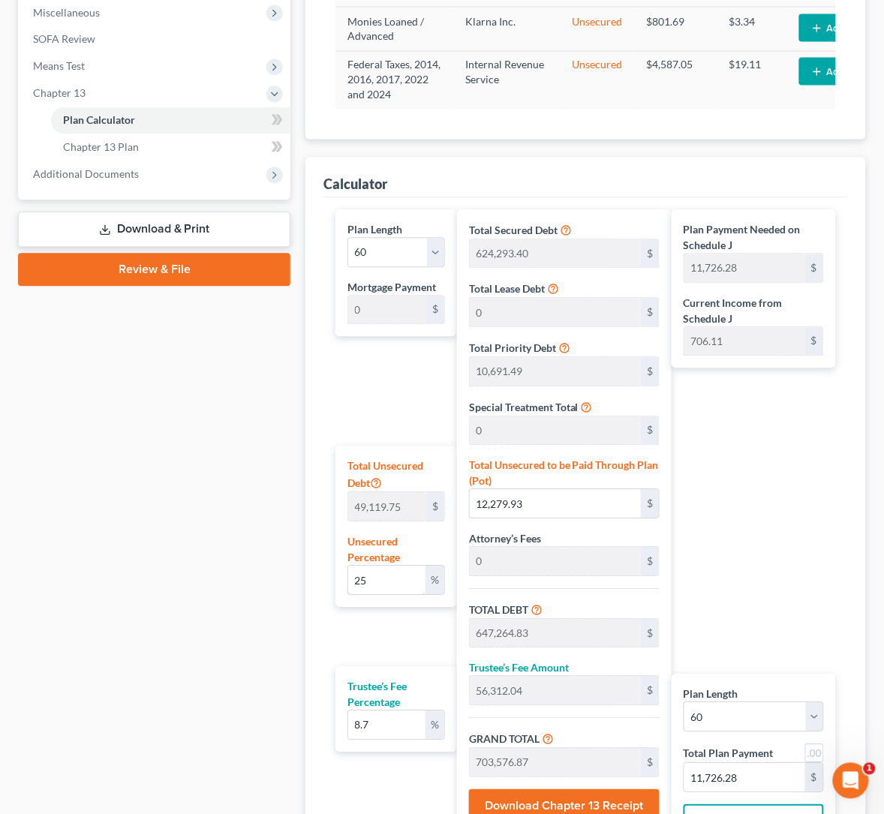
drag, startPoint x: 331, startPoint y: 540, endPoint x: 172, endPoint y: 549, distance: 159.3
click at [187, 544] on div "Petition Navigation Case Dashboard Payments Invoices Payments Payments Credit R…" at bounding box center [442, 262] width 863 height 1307
click at [153, 545] on div "Case Dashboard Payments Invoices Payments Payments Credit Report Client Profile" at bounding box center [154, 262] width 287 height 1307
click at [795, 509] on div "Plan Payment Needed on Schedule J 12,393.69 $ Current Income from Schedule J 70…" at bounding box center [758, 530] width 172 height 640
click at [790, 507] on div "Plan Payment Needed on Schedule J 12,393.69 $ Current Income from Schedule J 70…" at bounding box center [758, 530] width 172 height 640
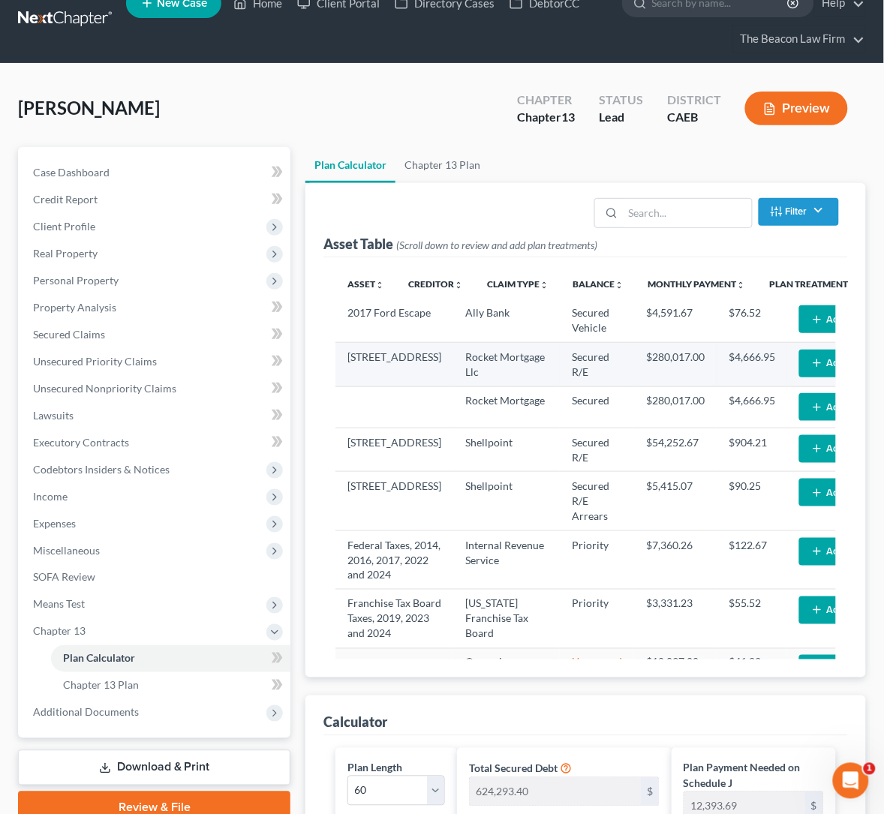
scroll to position [0, 0]
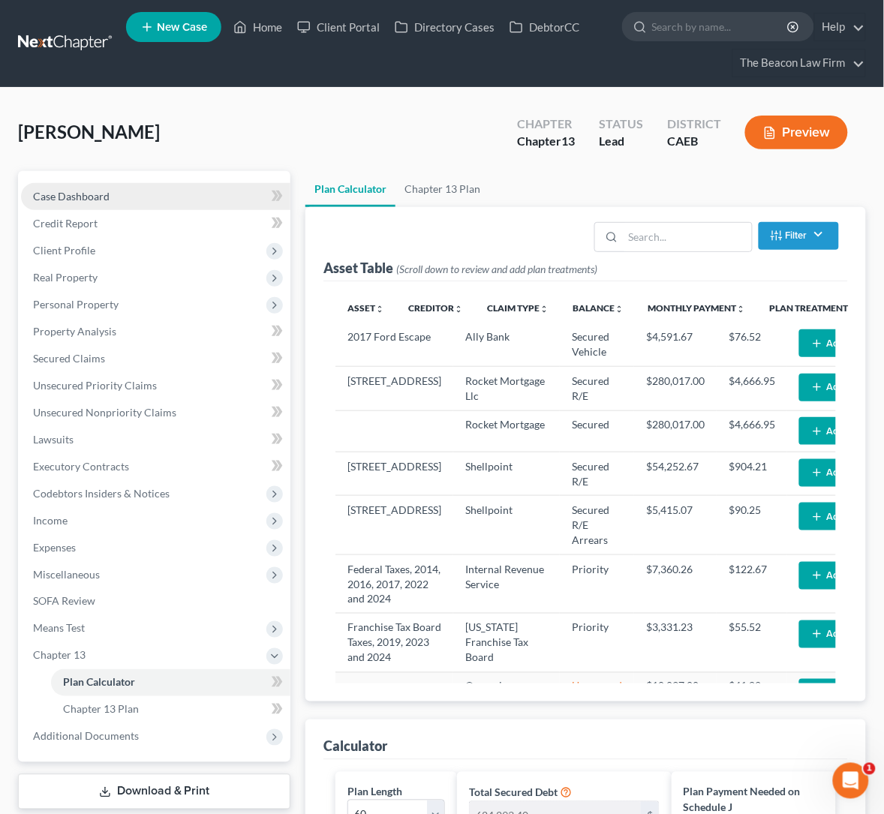
click at [84, 194] on span "Case Dashboard" at bounding box center [71, 196] width 77 height 13
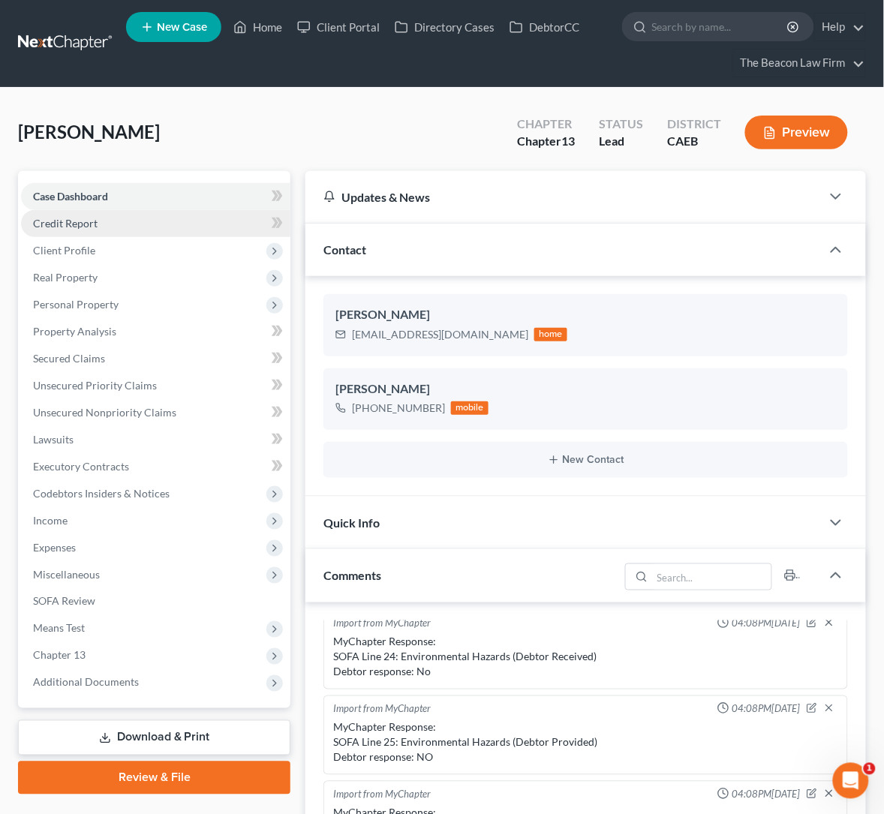
click at [81, 226] on span "Credit Report" at bounding box center [65, 223] width 65 height 13
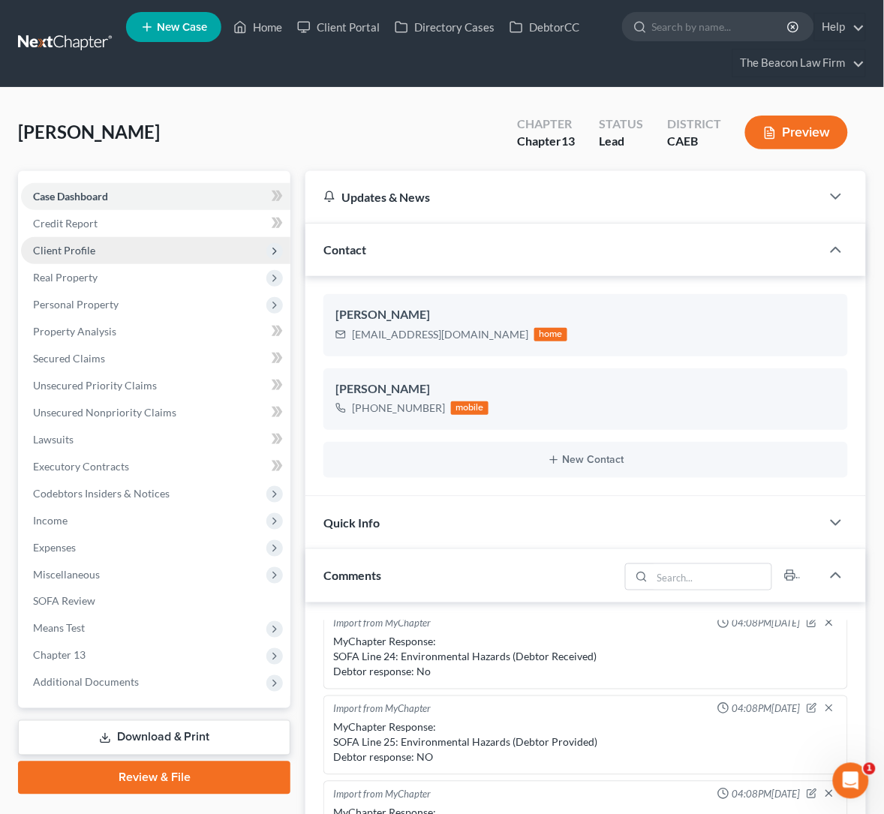
click at [81, 250] on span "Client Profile" at bounding box center [64, 250] width 62 height 13
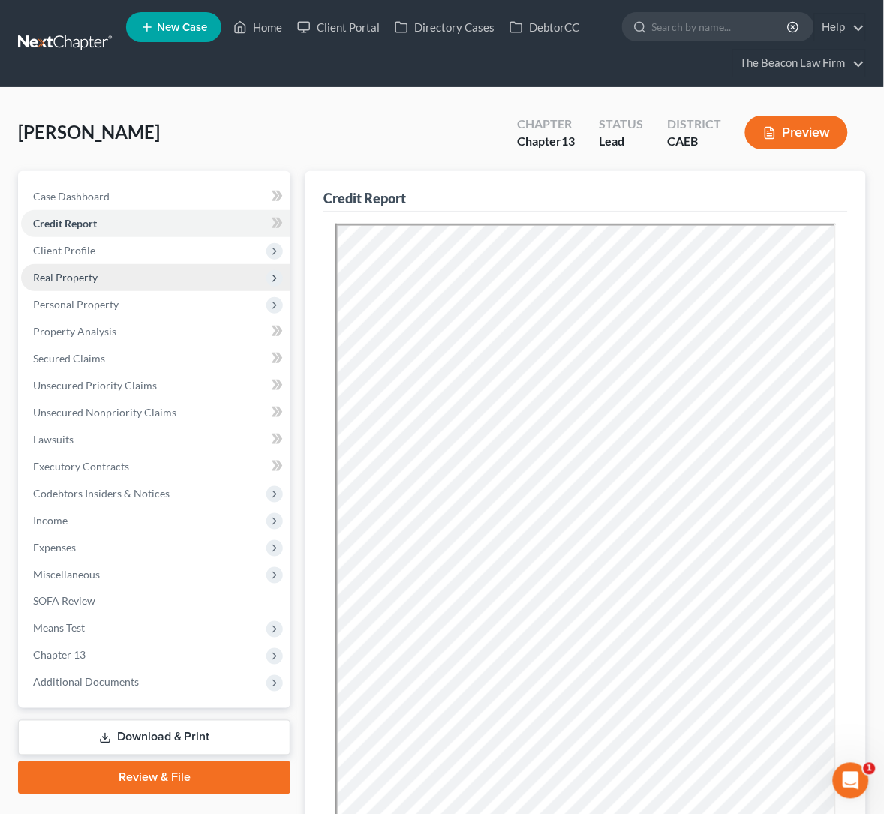
click at [47, 271] on span "Real Property" at bounding box center [65, 277] width 65 height 13
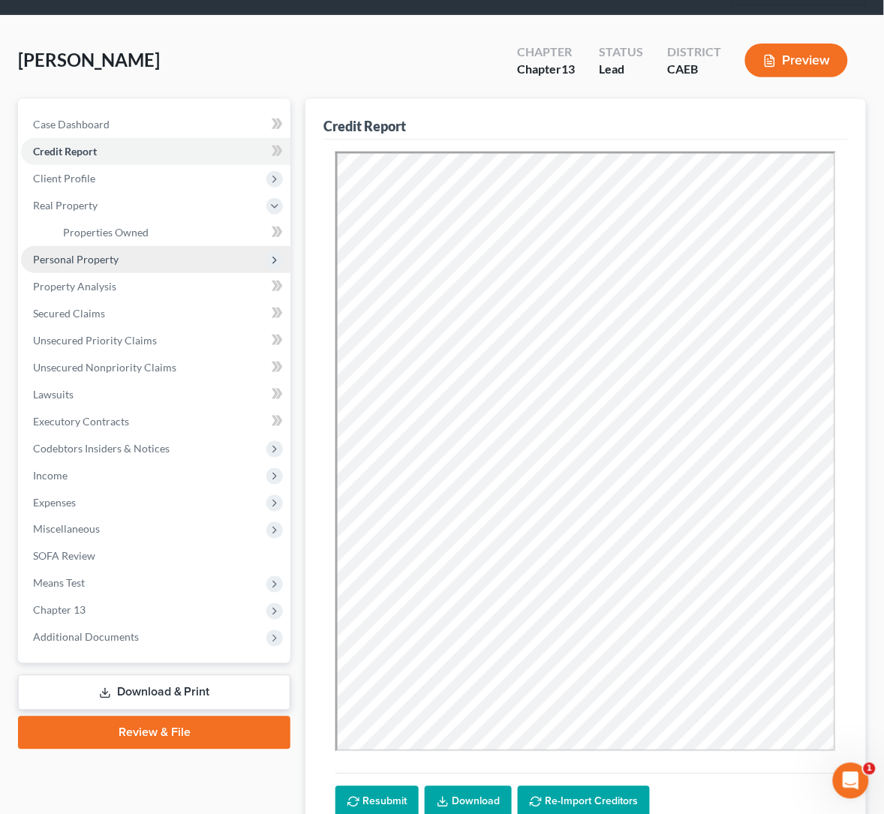
scroll to position [112, 0]
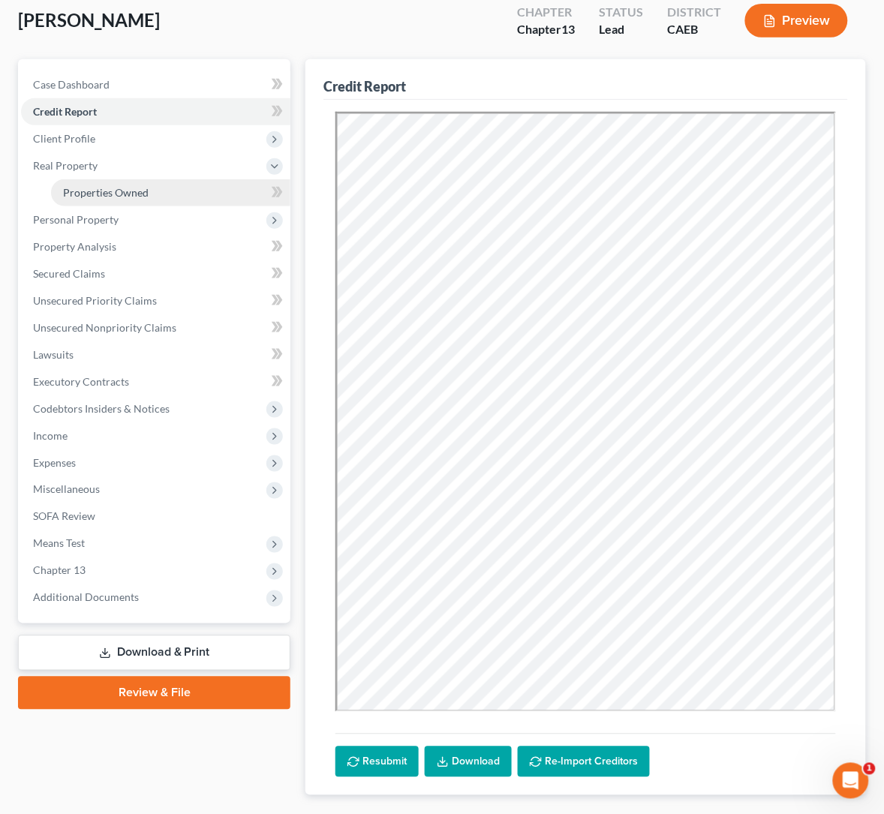
click at [95, 194] on span "Properties Owned" at bounding box center [106, 192] width 86 height 13
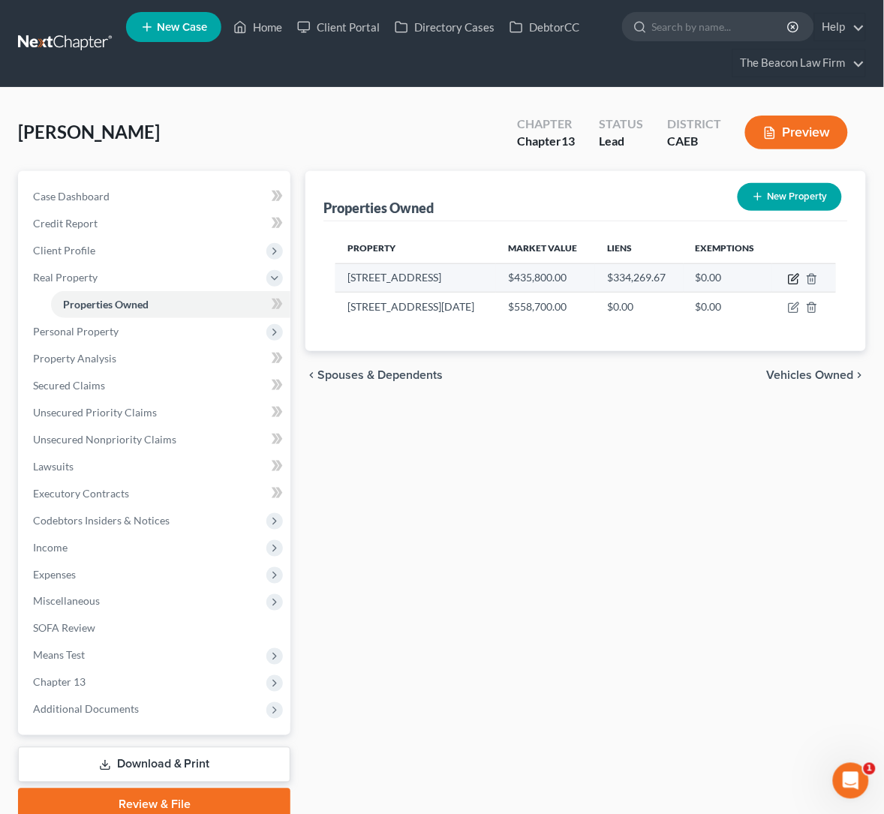
click at [794, 281] on icon "button" at bounding box center [794, 279] width 12 height 12
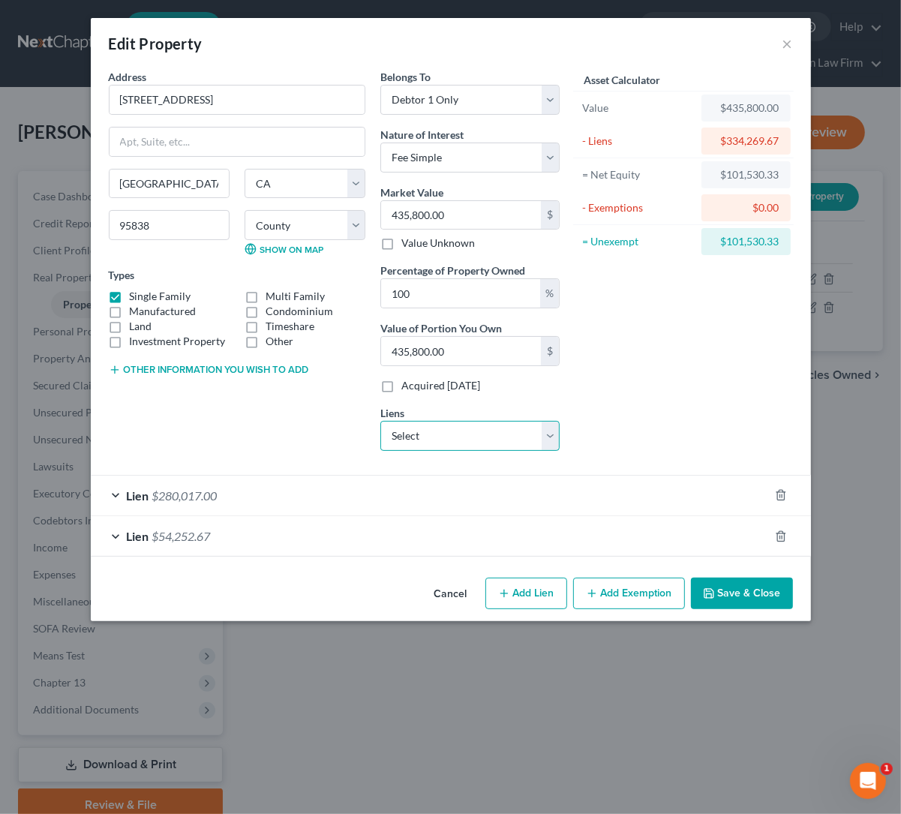
click at [501, 435] on select "Select Rocket Mortgage - $280,017.00" at bounding box center [469, 436] width 179 height 30
drag, startPoint x: 609, startPoint y: 407, endPoint x: 766, endPoint y: 699, distance: 331.1
click at [609, 407] on div "Asset Calculator Value $435,800.00 - Liens $334,269.67 = Net Equity $101,530.33…" at bounding box center [683, 266] width 233 height 394
click at [729, 597] on button "Save & Close" at bounding box center [742, 594] width 102 height 32
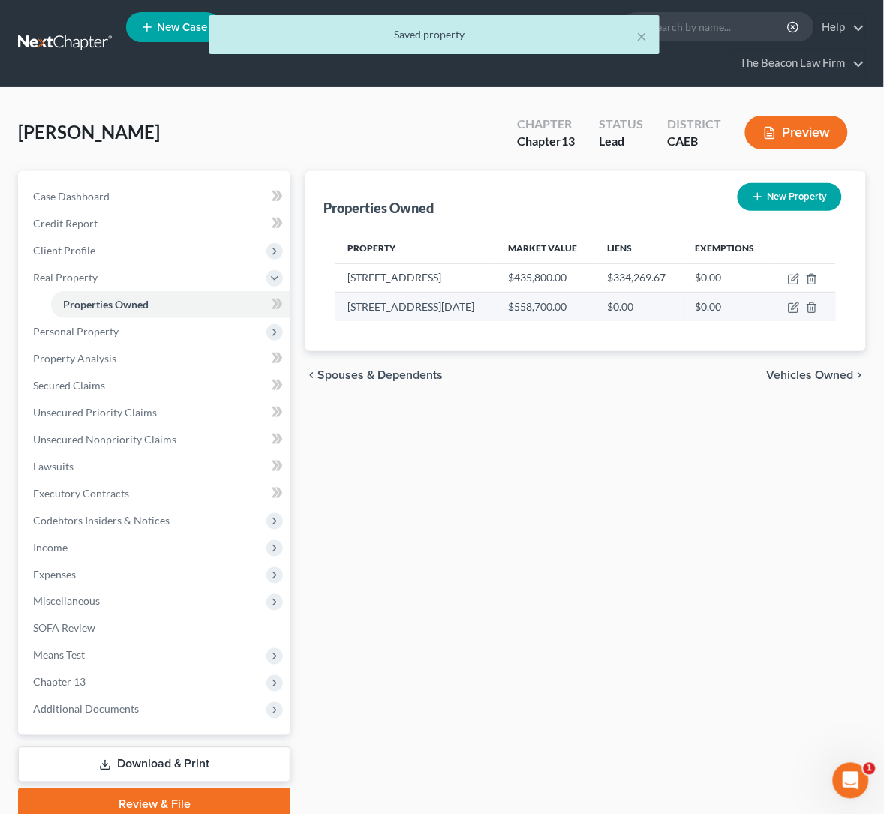
click at [335, 310] on td "[STREET_ADDRESS][DATE]" at bounding box center [415, 307] width 161 height 29
click at [786, 311] on td at bounding box center [804, 307] width 64 height 29
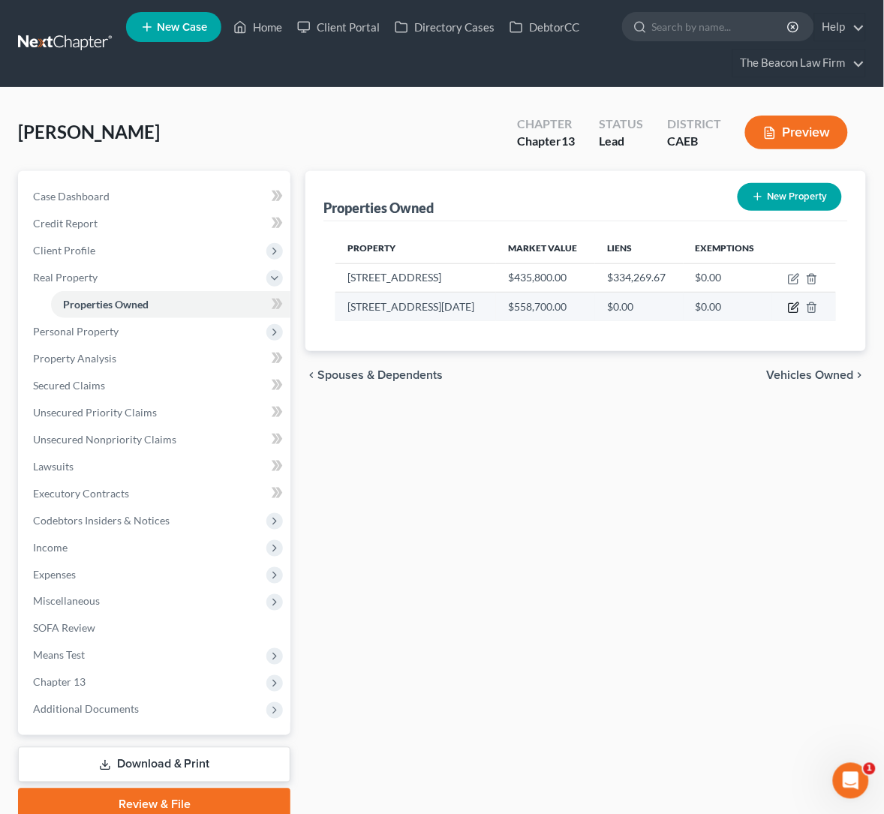
click at [792, 308] on icon "button" at bounding box center [795, 306] width 7 height 7
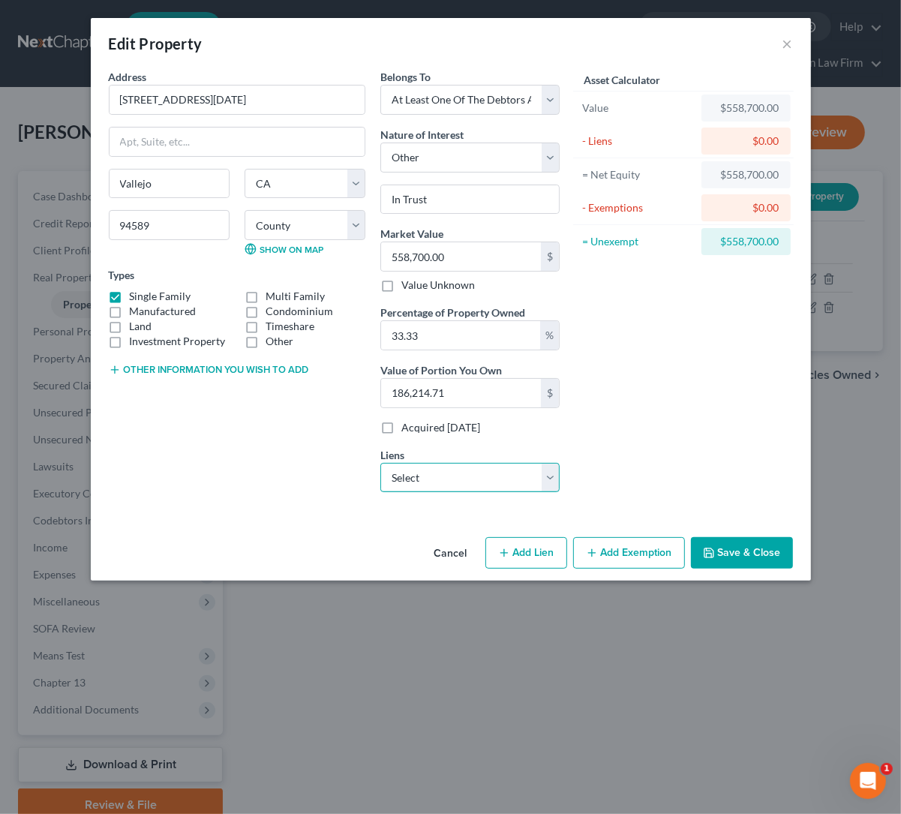
click at [442, 477] on select "Select Rocket Mortgage - $280,017.00" at bounding box center [469, 478] width 179 height 30
drag, startPoint x: 442, startPoint y: 477, endPoint x: 616, endPoint y: 449, distance: 176.4
click at [442, 477] on select "Select Rocket Mortgage - $280,017.00" at bounding box center [469, 478] width 179 height 30
click at [616, 449] on div "Asset Calculator Value $558,700.00 - Liens $0.00 = Net Equity $558,700.00 - Exe…" at bounding box center [683, 286] width 233 height 435
click at [722, 556] on button "Save & Close" at bounding box center [742, 553] width 102 height 32
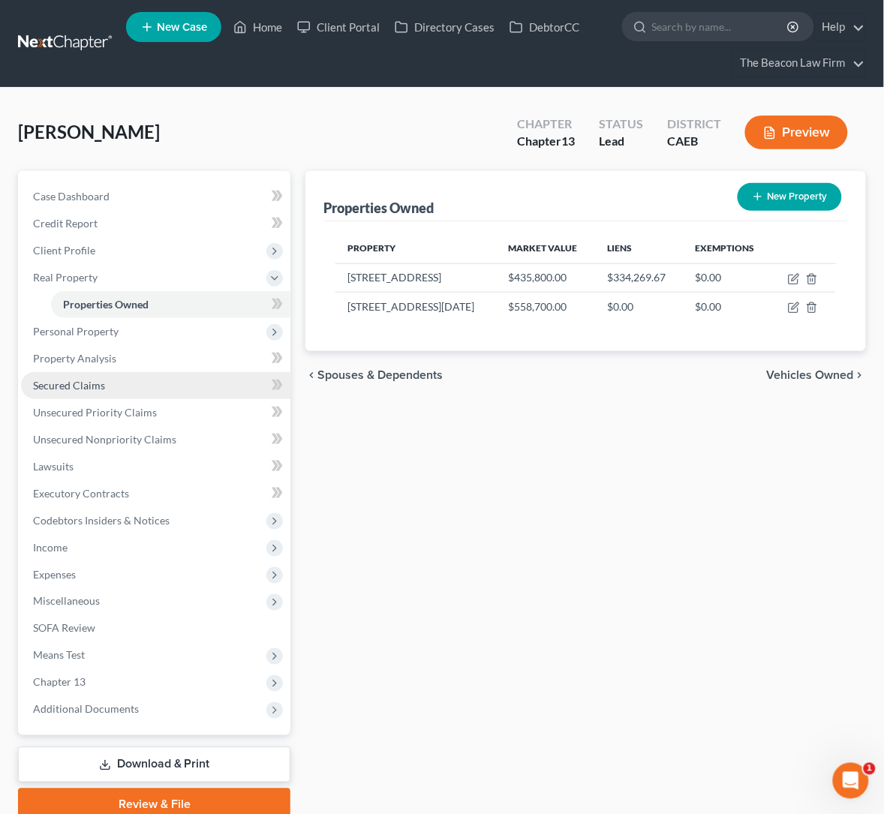
click at [95, 380] on span "Secured Claims" at bounding box center [69, 385] width 72 height 13
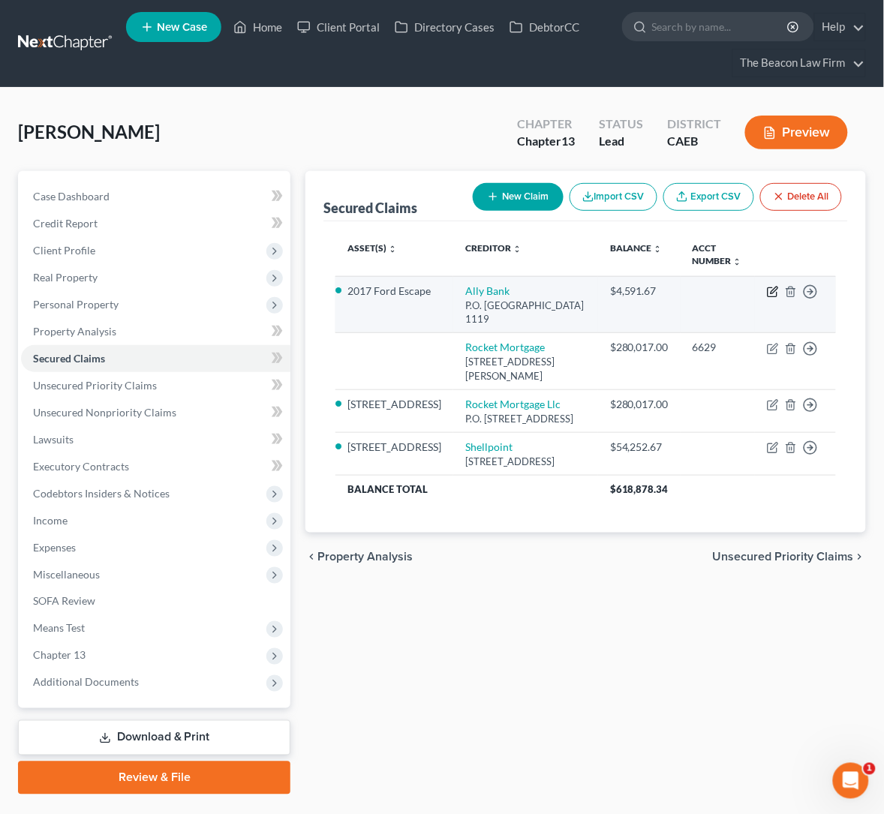
click at [768, 290] on icon "button" at bounding box center [772, 292] width 9 height 9
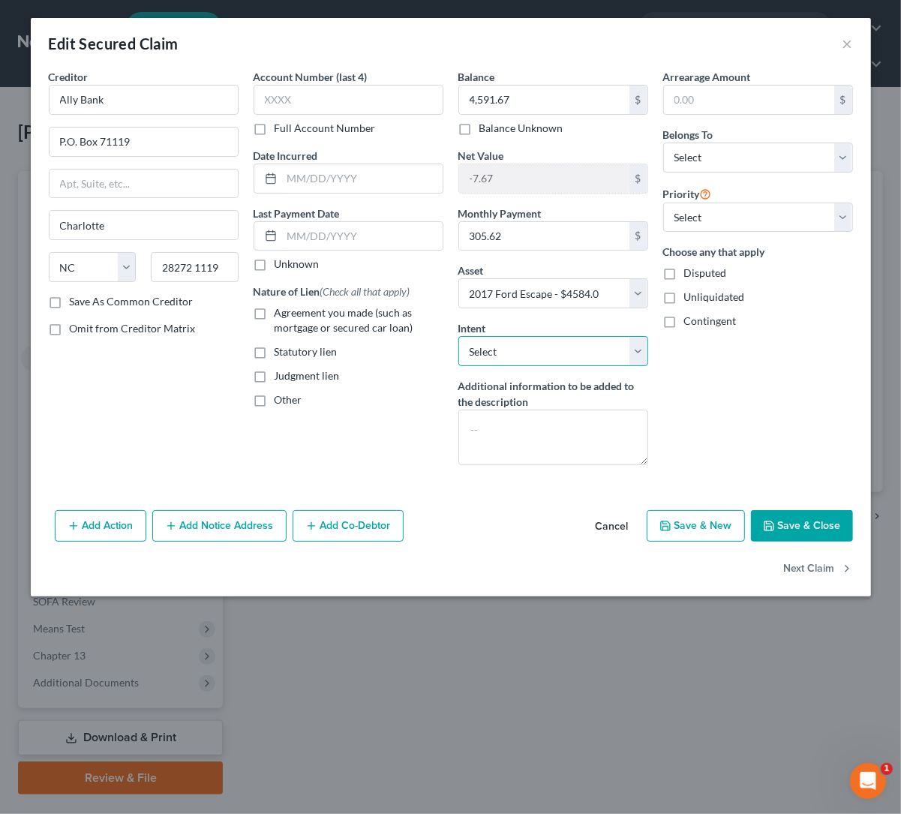
drag, startPoint x: 540, startPoint y: 353, endPoint x: 543, endPoint y: 365, distance: 12.4
click at [540, 353] on select "Select Surrender Redeem Reaffirm Avoid Other" at bounding box center [553, 351] width 190 height 30
click at [458, 338] on select "Select Surrender Redeem Reaffirm Avoid Other" at bounding box center [553, 351] width 190 height 30
click at [723, 158] on select "Select Debtor 1 Only Debtor 2 Only Debtor 1 And Debtor 2 Only At Least One Of T…" at bounding box center [758, 158] width 190 height 30
click at [663, 143] on select "Select Debtor 1 Only Debtor 2 Only Debtor 1 And Debtor 2 Only At Least One Of T…" at bounding box center [758, 158] width 190 height 30
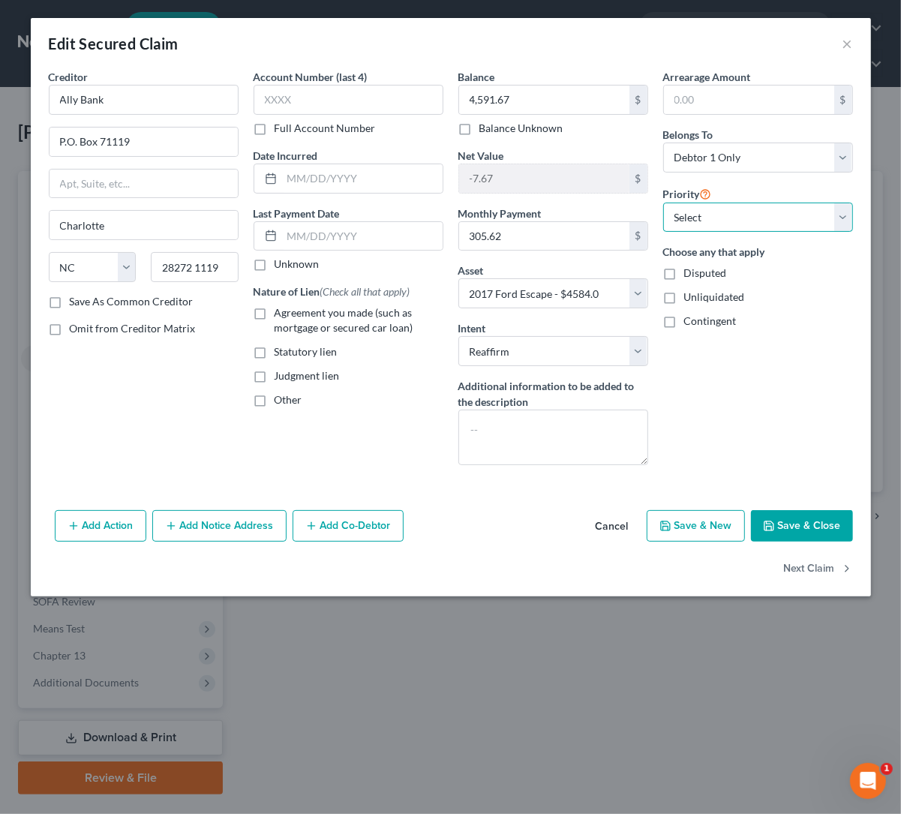
click at [740, 209] on select "Select 1st 2nd 3rd 4th 5th 6th 7th 8th 9th 10th 11th 12th 13th 14th 15th 16th 1…" at bounding box center [758, 218] width 190 height 30
click at [663, 203] on select "Select 1st 2nd 3rd 4th 5th 6th 7th 8th 9th 10th 11th 12th 13th 14th 15th 16th 1…" at bounding box center [758, 218] width 190 height 30
click at [332, 443] on div "Account Number (last 4) Full Account Number Date Incurred Last Payment Date Unk…" at bounding box center [348, 273] width 205 height 408
click at [275, 312] on label "Agreement you made (such as mortgage or secured car loan)" at bounding box center [359, 320] width 169 height 30
click at [281, 312] on input "Agreement you made (such as mortgage or secured car loan)" at bounding box center [286, 310] width 10 height 10
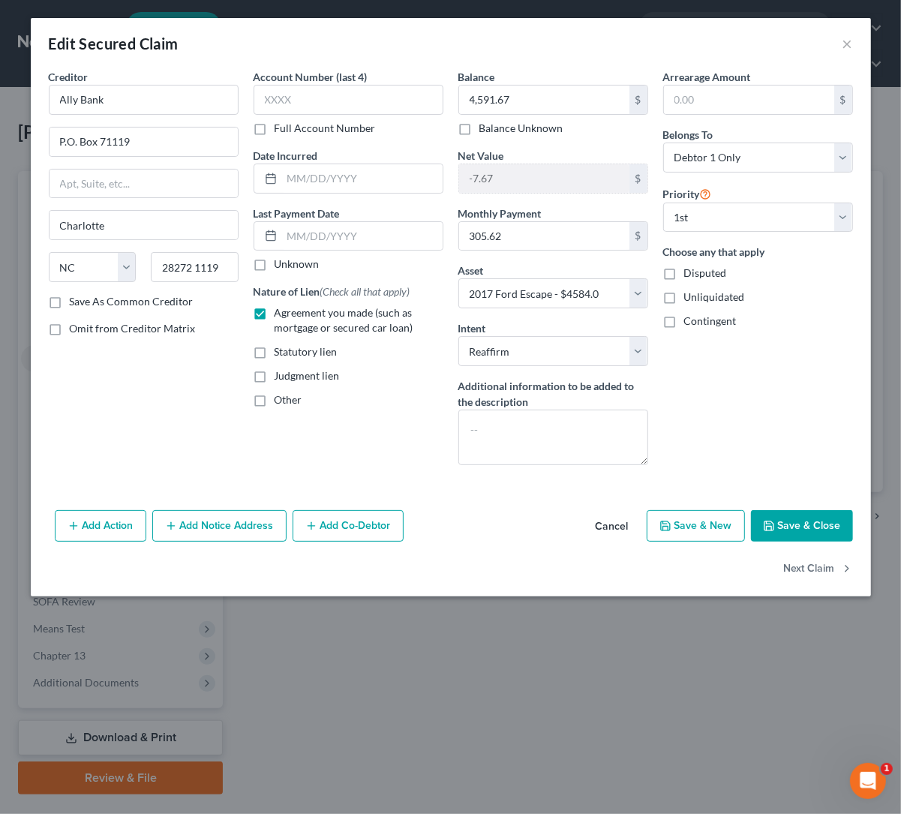
click at [811, 521] on button "Save & Close" at bounding box center [802, 526] width 102 height 32
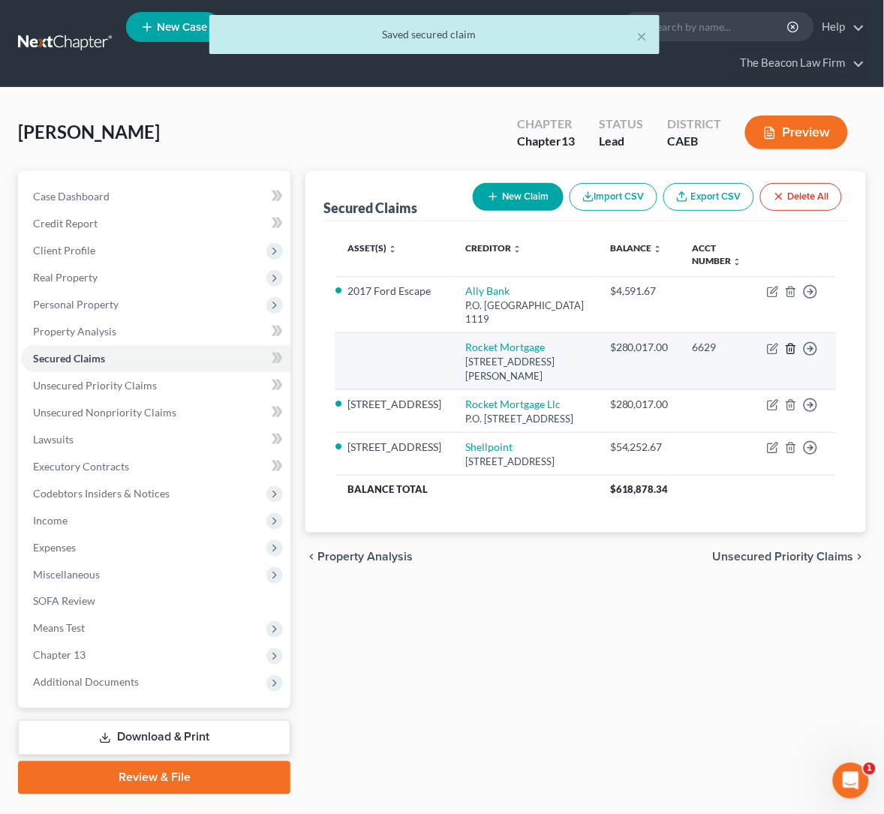
click at [791, 348] on icon "button" at bounding box center [791, 349] width 12 height 12
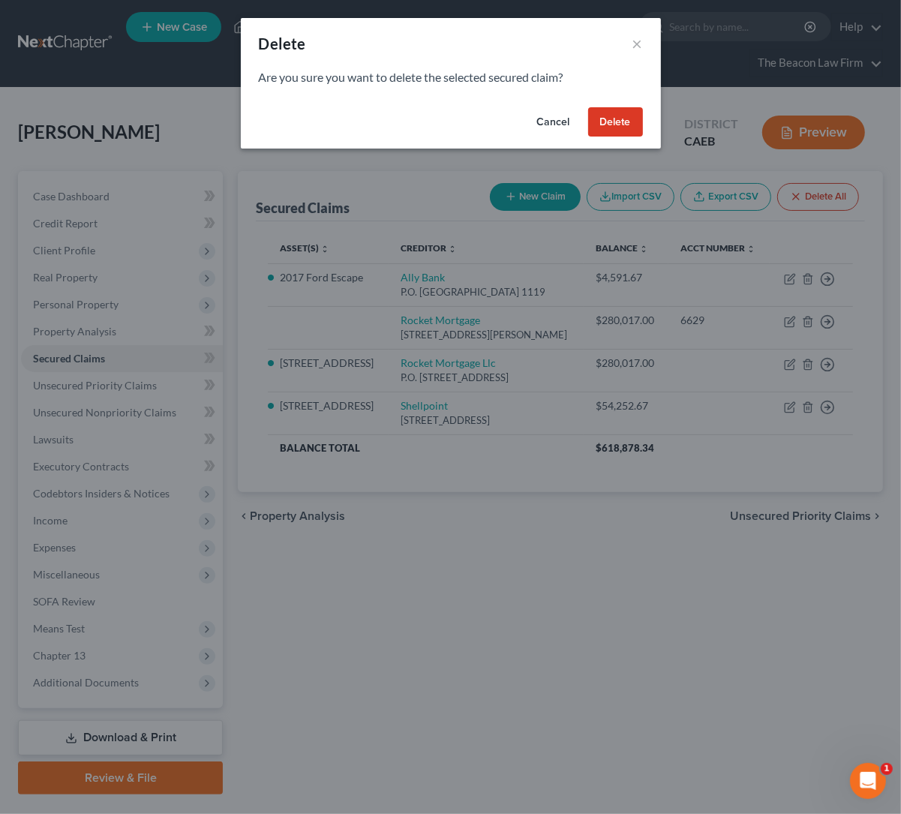
click at [621, 125] on button "Delete" at bounding box center [615, 122] width 55 height 30
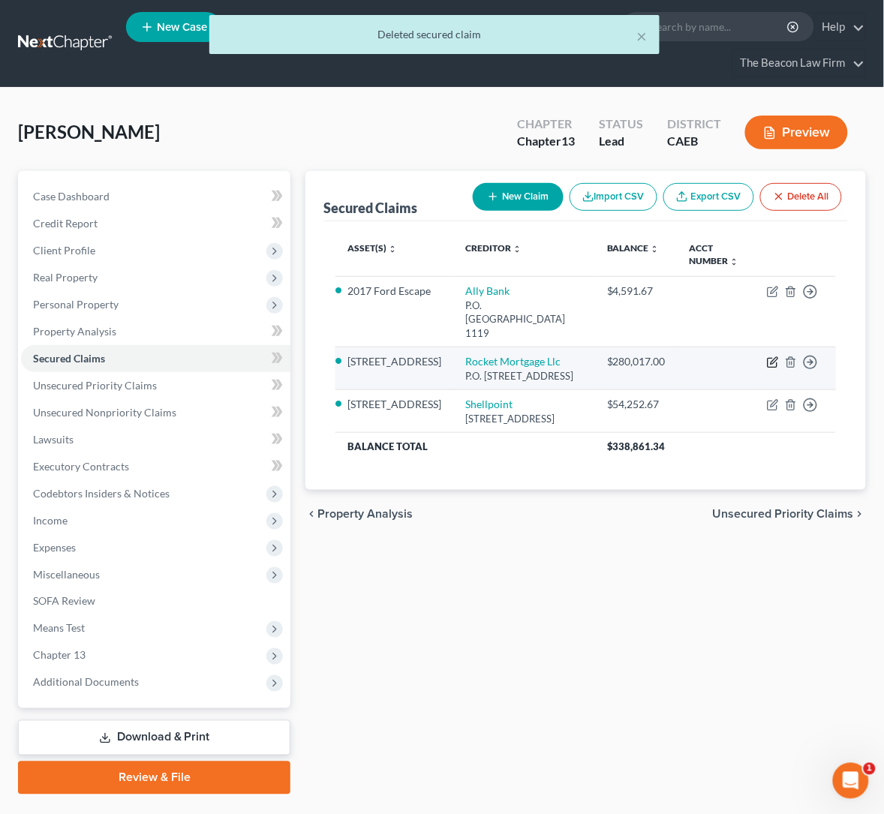
click at [771, 357] on icon "button" at bounding box center [774, 360] width 7 height 7
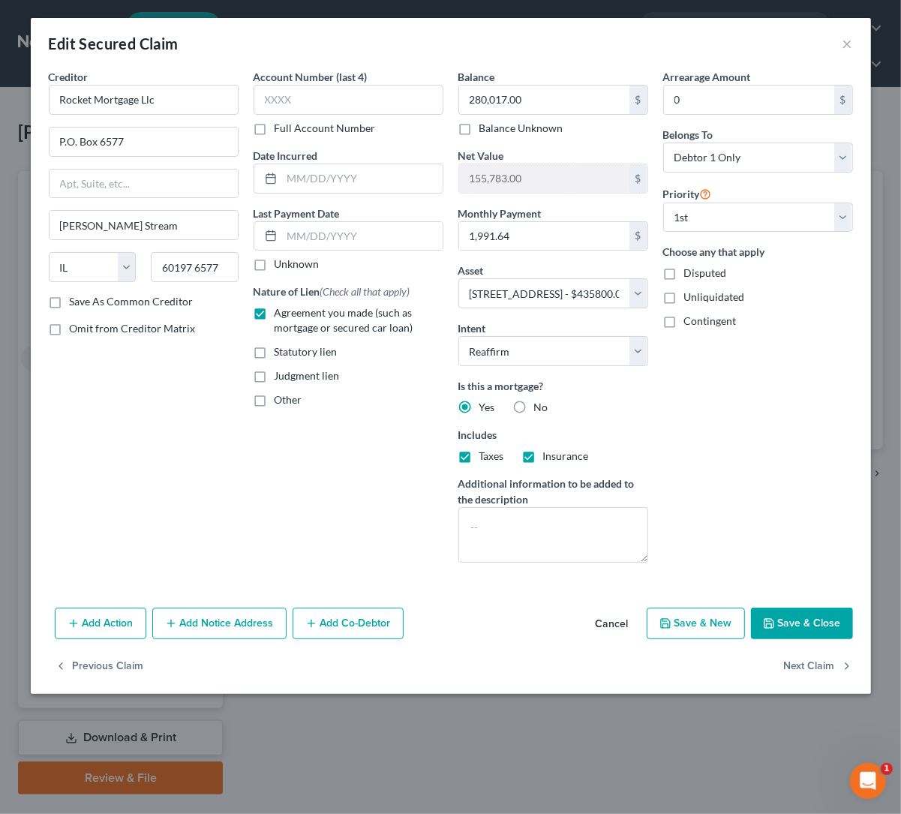
click at [816, 621] on button "Save & Close" at bounding box center [802, 624] width 102 height 32
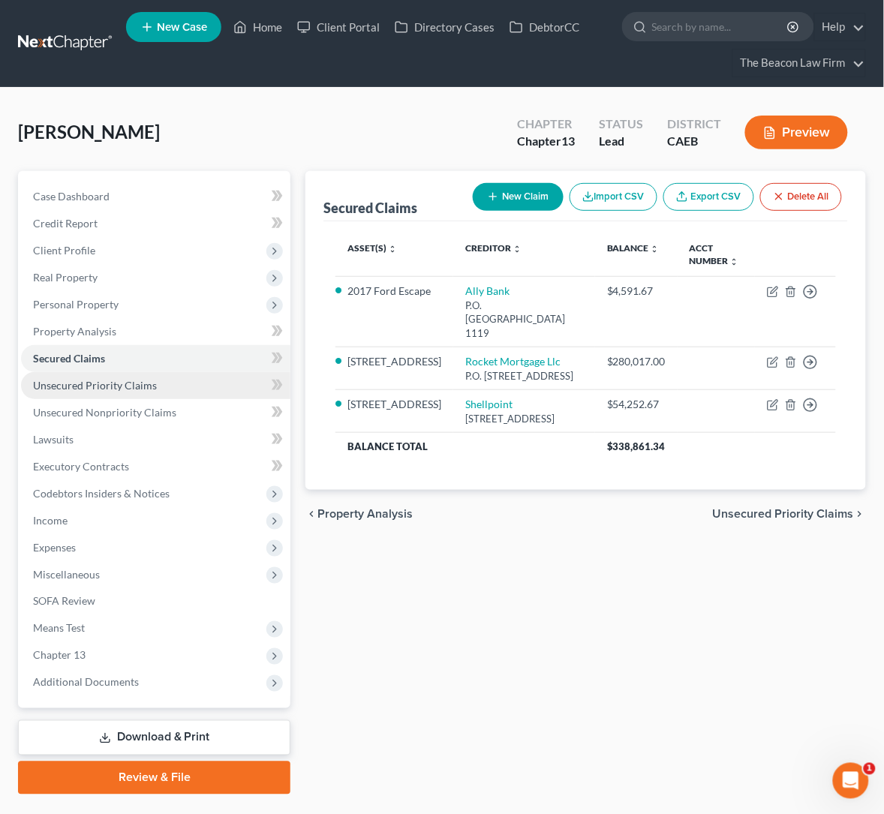
click at [74, 385] on span "Unsecured Priority Claims" at bounding box center [95, 385] width 124 height 13
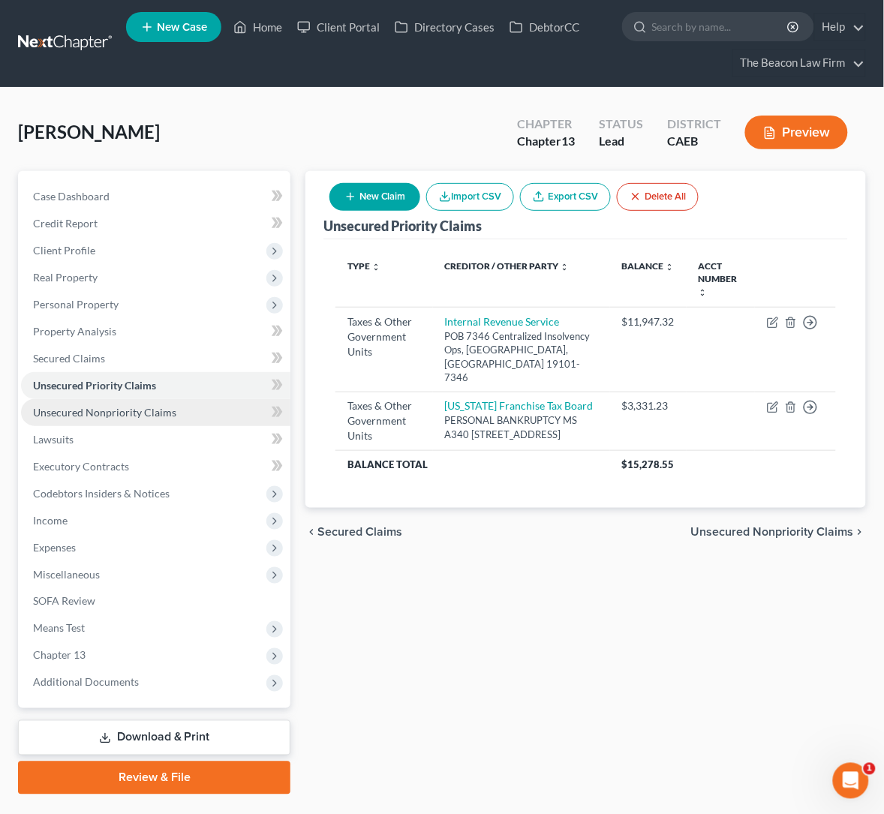
click at [104, 416] on span "Unsecured Nonpriority Claims" at bounding box center [104, 412] width 143 height 13
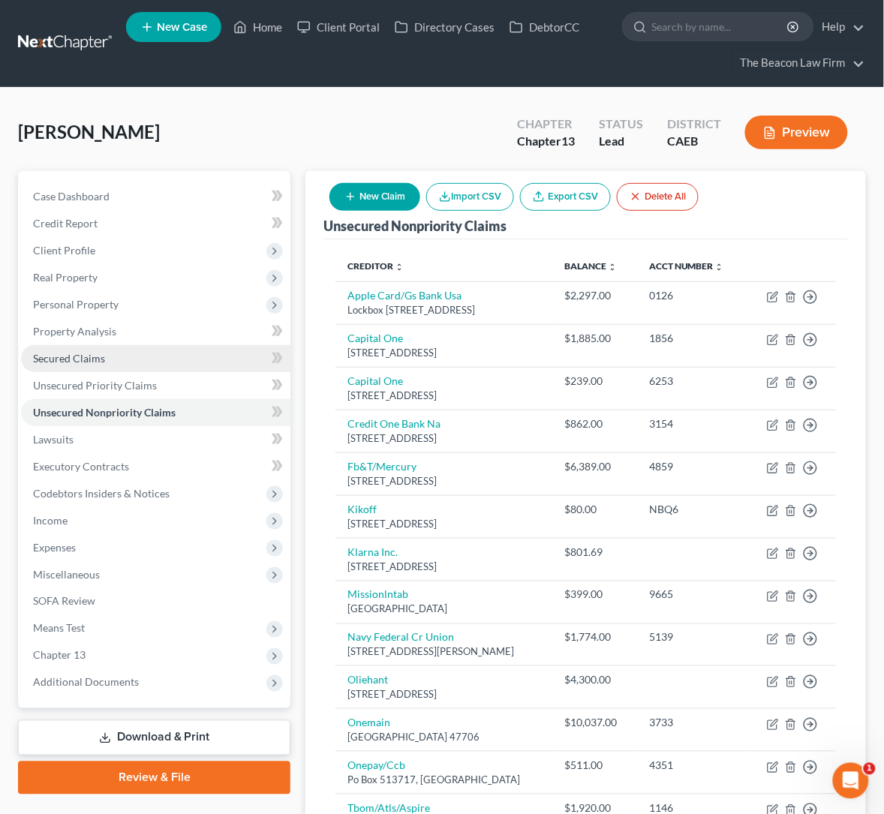
click at [81, 362] on span "Secured Claims" at bounding box center [69, 358] width 72 height 13
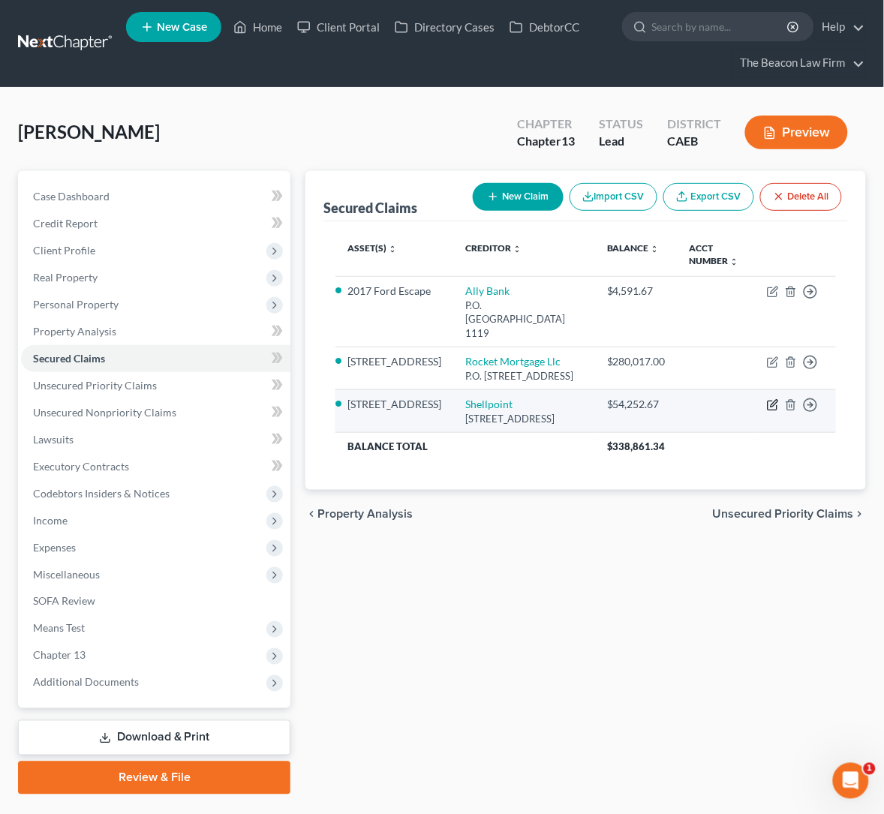
click at [771, 405] on icon "button" at bounding box center [773, 405] width 12 height 12
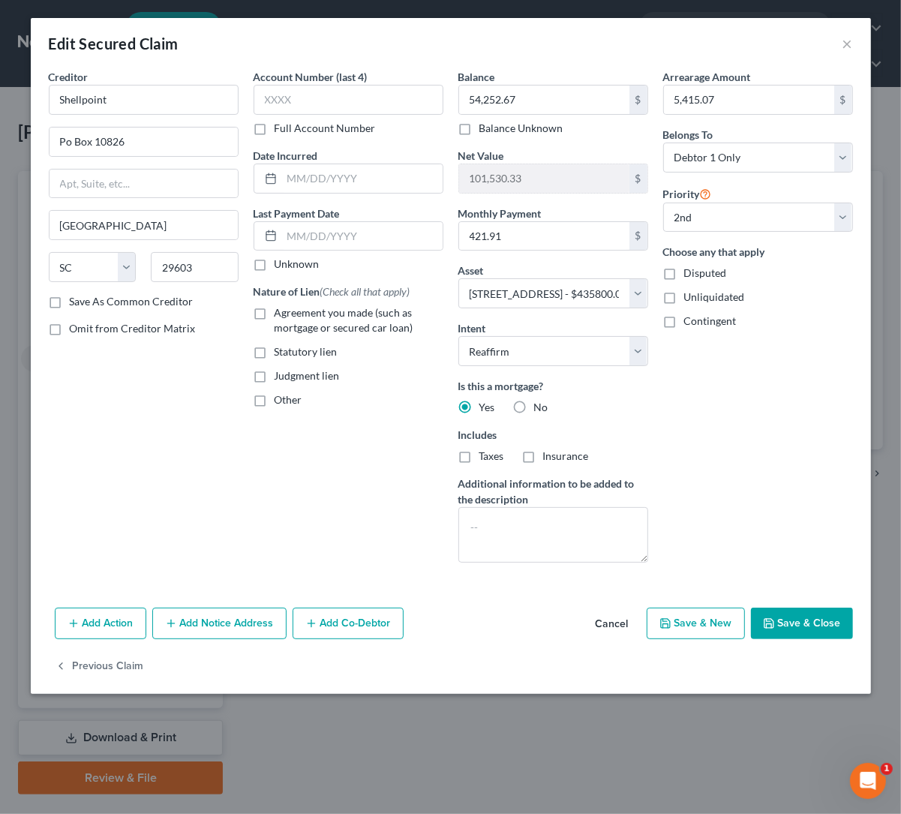
click at [812, 630] on button "Save & Close" at bounding box center [802, 624] width 102 height 32
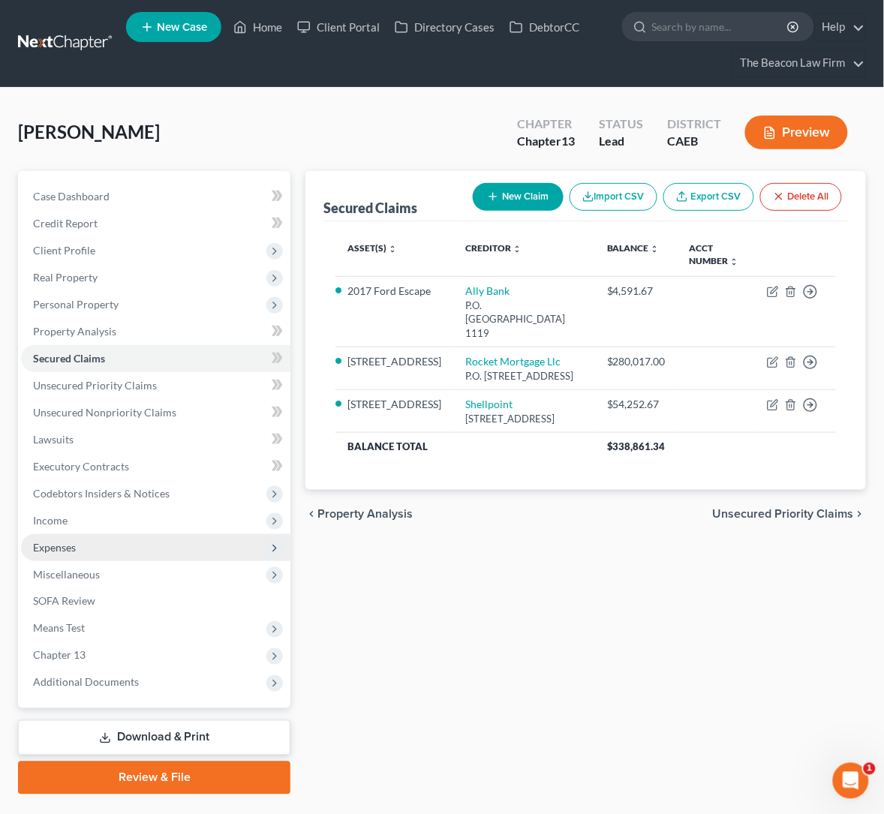
click at [62, 544] on span "Expenses" at bounding box center [54, 547] width 43 height 13
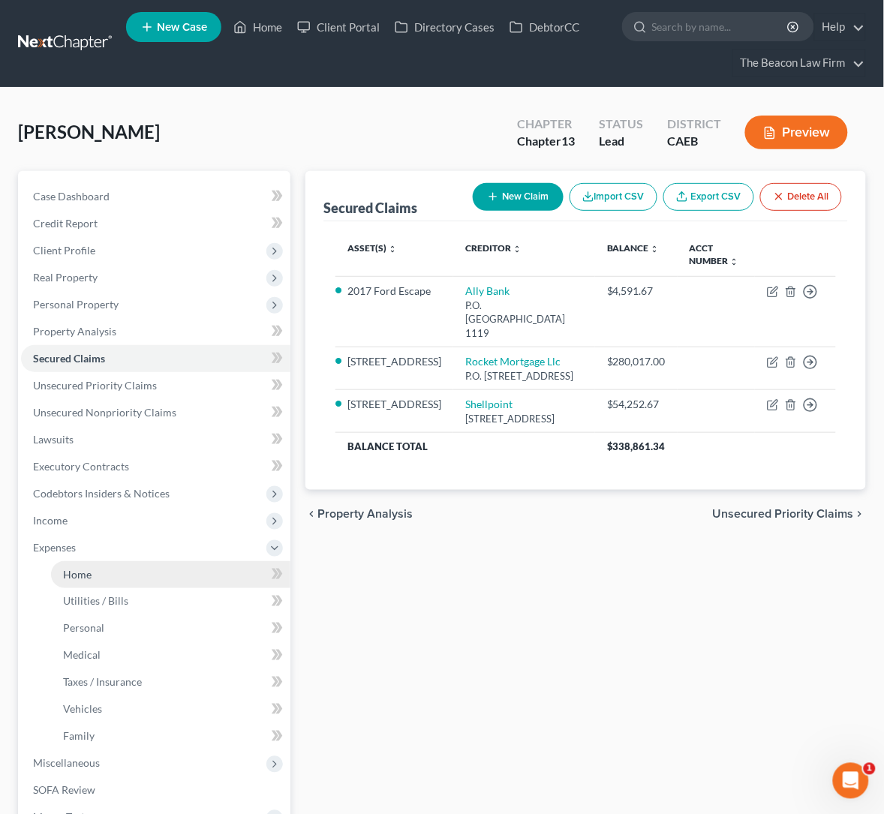
click at [95, 573] on link "Home" at bounding box center [170, 574] width 239 height 27
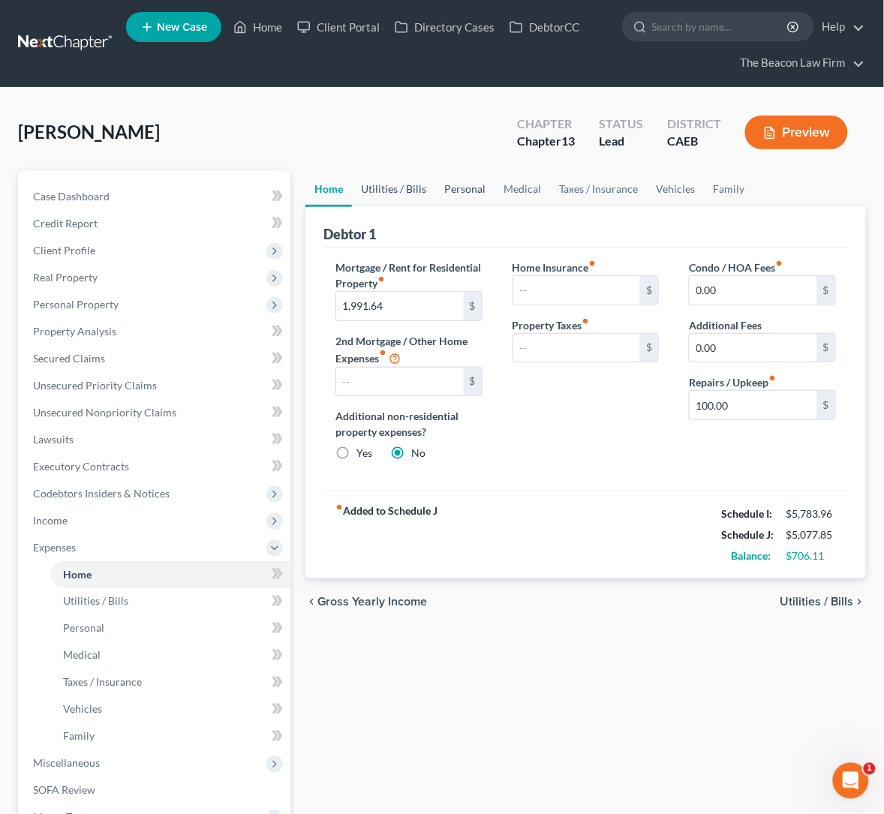
drag, startPoint x: 307, startPoint y: 187, endPoint x: 405, endPoint y: 185, distance: 98.3
click at [352, 187] on link "Utilities / Bills" at bounding box center [393, 189] width 83 height 36
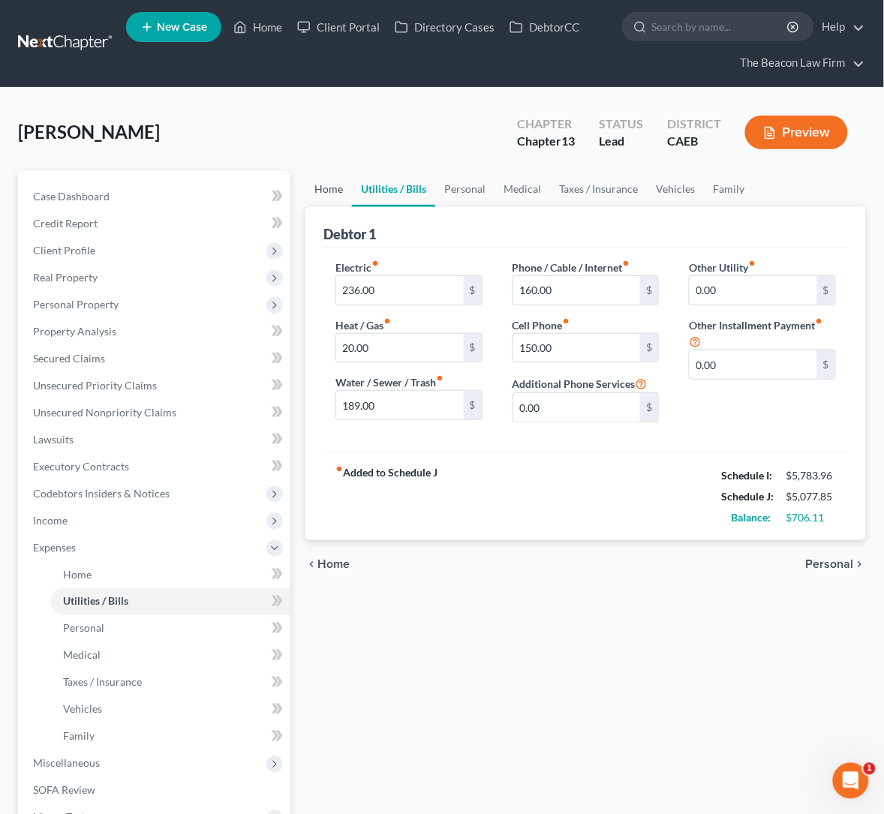
click at [305, 190] on link "Home" at bounding box center [328, 189] width 47 height 36
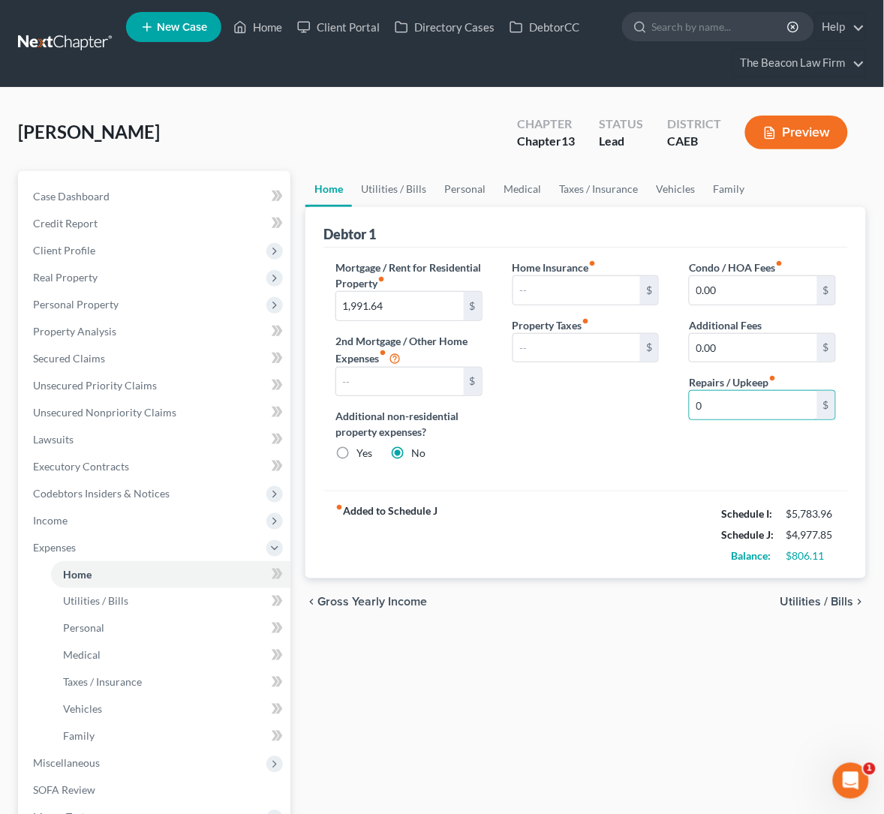
click at [475, 474] on div "Mortgage / Rent for Residential Property fiber_manual_record 1,991.64 $ 2nd Mor…" at bounding box center [585, 370] width 525 height 244
click at [352, 188] on link "Utilities / Bills" at bounding box center [393, 189] width 83 height 36
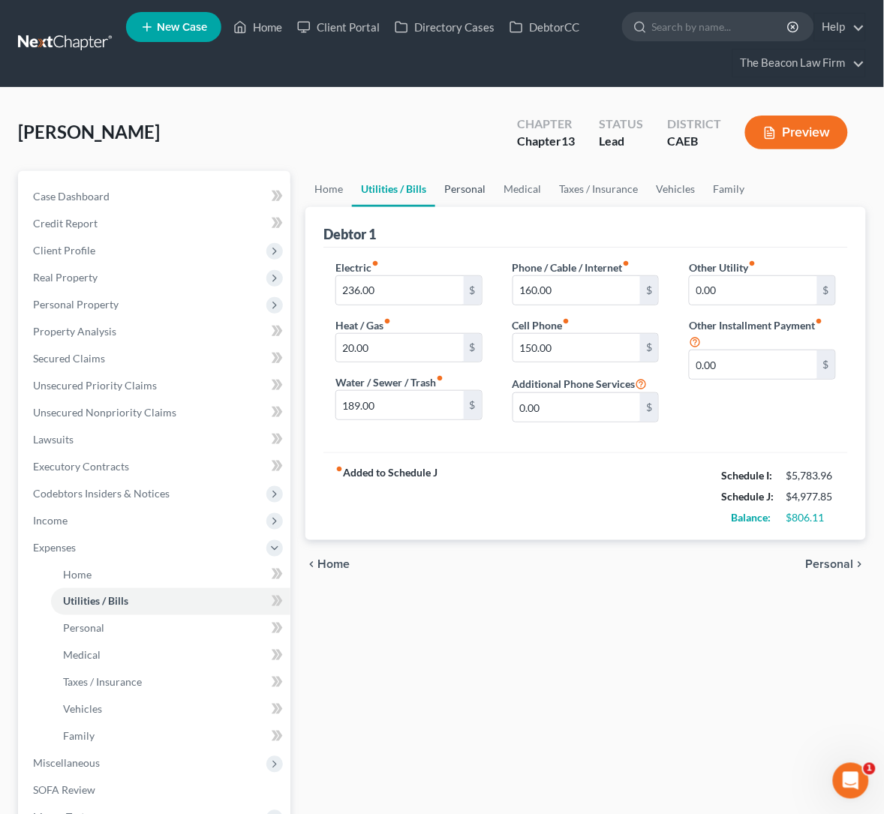
click at [435, 190] on link "Personal" at bounding box center [464, 189] width 59 height 36
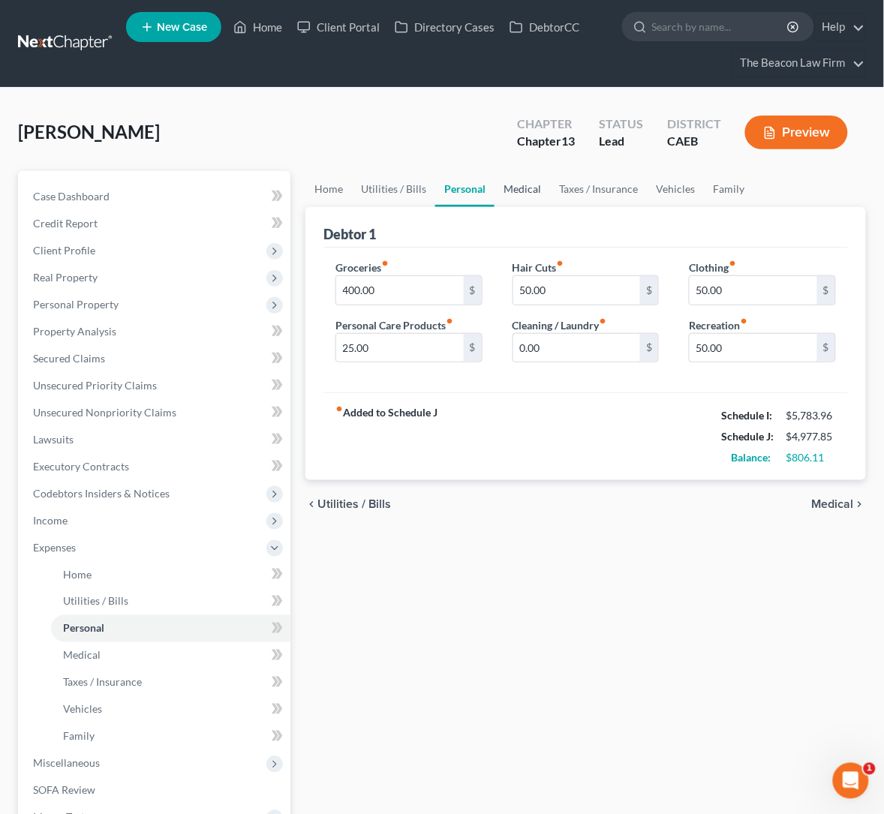
click at [494, 186] on link "Medical" at bounding box center [522, 189] width 56 height 36
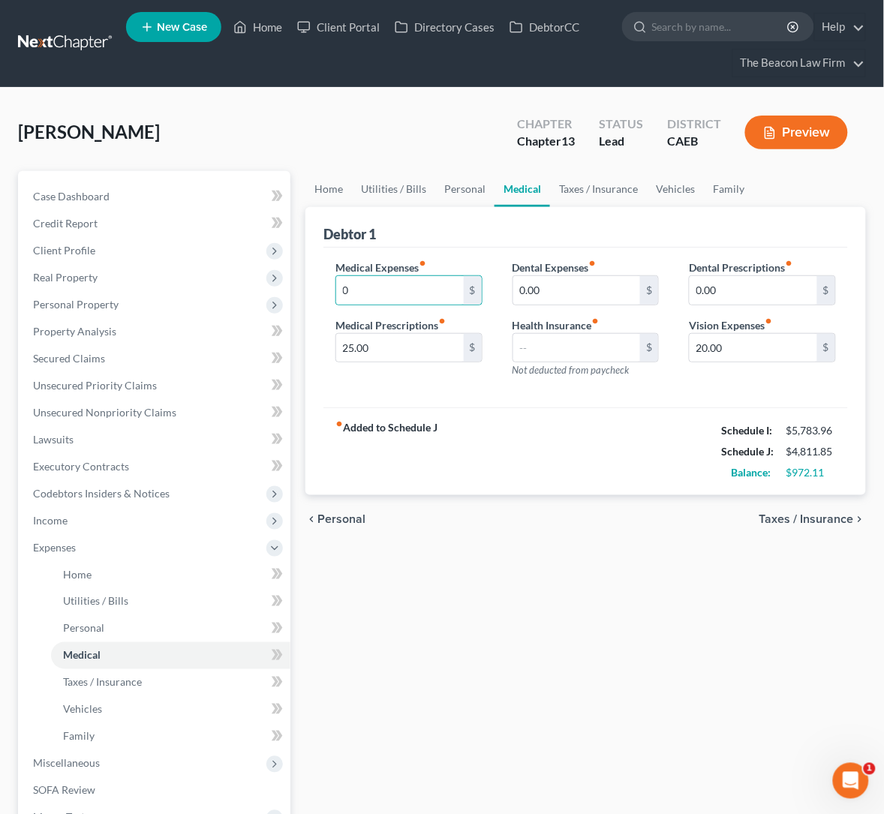
click at [439, 232] on div "Debtor 1" at bounding box center [585, 227] width 525 height 41
click at [362, 393] on div "Medical Expenses fiber_manual_record 0 $ Medical Prescriptions fiber_manual_rec…" at bounding box center [585, 328] width 525 height 161
click at [550, 183] on link "Taxes / Insurance" at bounding box center [598, 189] width 97 height 36
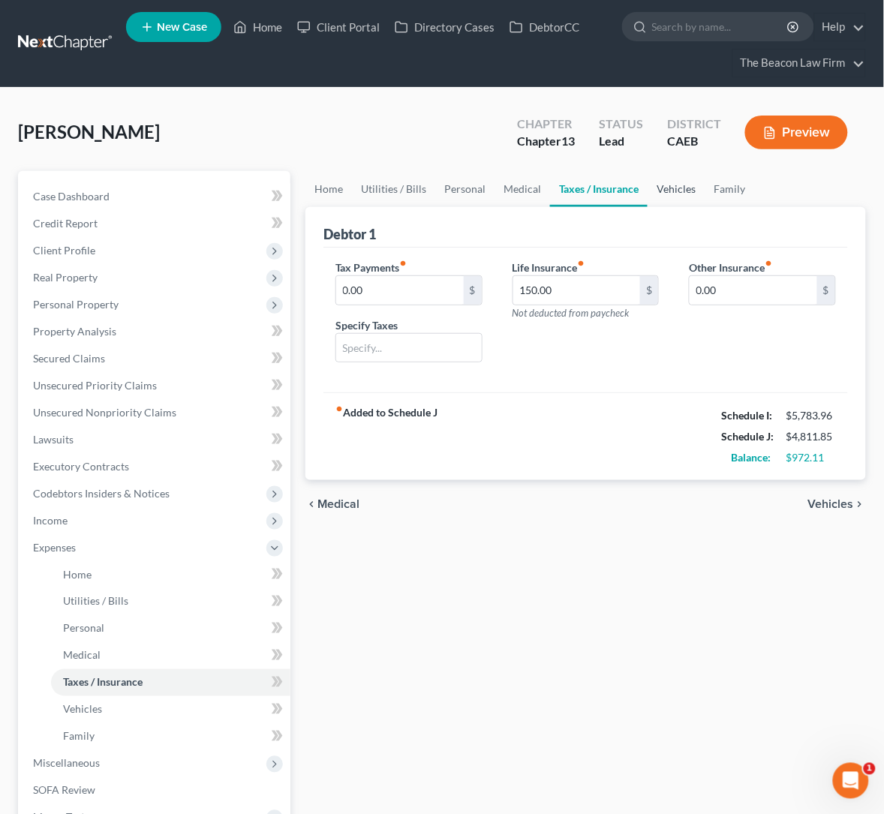
click at [648, 188] on link "Vehicles" at bounding box center [676, 189] width 57 height 36
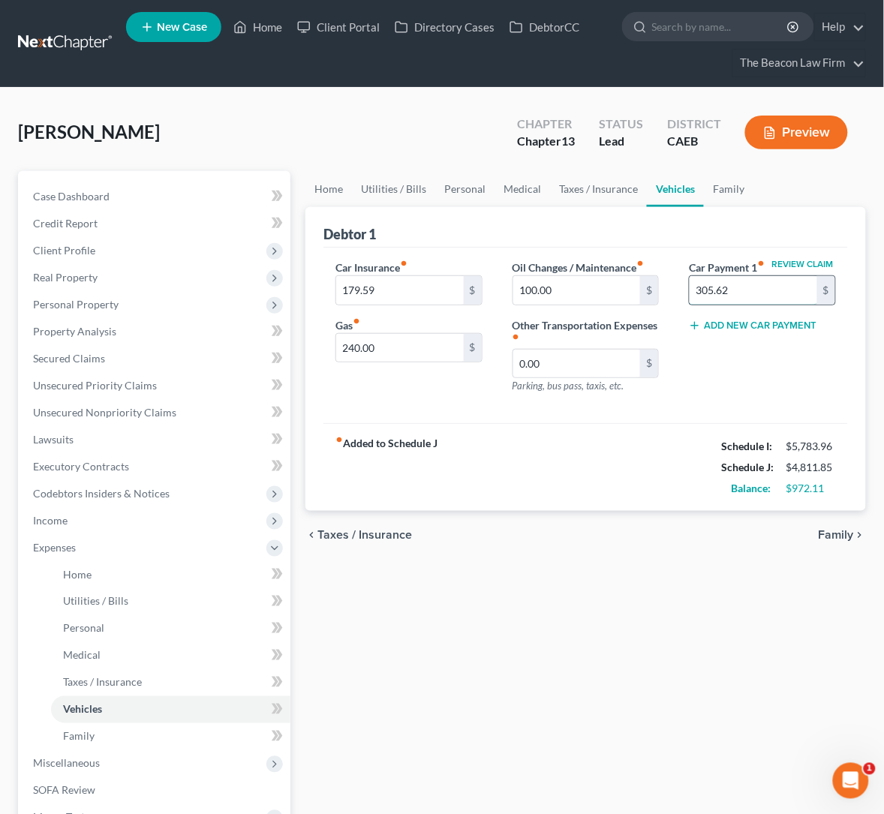
click at [732, 296] on input "305.62" at bounding box center [754, 290] width 128 height 29
click at [389, 398] on div "Car Insurance fiber_manual_record 179.59 $ Gas fiber_manual_record 240.00 $ Oil…" at bounding box center [585, 336] width 525 height 176
click at [704, 187] on link "Family" at bounding box center [729, 189] width 50 height 36
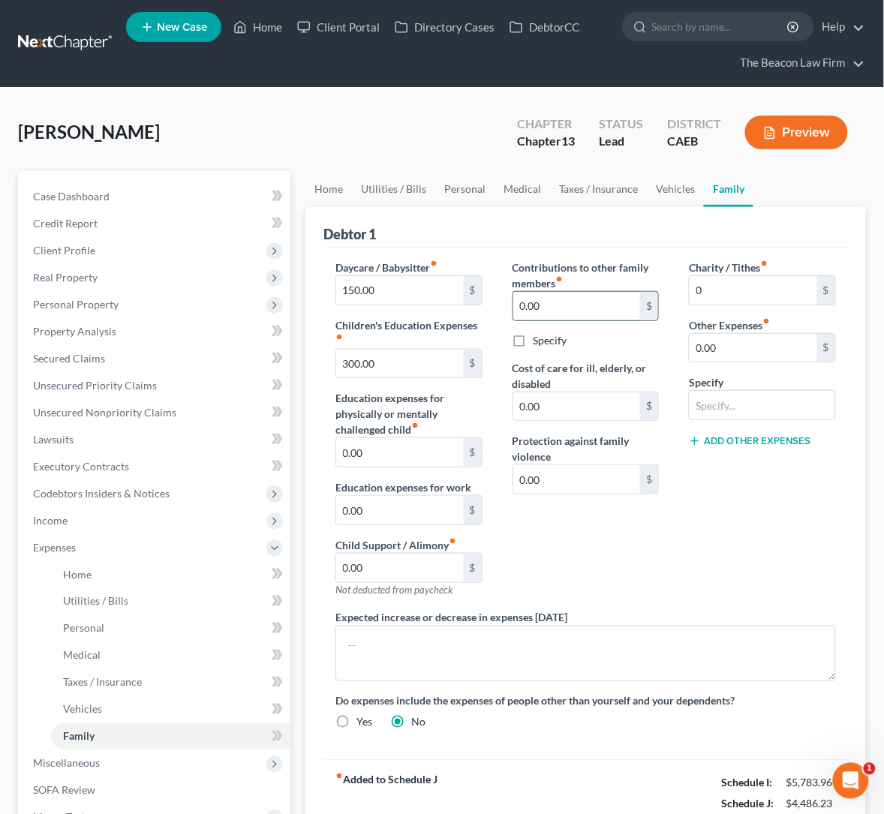
click at [513, 302] on input "0.00" at bounding box center [577, 306] width 128 height 29
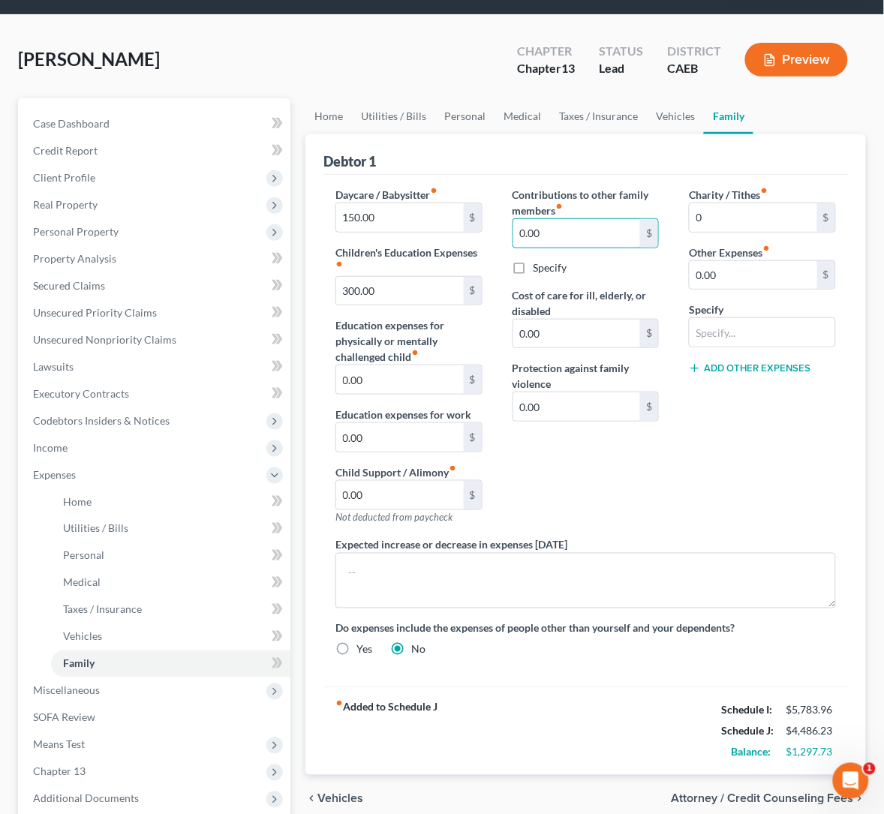
scroll to position [112, 0]
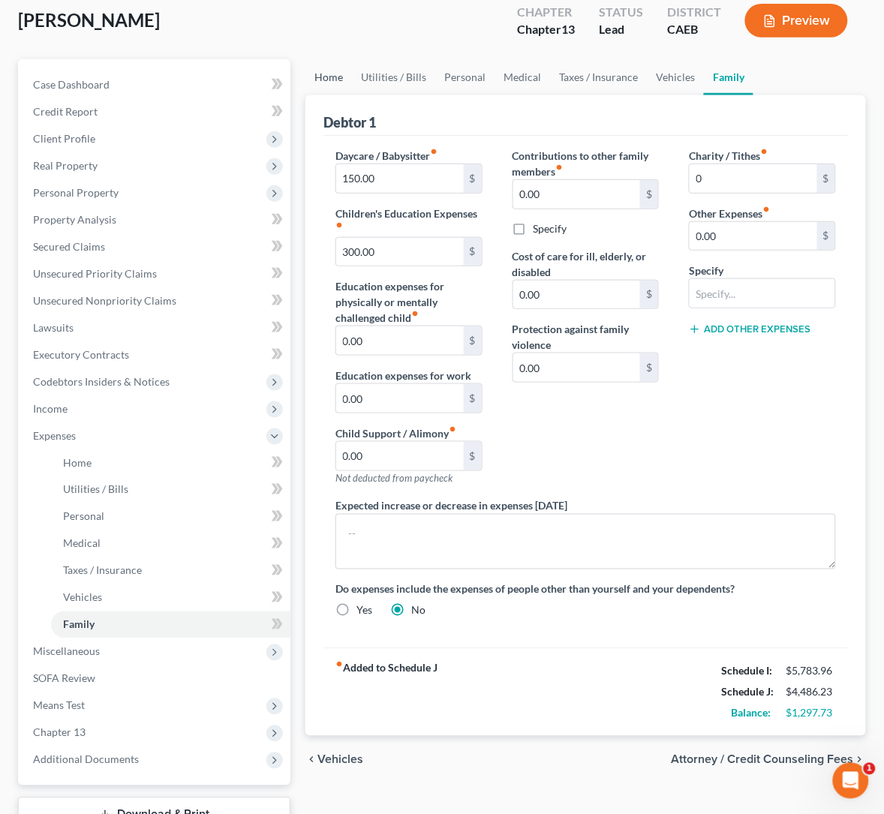
click at [305, 72] on link "Home" at bounding box center [328, 77] width 47 height 36
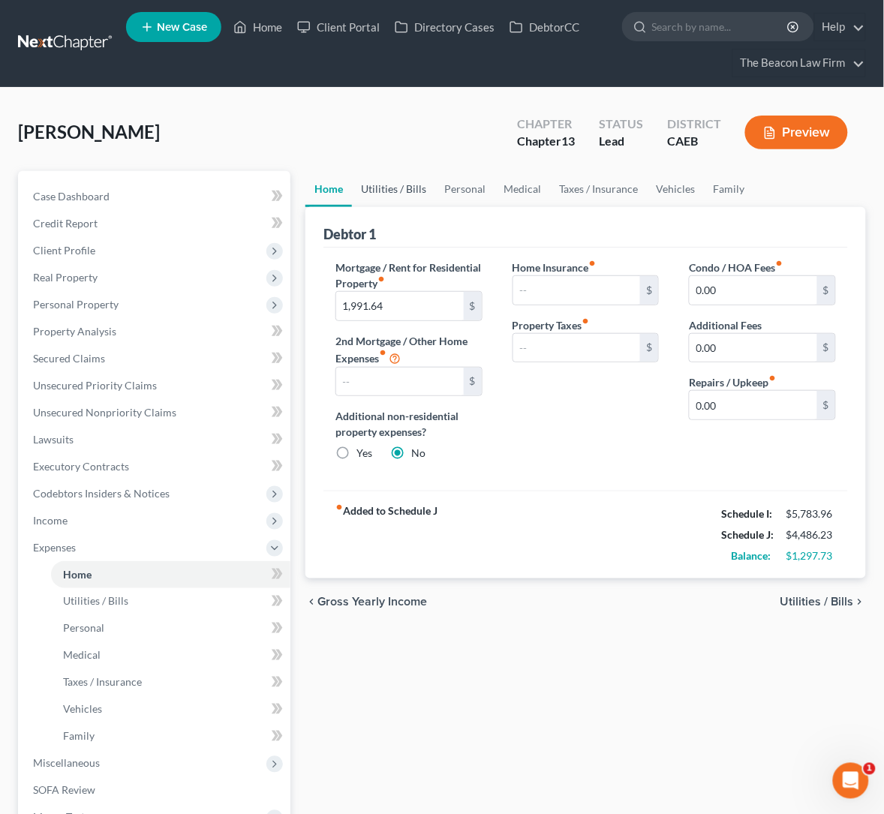
click at [352, 179] on link "Utilities / Bills" at bounding box center [393, 189] width 83 height 36
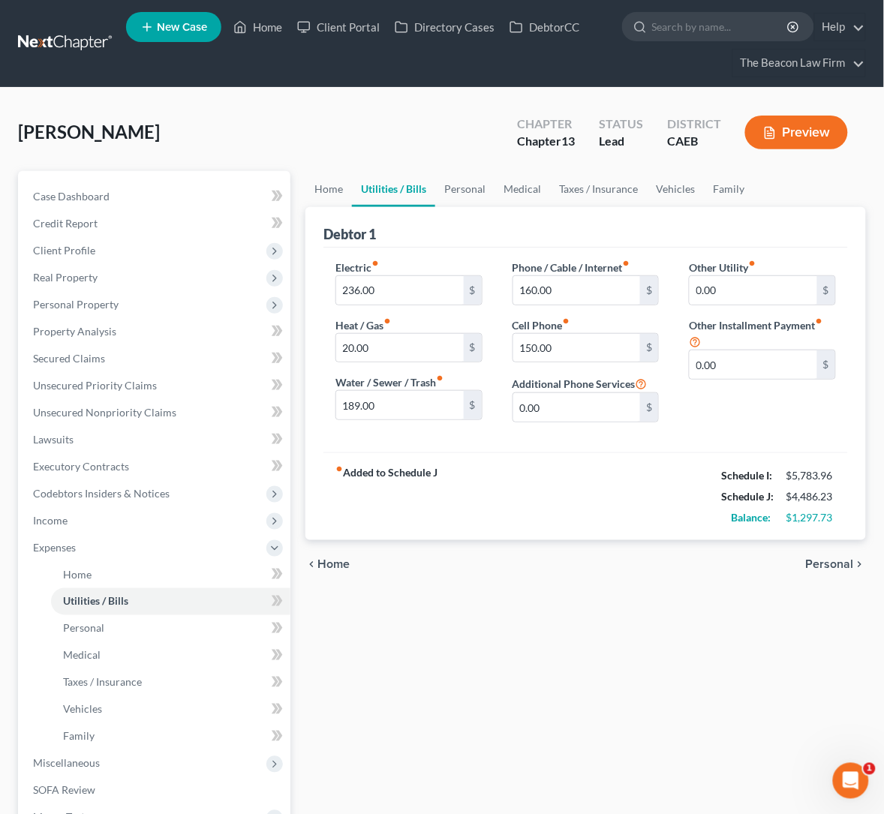
click at [687, 600] on div "Home Utilities / Bills Personal Medical Taxes / Insurance Vehicles Family Debto…" at bounding box center [586, 577] width 576 height 813
click at [669, 570] on div "chevron_left Home Personal chevron_right" at bounding box center [585, 564] width 561 height 48
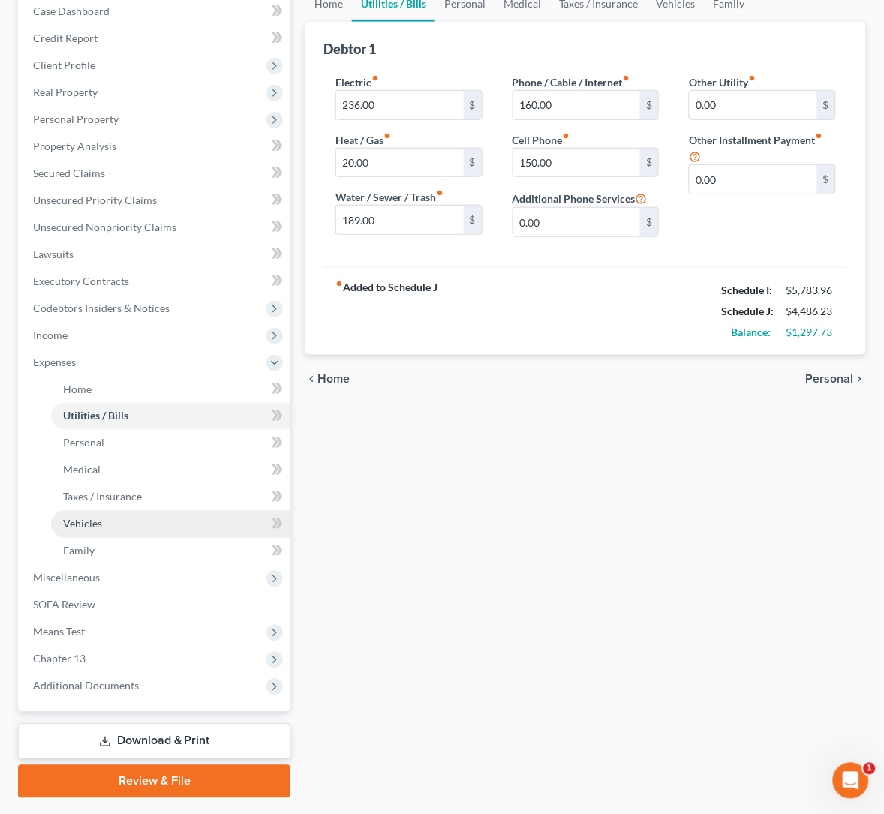
scroll to position [226, 0]
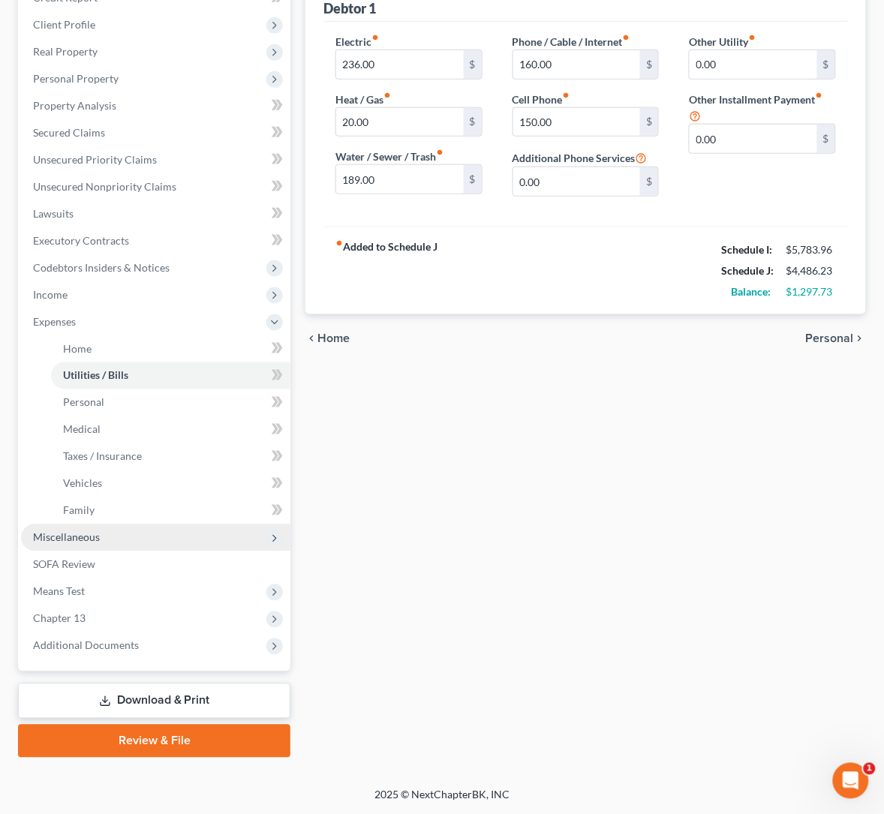
click at [86, 537] on span "Miscellaneous" at bounding box center [66, 537] width 67 height 13
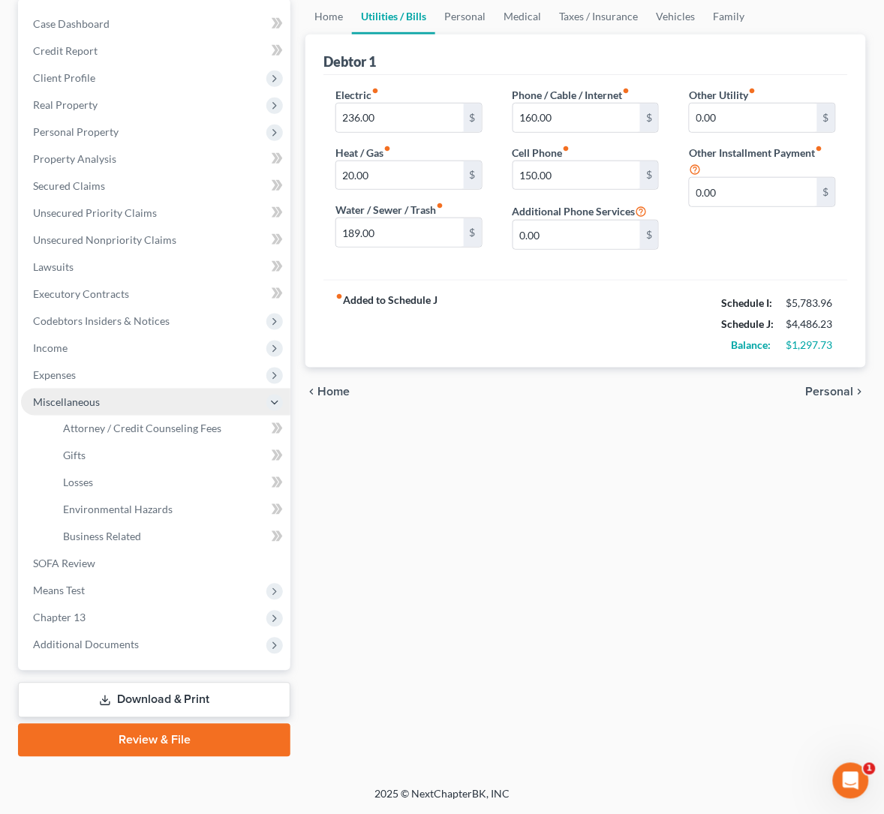
scroll to position [171, 0]
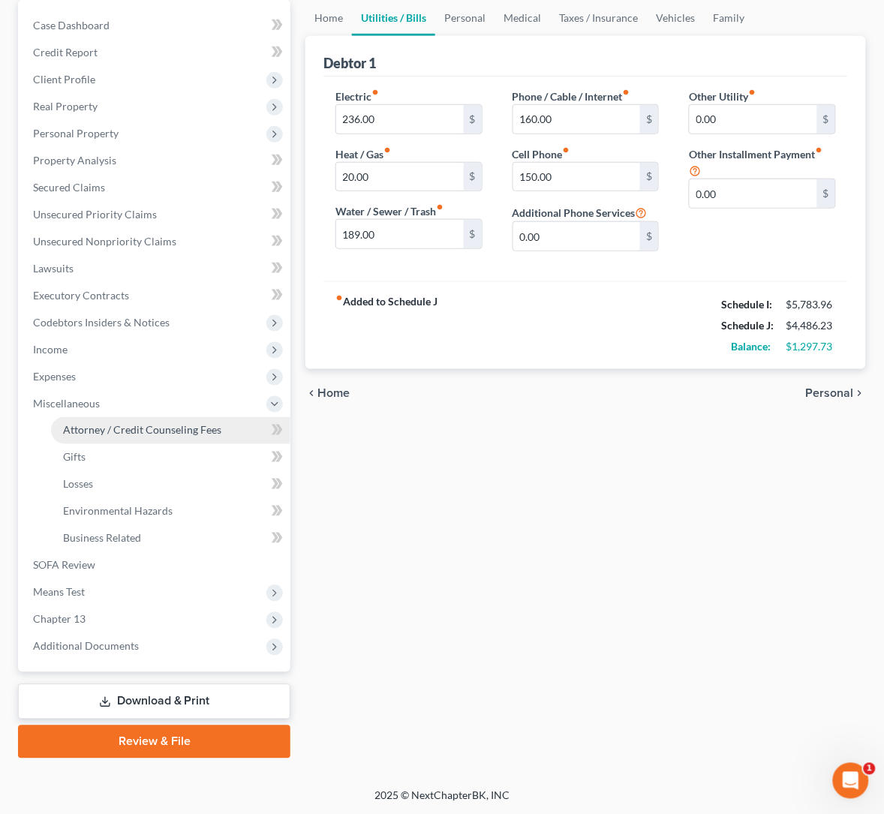
click at [114, 419] on link "Attorney / Credit Counseling Fees" at bounding box center [170, 430] width 239 height 27
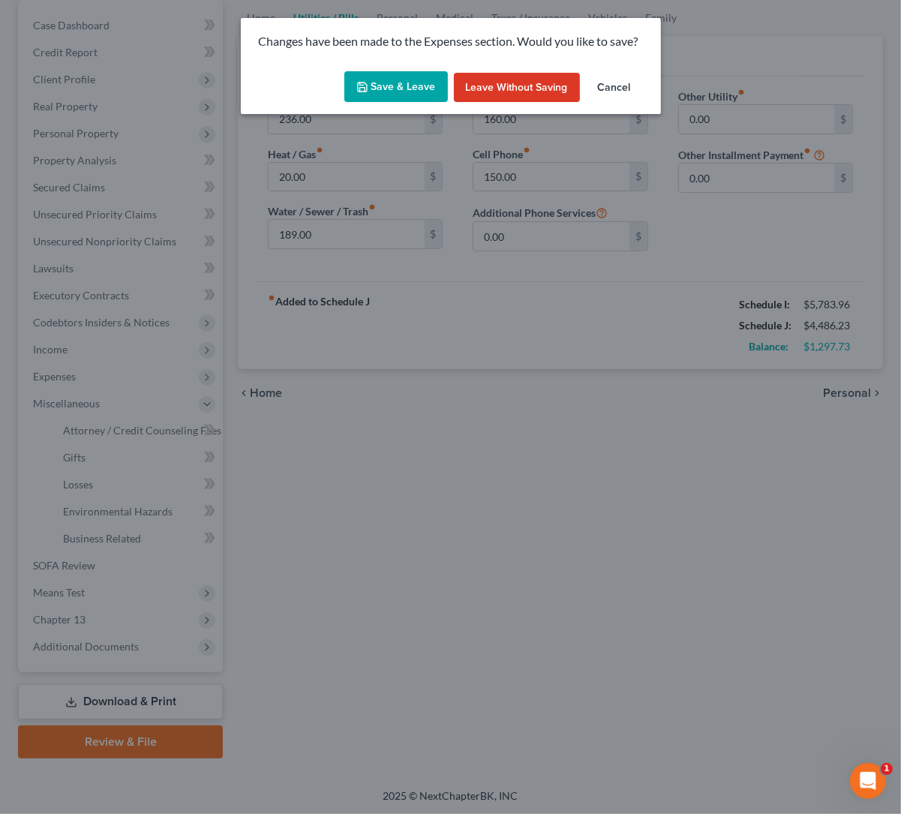
click at [402, 75] on button "Save & Leave" at bounding box center [396, 87] width 104 height 32
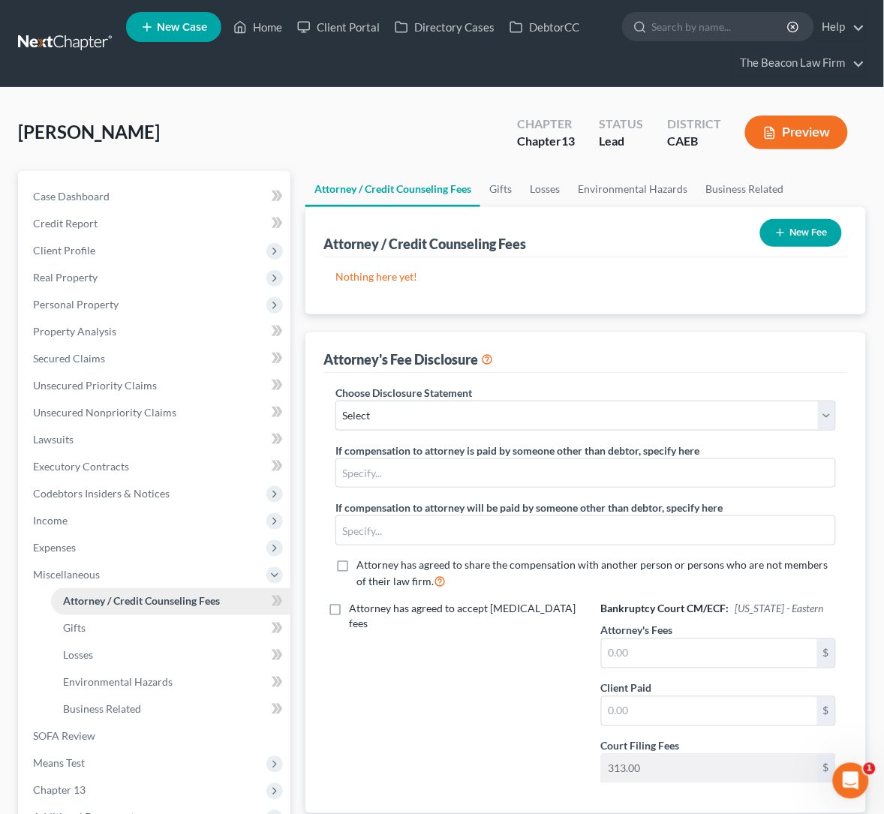
click at [152, 593] on link "Attorney / Credit Counseling Fees" at bounding box center [170, 601] width 239 height 27
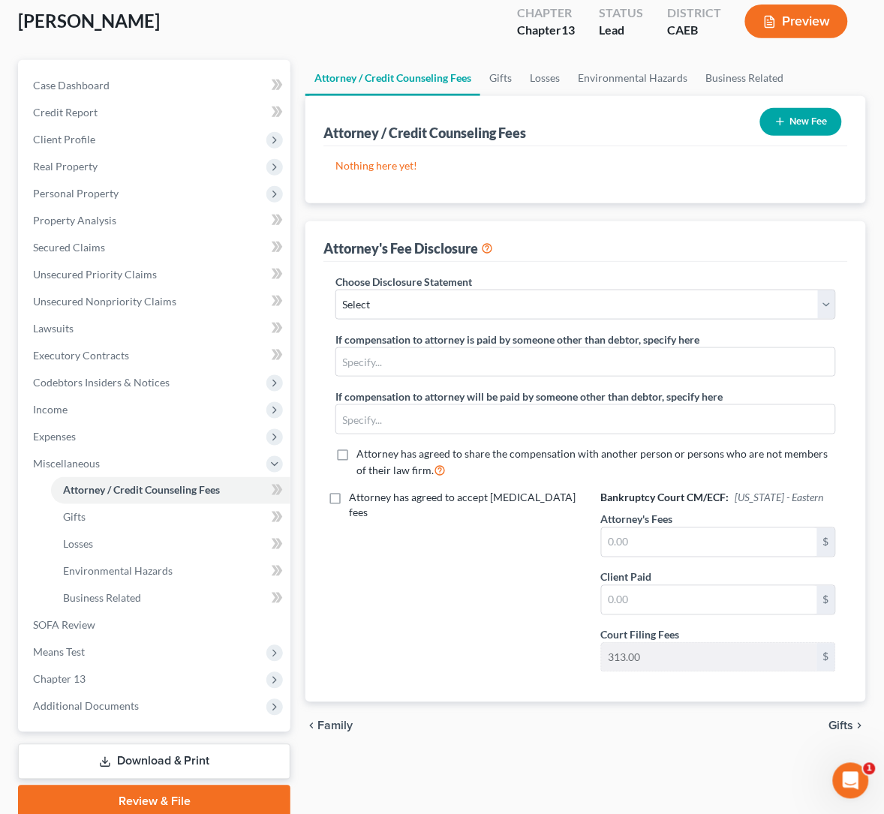
scroll to position [74, 0]
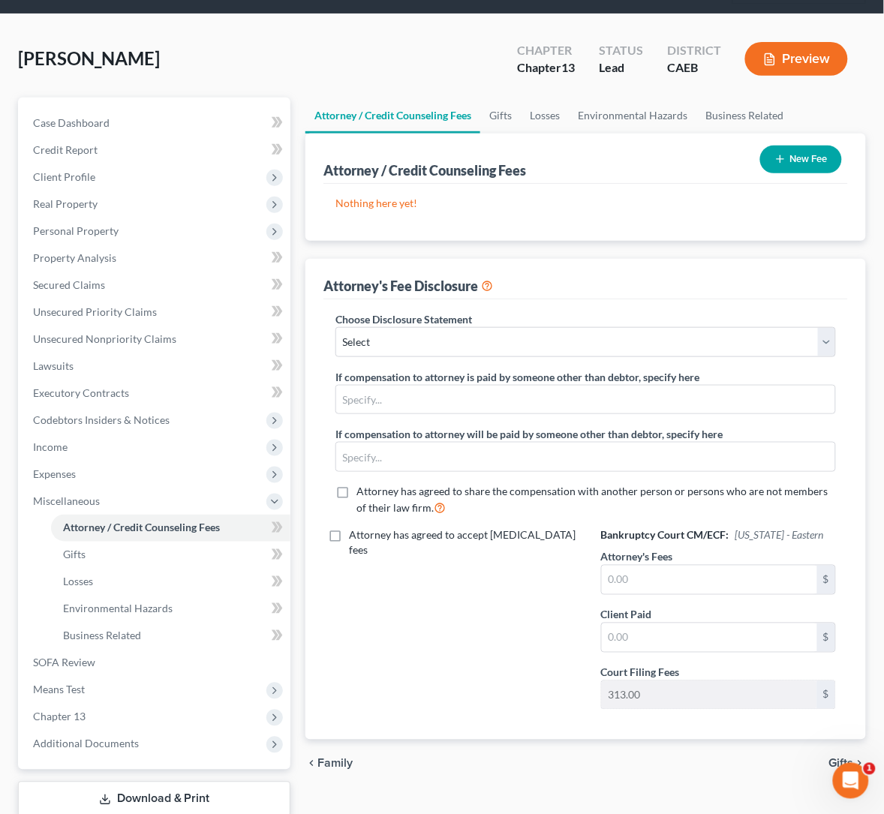
click at [793, 155] on button "New Fee" at bounding box center [801, 160] width 82 height 28
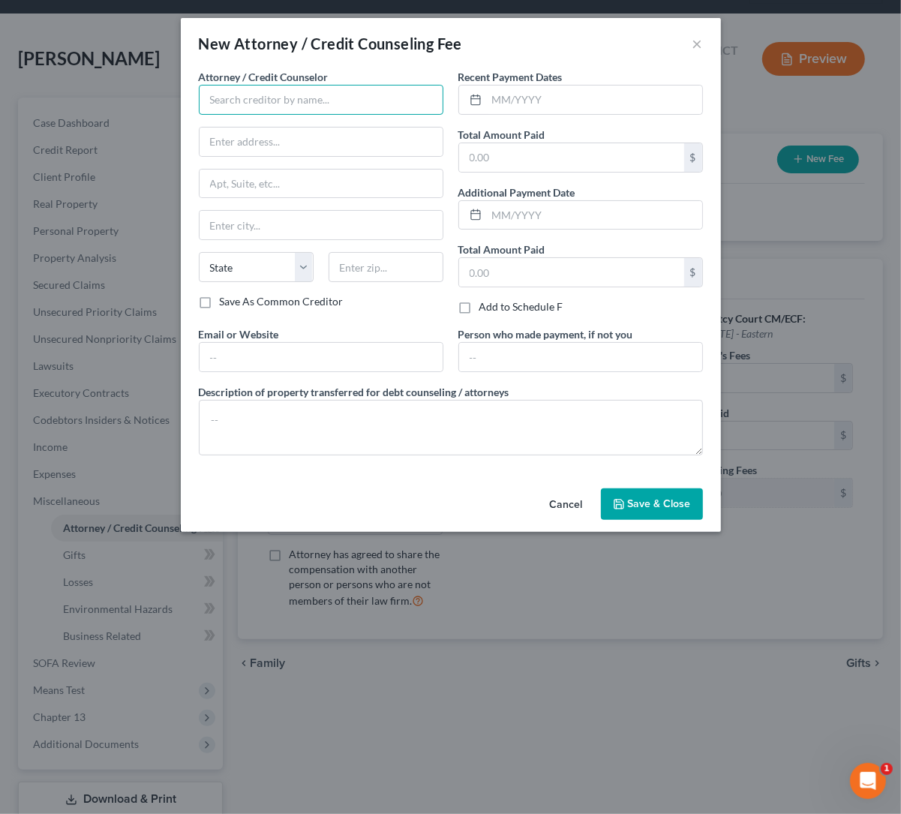
click at [332, 96] on input "text" at bounding box center [321, 100] width 245 height 30
click at [332, 96] on input "Beacon Law Frim" at bounding box center [321, 100] width 245 height 30
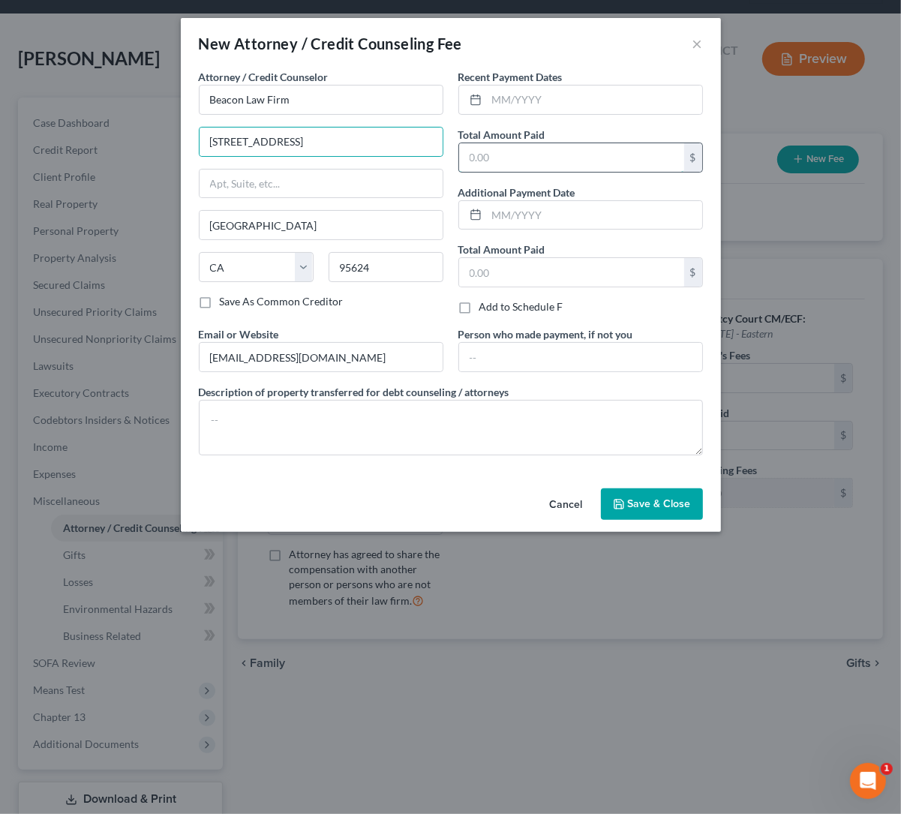
click at [489, 151] on input "text" at bounding box center [571, 157] width 225 height 29
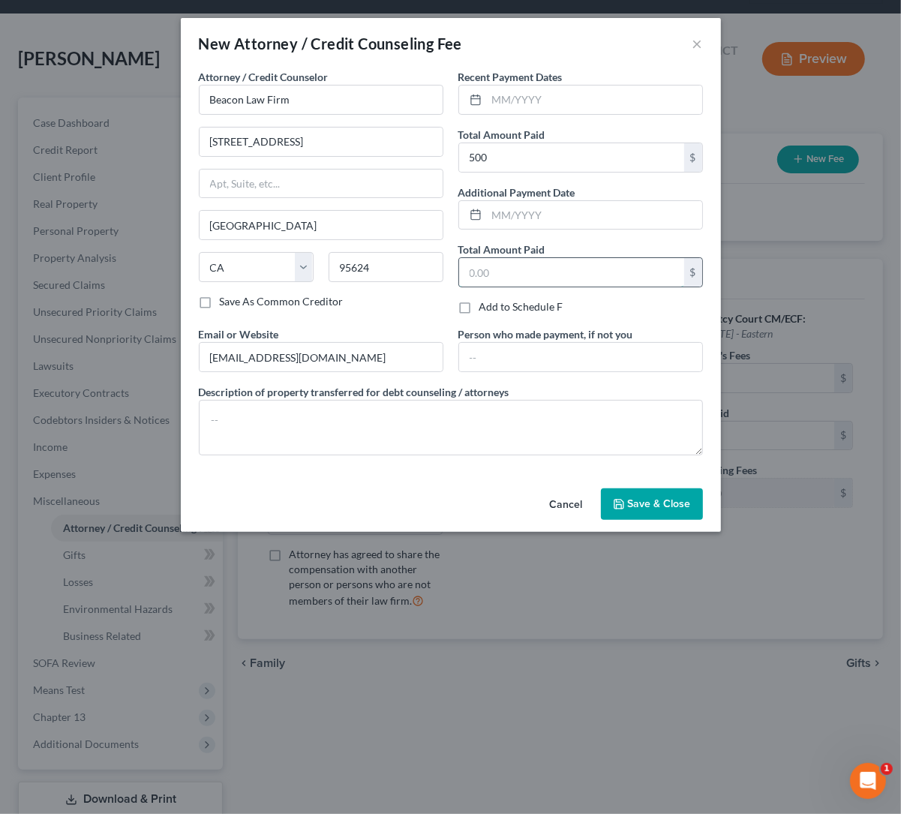
click at [498, 267] on input "text" at bounding box center [571, 272] width 225 height 29
click at [425, 317] on div "Attorney / Credit Counselor * Beacon Law Firm [STREET_ADDRESS][GEOGRAPHIC_DATA]…" at bounding box center [321, 197] width 260 height 257
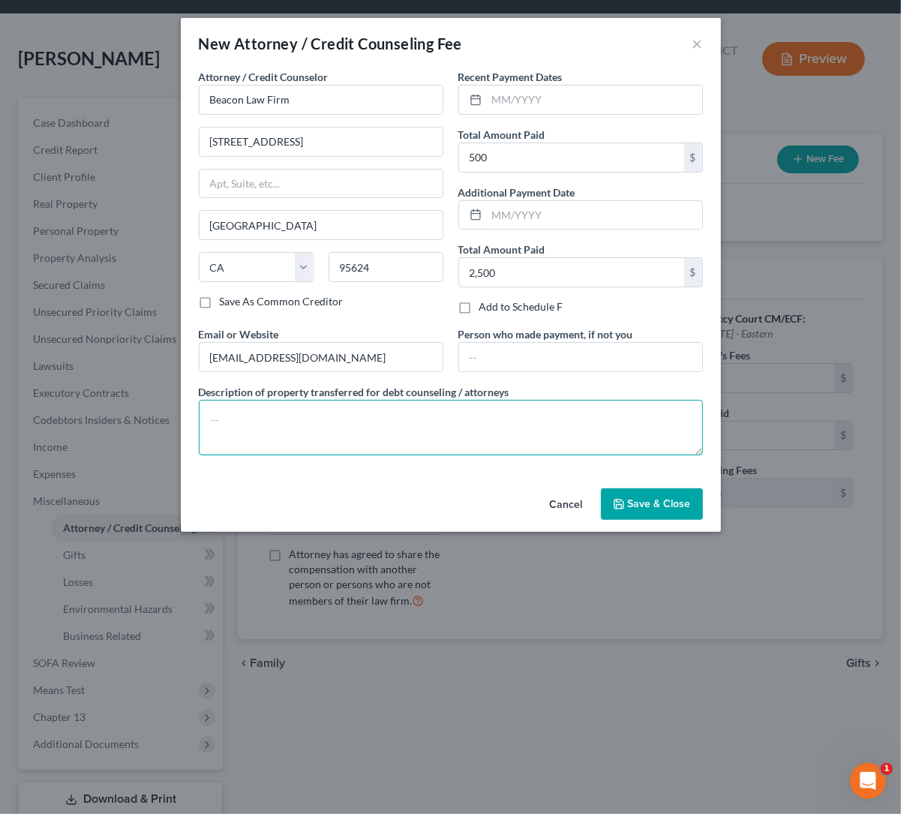
click at [466, 428] on textarea at bounding box center [451, 428] width 504 height 56
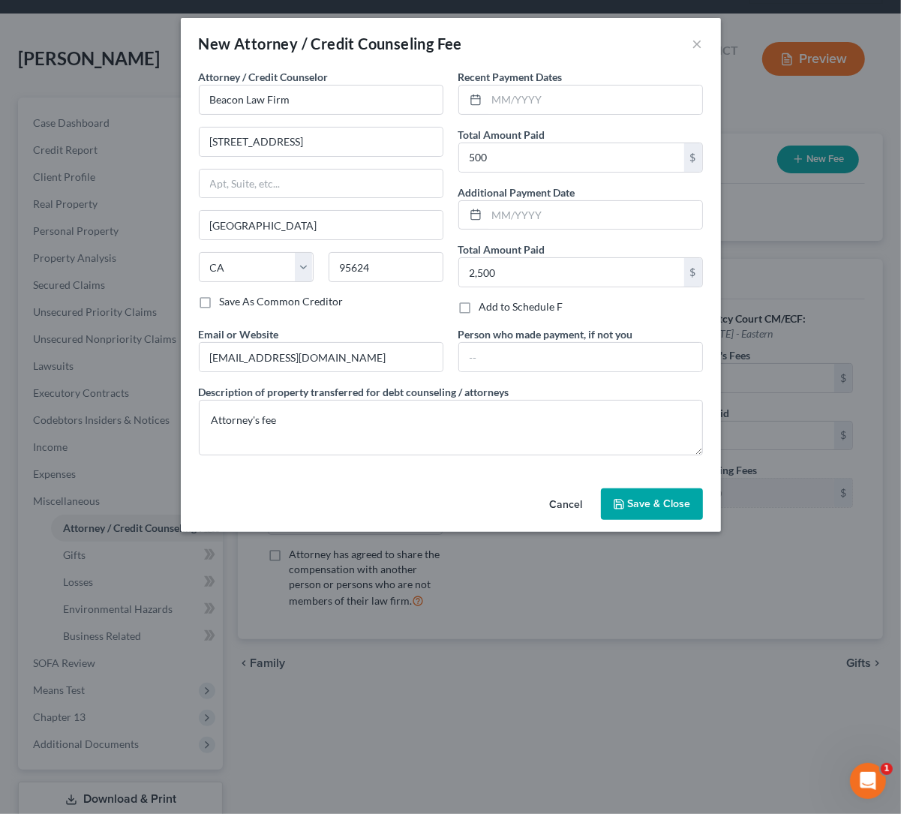
click at [671, 503] on span "Save & Close" at bounding box center [659, 503] width 63 height 13
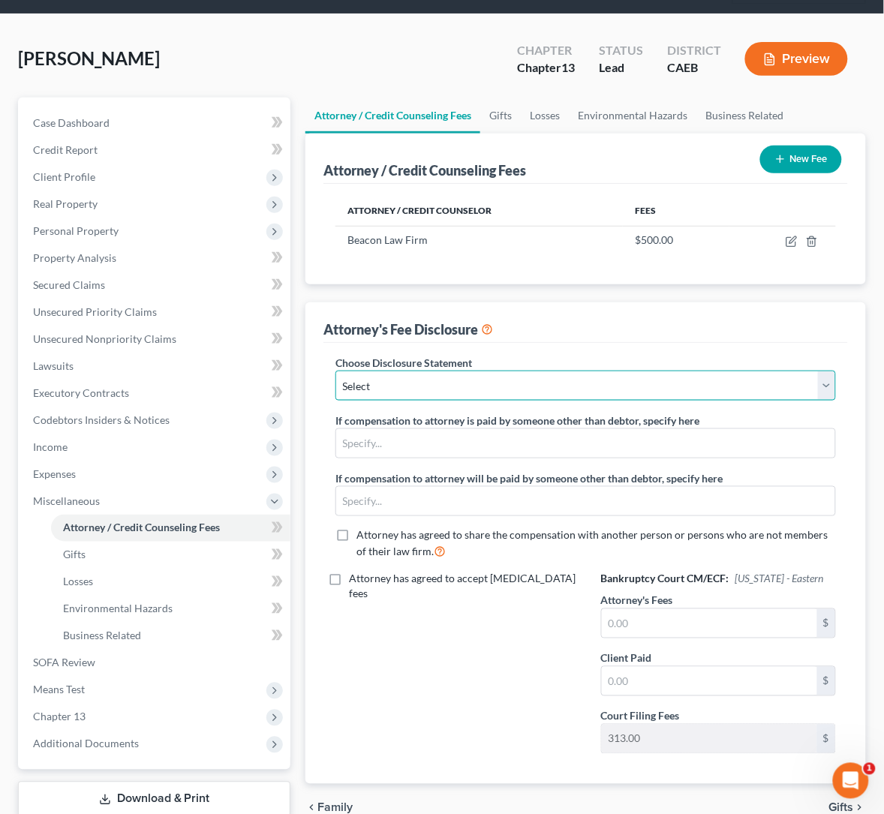
click at [422, 385] on select "Select WDPa - [PERSON_NAME] [GEOGRAPHIC_DATA] Eastern [DATE] - [PERSON_NAME] (C…" at bounding box center [585, 386] width 500 height 30
click at [335, 371] on select "Select WDPa - [PERSON_NAME] [GEOGRAPHIC_DATA] Eastern [DATE] - [PERSON_NAME] (C…" at bounding box center [585, 386] width 500 height 30
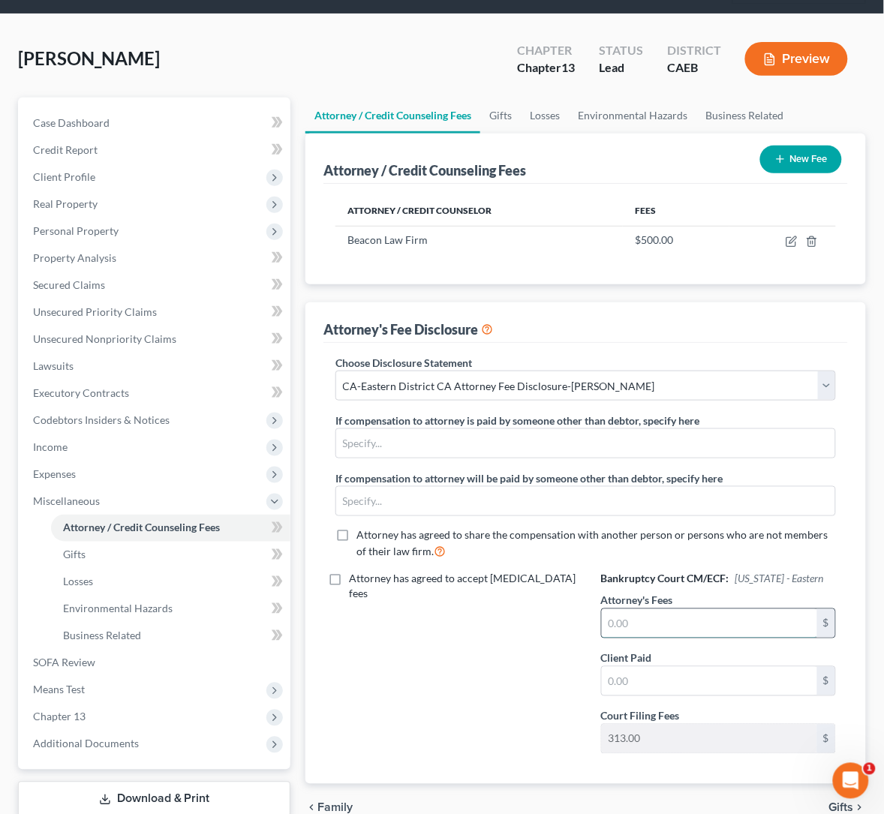
click at [738, 609] on input "text" at bounding box center [709, 623] width 215 height 29
click at [708, 667] on input "text" at bounding box center [709, 681] width 215 height 29
drag, startPoint x: 617, startPoint y: 491, endPoint x: 781, endPoint y: 404, distance: 186.0
click at [585, 572] on div "Attorney has agreed to accept [MEDICAL_DATA] fees" at bounding box center [452, 669] width 265 height 194
click at [781, 593] on div "Attorney's Fees 3,000 $" at bounding box center [718, 616] width 235 height 46
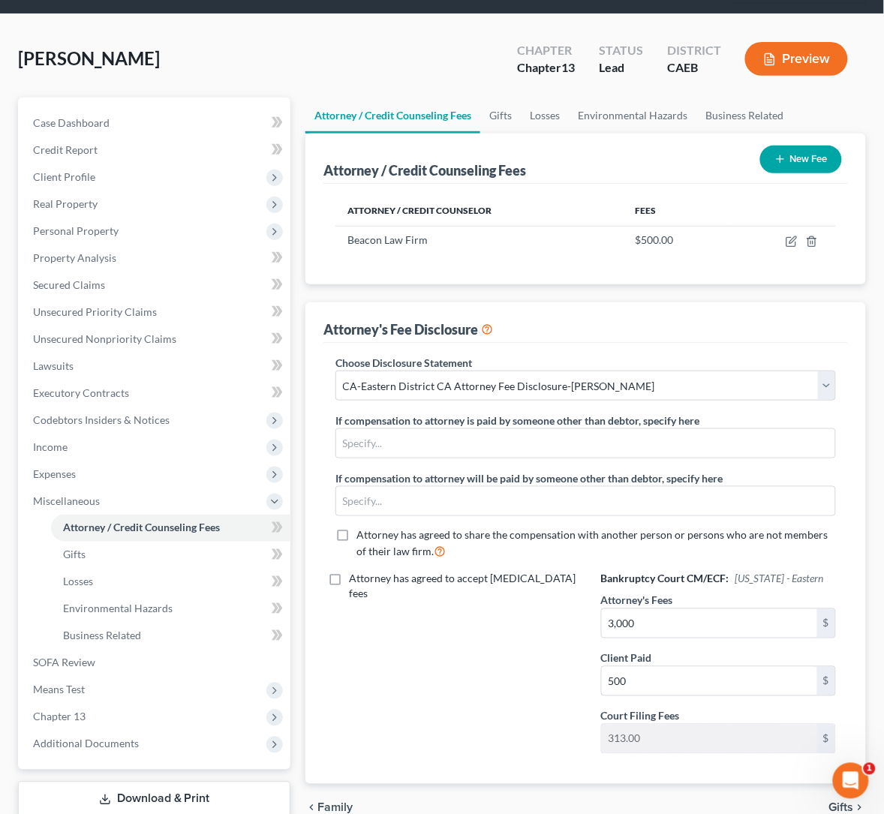
click at [591, 314] on div "Attorney's Fee Disclosure" at bounding box center [585, 322] width 525 height 41
click at [78, 561] on span "Gifts" at bounding box center [74, 555] width 23 height 13
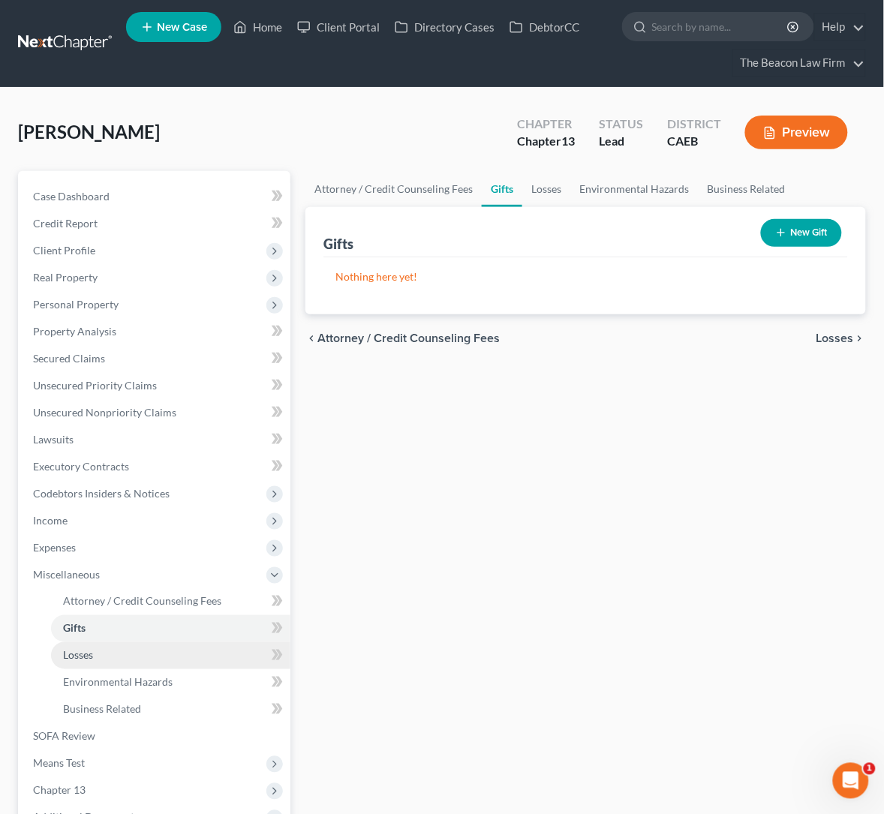
click at [86, 646] on link "Losses" at bounding box center [170, 655] width 239 height 27
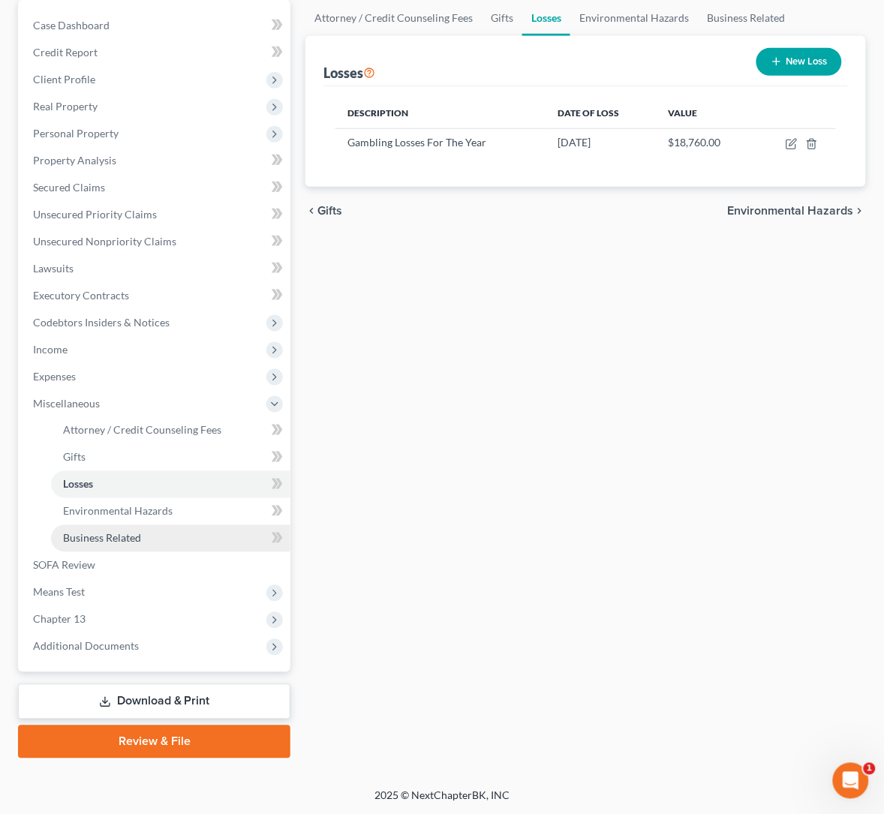
click at [113, 525] on link "Business Related" at bounding box center [170, 538] width 239 height 27
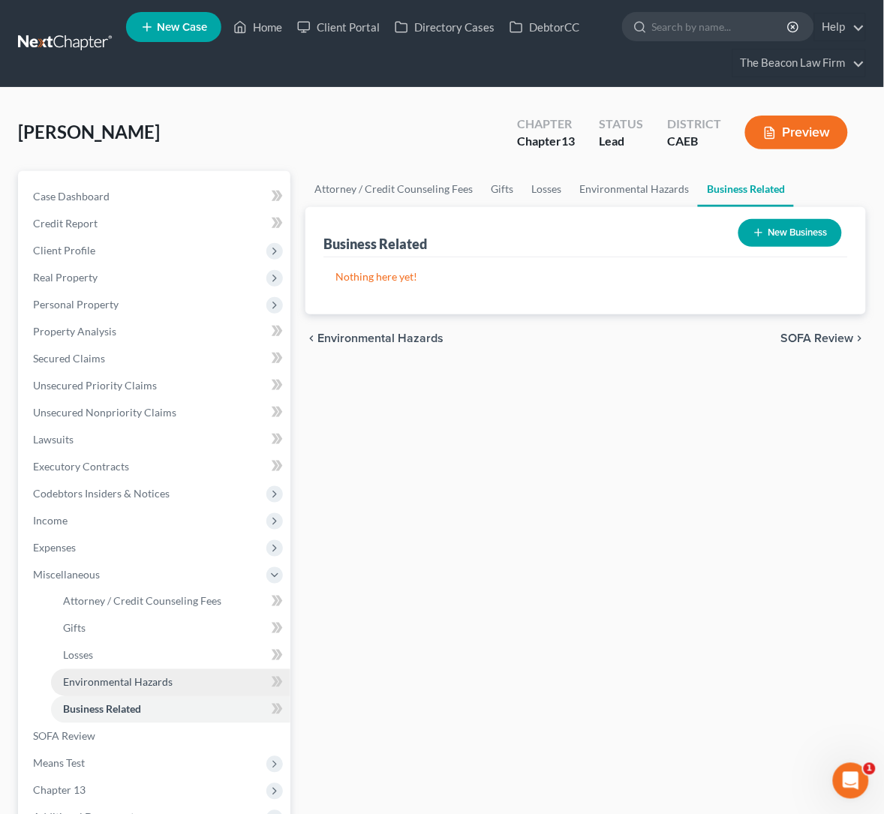
click at [132, 681] on span "Environmental Hazards" at bounding box center [118, 682] width 110 height 13
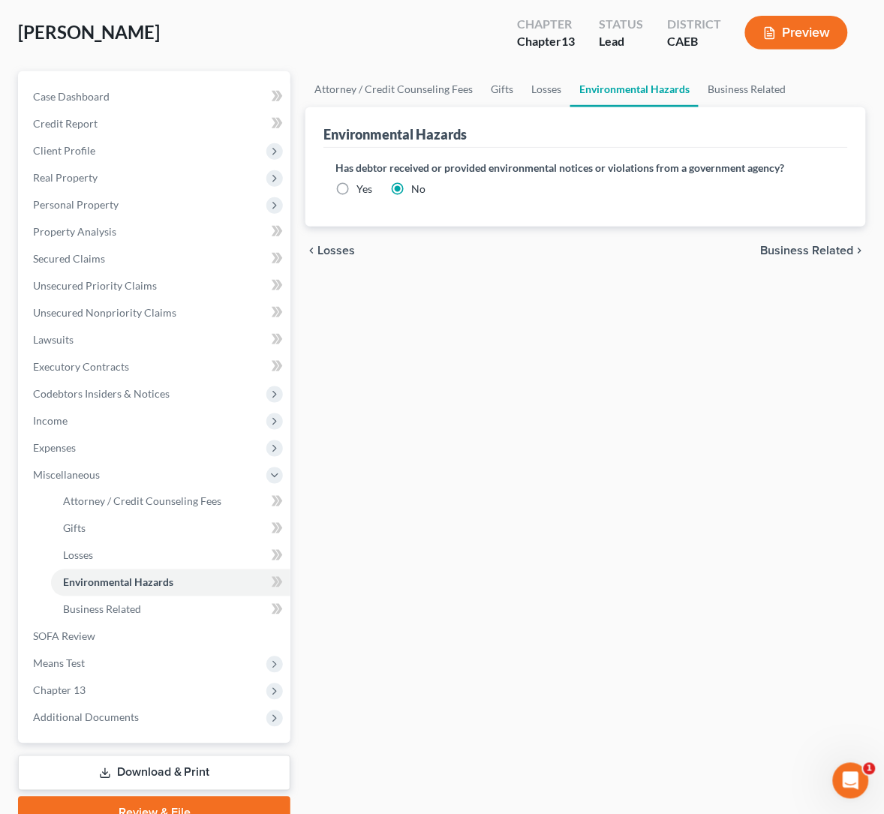
scroll to position [171, 0]
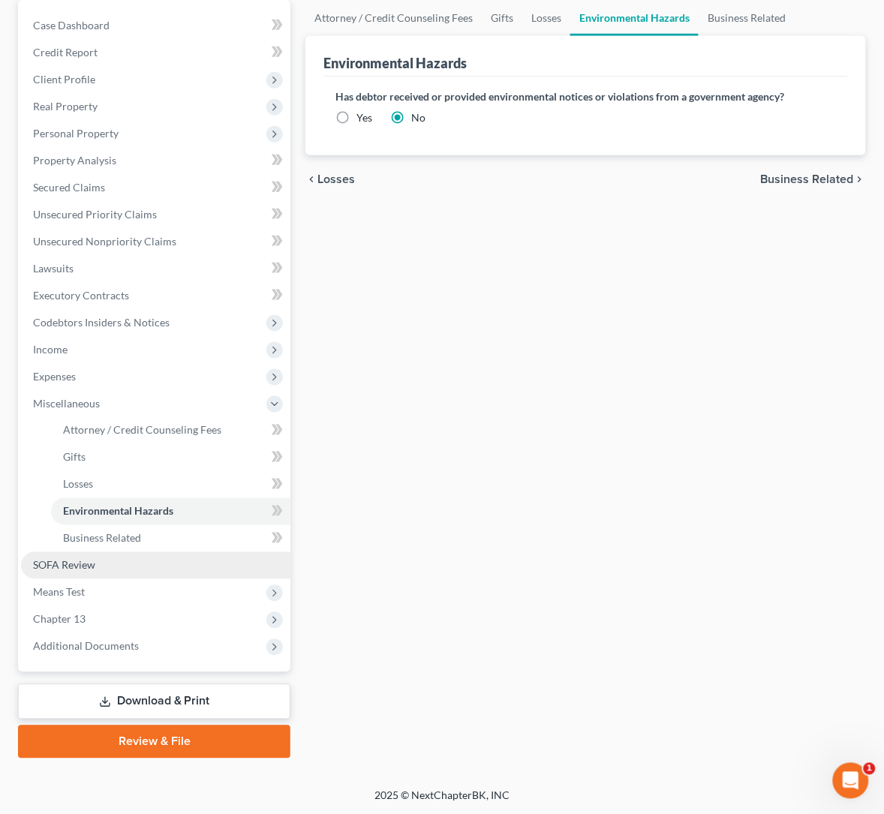
click at [70, 573] on link "SOFA Review" at bounding box center [155, 565] width 269 height 27
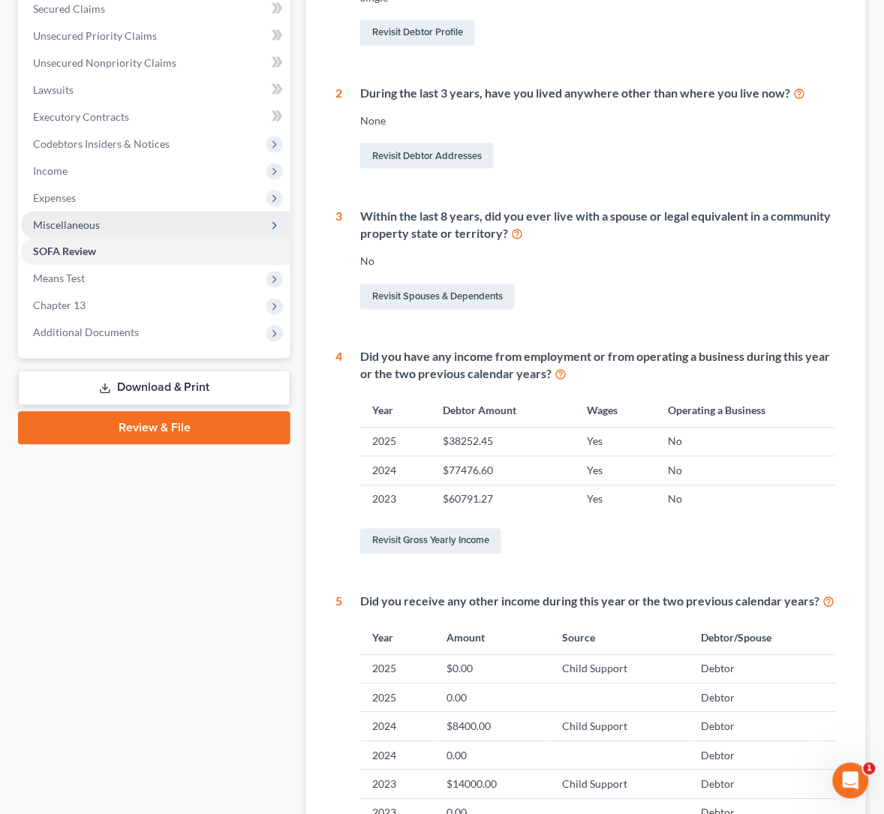
scroll to position [341, 0]
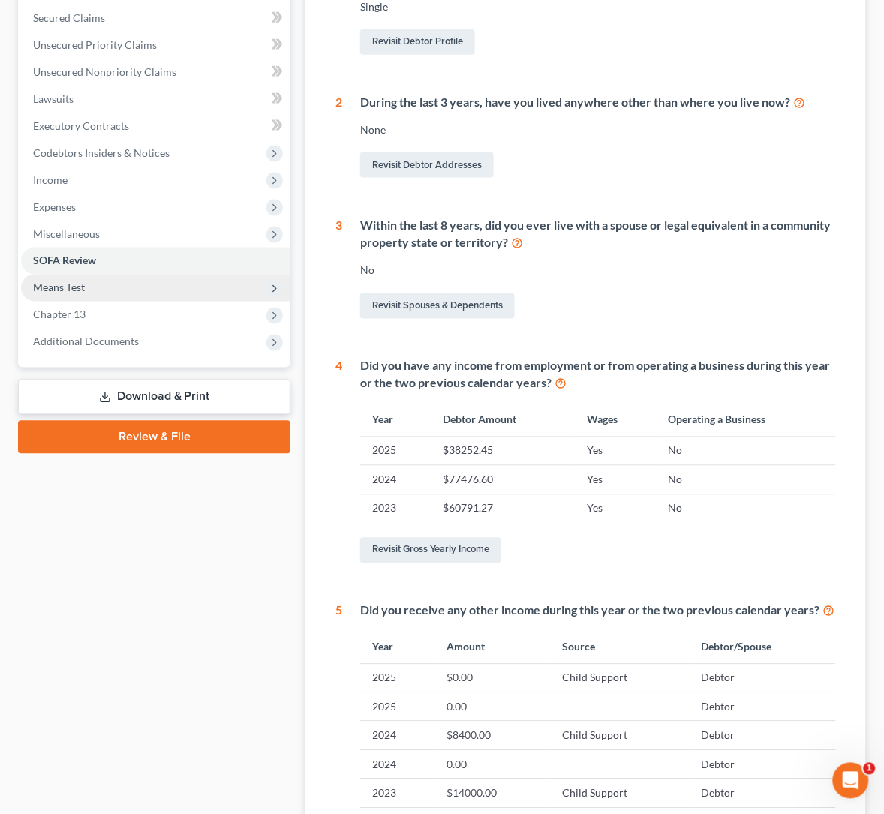
click at [58, 287] on span "Means Test" at bounding box center [59, 287] width 52 height 13
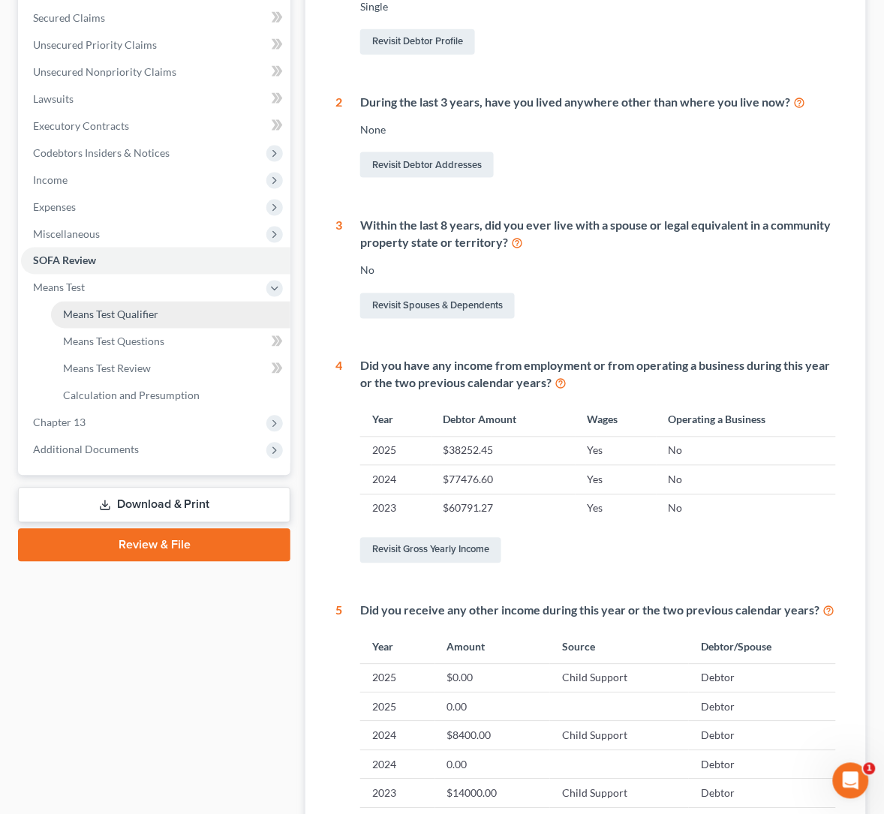
click at [123, 312] on span "Means Test Qualifier" at bounding box center [110, 314] width 95 height 13
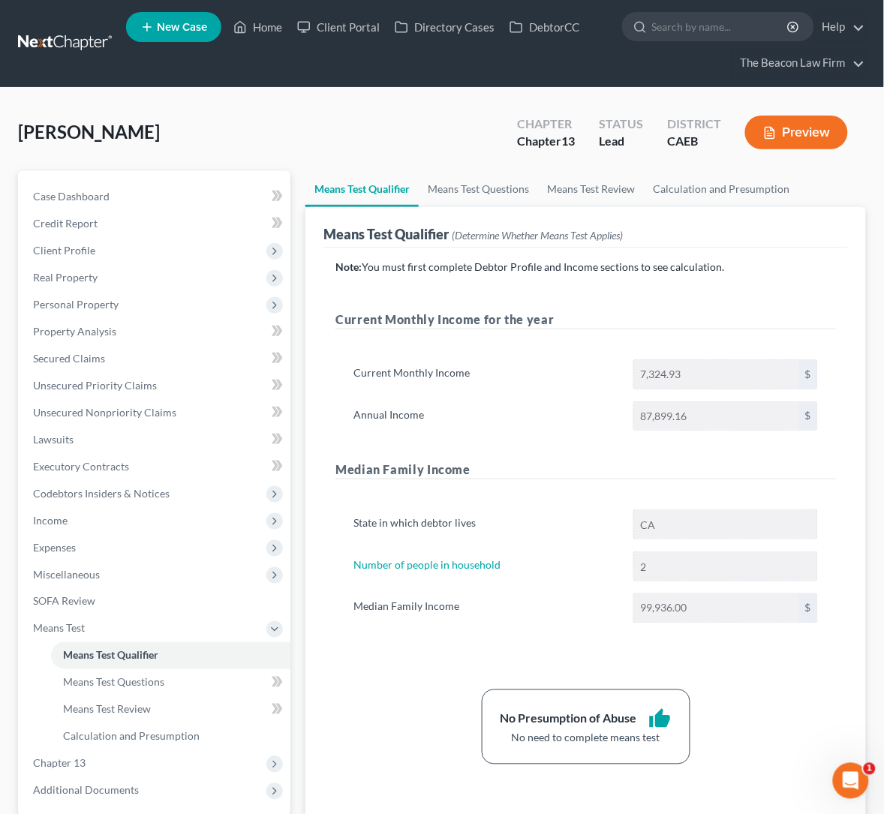
scroll to position [144, 0]
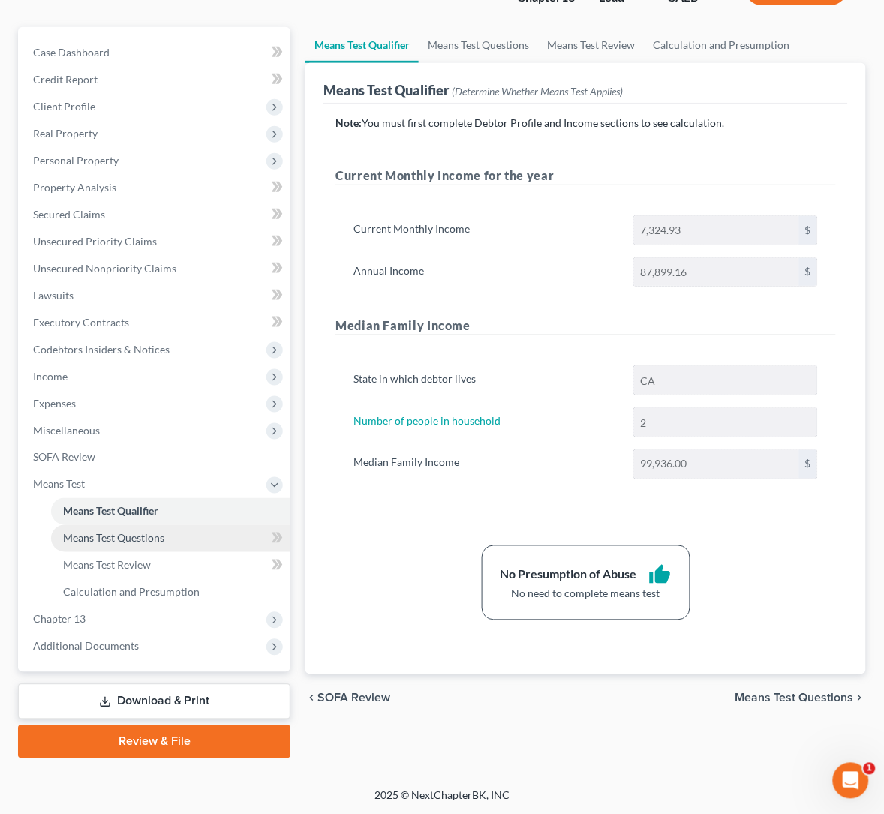
click at [122, 535] on span "Means Test Questions" at bounding box center [113, 538] width 101 height 13
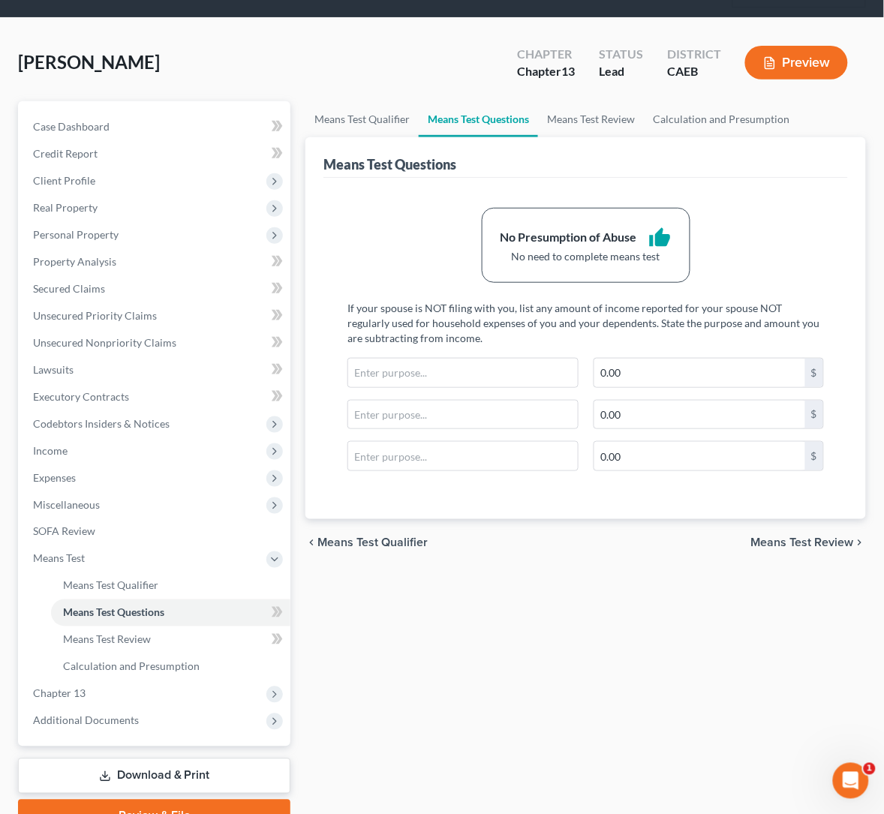
scroll to position [144, 0]
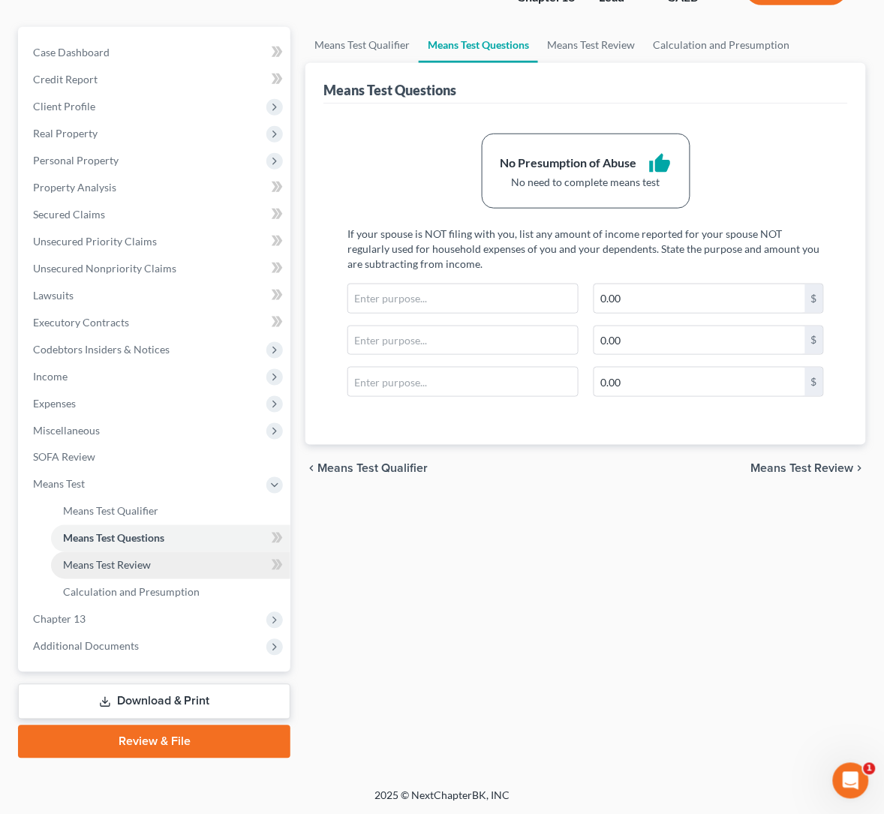
click at [128, 566] on span "Means Test Review" at bounding box center [107, 565] width 88 height 13
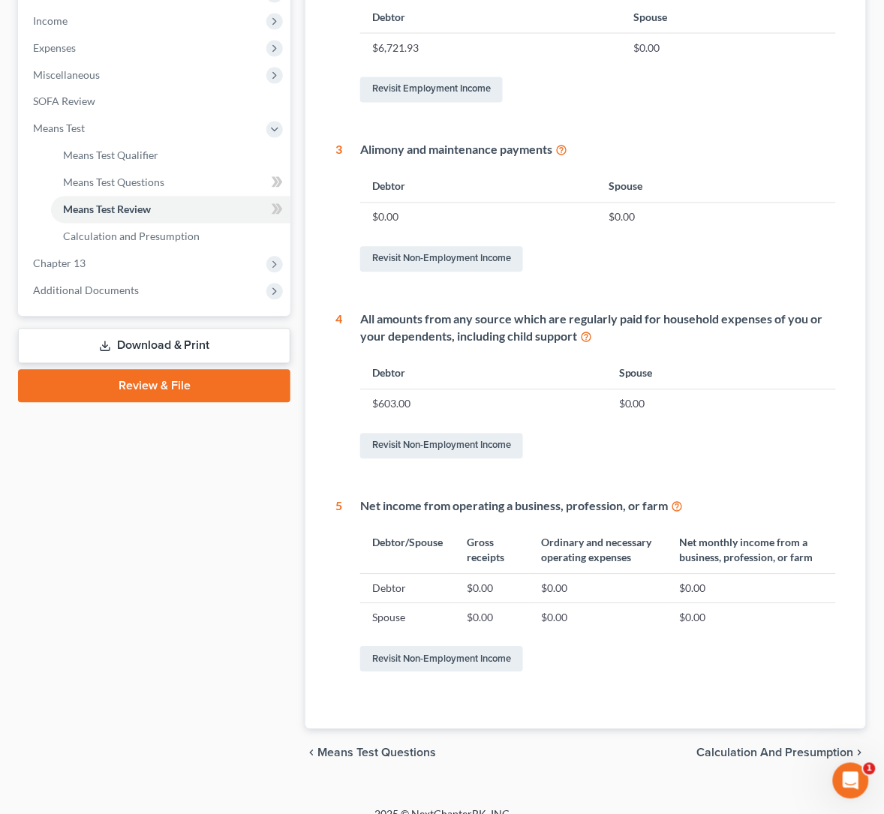
scroll to position [520, 0]
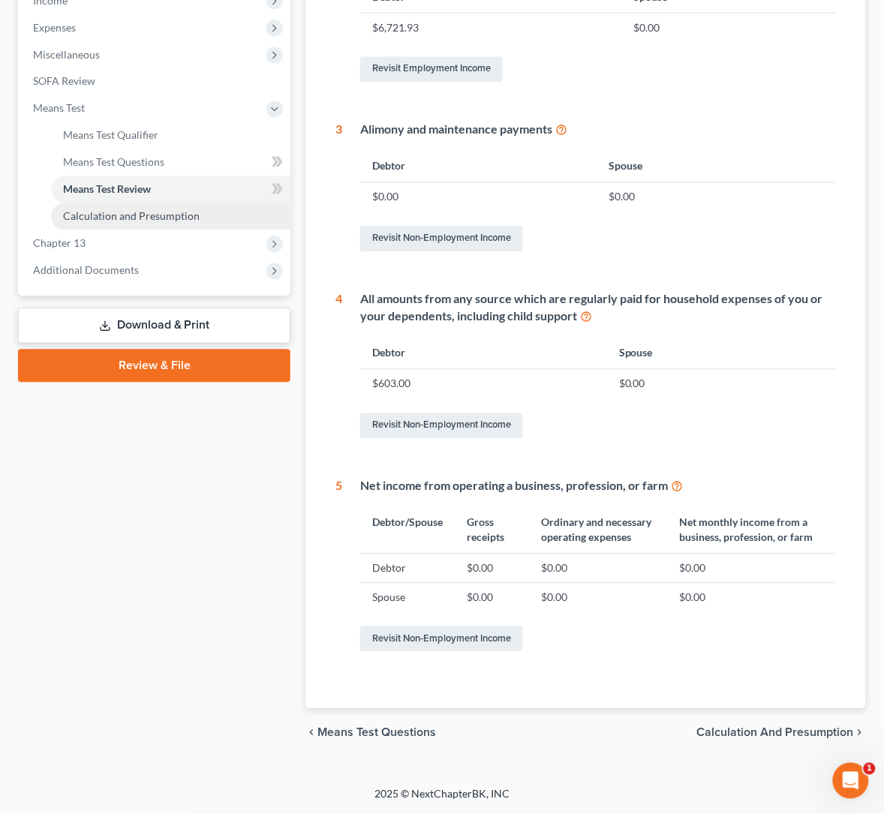
click at [159, 214] on span "Calculation and Presumption" at bounding box center [131, 216] width 137 height 13
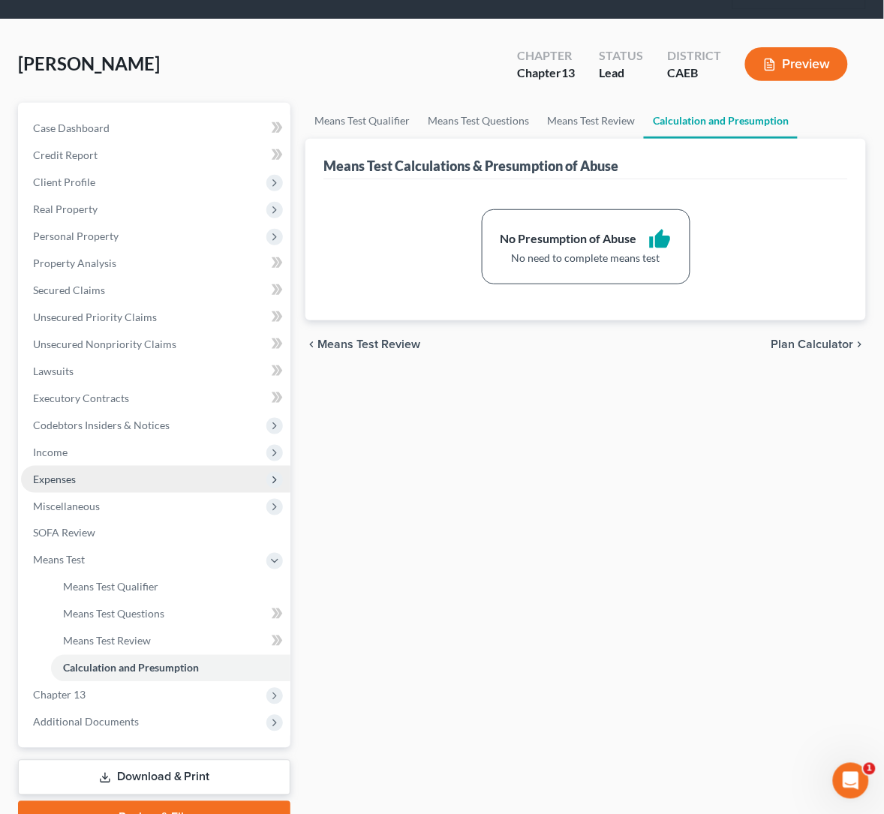
scroll to position [144, 0]
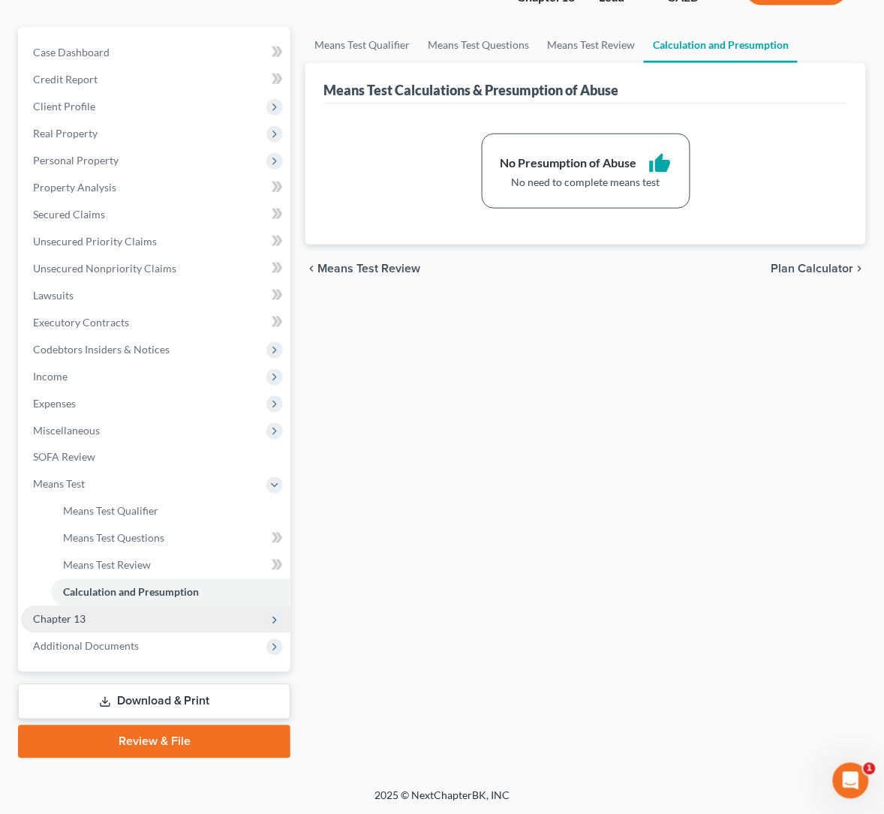
click at [77, 618] on span "Chapter 13" at bounding box center [59, 619] width 53 height 13
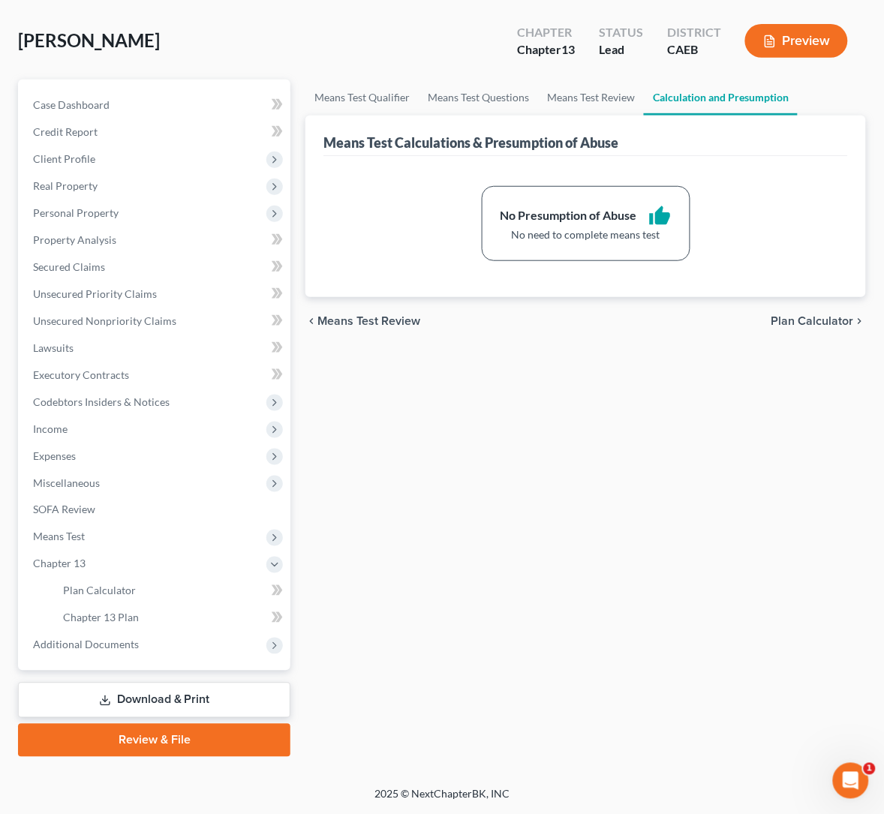
scroll to position [91, 0]
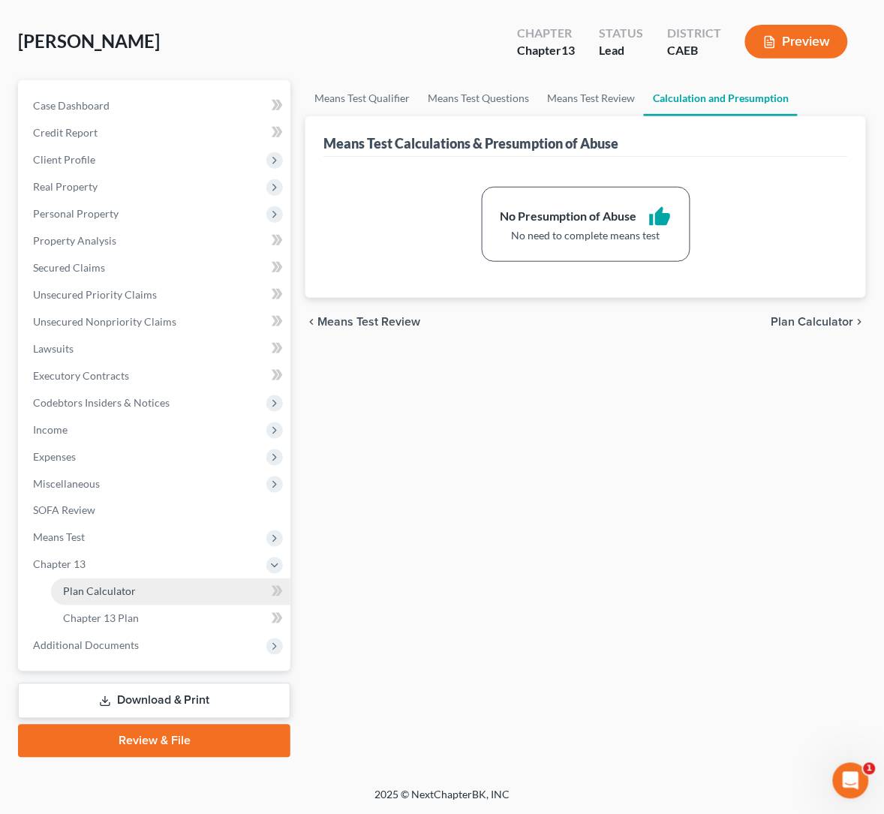
click at [128, 593] on span "Plan Calculator" at bounding box center [99, 591] width 73 height 13
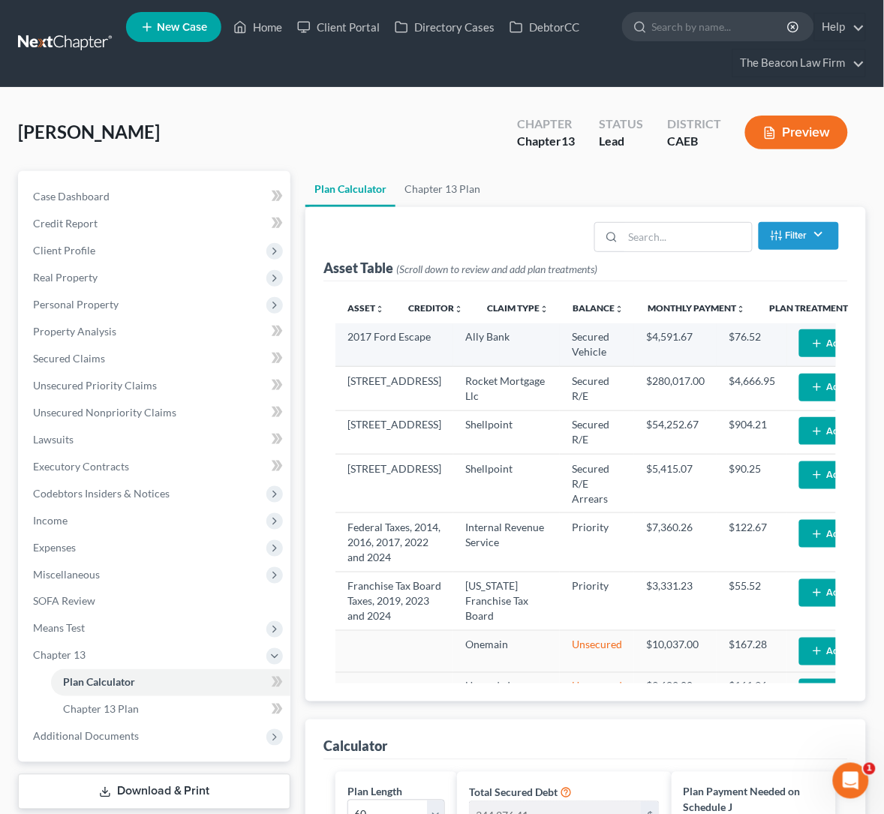
click at [799, 329] on button "Add Plan Treatment" at bounding box center [861, 343] width 125 height 28
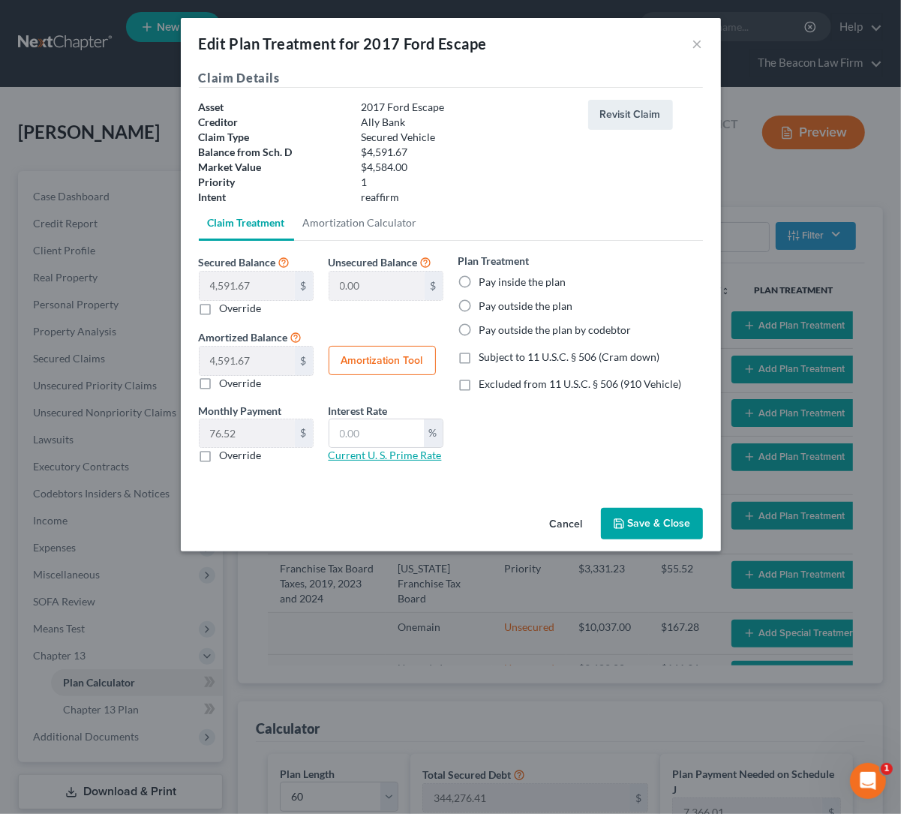
click at [401, 456] on link "Current U. S. Prime Rate" at bounding box center [385, 455] width 113 height 13
click at [367, 427] on input "text" at bounding box center [376, 433] width 95 height 29
click at [479, 281] on label "Pay inside the plan" at bounding box center [522, 282] width 87 height 15
click at [485, 281] on input "Pay inside the plan" at bounding box center [490, 280] width 10 height 10
click at [362, 359] on button "Amortization Tool" at bounding box center [382, 361] width 107 height 30
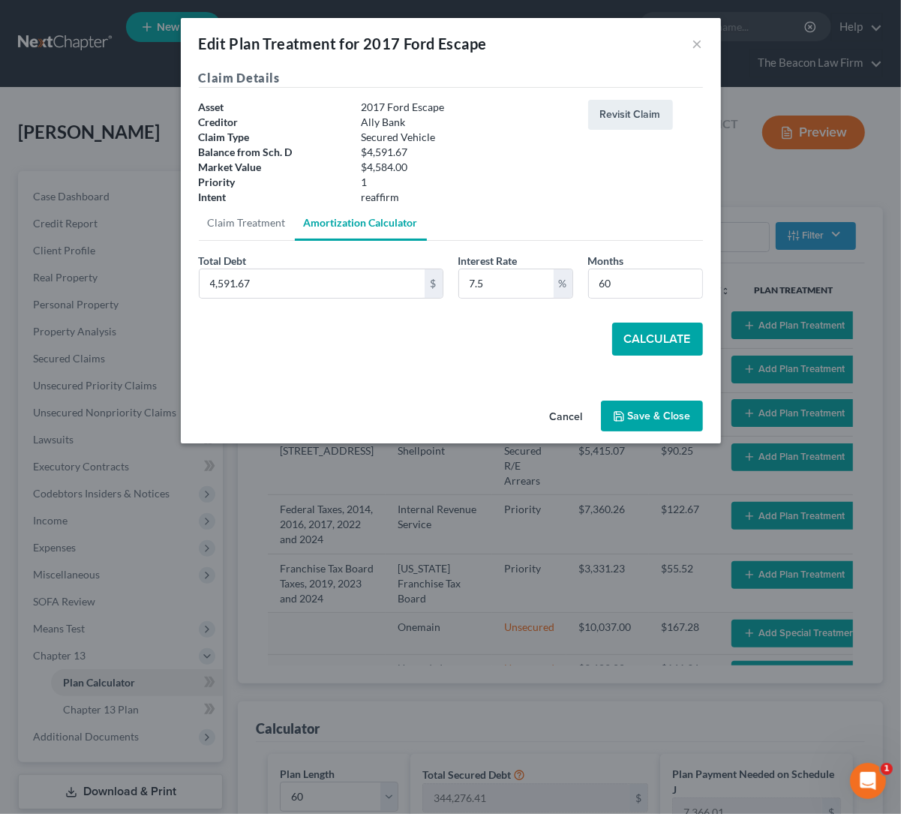
click at [677, 331] on button "Calculate" at bounding box center [657, 339] width 91 height 33
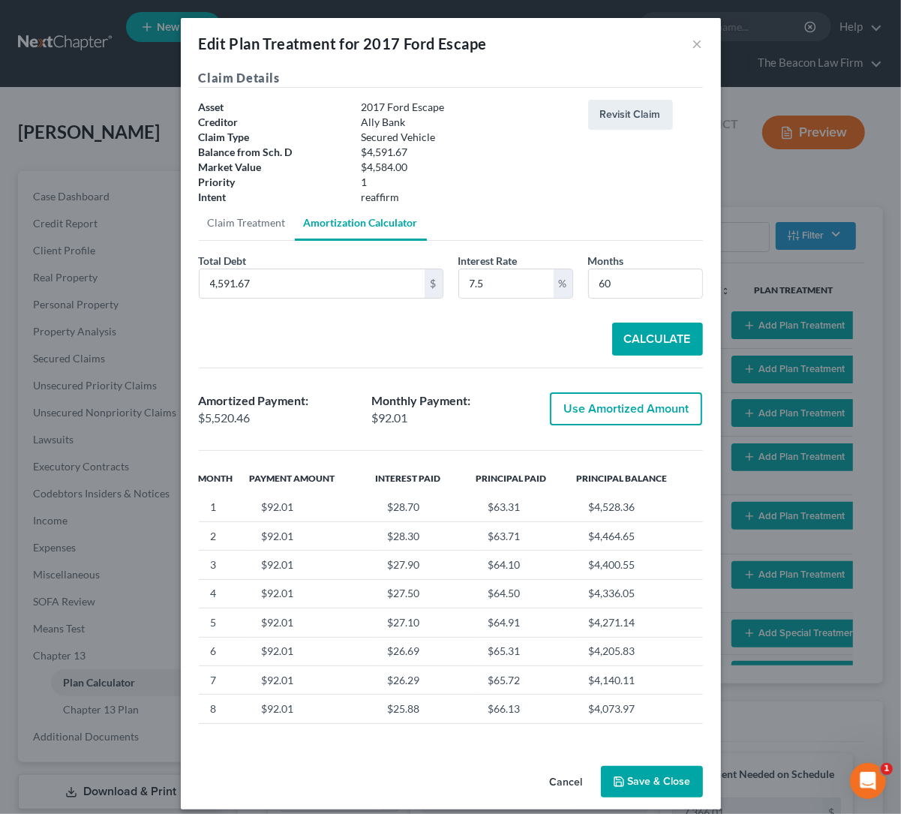
click at [612, 415] on button "Use Amortized Amount" at bounding box center [626, 408] width 152 height 33
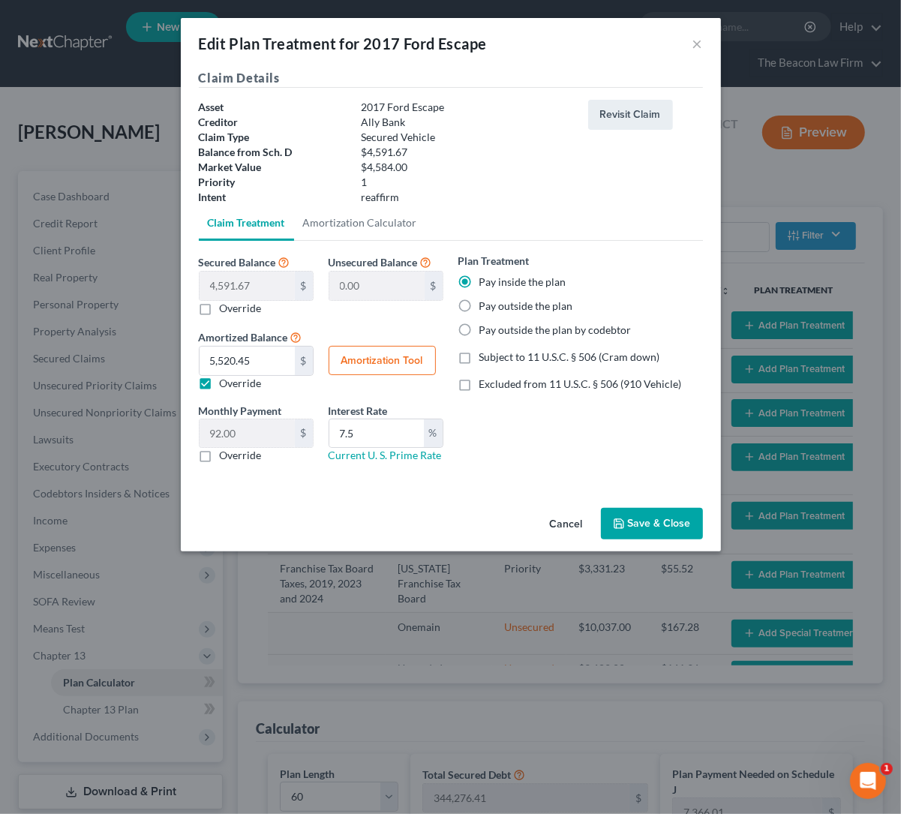
click at [655, 520] on button "Save & Close" at bounding box center [652, 524] width 102 height 32
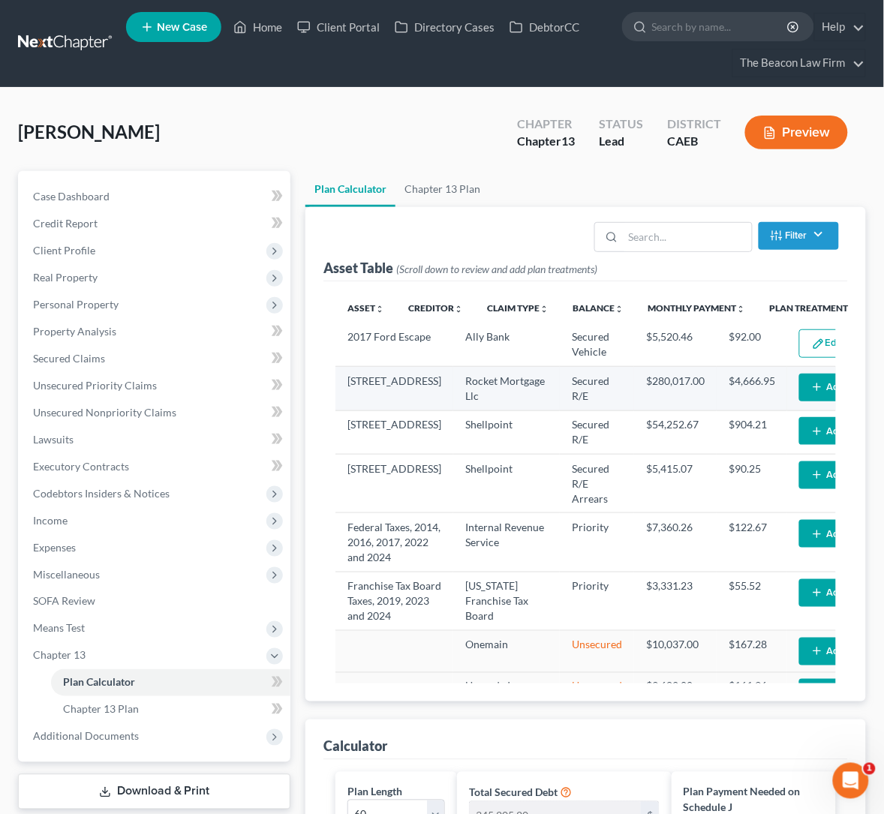
click at [799, 380] on button "Add Plan Treatment" at bounding box center [861, 388] width 125 height 28
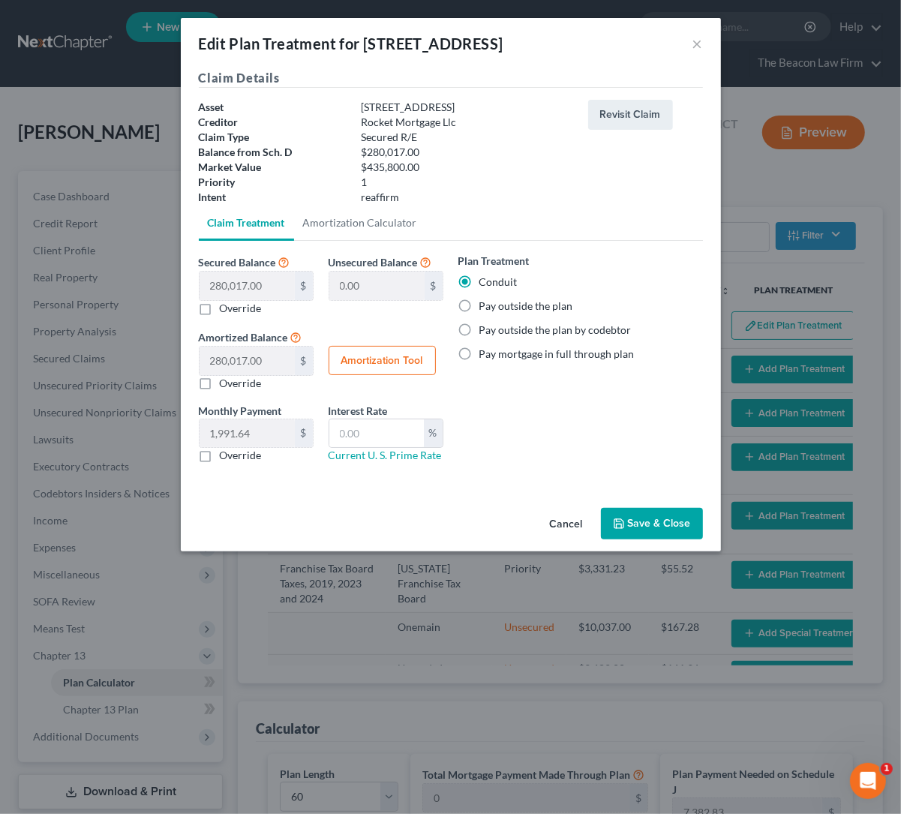
click at [479, 308] on label "Pay outside the plan" at bounding box center [526, 306] width 94 height 15
click at [485, 308] on input "Pay outside the plan" at bounding box center [490, 304] width 10 height 10
click at [676, 525] on button "Save & Close" at bounding box center [652, 524] width 102 height 32
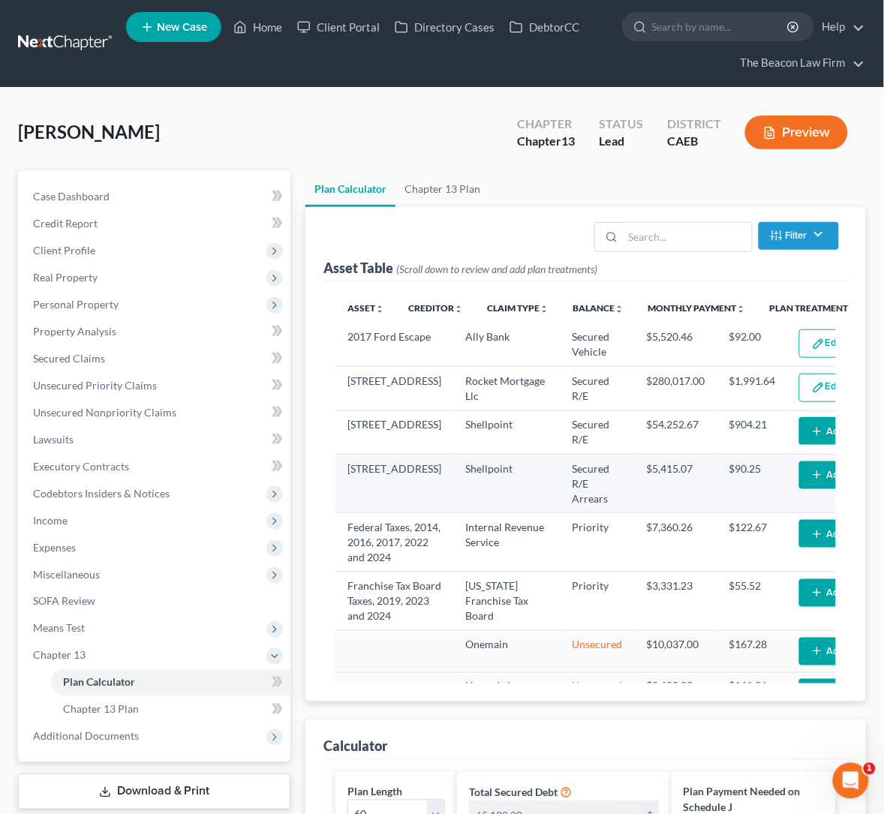
scroll to position [112, 0]
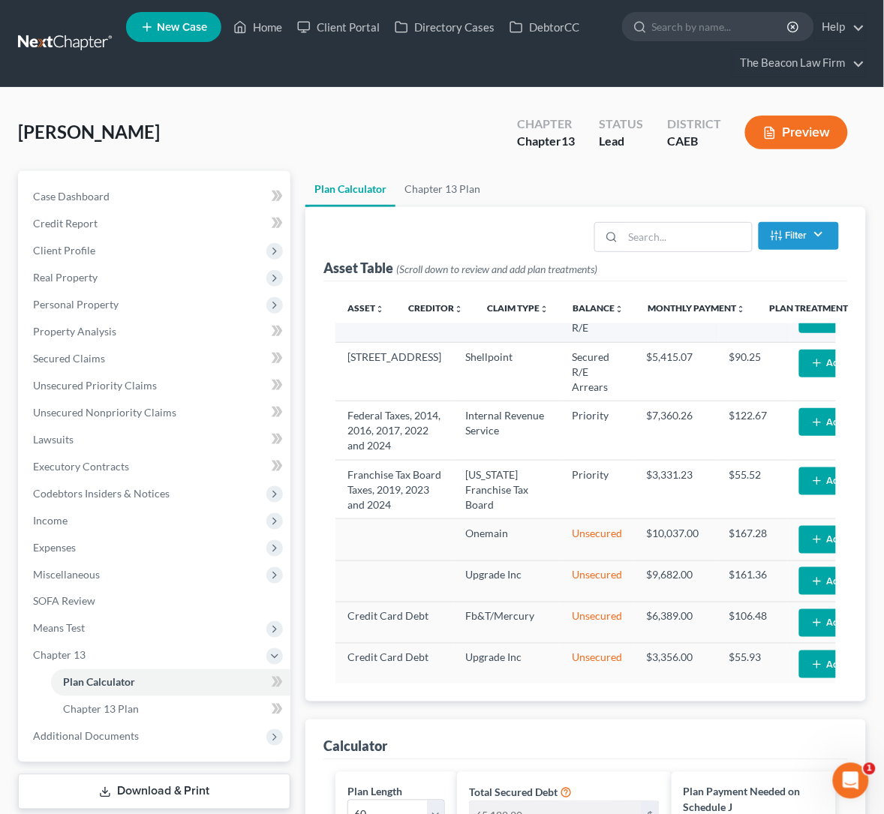
click at [799, 333] on button "Add Plan Treatment" at bounding box center [861, 319] width 125 height 28
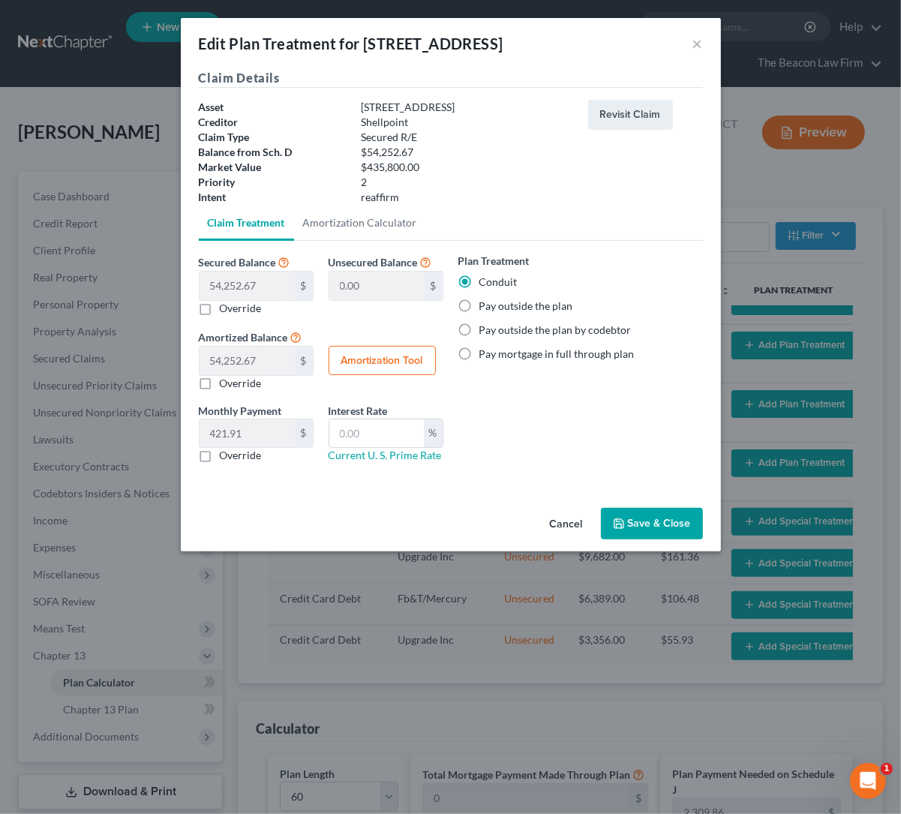
click at [479, 302] on label "Pay outside the plan" at bounding box center [526, 306] width 94 height 15
click at [485, 302] on input "Pay outside the plan" at bounding box center [490, 304] width 10 height 10
click at [659, 527] on button "Save & Close" at bounding box center [652, 524] width 102 height 32
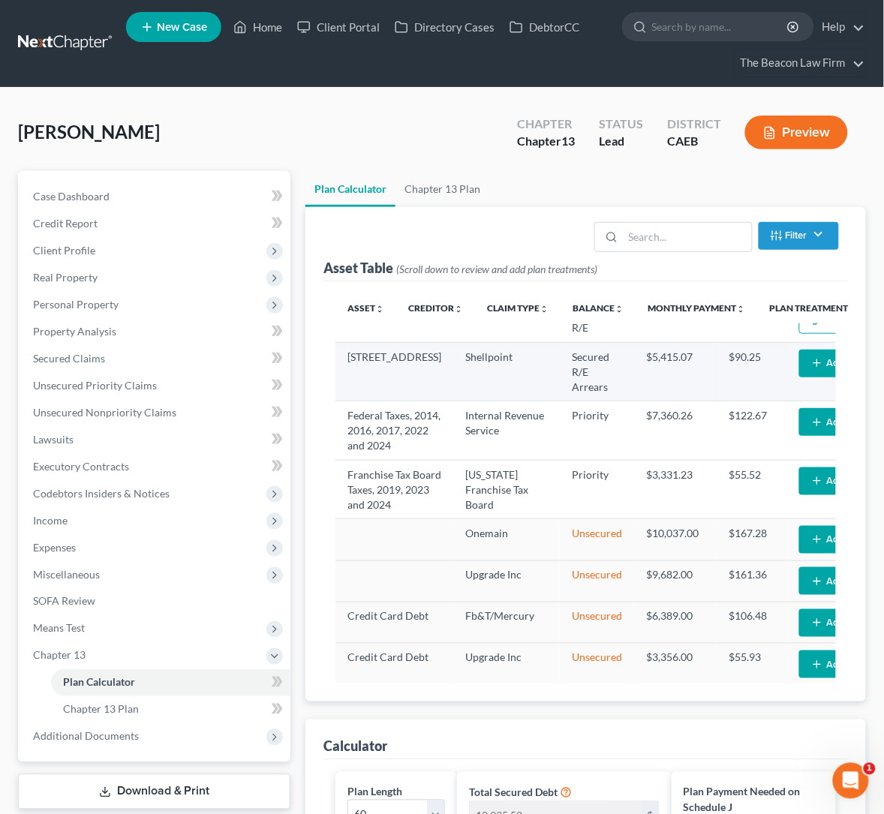
click at [799, 377] on button "Add Plan Treatment" at bounding box center [861, 364] width 125 height 28
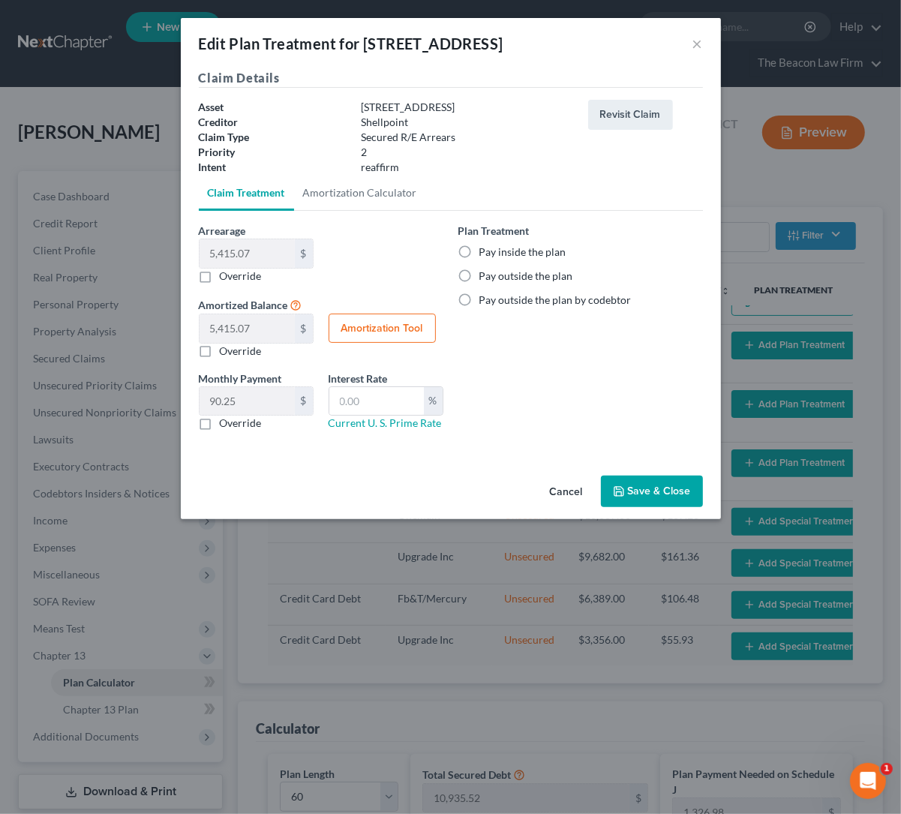
click at [479, 274] on label "Pay outside the plan" at bounding box center [526, 276] width 94 height 15
click at [485, 274] on input "Pay outside the plan" at bounding box center [490, 274] width 10 height 10
click at [654, 486] on button "Save & Close" at bounding box center [652, 492] width 102 height 32
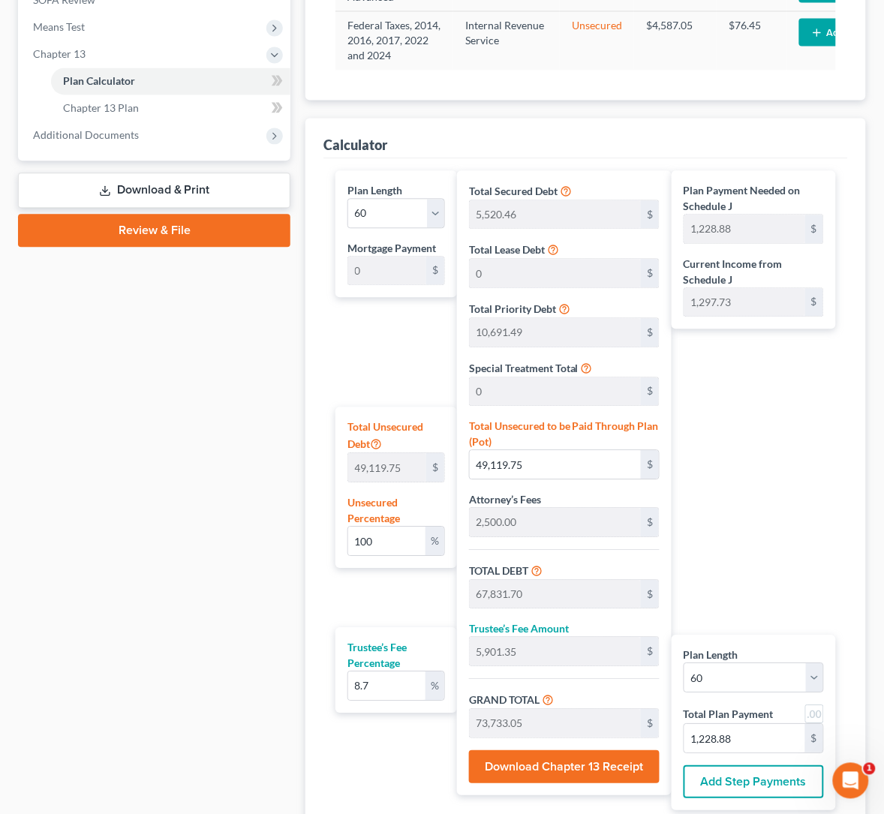
scroll to position [603, 0]
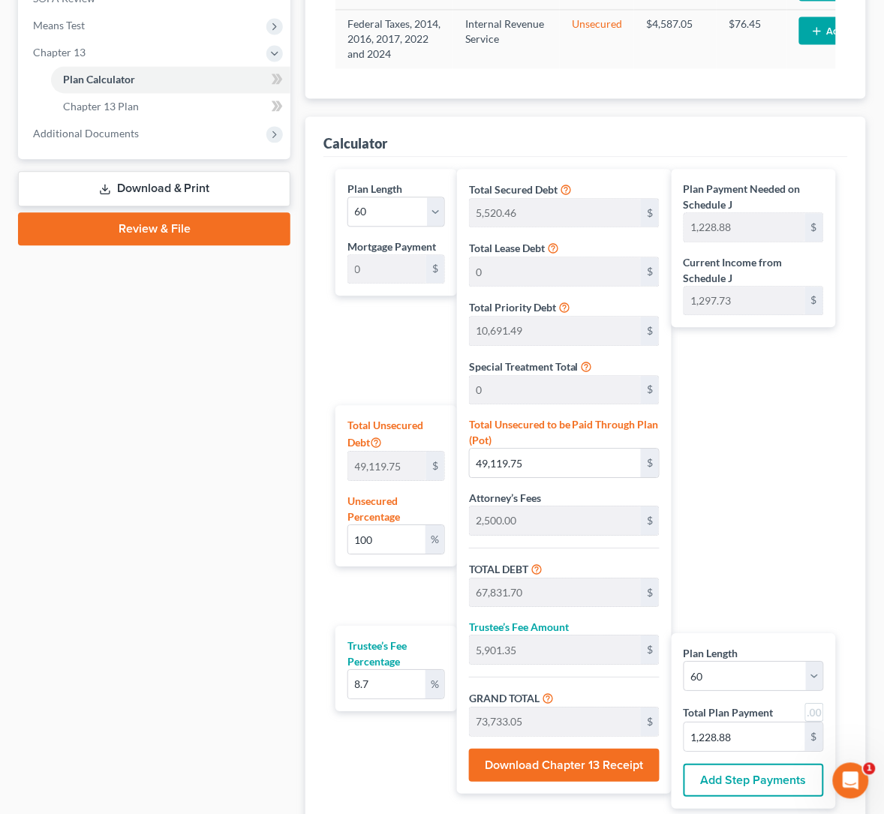
click at [740, 421] on div "Plan Payment Needed on Schedule J 1,228.88 $ Current Income from Schedule J 1,2…" at bounding box center [758, 489] width 172 height 640
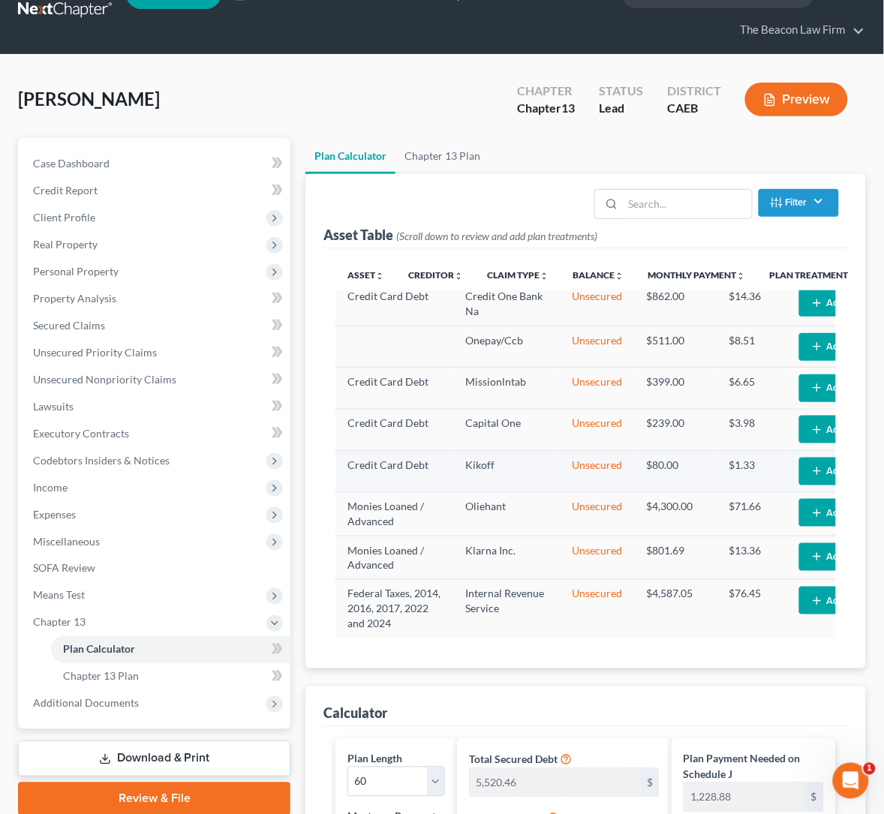
scroll to position [0, 0]
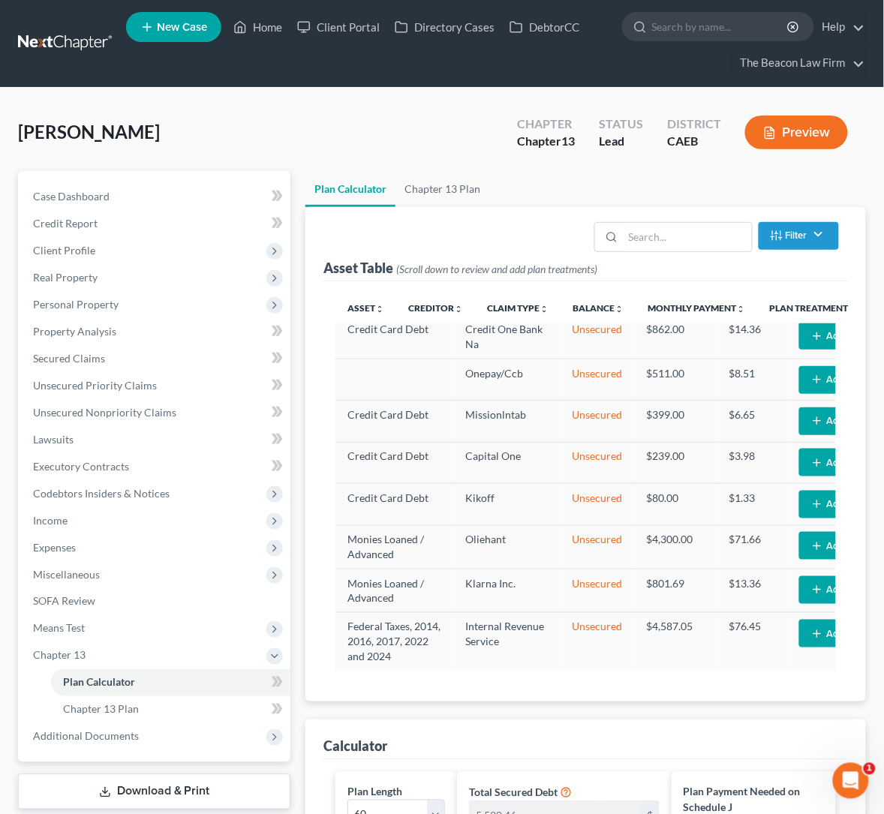
click at [336, 121] on div "[PERSON_NAME] Upgraded Chapter Chapter 13 Status Lead District CAEB Preview" at bounding box center [442, 138] width 848 height 65
drag, startPoint x: 383, startPoint y: 142, endPoint x: 212, endPoint y: 3, distance: 219.7
click at [383, 142] on div "[PERSON_NAME] Upgraded Chapter Chapter 13 Status Lead District CAEB Preview" at bounding box center [442, 138] width 848 height 65
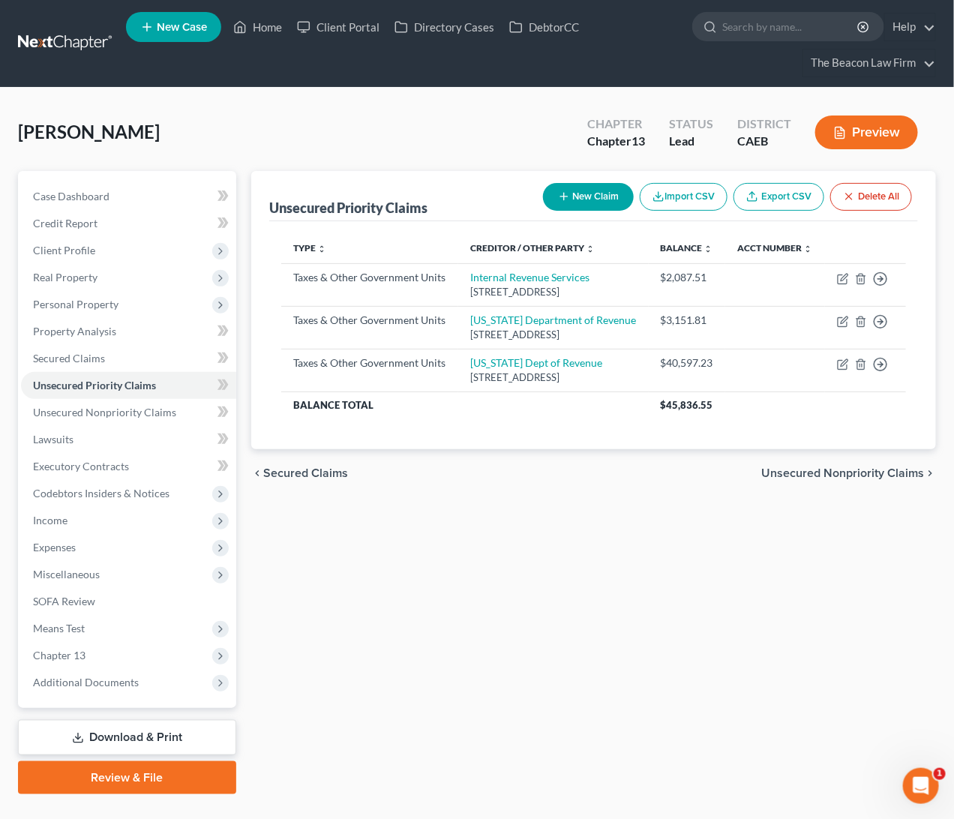
click at [404, 683] on div "Unsecured Priority Claims New Claim Import CSV Export CSV Delete All Type expan…" at bounding box center [594, 483] width 700 height 624
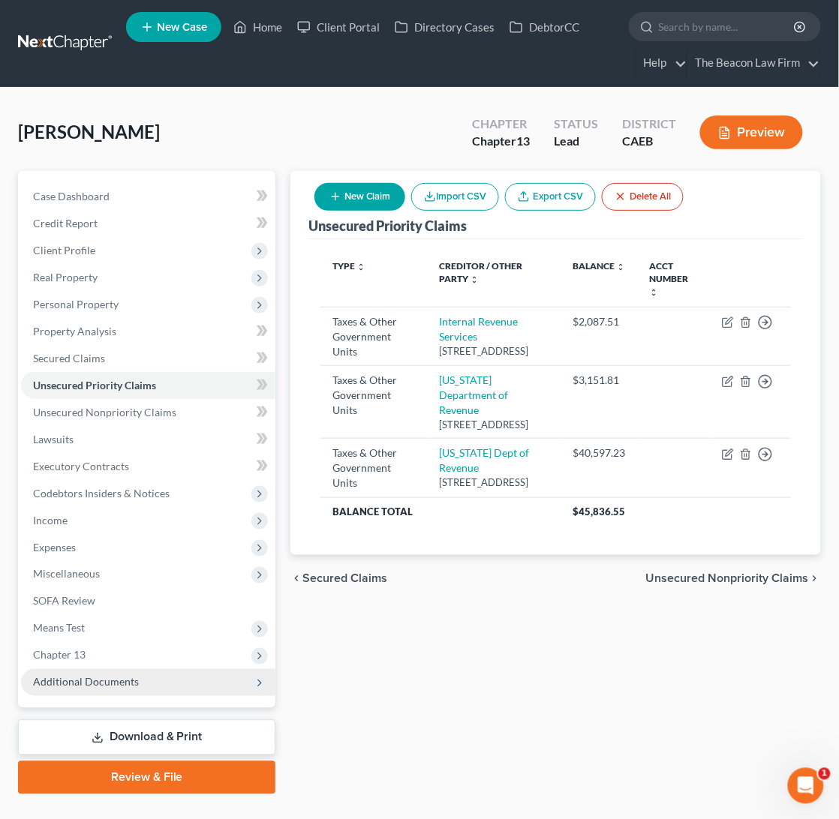
click at [107, 676] on span "Additional Documents" at bounding box center [86, 682] width 106 height 13
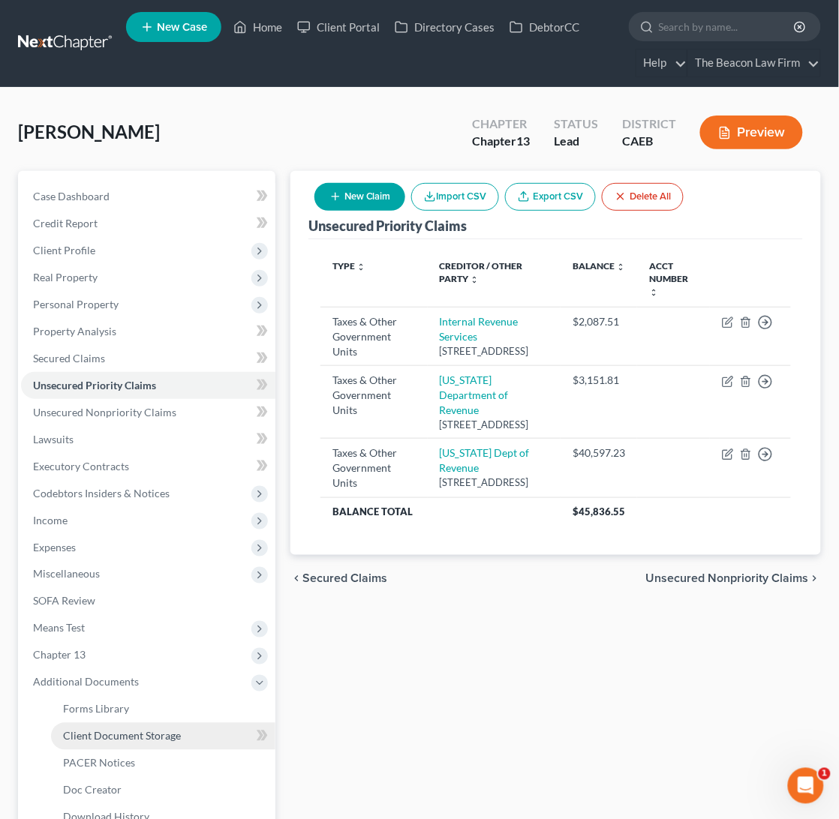
click at [149, 742] on link "Client Document Storage" at bounding box center [163, 736] width 224 height 27
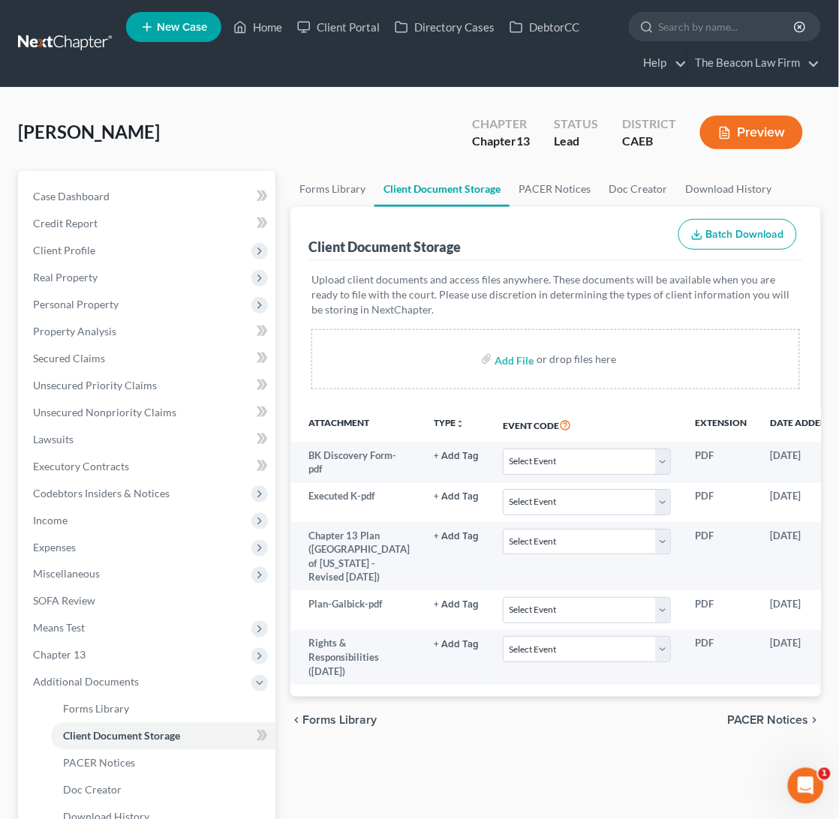
click at [261, 134] on div "Galbick, Daniel Upgraded Chapter Chapter 13 Status Lead District CAEB Preview" at bounding box center [419, 138] width 803 height 65
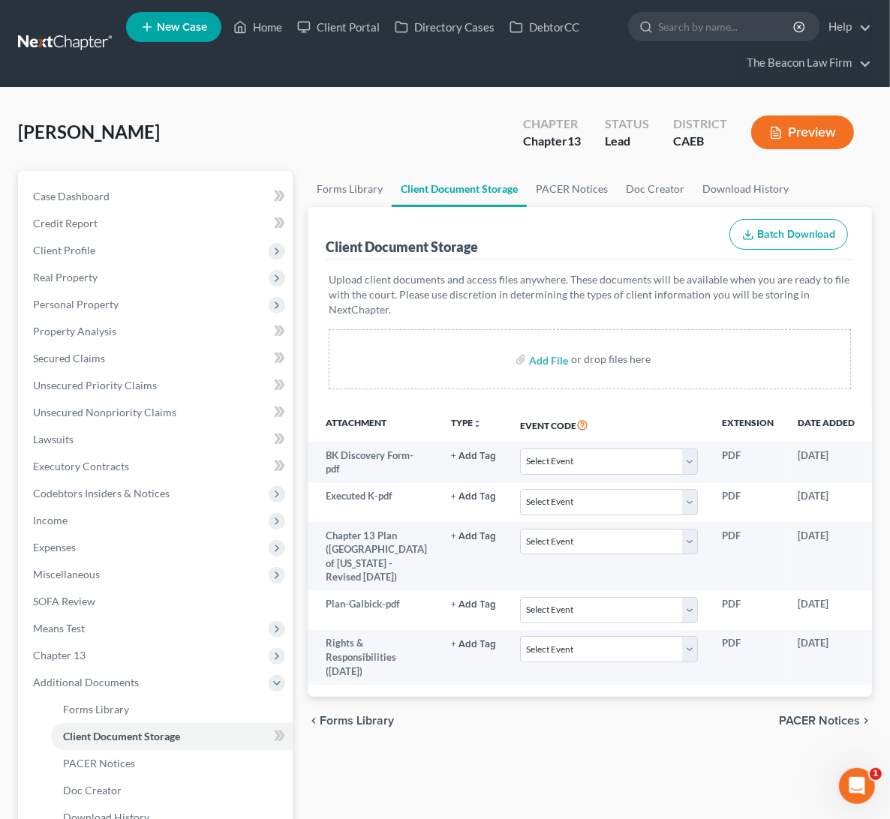
click at [71, 41] on link at bounding box center [66, 43] width 96 height 27
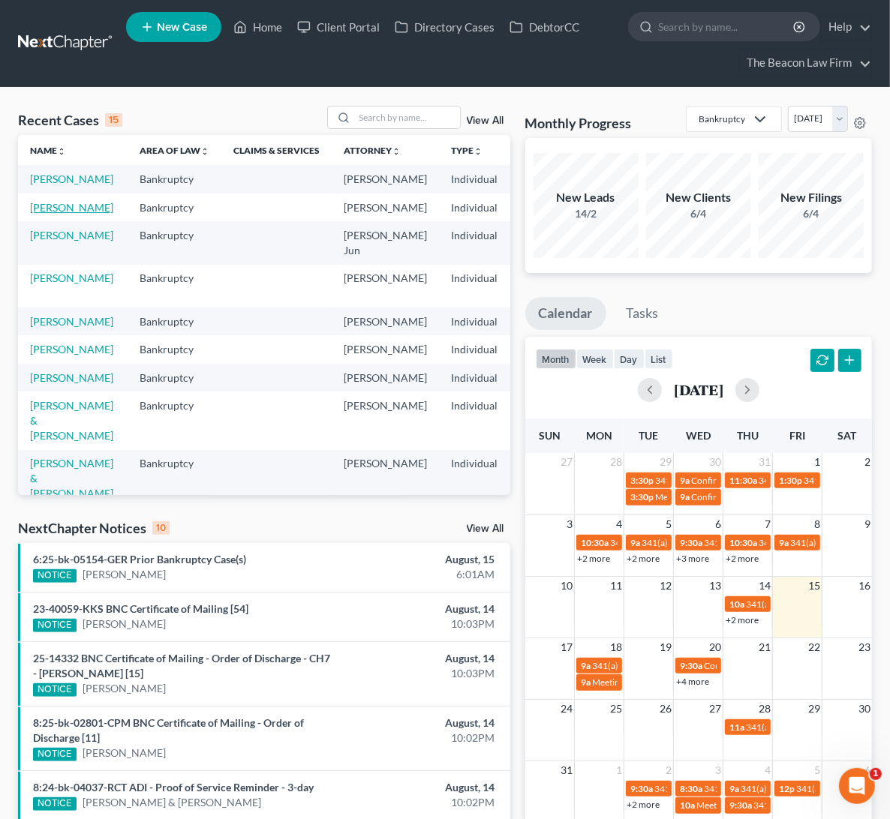
click at [43, 214] on link "[PERSON_NAME]" at bounding box center [71, 207] width 83 height 13
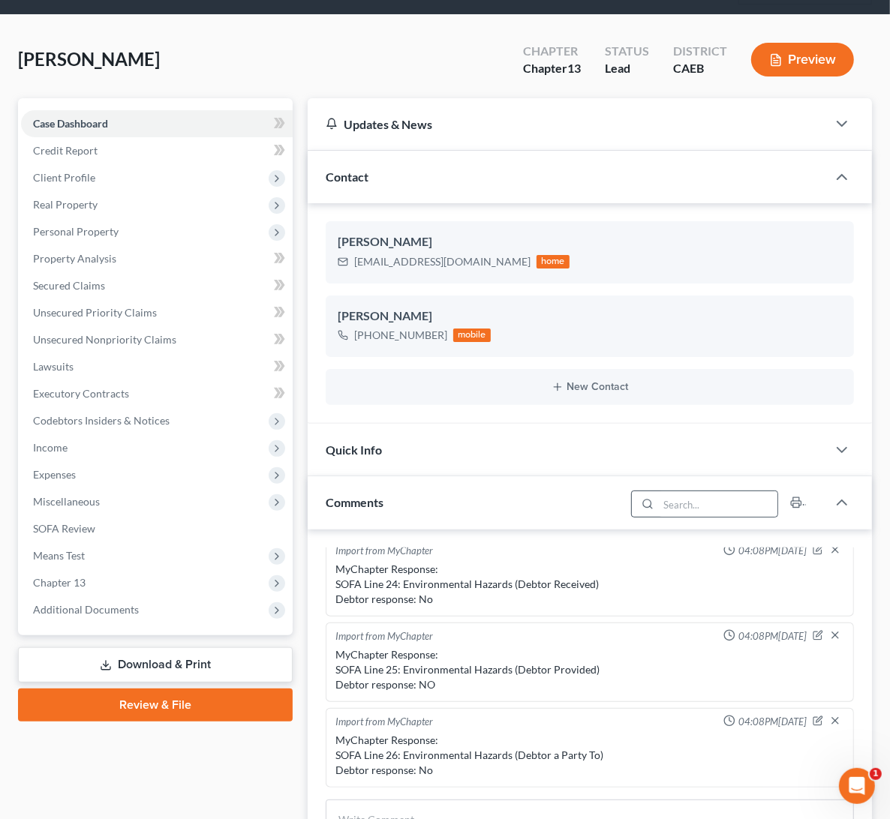
scroll to position [112, 0]
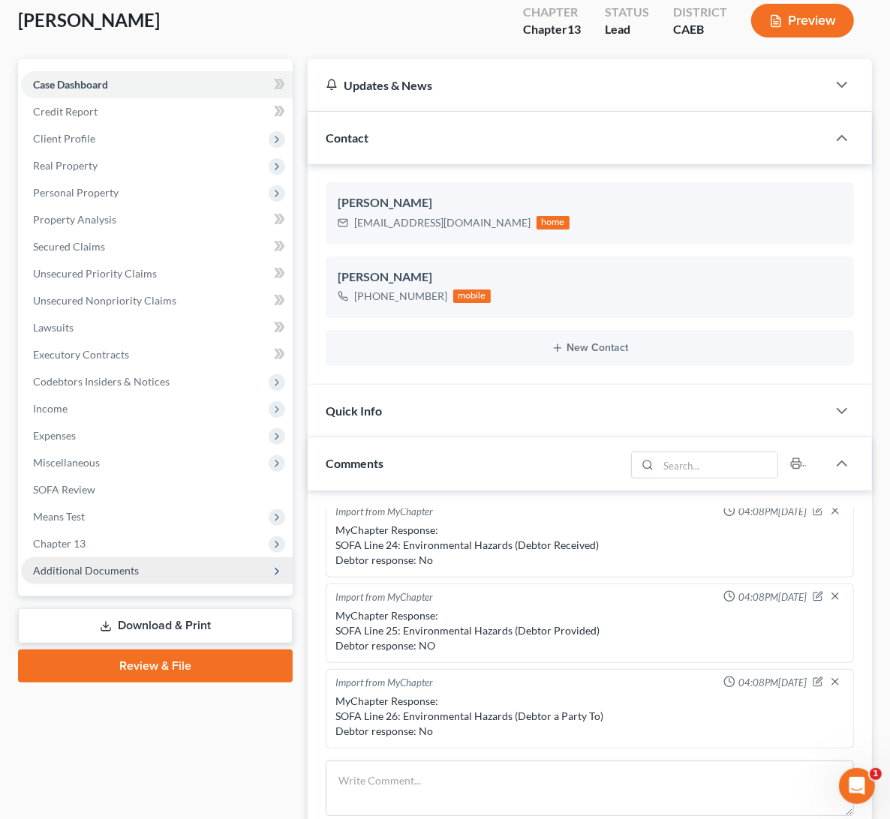
click at [95, 567] on span "Additional Documents" at bounding box center [86, 570] width 106 height 13
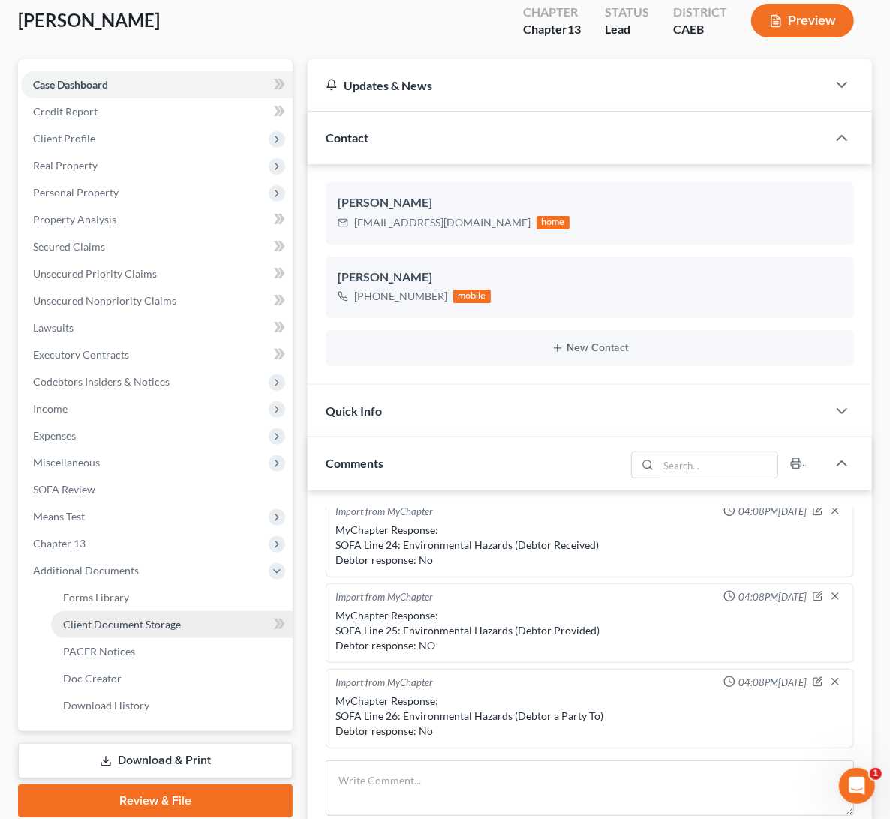
click at [134, 625] on span "Client Document Storage" at bounding box center [122, 624] width 118 height 13
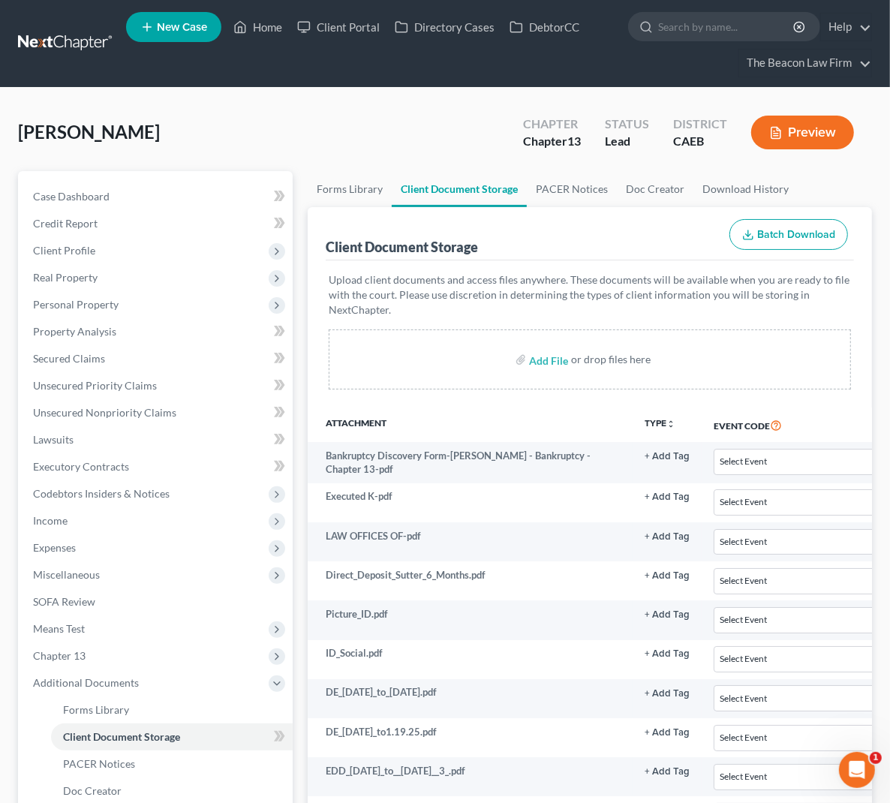
scroll to position [0, 145]
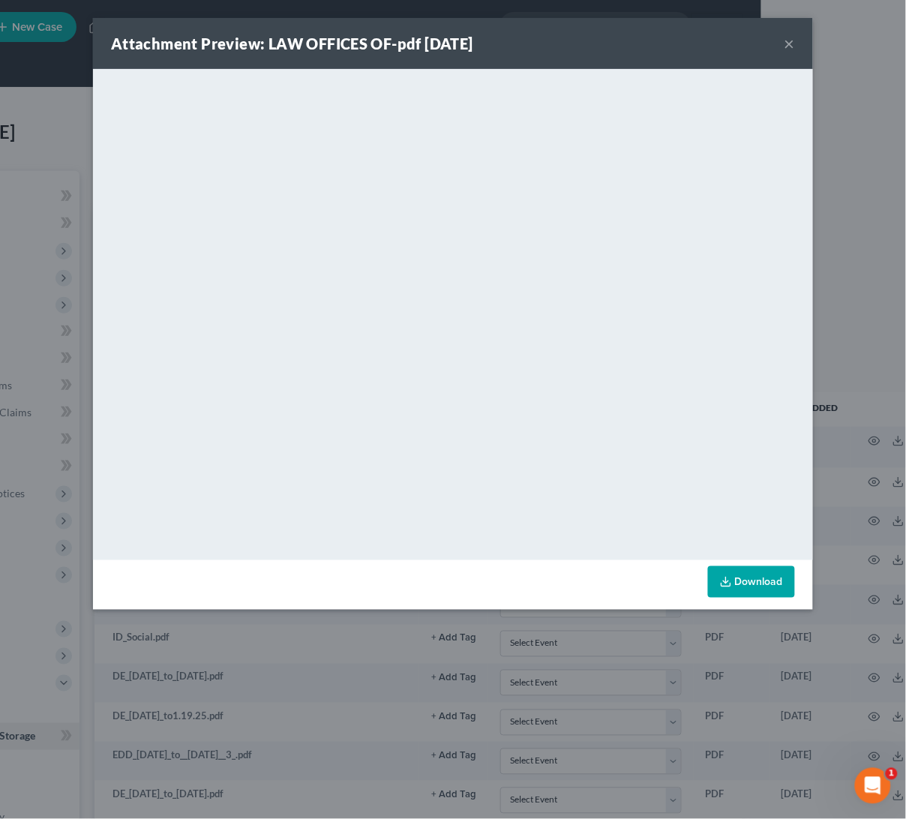
click at [792, 41] on button "×" at bounding box center [790, 44] width 11 height 18
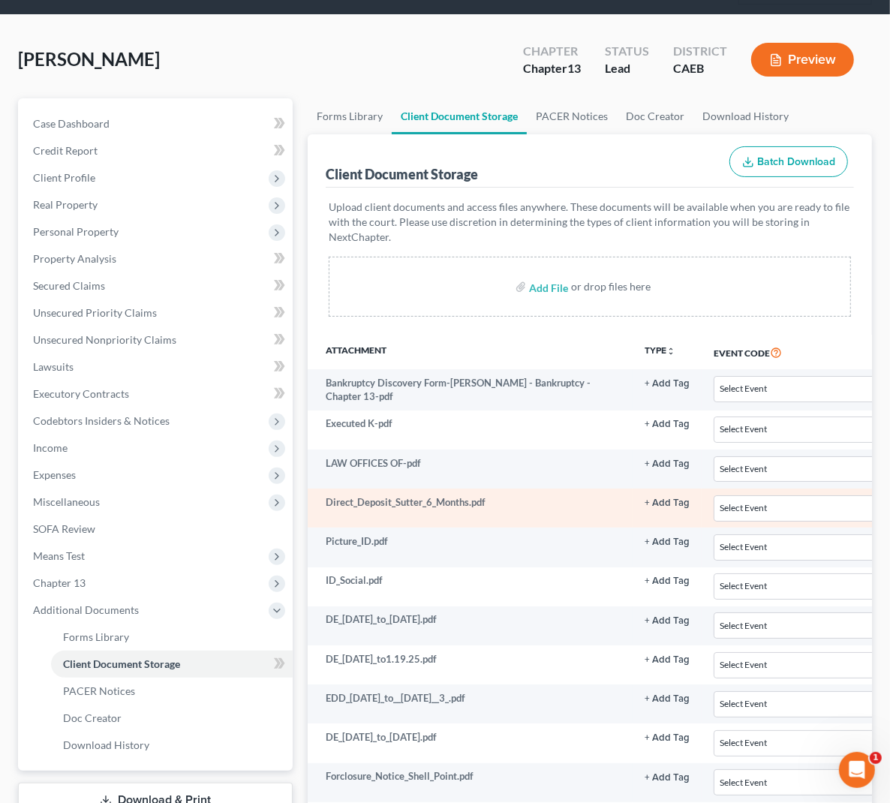
scroll to position [112, 145]
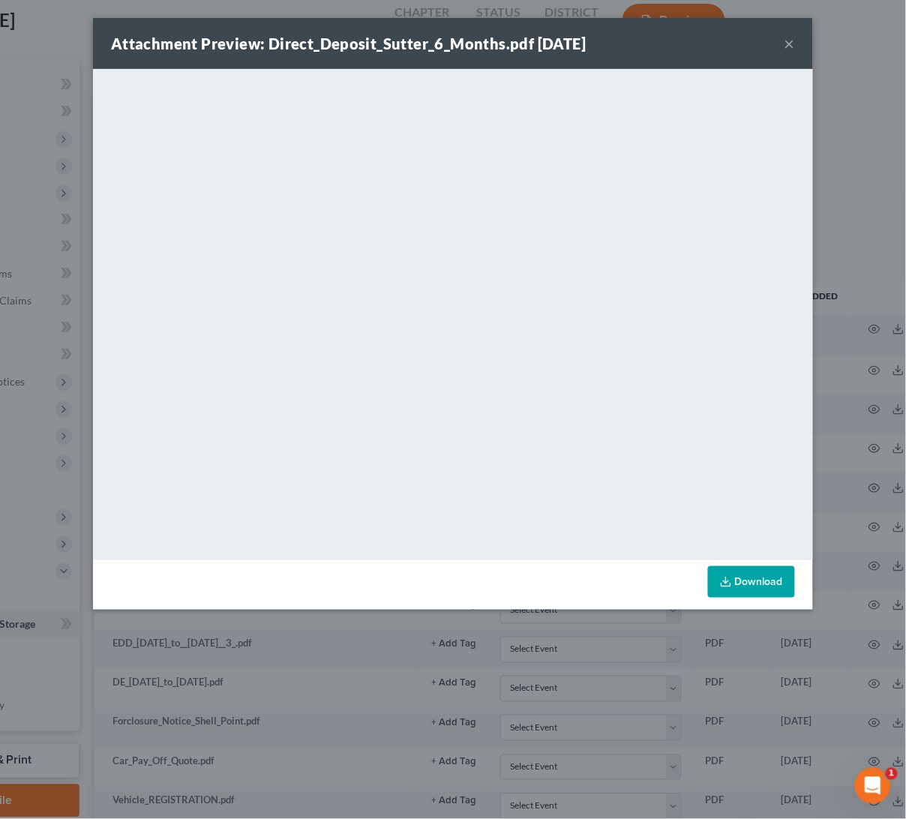
click at [790, 47] on button "×" at bounding box center [790, 44] width 11 height 18
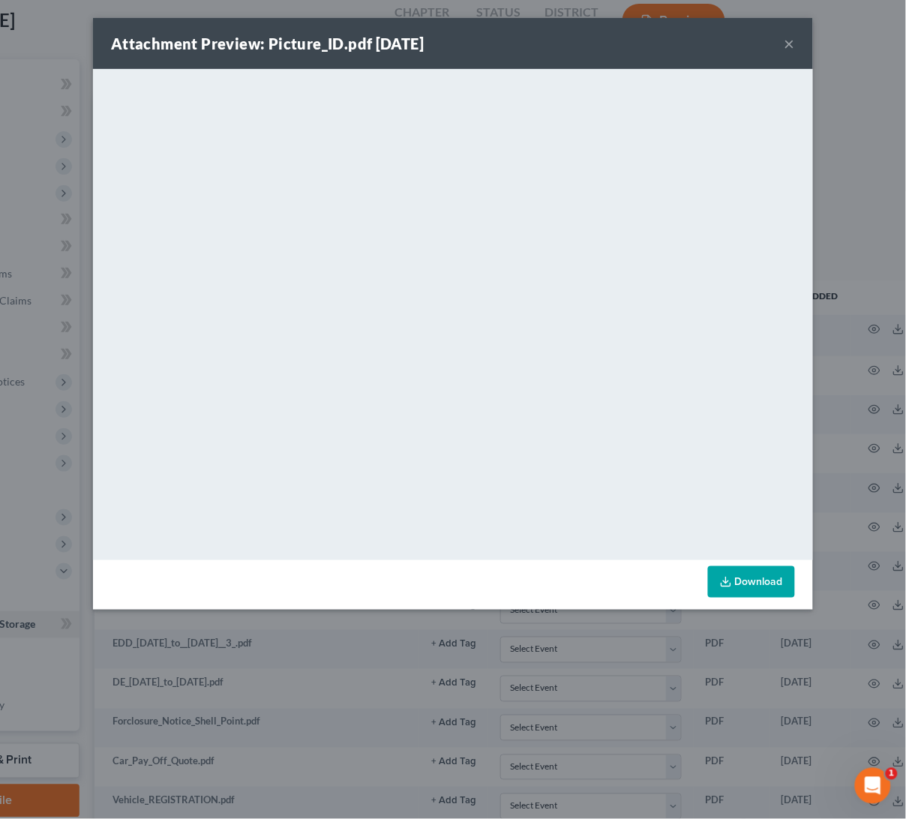
click at [764, 53] on div "Attachment Preview: Picture_ID.pdf 08/05/2025 ×" at bounding box center [453, 43] width 720 height 51
click at [789, 42] on button "×" at bounding box center [790, 44] width 11 height 18
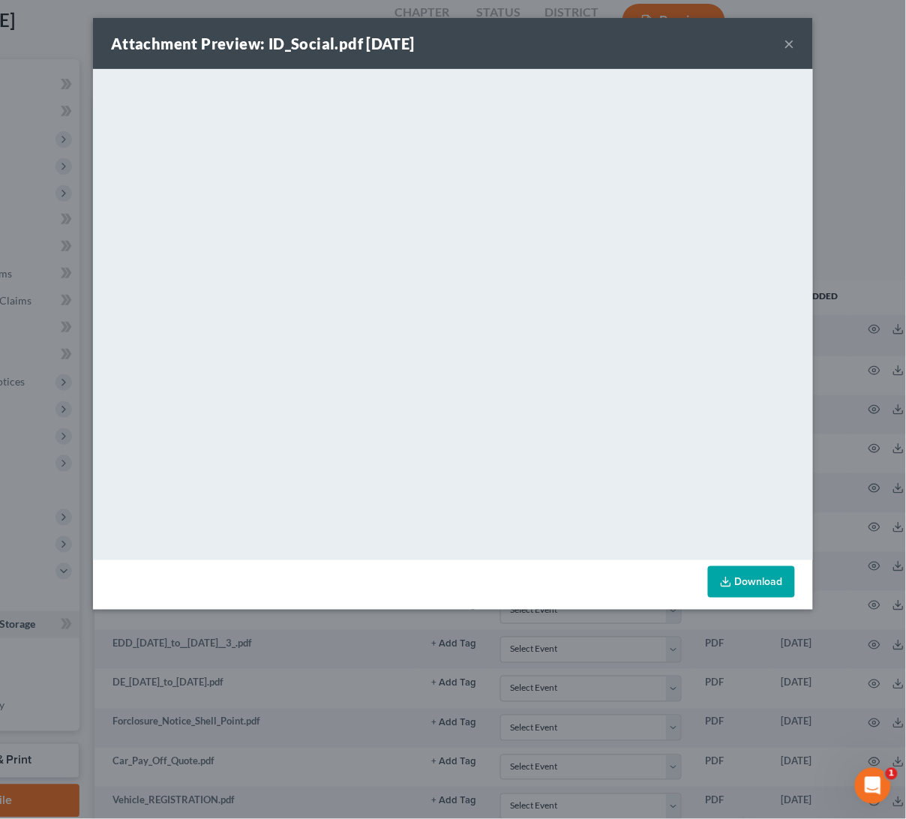
click at [790, 44] on button "×" at bounding box center [790, 44] width 11 height 18
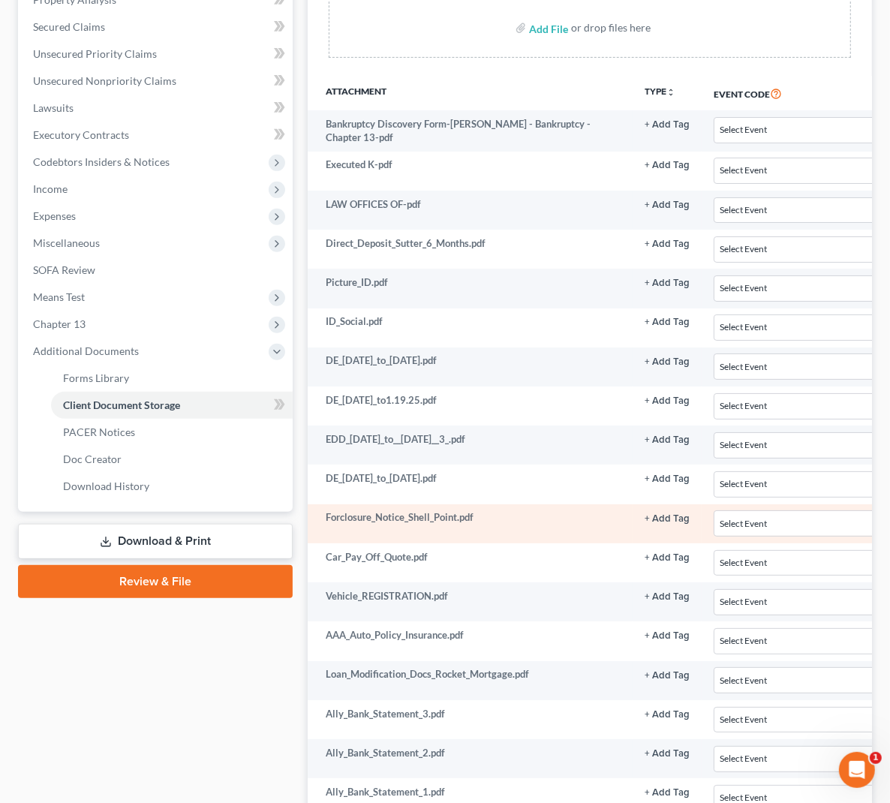
scroll to position [337, 145]
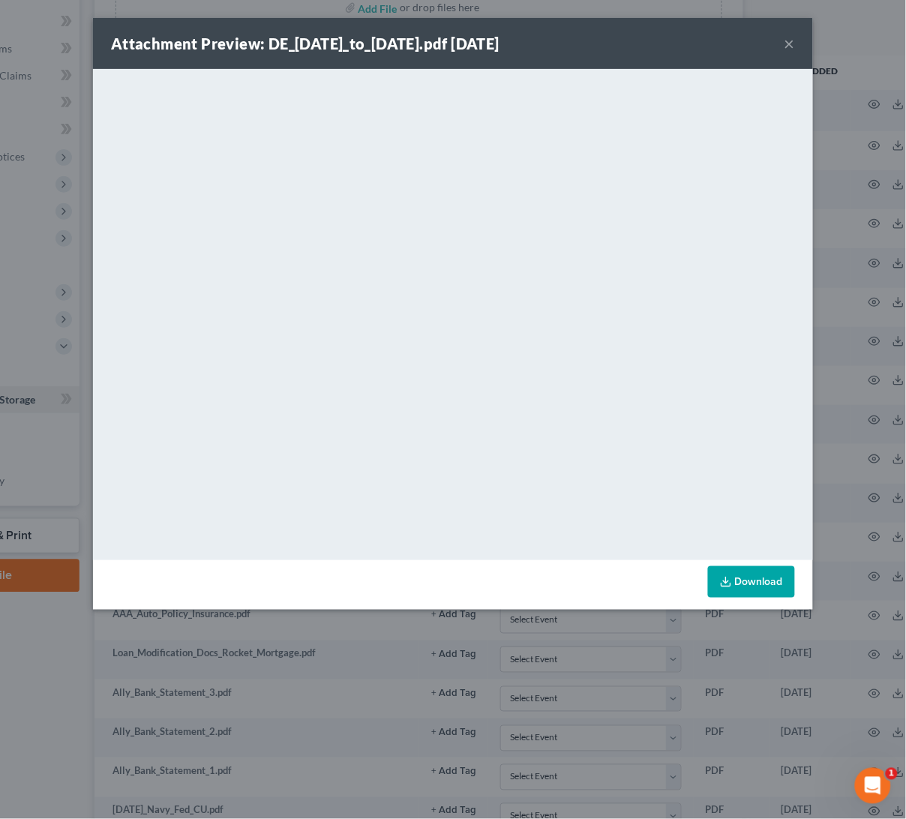
click at [794, 42] on button "×" at bounding box center [790, 44] width 11 height 18
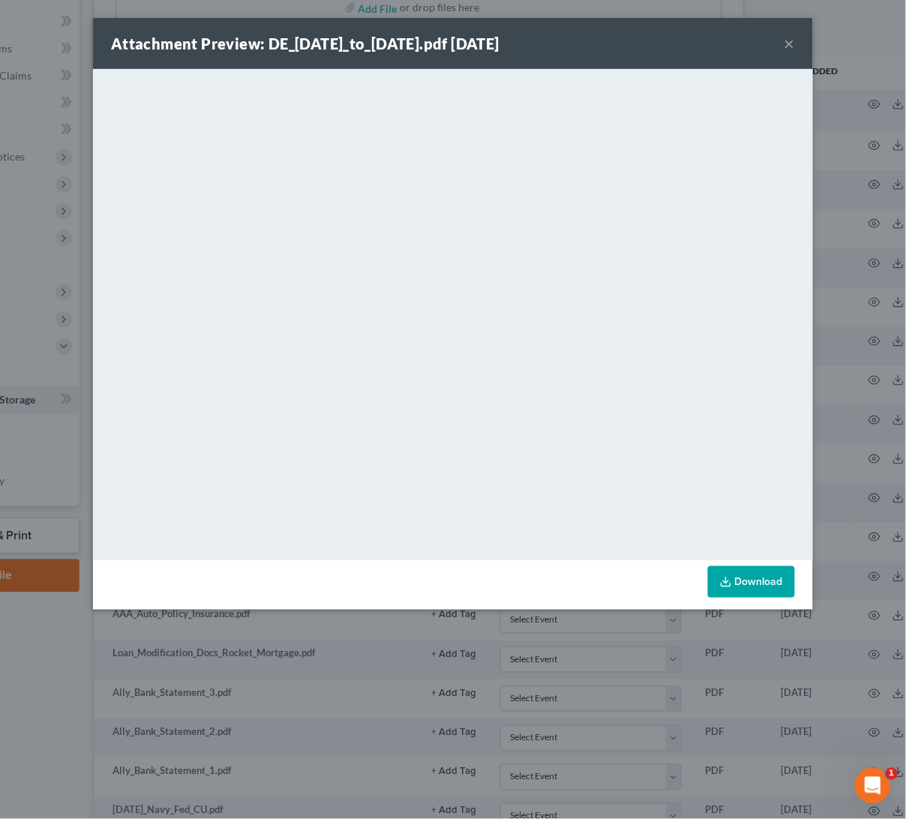
click at [786, 47] on button "×" at bounding box center [790, 44] width 11 height 18
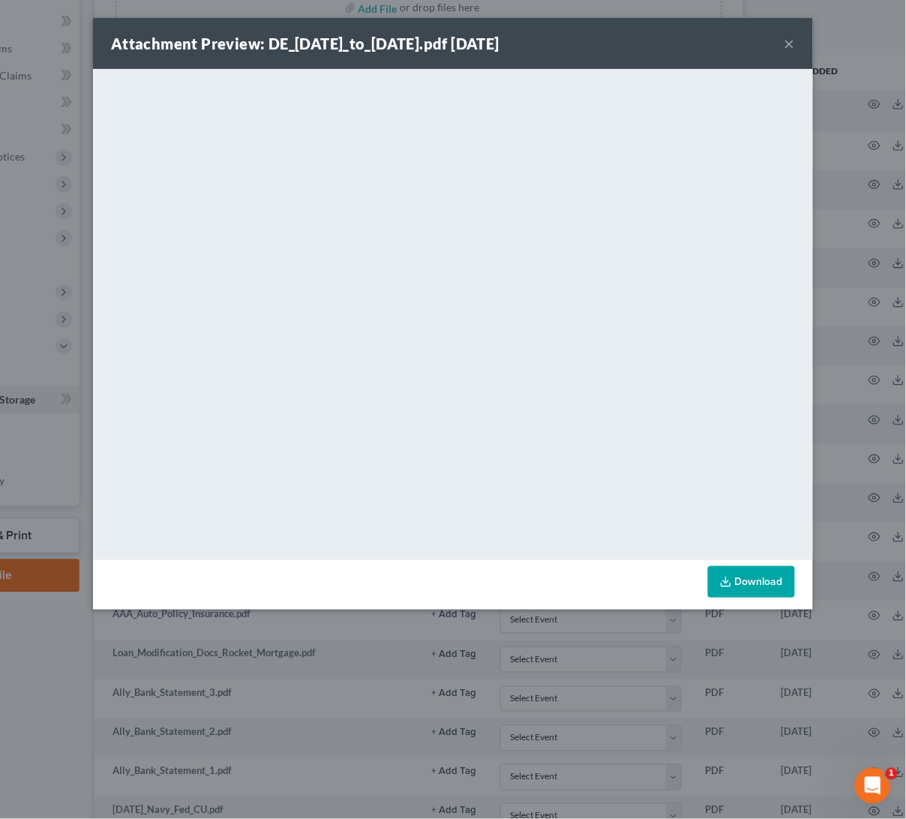
click at [789, 46] on button "×" at bounding box center [790, 44] width 11 height 18
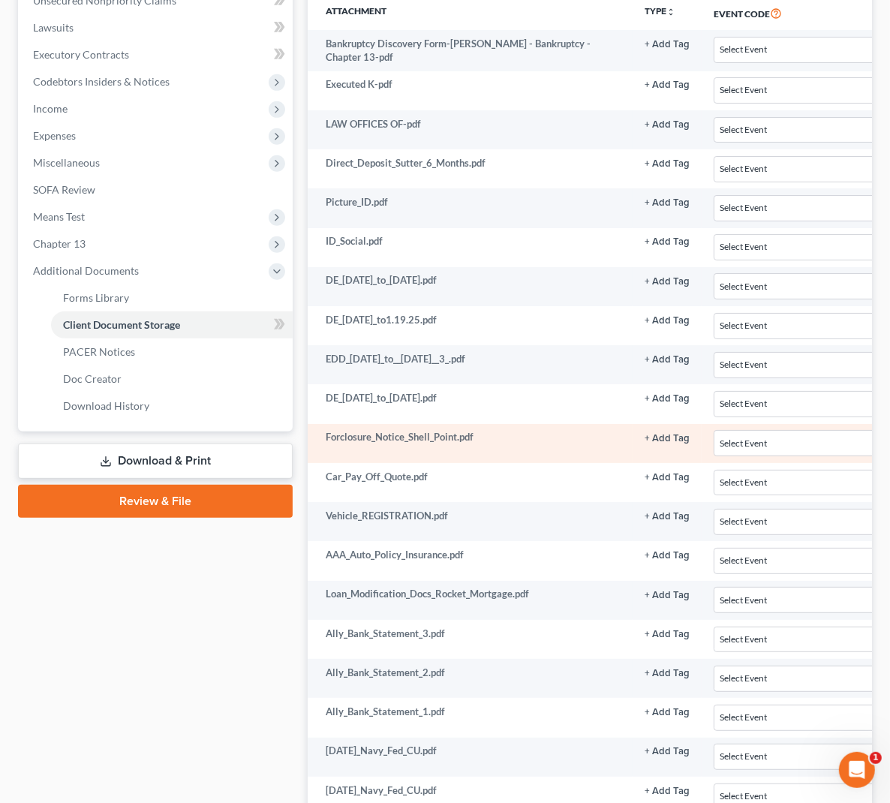
scroll to position [449, 145]
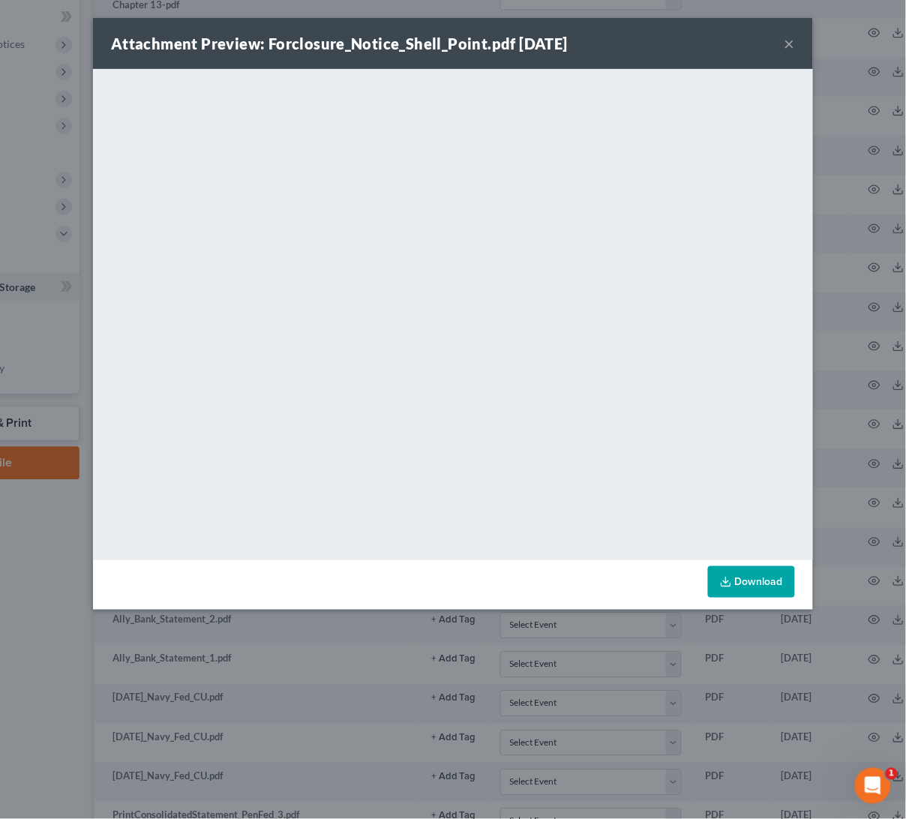
click at [786, 45] on button "×" at bounding box center [790, 44] width 11 height 18
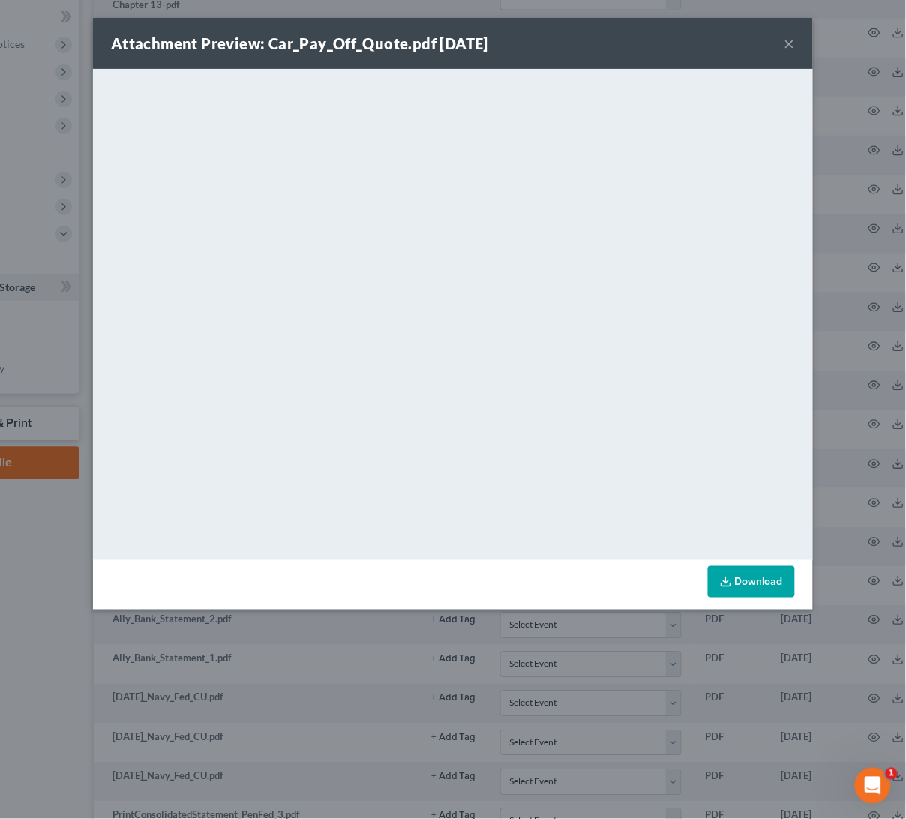
click at [791, 40] on button "×" at bounding box center [790, 44] width 11 height 18
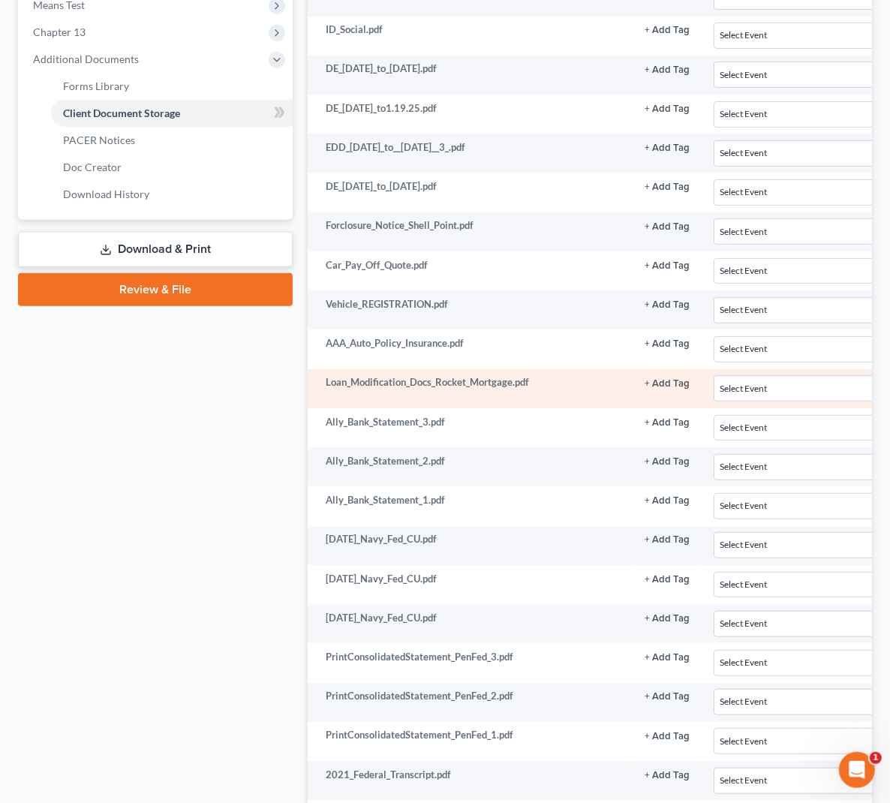
scroll to position [675, 145]
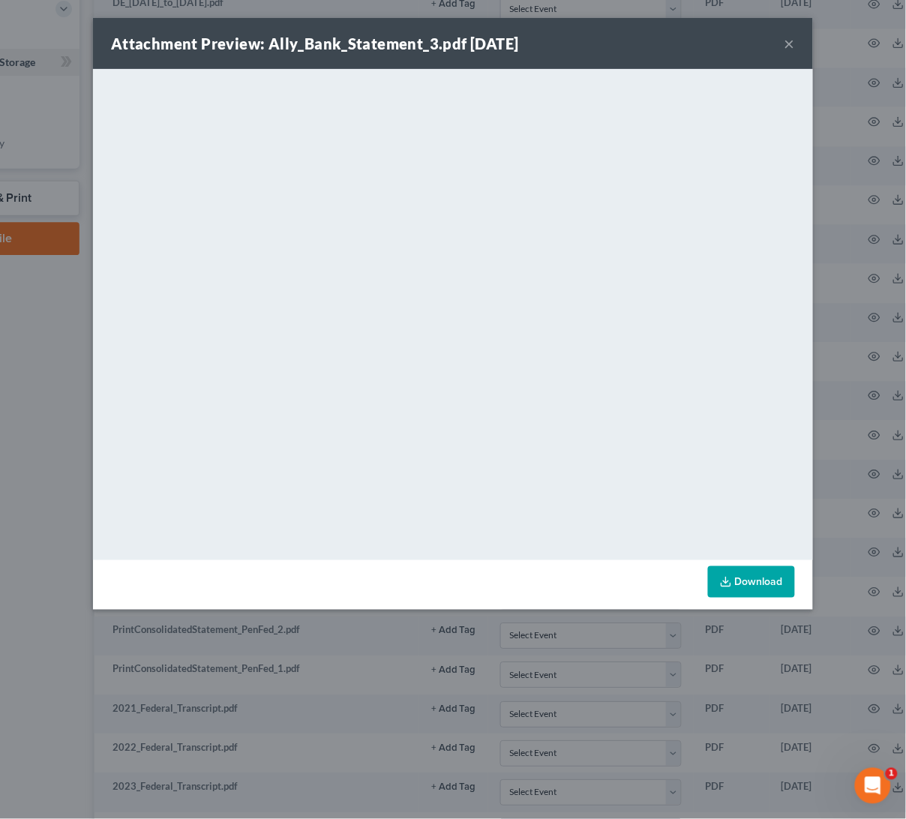
click at [791, 41] on button "×" at bounding box center [790, 44] width 11 height 18
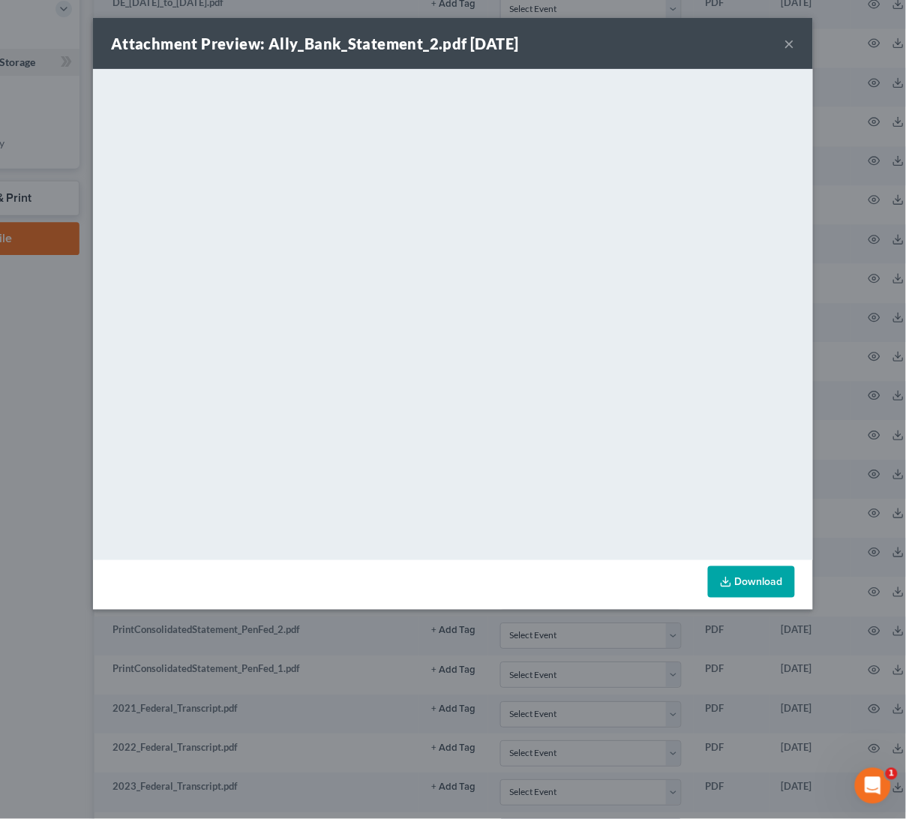
click at [790, 45] on button "×" at bounding box center [790, 44] width 11 height 18
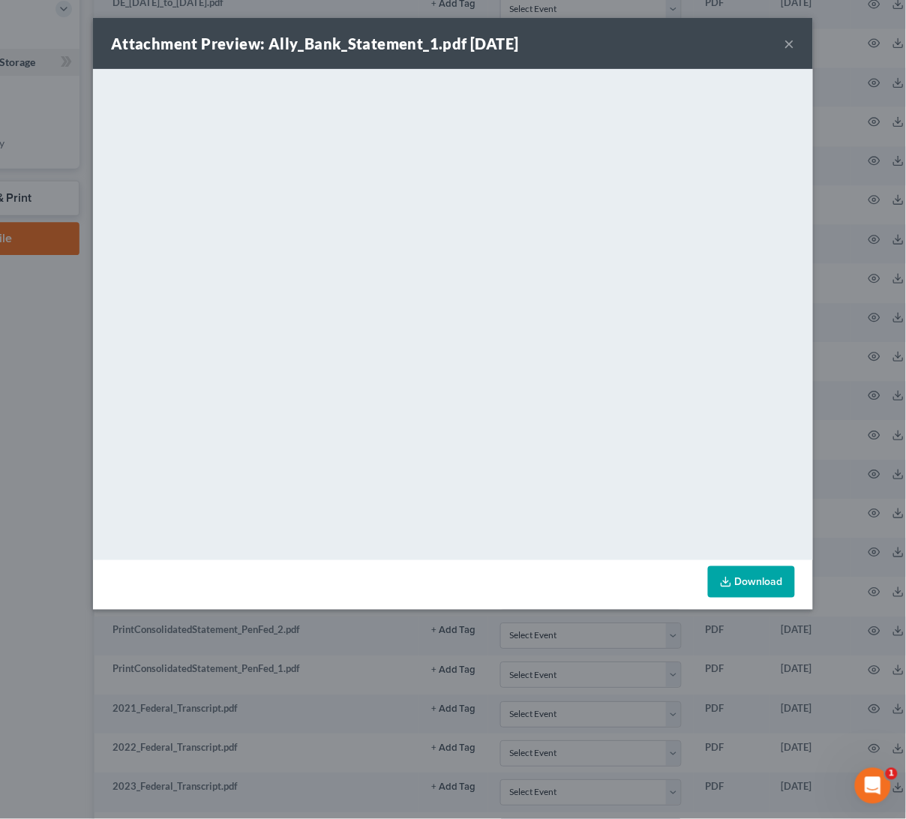
click at [789, 44] on button "×" at bounding box center [790, 44] width 11 height 18
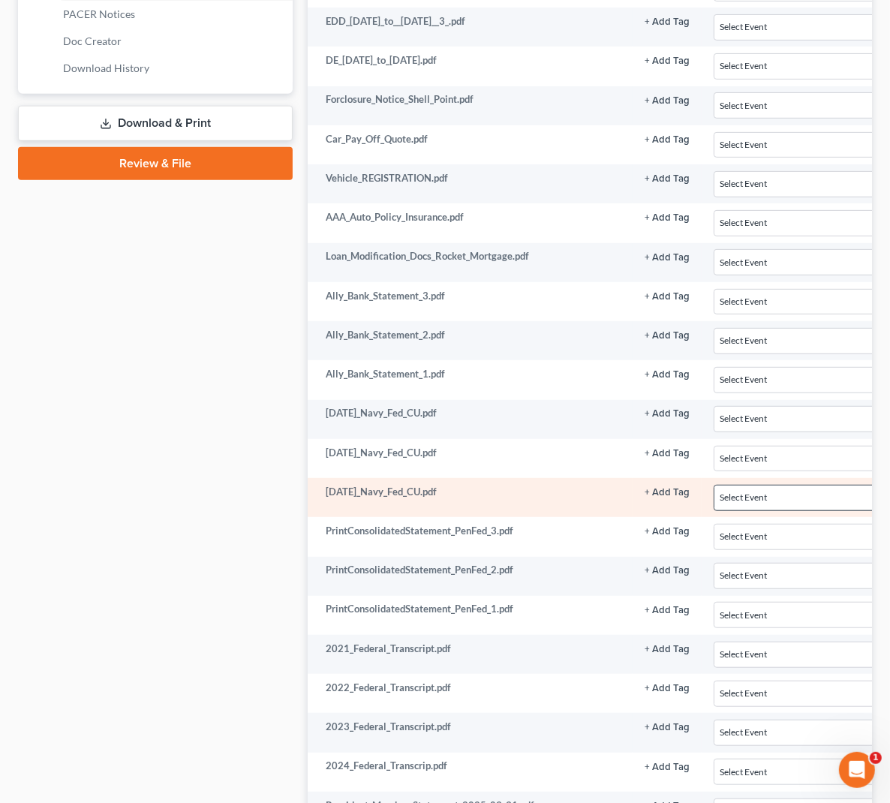
scroll to position [787, 145]
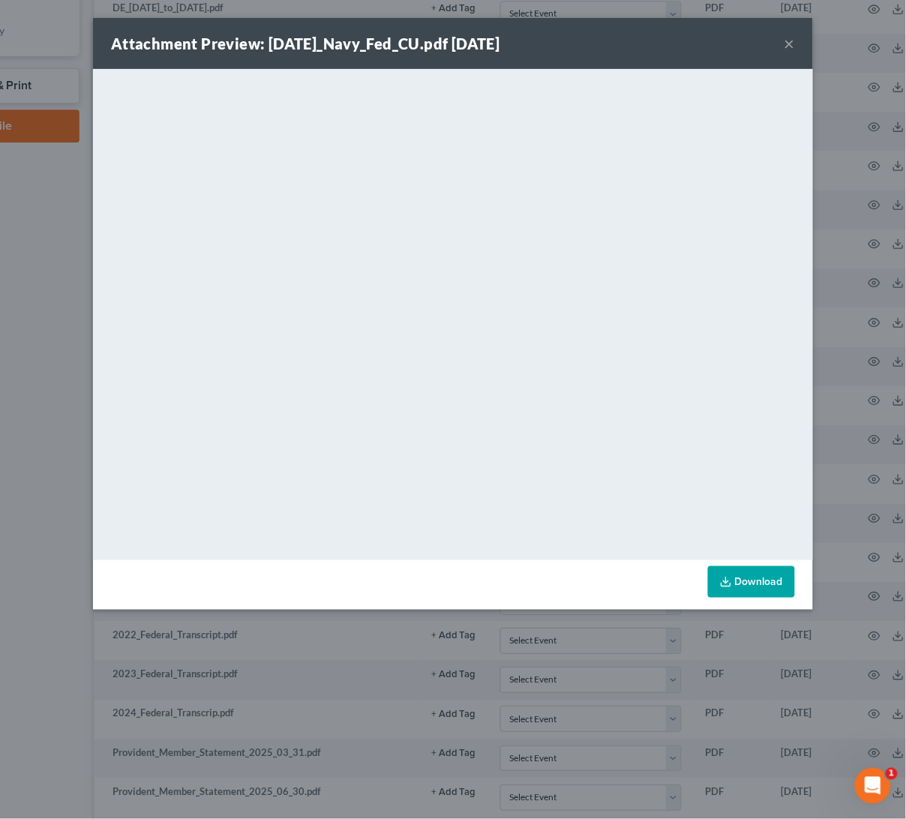
click at [792, 37] on button "×" at bounding box center [790, 44] width 11 height 18
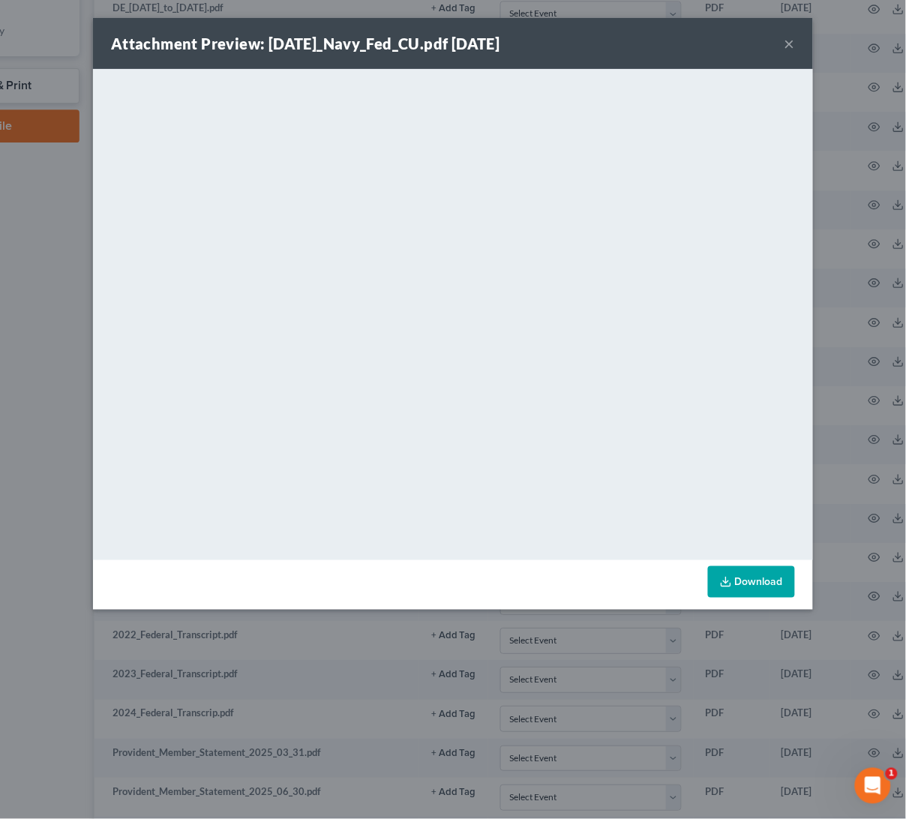
click at [783, 44] on div "Attachment Preview: 2025-07-15_Navy_Fed_CU.pdf 08/05/2025 ×" at bounding box center [453, 43] width 720 height 51
click at [786, 42] on button "×" at bounding box center [790, 44] width 11 height 18
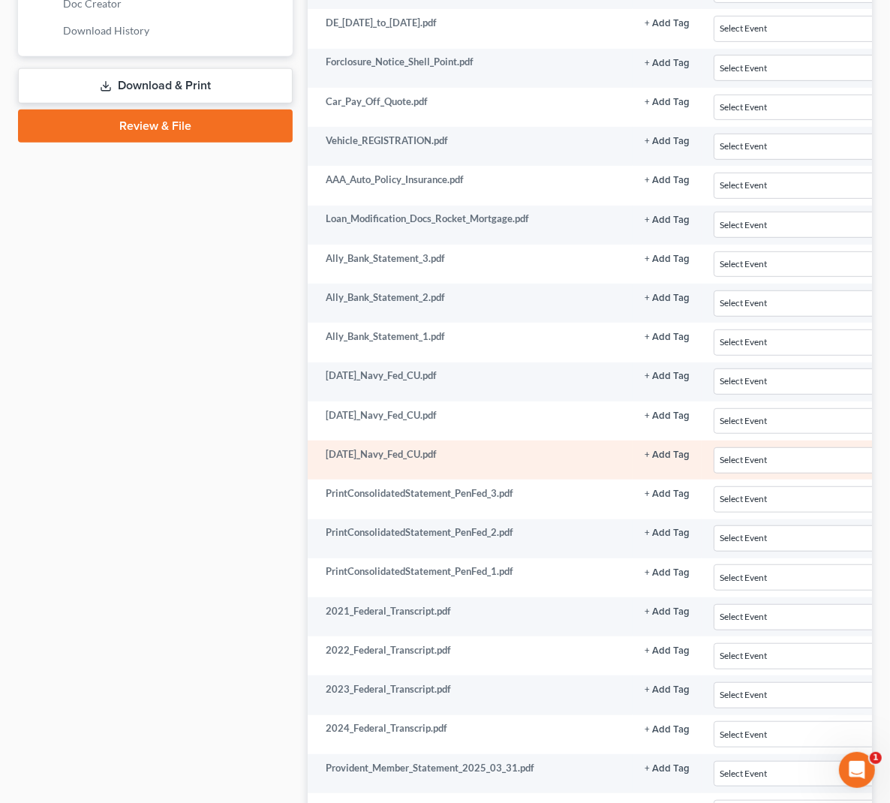
scroll to position [900, 145]
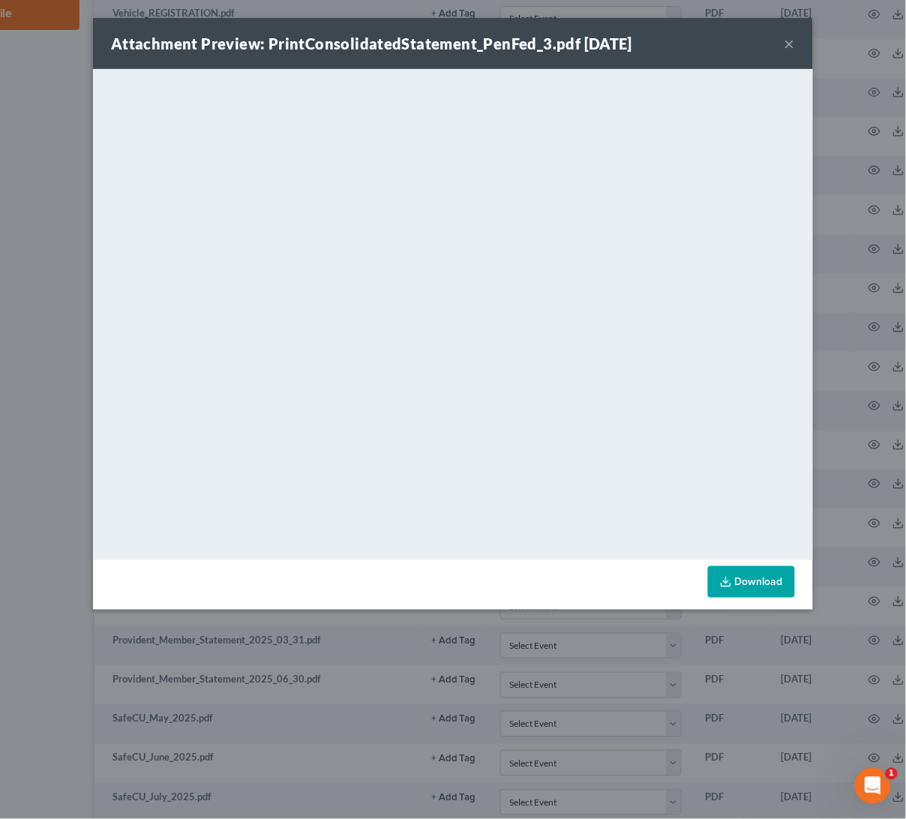
click at [792, 42] on button "×" at bounding box center [790, 44] width 11 height 18
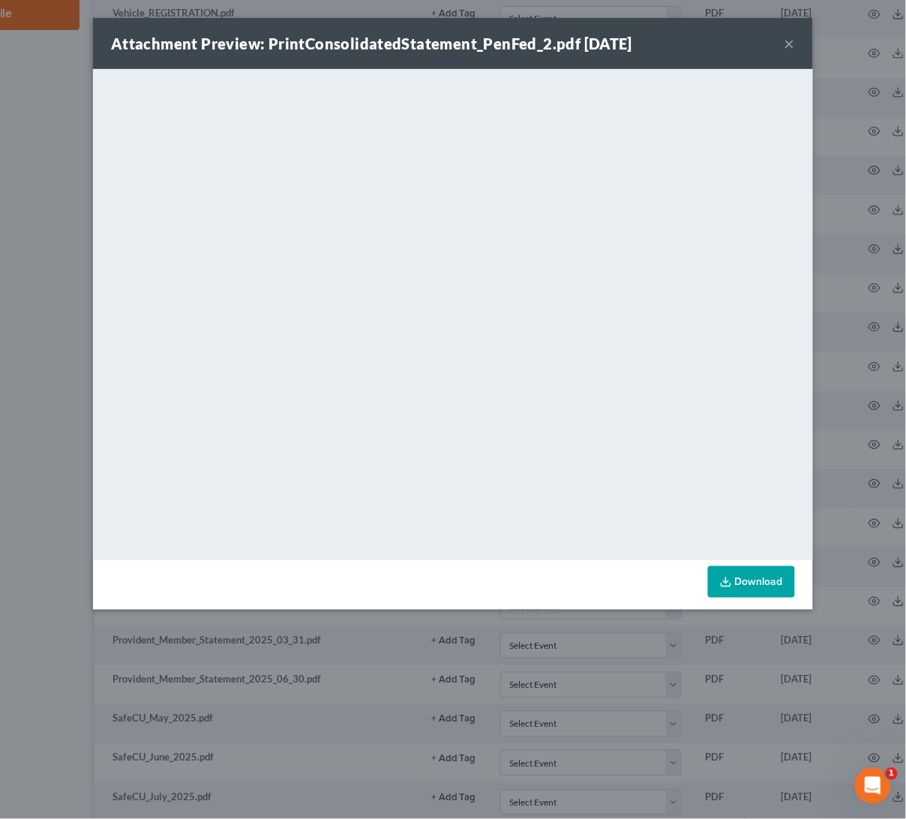
click at [789, 41] on button "×" at bounding box center [790, 44] width 11 height 18
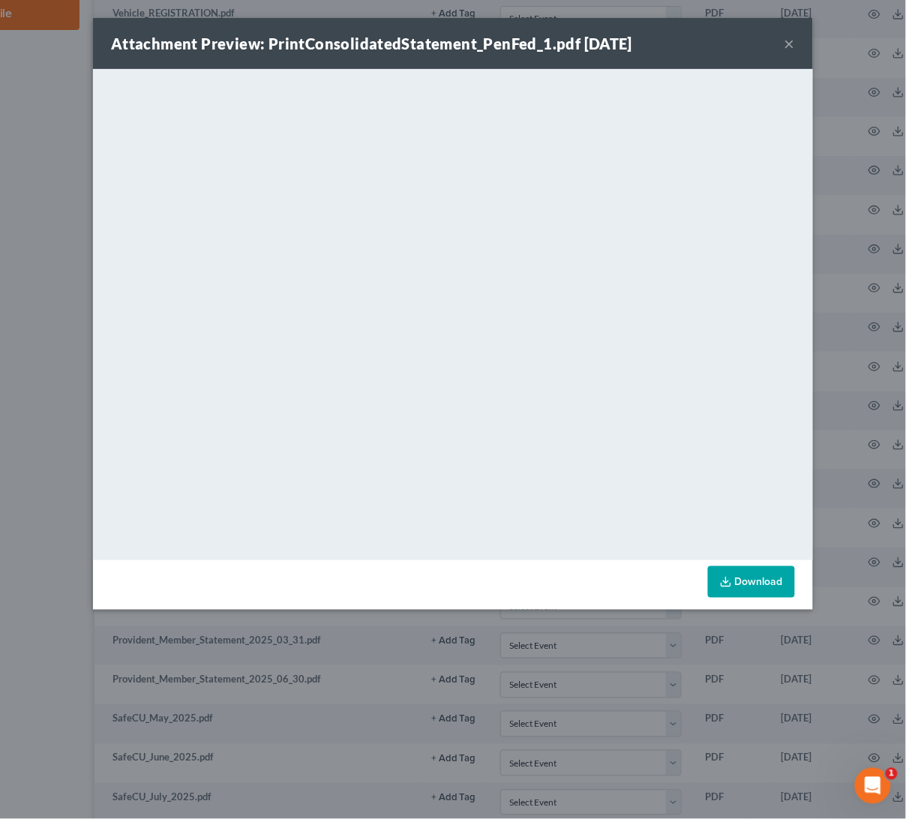
click at [789, 44] on button "×" at bounding box center [790, 44] width 11 height 18
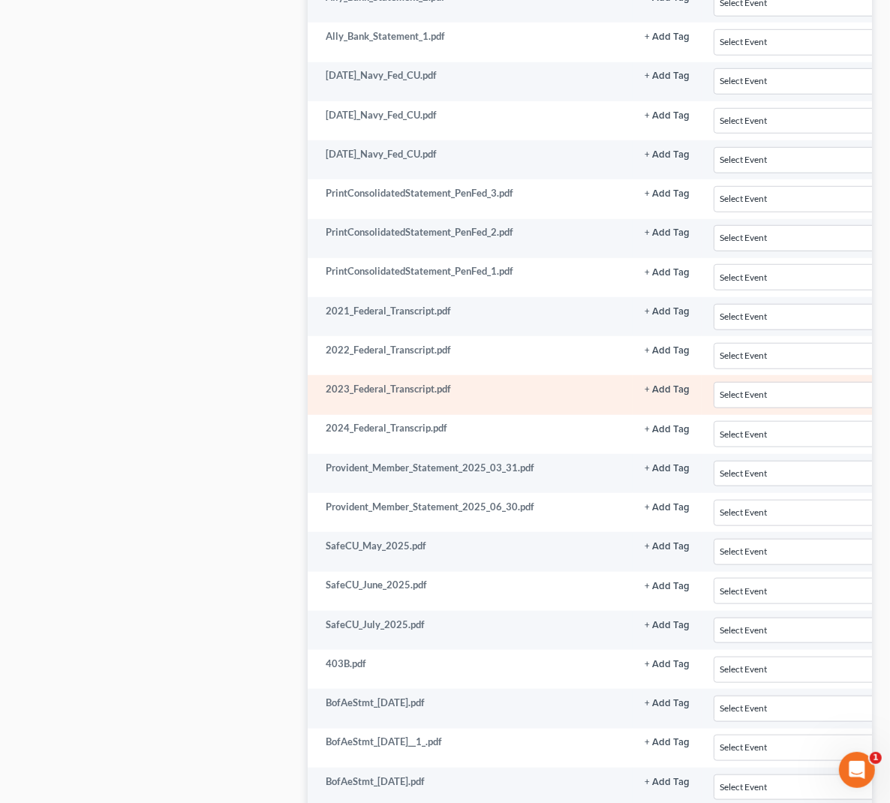
scroll to position [1125, 145]
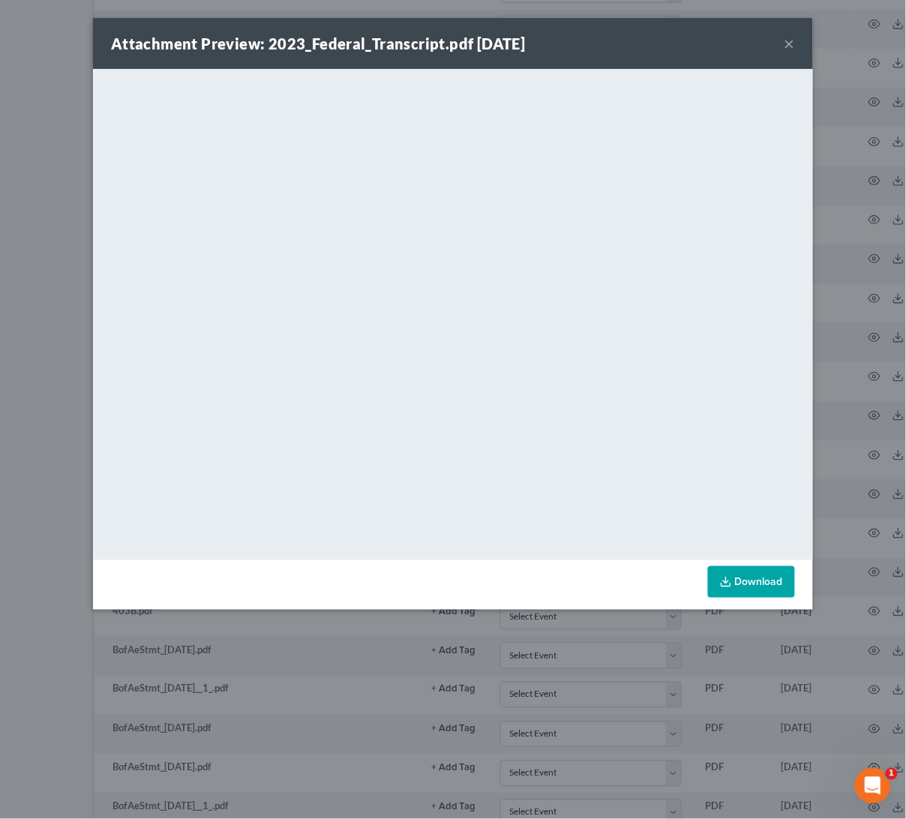
click at [789, 45] on button "×" at bounding box center [790, 44] width 11 height 18
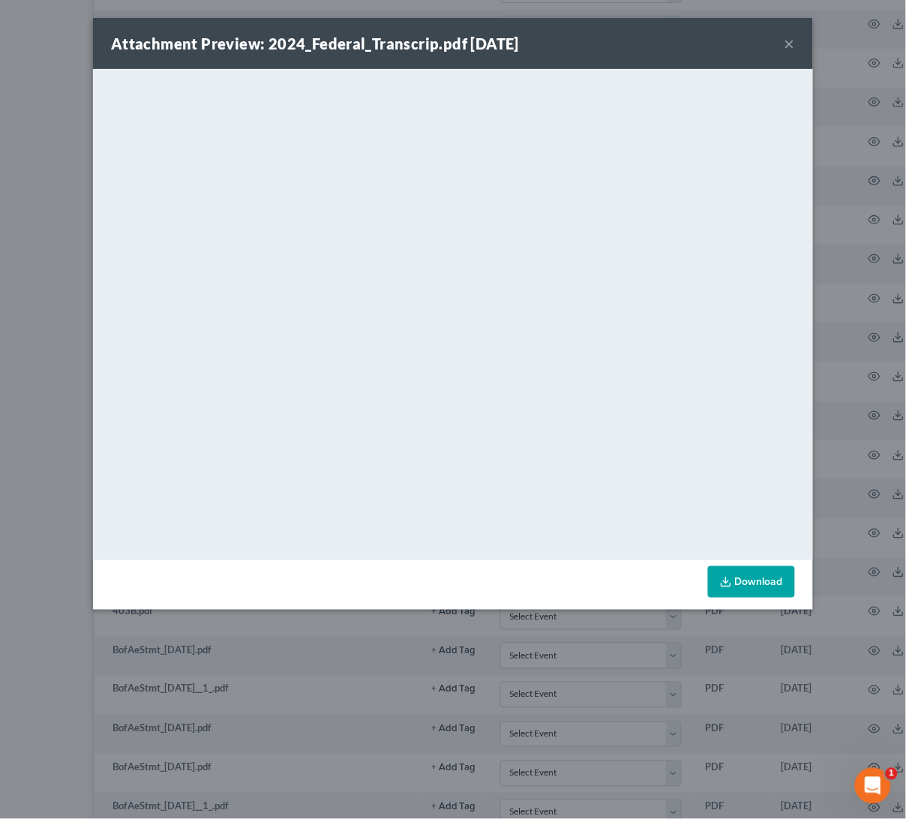
click at [789, 44] on button "×" at bounding box center [790, 44] width 11 height 18
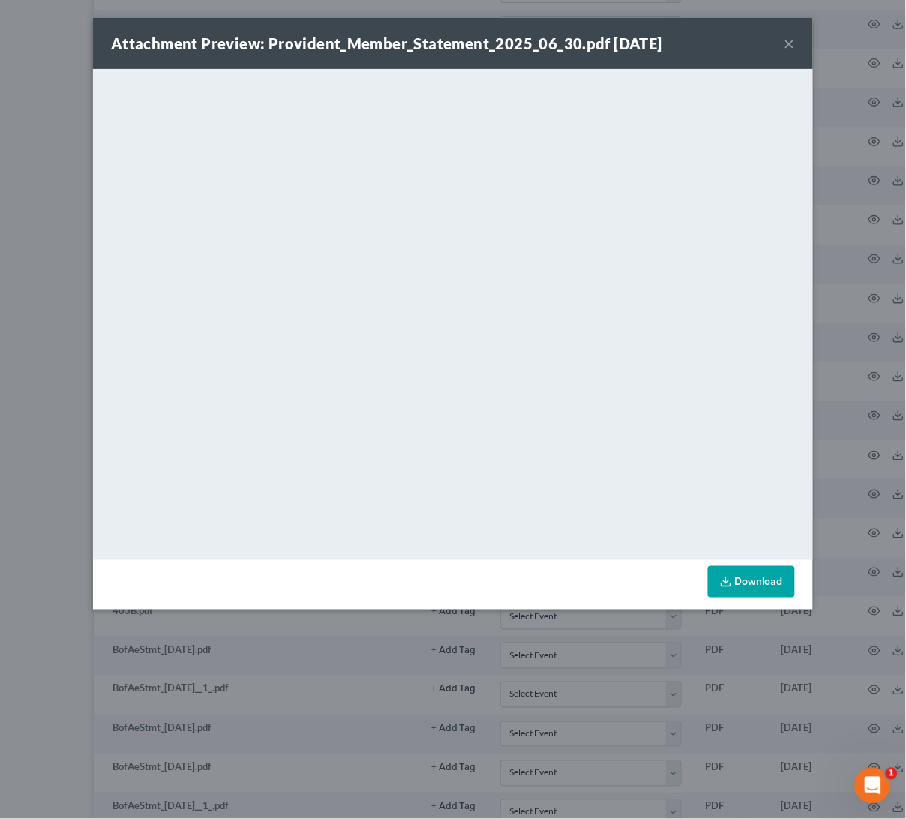
click at [790, 46] on button "×" at bounding box center [790, 44] width 11 height 18
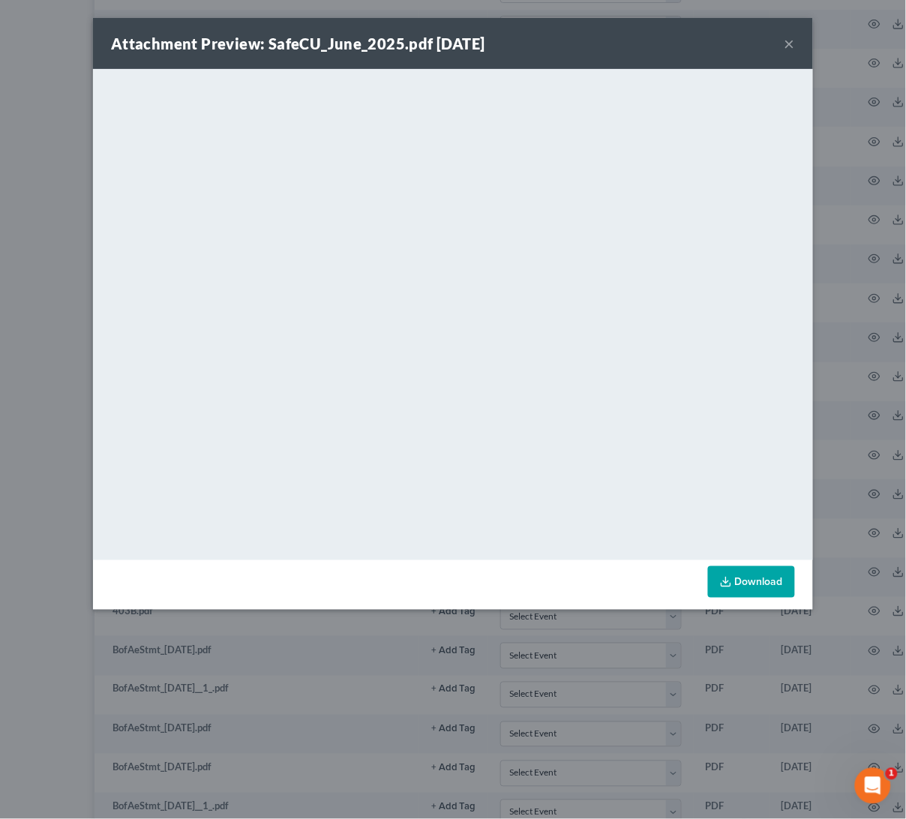
click at [785, 41] on button "×" at bounding box center [790, 44] width 11 height 18
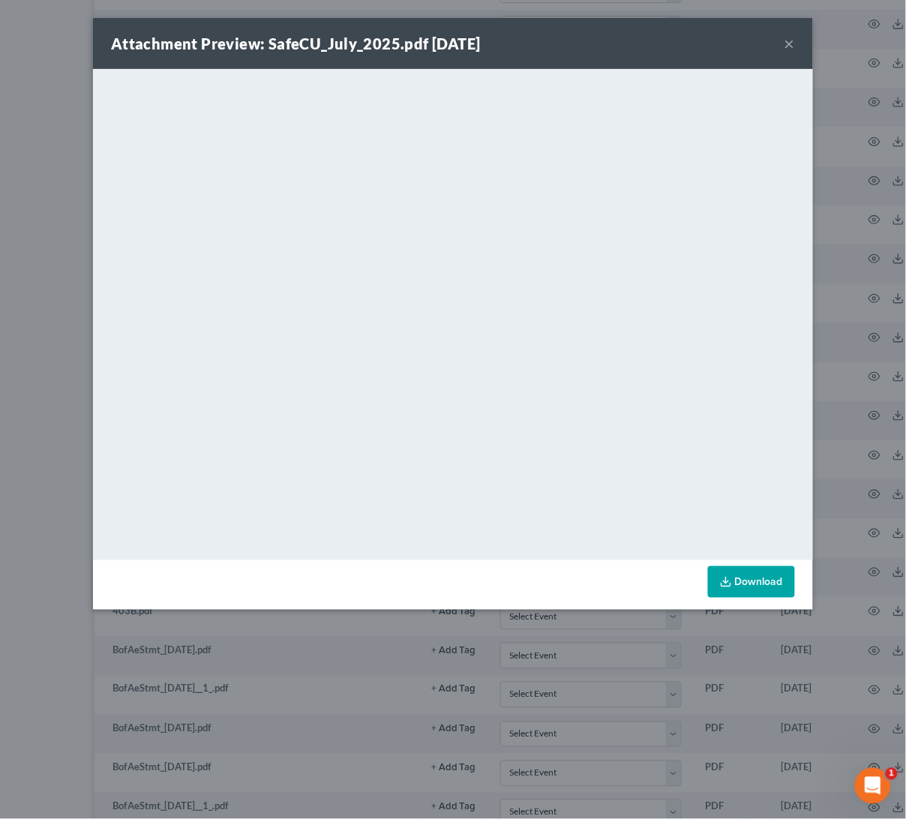
click at [788, 42] on button "×" at bounding box center [790, 44] width 11 height 18
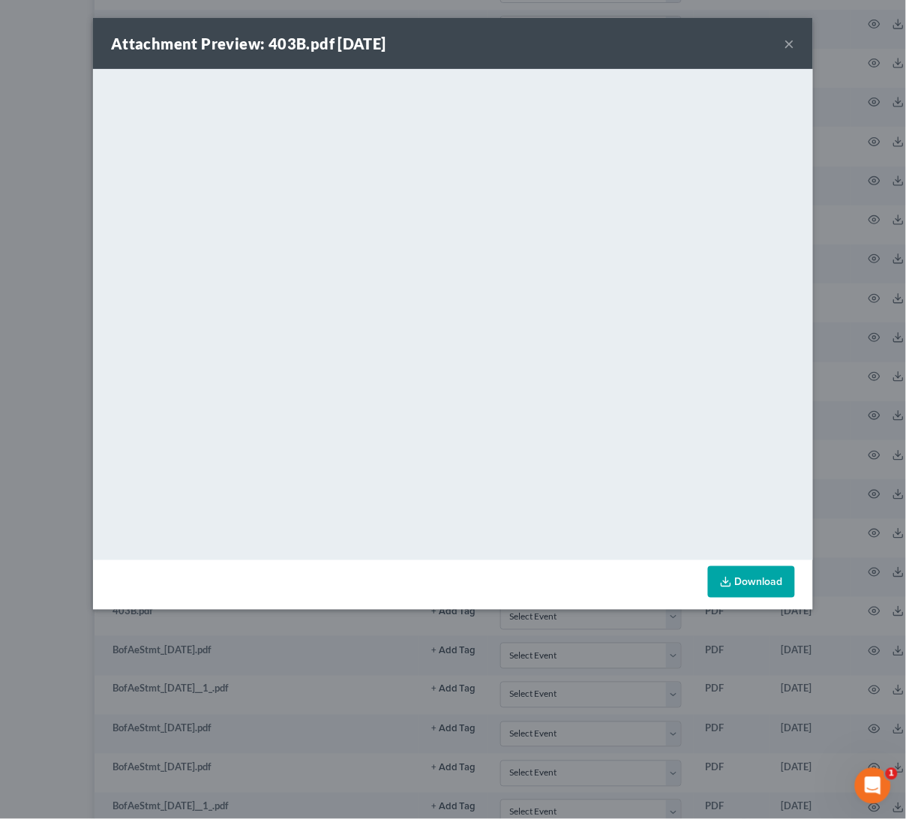
click at [794, 38] on div "Attachment Preview: 403B.pdf 08/05/2025 ×" at bounding box center [453, 43] width 720 height 51
click at [790, 40] on button "×" at bounding box center [790, 44] width 11 height 18
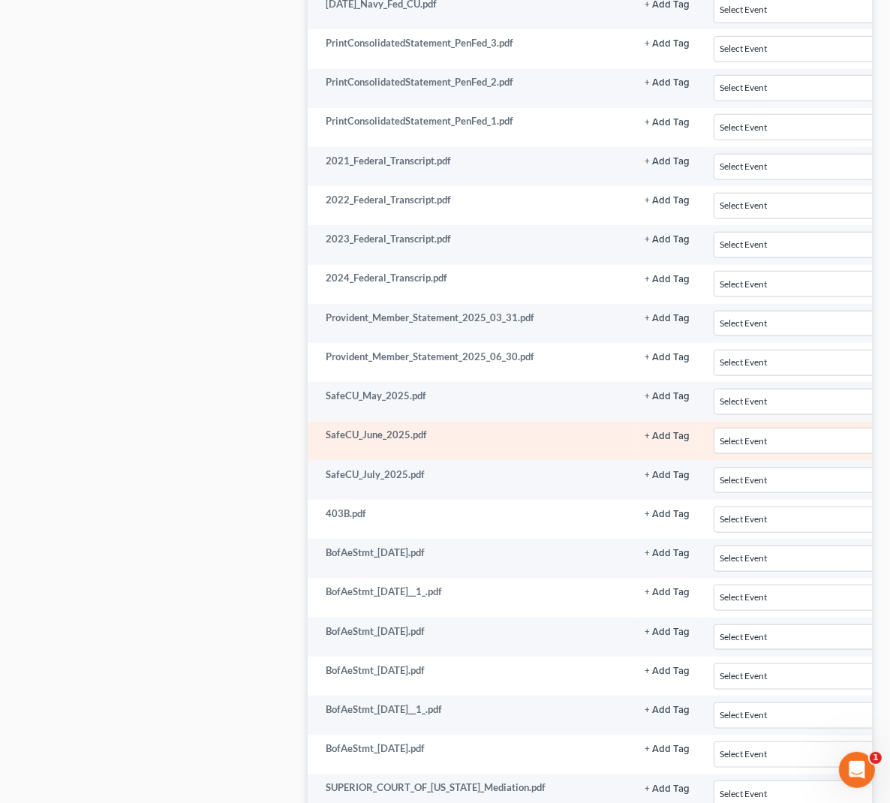
scroll to position [1350, 145]
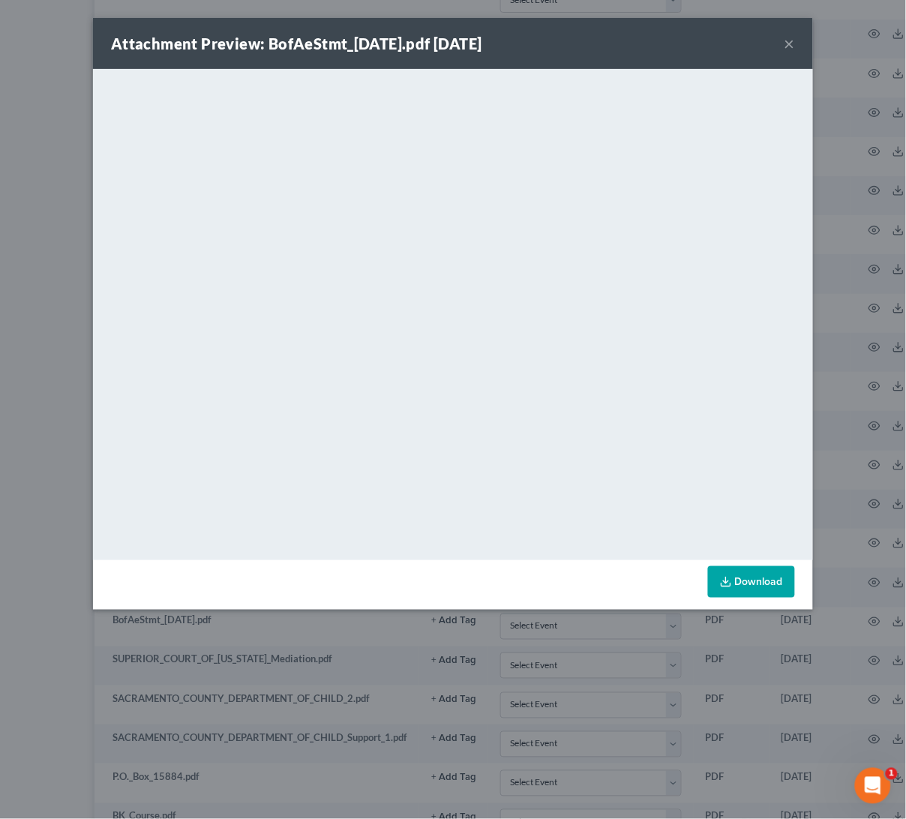
click at [785, 41] on button "×" at bounding box center [790, 44] width 11 height 18
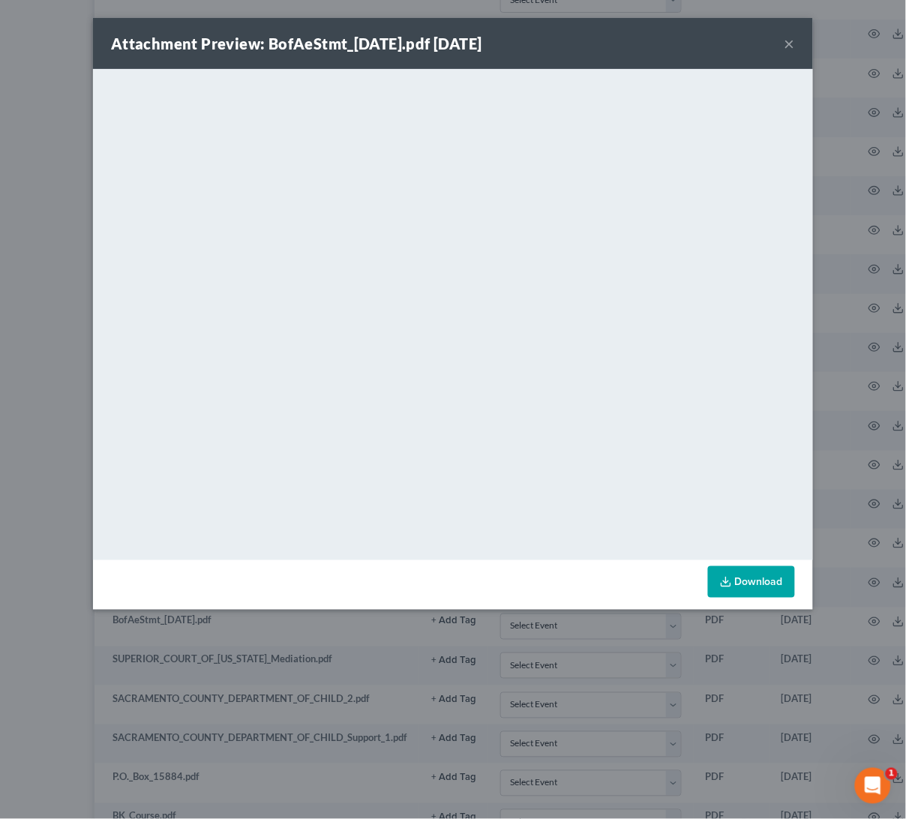
click at [789, 44] on button "×" at bounding box center [790, 44] width 11 height 18
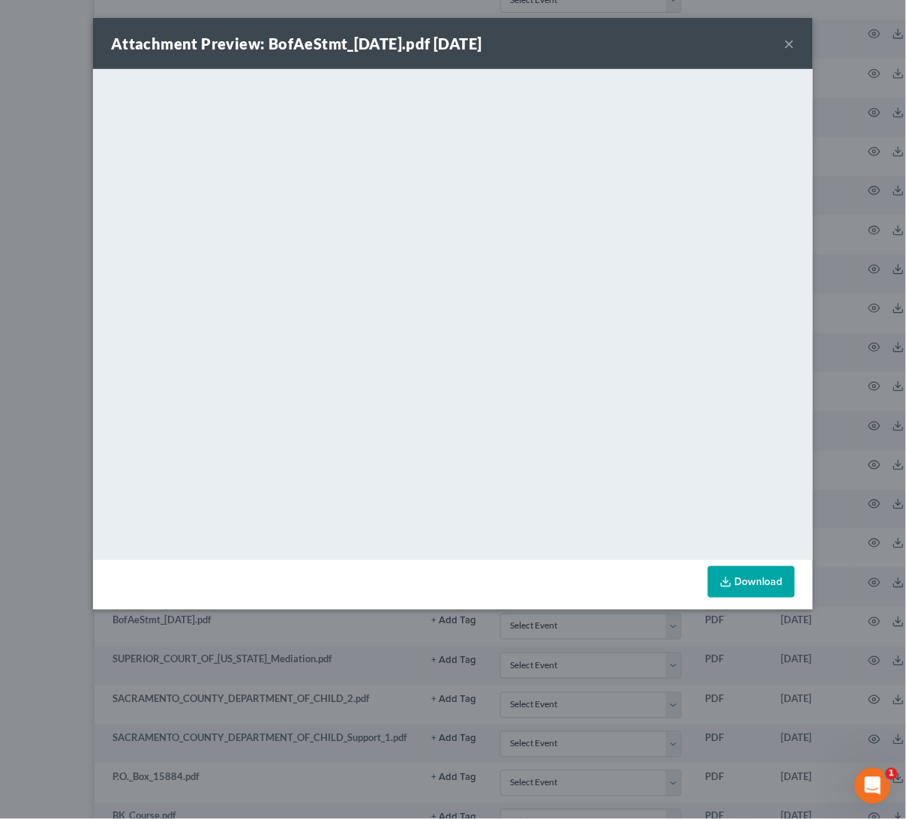
click at [786, 45] on button "×" at bounding box center [790, 44] width 11 height 18
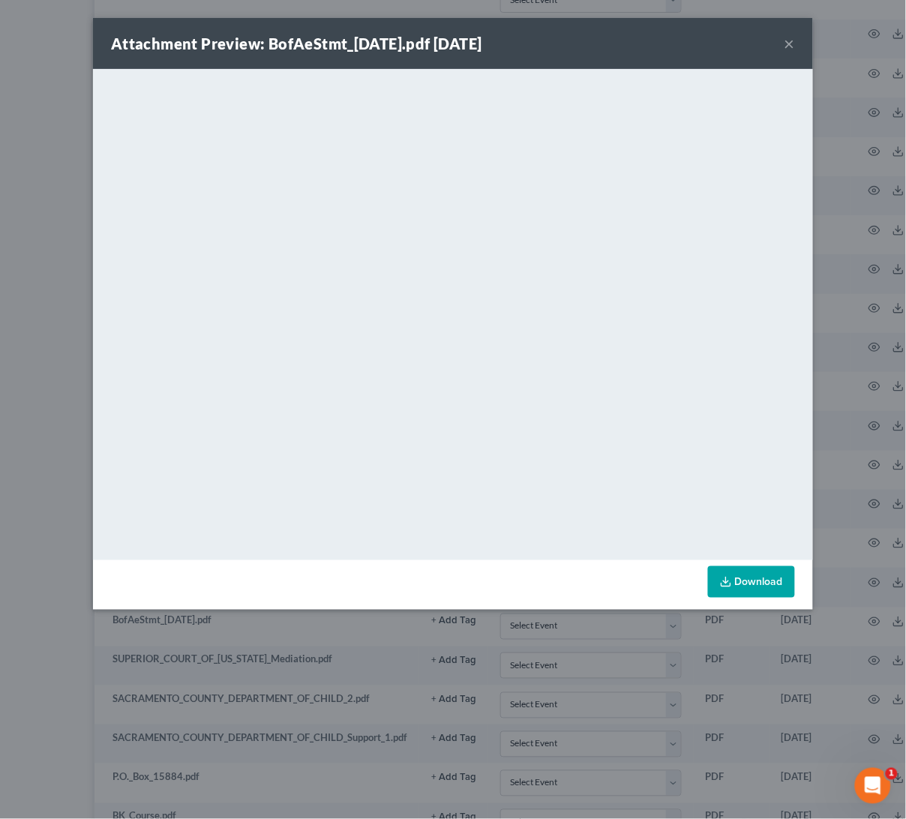
click at [789, 44] on button "×" at bounding box center [790, 44] width 11 height 18
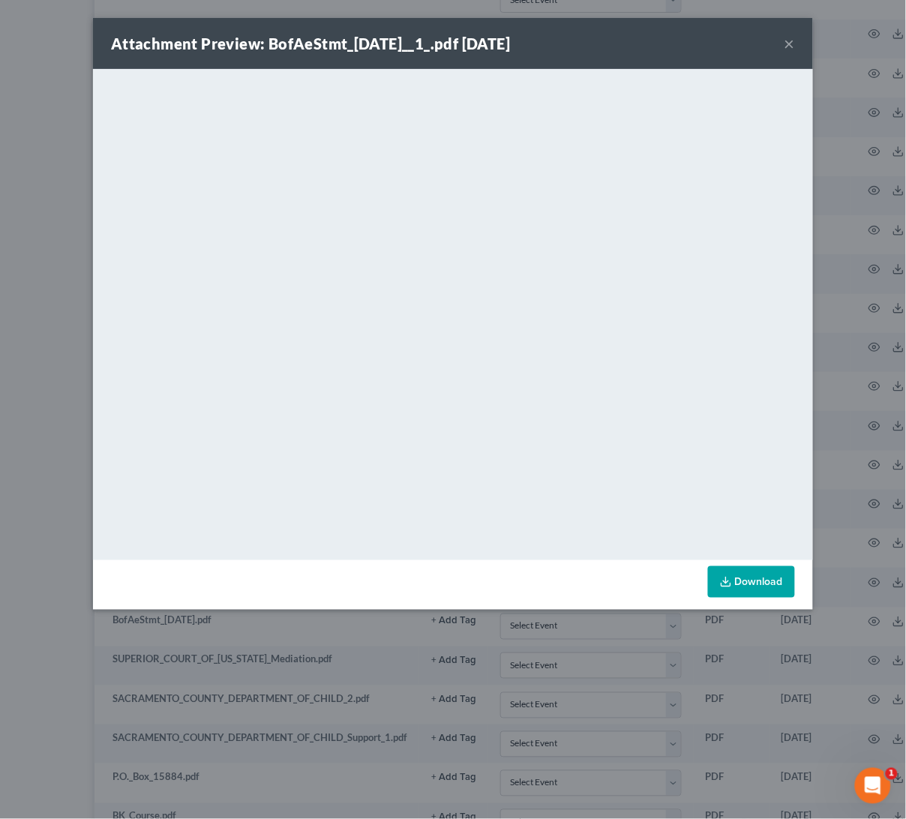
click at [790, 44] on button "×" at bounding box center [790, 44] width 11 height 18
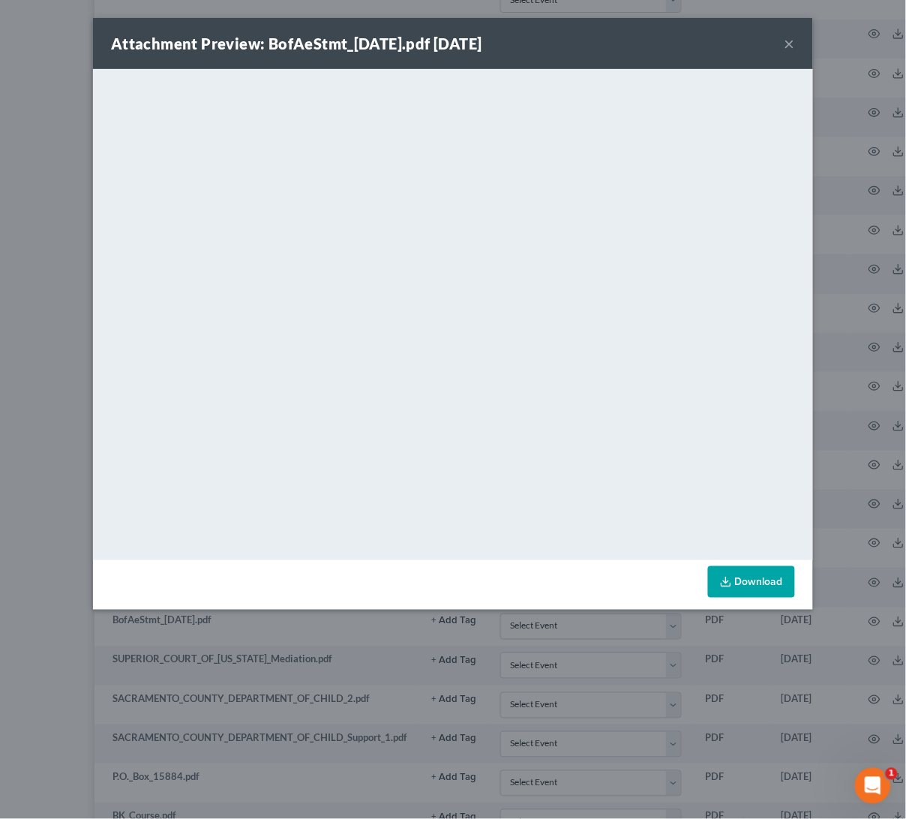
click at [790, 38] on button "×" at bounding box center [790, 44] width 11 height 18
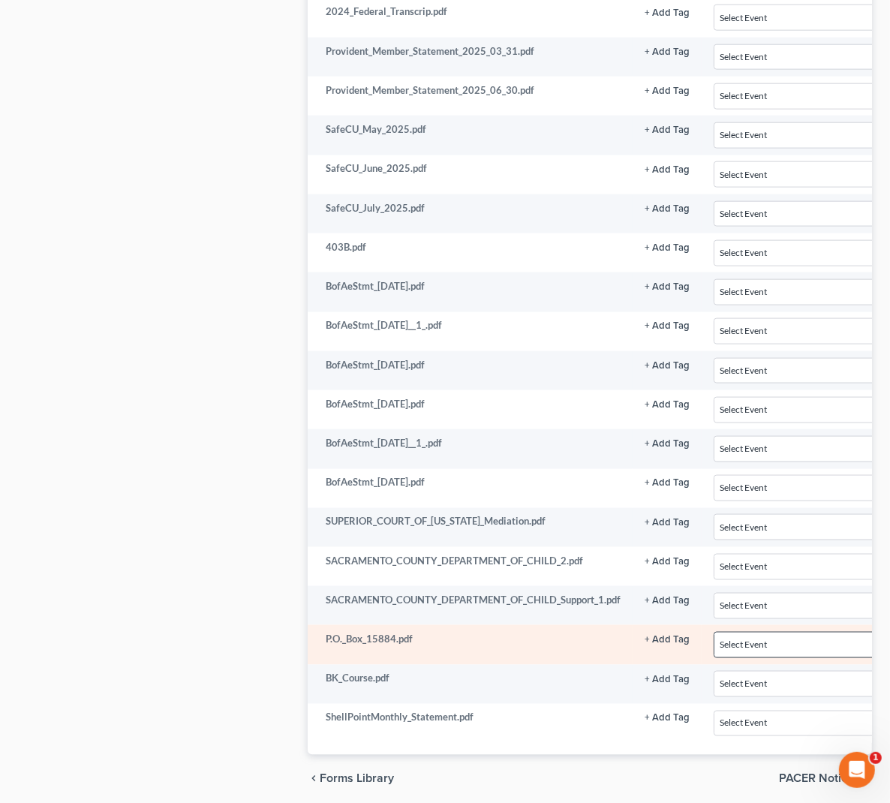
scroll to position [1562, 145]
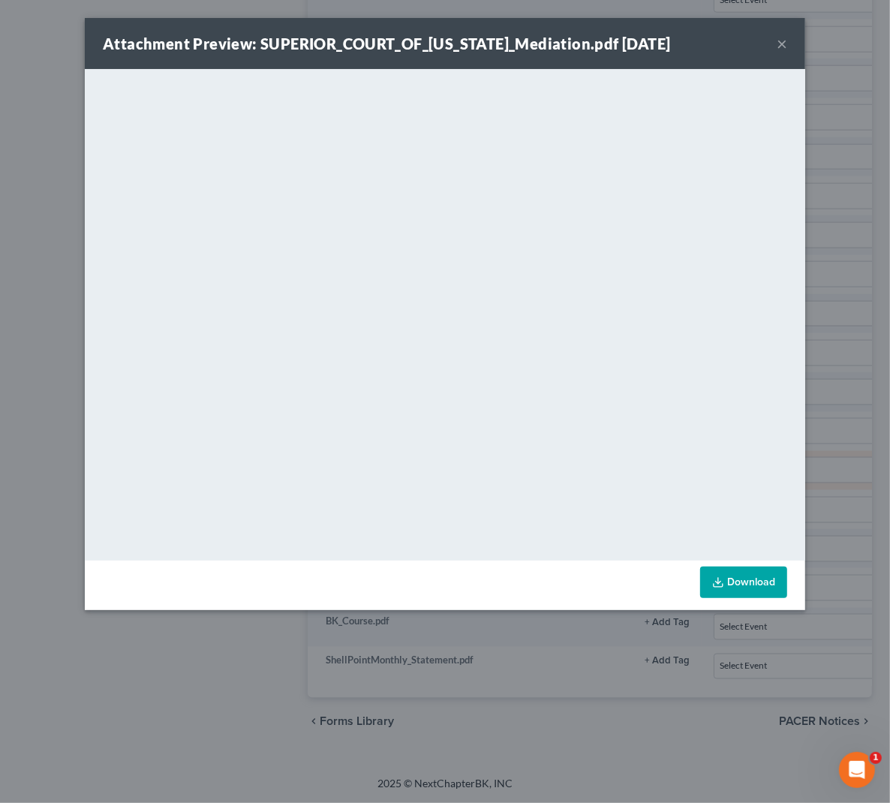
scroll to position [1545, 145]
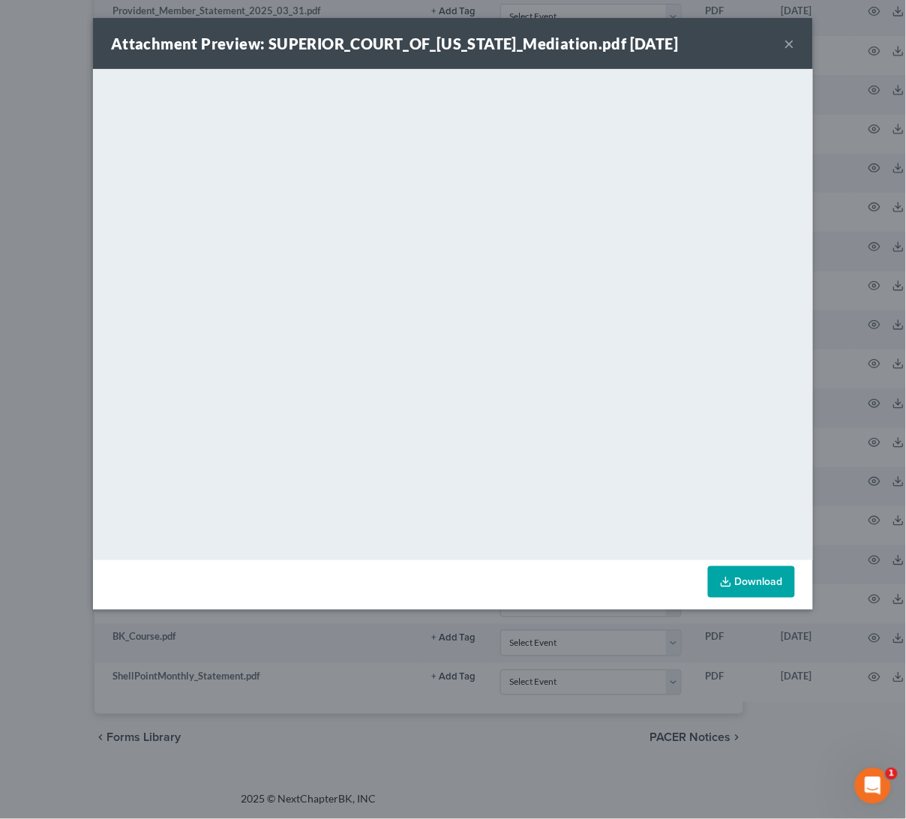
click at [797, 44] on div "Attachment Preview: SUPERIOR_COURT_OF_CALIFORNIA_Mediation.pdf 08/05/2025 ×" at bounding box center [453, 43] width 720 height 51
click at [788, 44] on button "×" at bounding box center [790, 44] width 11 height 18
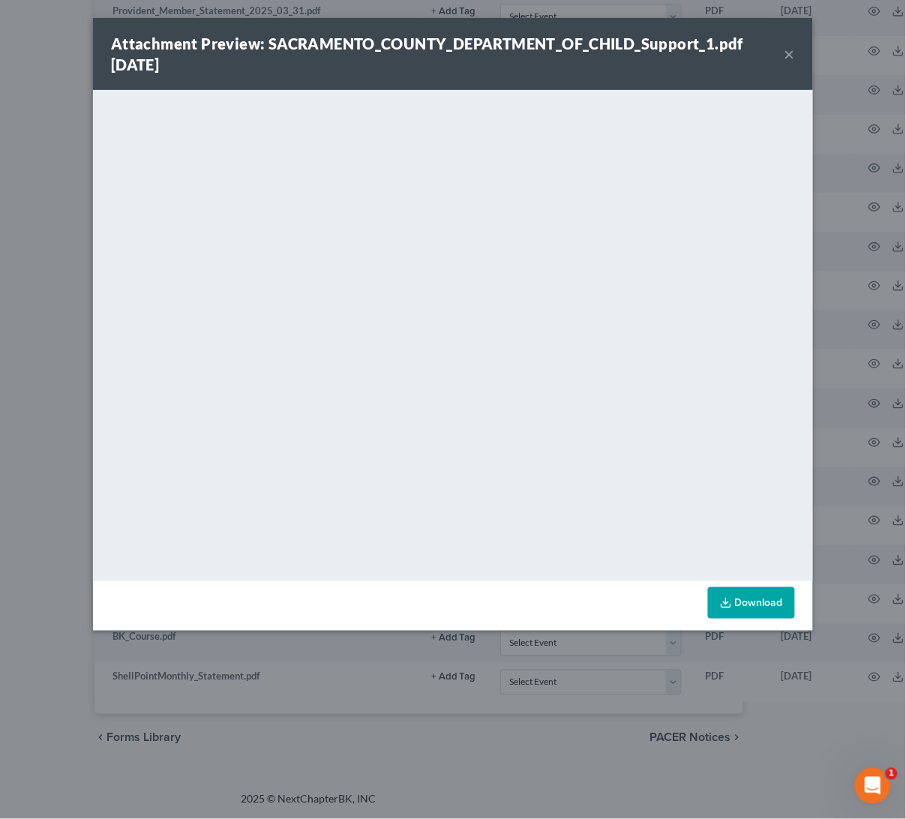
click at [789, 50] on button "×" at bounding box center [790, 54] width 11 height 18
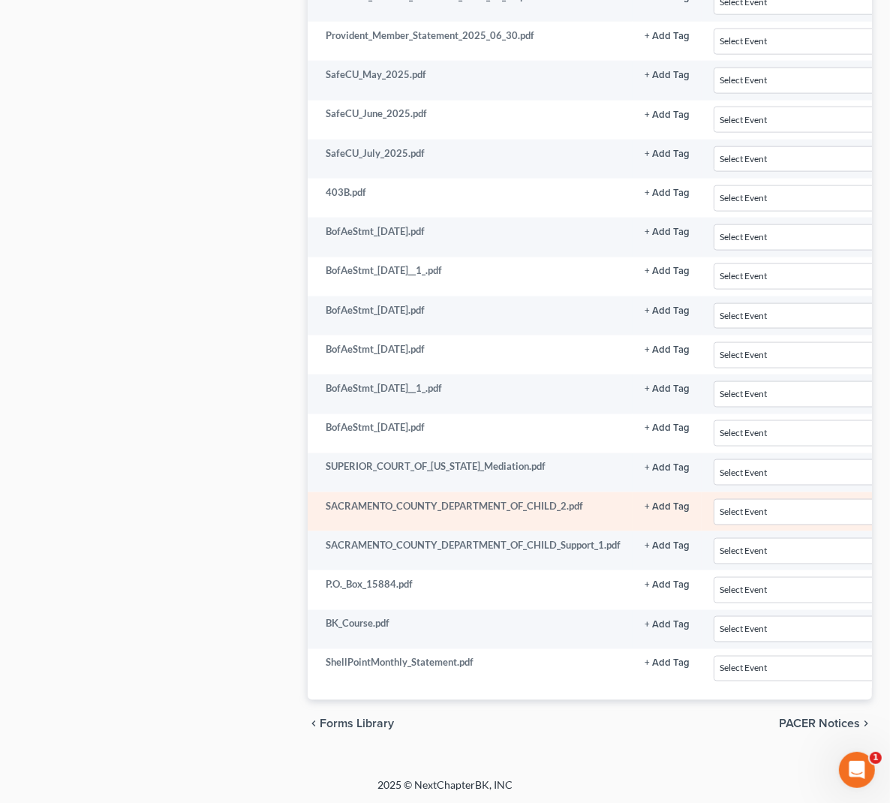
scroll to position [1562, 145]
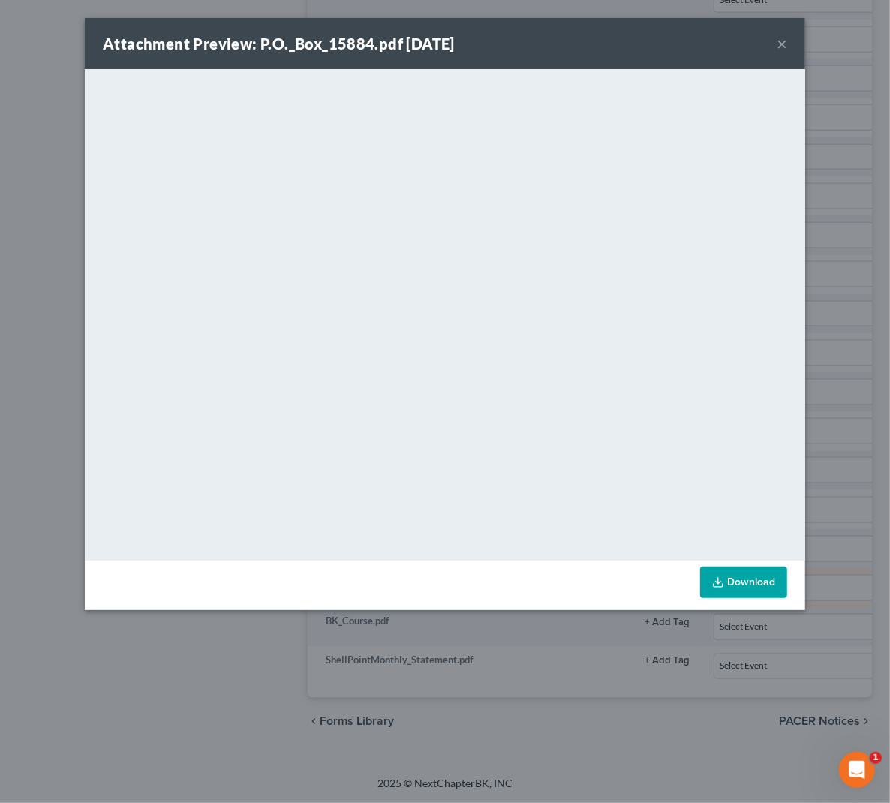
scroll to position [1545, 145]
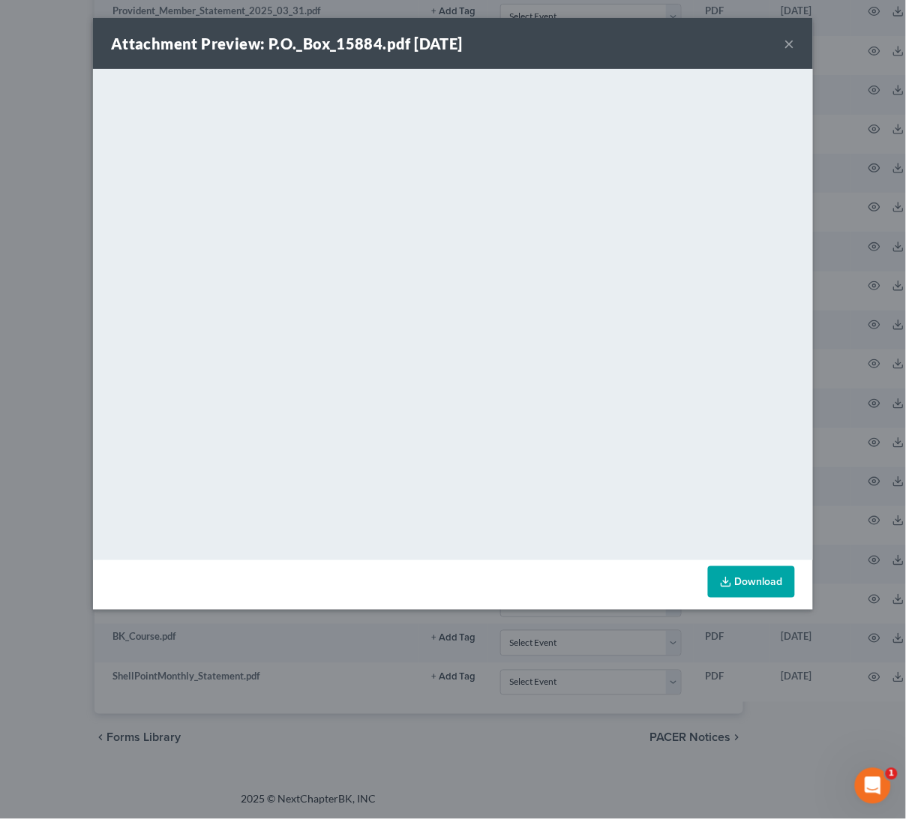
click at [792, 47] on button "×" at bounding box center [790, 44] width 11 height 18
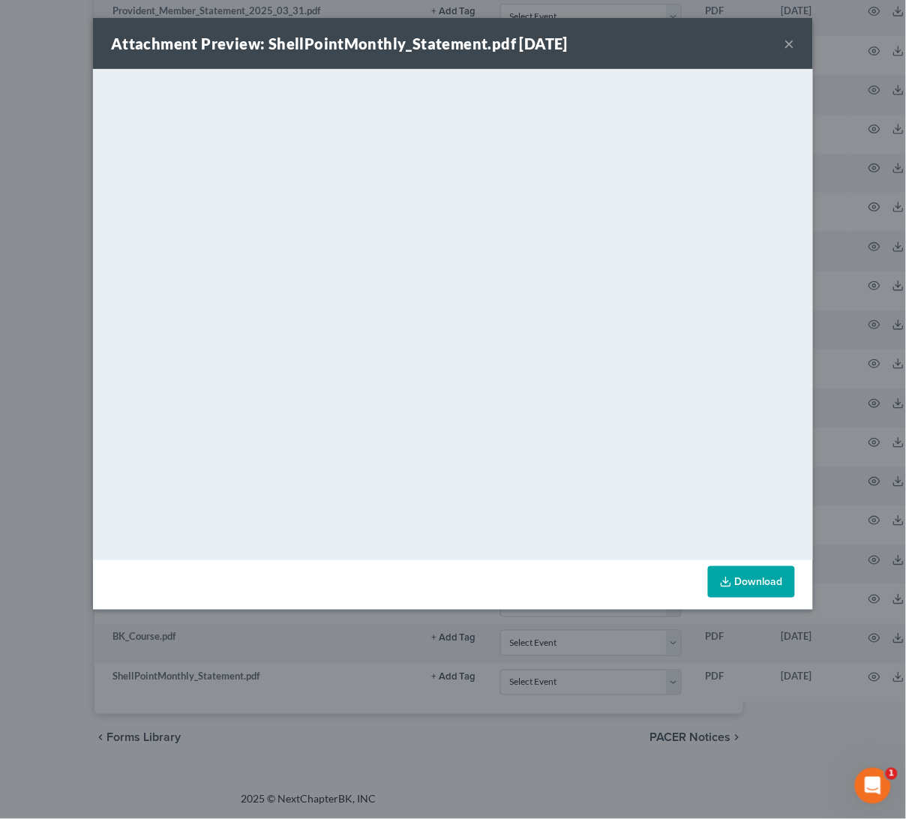
click at [791, 38] on button "×" at bounding box center [790, 44] width 11 height 18
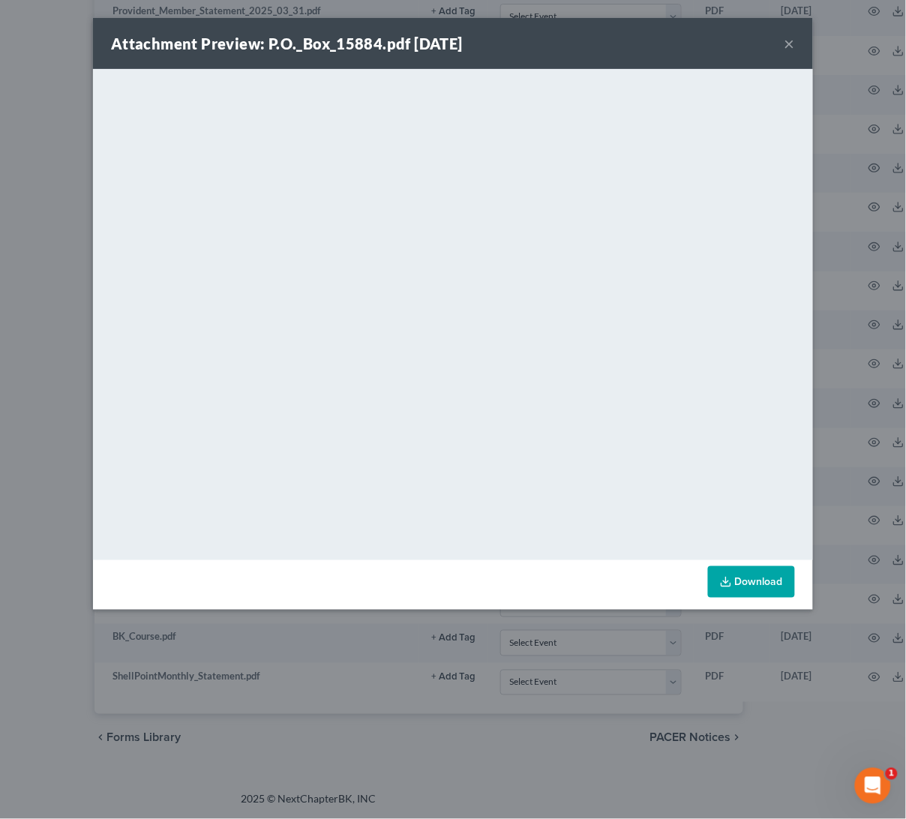
click at [791, 38] on button "×" at bounding box center [790, 44] width 11 height 18
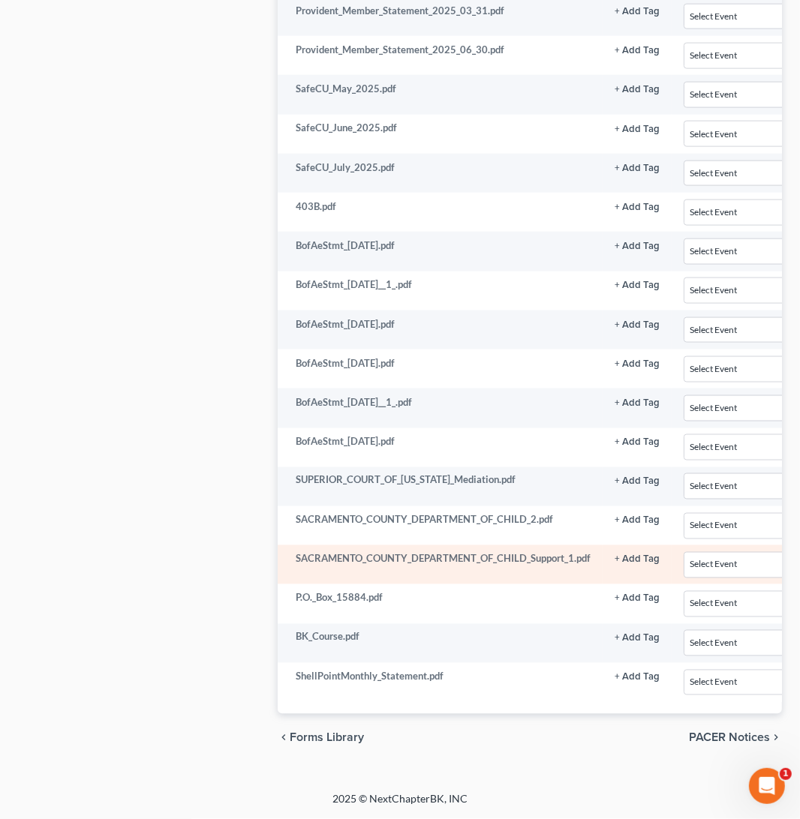
scroll to position [1577, 0]
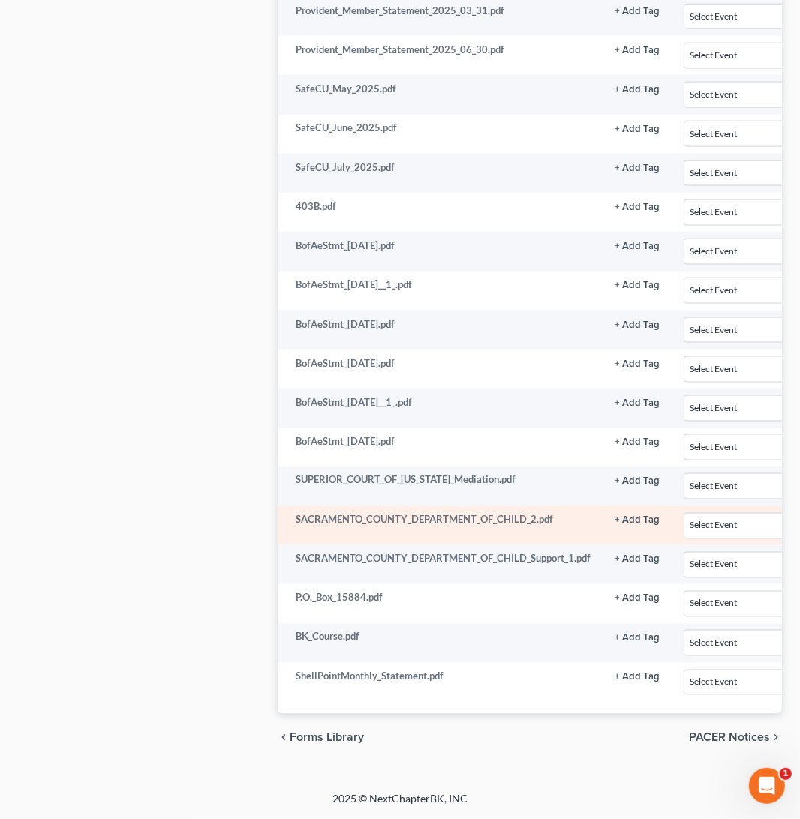
scroll to position [1127, 0]
